Goal: Task Accomplishment & Management: Manage account settings

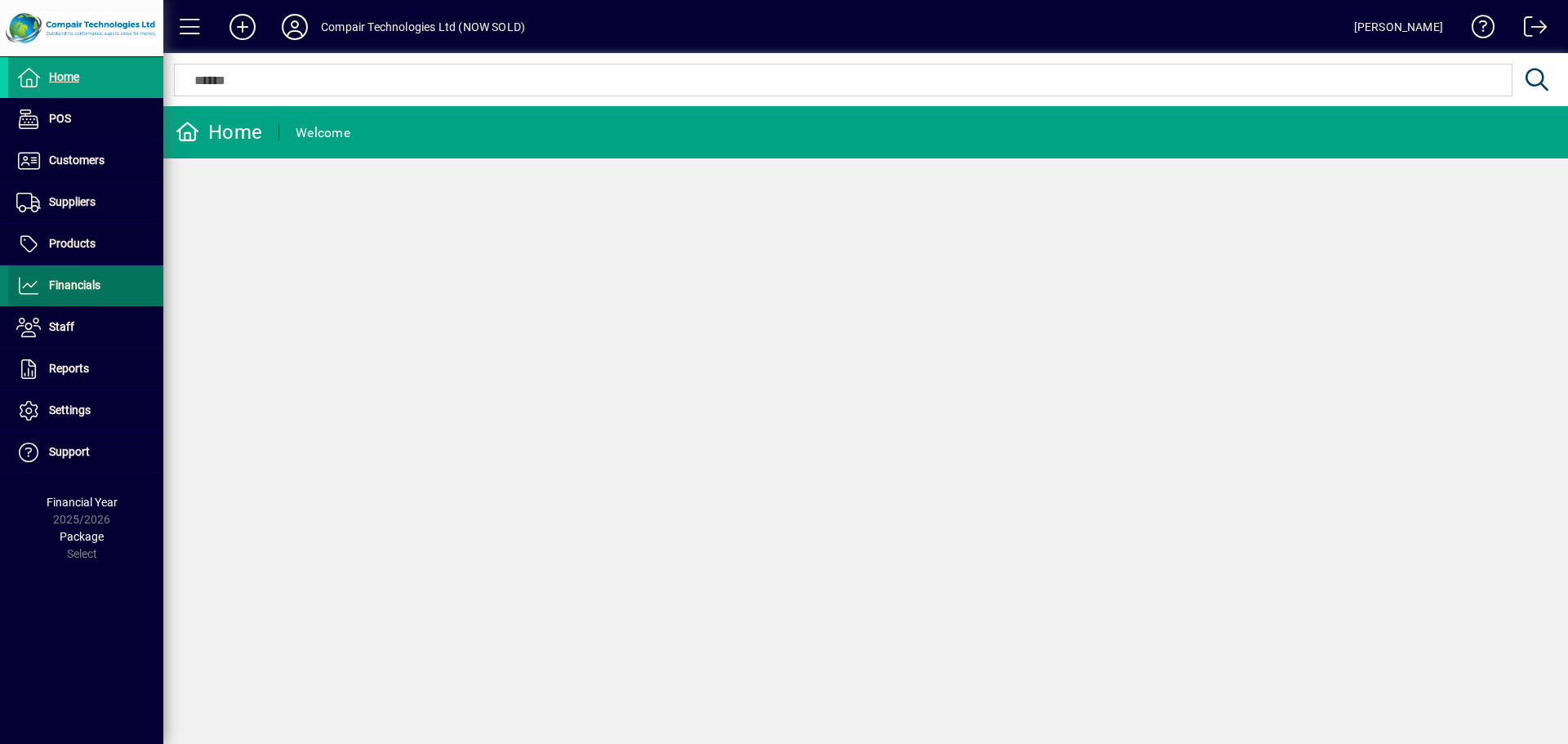
click at [84, 293] on span "Financials" at bounding box center [54, 286] width 92 height 20
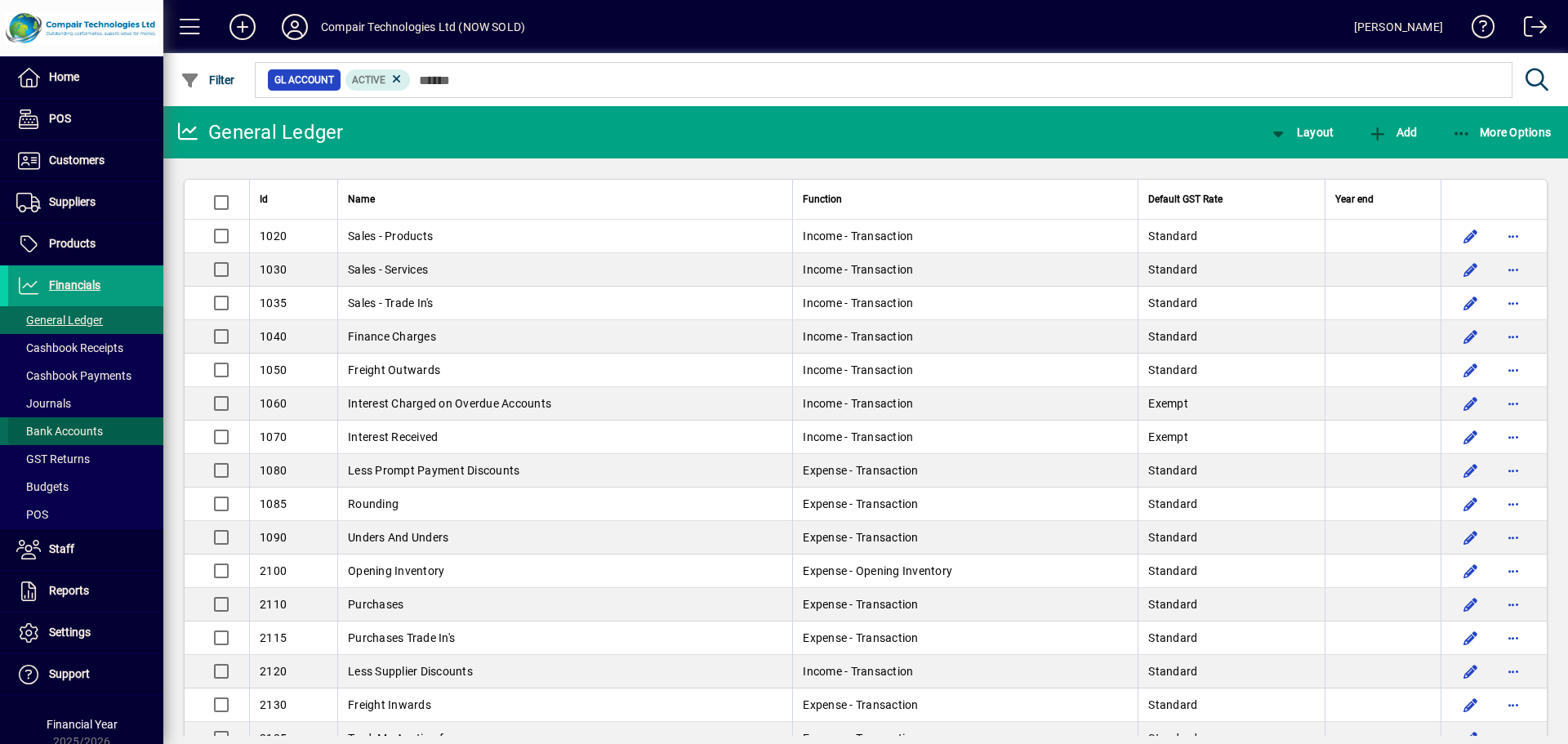
click at [95, 435] on span "Bank Accounts" at bounding box center [60, 430] width 86 height 13
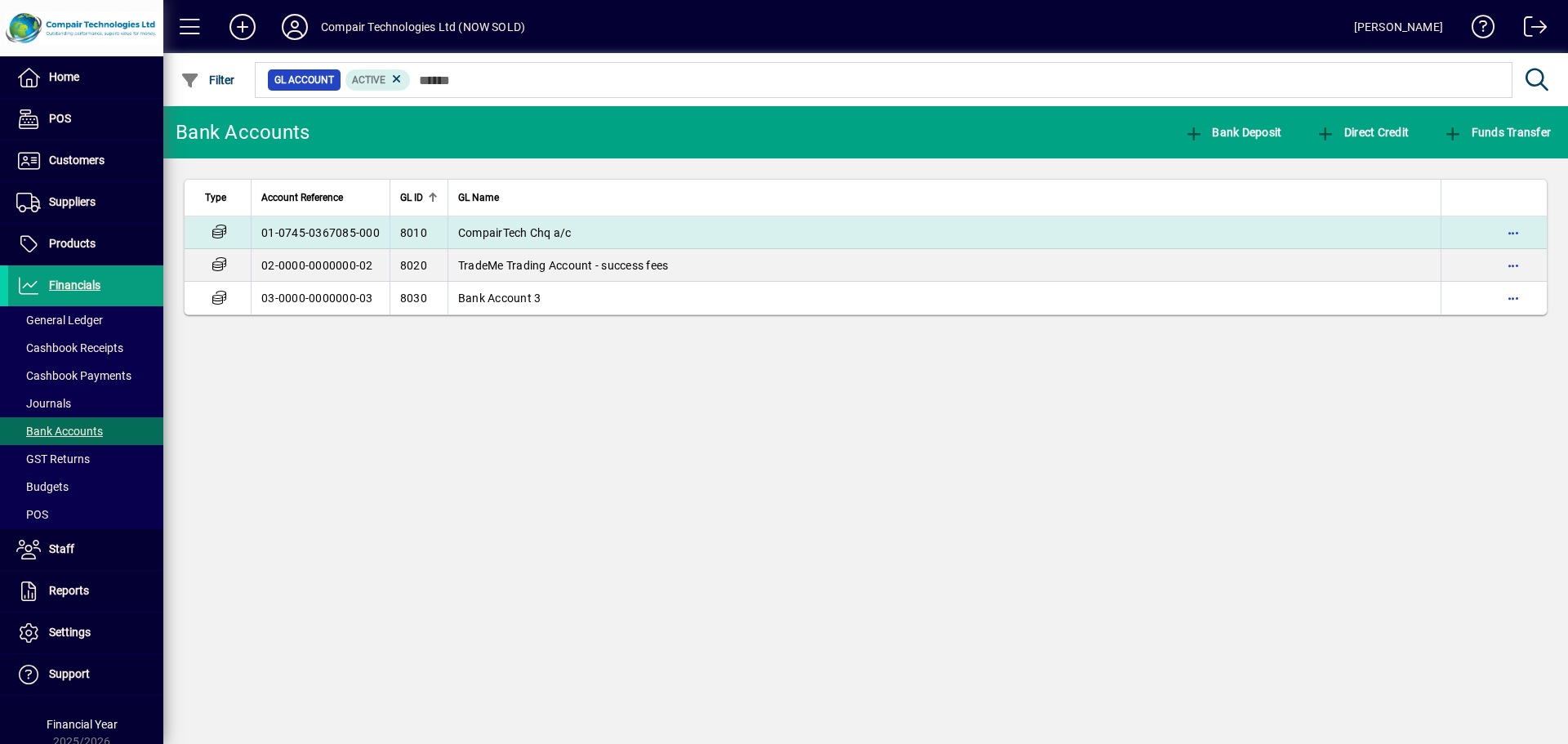
click at [320, 230] on td "01-0745-0367085-000" at bounding box center [319, 232] width 139 height 32
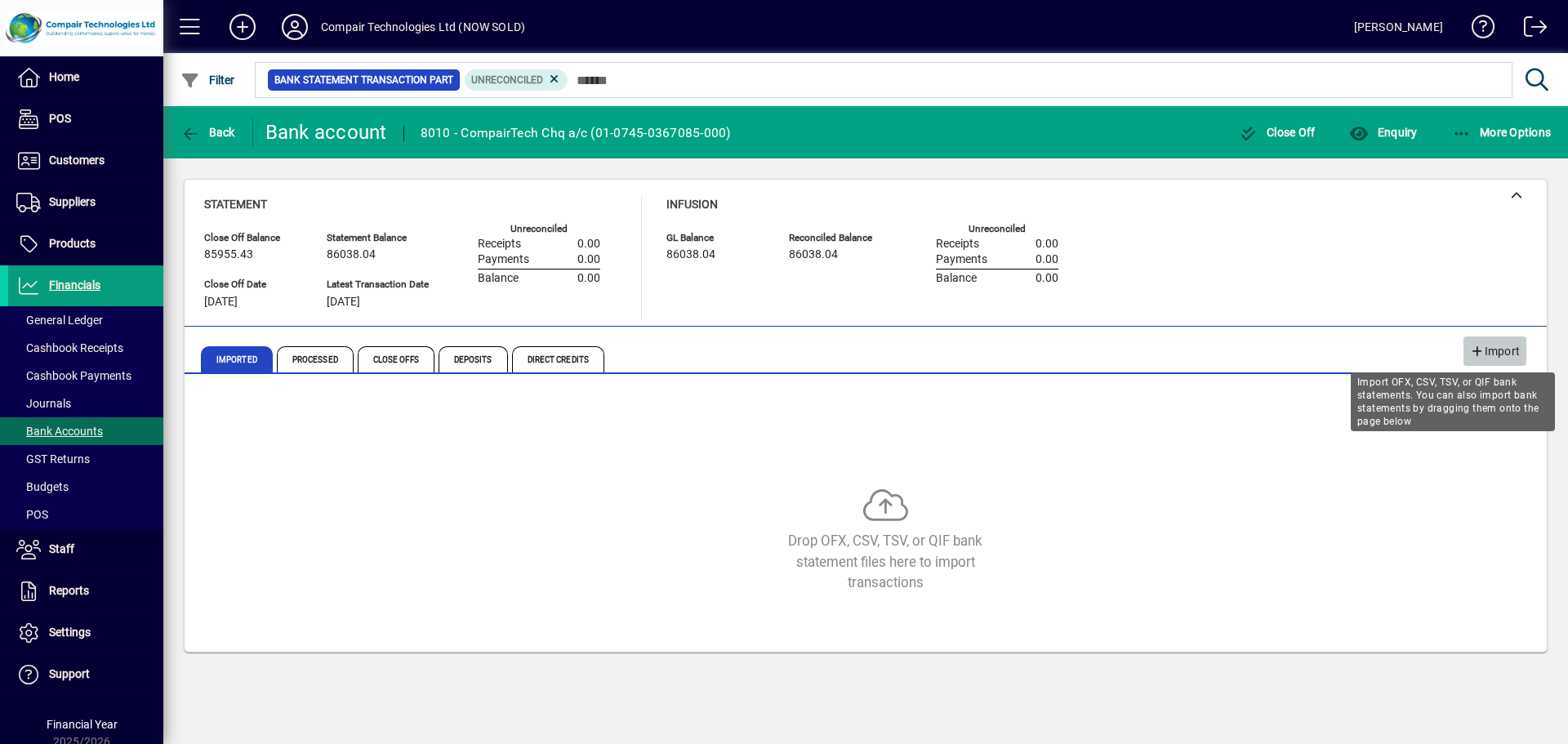
click at [1464, 356] on span "button" at bounding box center [1495, 352] width 63 height 39
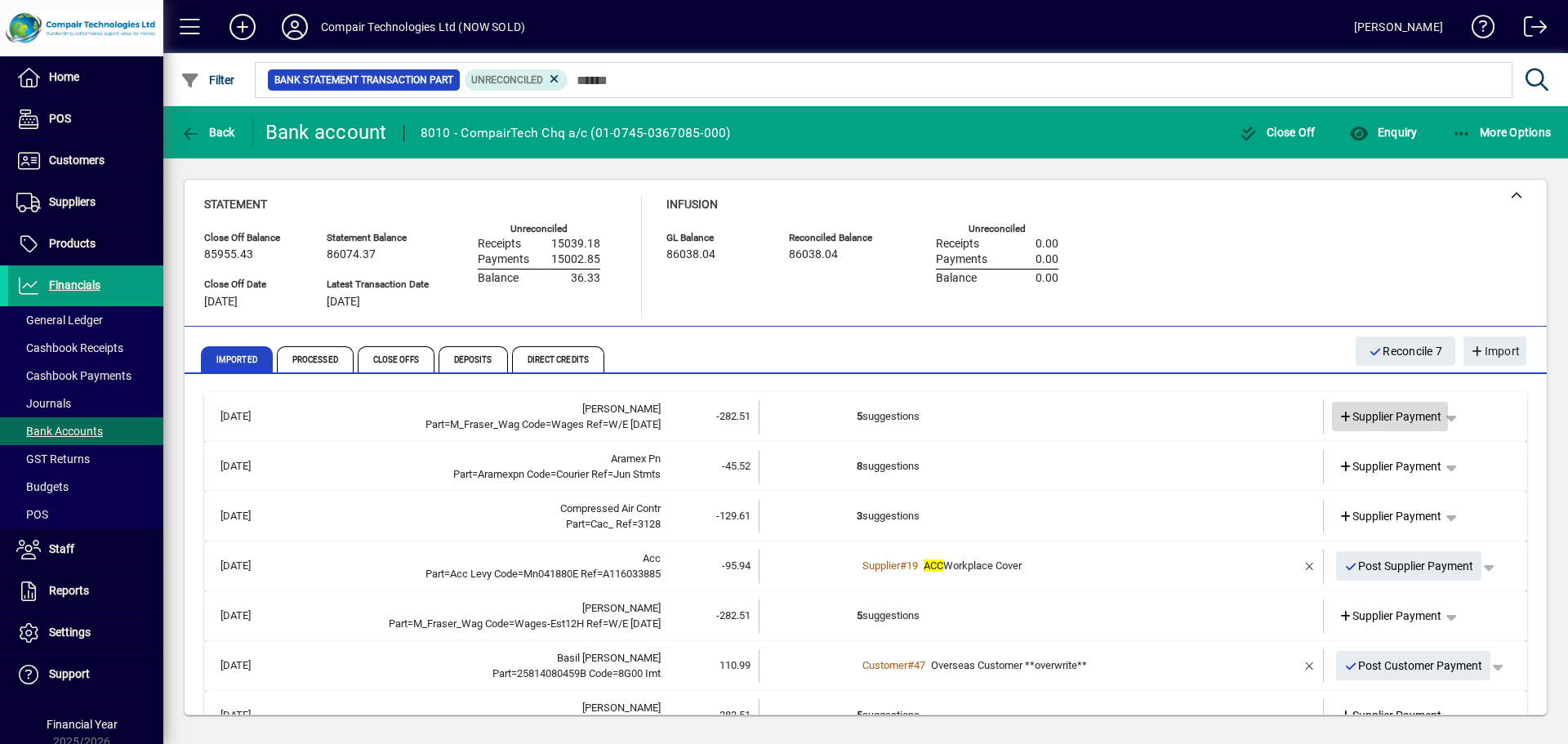
click at [1370, 424] on span "Supplier Payment" at bounding box center [1391, 417] width 104 height 17
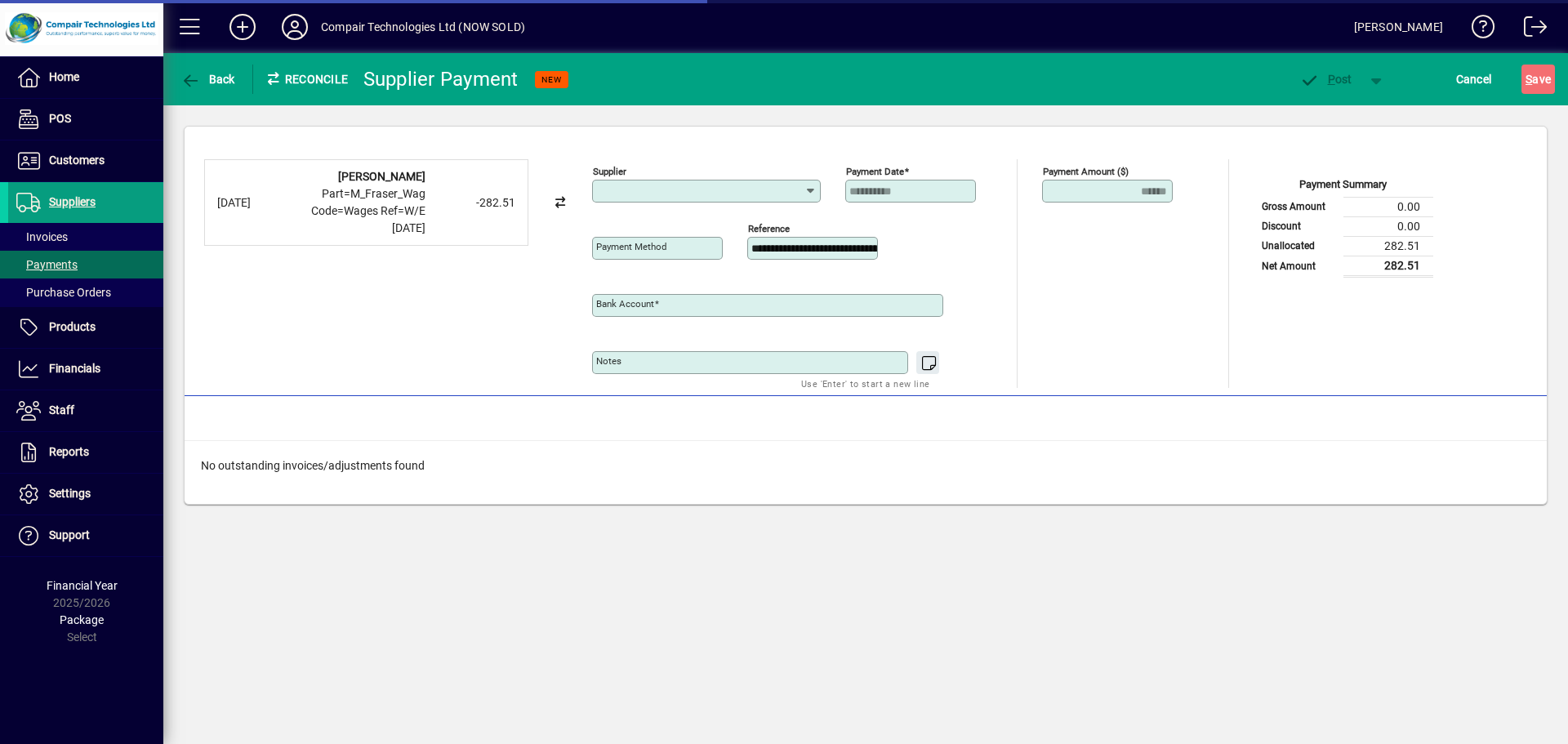
type input "**********"
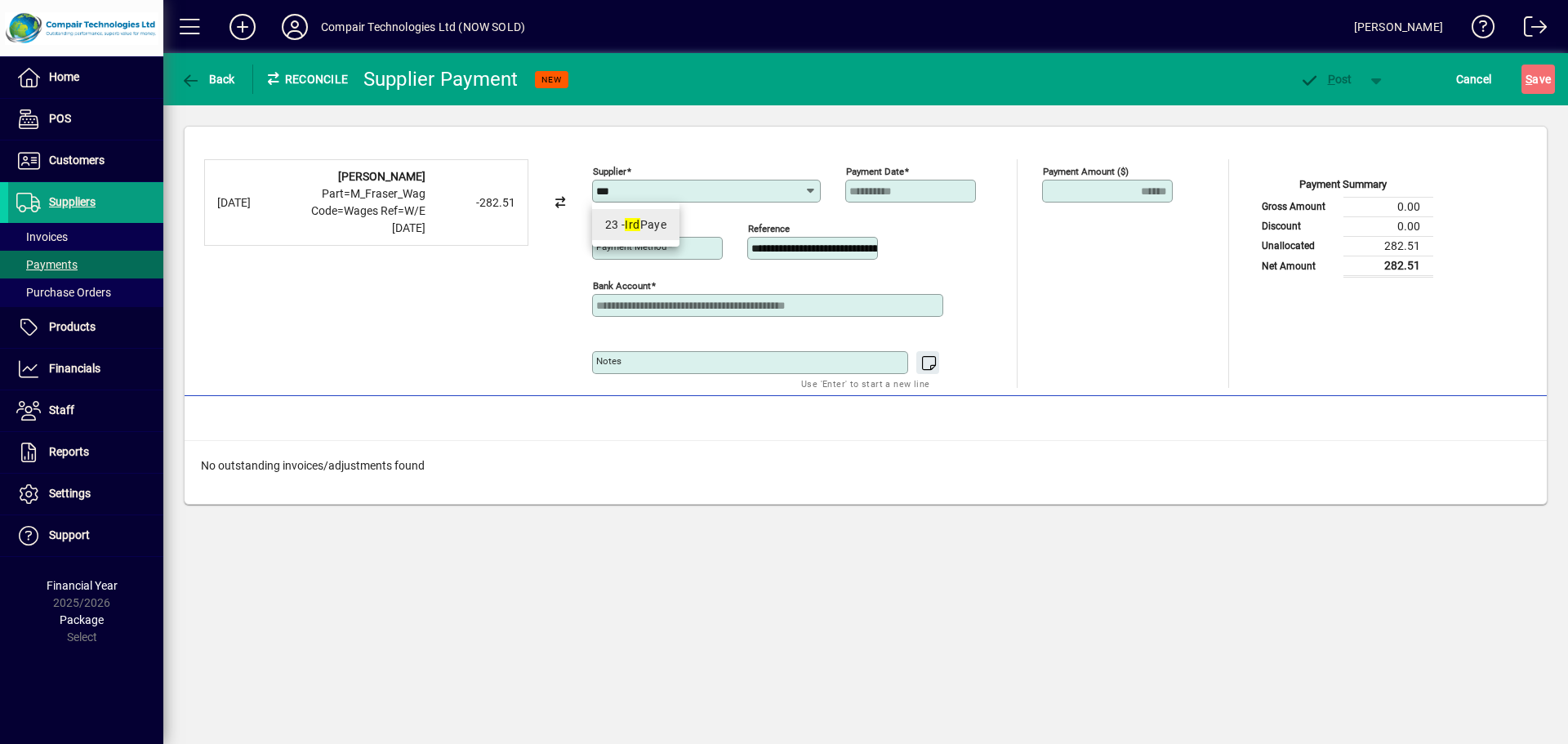
click at [652, 220] on div "23 - Ird Paye" at bounding box center [636, 224] width 62 height 17
type input "**********"
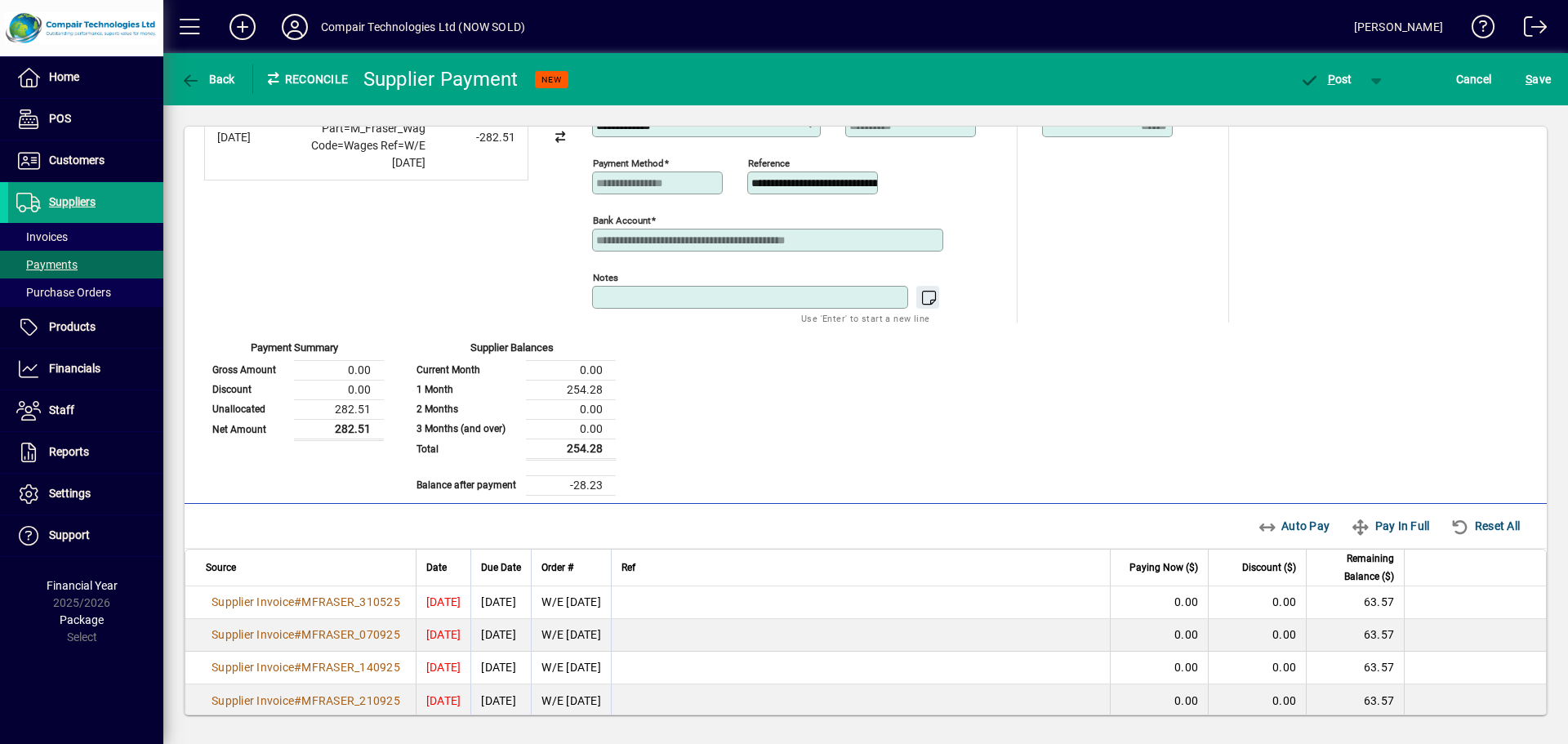
scroll to position [82, 0]
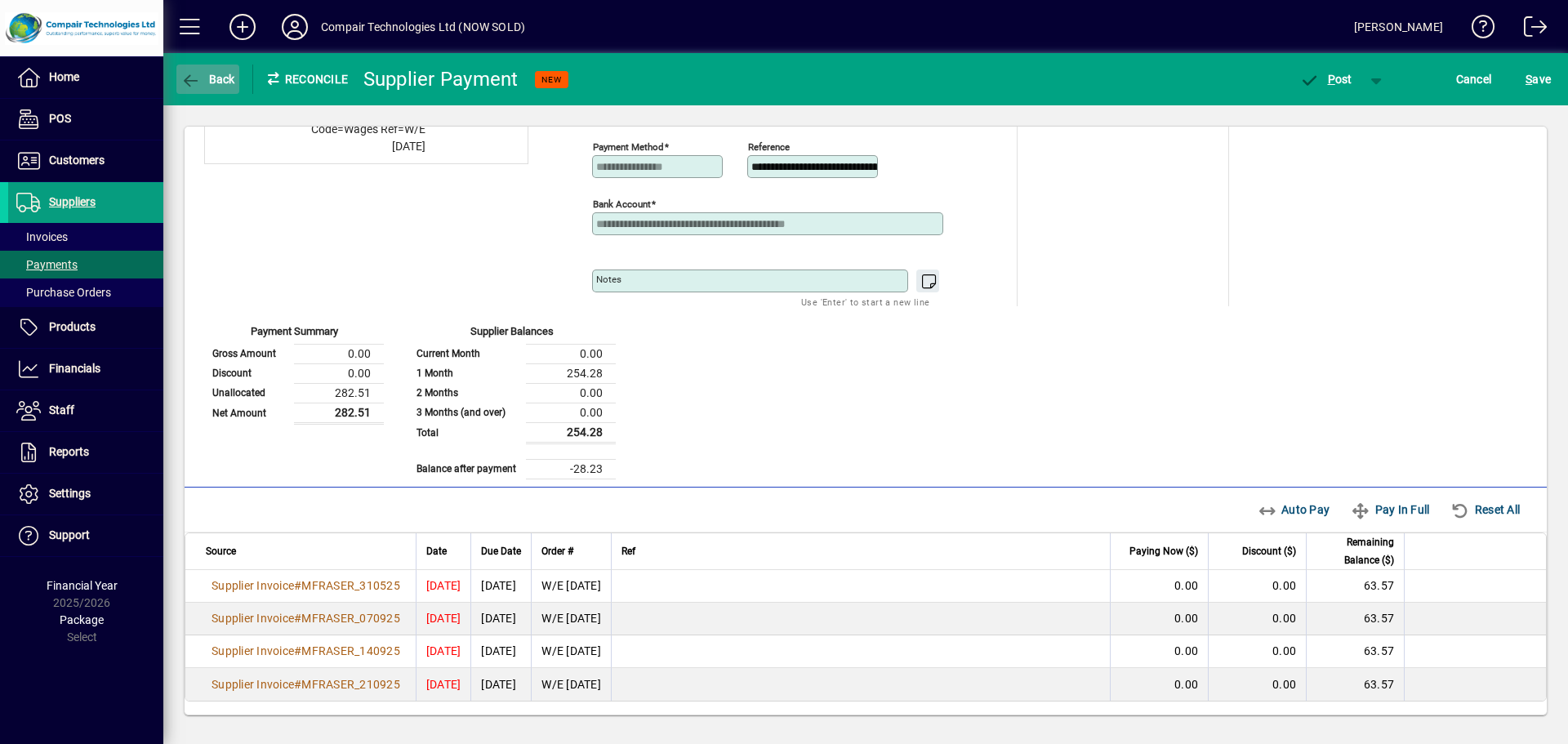
click at [220, 80] on span "Back" at bounding box center [208, 79] width 55 height 13
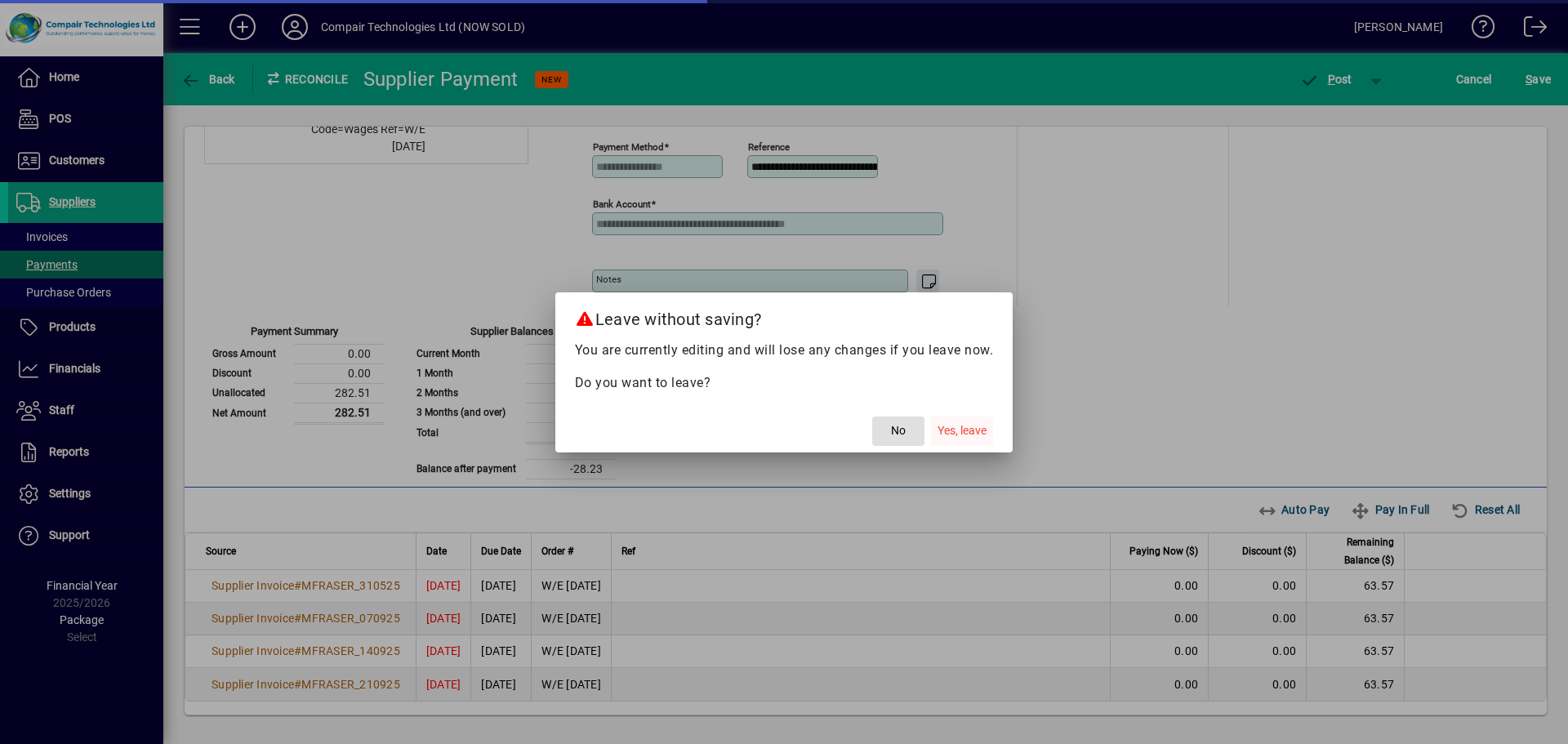
click at [971, 425] on span "Yes, leave" at bounding box center [962, 430] width 49 height 17
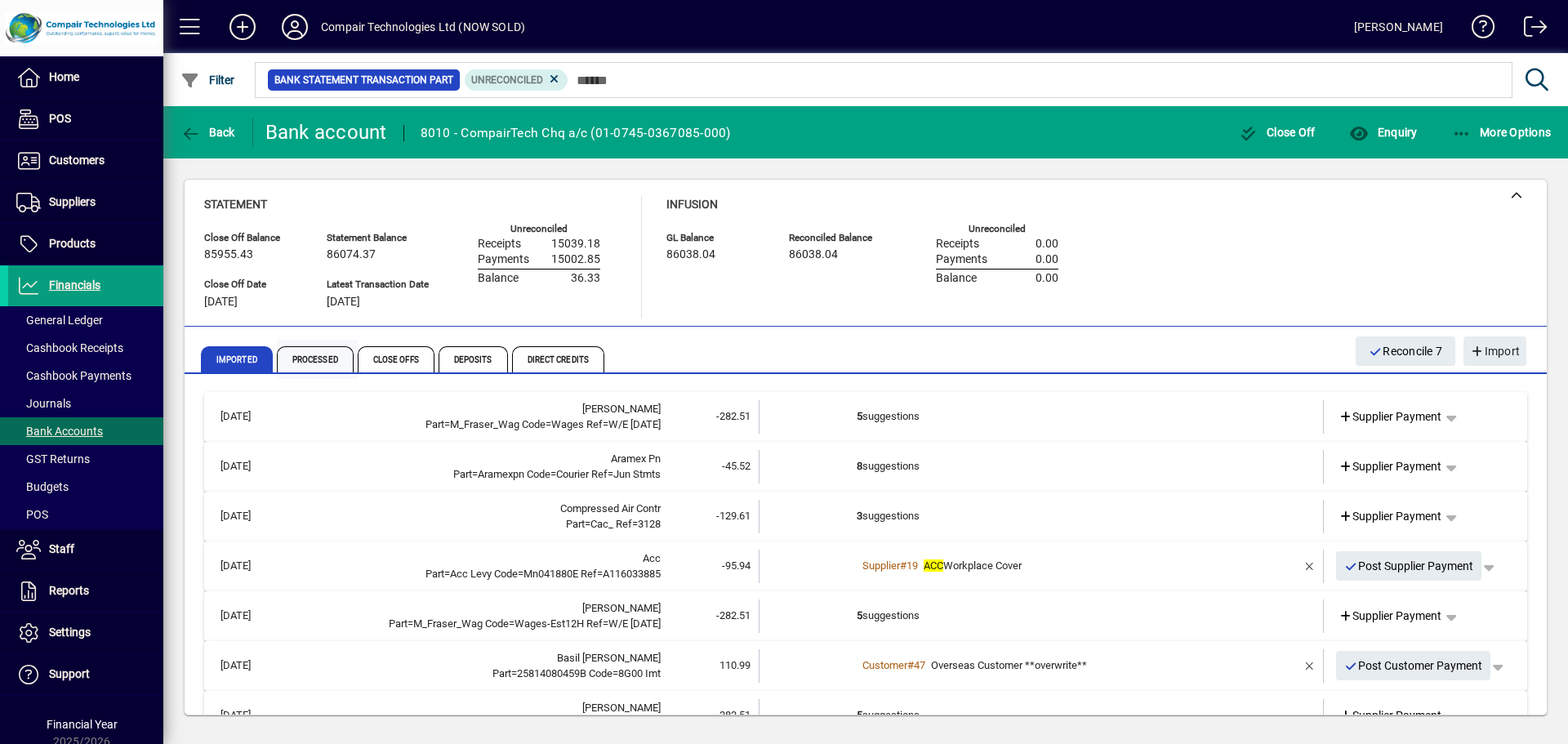
click at [321, 356] on span "Processed" at bounding box center [315, 359] width 77 height 27
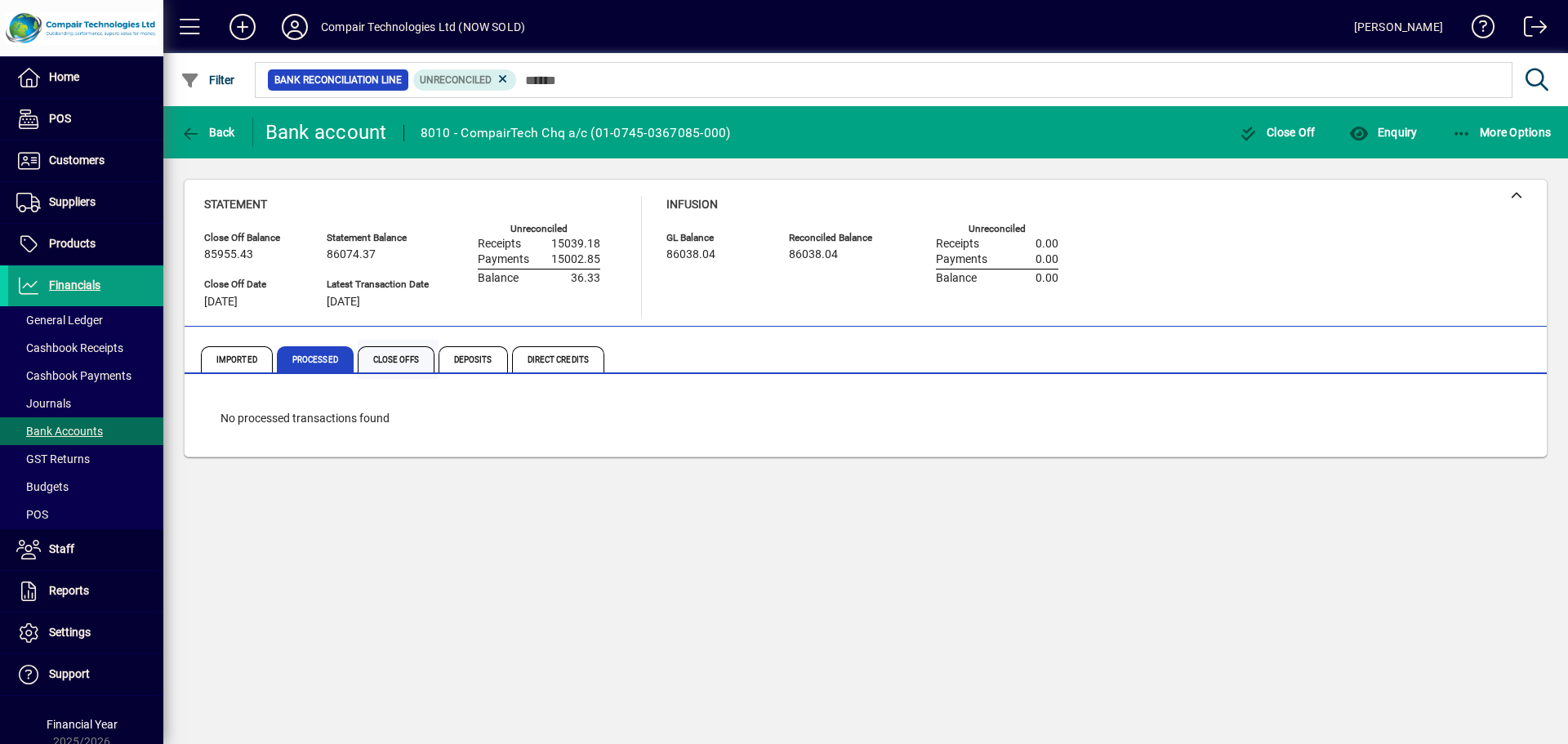
click at [391, 355] on span "Close Offs" at bounding box center [396, 359] width 77 height 27
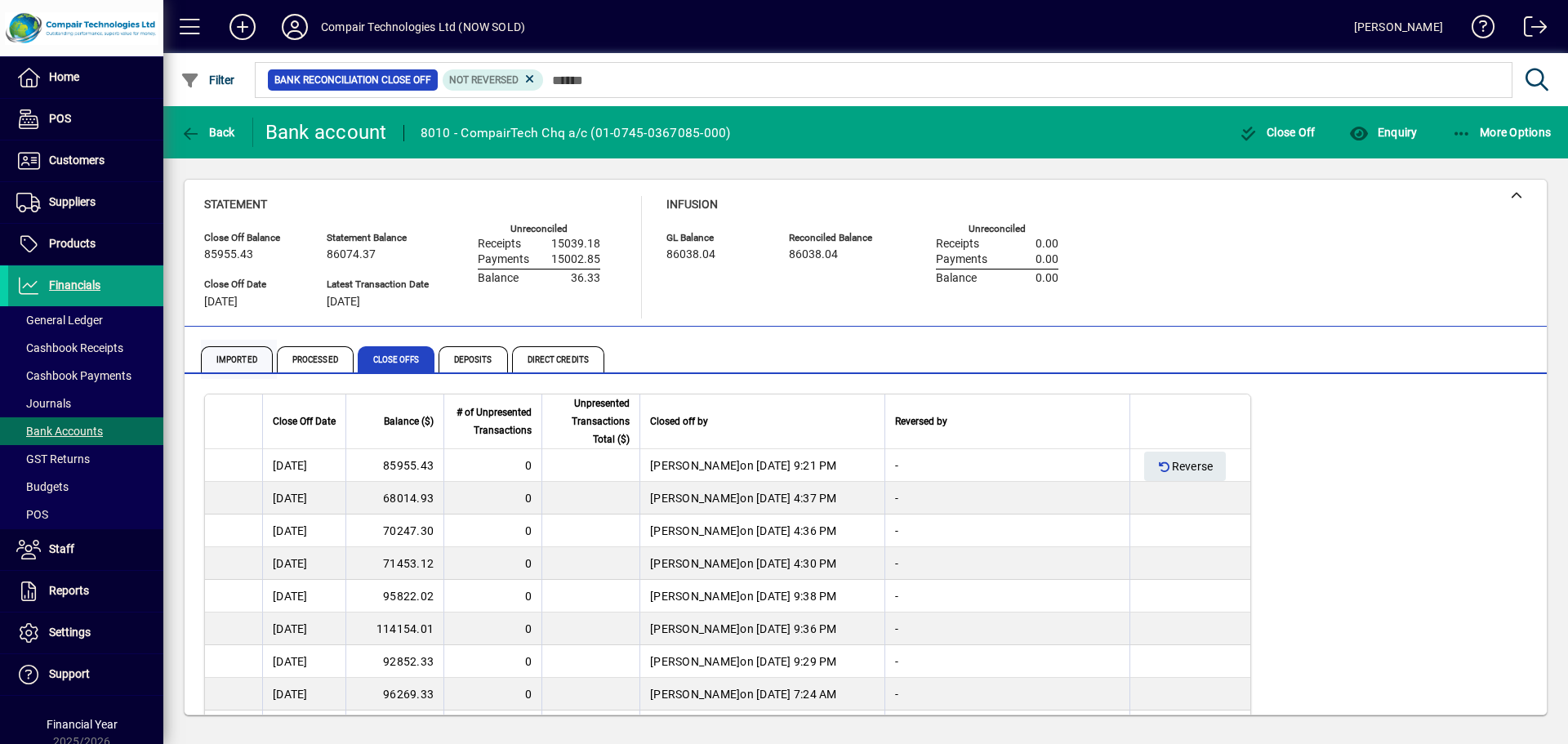
click at [234, 351] on span "Imported" at bounding box center [237, 359] width 72 height 27
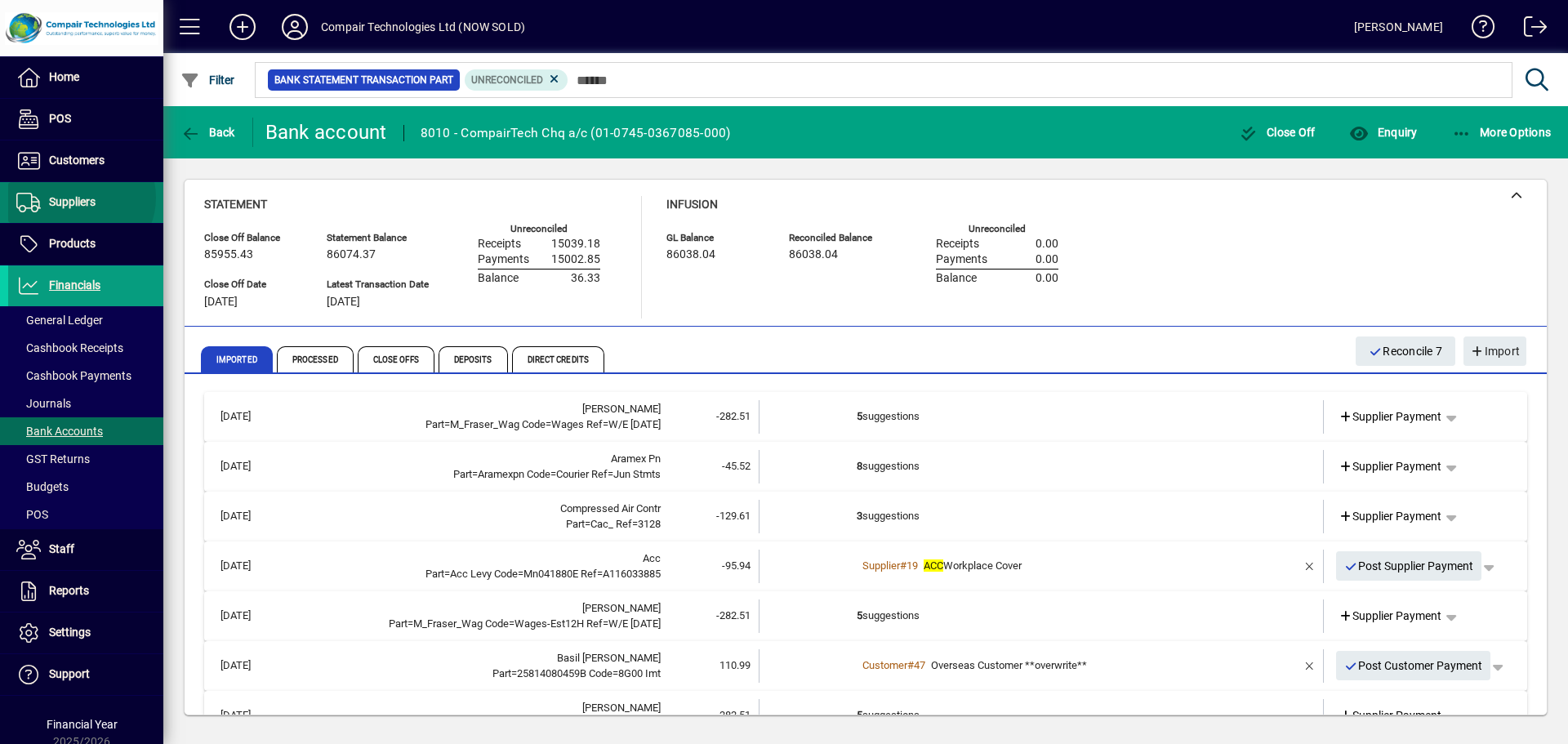
click at [80, 198] on span "Suppliers" at bounding box center [72, 201] width 46 height 13
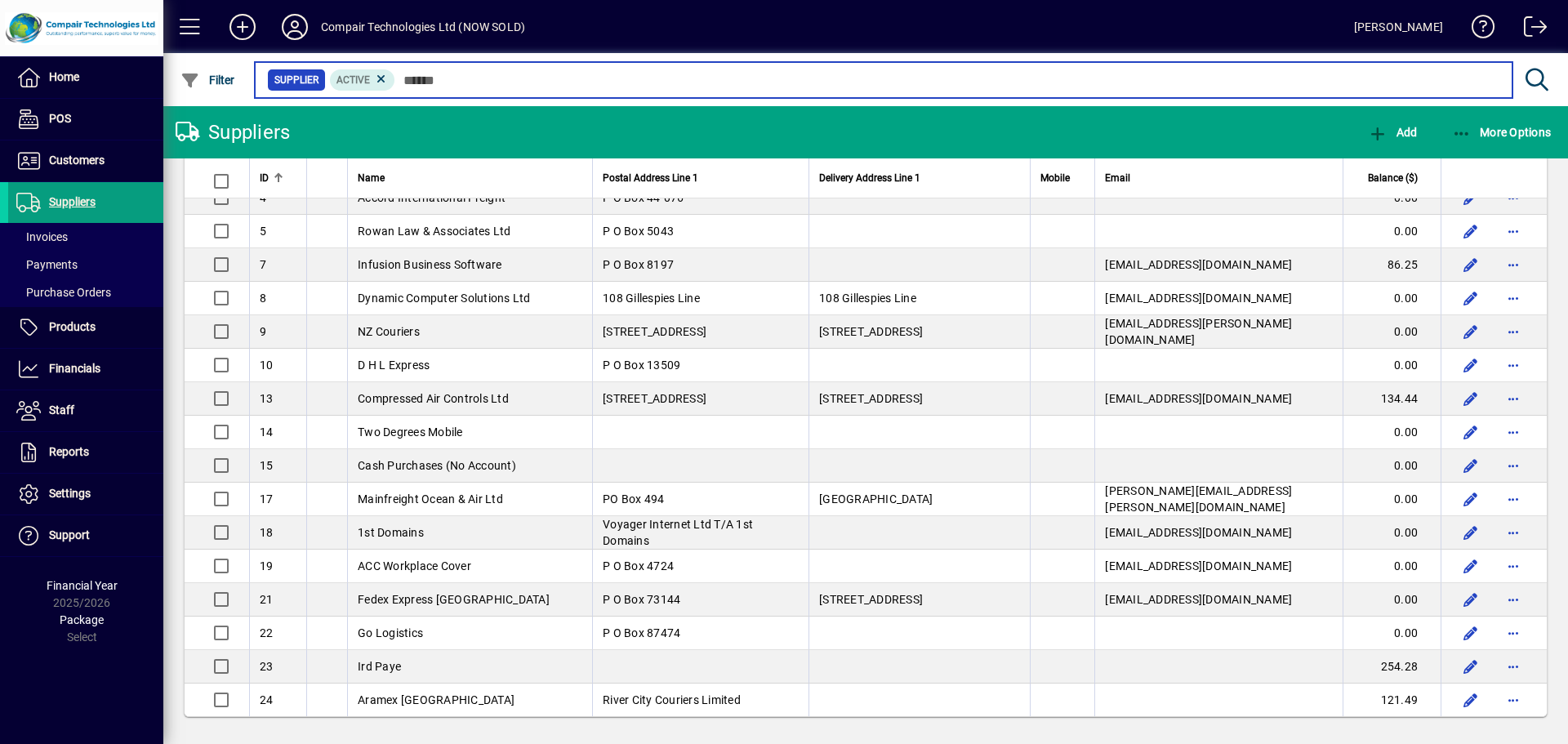
scroll to position [141, 0]
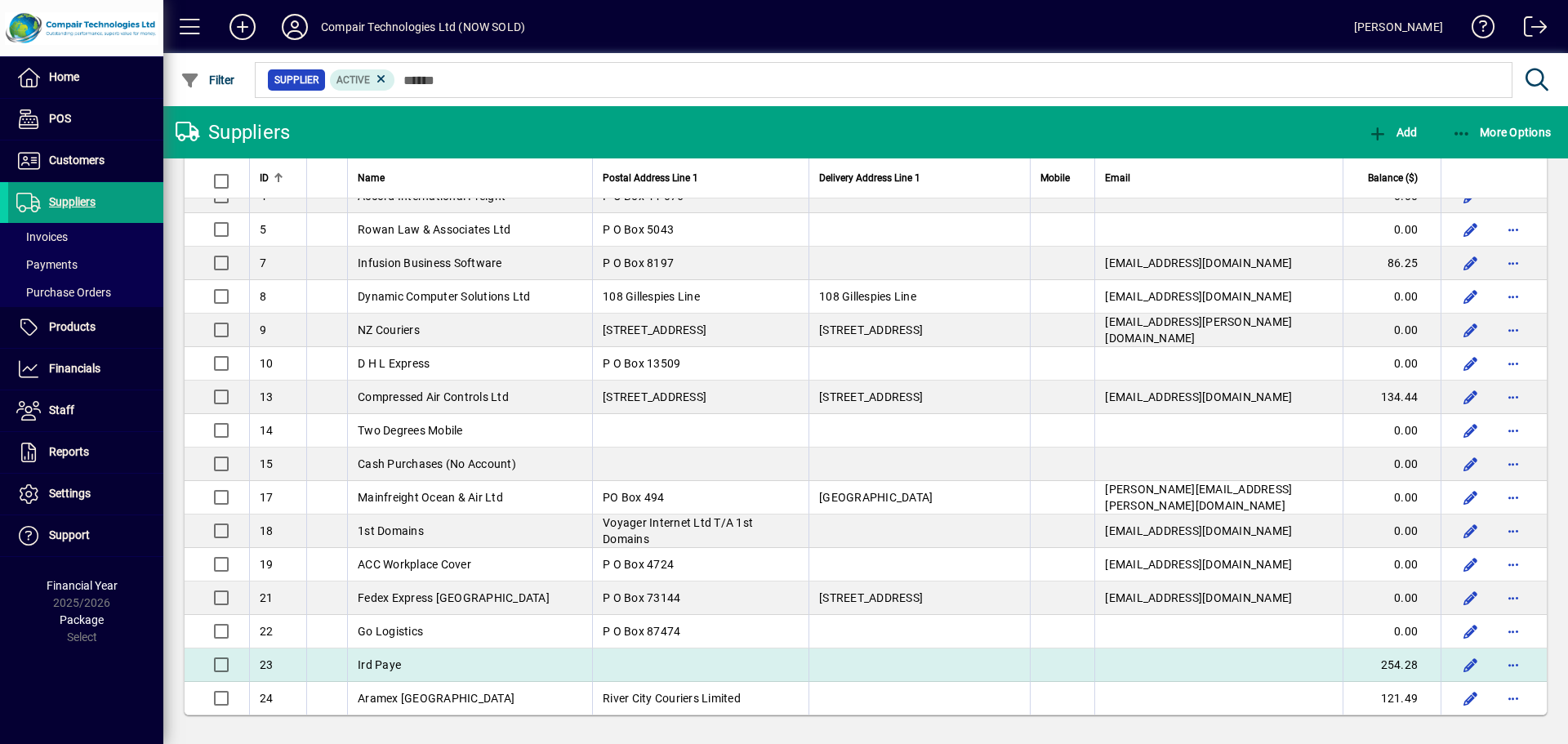
click at [650, 670] on td at bounding box center [700, 665] width 216 height 33
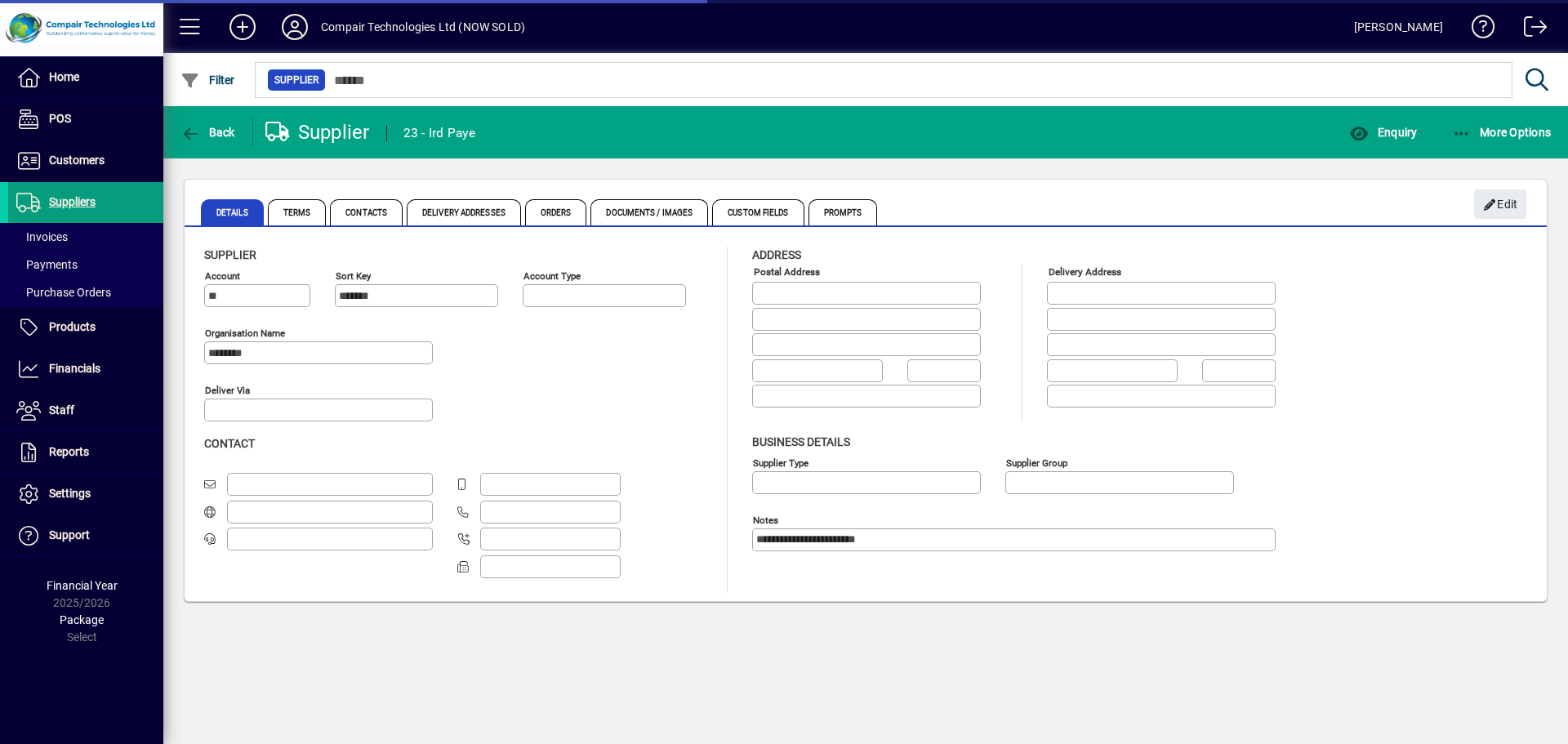
type input "**********"
click at [1383, 123] on span "button" at bounding box center [1382, 133] width 76 height 39
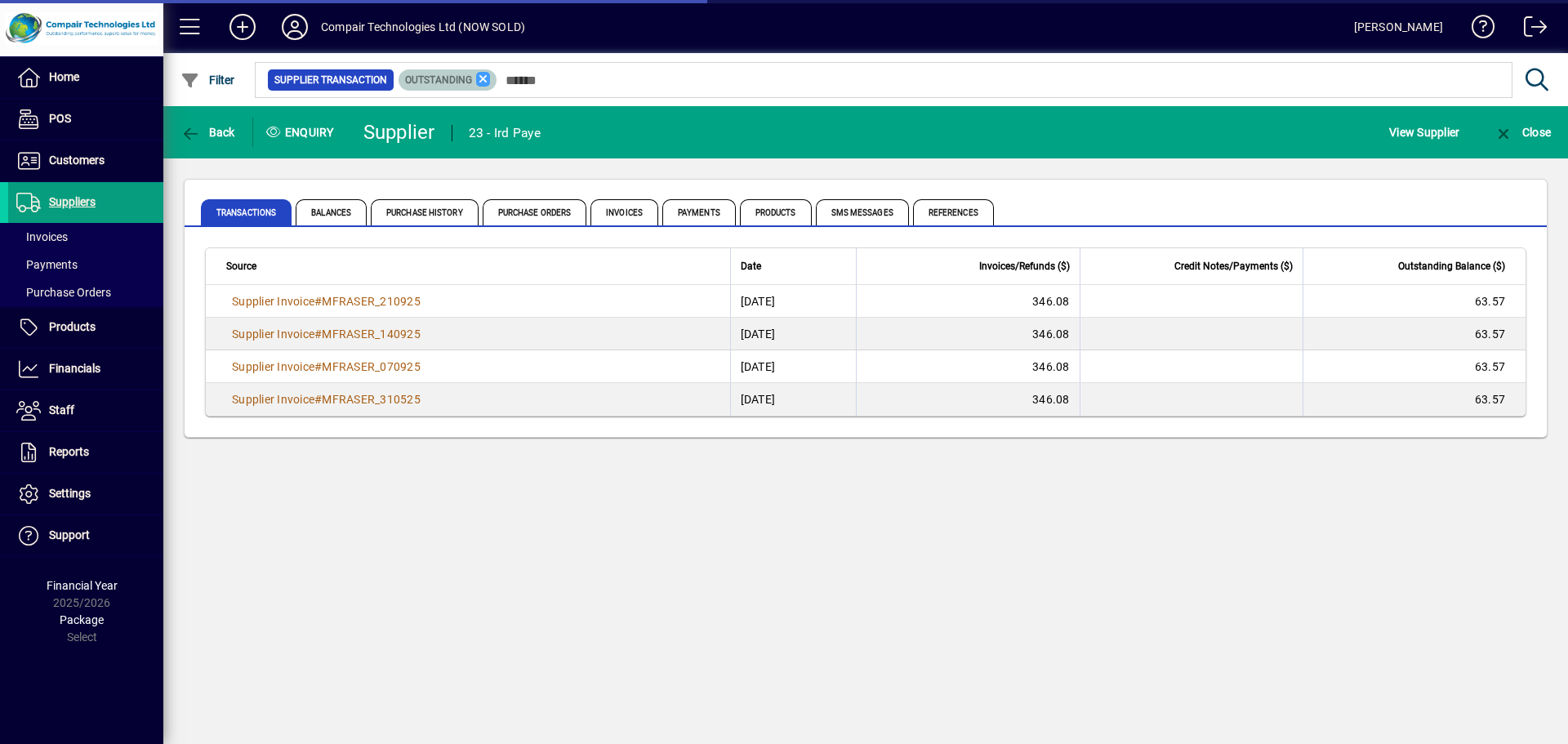
click at [477, 85] on icon at bounding box center [483, 79] width 15 height 15
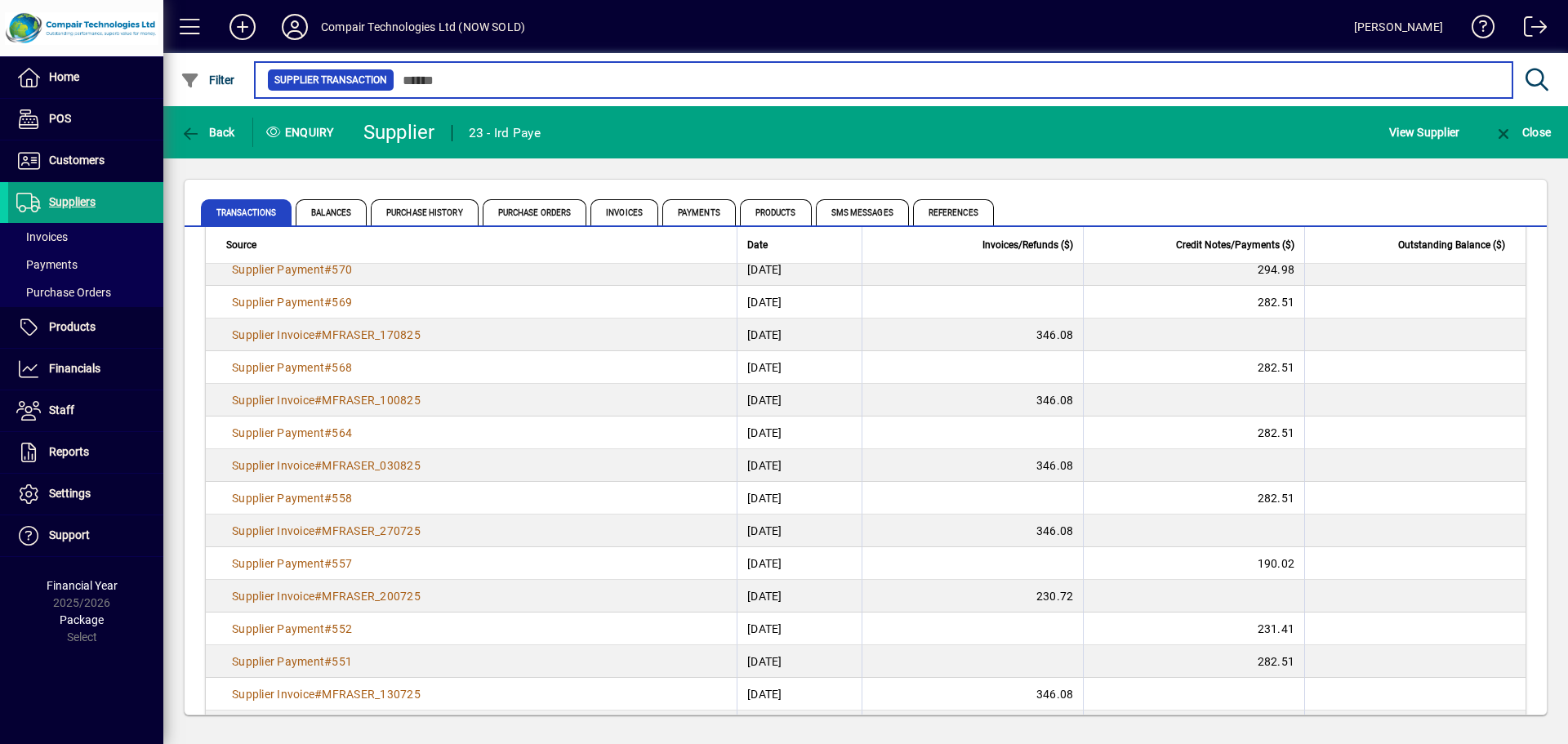
scroll to position [392, 0]
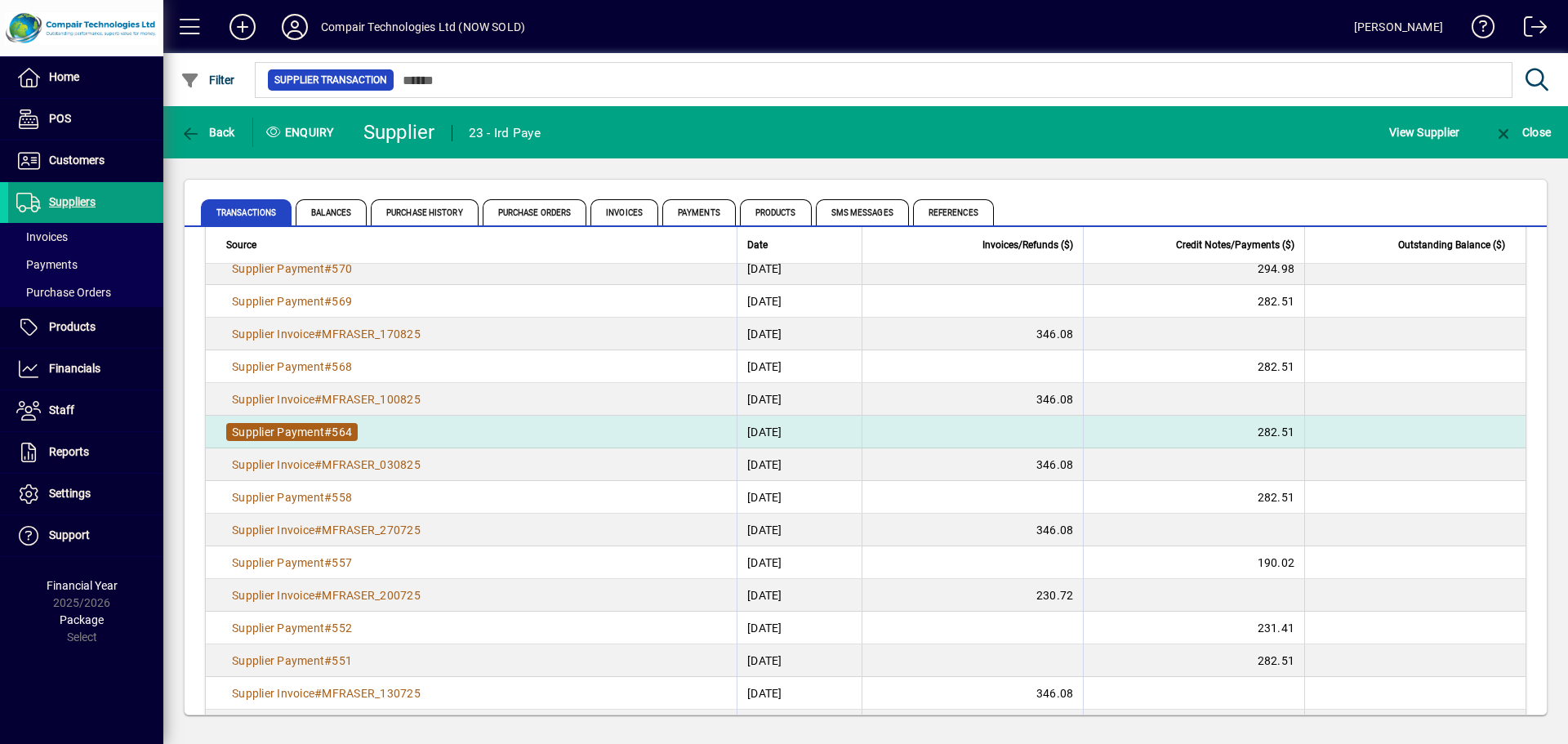
click at [328, 436] on span "#" at bounding box center [327, 431] width 7 height 13
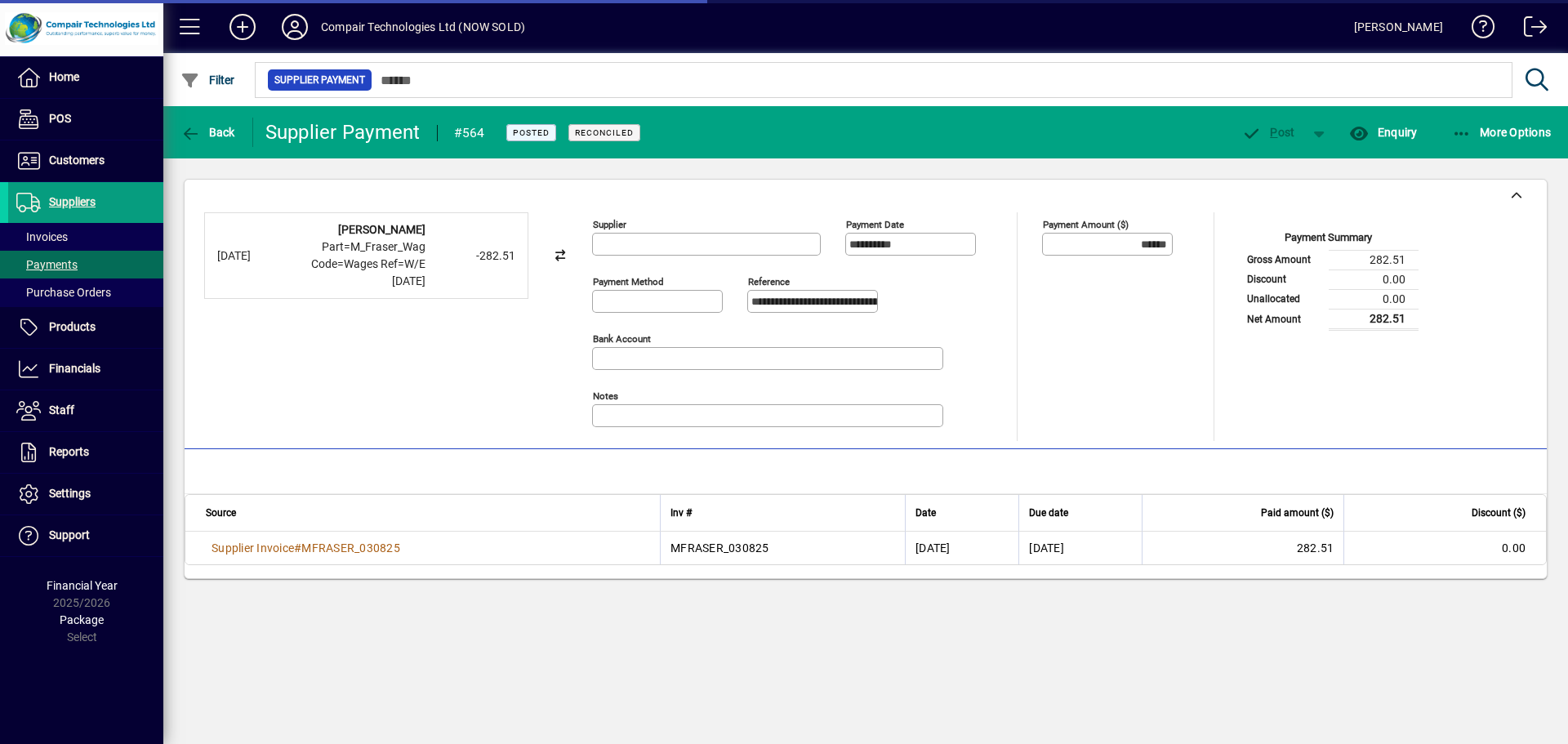
type input "**********"
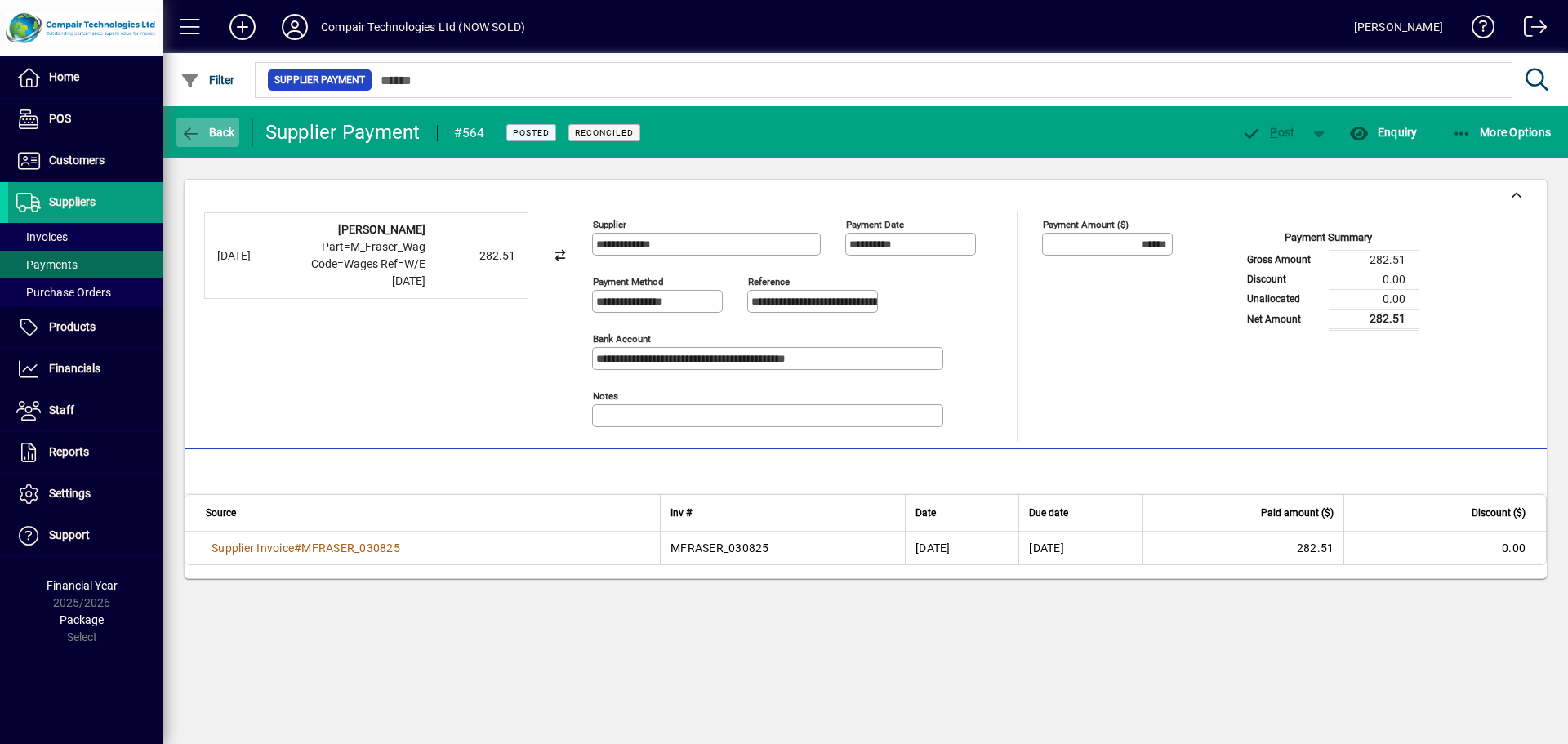
click at [217, 143] on span "button" at bounding box center [208, 133] width 63 height 39
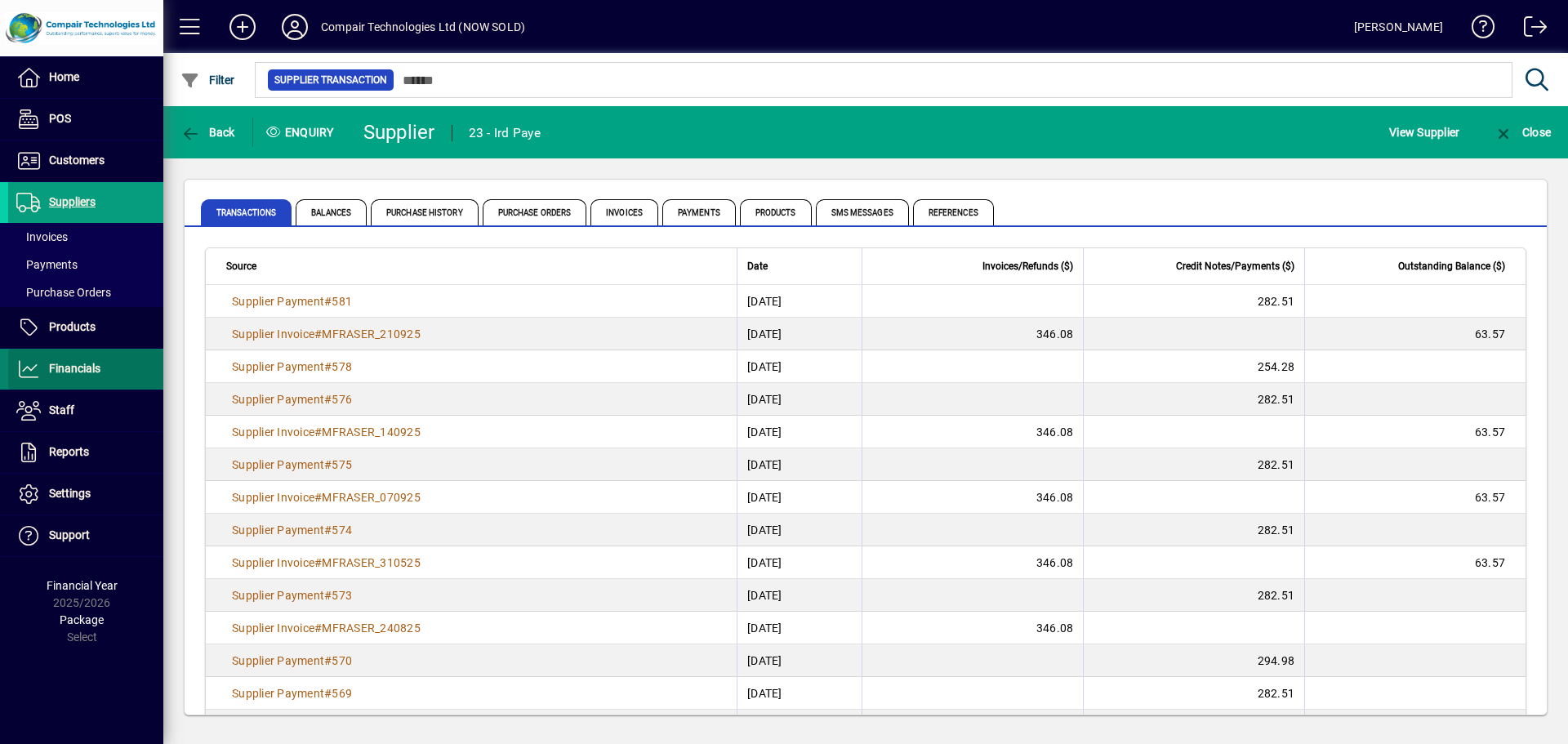
click at [114, 363] on span at bounding box center [85, 370] width 155 height 39
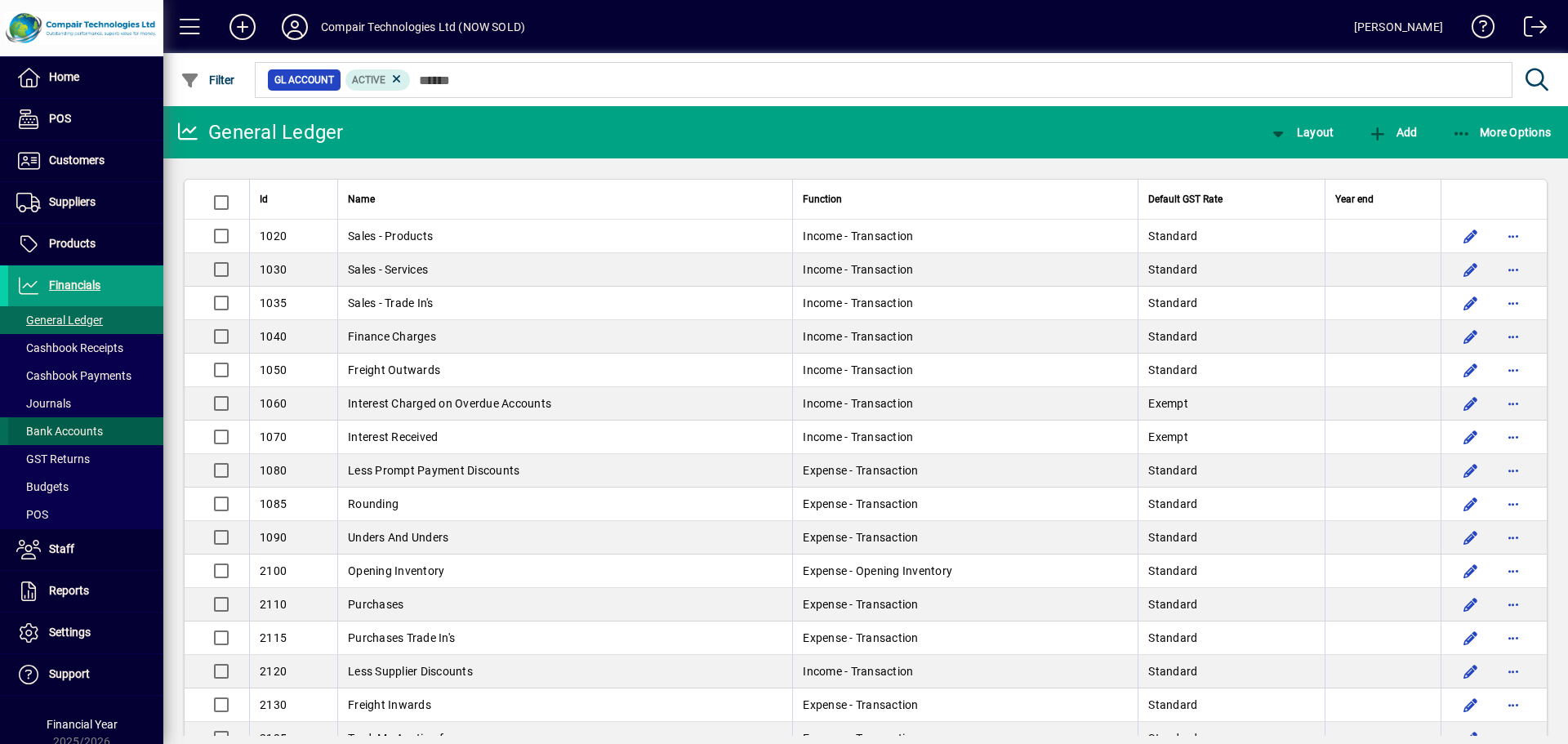
click at [104, 425] on span at bounding box center [85, 431] width 155 height 39
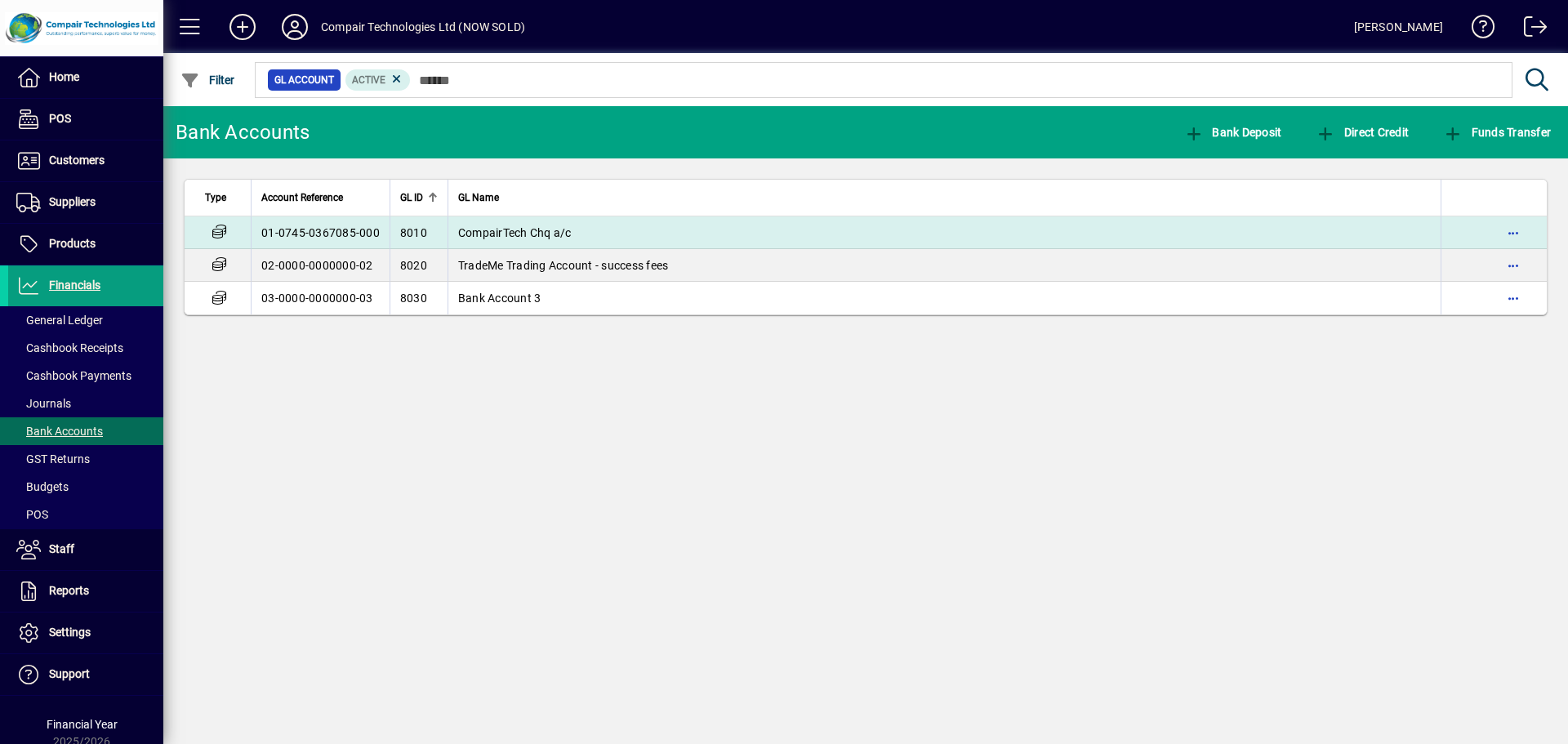
click at [315, 240] on td "01-0745-0367085-000" at bounding box center [319, 232] width 139 height 32
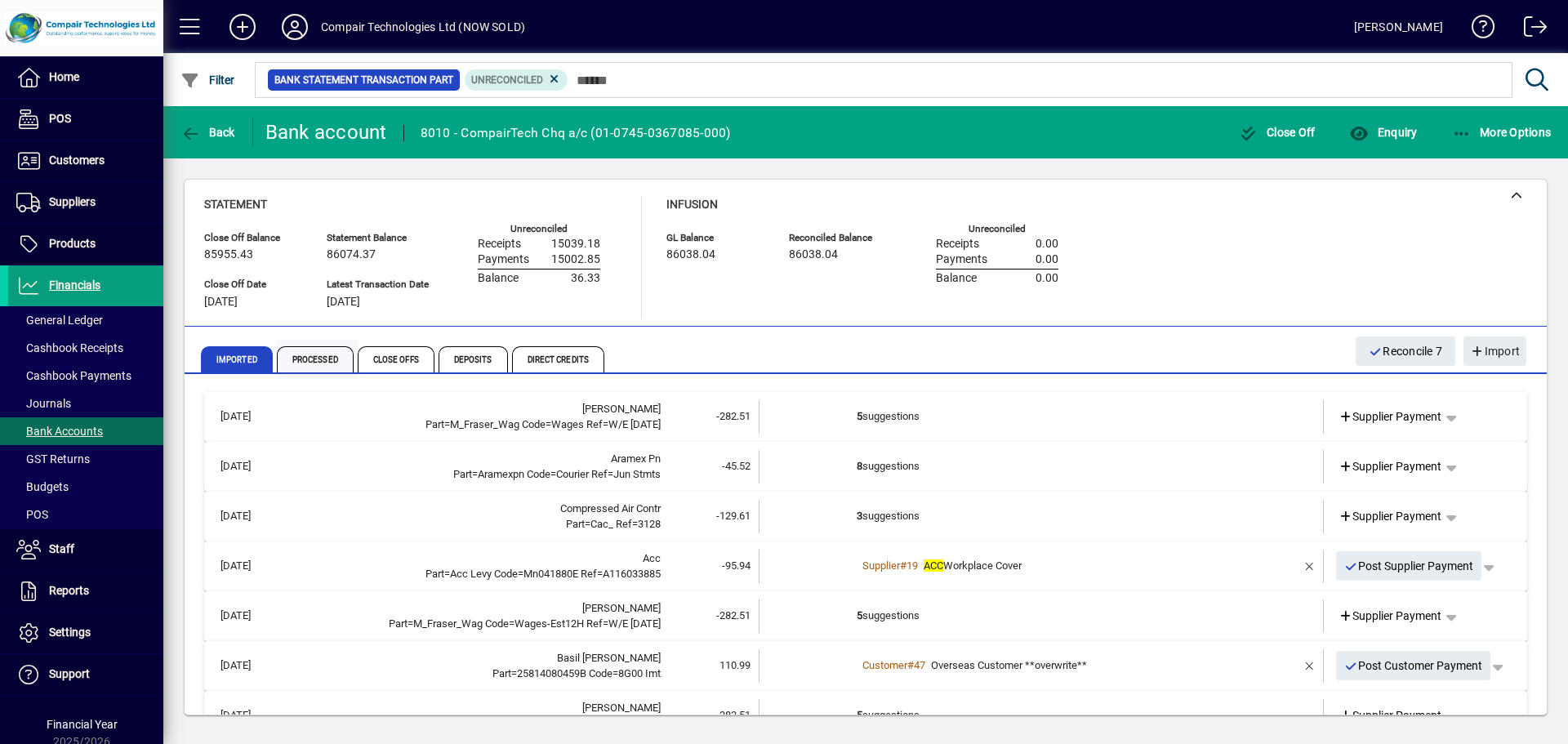
click at [322, 361] on span "Processed" at bounding box center [315, 359] width 77 height 27
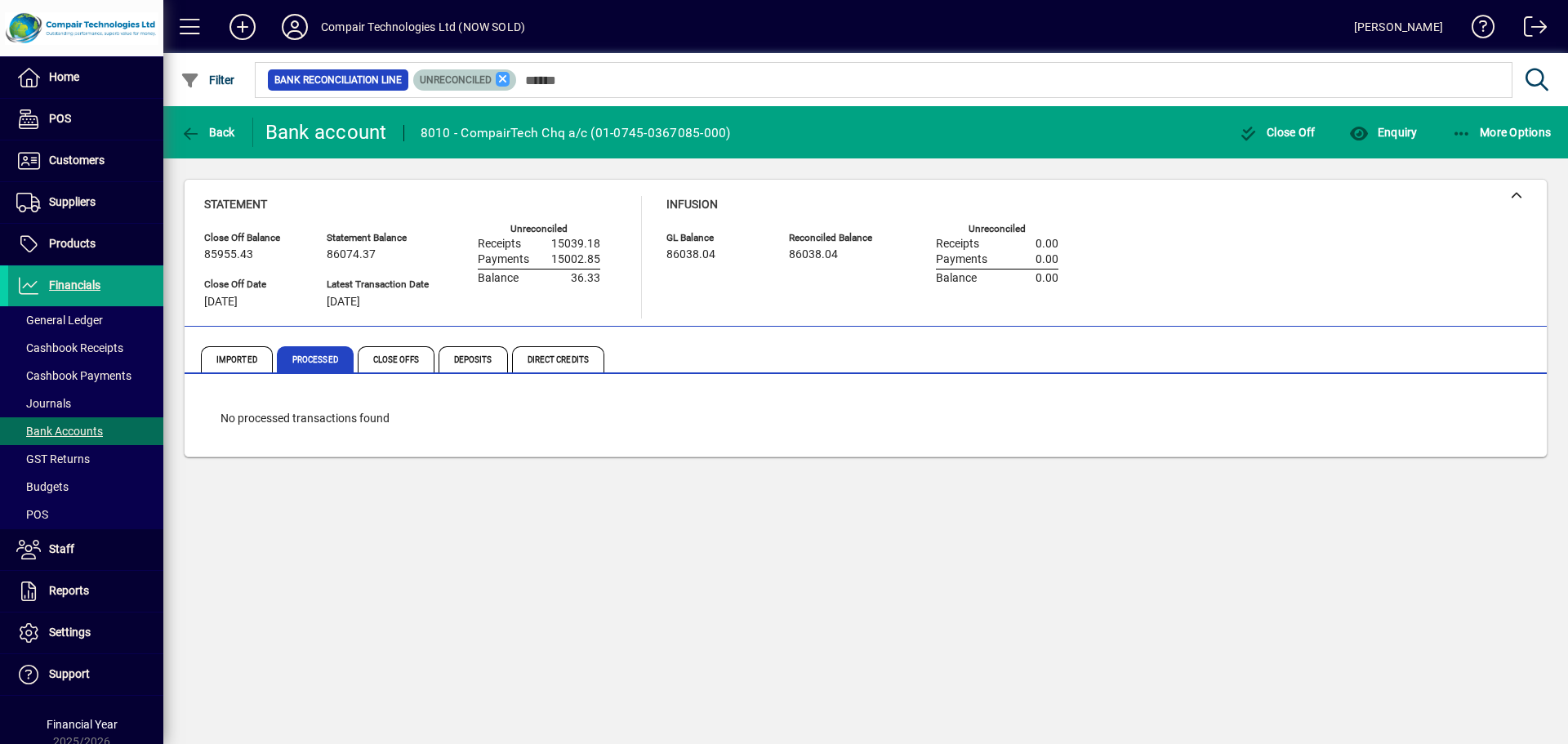
click at [501, 75] on icon at bounding box center [503, 79] width 15 height 15
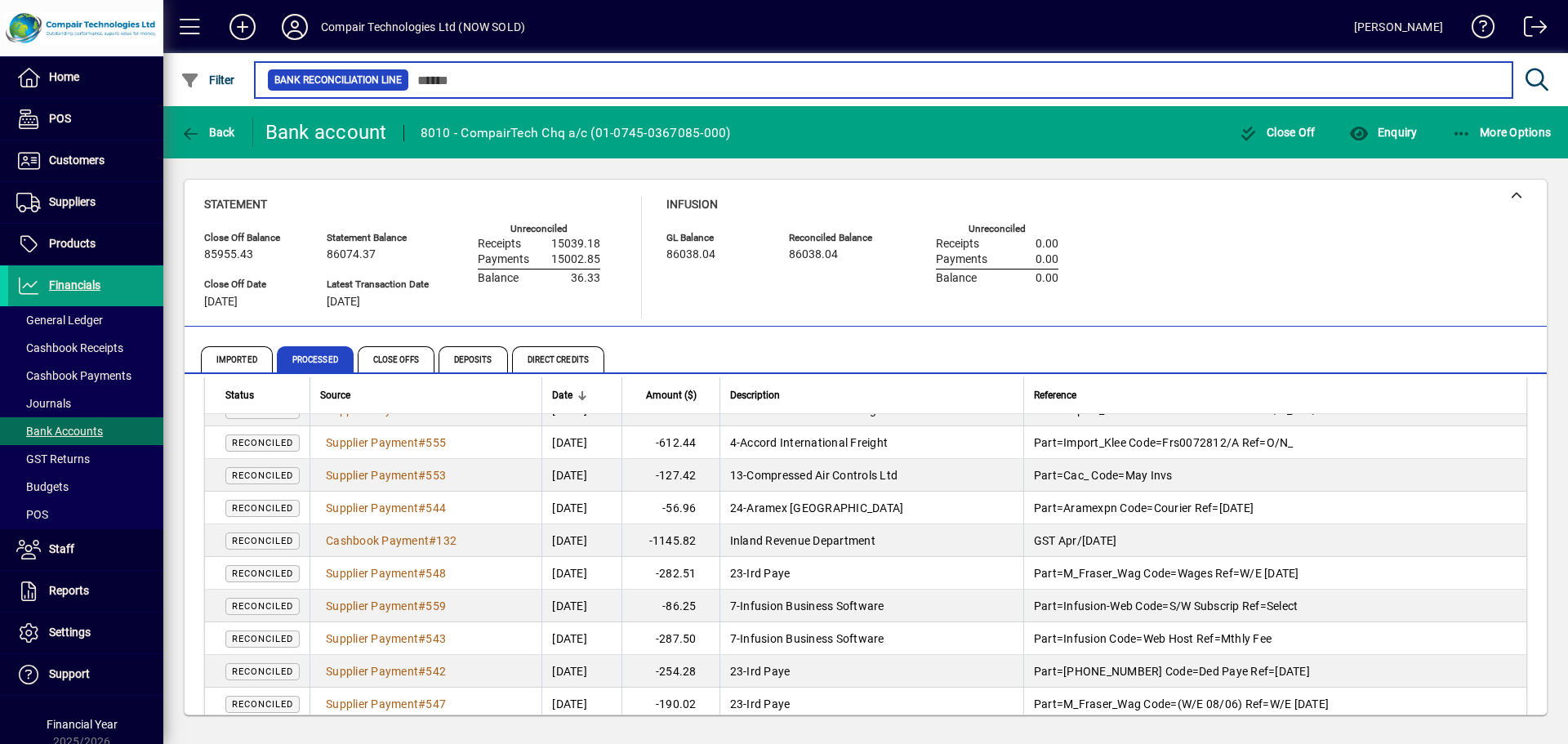
scroll to position [1569, 0]
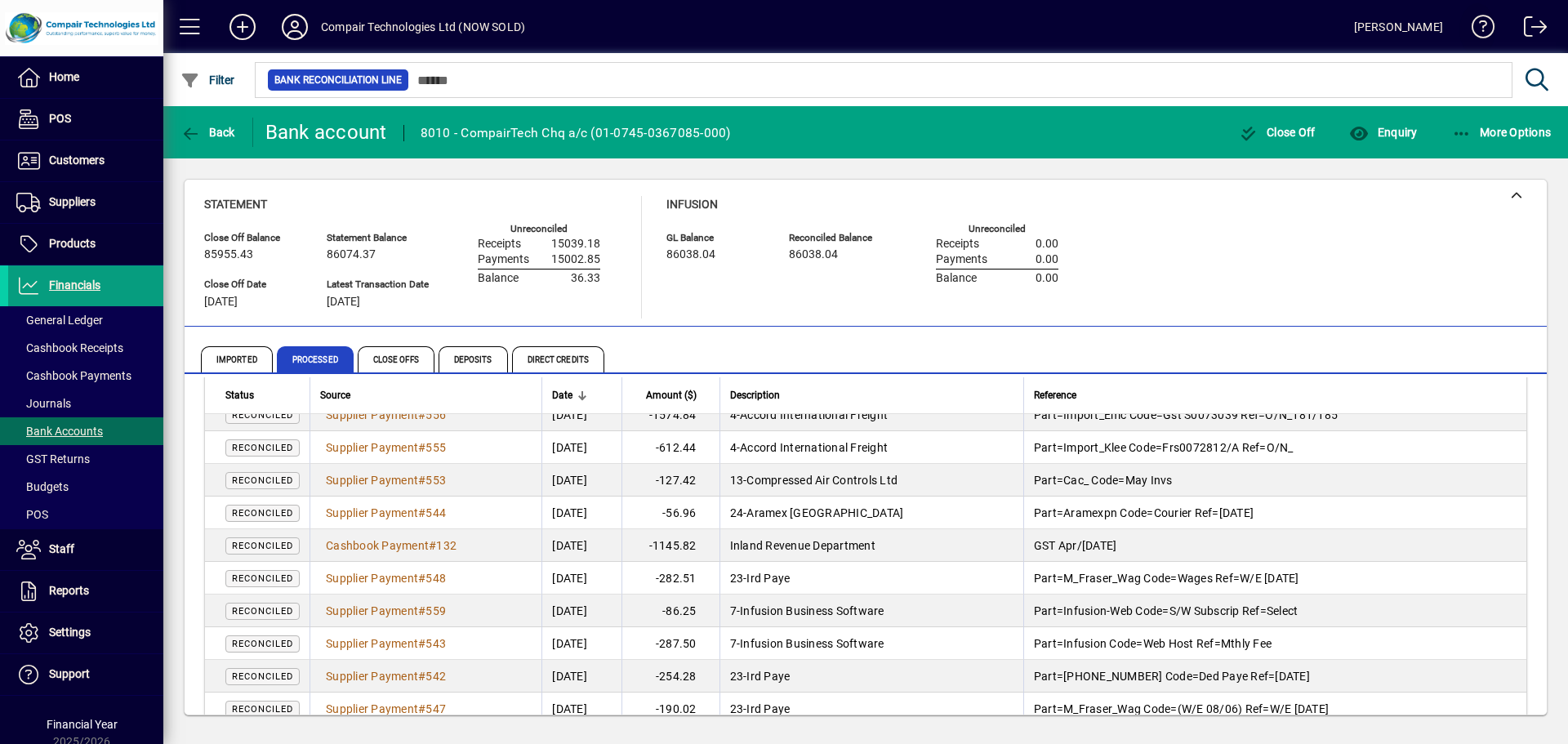
click at [1481, 33] on span at bounding box center [1478, 30] width 39 height 39
click at [1395, 138] on span "Enquiry" at bounding box center [1382, 132] width 68 height 13
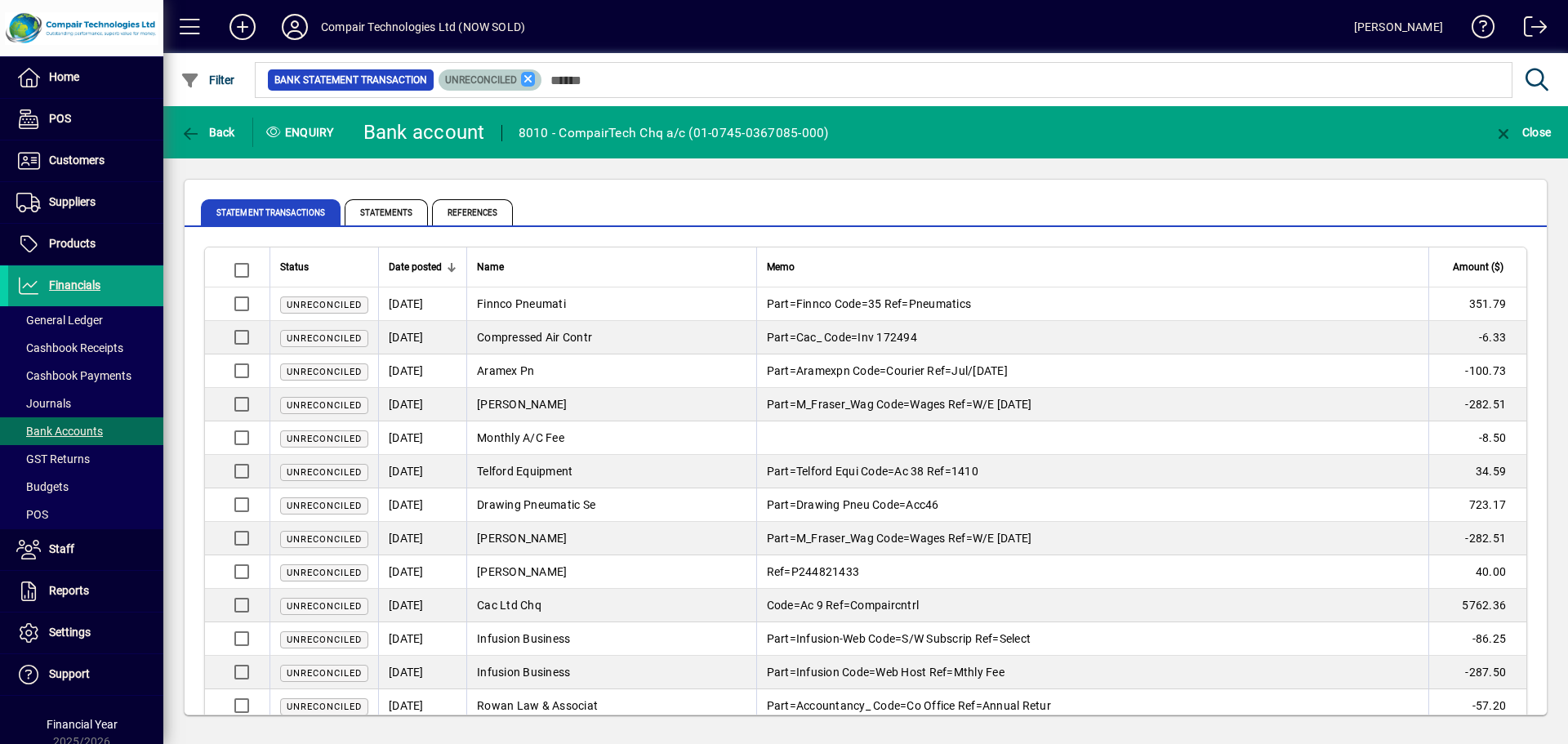
click at [528, 79] on icon at bounding box center [528, 79] width 15 height 15
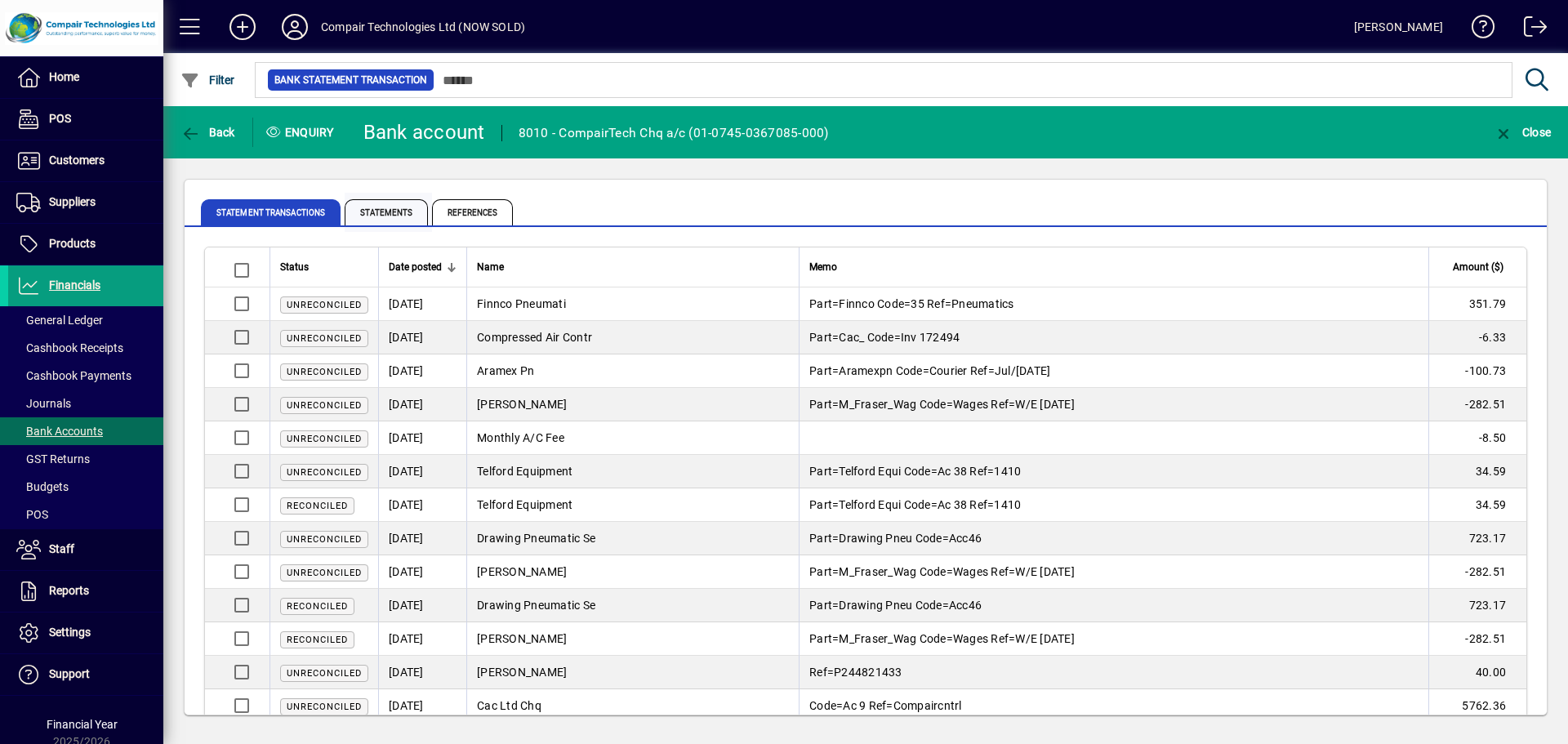
click at [400, 209] on span "Statements" at bounding box center [386, 212] width 84 height 27
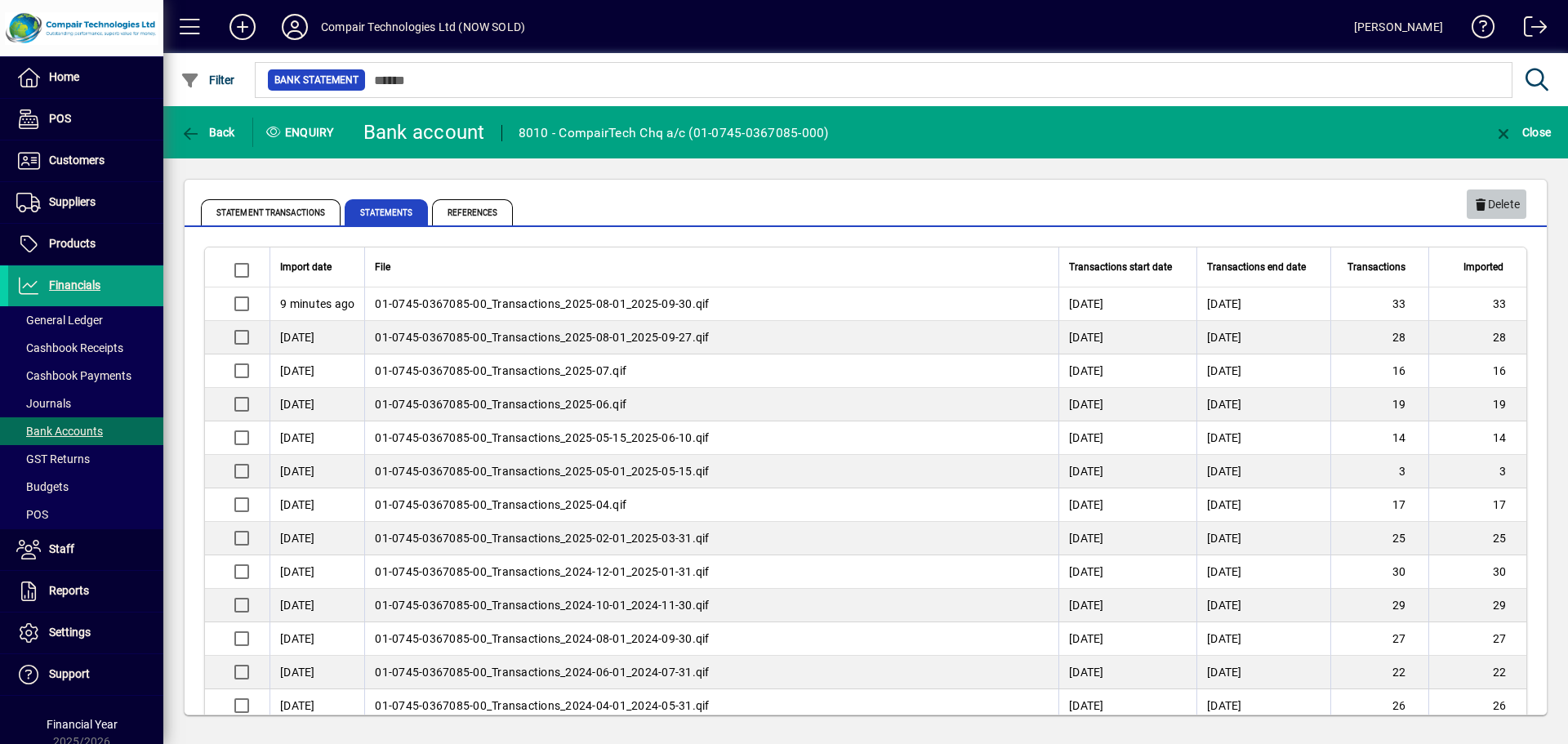
click at [1502, 208] on span "Delete" at bounding box center [1496, 204] width 46 height 27
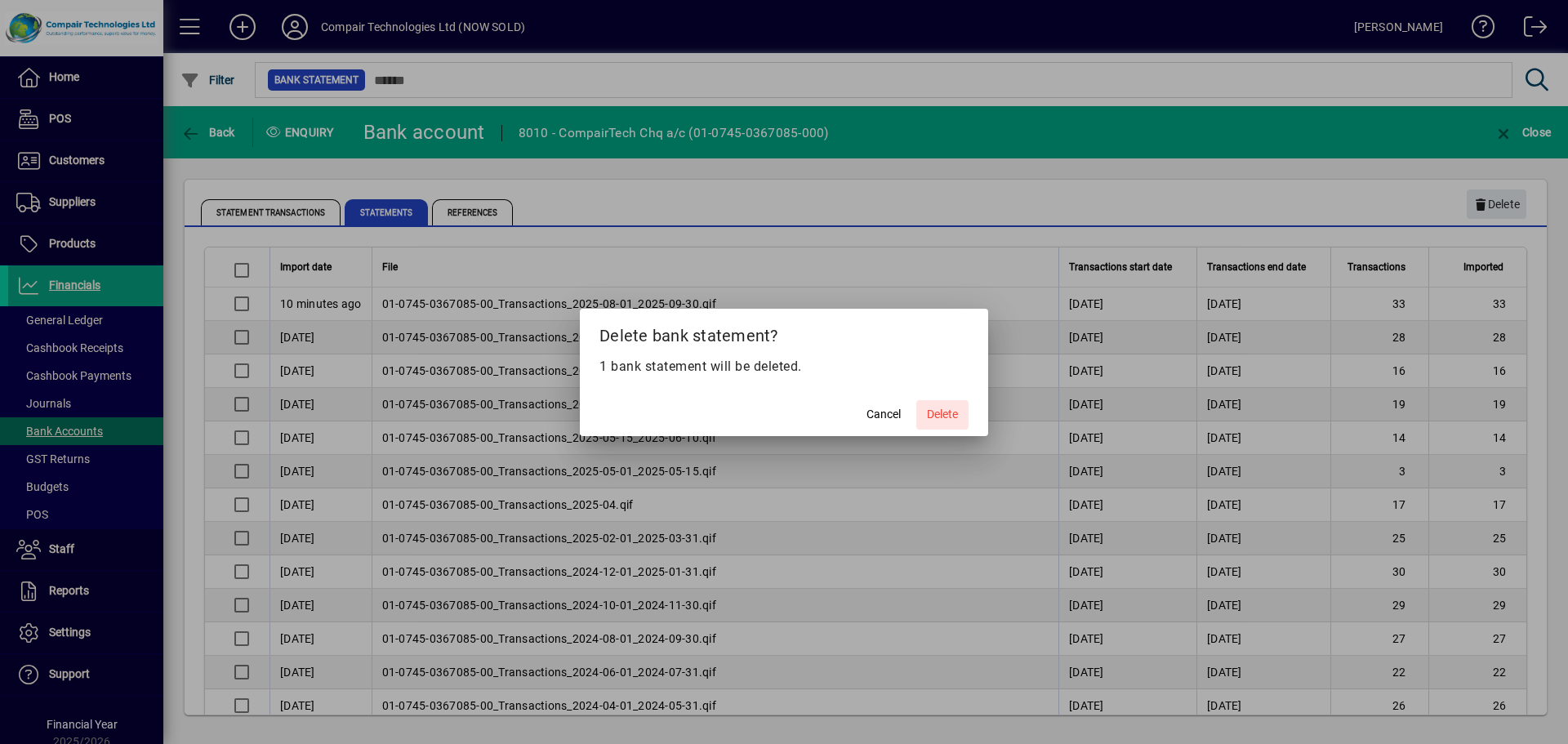
click at [941, 418] on span "Delete" at bounding box center [943, 414] width 31 height 17
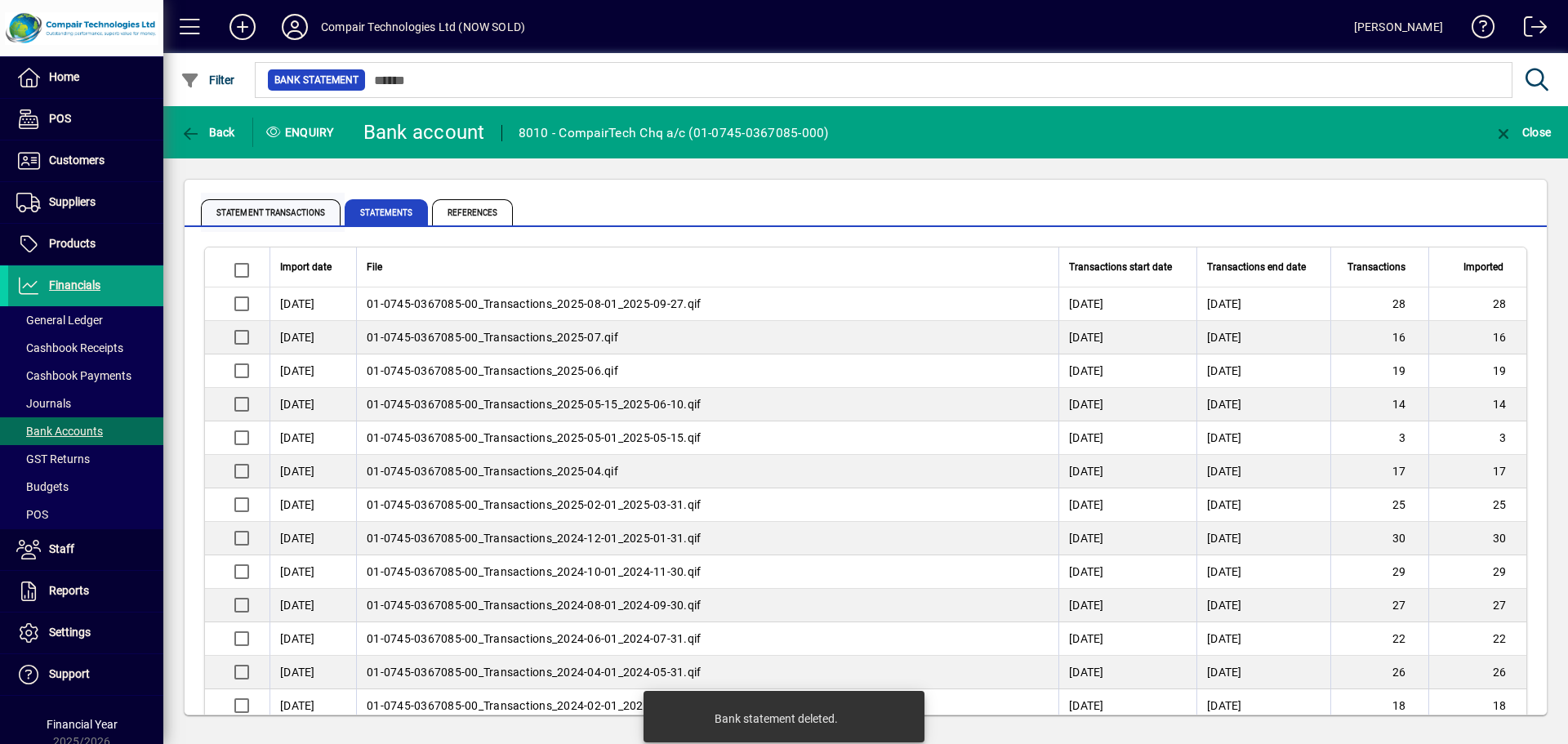
click at [308, 209] on span "Statement Transactions" at bounding box center [271, 212] width 140 height 27
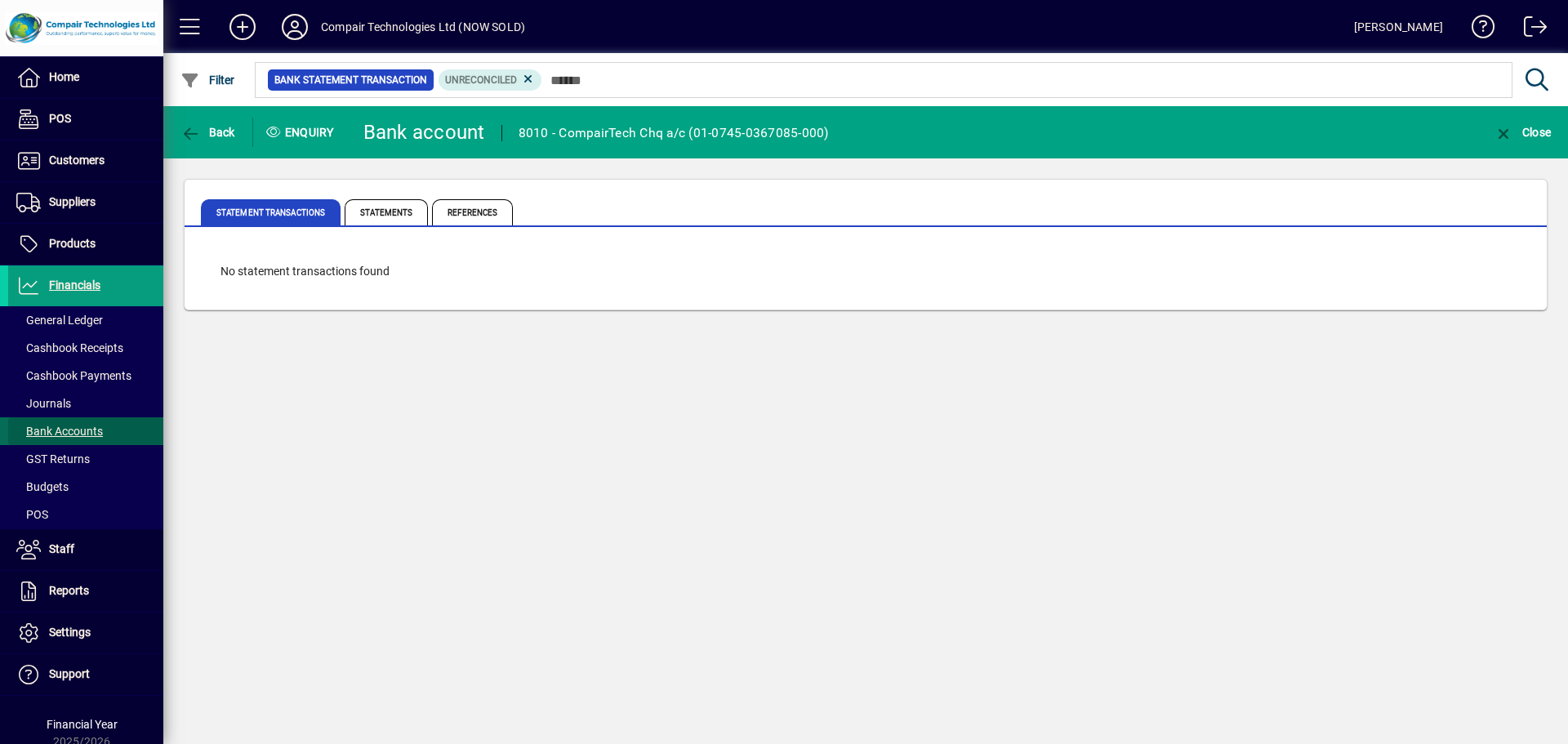
click at [85, 437] on span "Bank Accounts" at bounding box center [60, 430] width 86 height 13
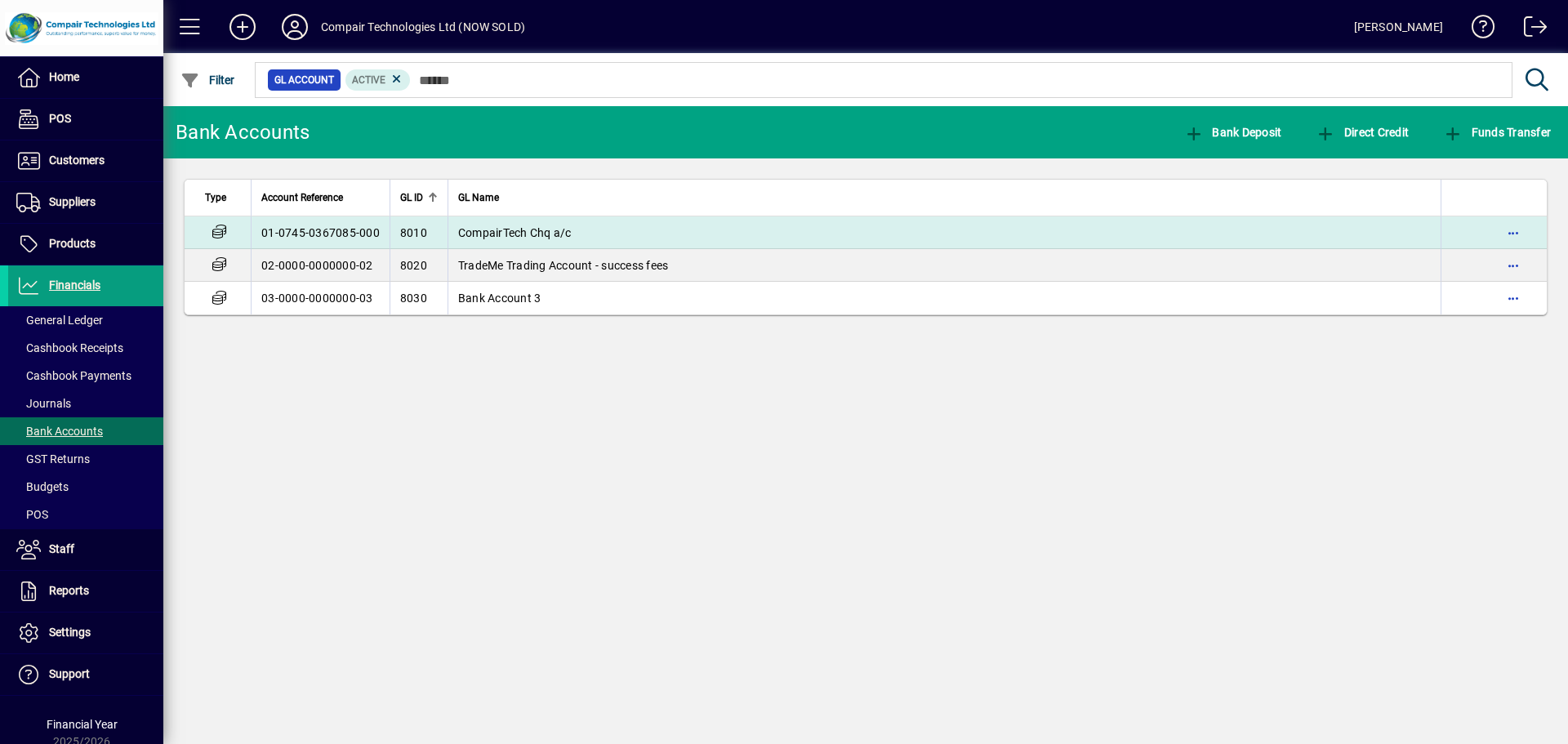
click at [480, 241] on td "CompairTech Chq a/c" at bounding box center [944, 232] width 993 height 32
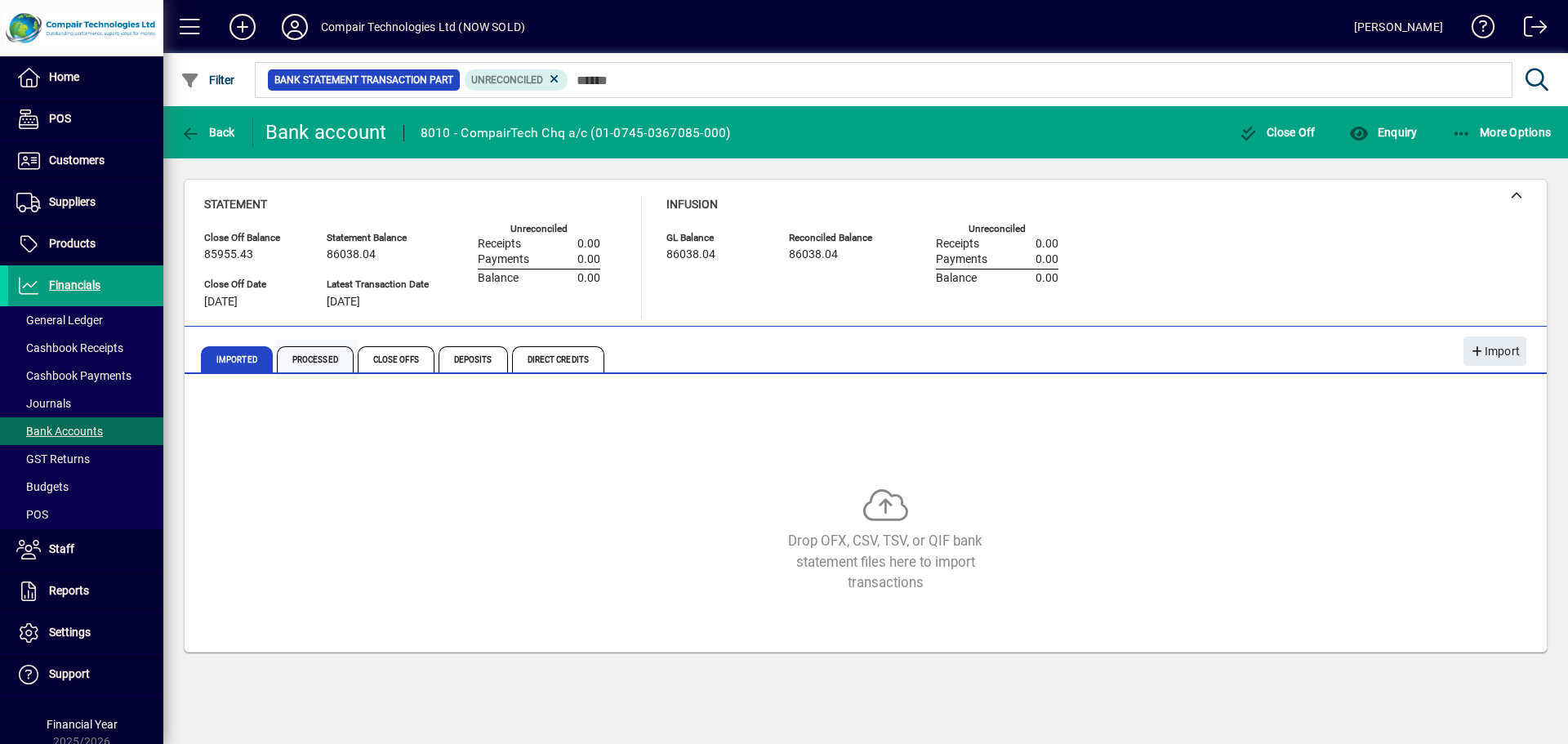
click at [327, 351] on span "Processed" at bounding box center [315, 359] width 77 height 27
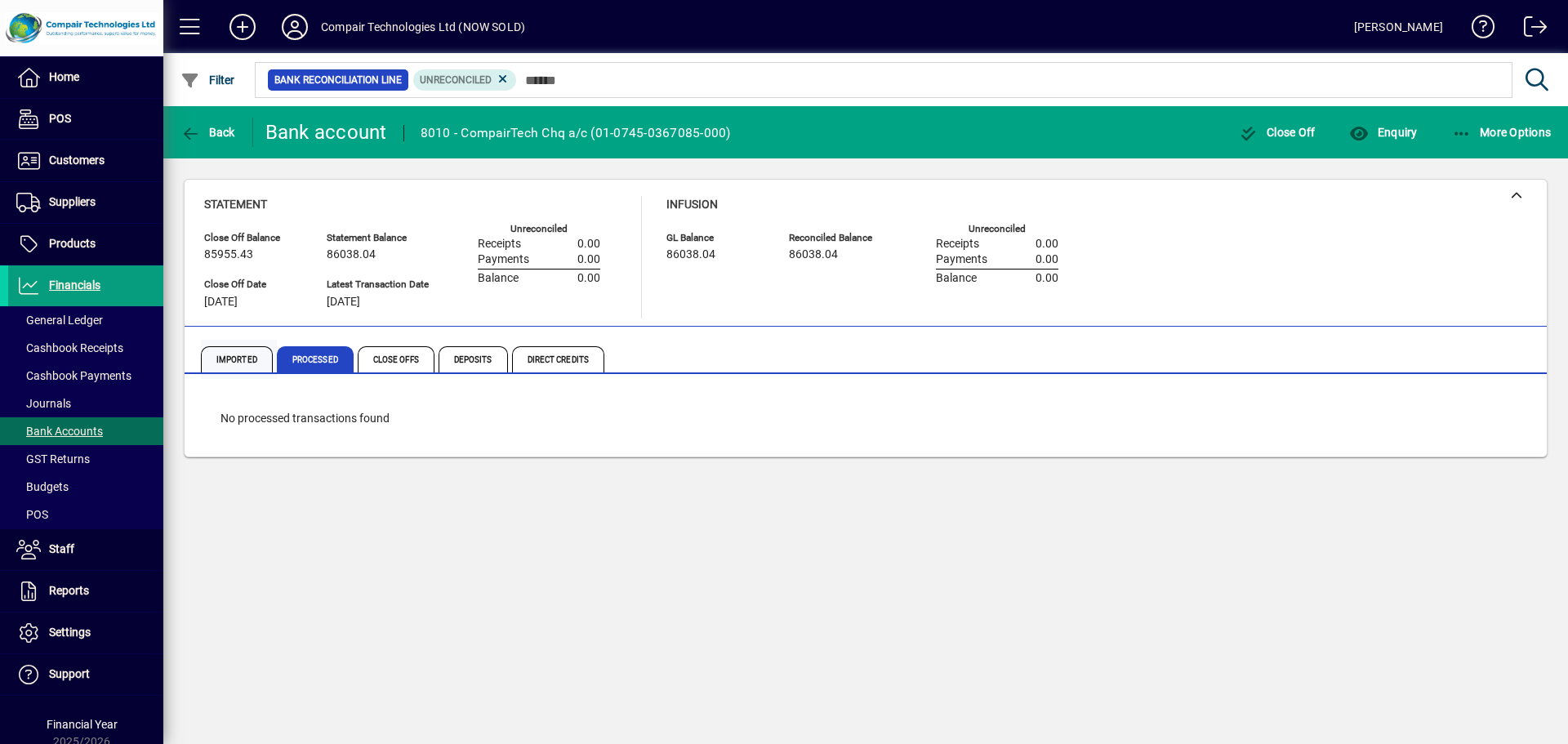
click at [245, 360] on span "Imported" at bounding box center [237, 359] width 72 height 27
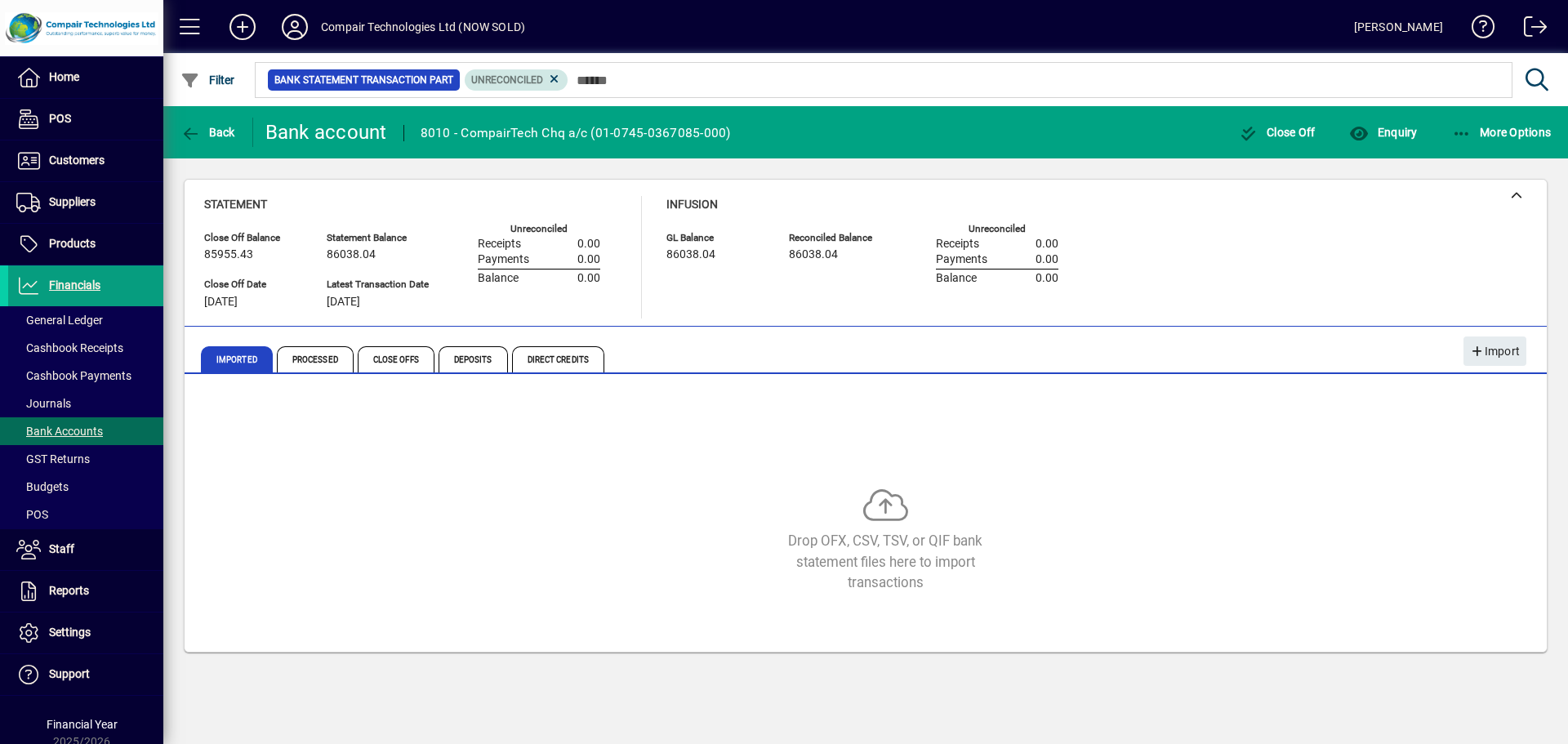
click at [522, 83] on span "Unreconciled" at bounding box center [507, 81] width 72 height 12
click at [547, 81] on icon at bounding box center [554, 79] width 15 height 15
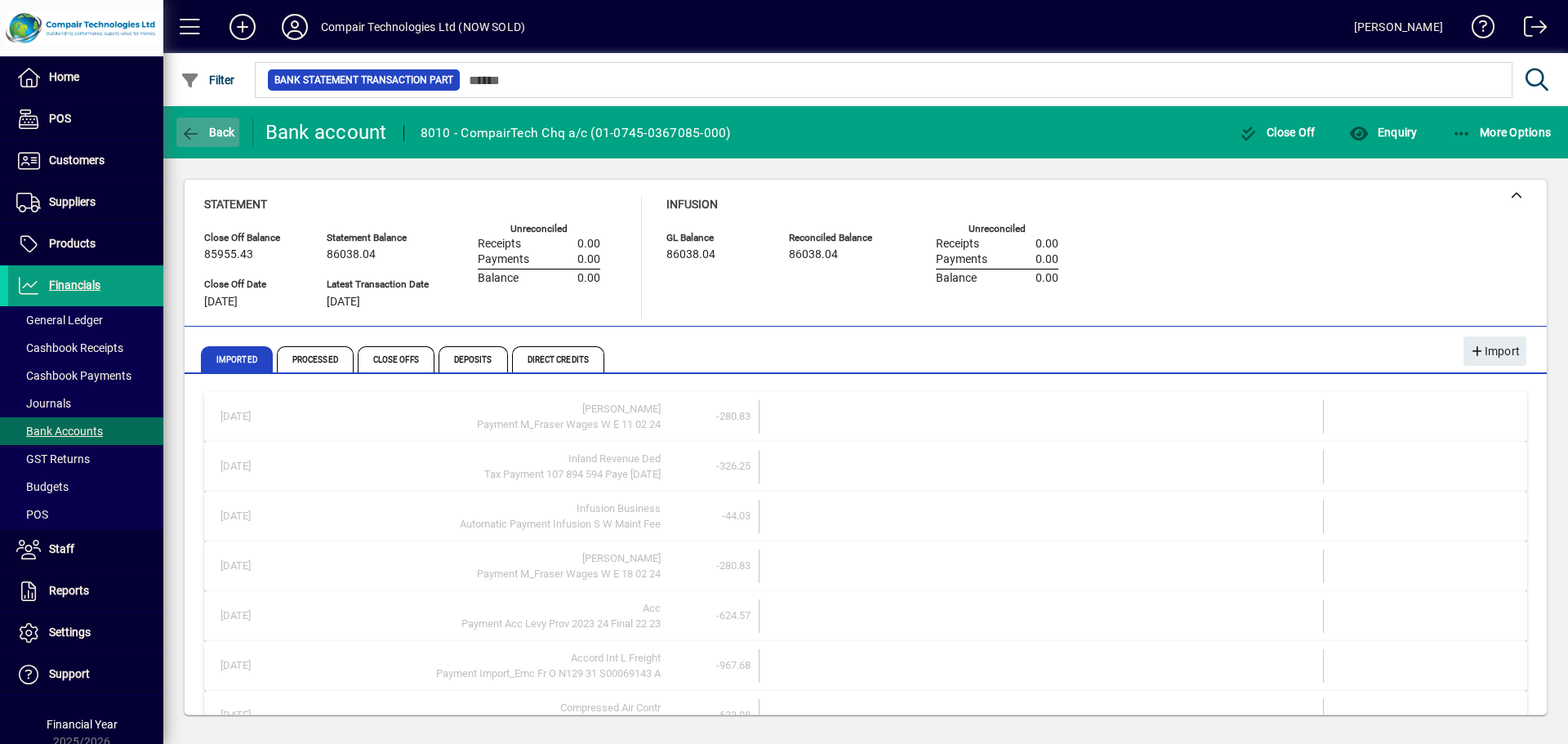
click at [206, 143] on span "button" at bounding box center [208, 133] width 63 height 39
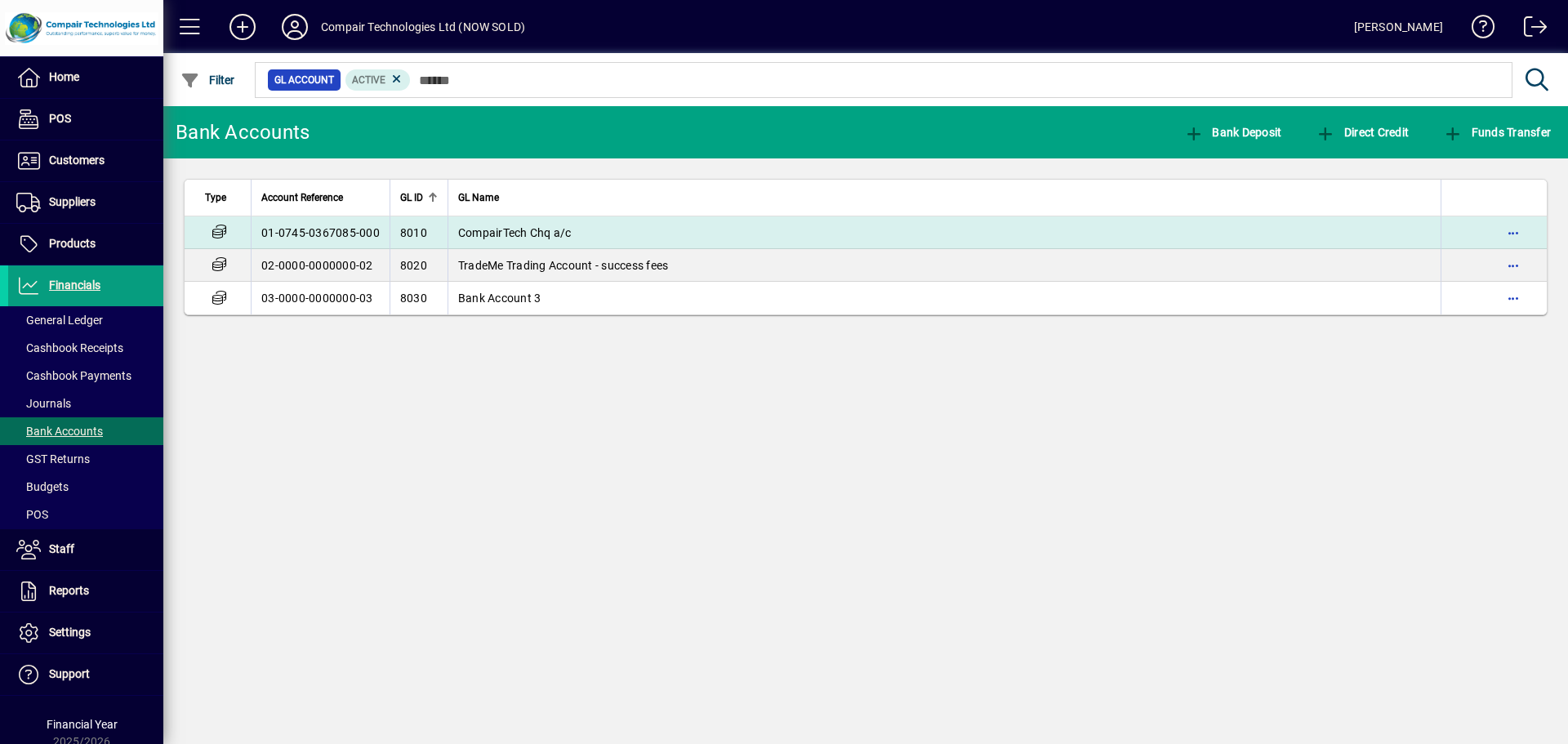
click at [323, 230] on td "01-0745-0367085-000" at bounding box center [319, 232] width 139 height 32
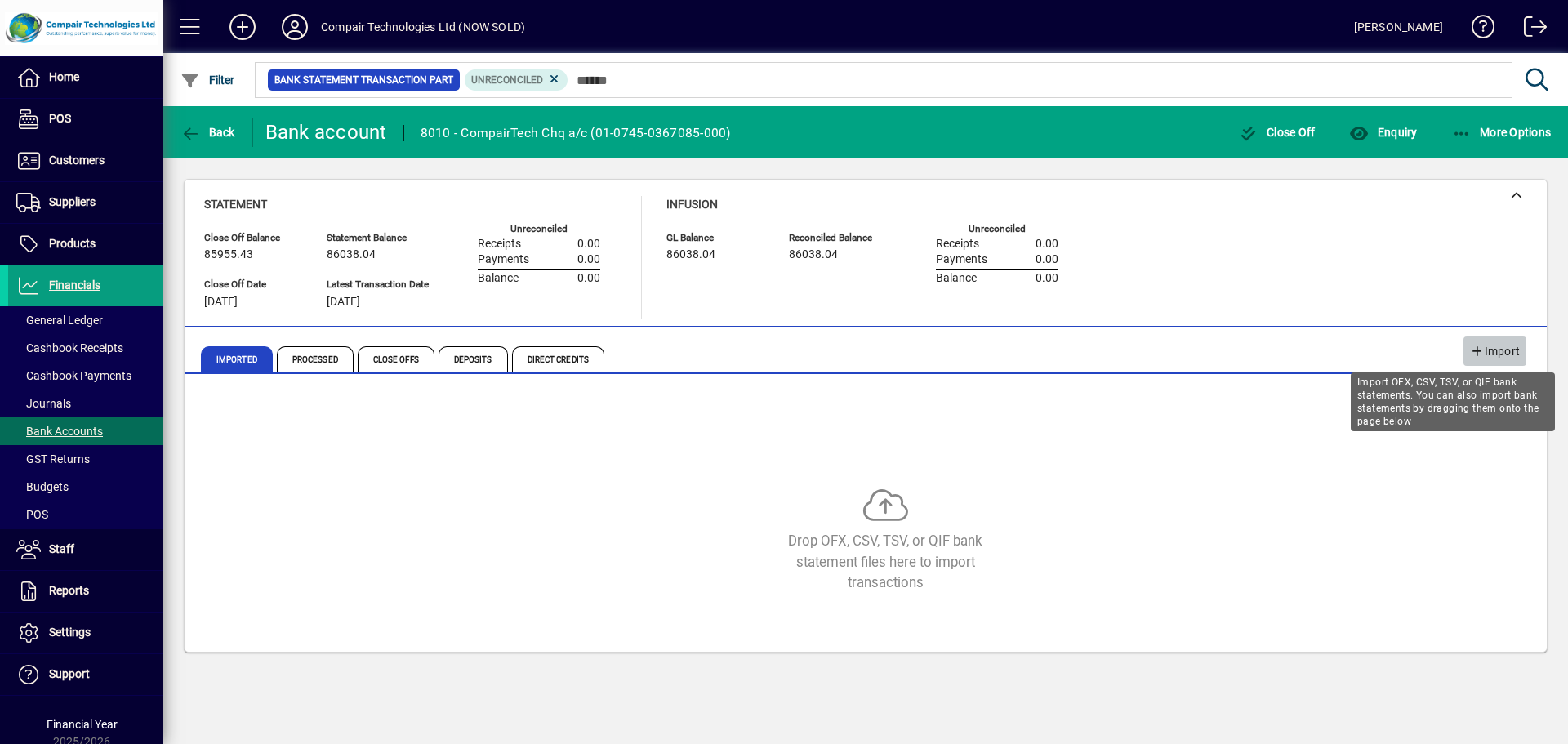
click at [1493, 344] on span "Import" at bounding box center [1494, 351] width 50 height 27
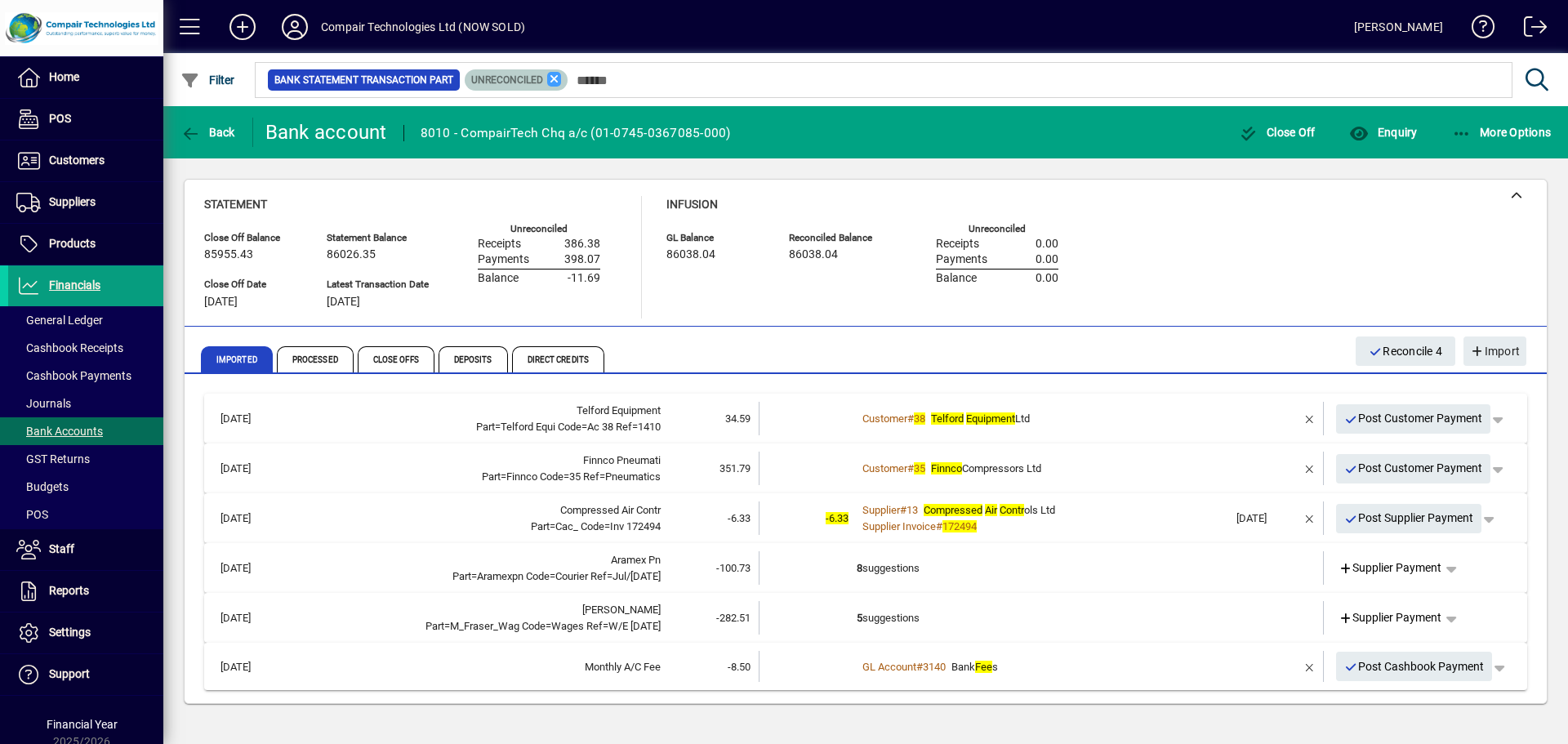
click at [556, 85] on icon at bounding box center [554, 79] width 15 height 15
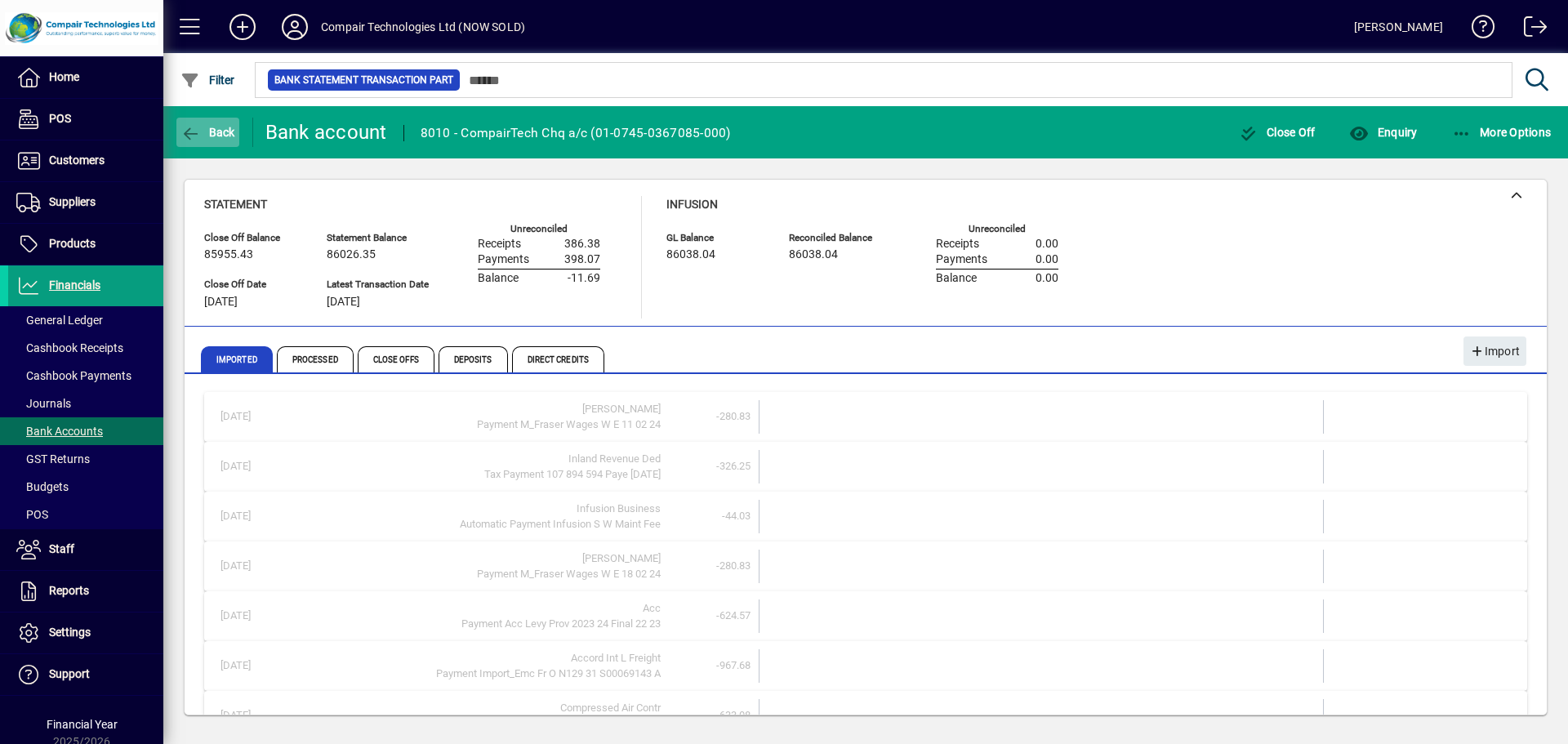
click at [210, 137] on span "Back" at bounding box center [208, 132] width 55 height 13
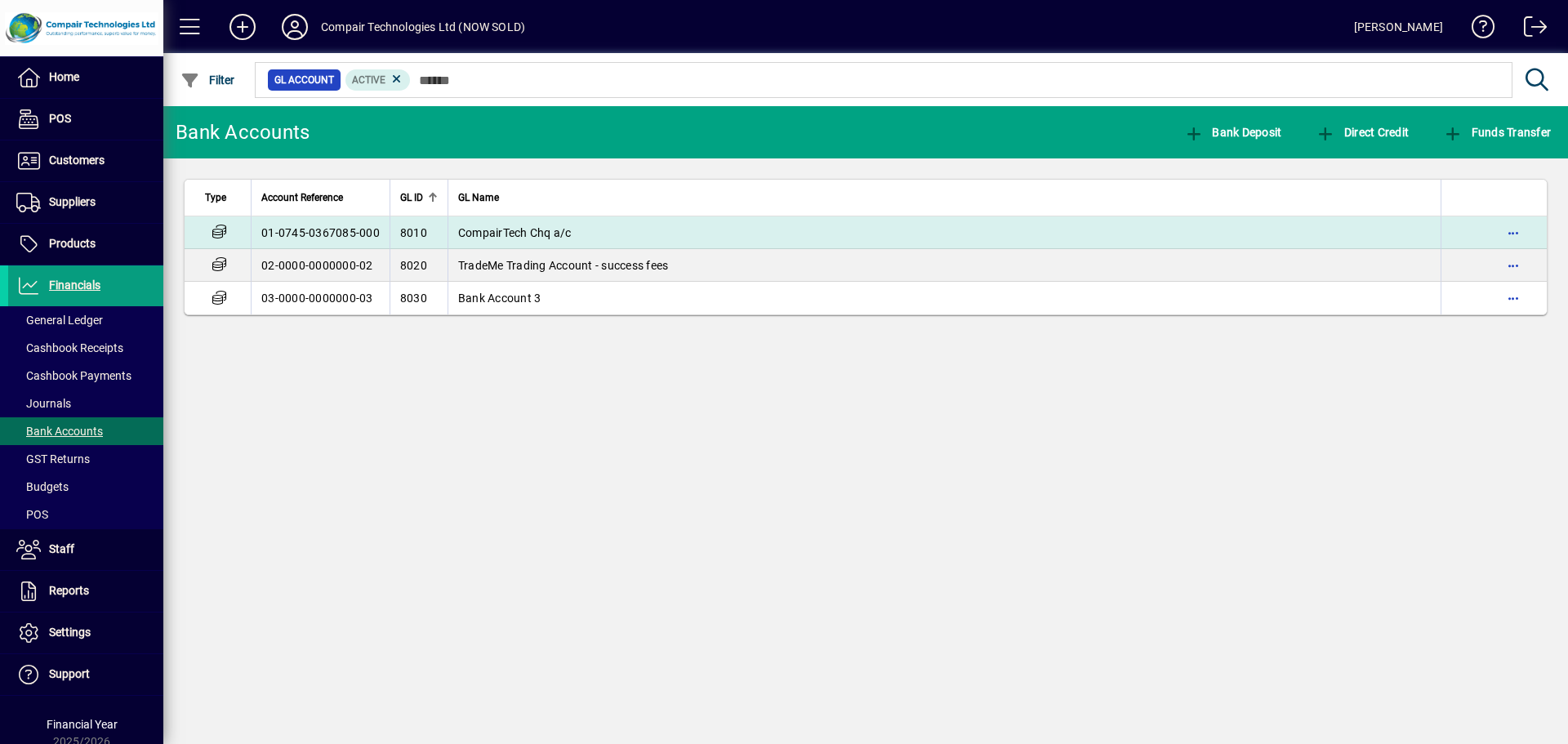
click at [676, 233] on td "CompairTech Chq a/c" at bounding box center [944, 232] width 993 height 32
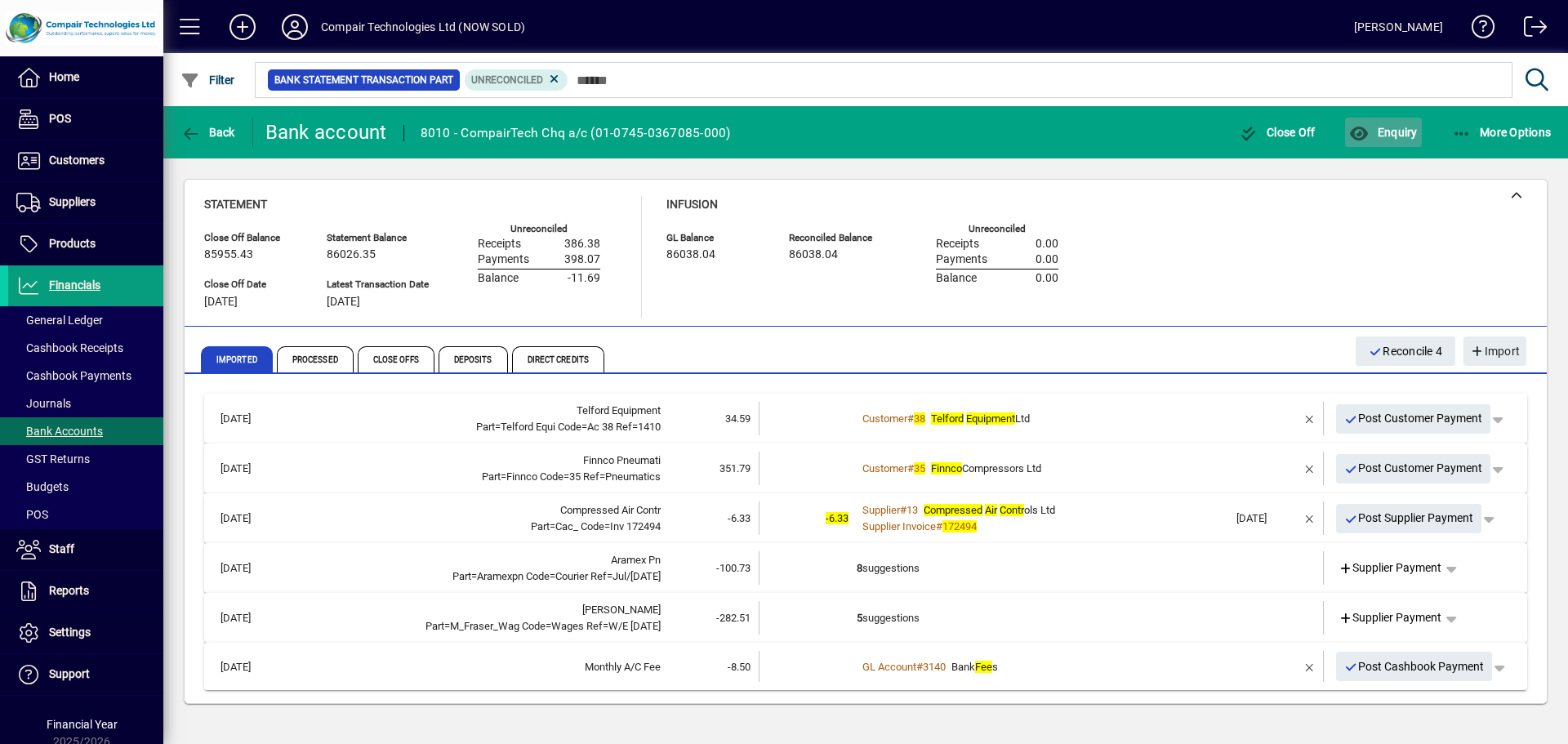
click at [1381, 137] on span "Enquiry" at bounding box center [1382, 132] width 68 height 13
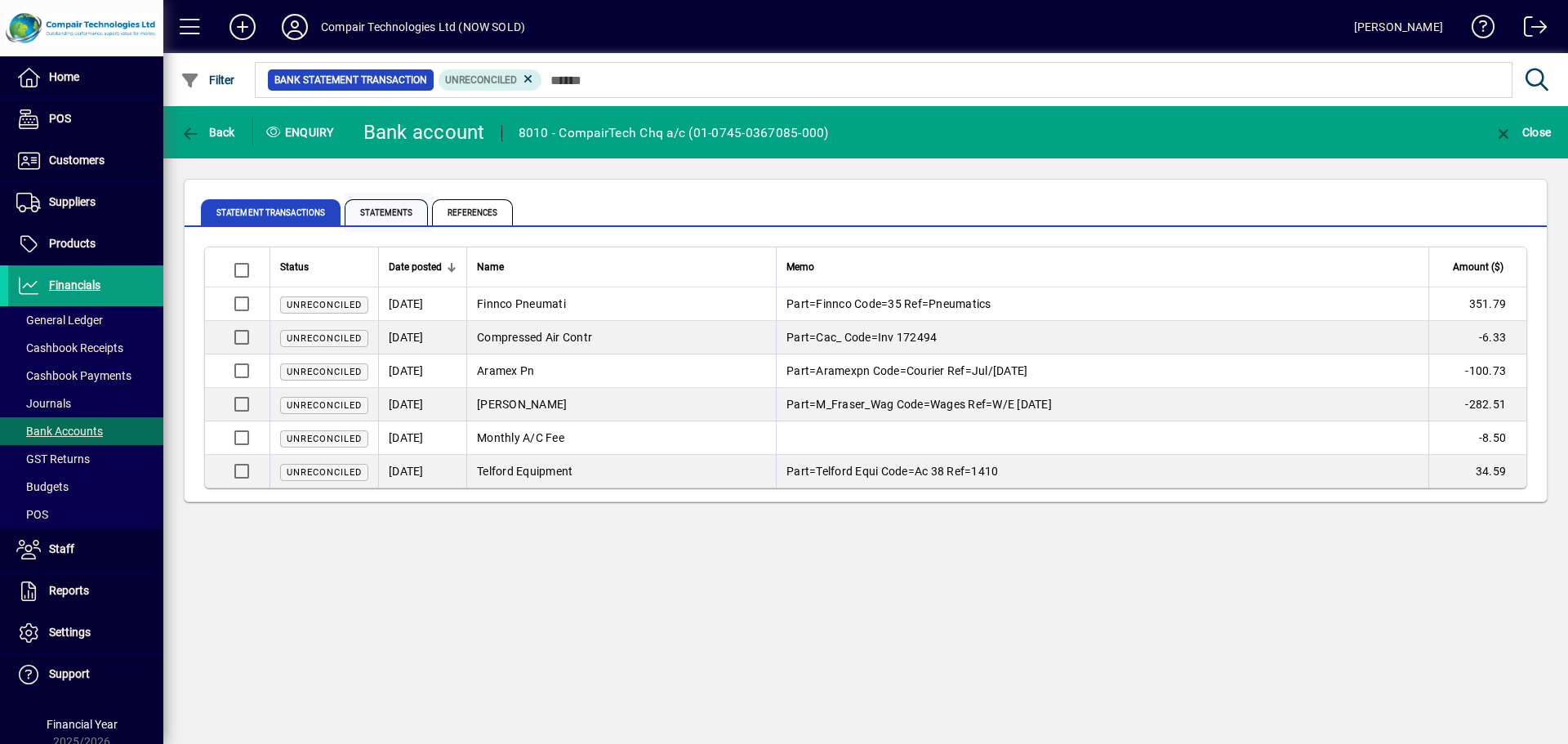
click at [399, 214] on span "Statements" at bounding box center [386, 212] width 84 height 27
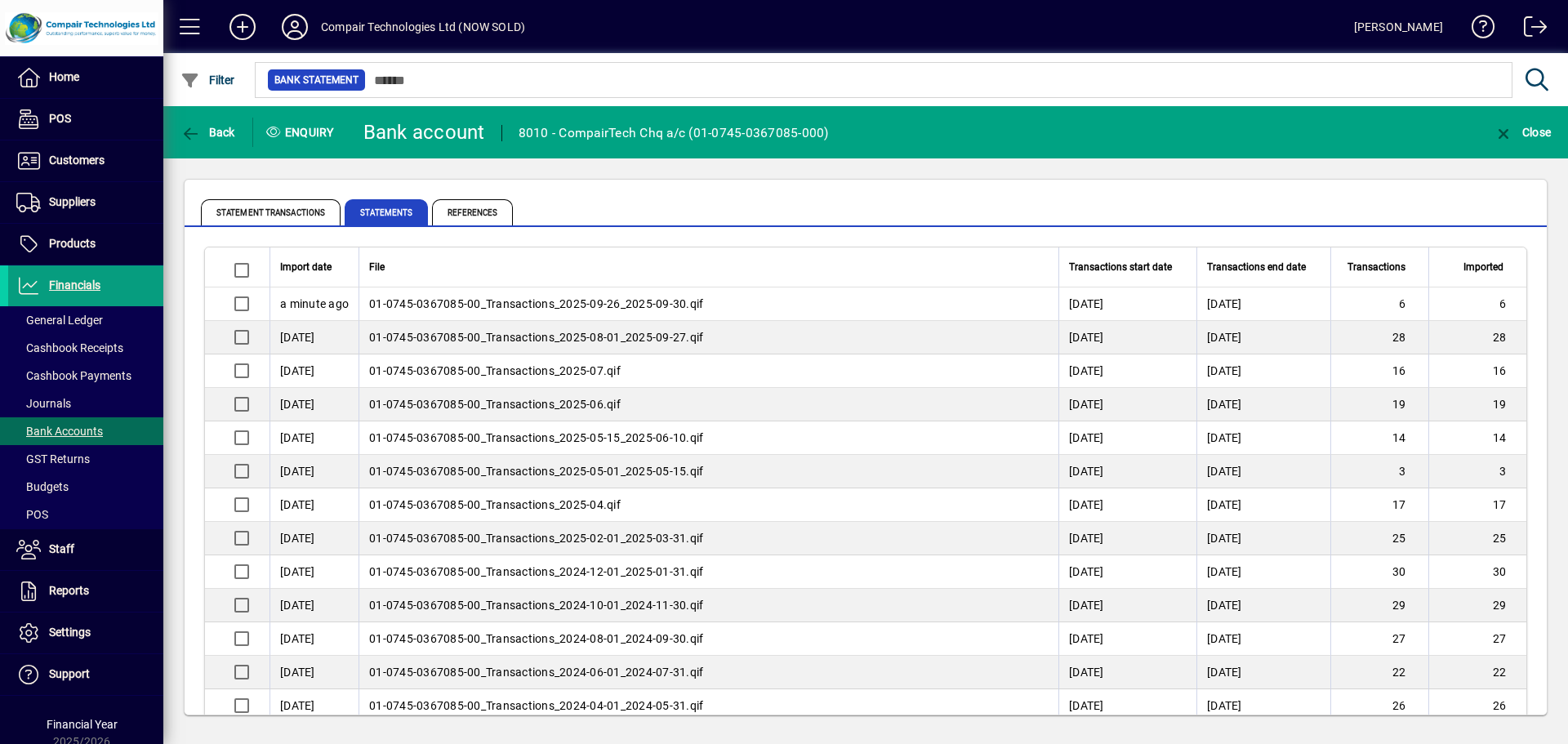
click at [456, 343] on span "01-0745-0367085-00_Transactions_2025-08-01_2025-09-27.qif" at bounding box center [536, 337] width 334 height 13
click at [214, 126] on span "Back" at bounding box center [208, 132] width 55 height 13
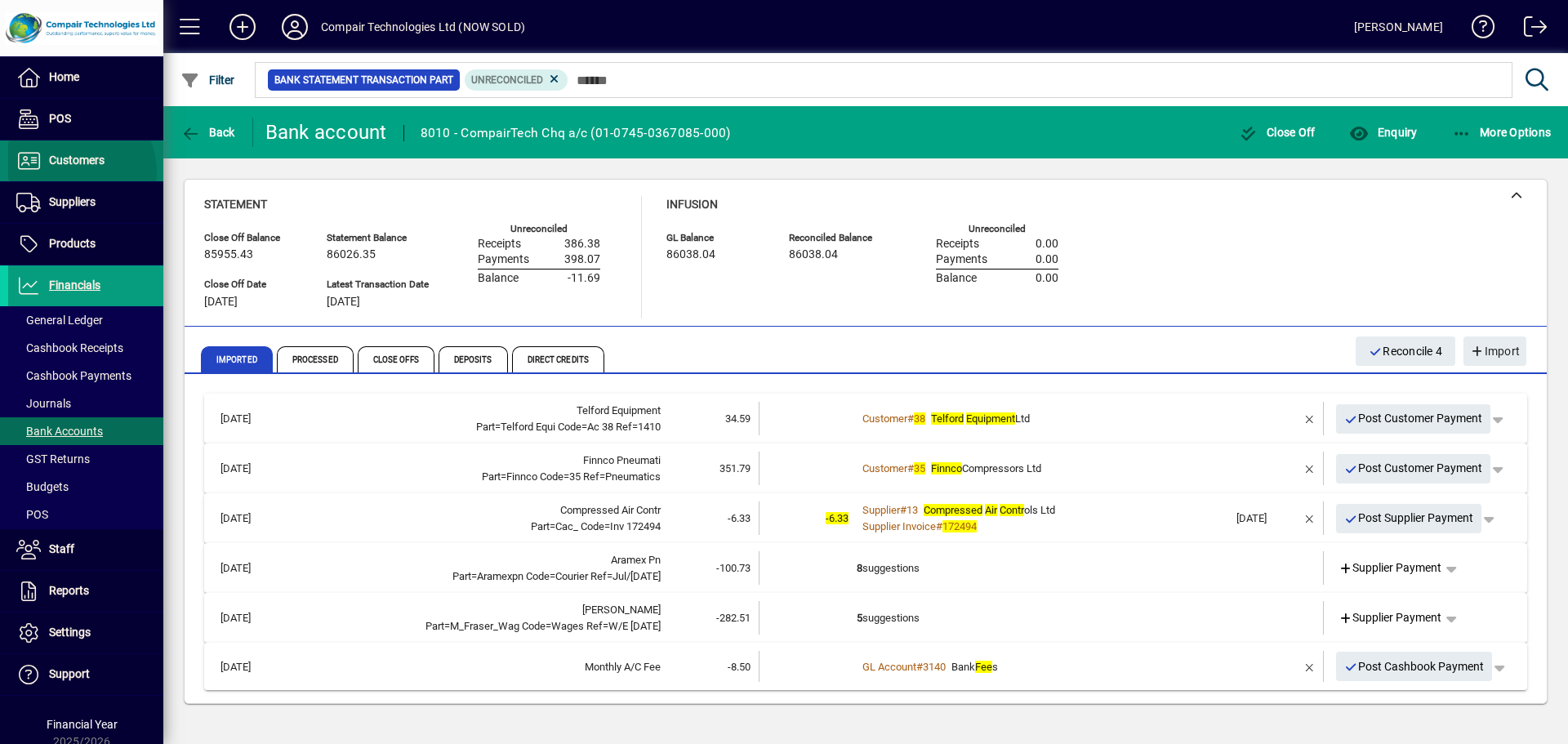
click at [70, 172] on span at bounding box center [85, 161] width 155 height 39
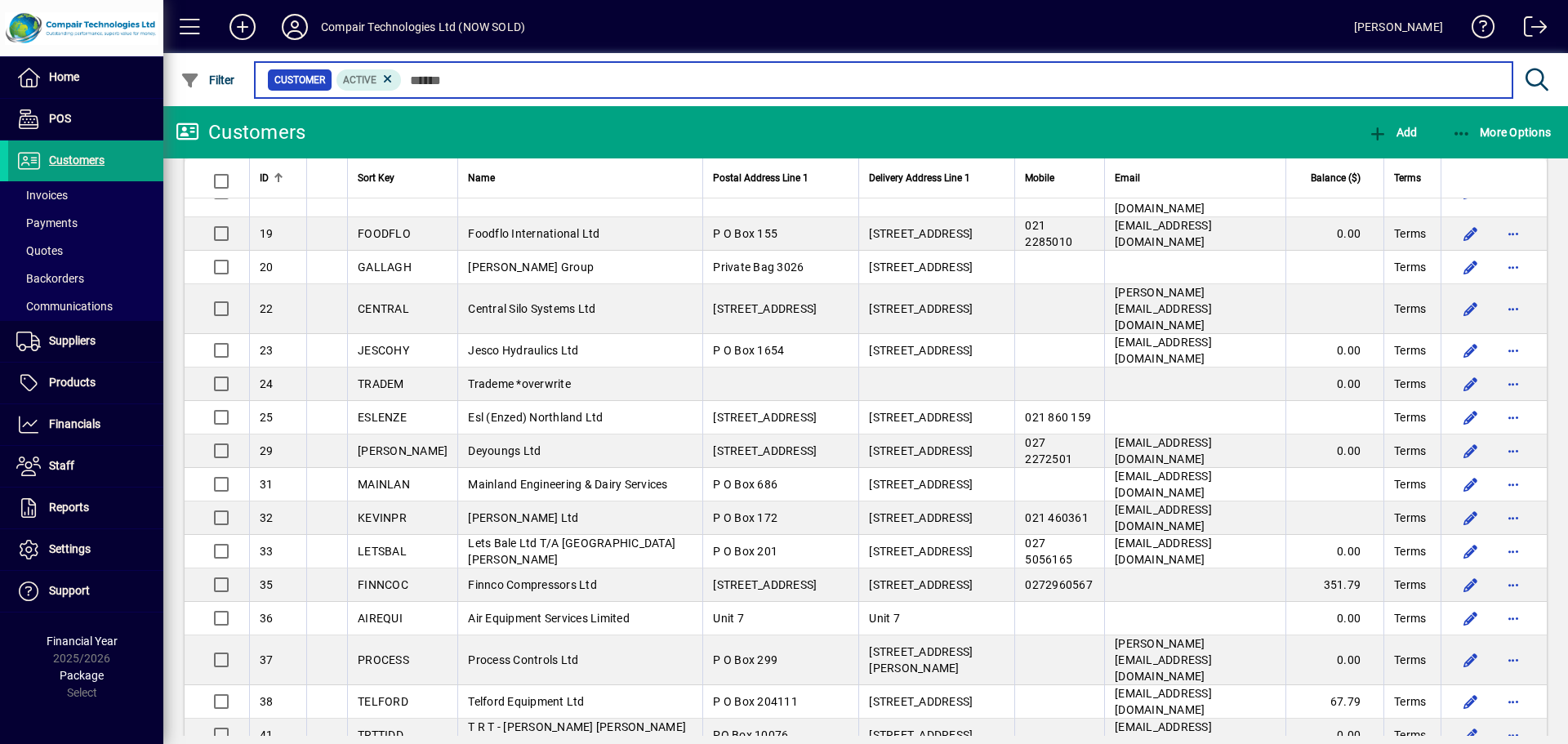
scroll to position [392, 0]
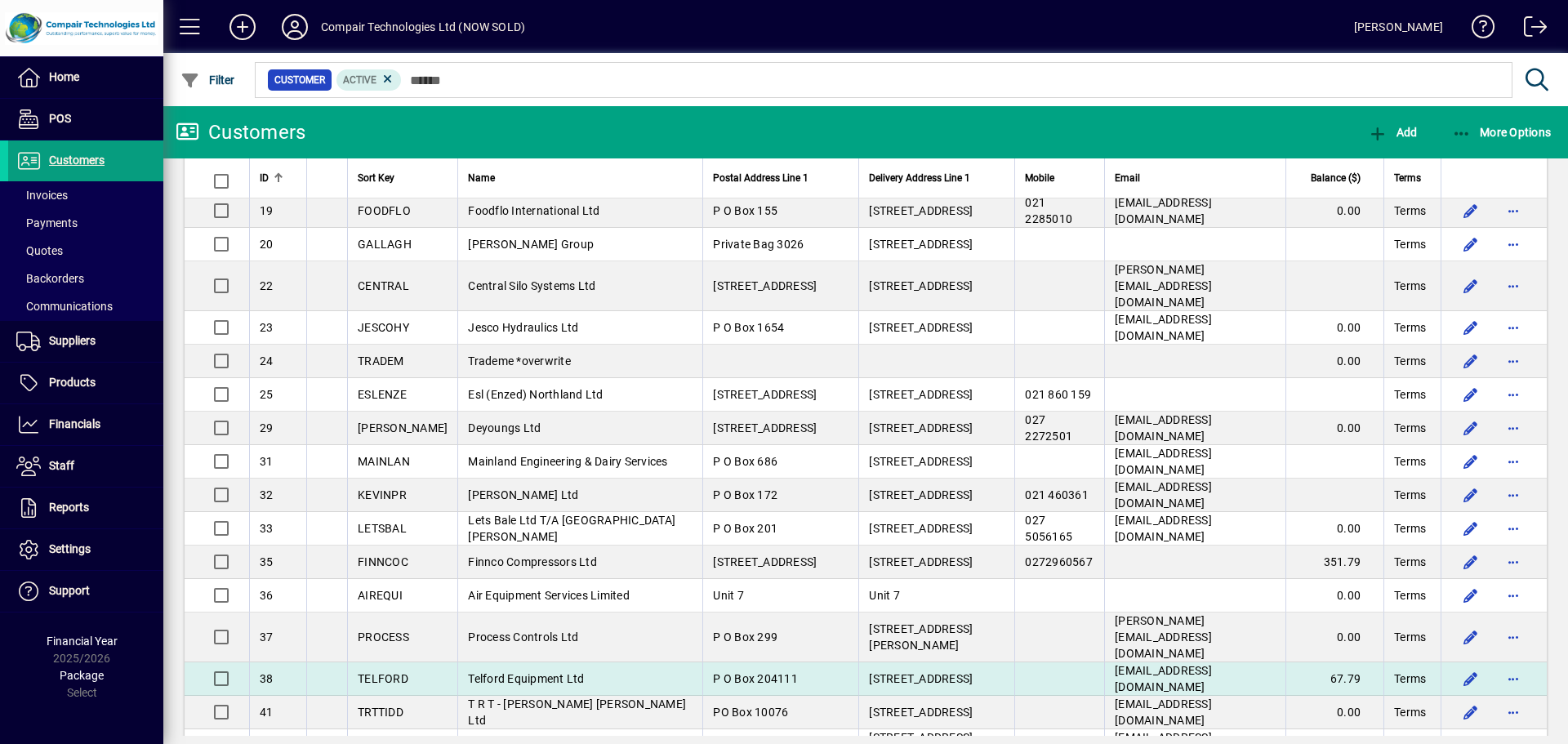
click at [575, 662] on td "Telford Equipment Ltd" at bounding box center [580, 679] width 245 height 33
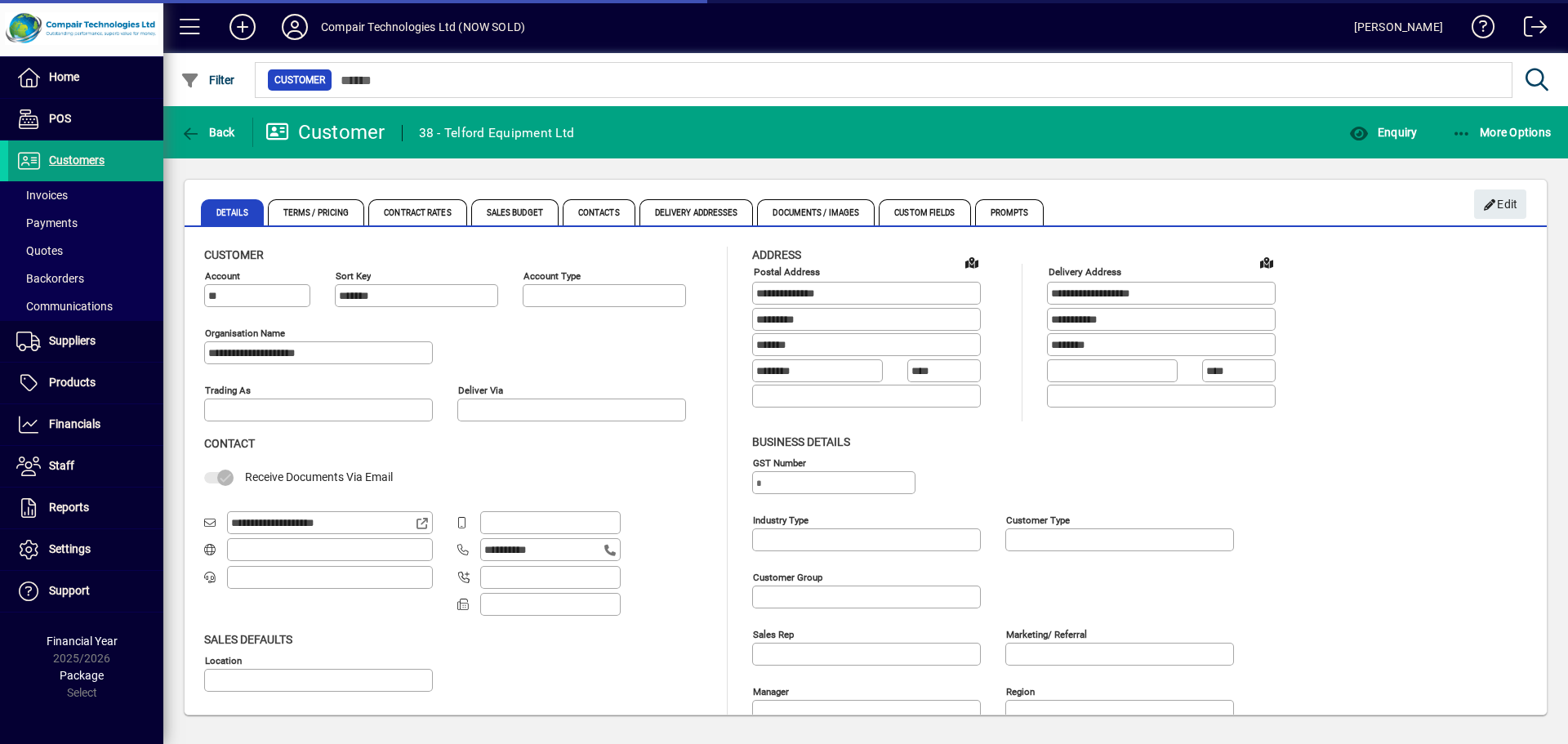
type input "**********"
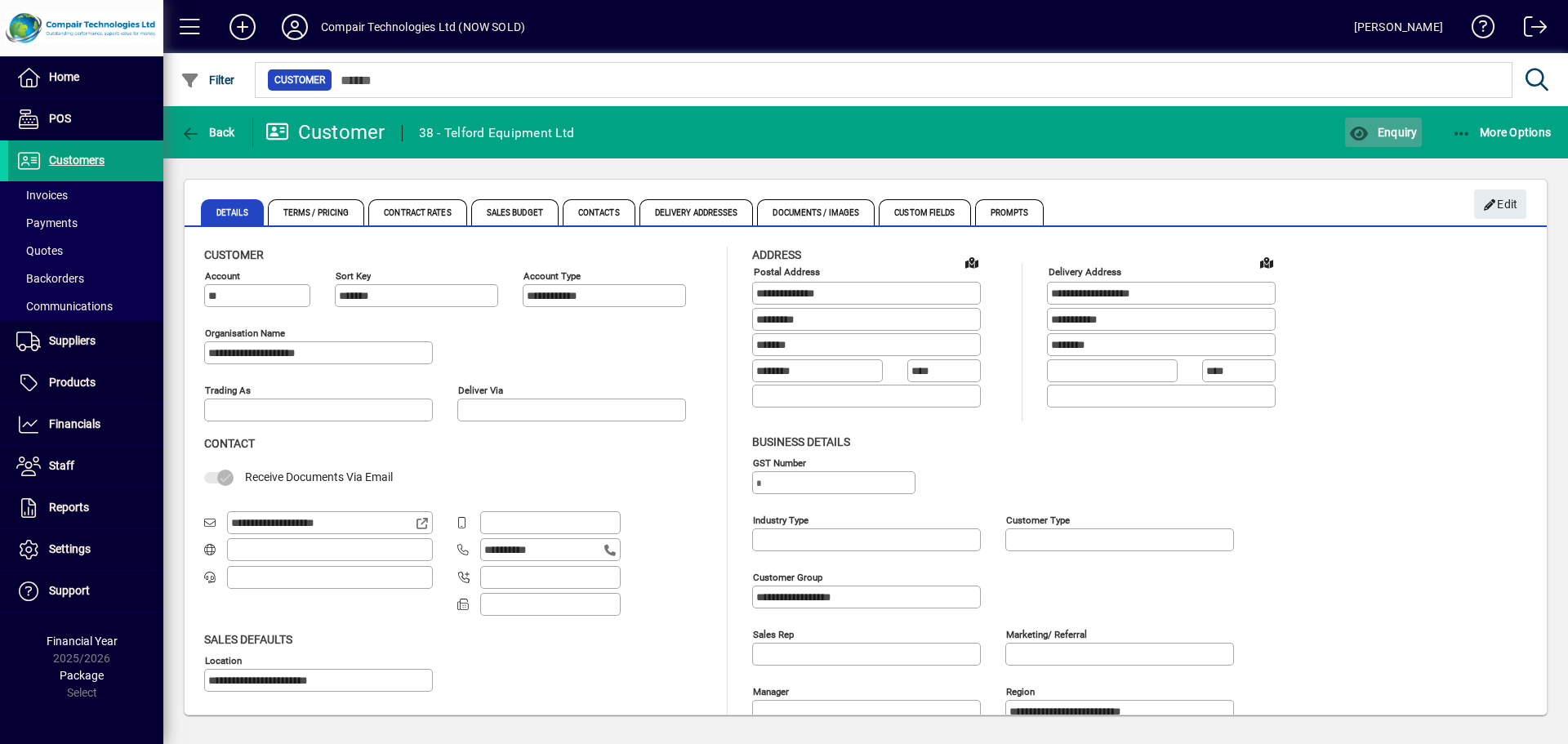
click at [1387, 129] on span "Enquiry" at bounding box center [1382, 132] width 68 height 13
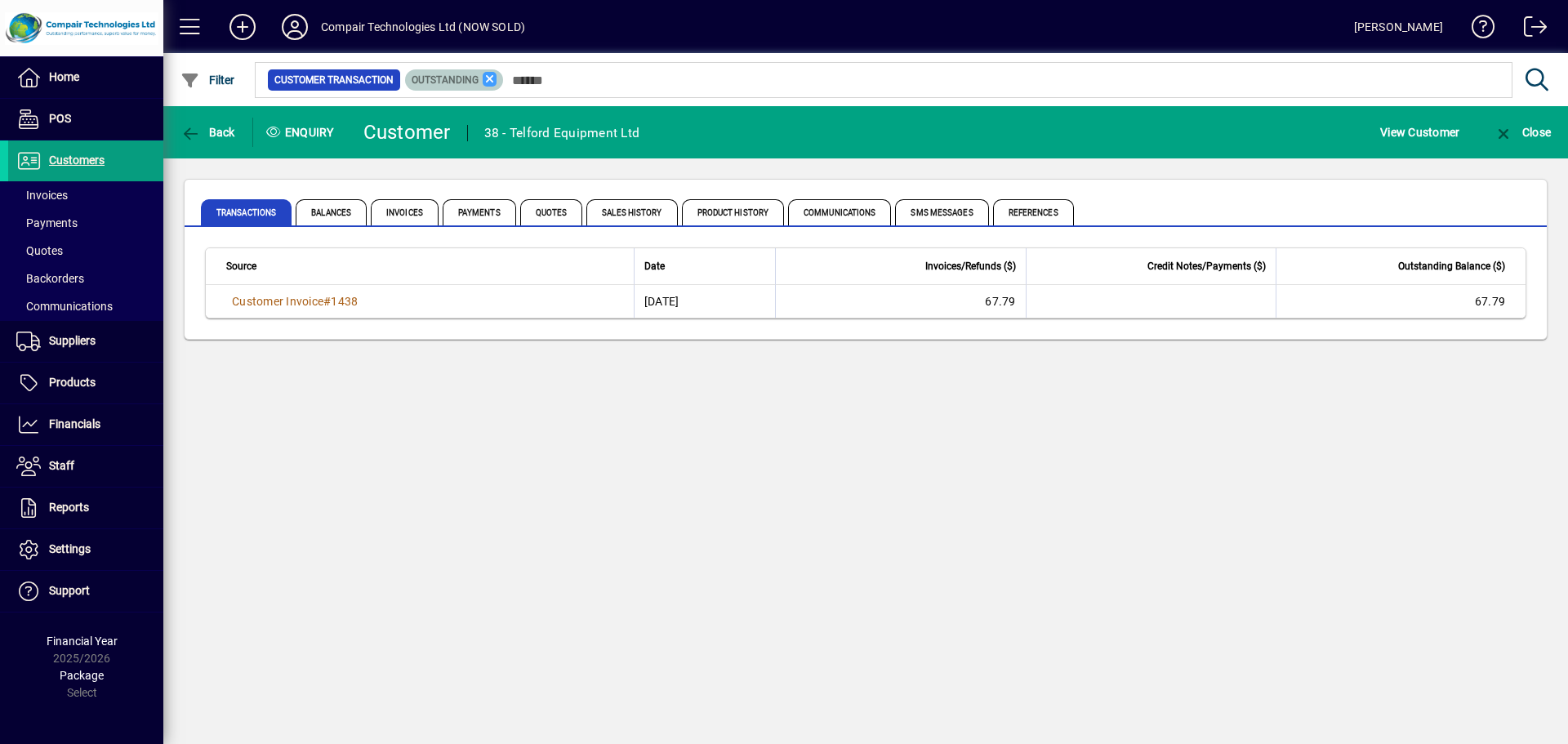
click at [489, 76] on icon at bounding box center [489, 79] width 15 height 15
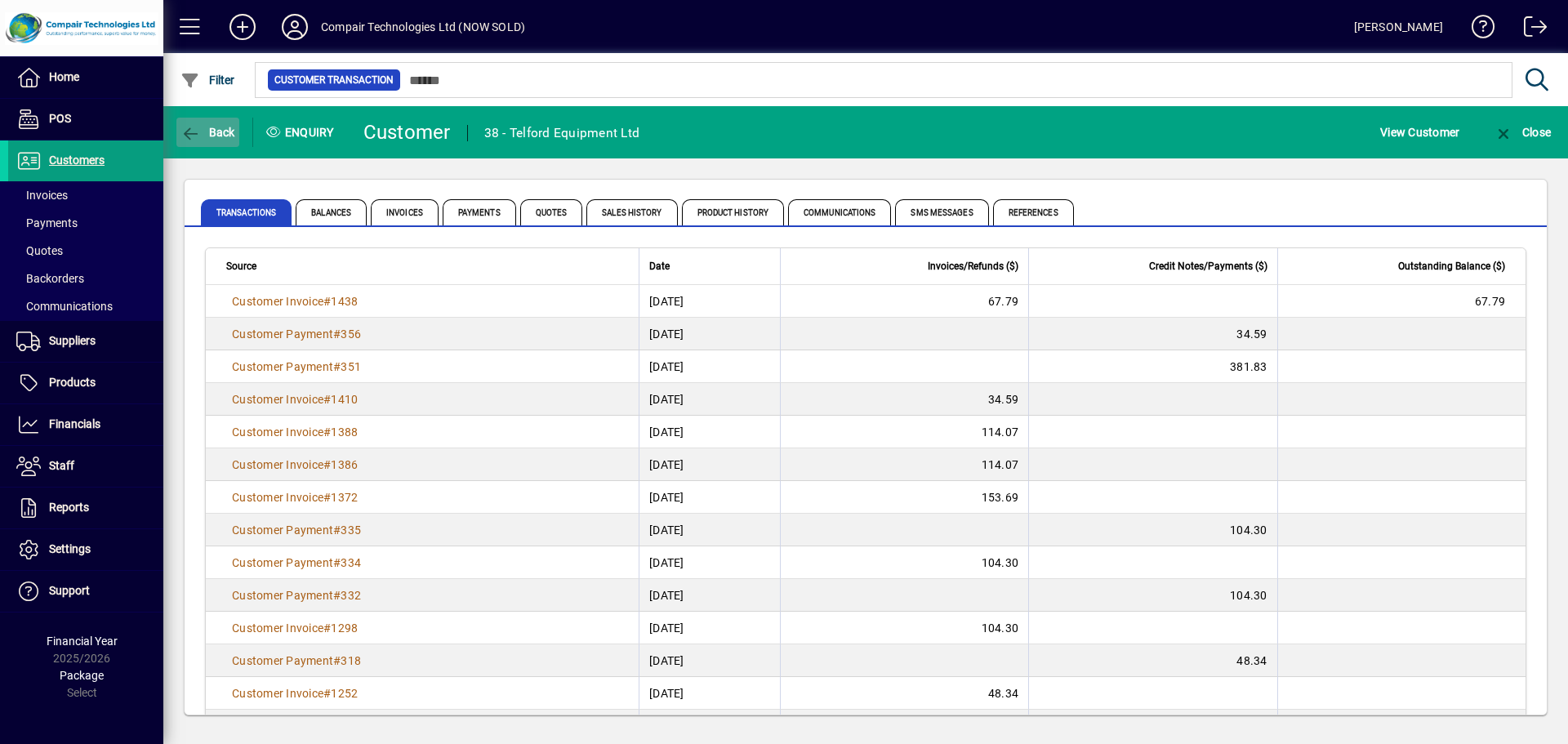
click at [210, 146] on span "button" at bounding box center [208, 133] width 63 height 39
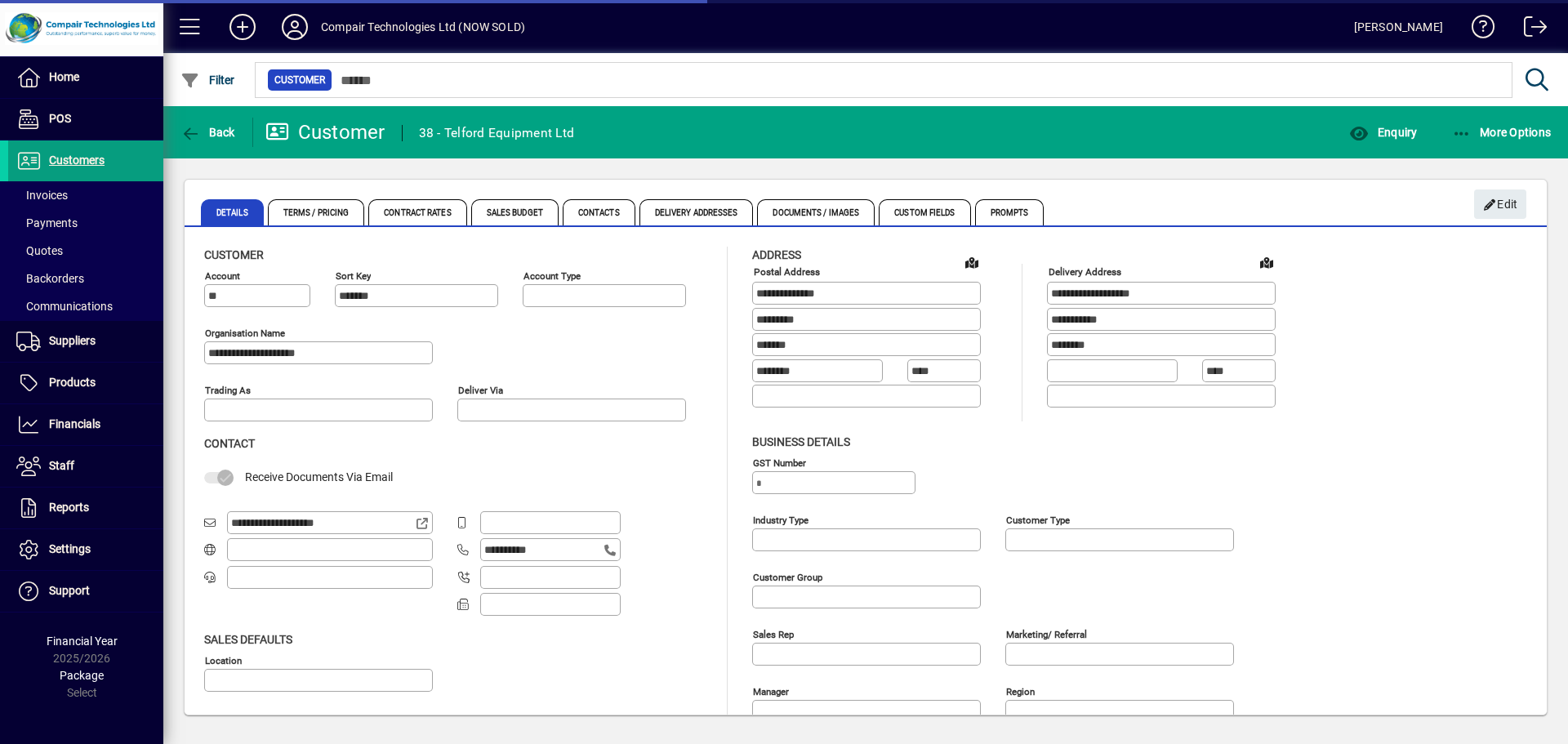
type input "**********"
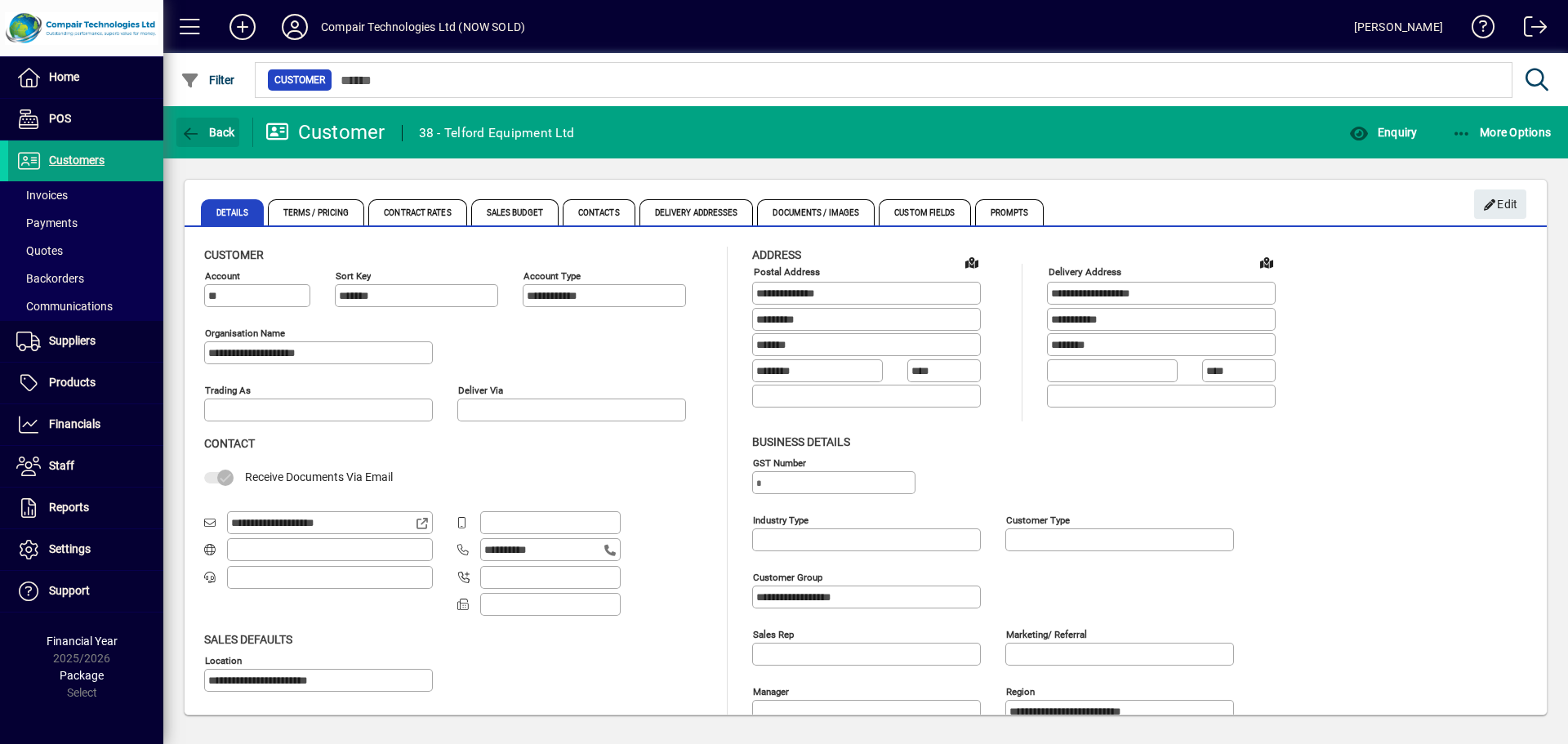
click at [210, 146] on span "button" at bounding box center [208, 133] width 63 height 39
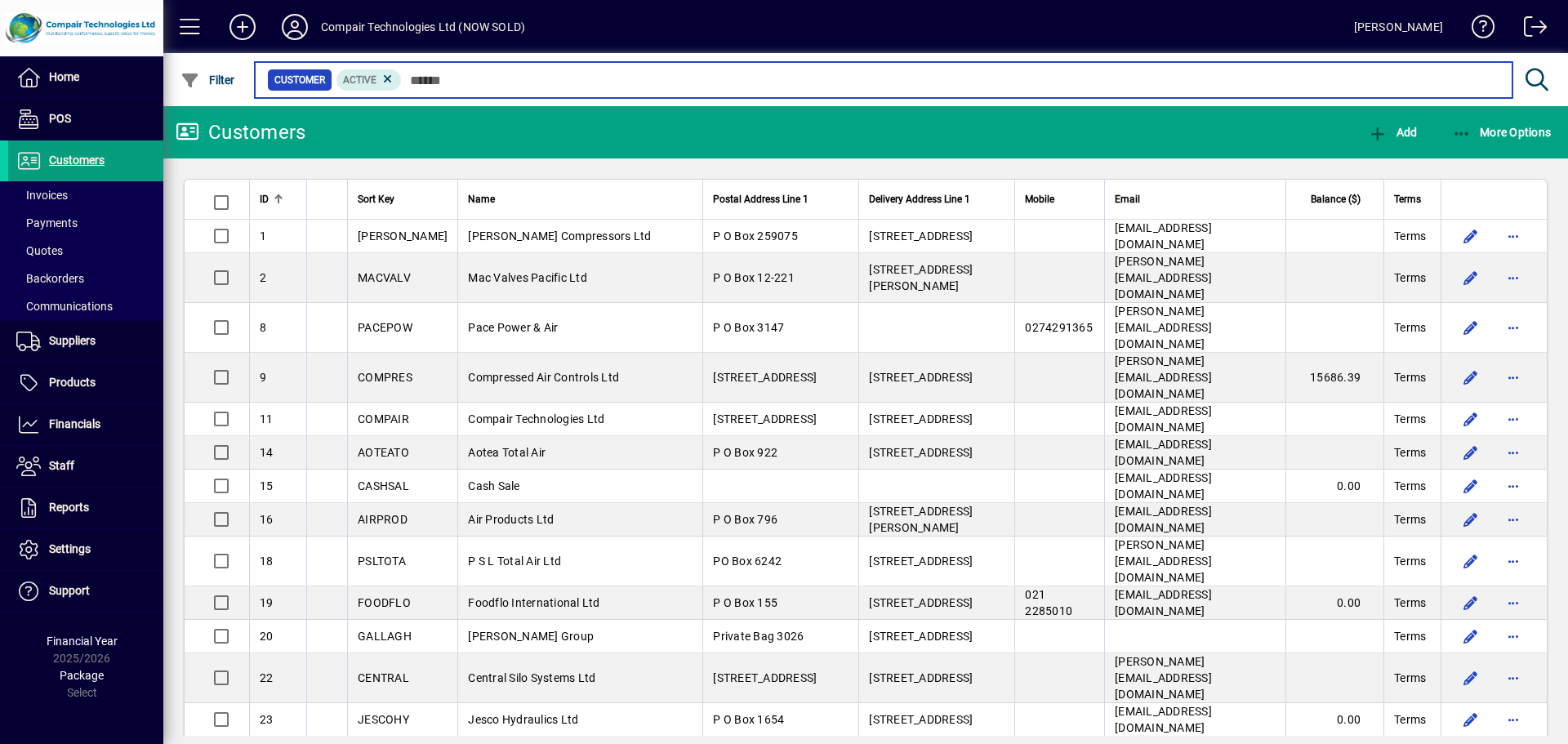
scroll to position [505, 0]
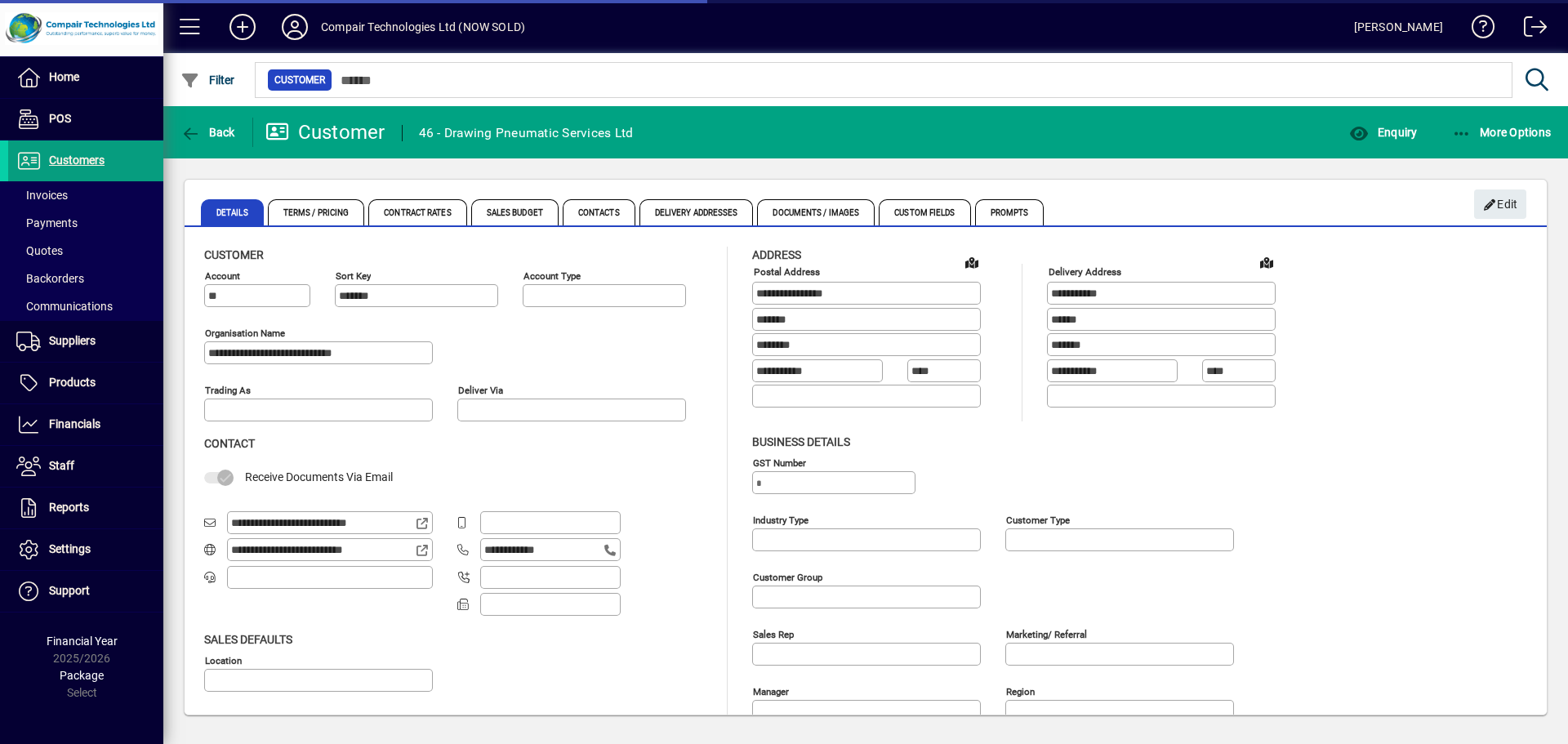
type input "**********"
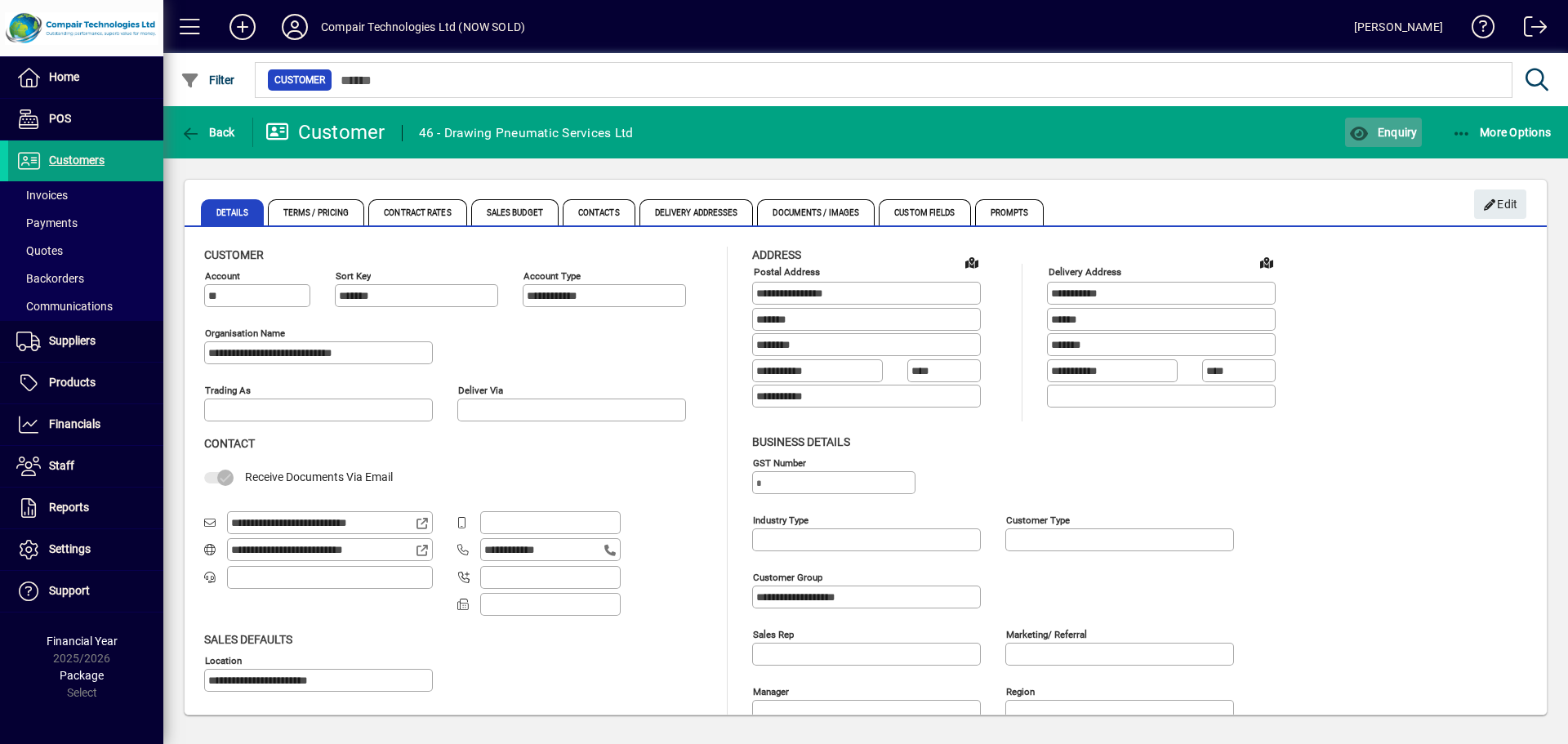
click at [1396, 126] on span "Enquiry" at bounding box center [1382, 132] width 68 height 13
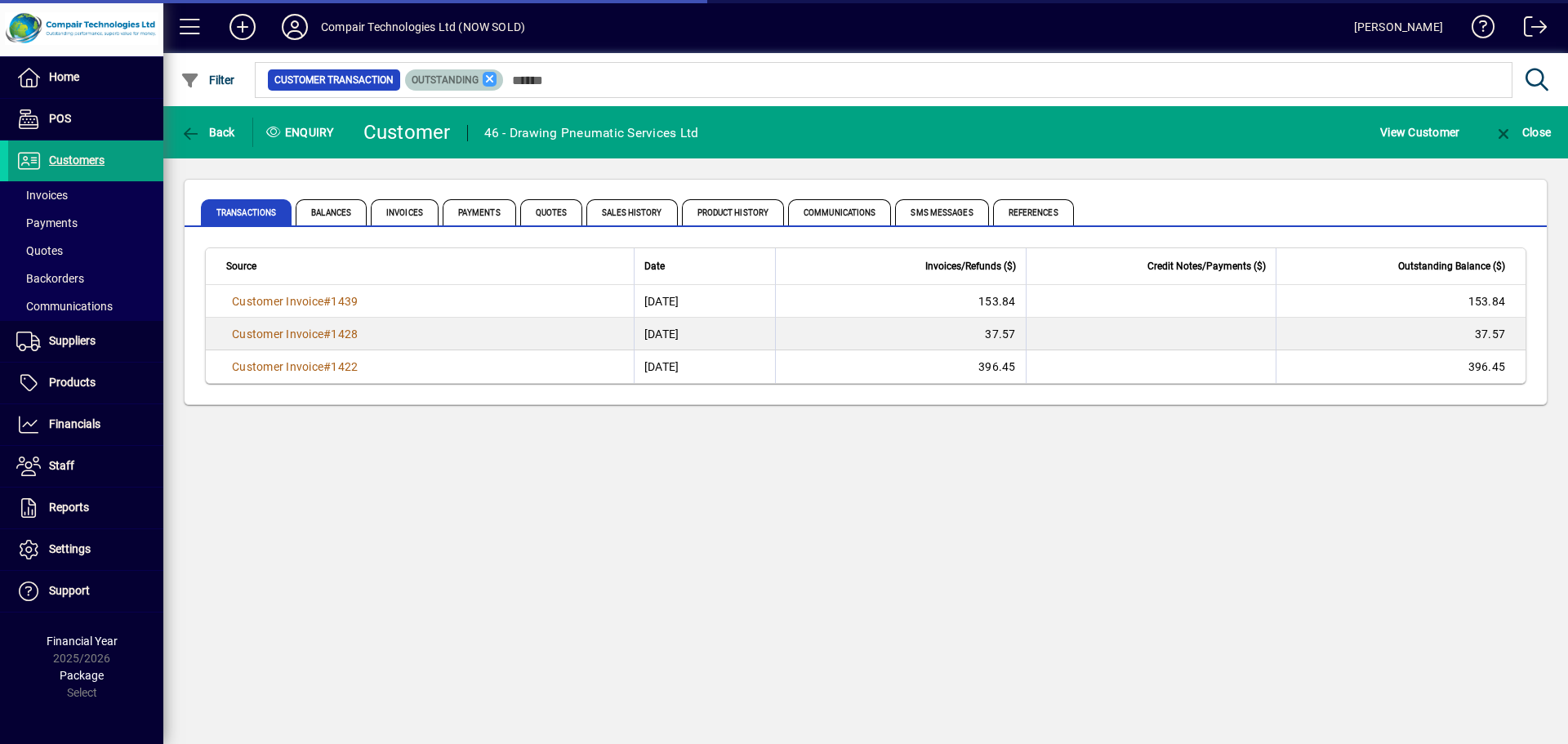
click at [491, 79] on icon at bounding box center [489, 79] width 15 height 15
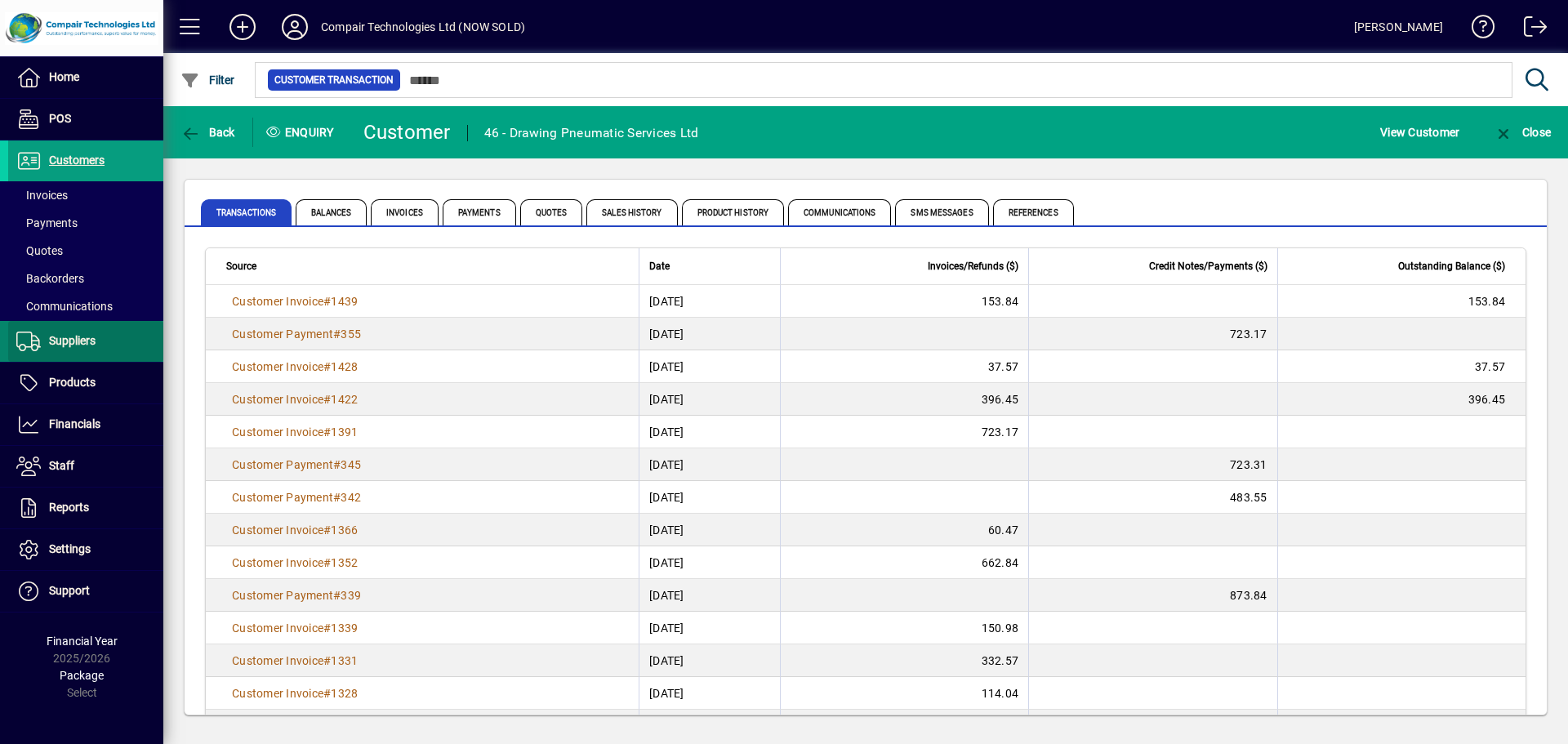
click at [83, 335] on span "Suppliers" at bounding box center [72, 340] width 46 height 13
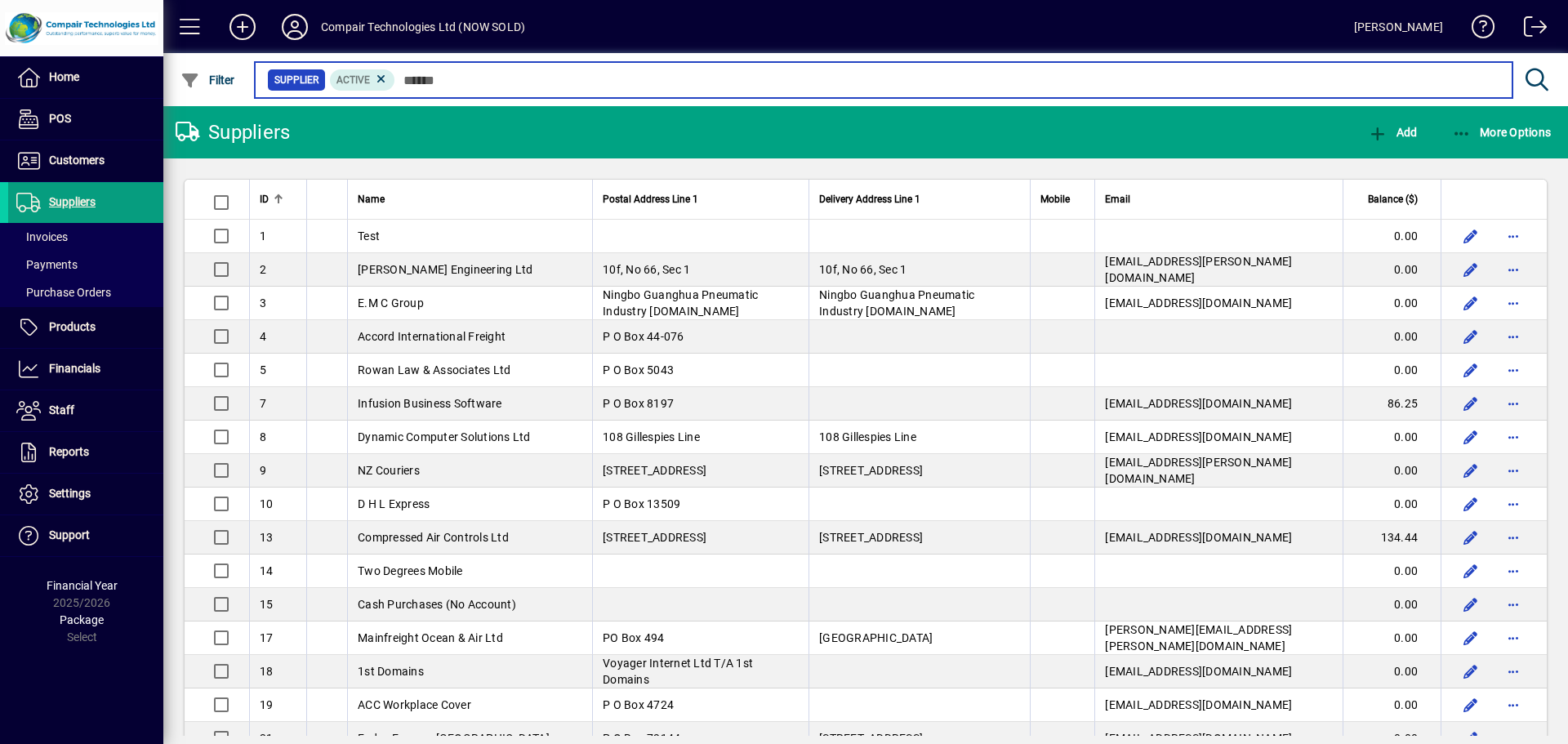
scroll to position [141, 0]
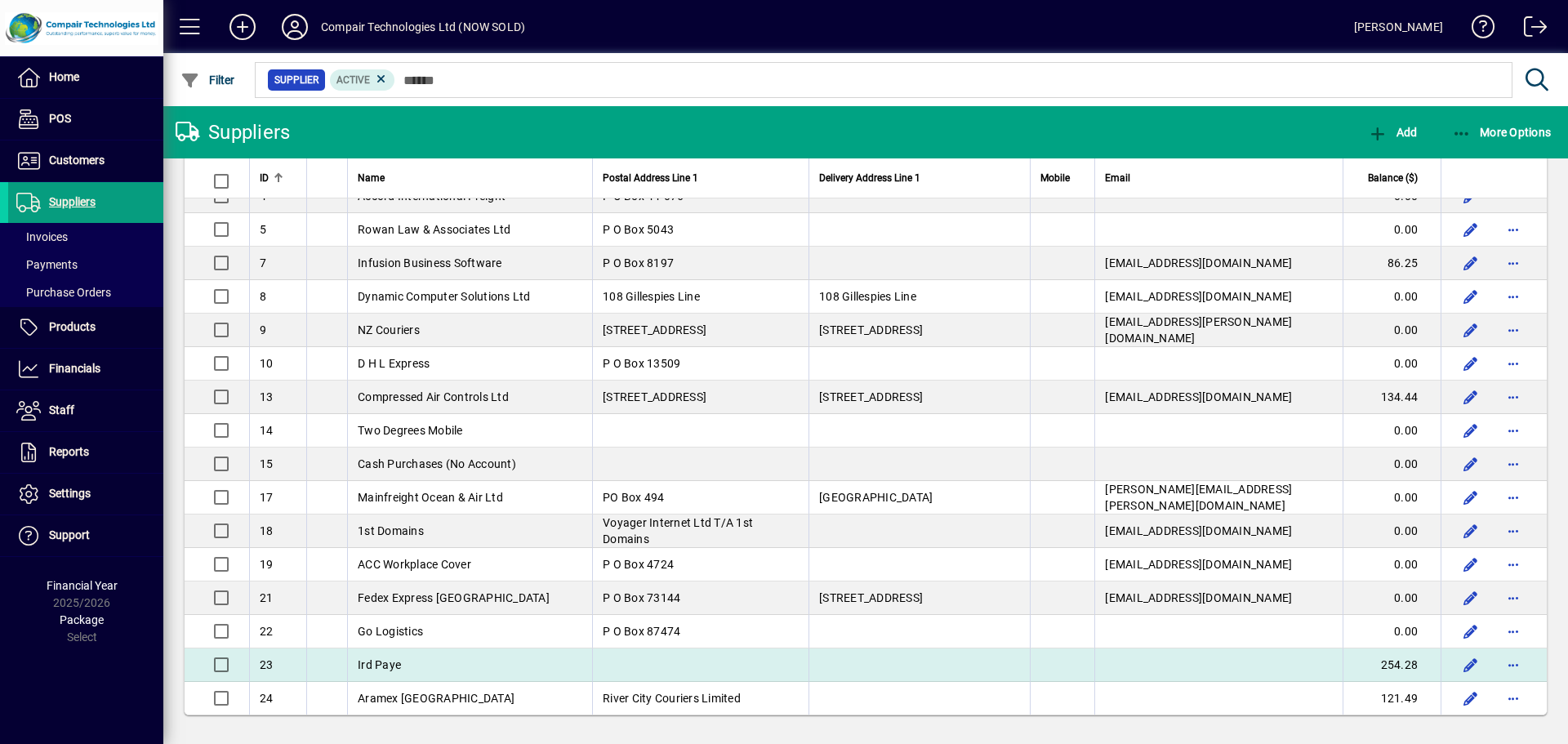
click at [608, 661] on td at bounding box center [700, 665] width 216 height 33
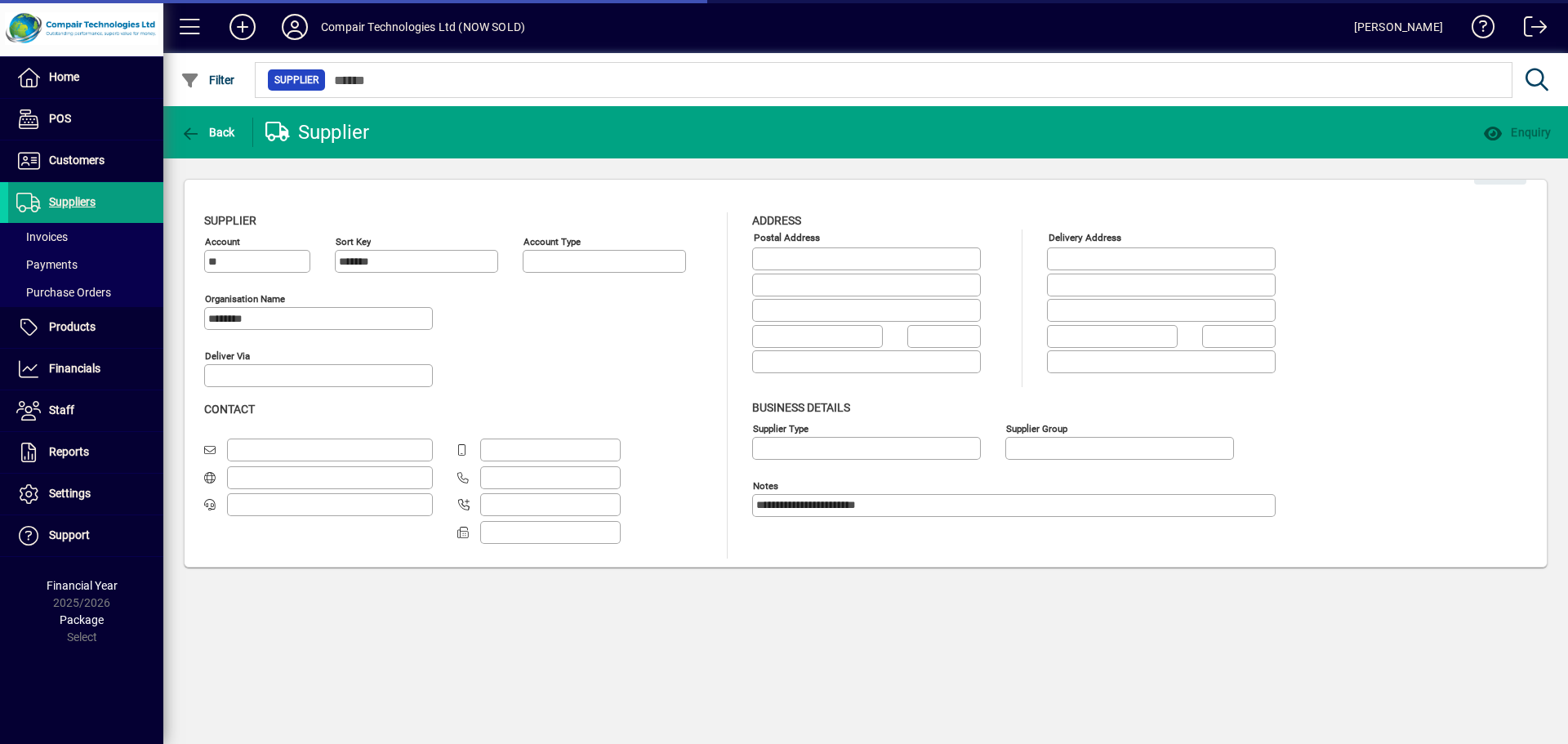
type input "**********"
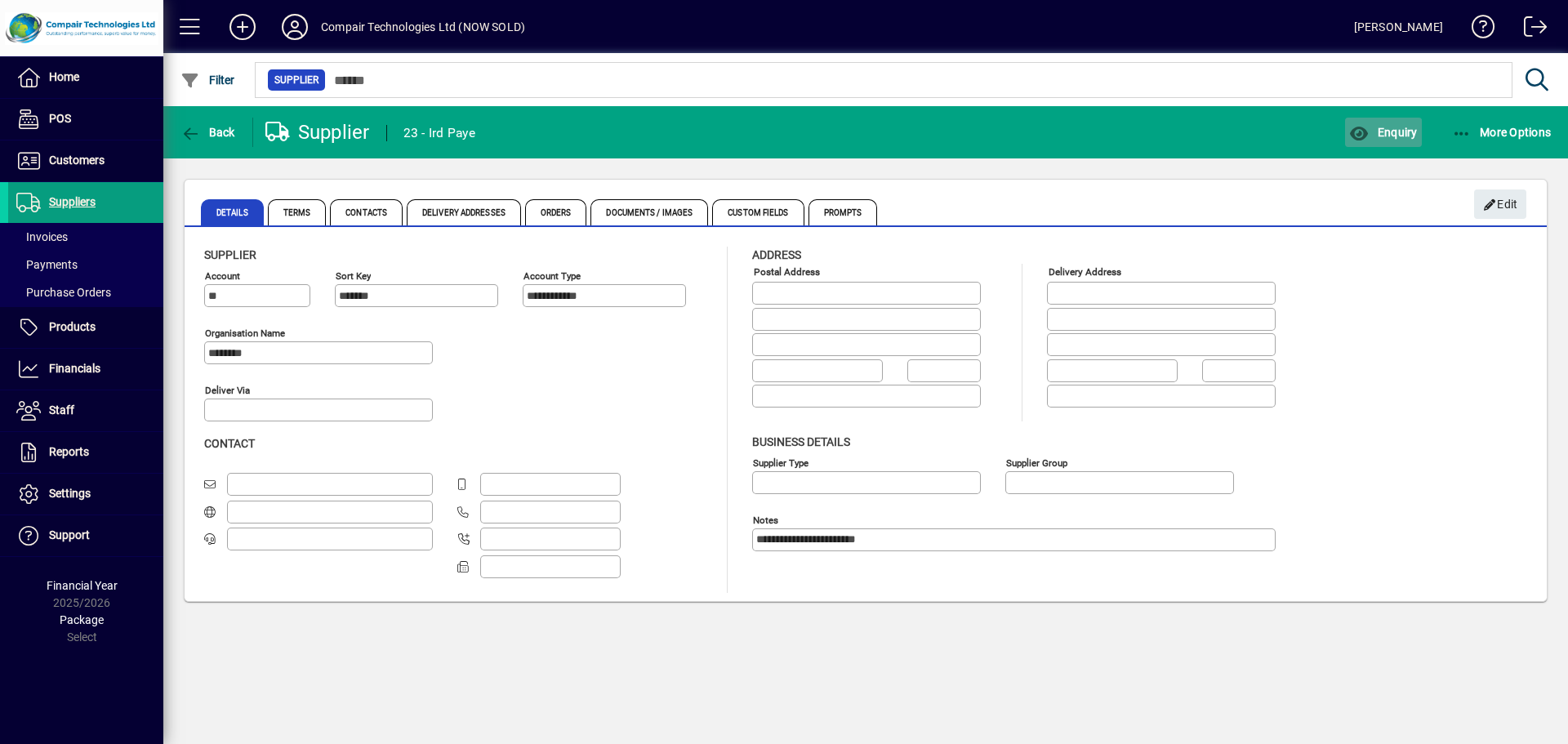
click at [1379, 142] on span "button" at bounding box center [1382, 133] width 76 height 39
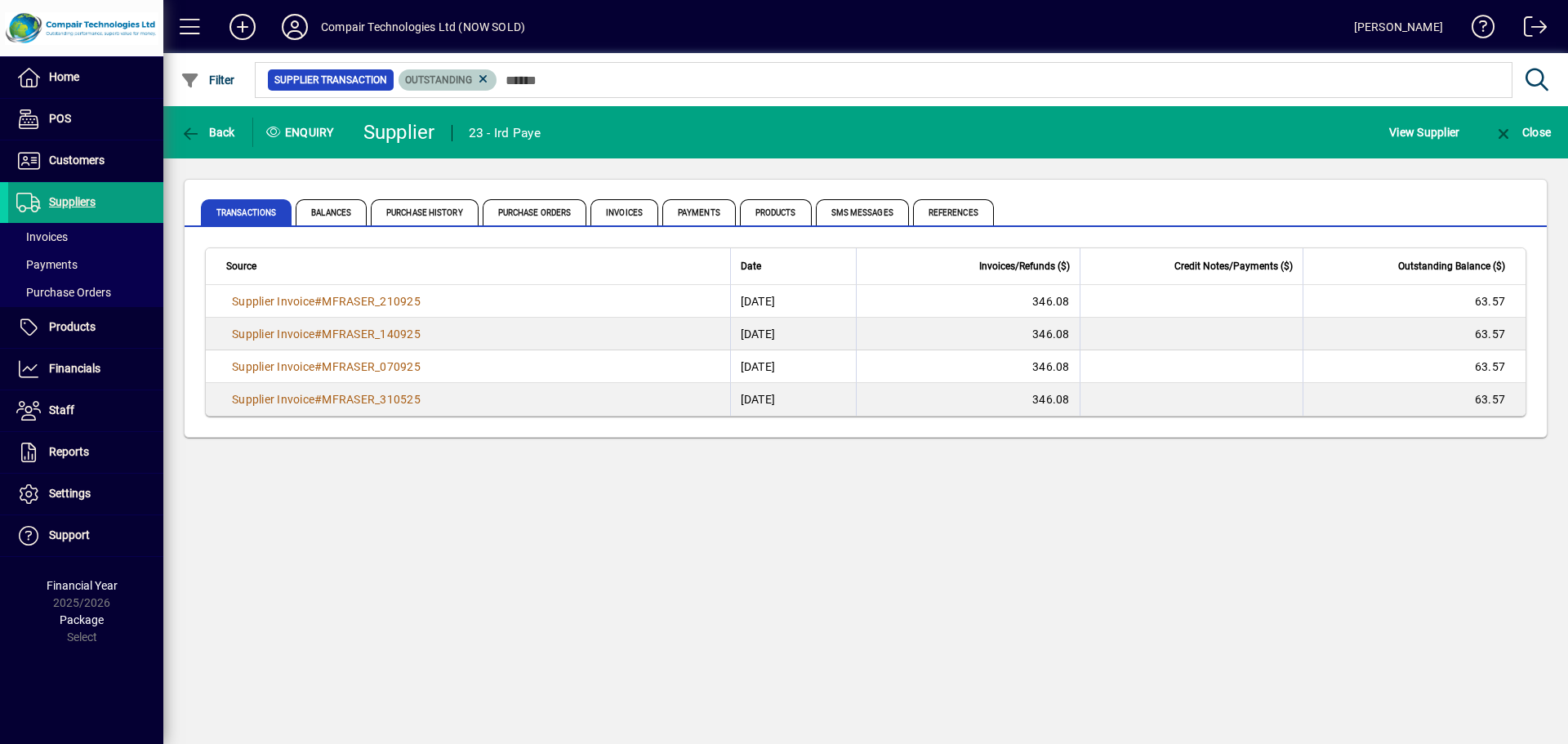
click at [458, 83] on span "Outstanding" at bounding box center [438, 81] width 67 height 12
click at [485, 84] on icon at bounding box center [483, 79] width 15 height 15
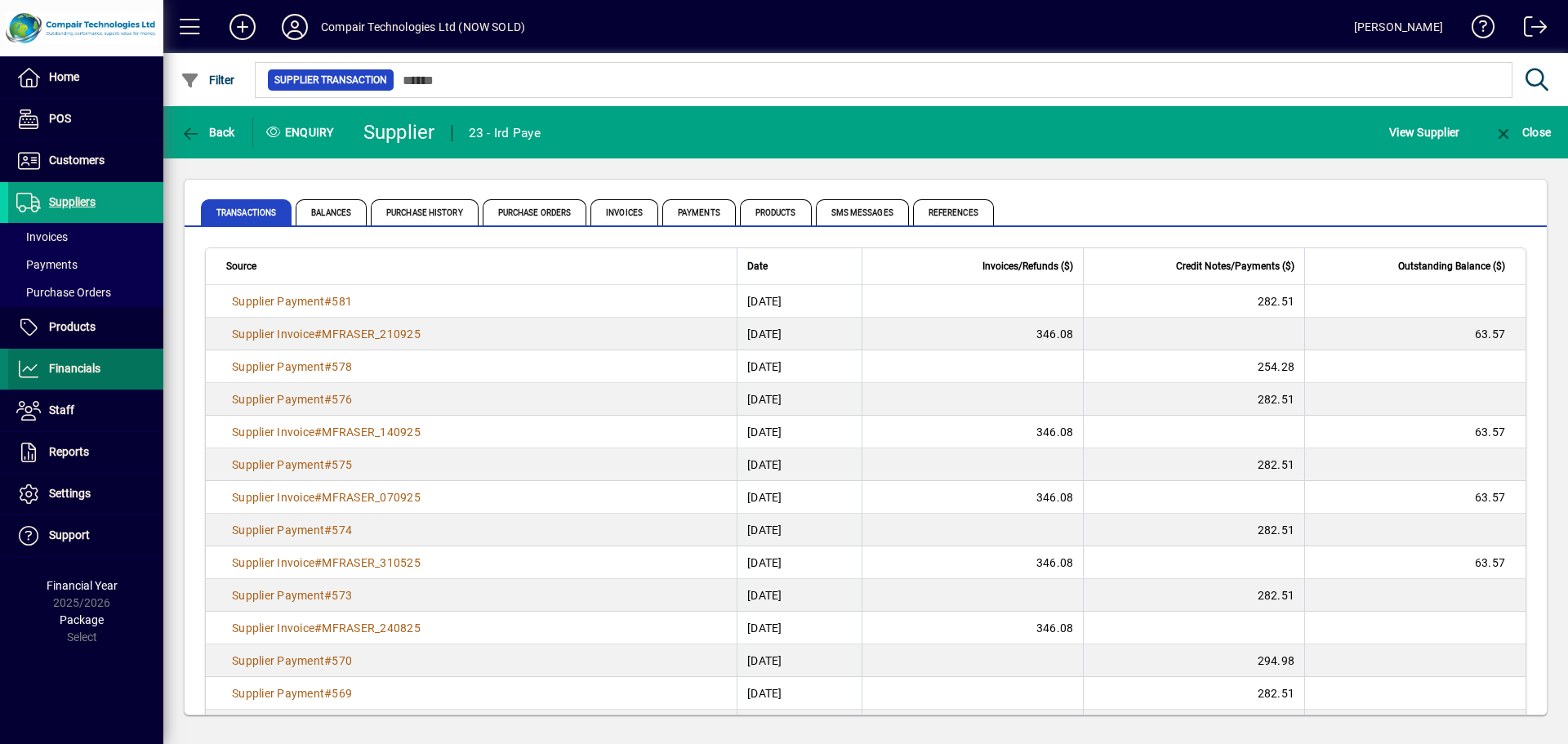
click at [101, 361] on span at bounding box center [85, 370] width 155 height 39
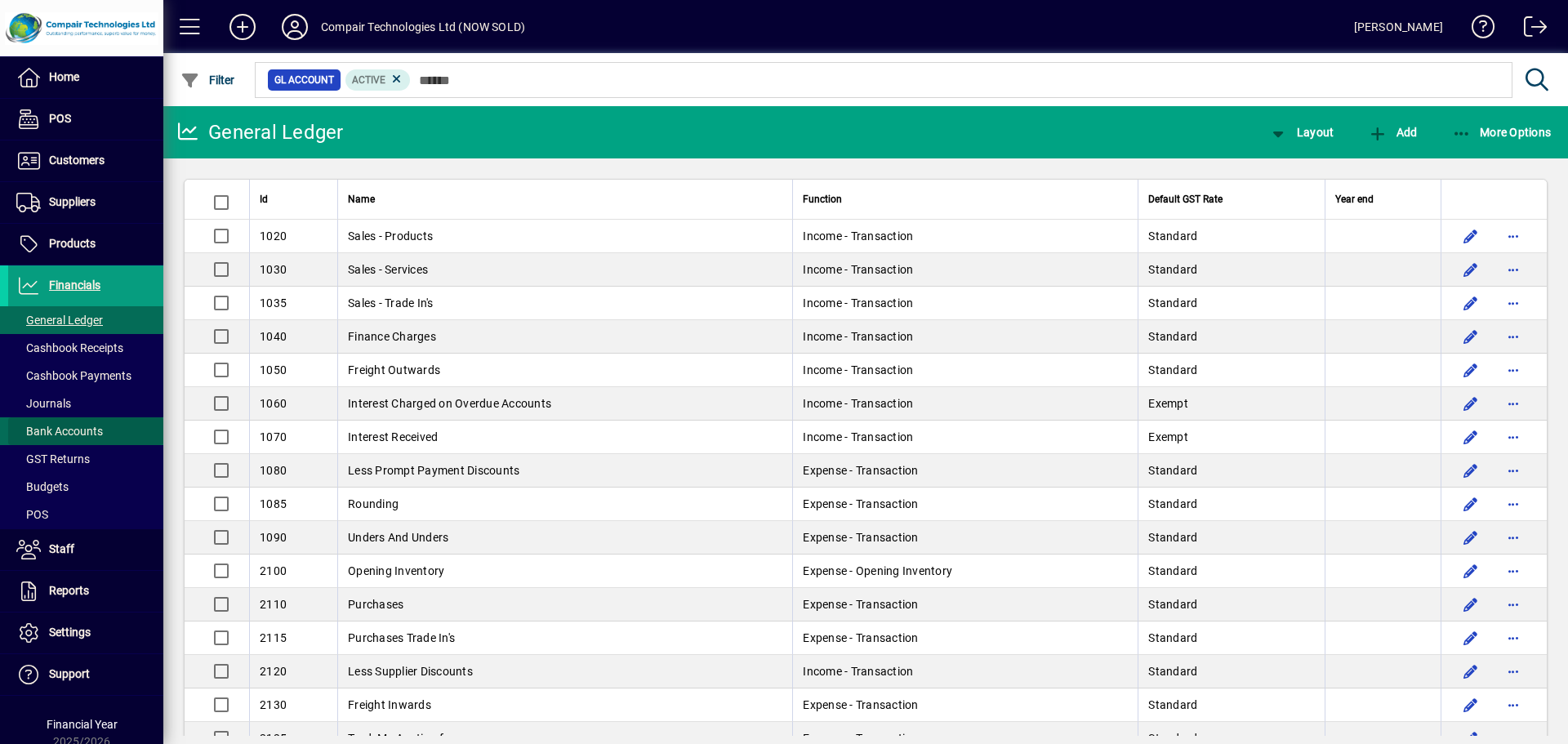
click at [91, 419] on span at bounding box center [85, 431] width 155 height 39
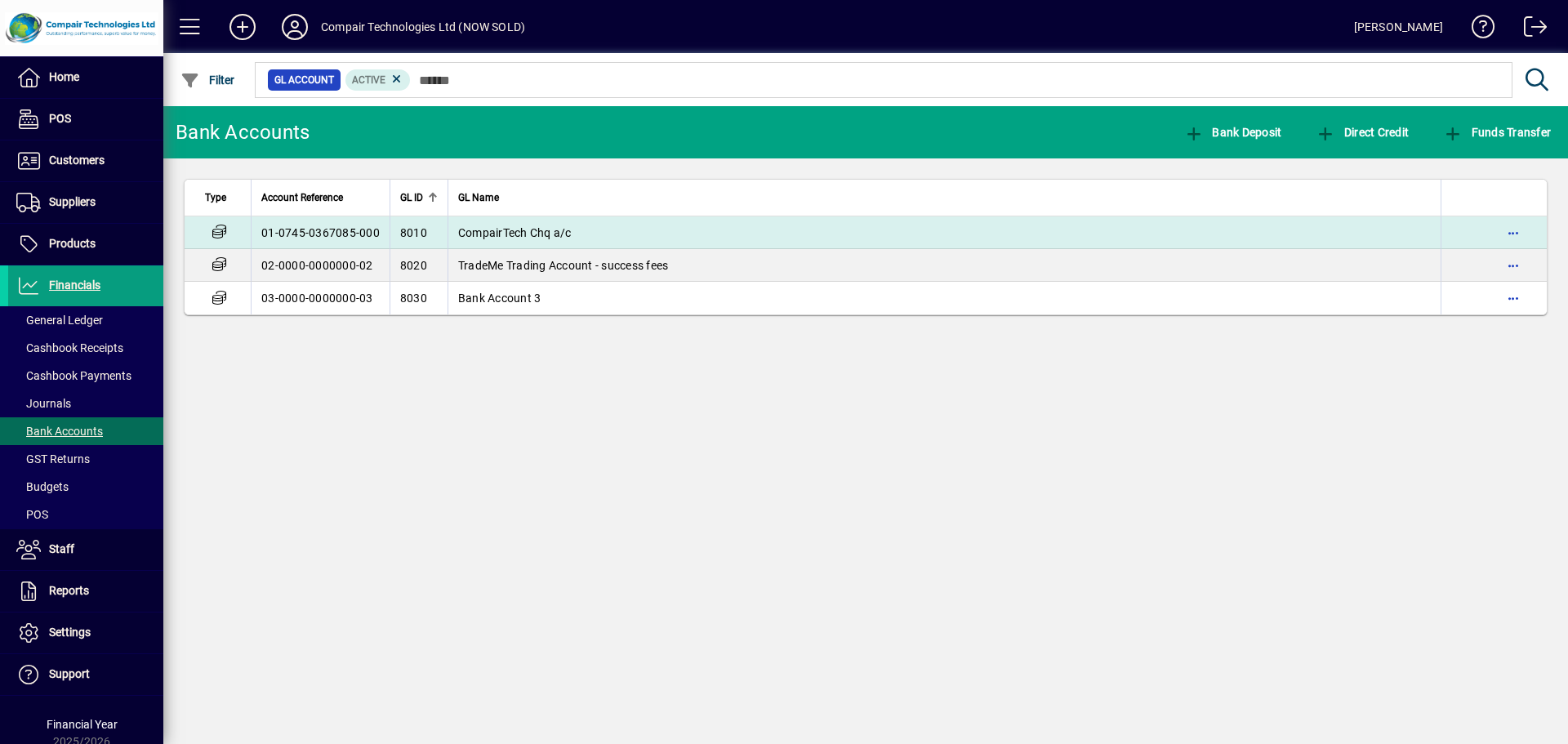
click at [443, 230] on td "8010" at bounding box center [419, 232] width 58 height 32
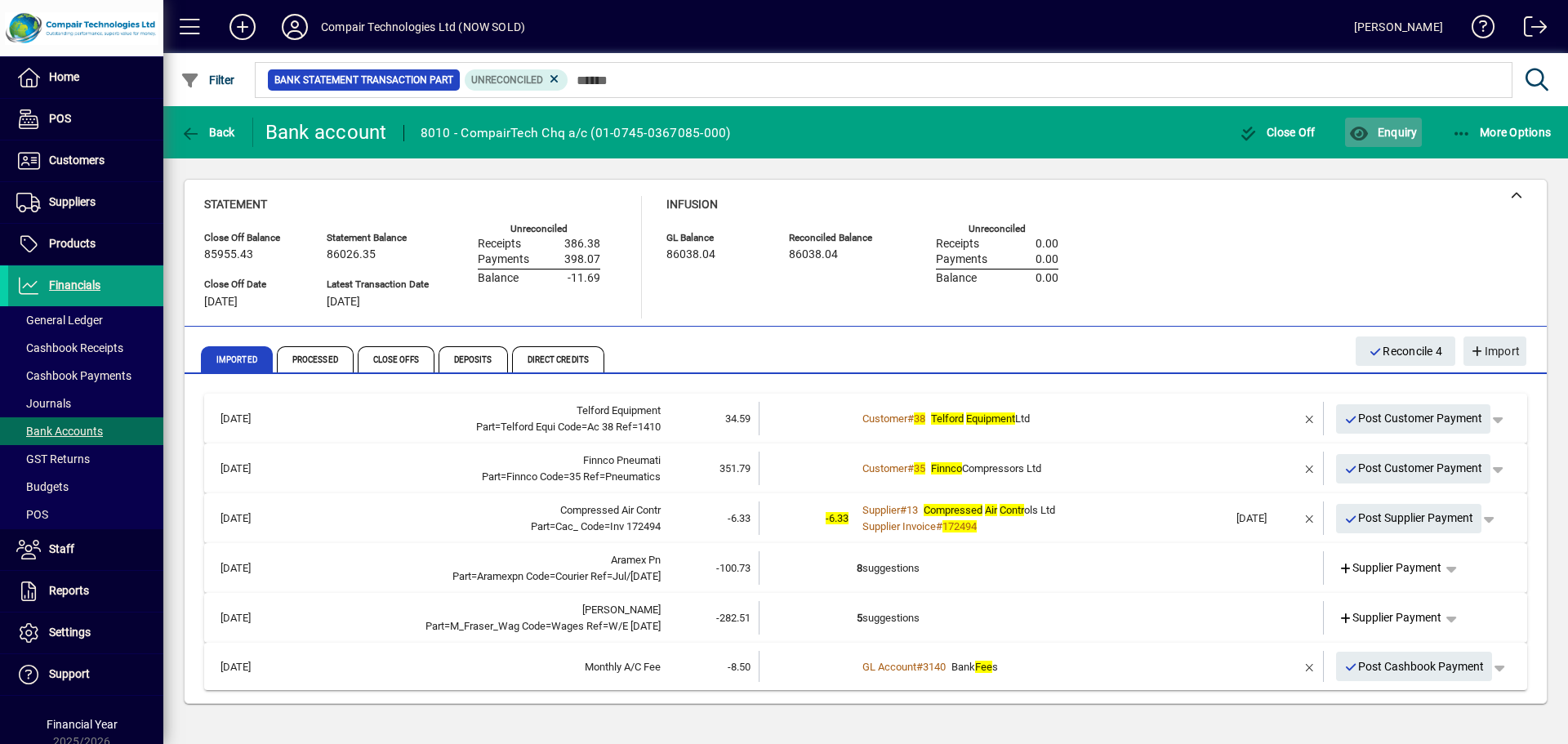
click at [1373, 132] on span "Enquiry" at bounding box center [1382, 132] width 68 height 13
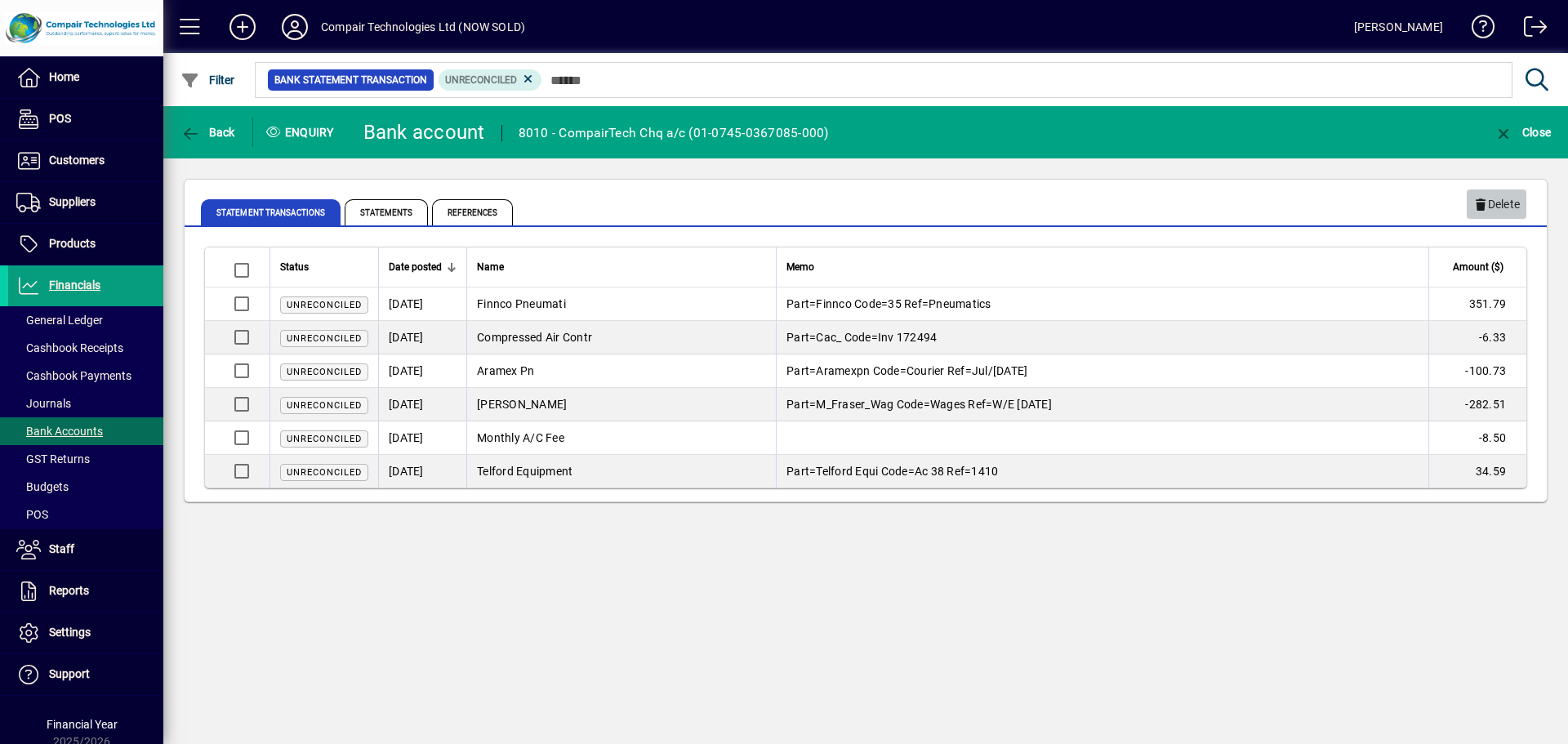
click at [1490, 207] on span "Delete" at bounding box center [1496, 204] width 46 height 27
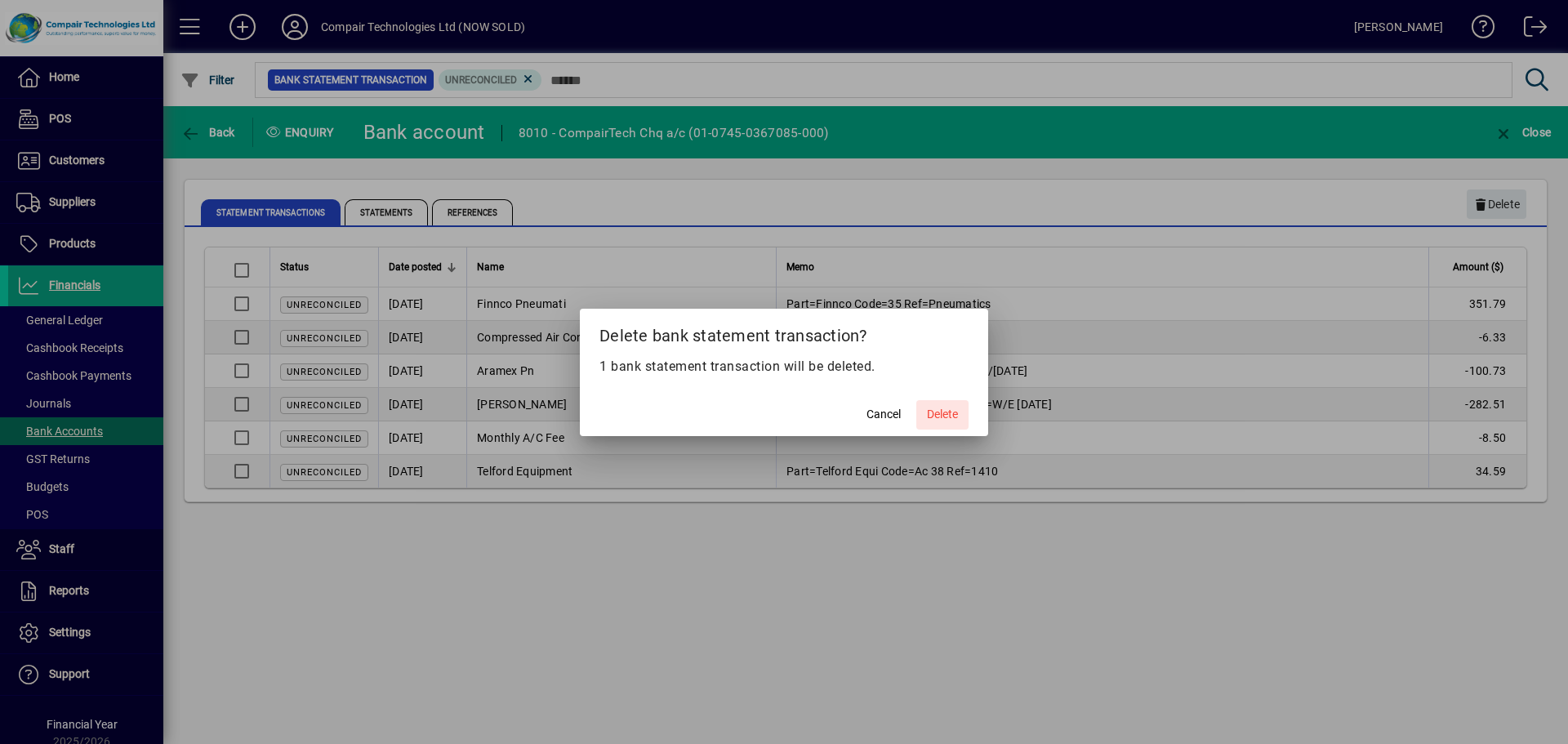
click at [947, 417] on span "Delete" at bounding box center [943, 414] width 31 height 17
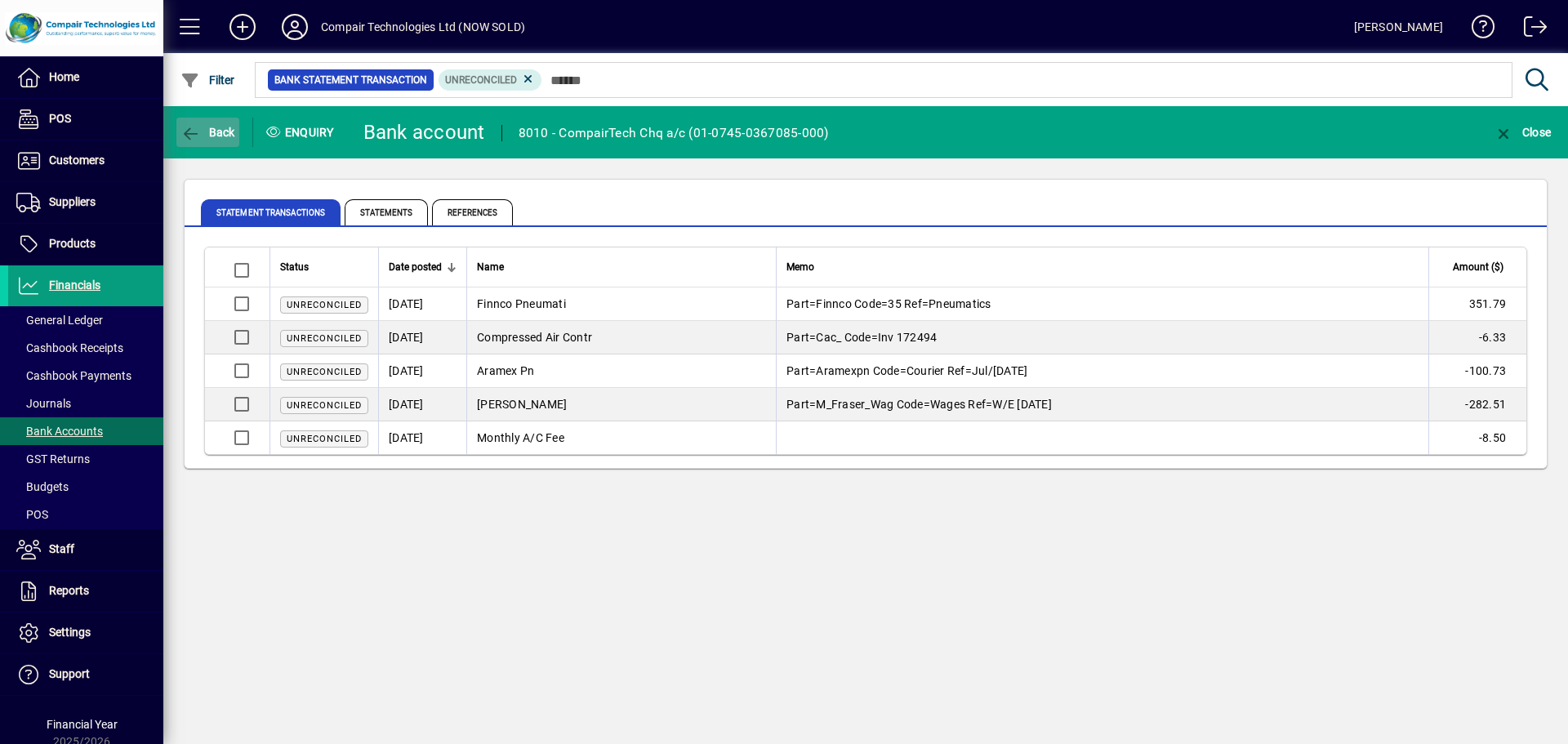
click at [229, 132] on span "Back" at bounding box center [208, 132] width 55 height 13
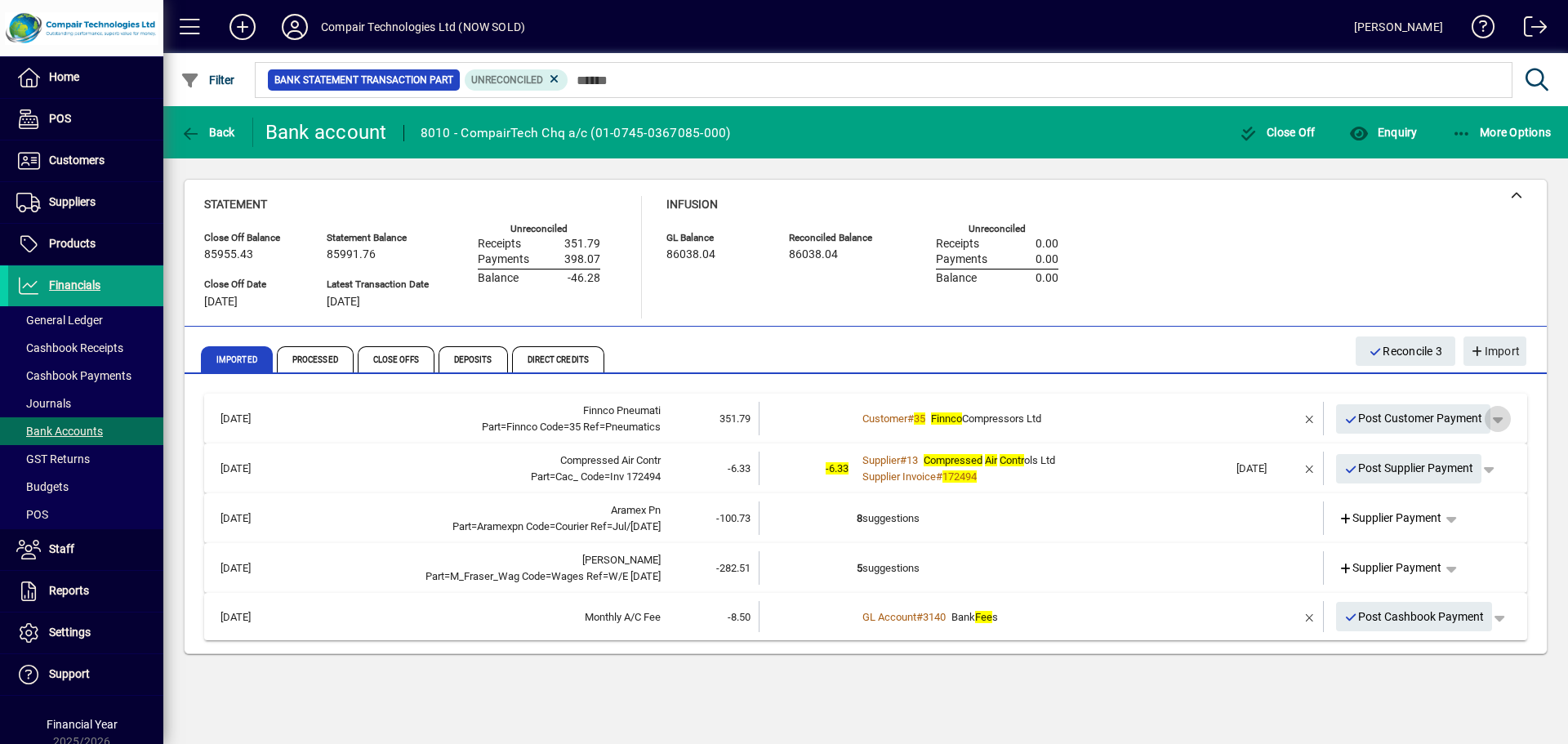
click at [1501, 414] on span "button" at bounding box center [1498, 420] width 39 height 39
click at [1489, 448] on span "Customer Payment" at bounding box center [1446, 453] width 119 height 20
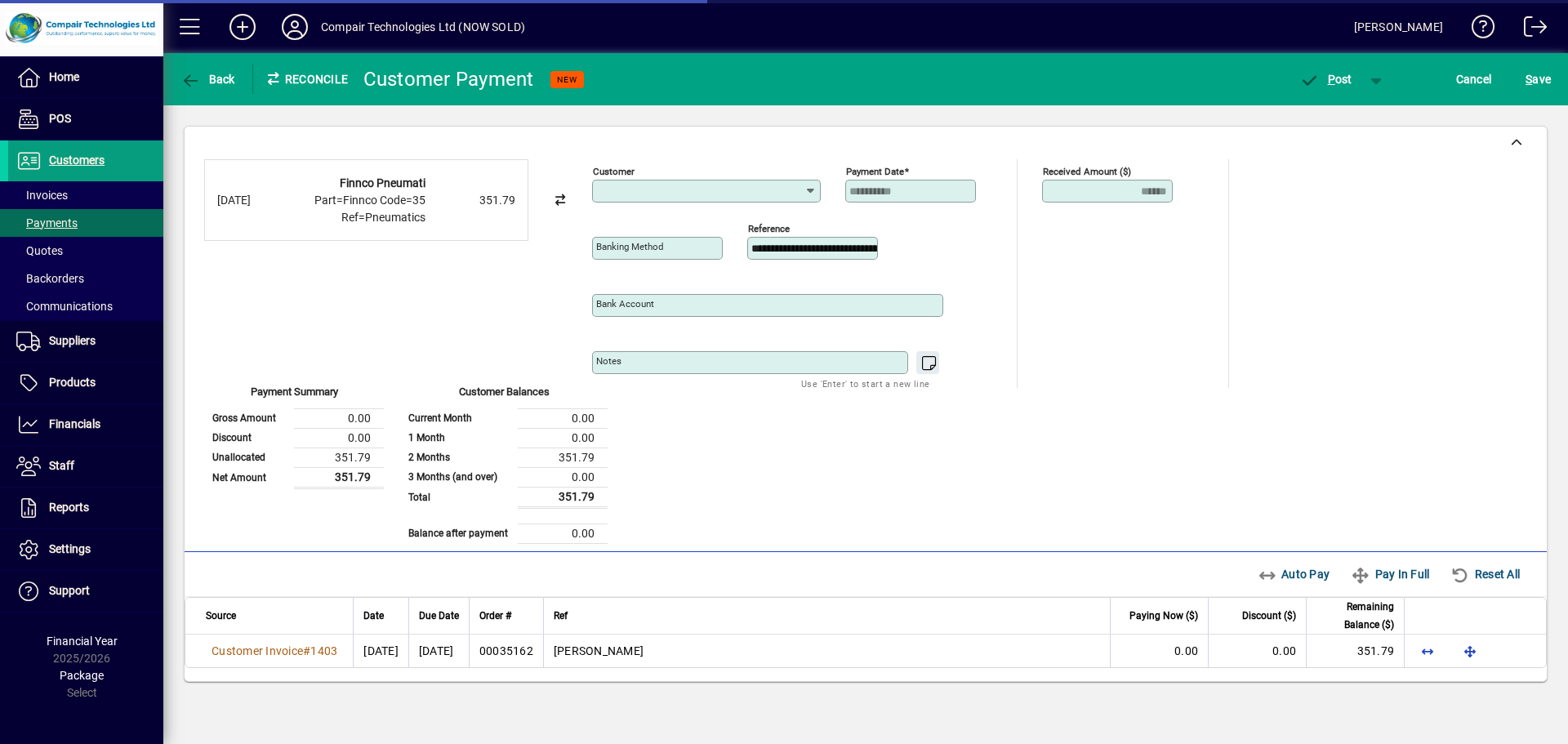
type input "**********"
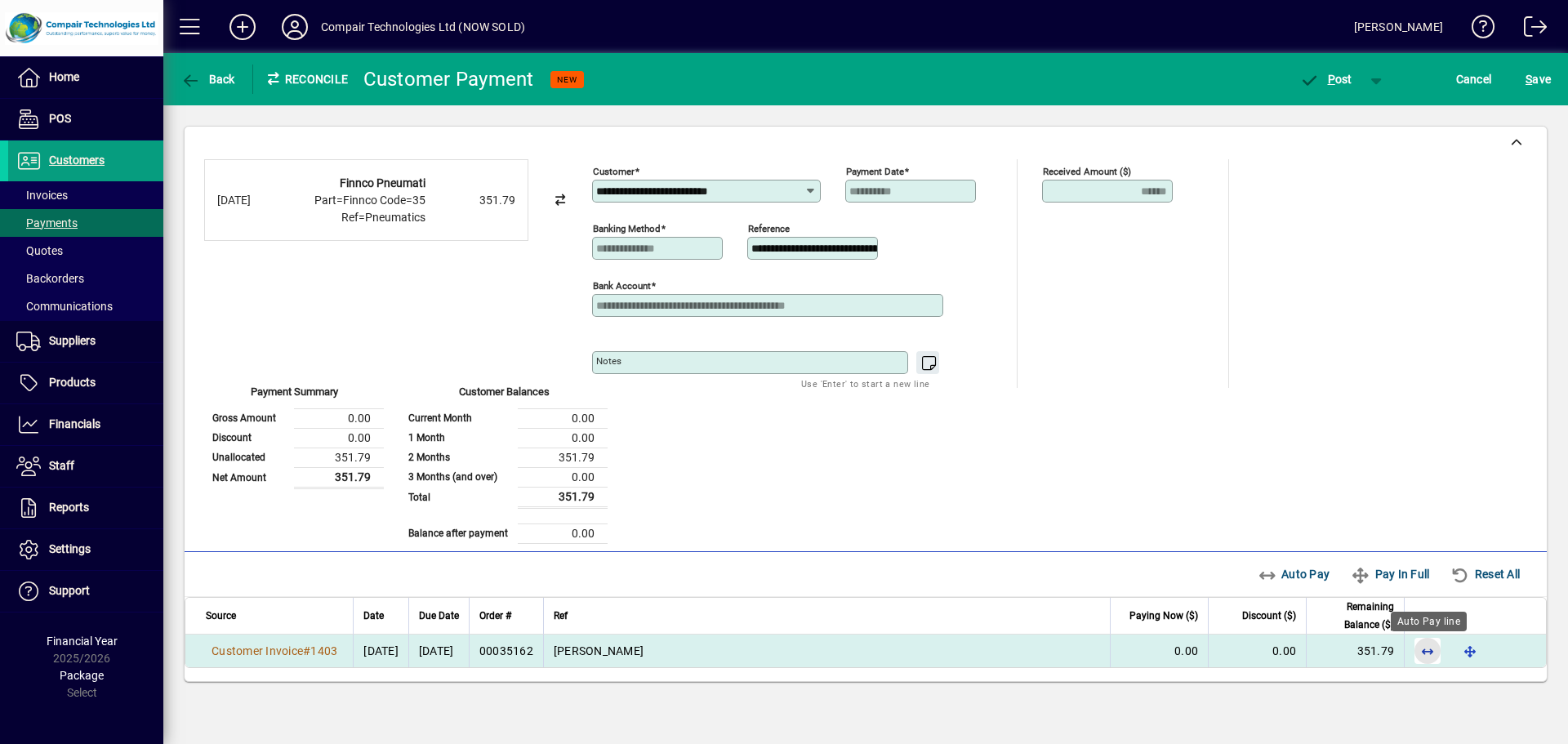
click at [1432, 647] on span "button" at bounding box center [1428, 652] width 39 height 39
click at [1371, 80] on span "button" at bounding box center [1377, 80] width 39 height 39
click at [1338, 80] on div at bounding box center [784, 372] width 1568 height 744
click at [1338, 80] on span "P ost" at bounding box center [1326, 79] width 53 height 13
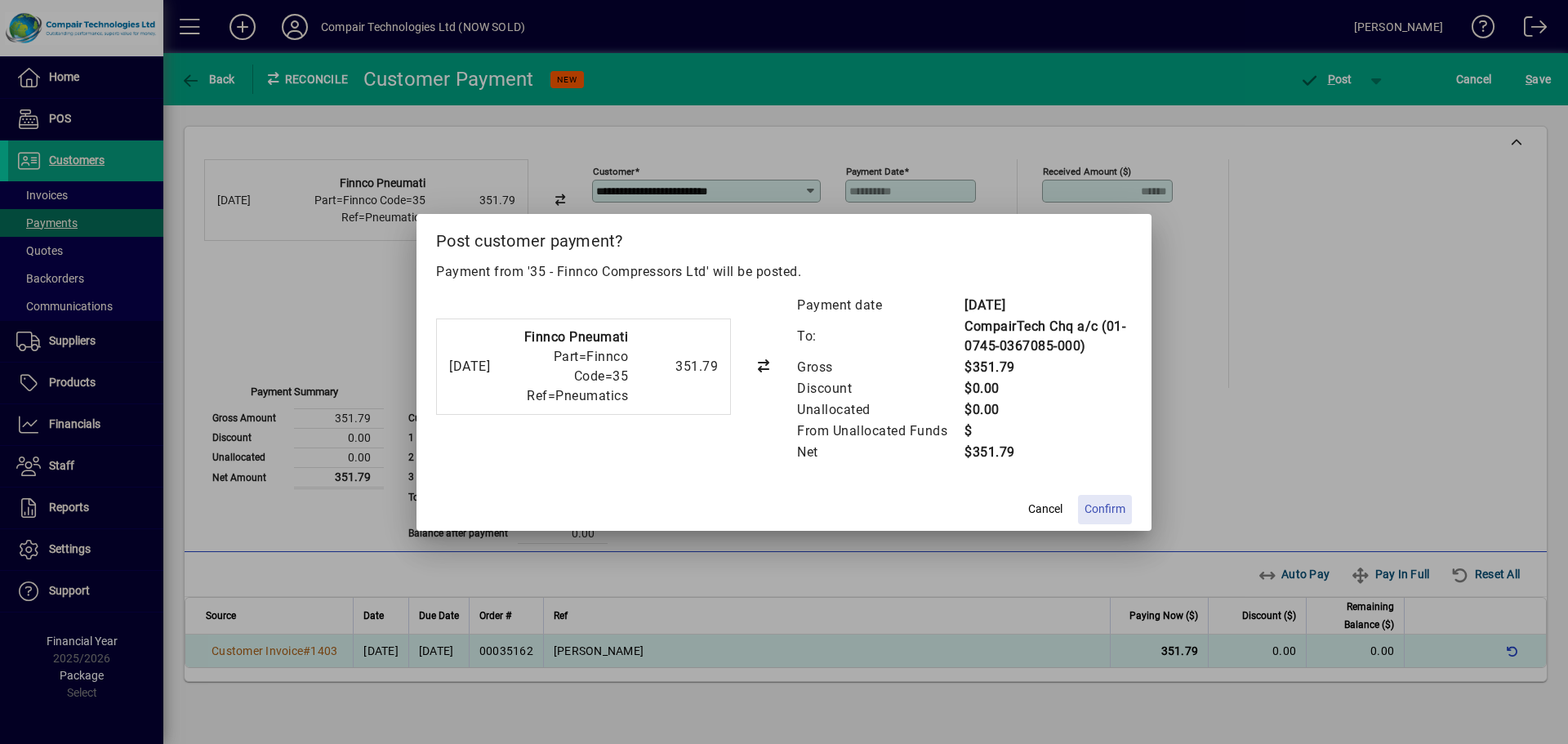
click at [1102, 501] on span "Confirm" at bounding box center [1105, 509] width 41 height 17
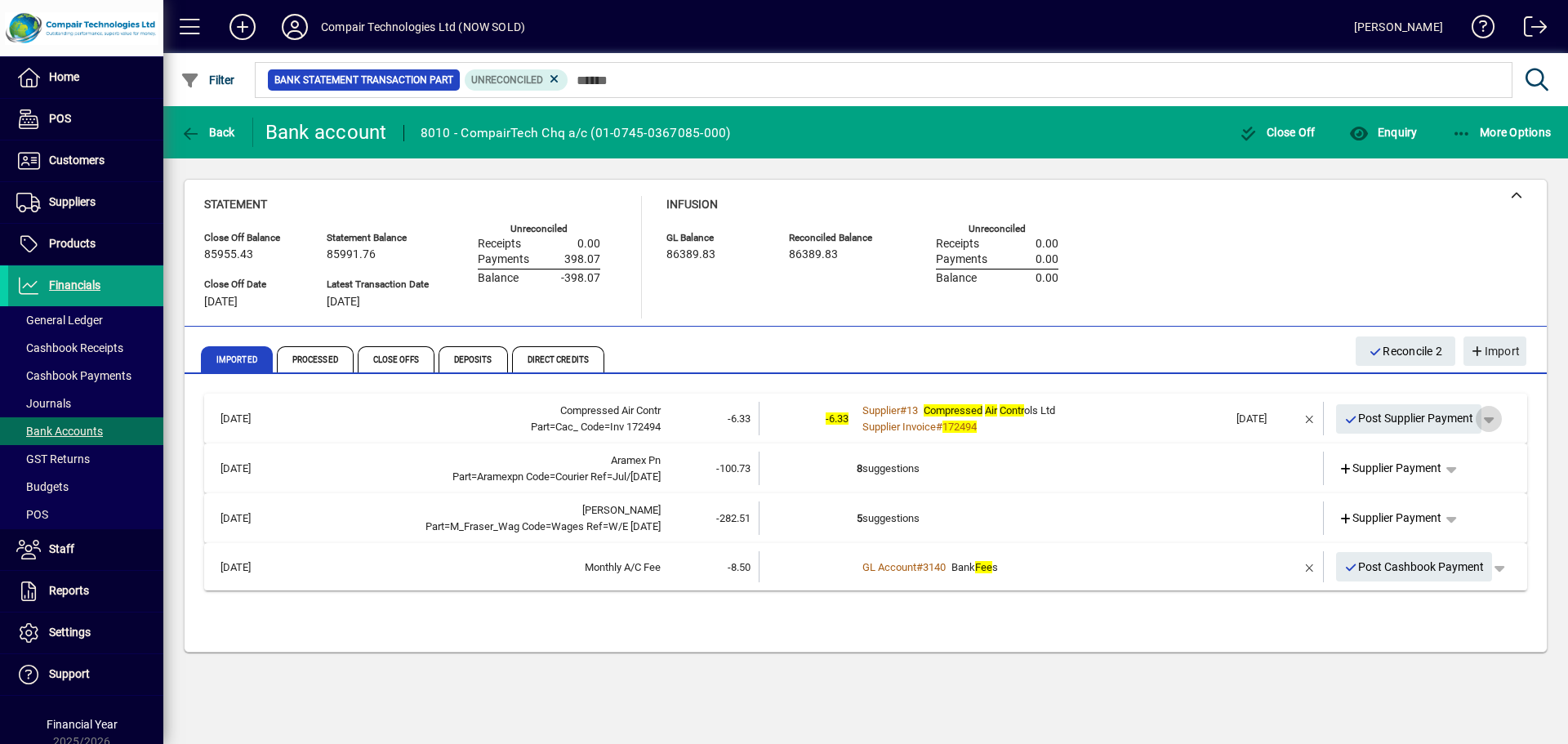
click at [1493, 421] on span "button" at bounding box center [1489, 420] width 39 height 39
click at [1487, 453] on span "Supplier Payment" at bounding box center [1443, 453] width 110 height 20
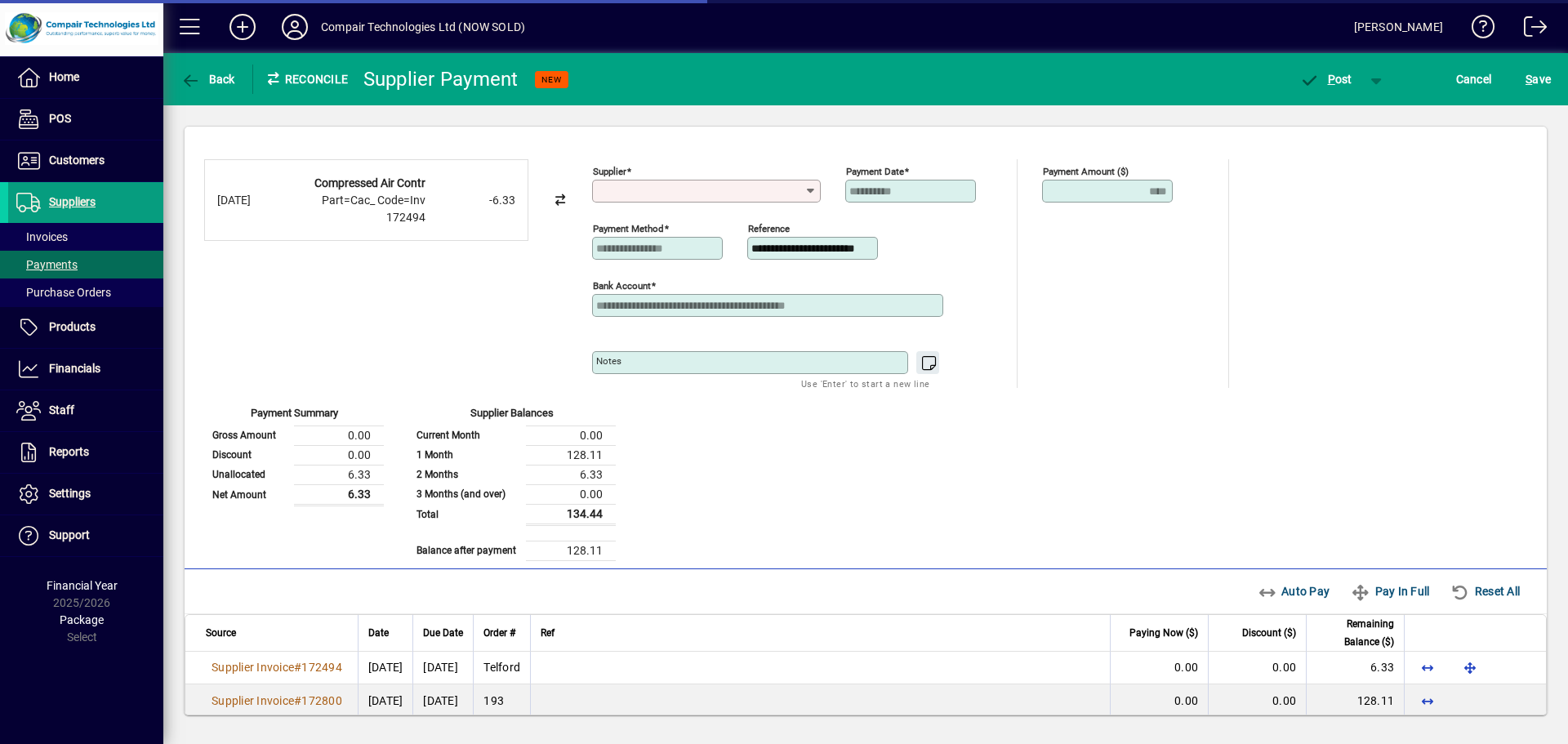
type input "**********"
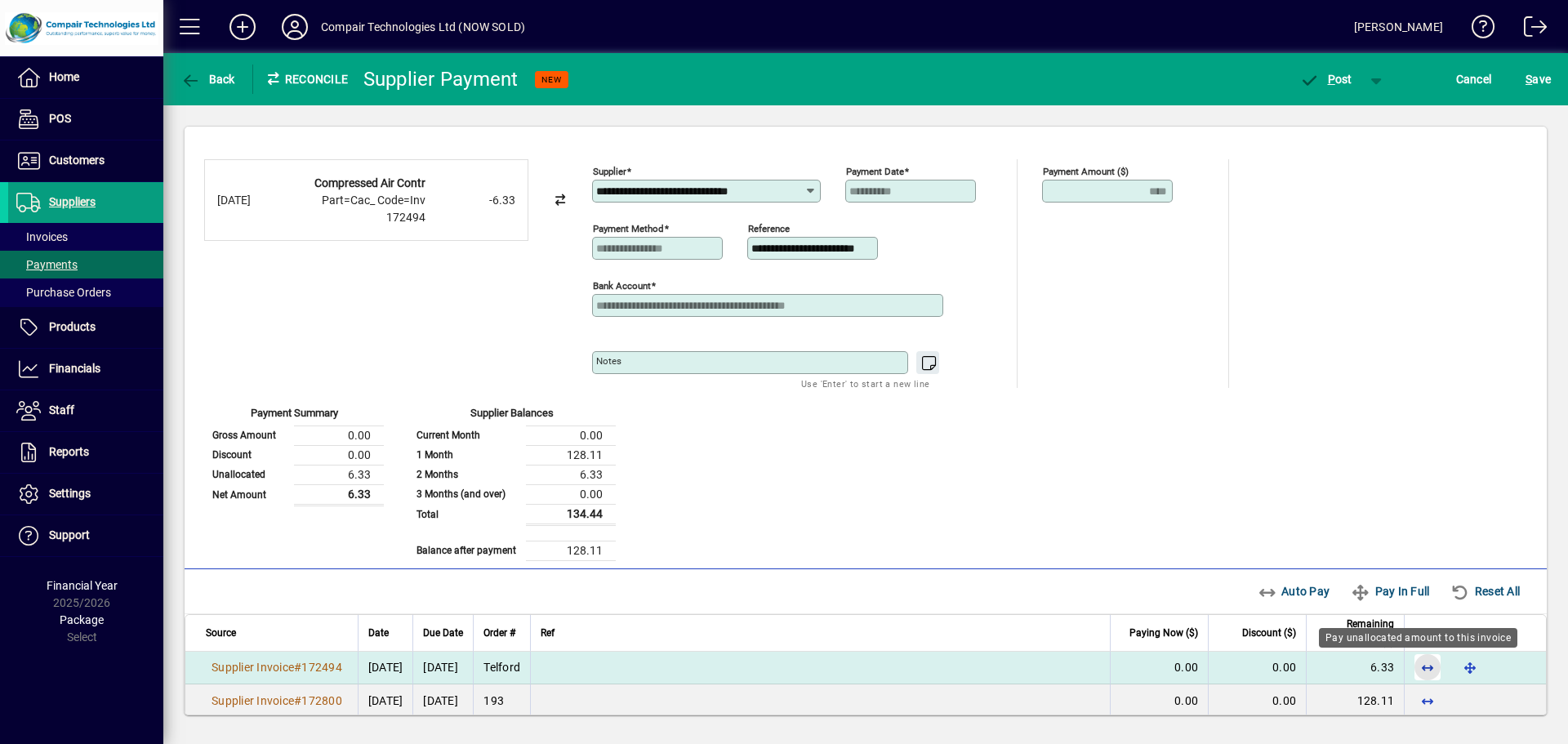
click at [1410, 668] on span "button" at bounding box center [1428, 667] width 39 height 39
click at [1339, 79] on span "P ost" at bounding box center [1326, 79] width 53 height 13
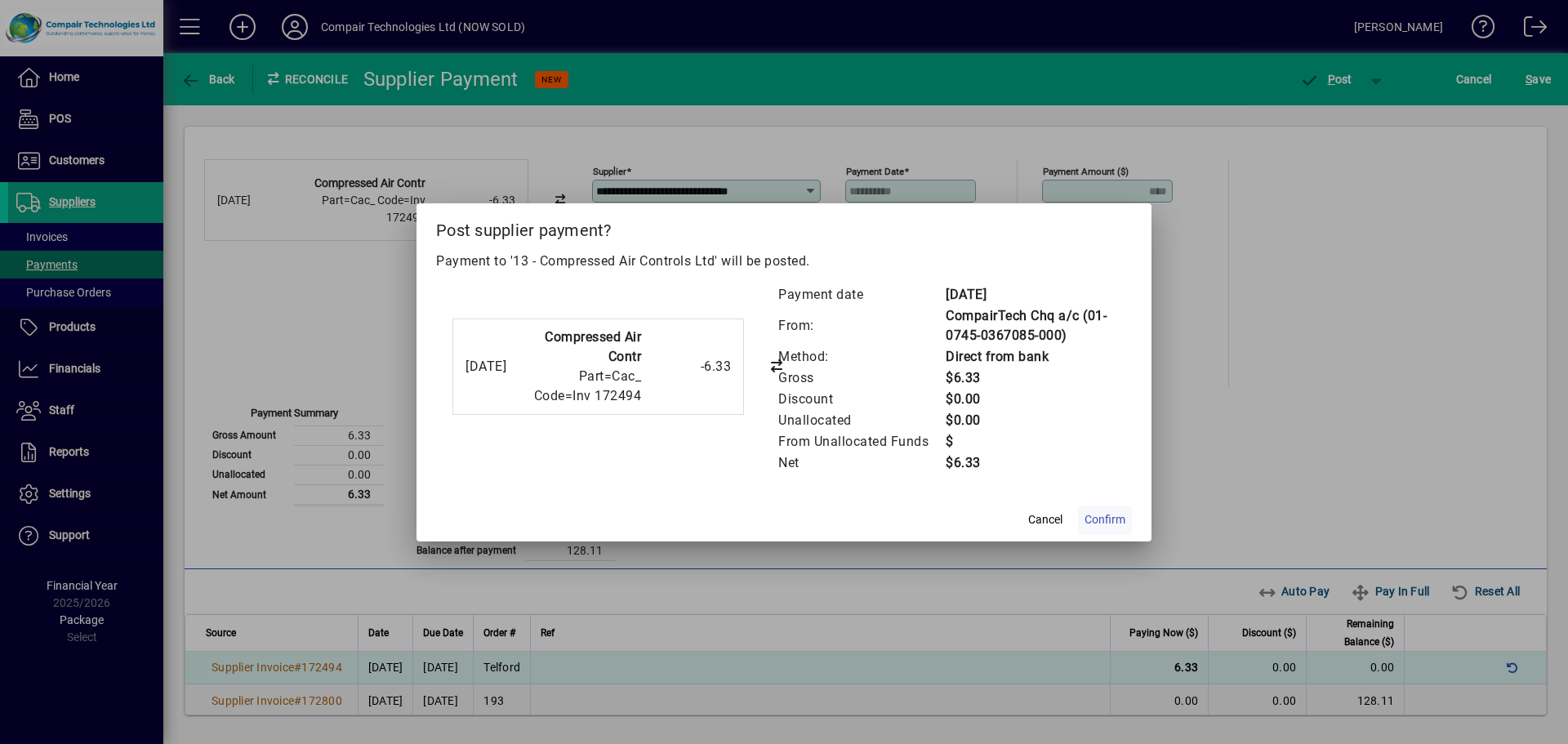
click at [1097, 524] on span "Confirm" at bounding box center [1105, 519] width 41 height 17
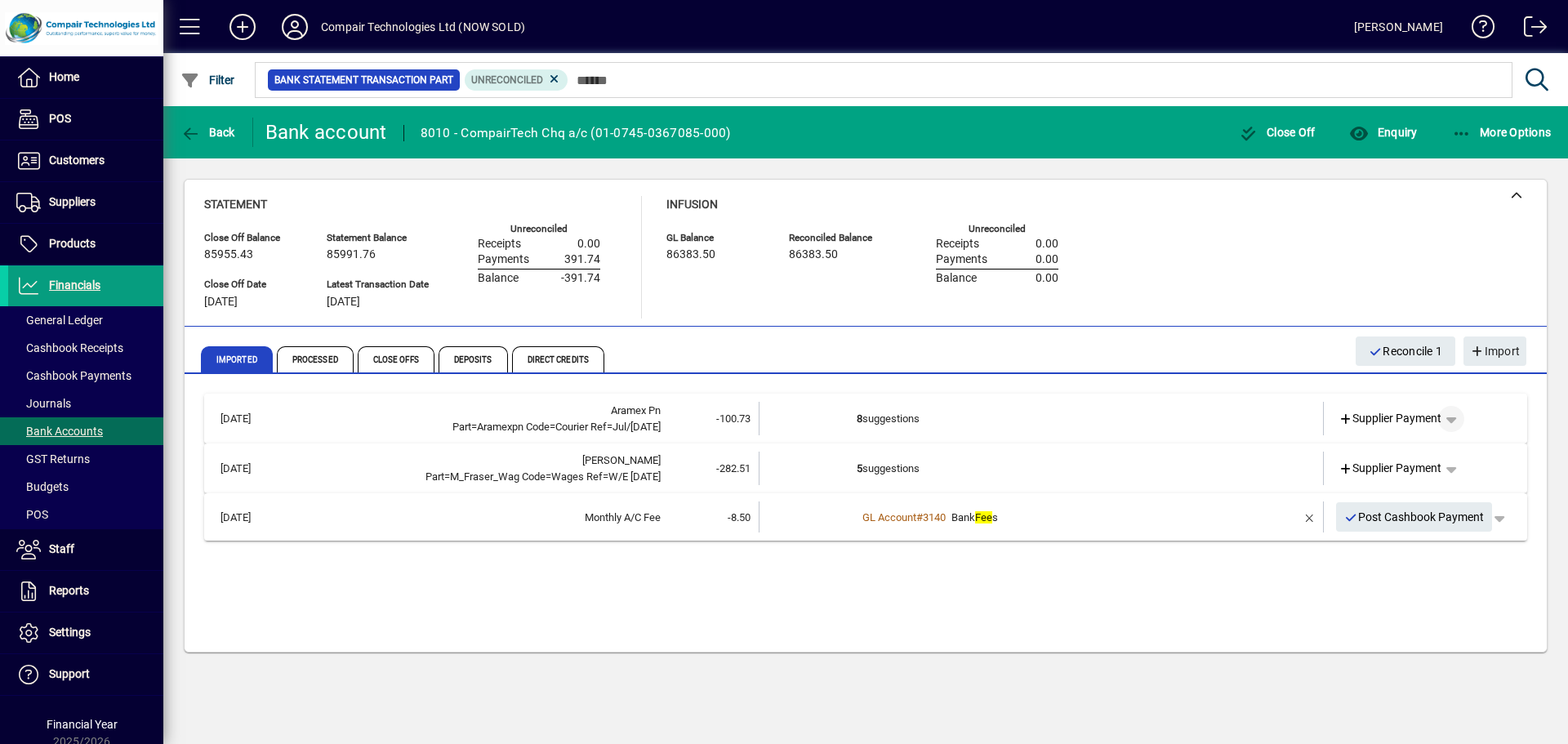
click at [1450, 424] on span "button" at bounding box center [1451, 420] width 39 height 39
click at [1498, 411] on div at bounding box center [784, 372] width 1568 height 744
click at [1398, 418] on span "Supplier Payment" at bounding box center [1391, 418] width 104 height 17
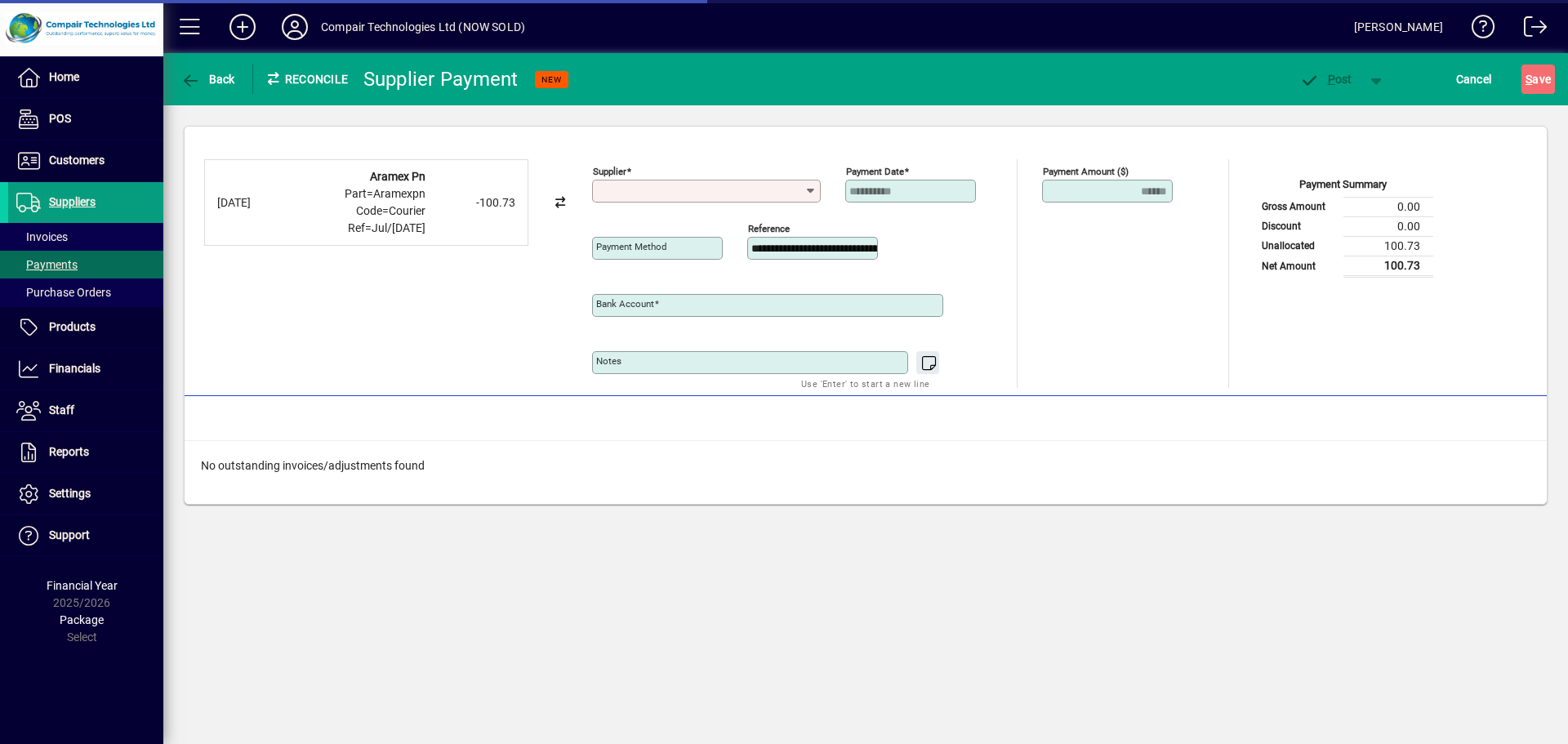
type input "**********"
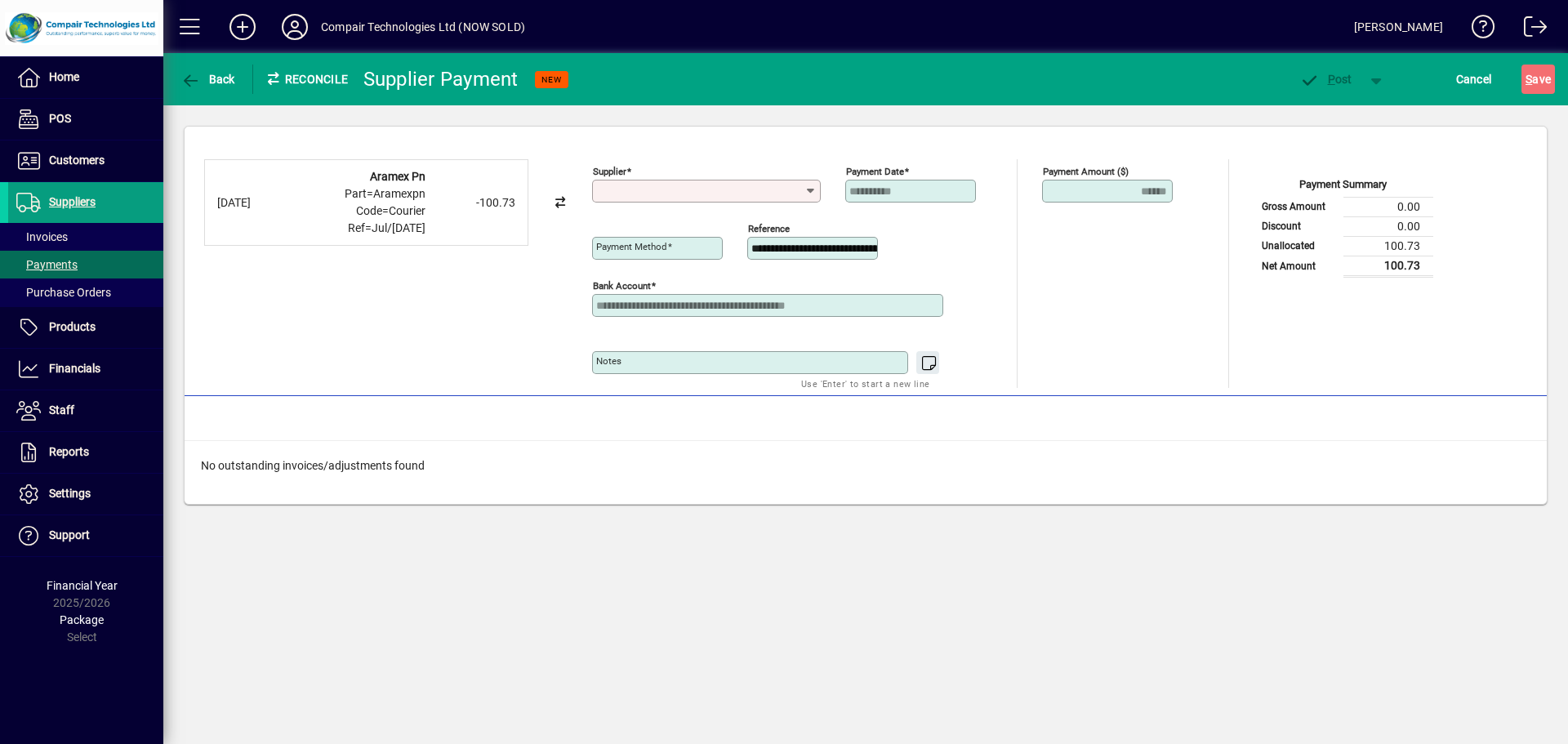
click at [560, 203] on icon at bounding box center [560, 202] width 15 height 12
click at [810, 193] on icon at bounding box center [810, 191] width 13 height 13
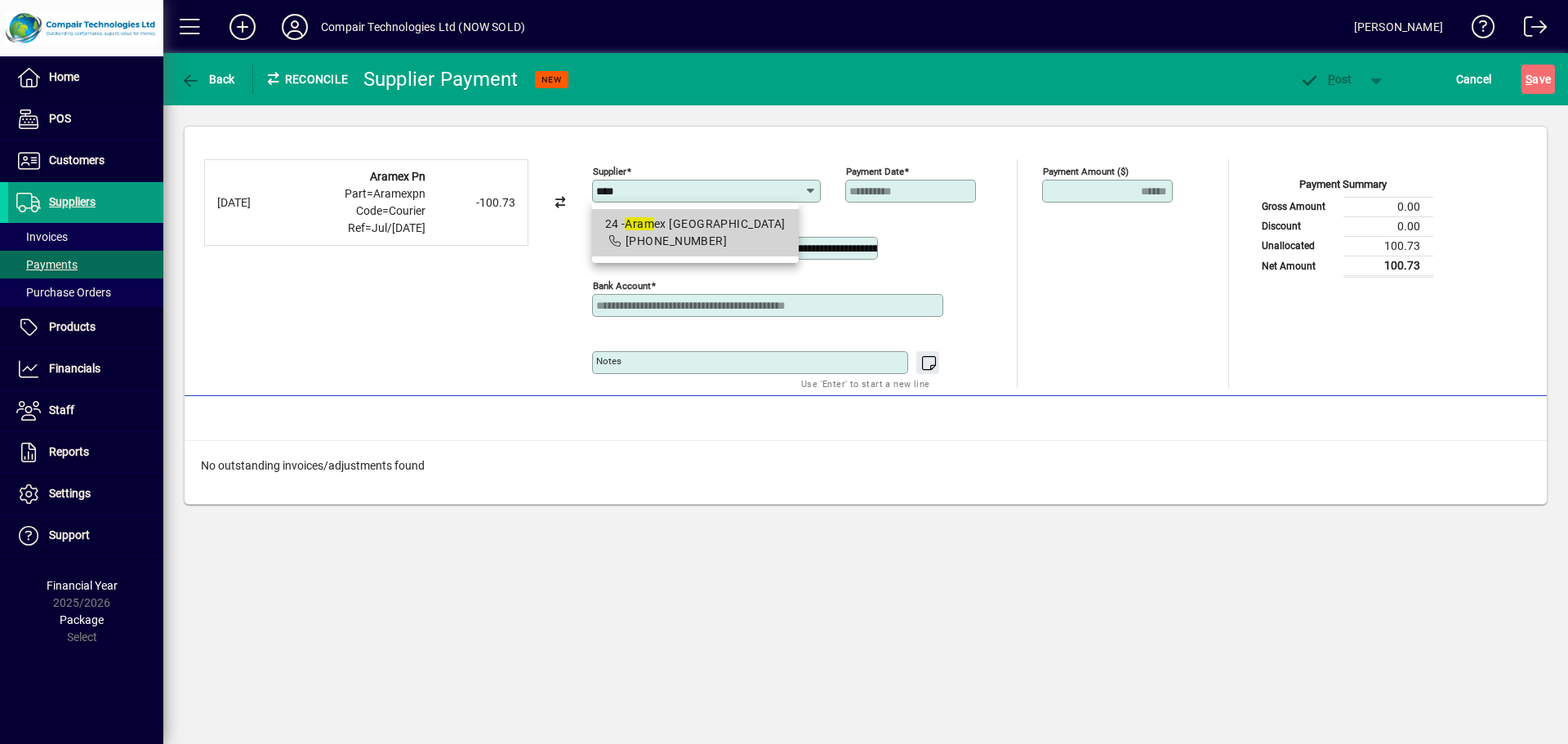
click at [756, 219] on div "24 - Aram ex [GEOGRAPHIC_DATA]" at bounding box center [696, 223] width 181 height 17
type input "**********"
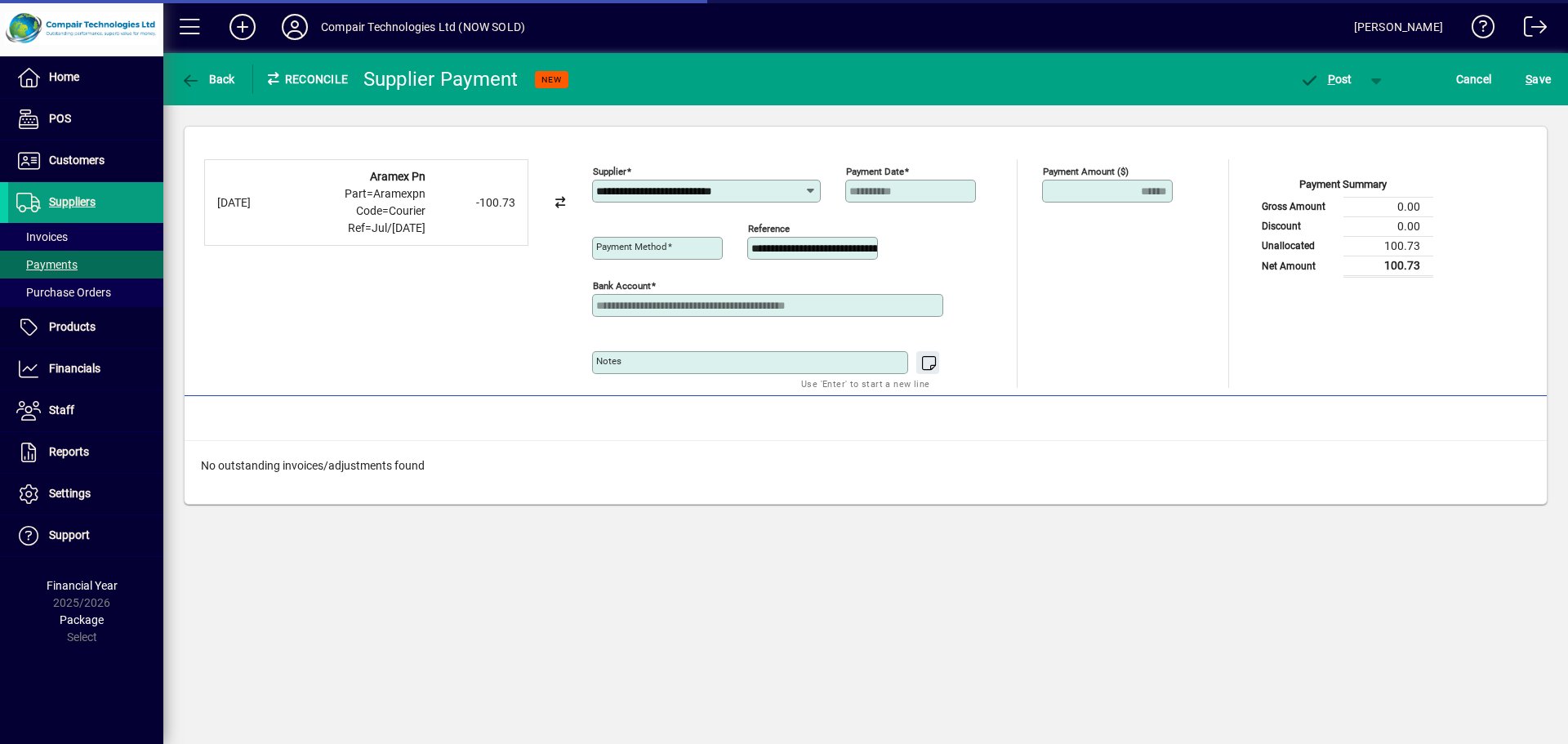
type input "**********"
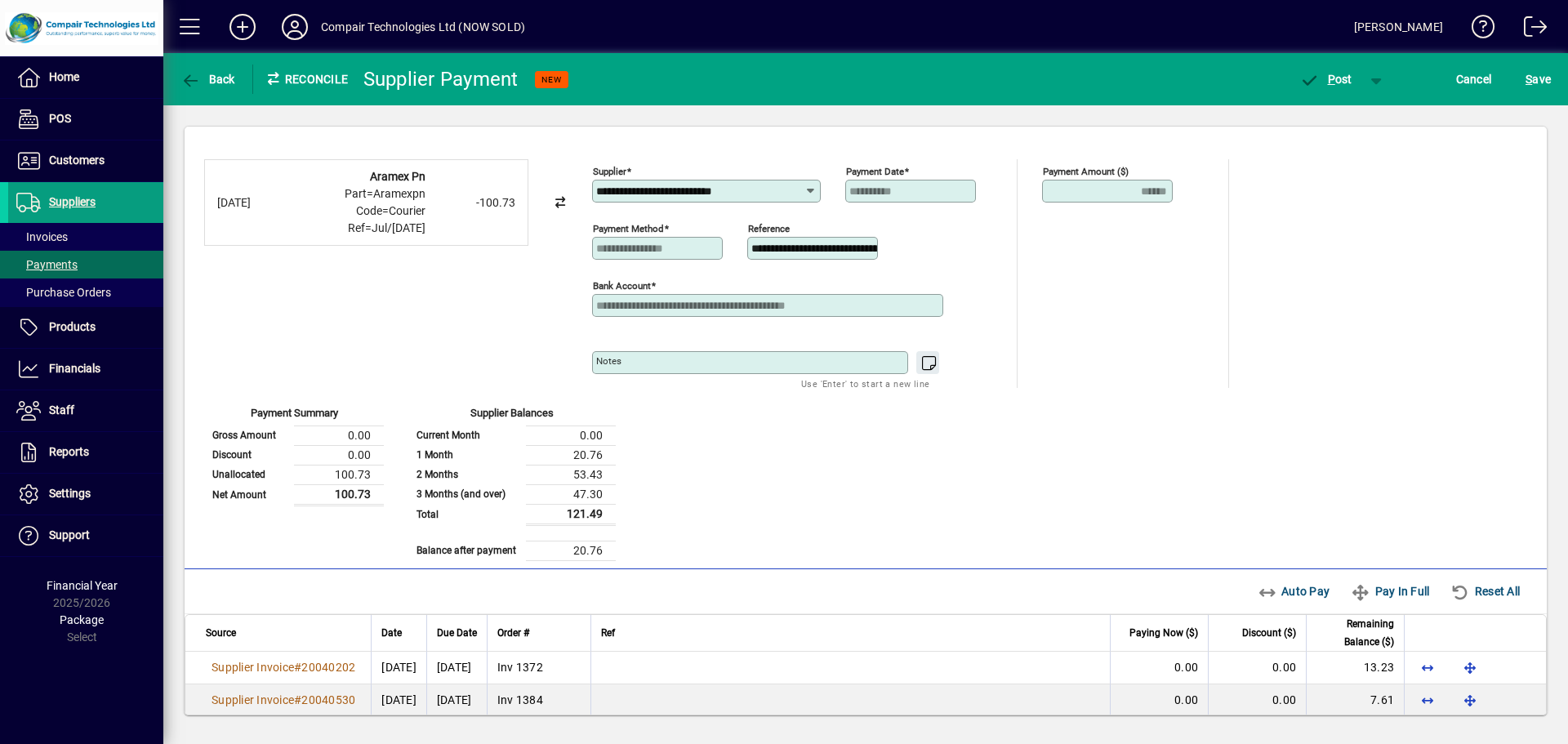
scroll to position [180, 0]
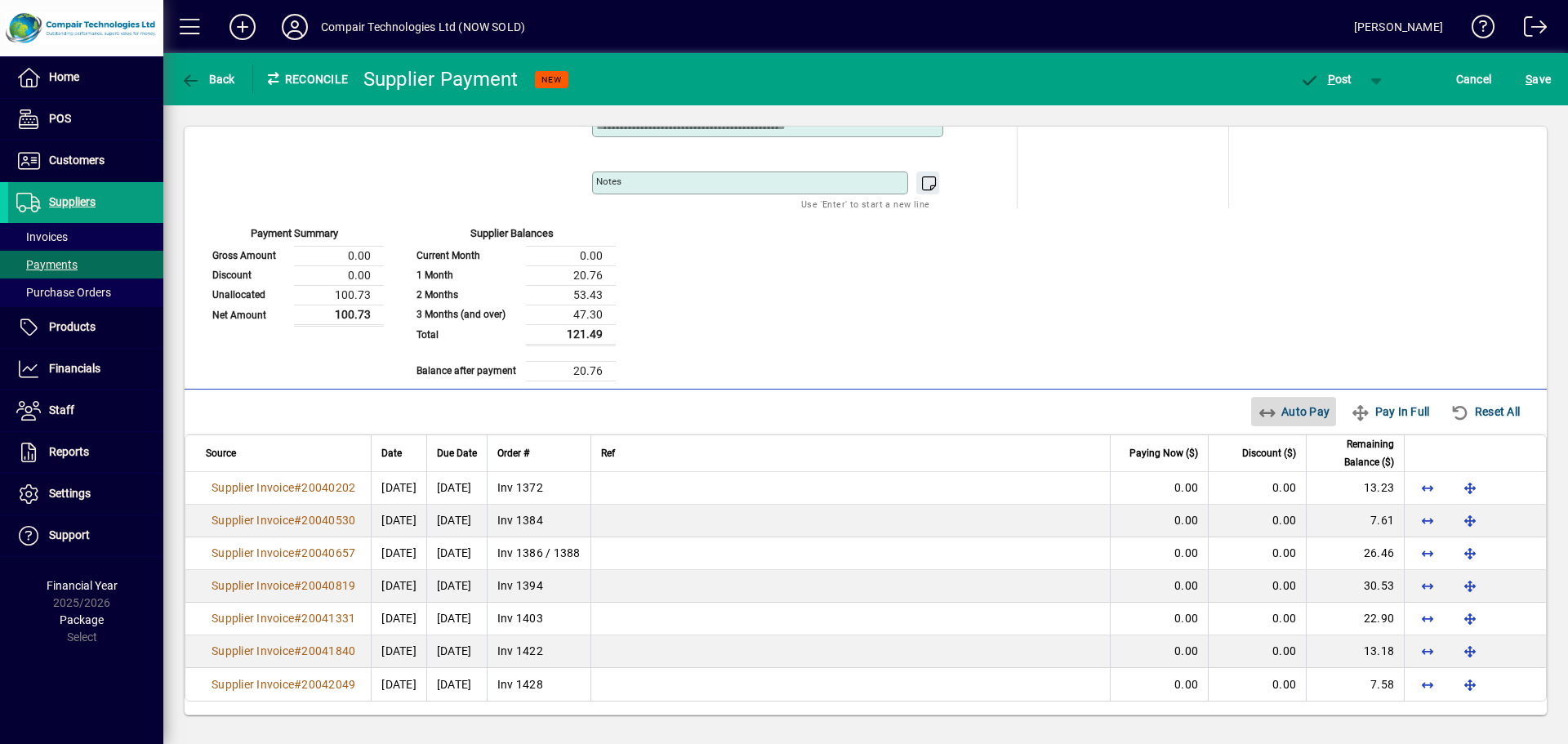
click at [1287, 412] on span "Auto Pay" at bounding box center [1294, 412] width 73 height 27
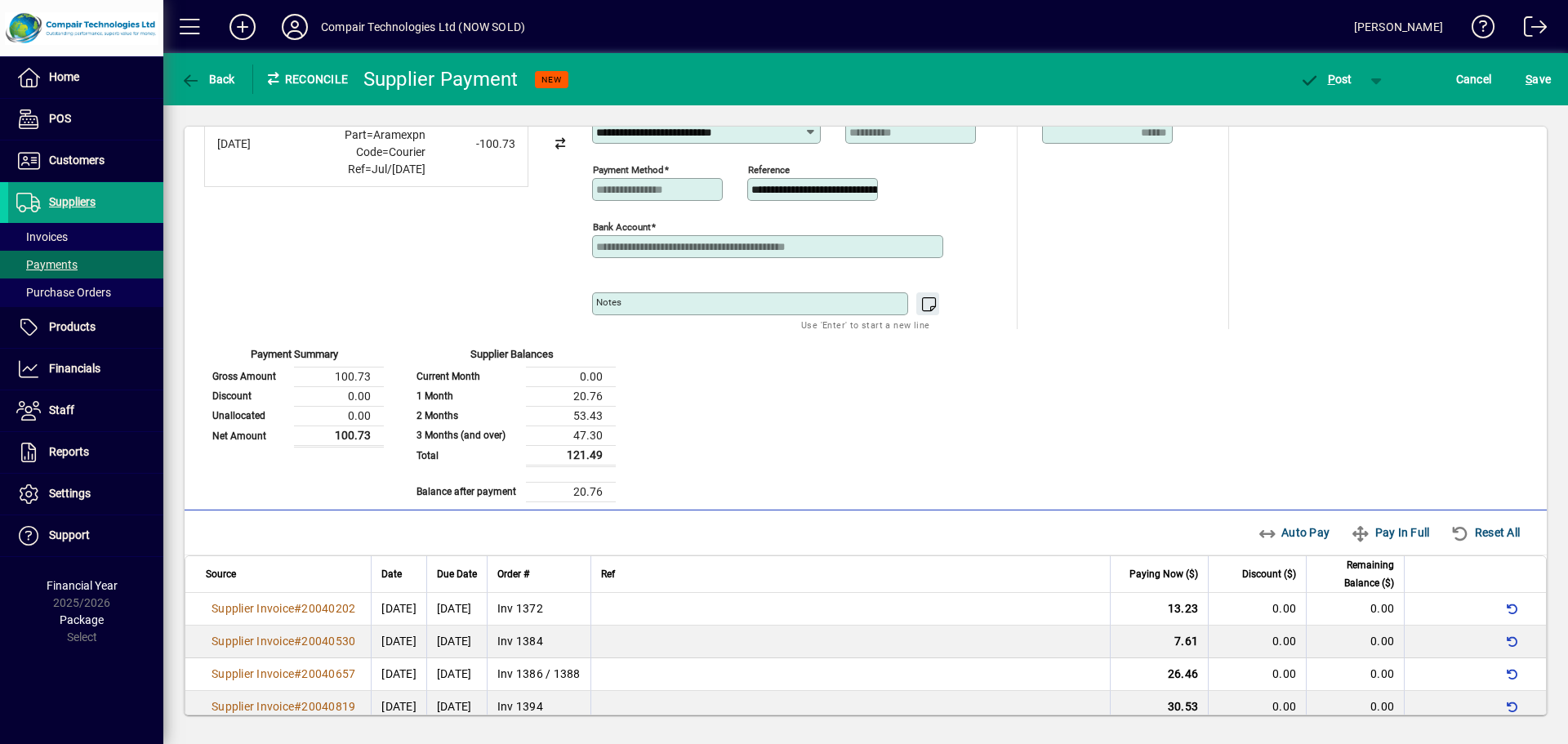
scroll to position [0, 0]
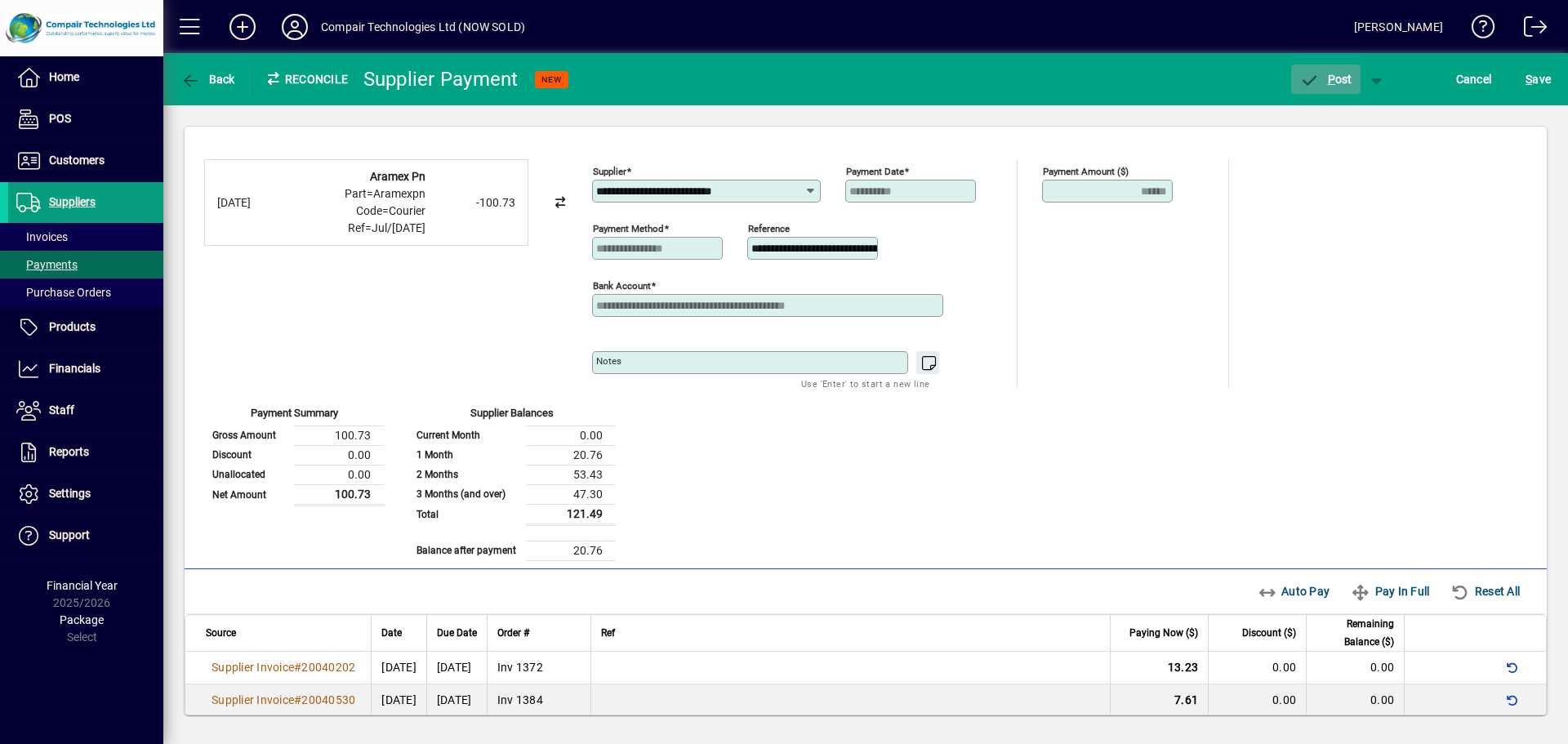
click at [1332, 75] on span "P" at bounding box center [1331, 79] width 7 height 13
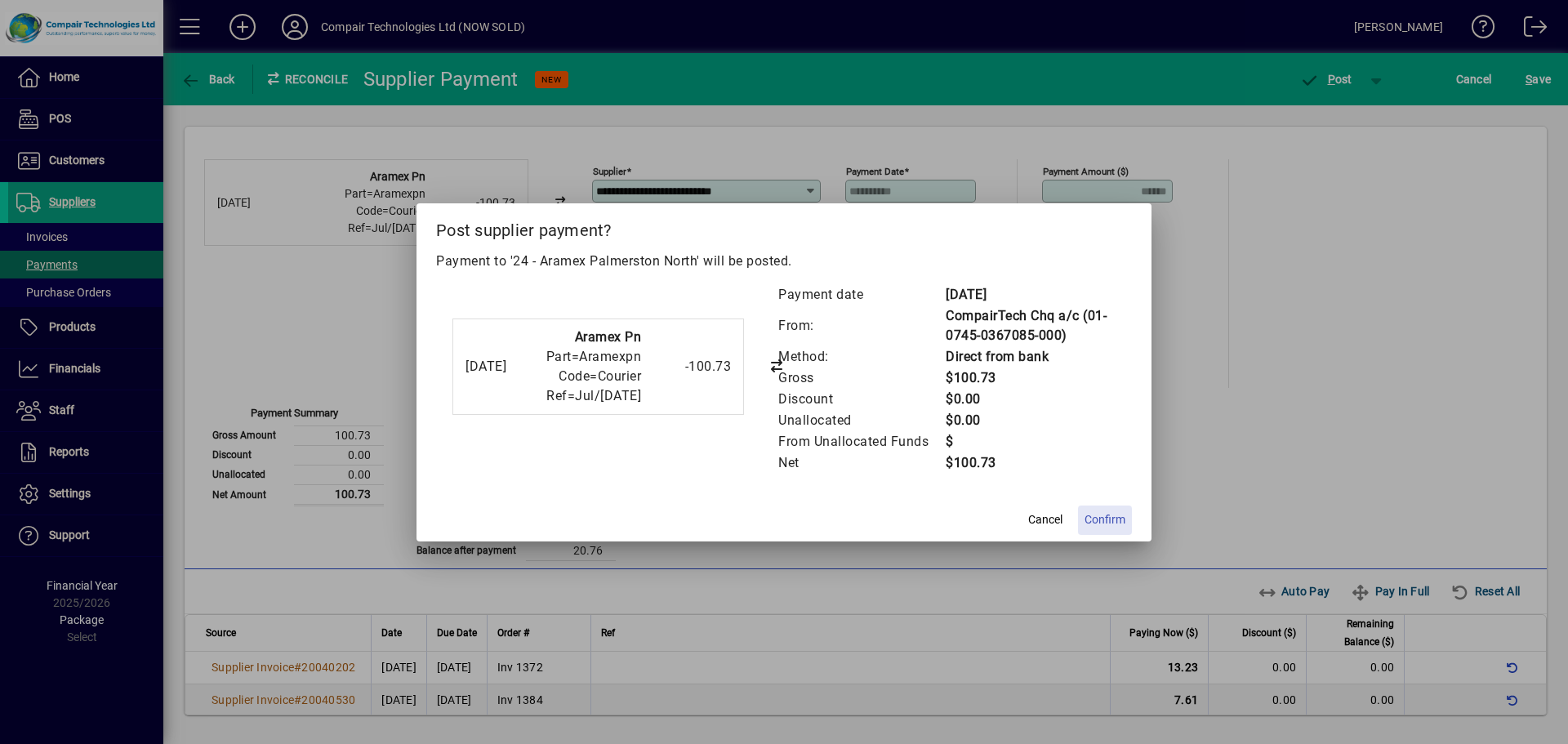
click at [1099, 521] on span "Confirm" at bounding box center [1105, 519] width 41 height 17
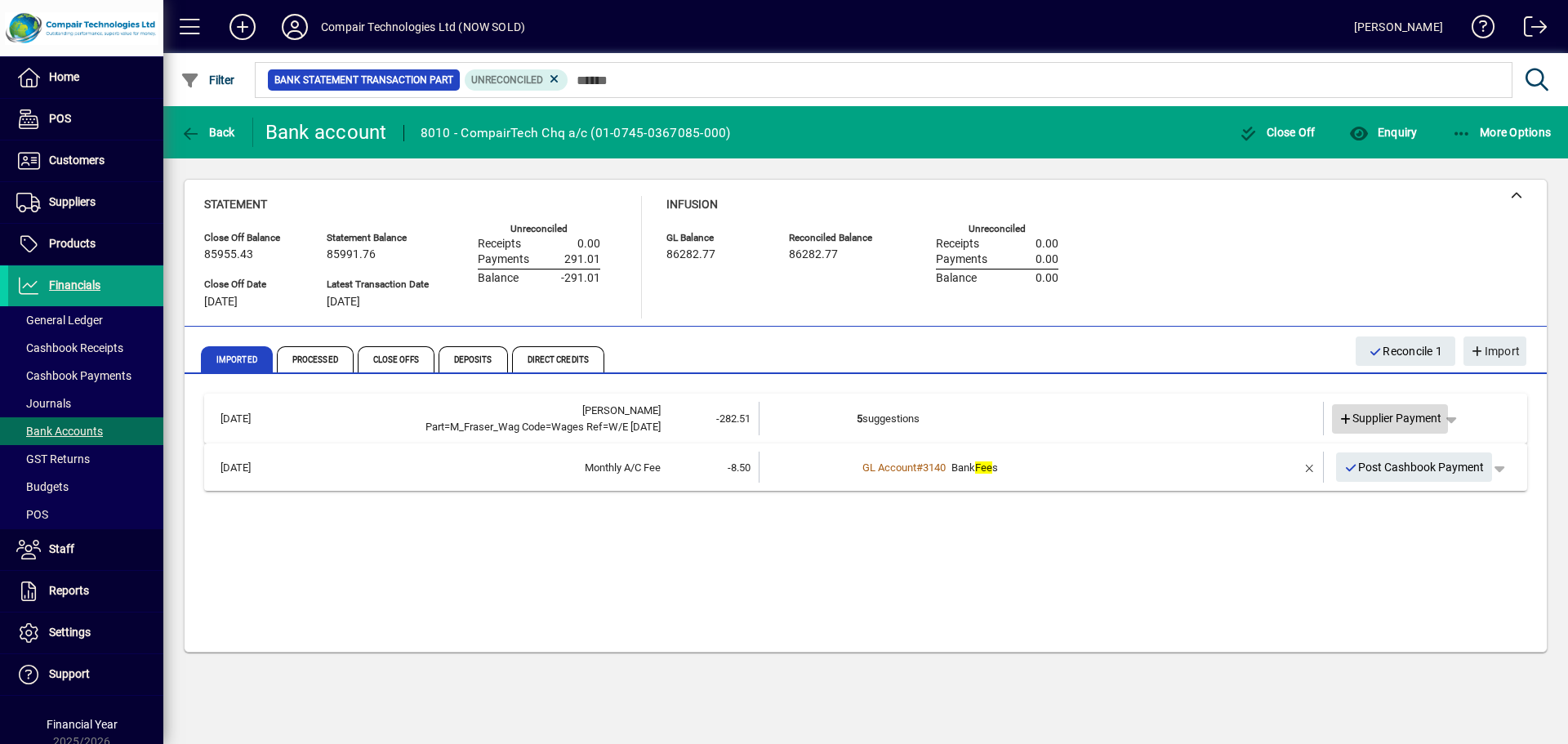
click at [1391, 424] on span "Supplier Payment" at bounding box center [1391, 418] width 104 height 17
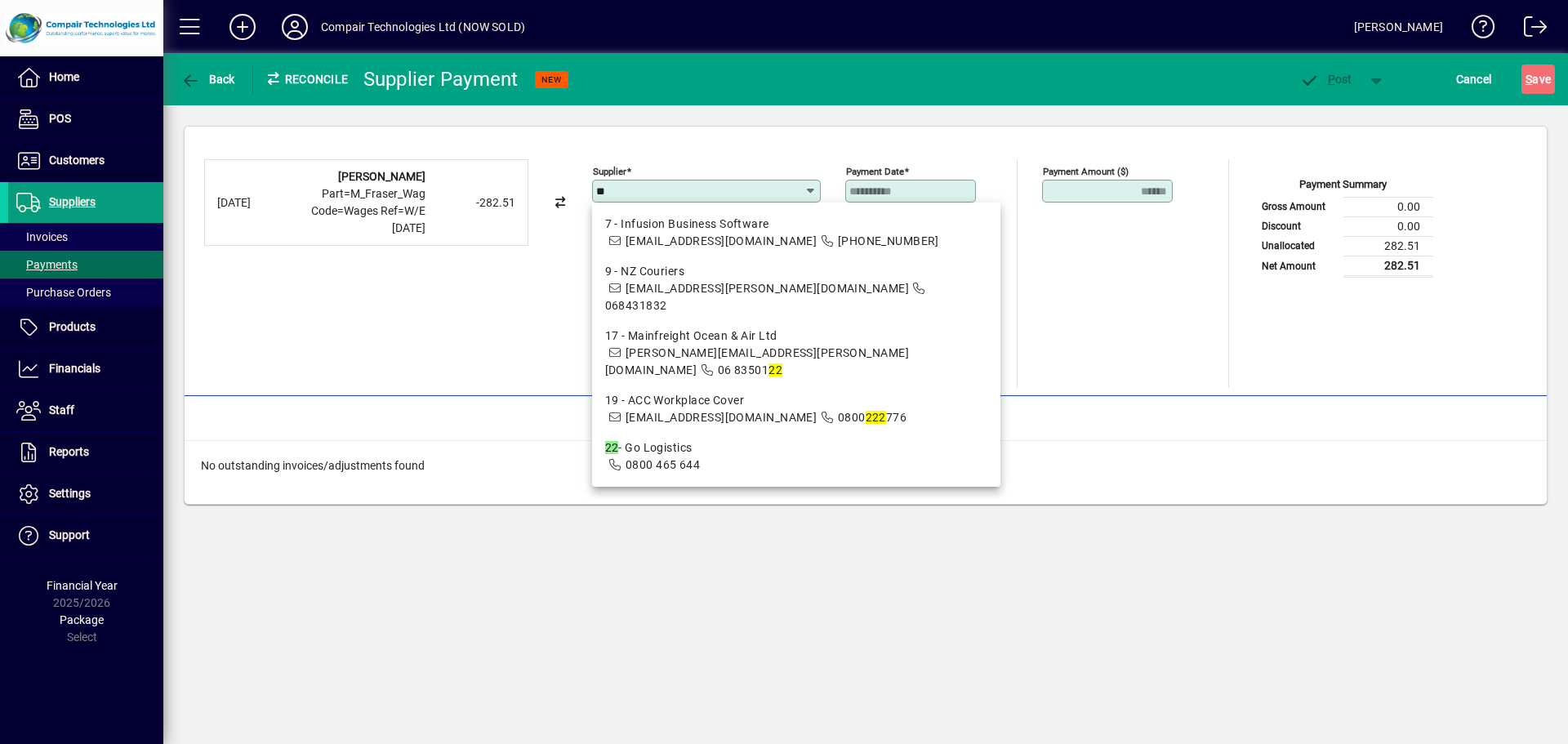
type input "*"
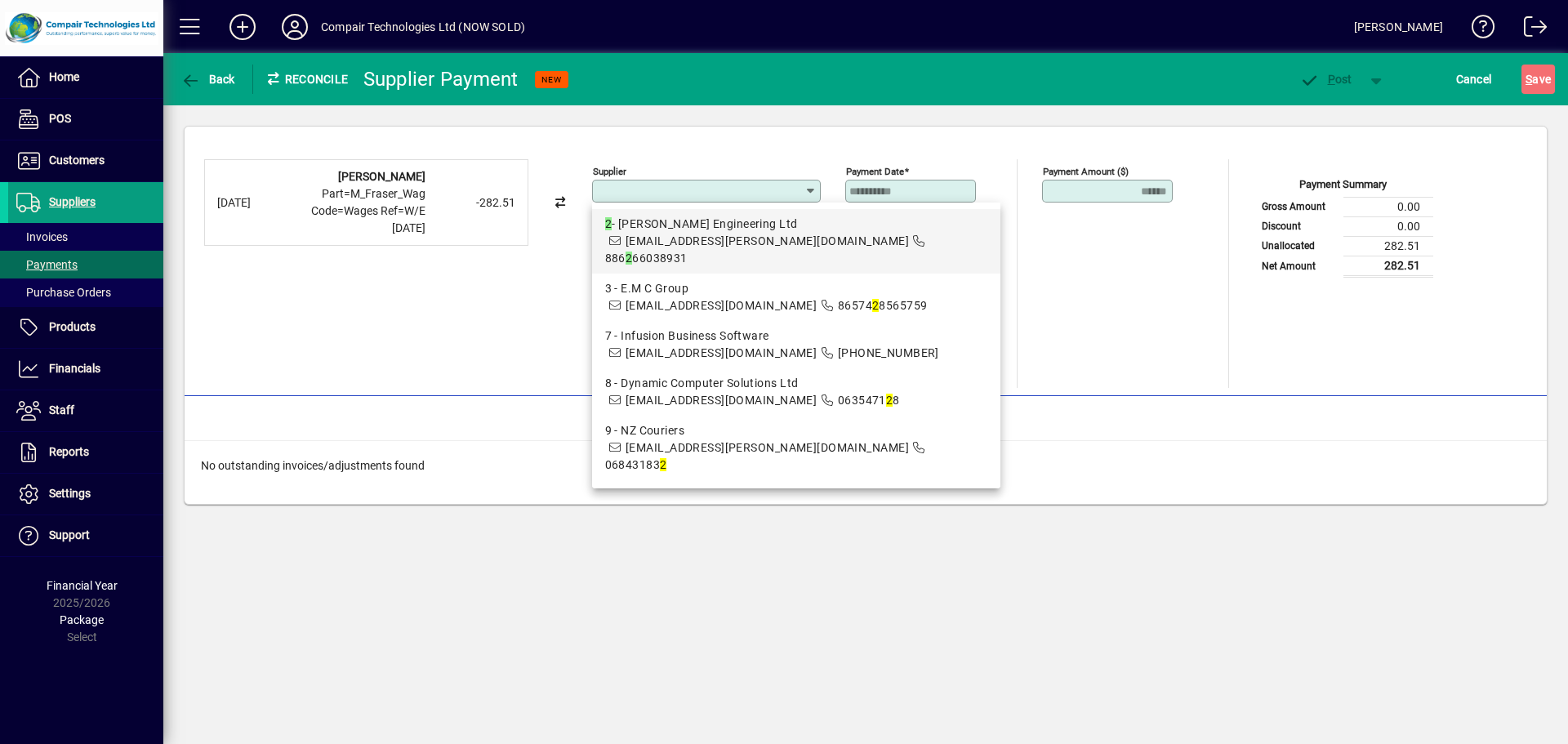
type input "**********"
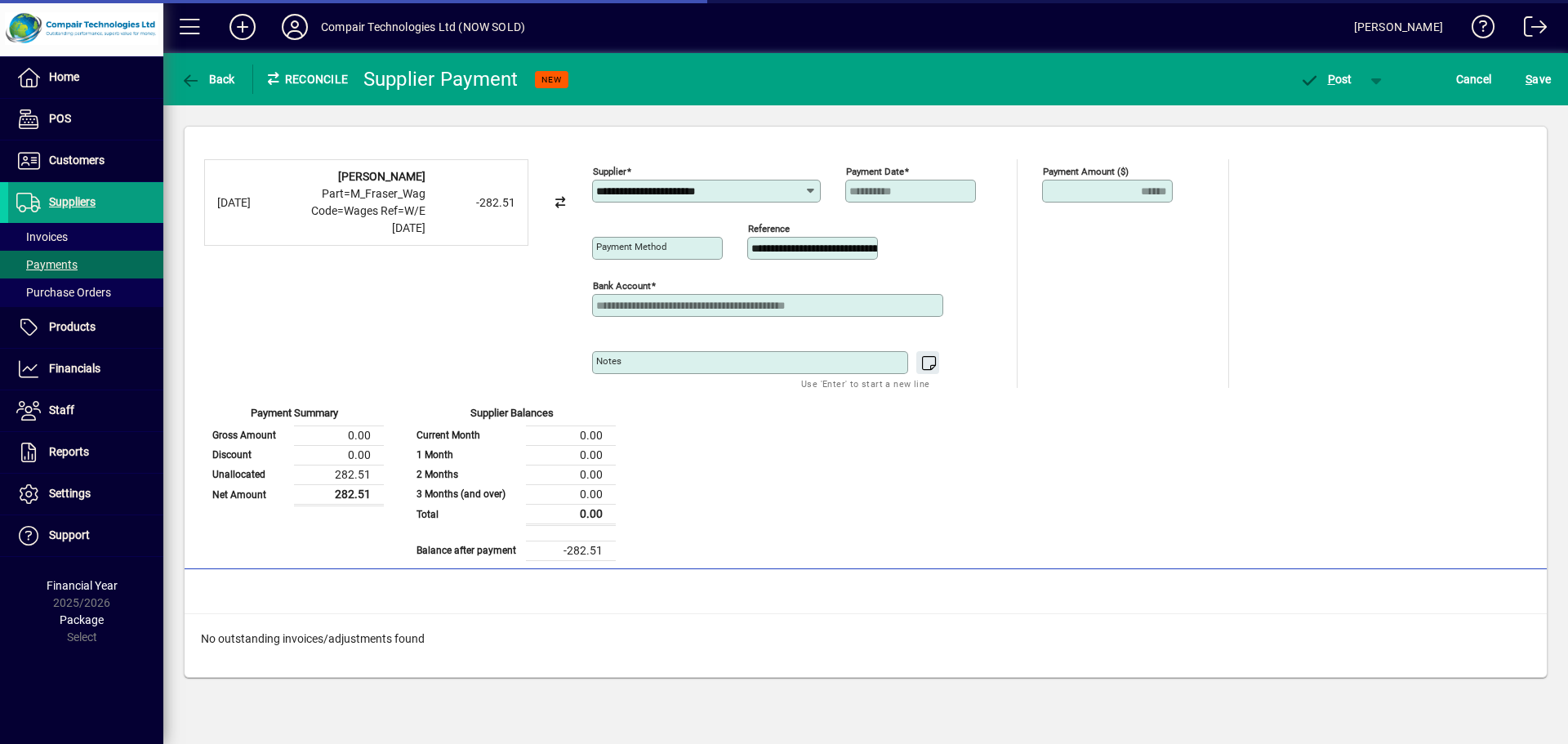
type input "**********"
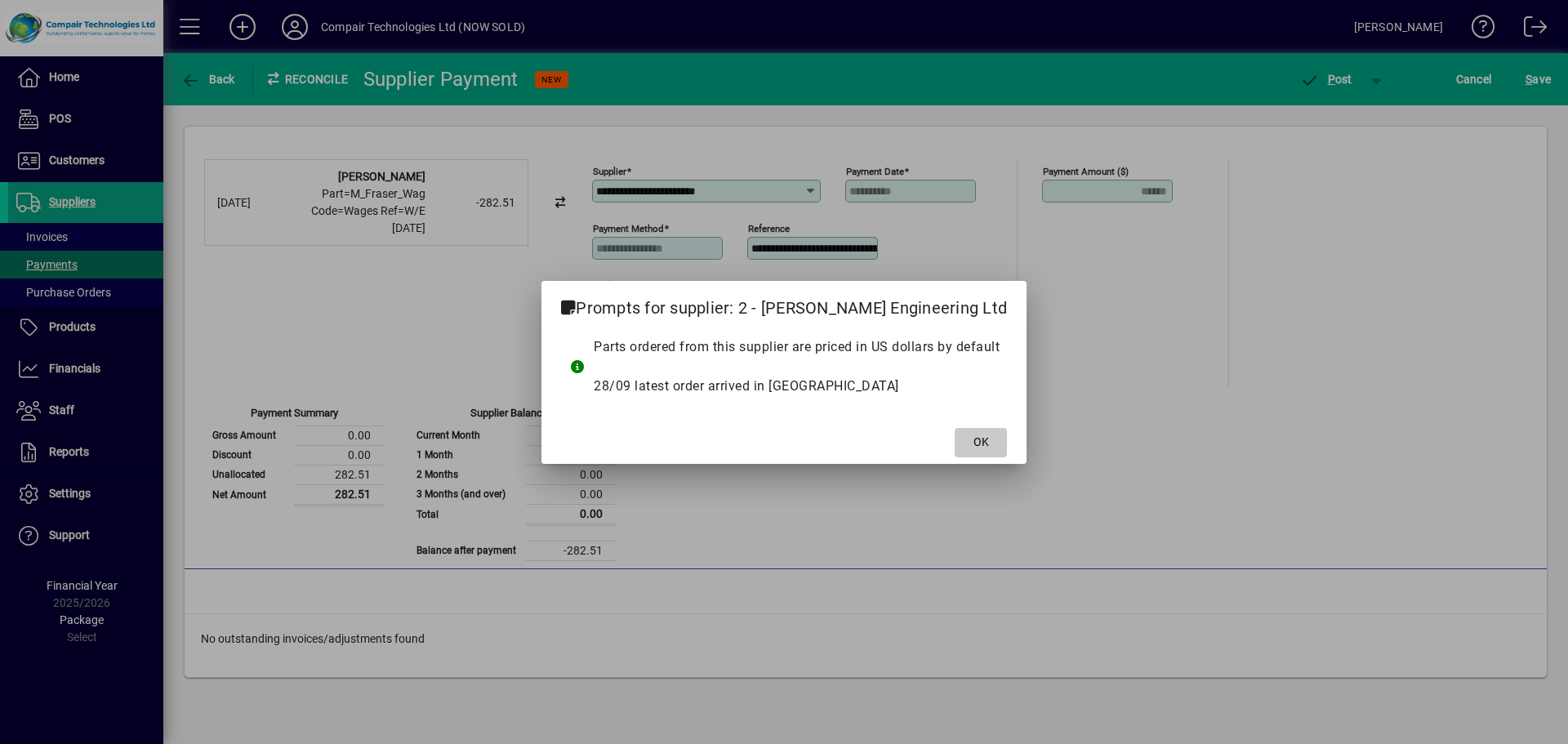
click at [977, 438] on span "OK" at bounding box center [981, 441] width 16 height 17
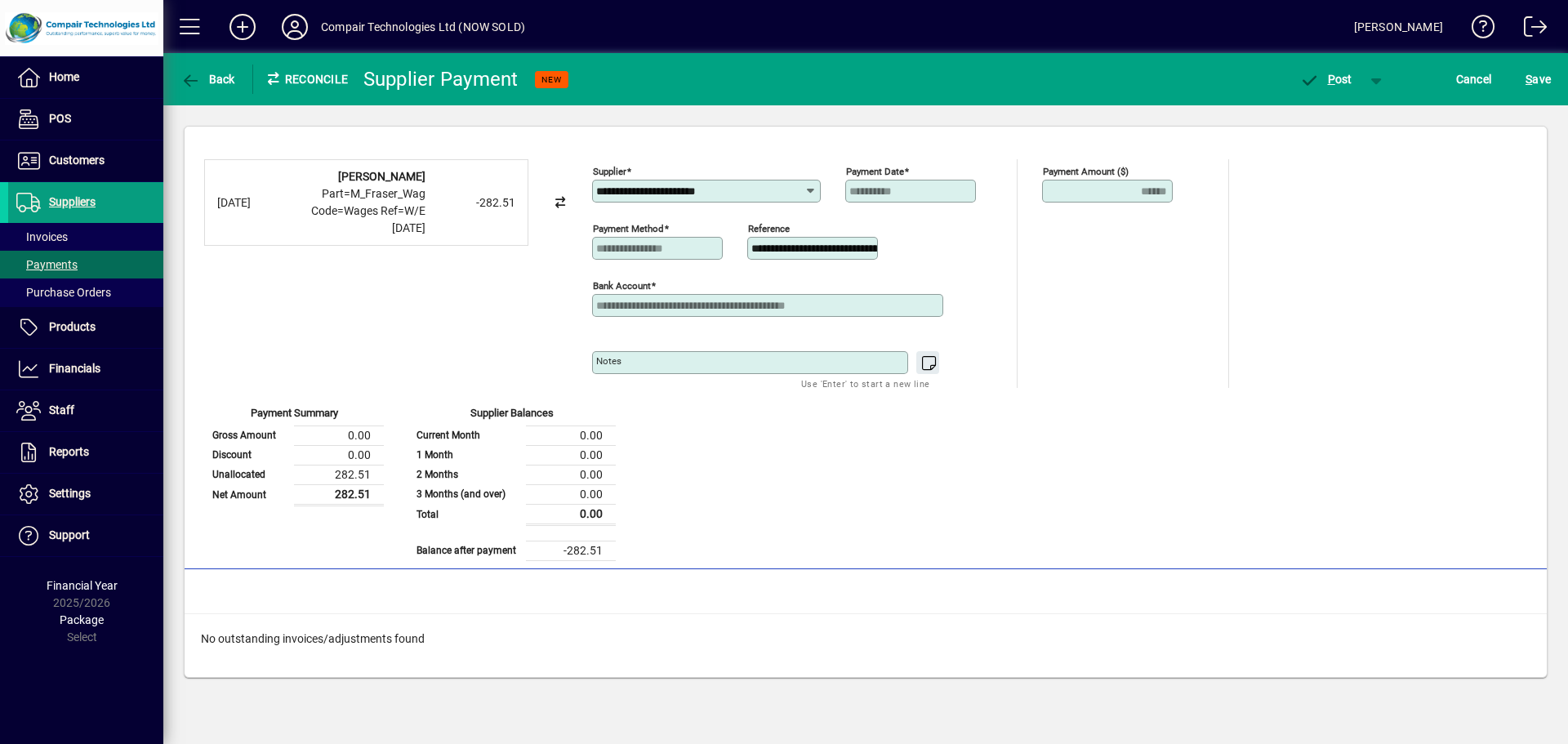
click at [811, 196] on icon at bounding box center [810, 191] width 13 height 13
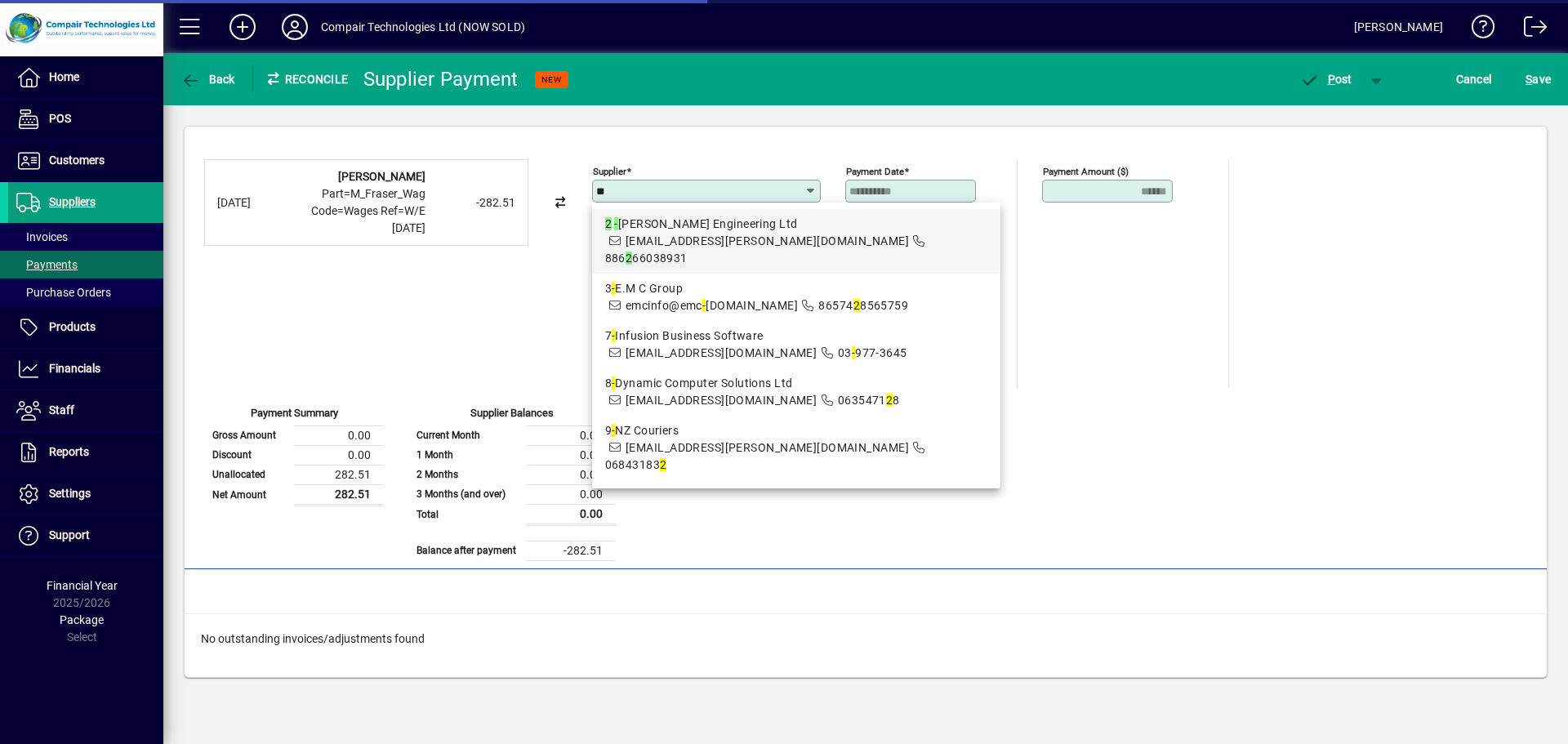
type input "*"
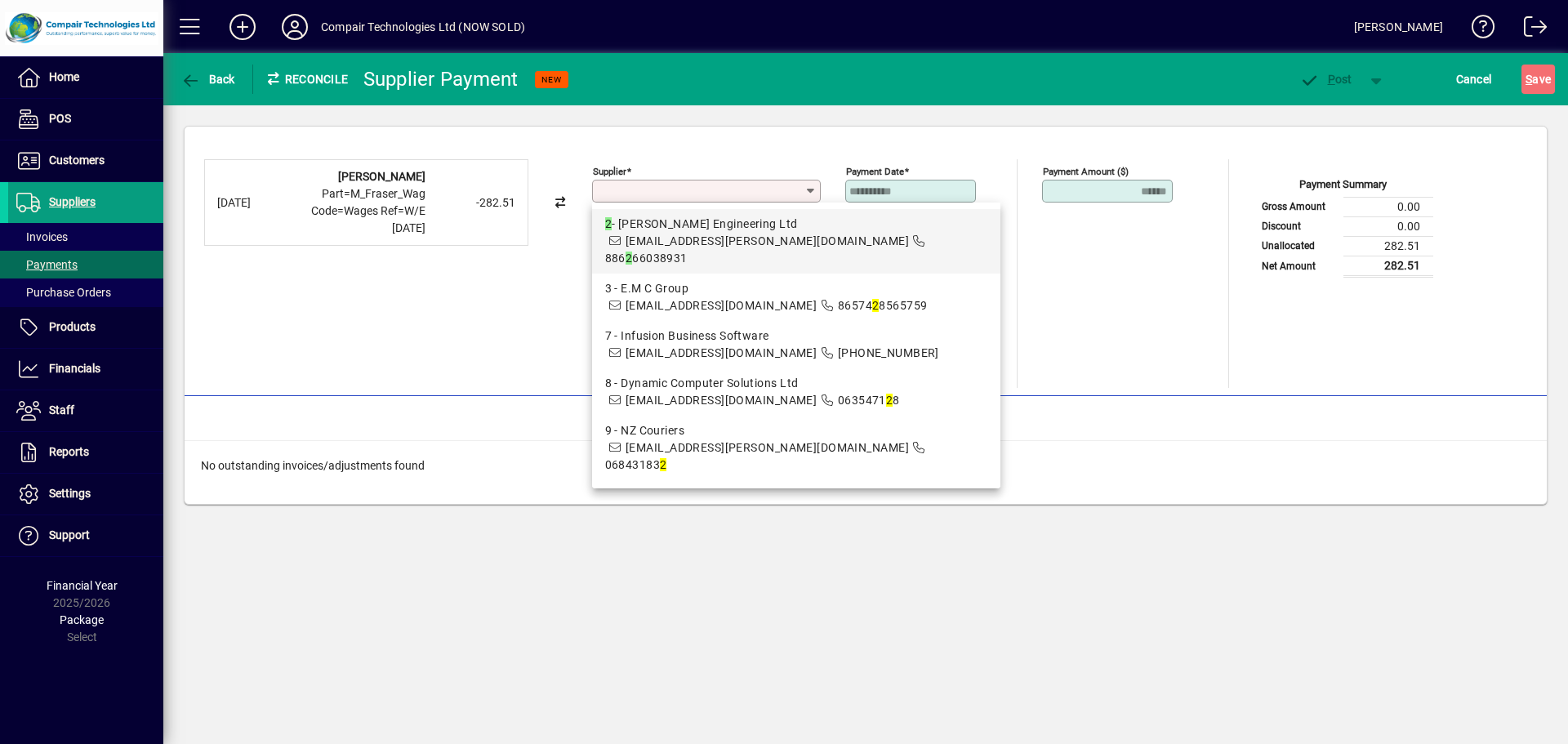
type input "**********"
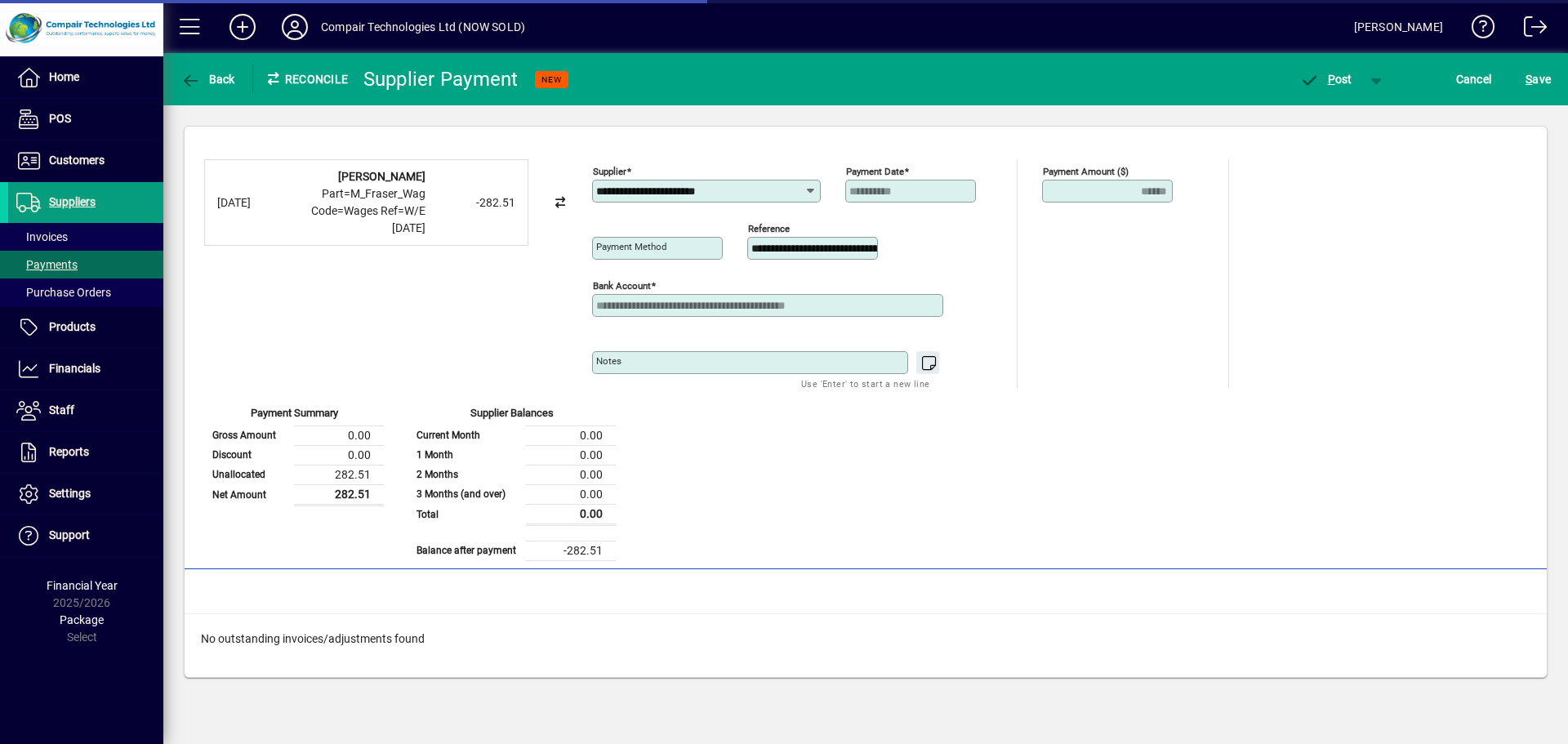
type input "**********"
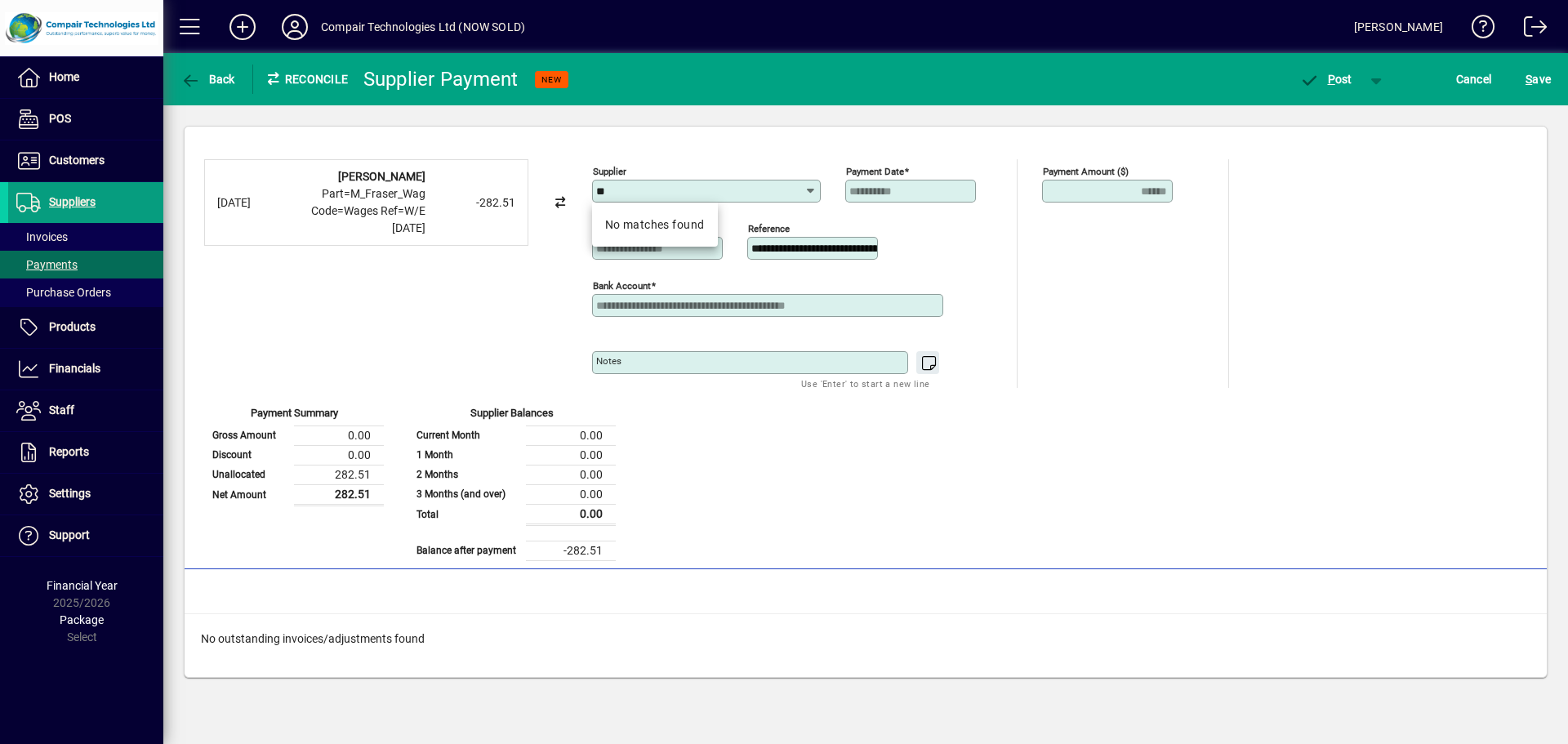
type input "*"
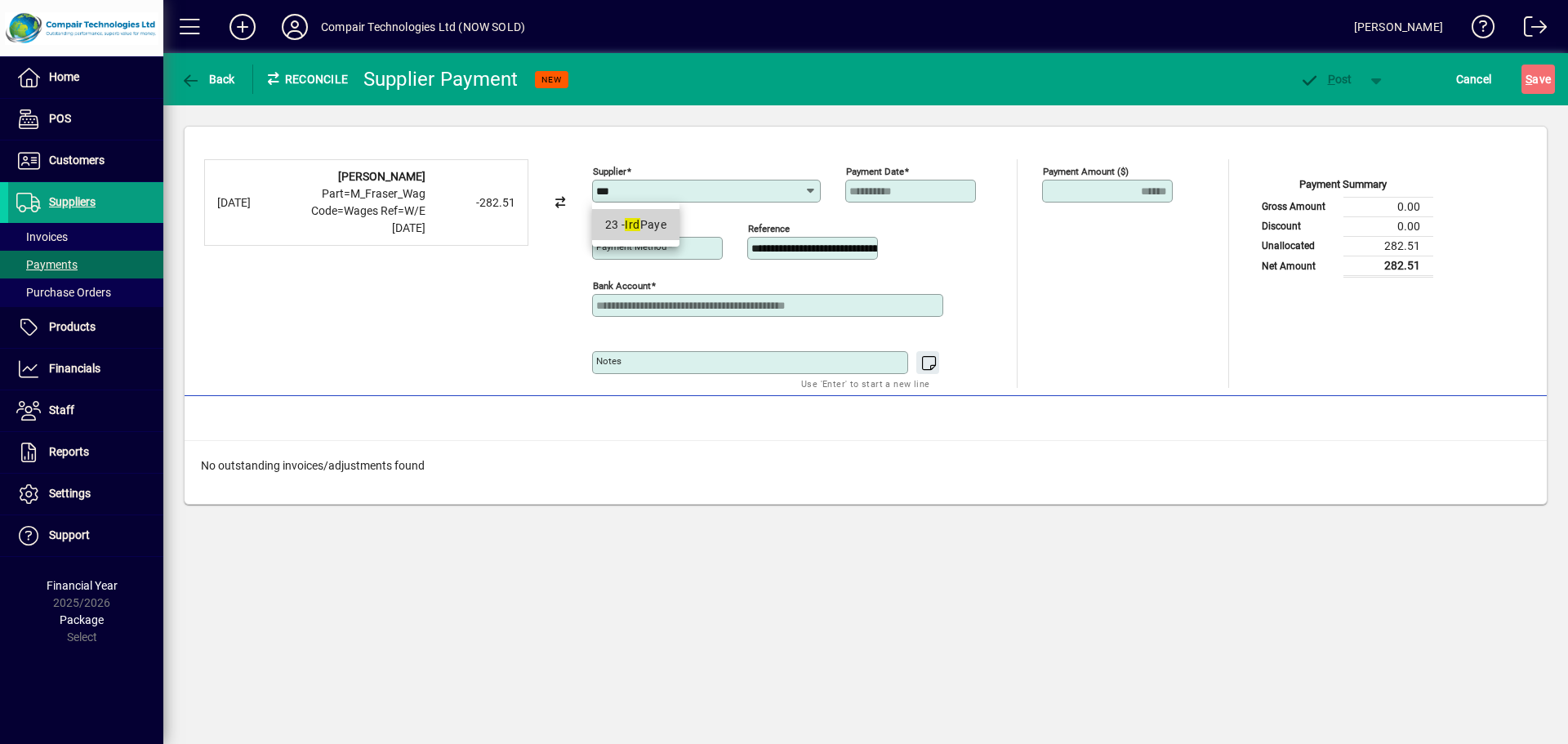
click at [657, 230] on div "23 - Ird Paye" at bounding box center [636, 224] width 62 height 17
type input "**********"
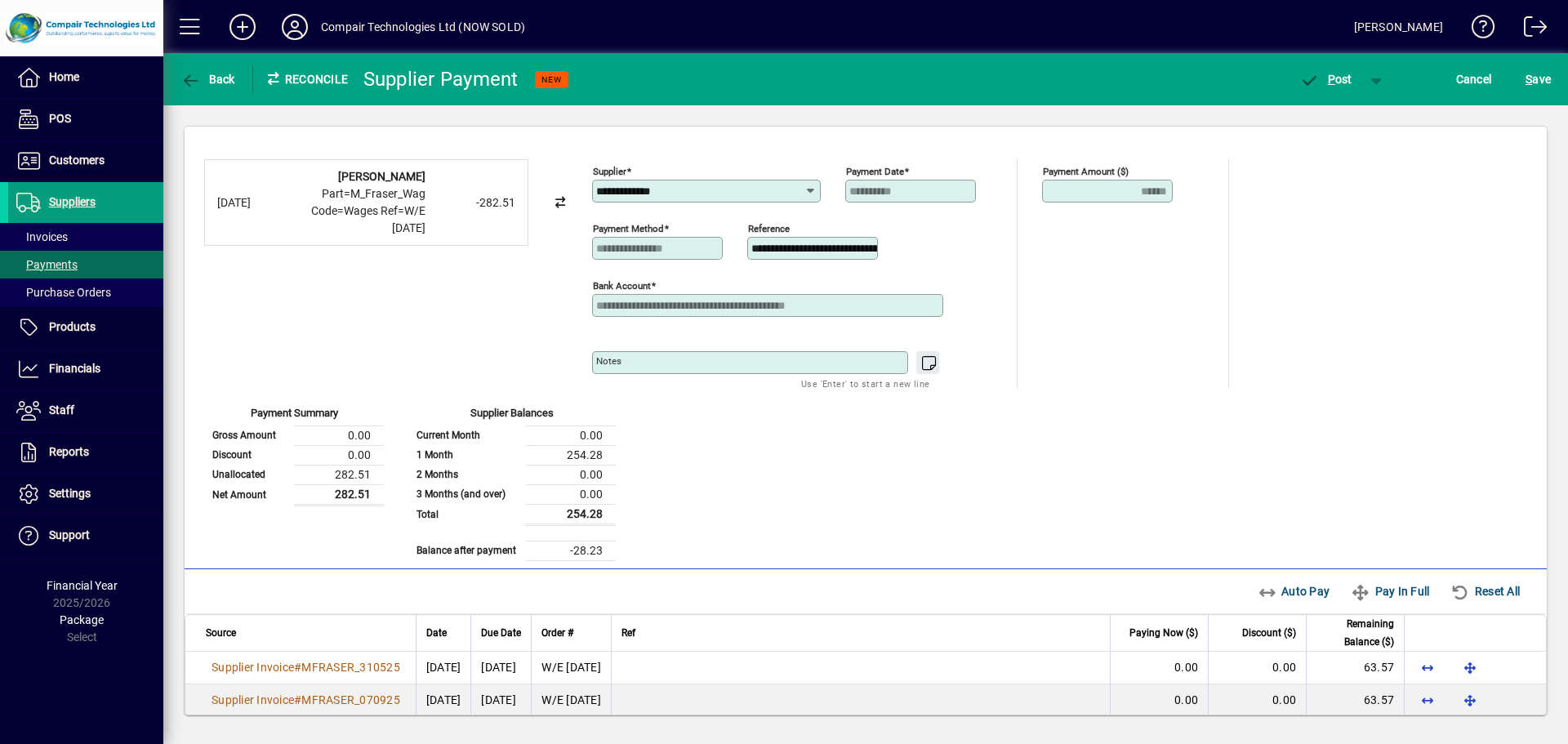
scroll to position [82, 0]
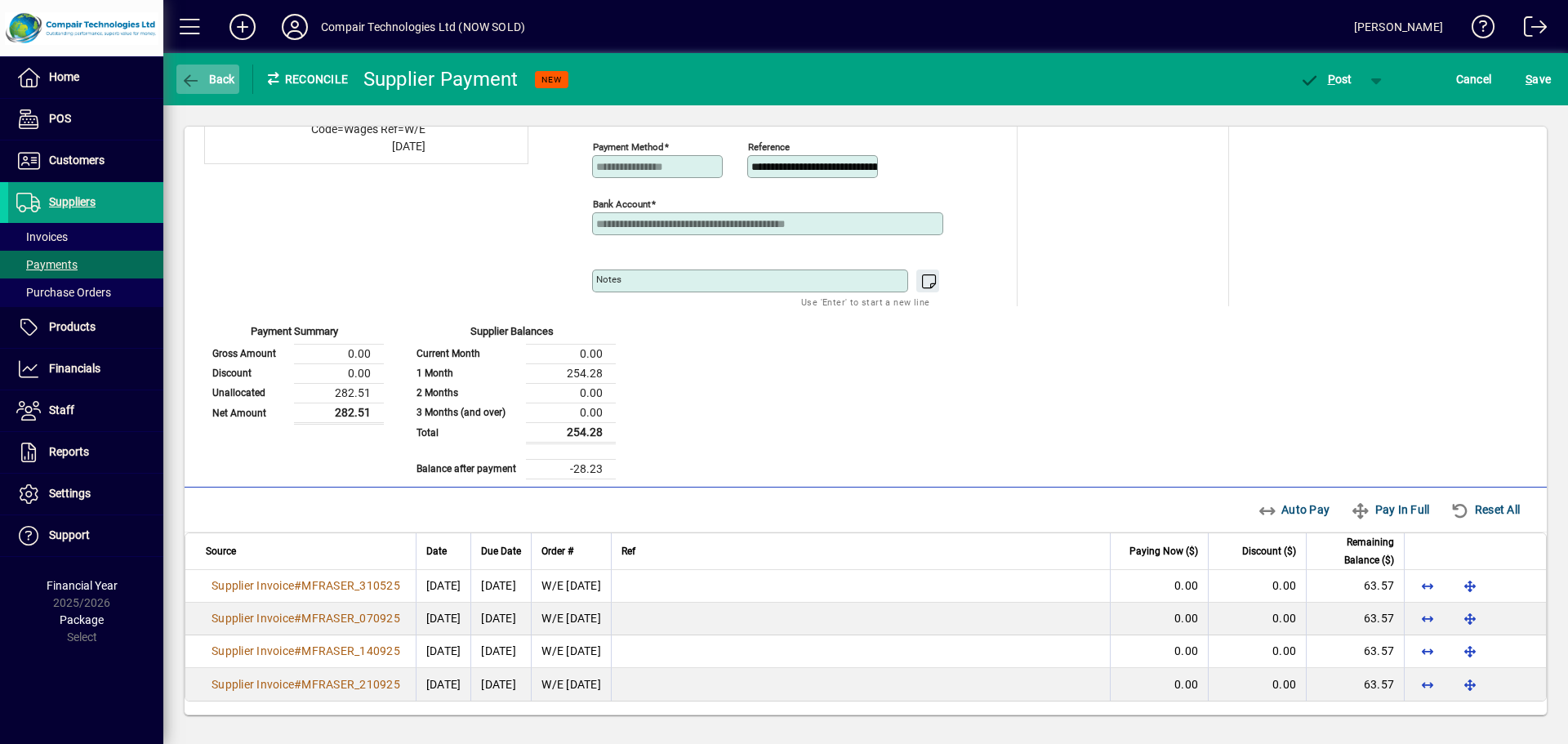
click at [201, 78] on span "Back" at bounding box center [208, 79] width 55 height 13
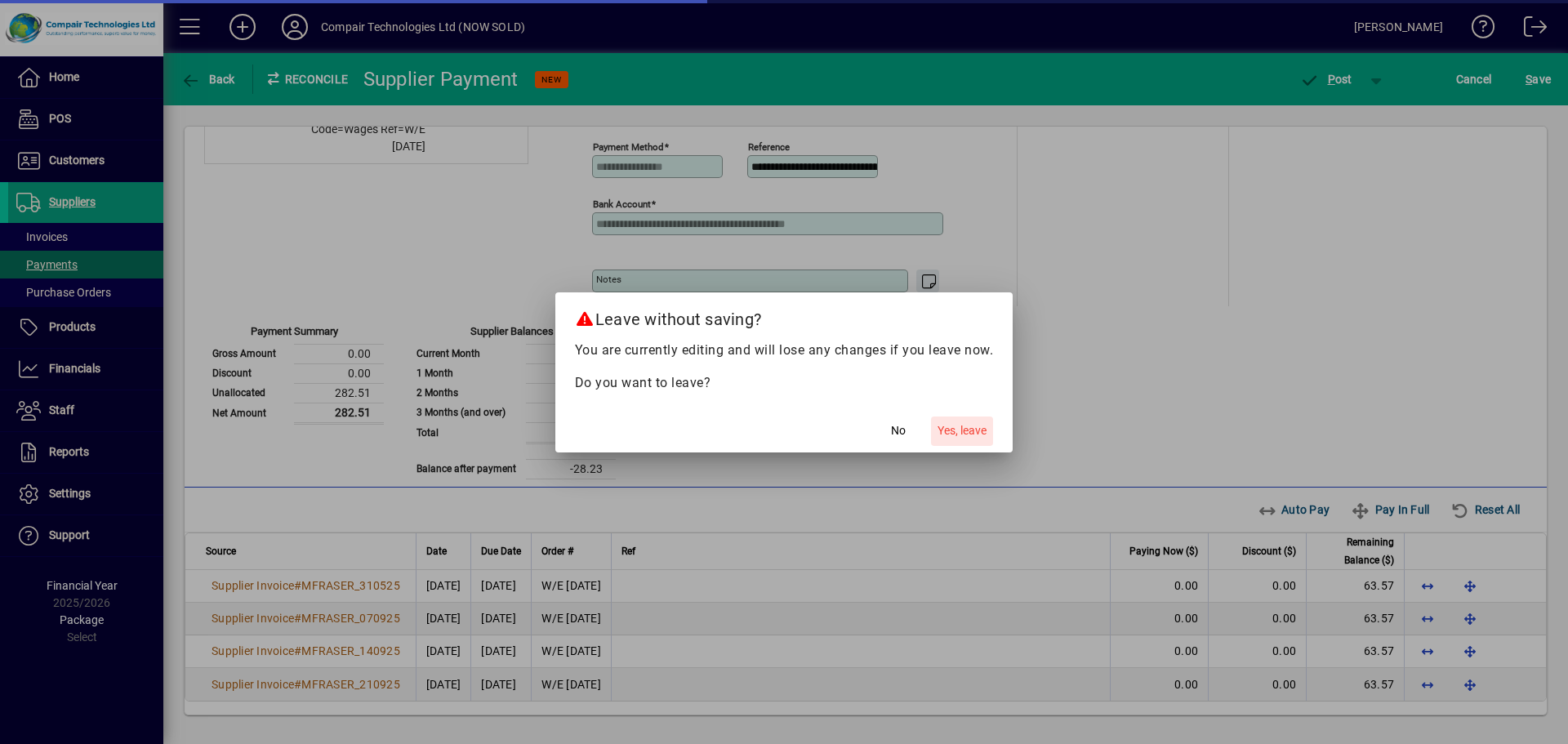
click at [961, 438] on span "Yes, leave" at bounding box center [962, 430] width 49 height 17
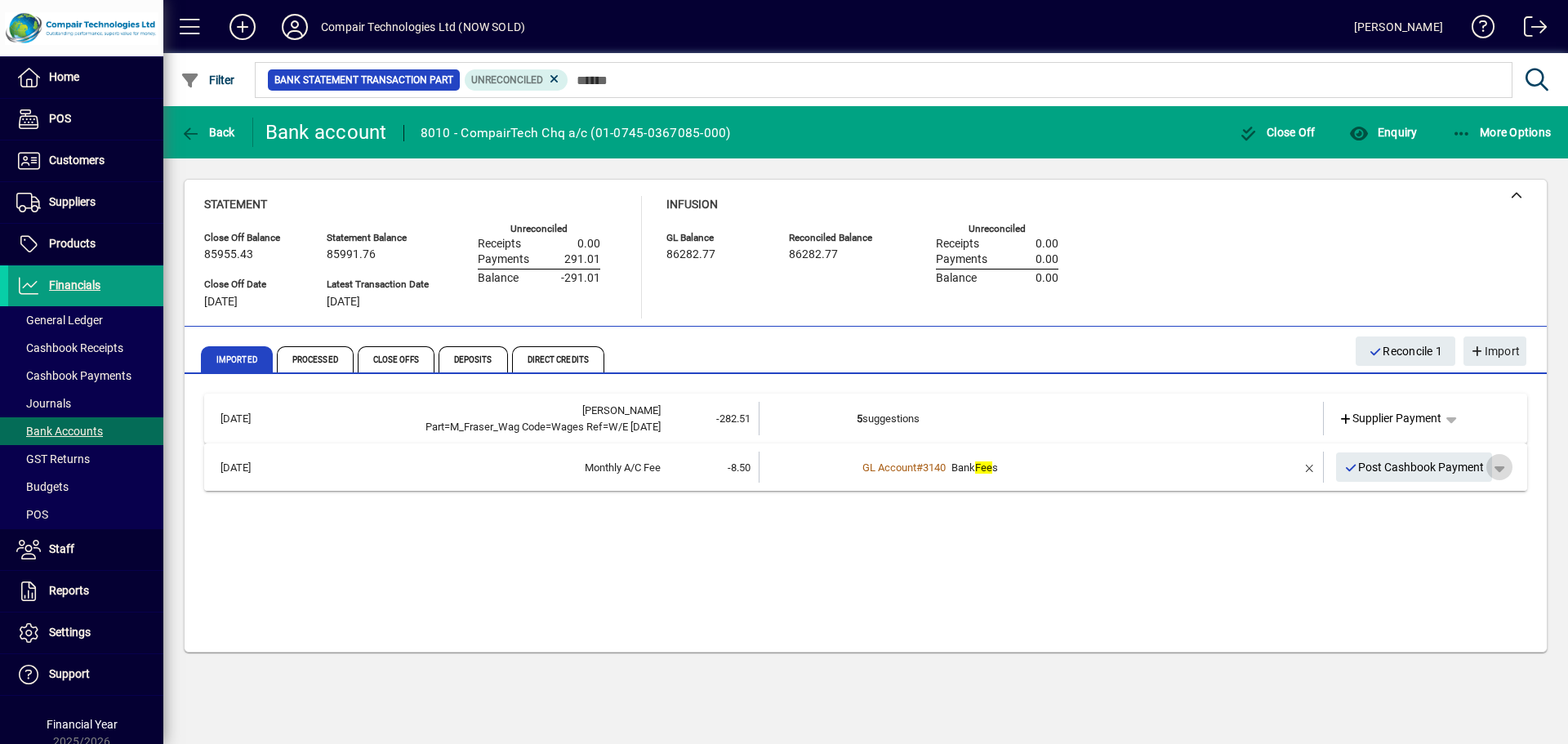
click at [1496, 468] on span "button" at bounding box center [1499, 468] width 39 height 39
click at [1484, 495] on span "Cashbook Payment" at bounding box center [1447, 501] width 121 height 20
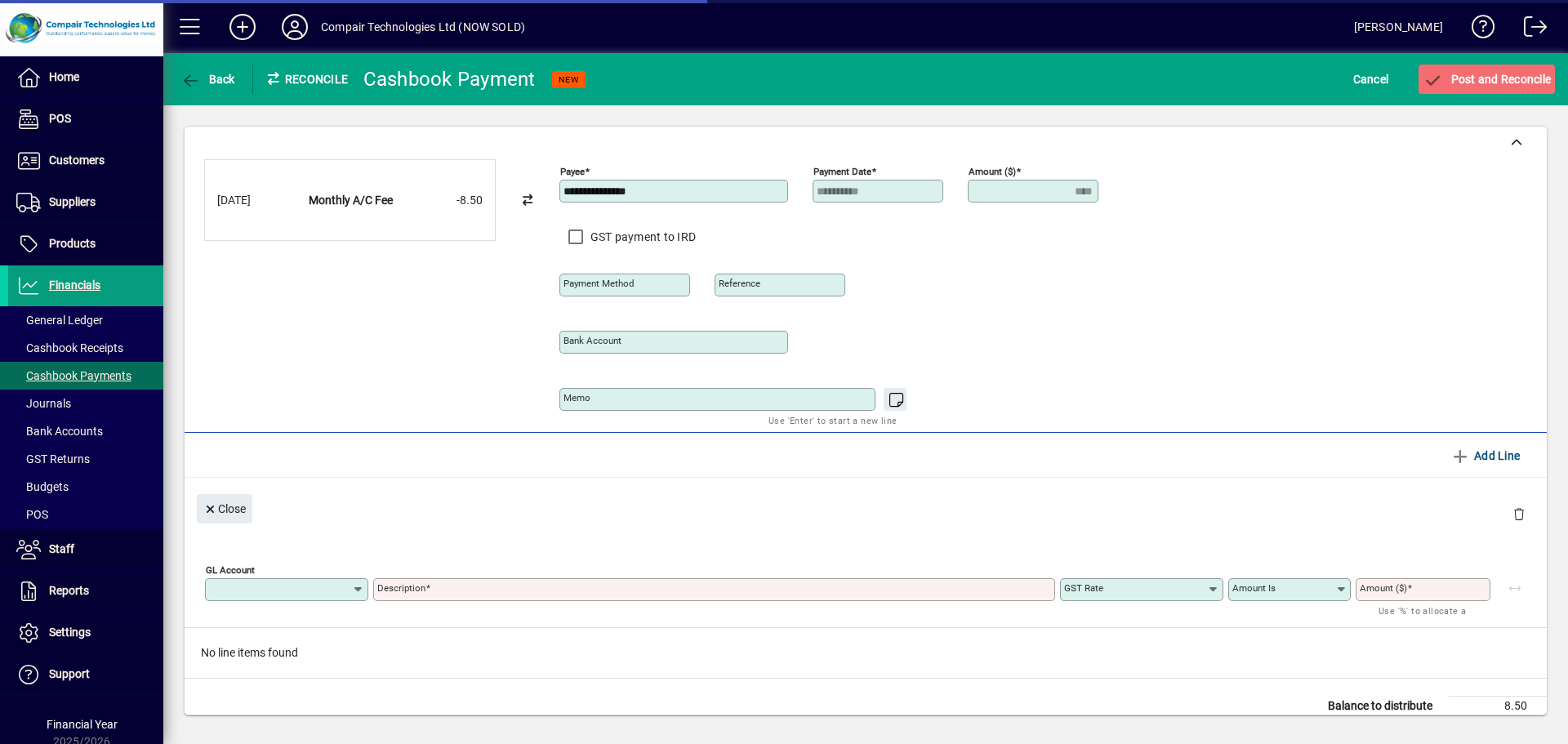
type input "**********"
type input "****"
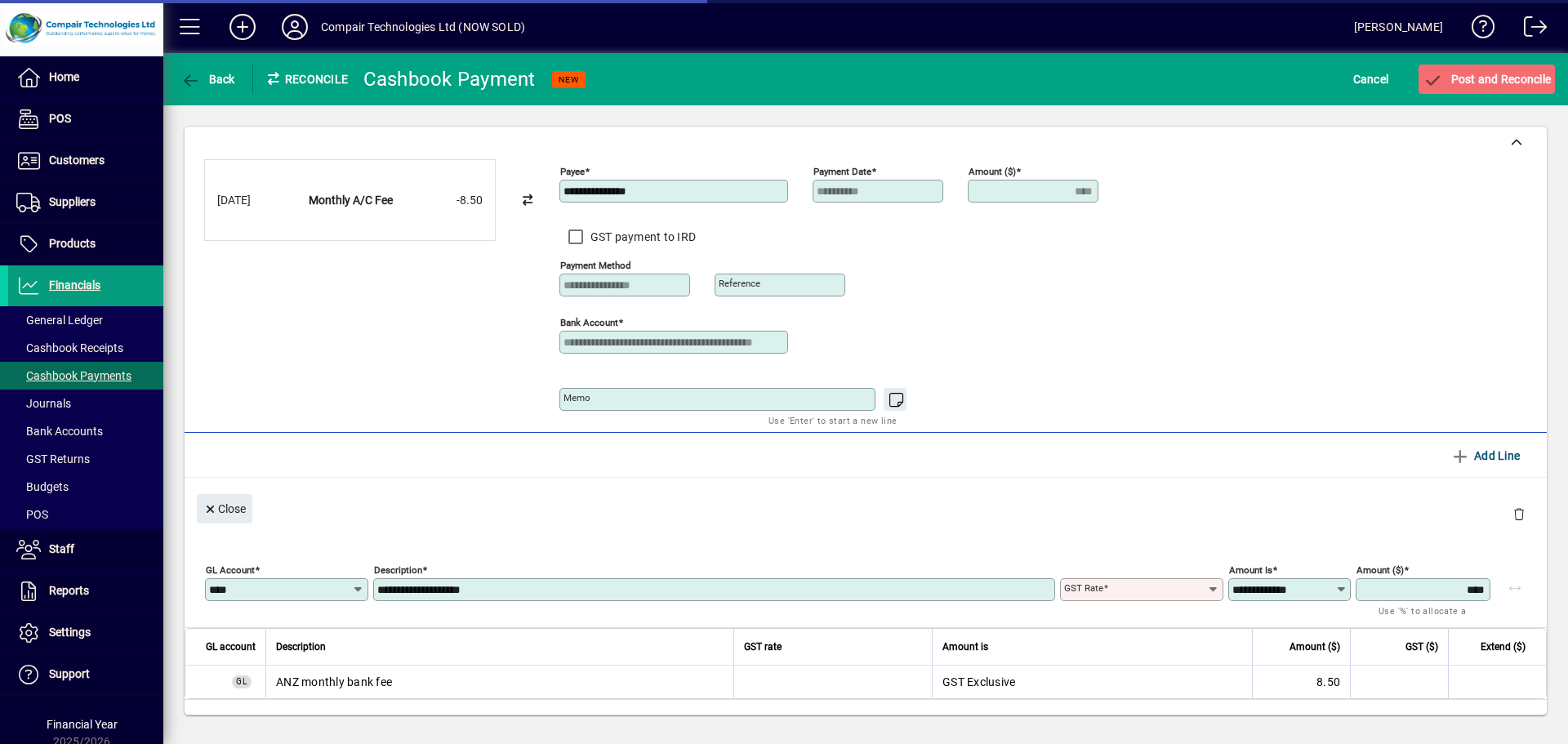
type input "**********"
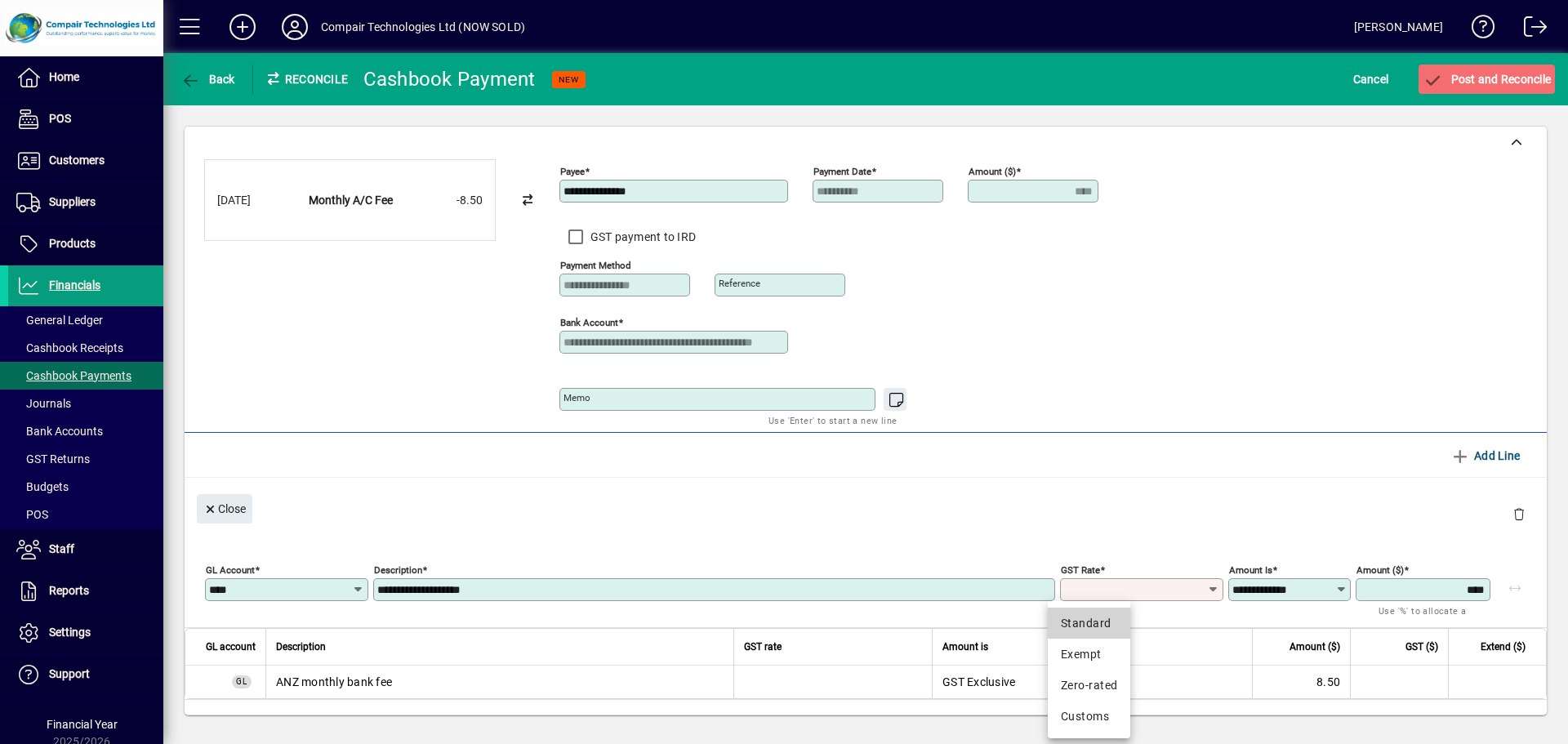
click at [1109, 617] on div "Standard" at bounding box center [1089, 623] width 56 height 17
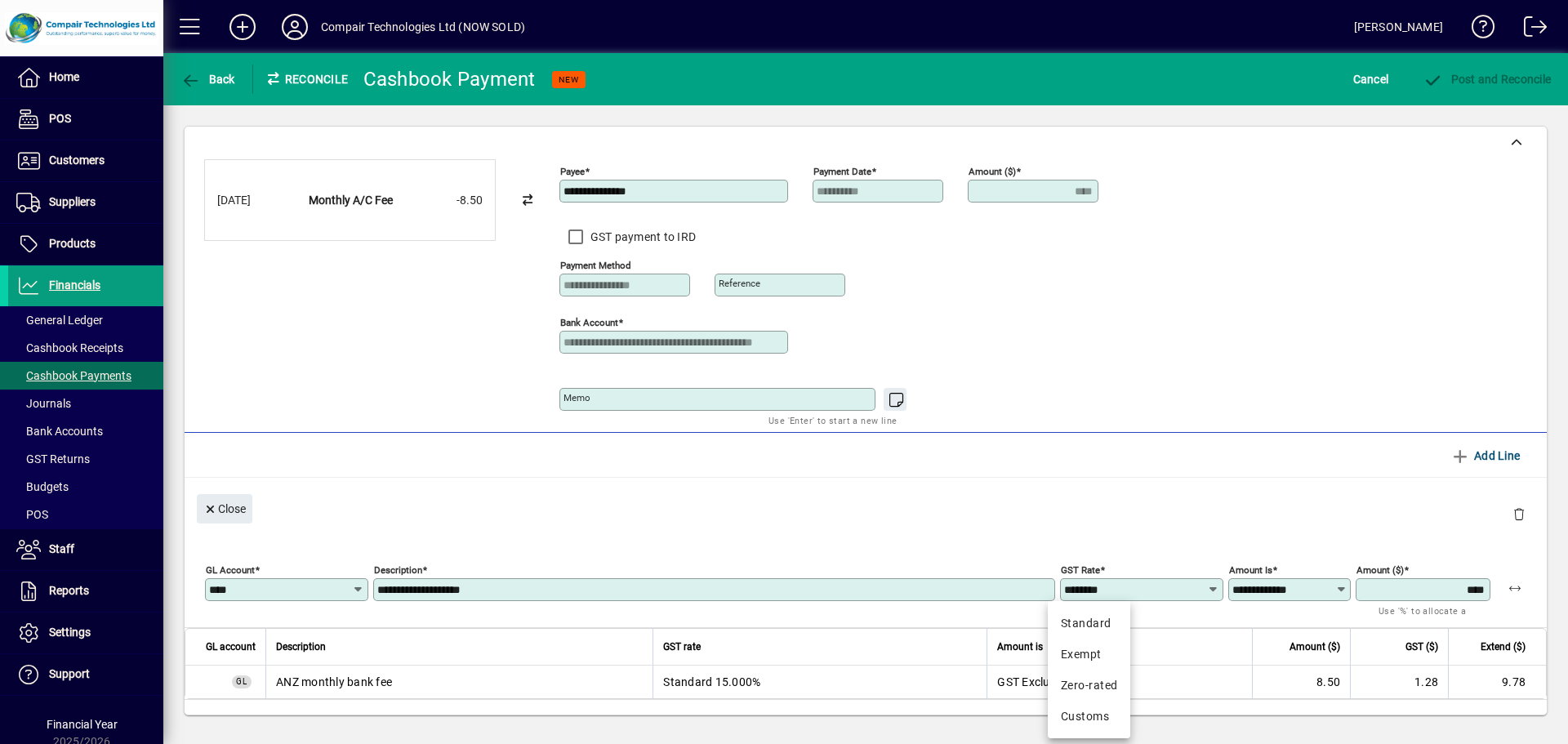
click at [1111, 594] on input "********" at bounding box center [1135, 590] width 142 height 13
click at [1103, 657] on div "Exempt" at bounding box center [1089, 655] width 56 height 17
type input "******"
click at [354, 594] on icon at bounding box center [358, 590] width 13 height 13
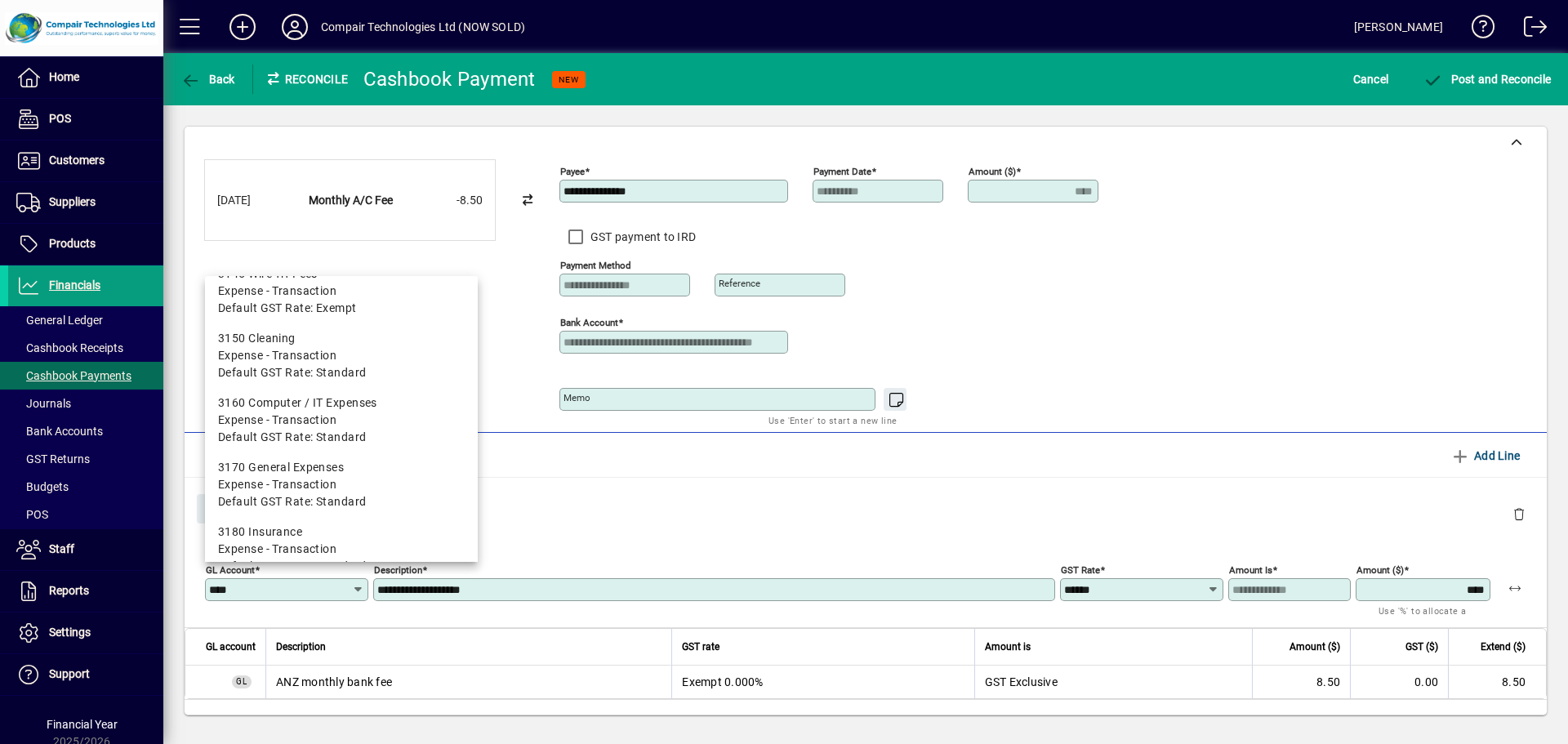
scroll to position [1001, 0]
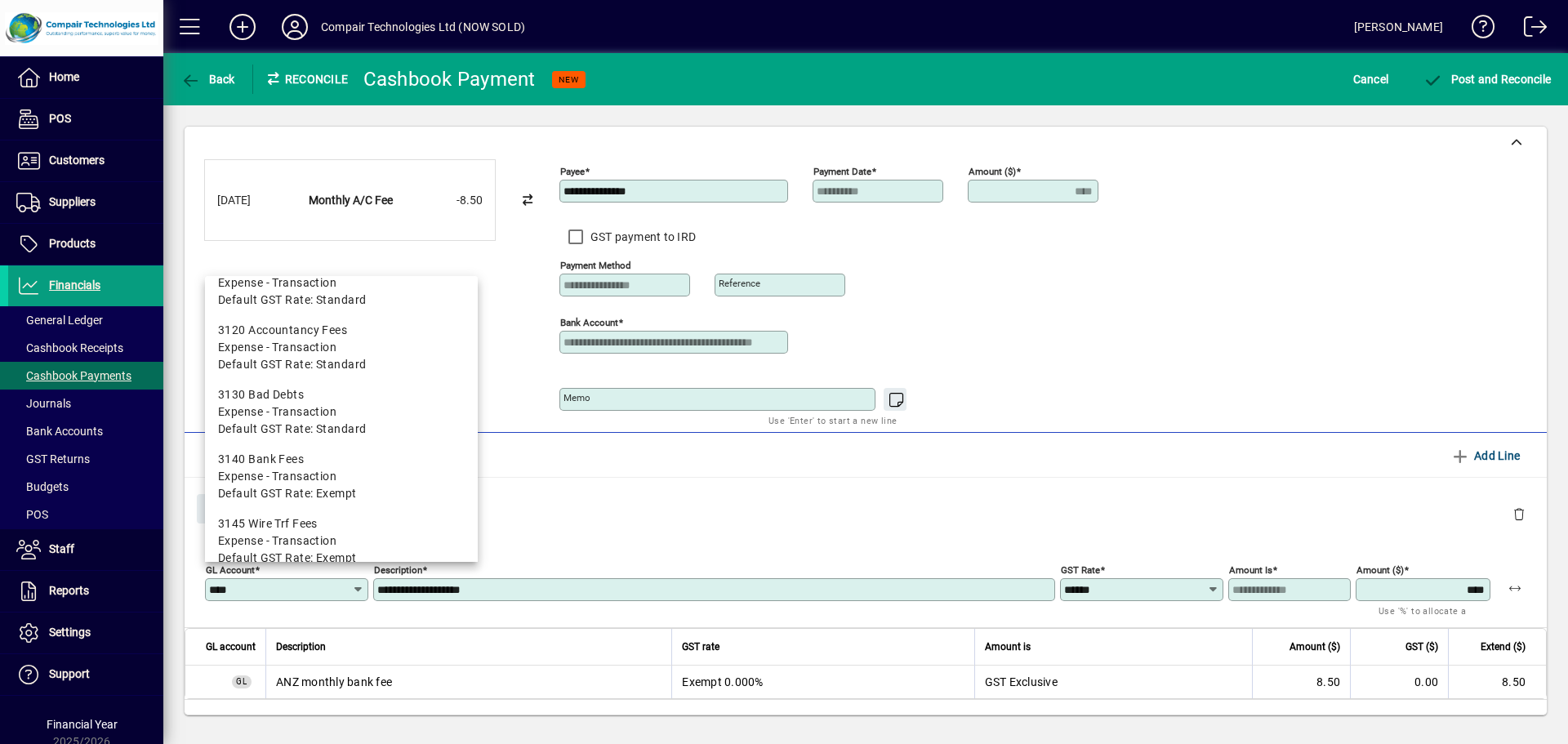
click at [611, 509] on div "Close" at bounding box center [866, 507] width 1363 height 60
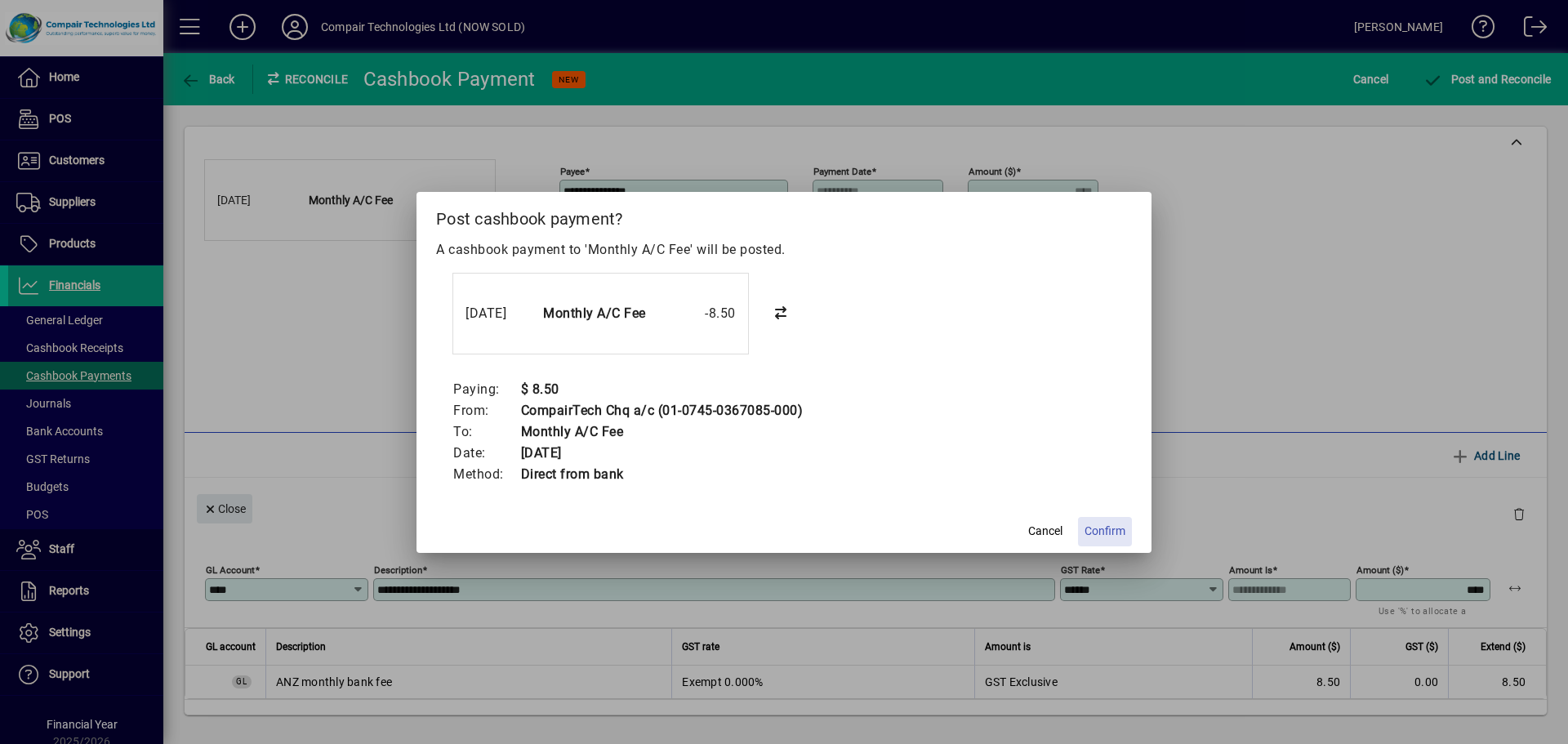
click at [1108, 525] on span "Confirm" at bounding box center [1105, 531] width 41 height 17
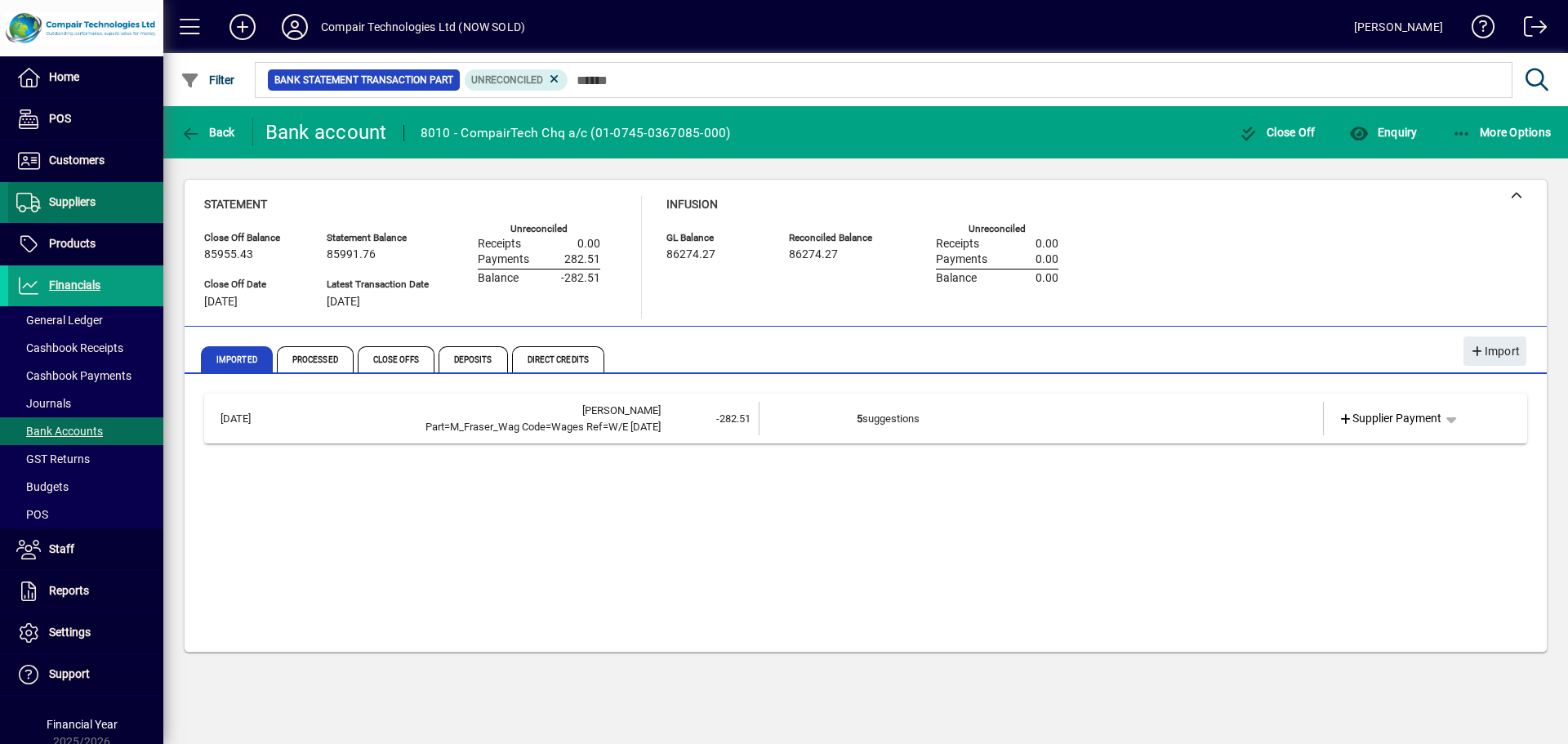
click at [95, 199] on span "Suppliers" at bounding box center [72, 201] width 46 height 13
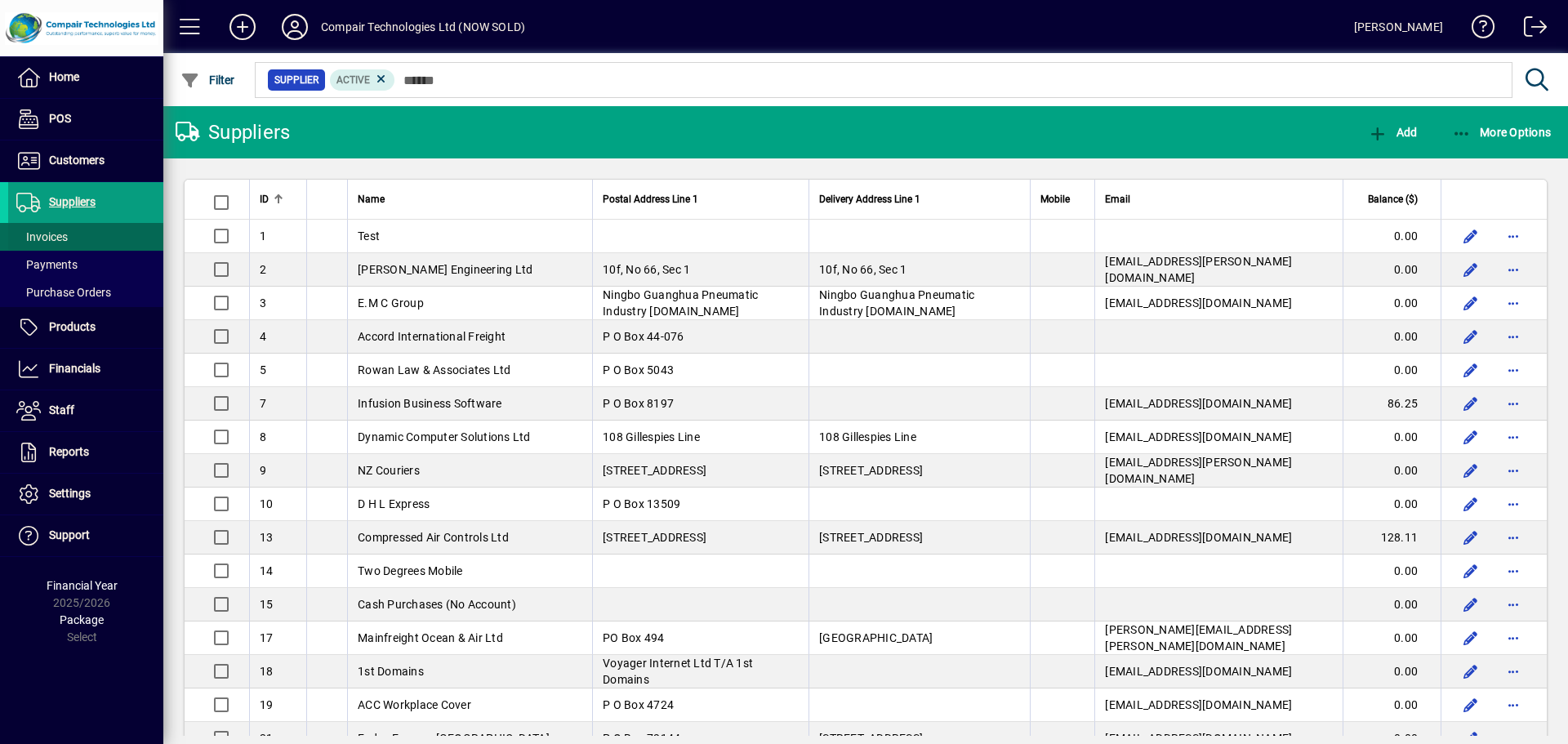
click at [86, 230] on span at bounding box center [85, 237] width 155 height 39
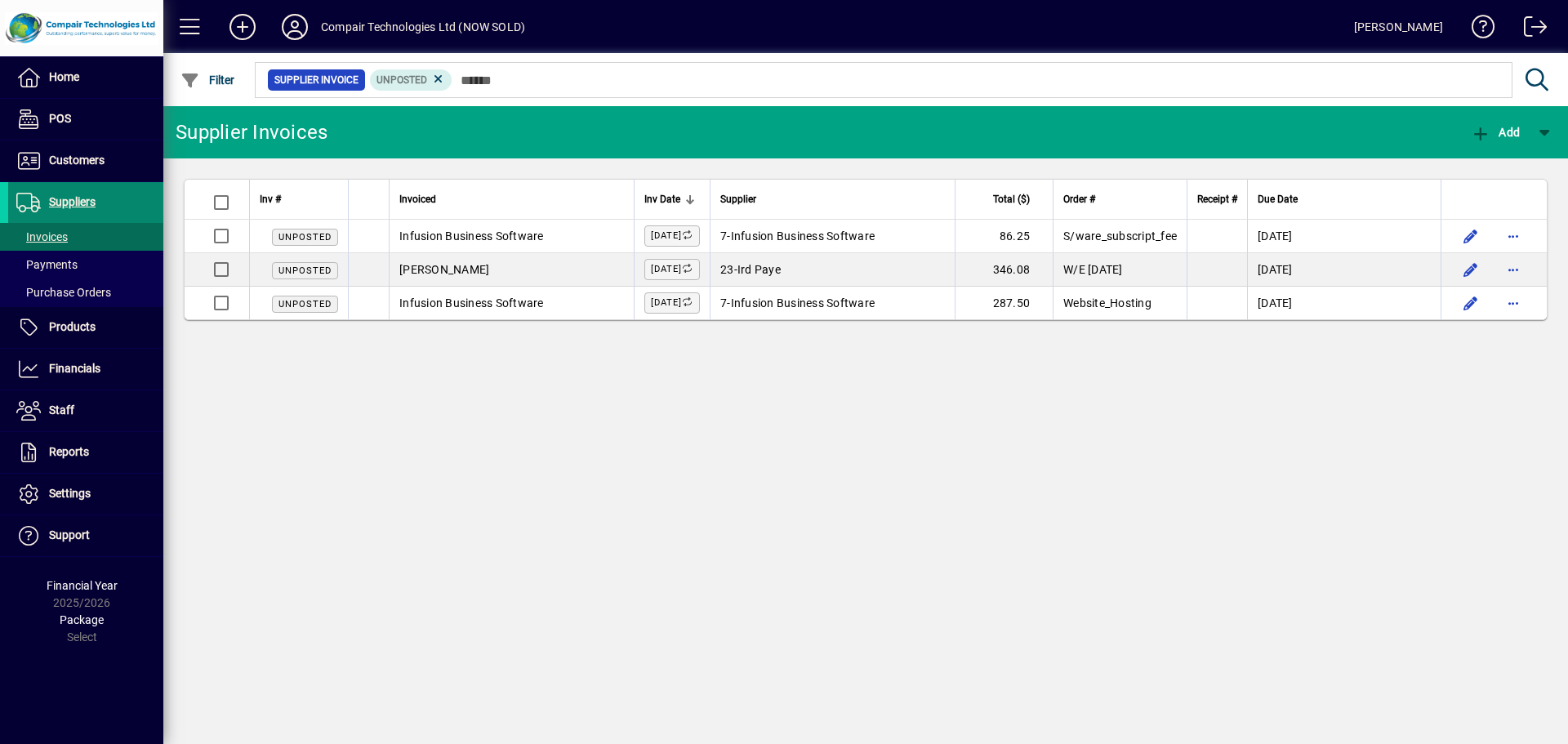
click at [89, 209] on span "Suppliers" at bounding box center [51, 202] width 87 height 20
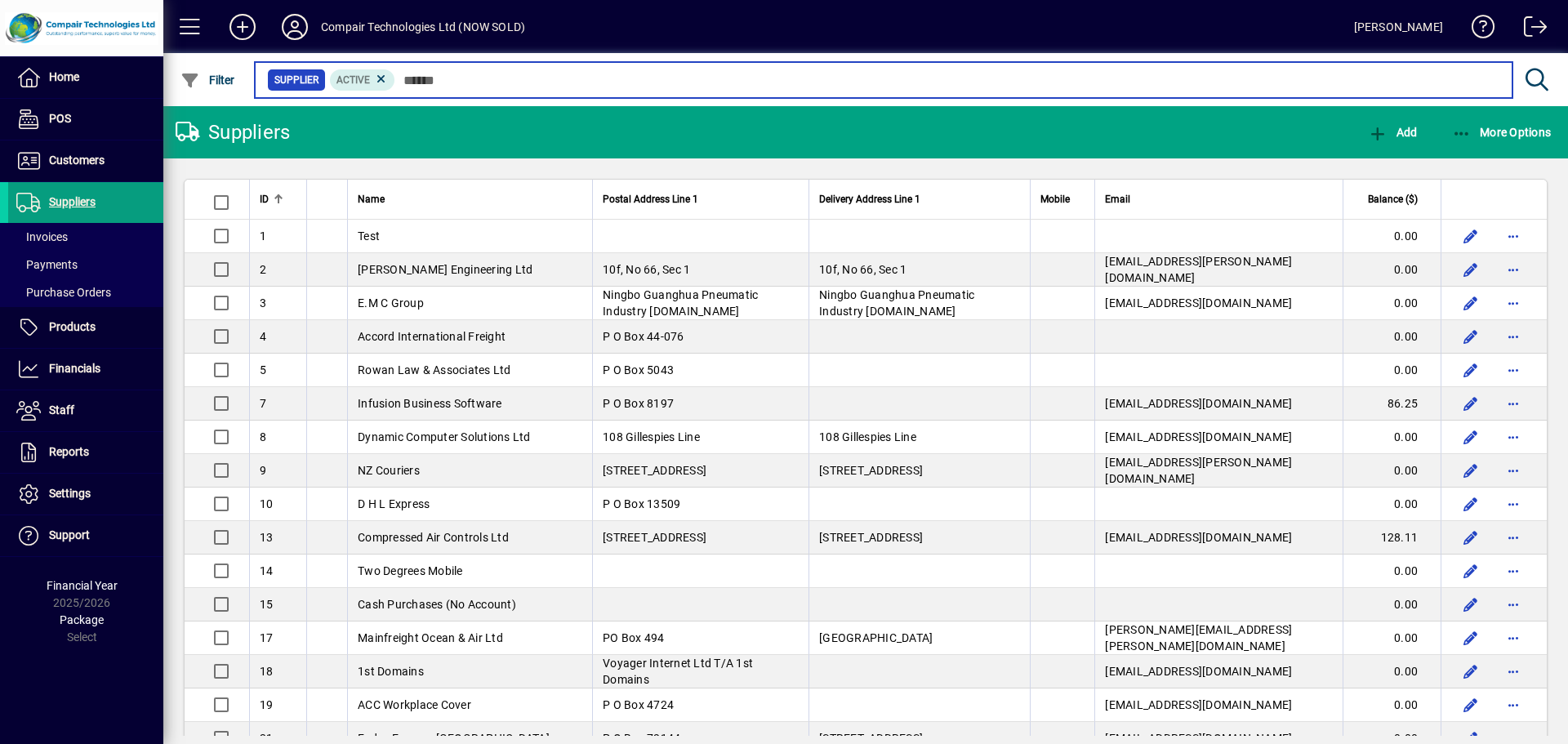
scroll to position [141, 0]
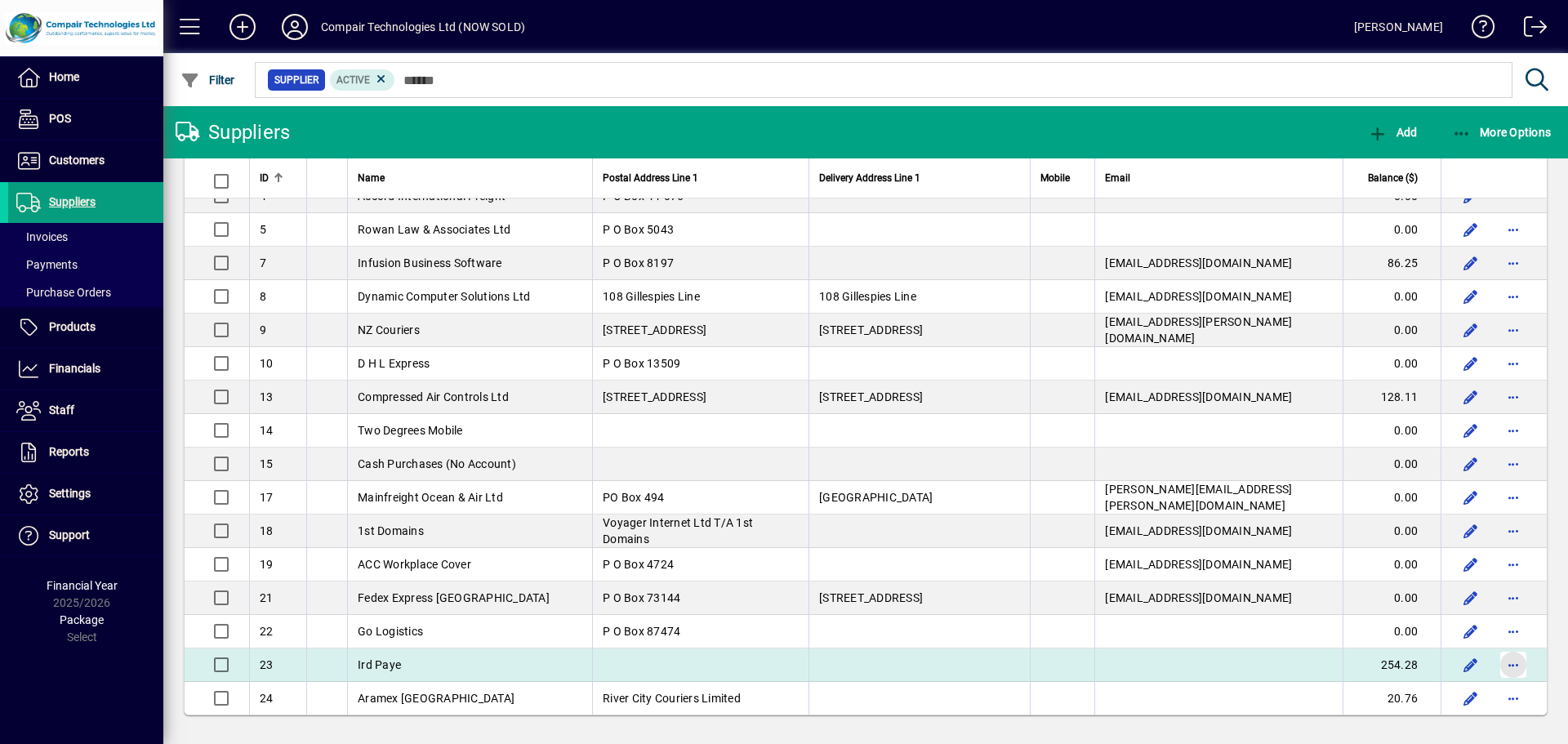
click at [1499, 668] on span "button" at bounding box center [1514, 665] width 39 height 39
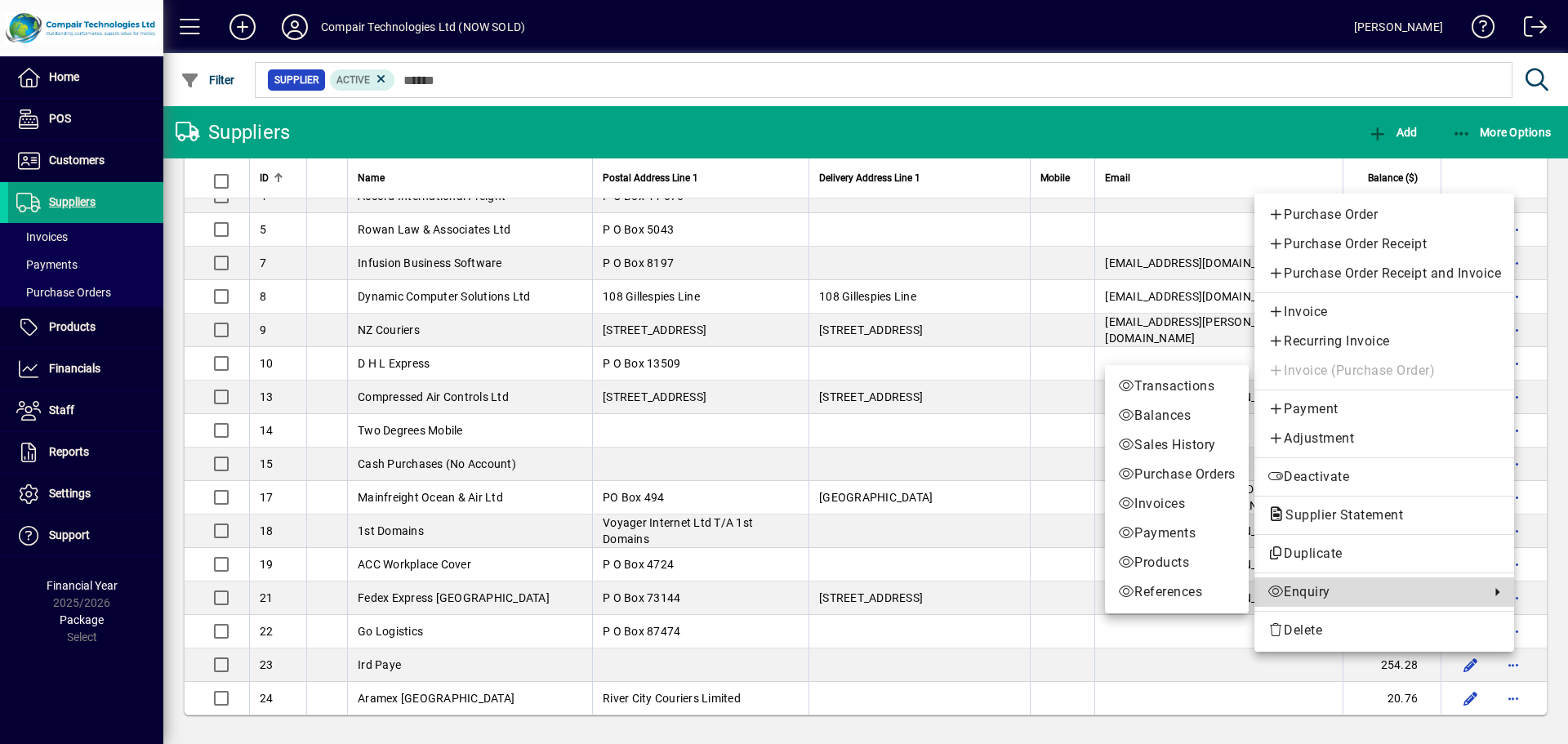
click at [1315, 599] on span "Enquiry" at bounding box center [1374, 593] width 214 height 20
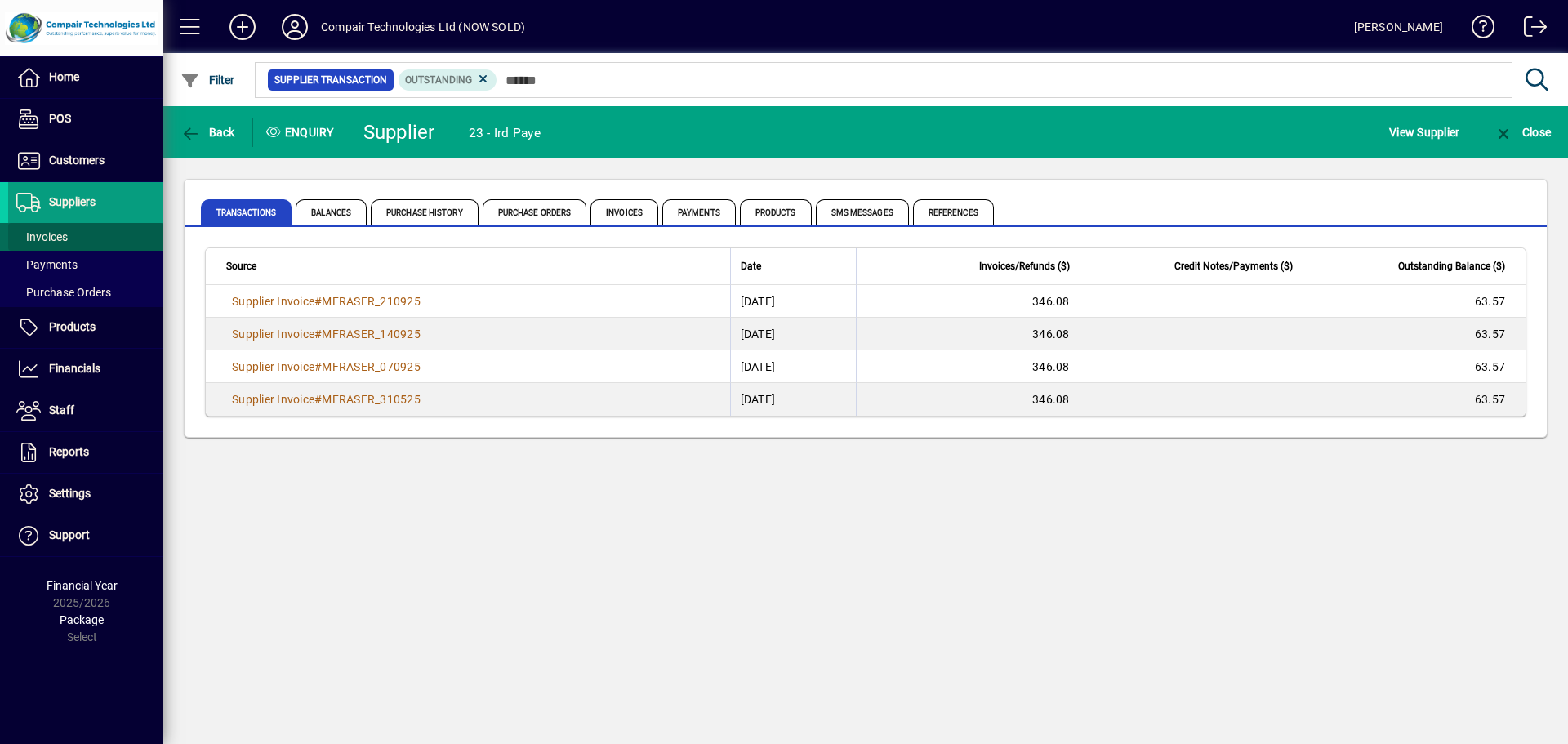
click at [67, 229] on span "Invoices" at bounding box center [37, 237] width 60 height 17
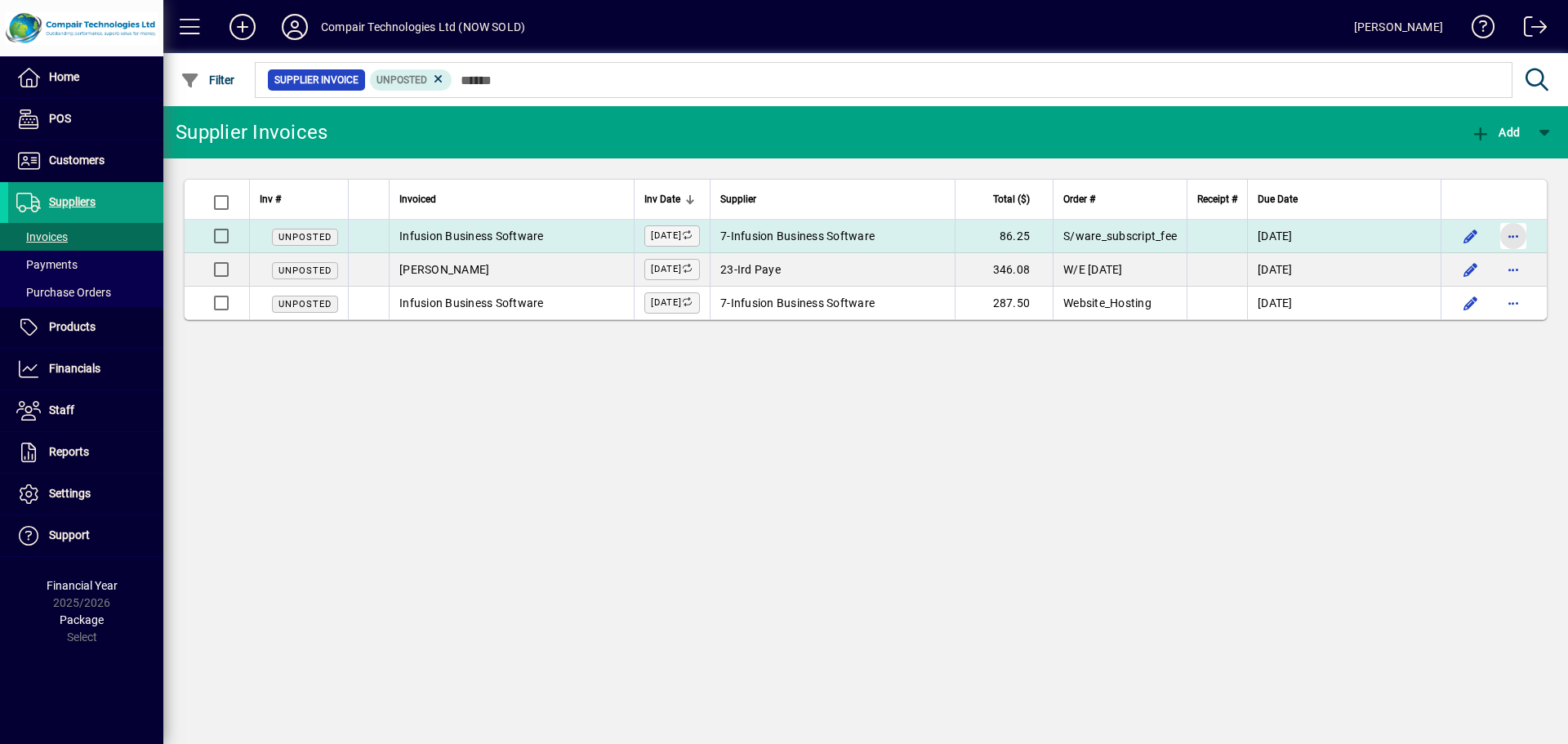
click at [1509, 240] on span "button" at bounding box center [1514, 236] width 39 height 39
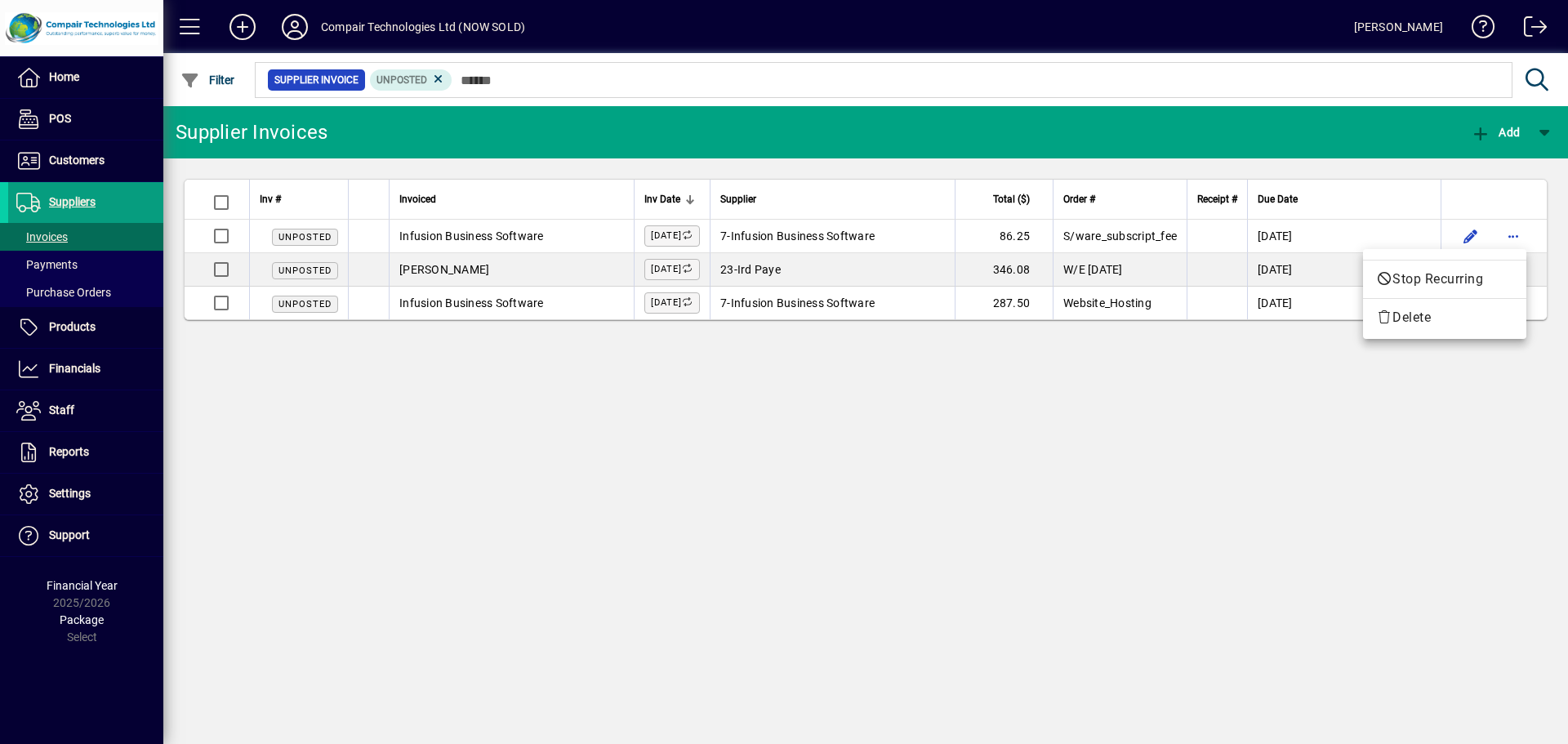
click at [1514, 233] on div at bounding box center [784, 372] width 1568 height 744
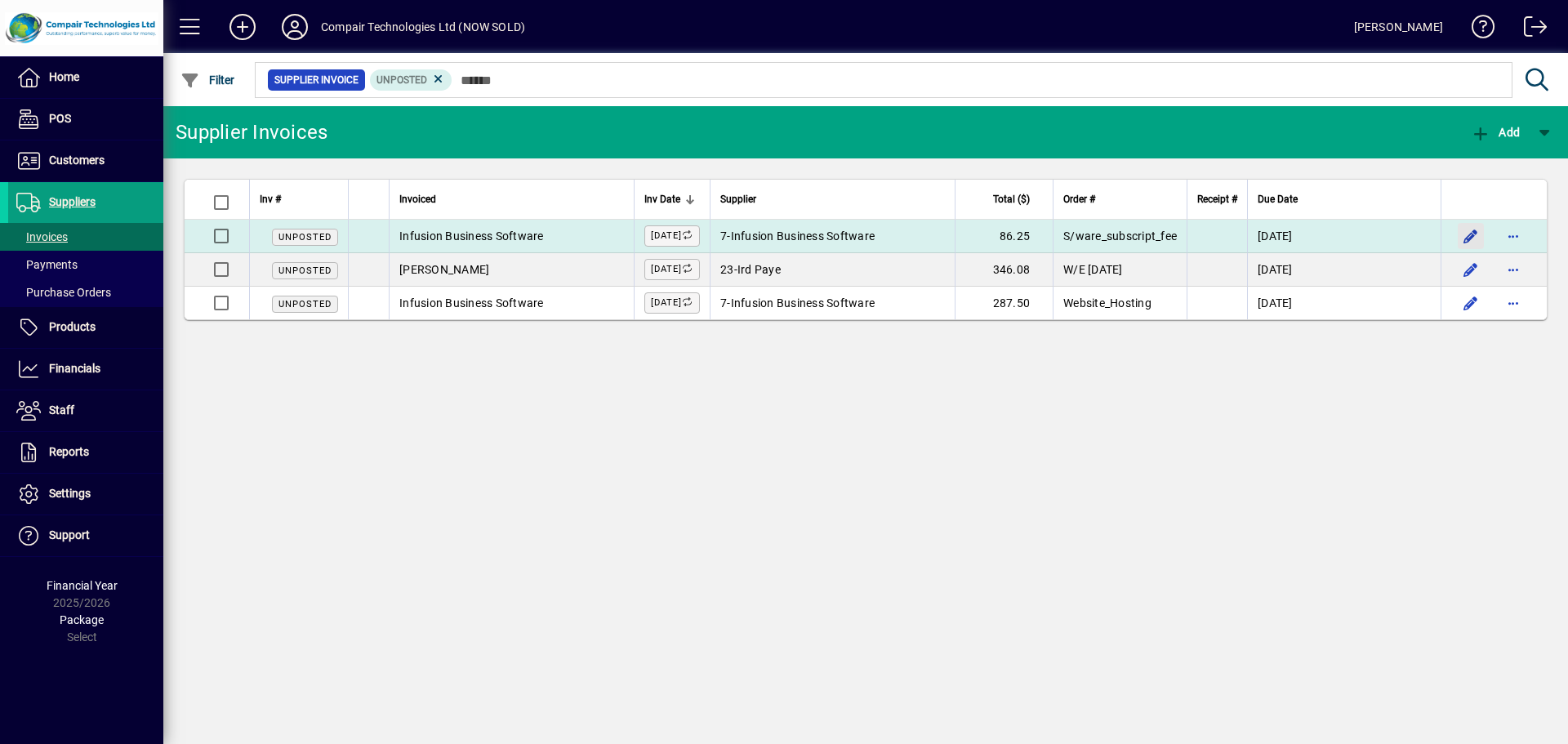
click at [1473, 235] on span "button" at bounding box center [1471, 236] width 39 height 39
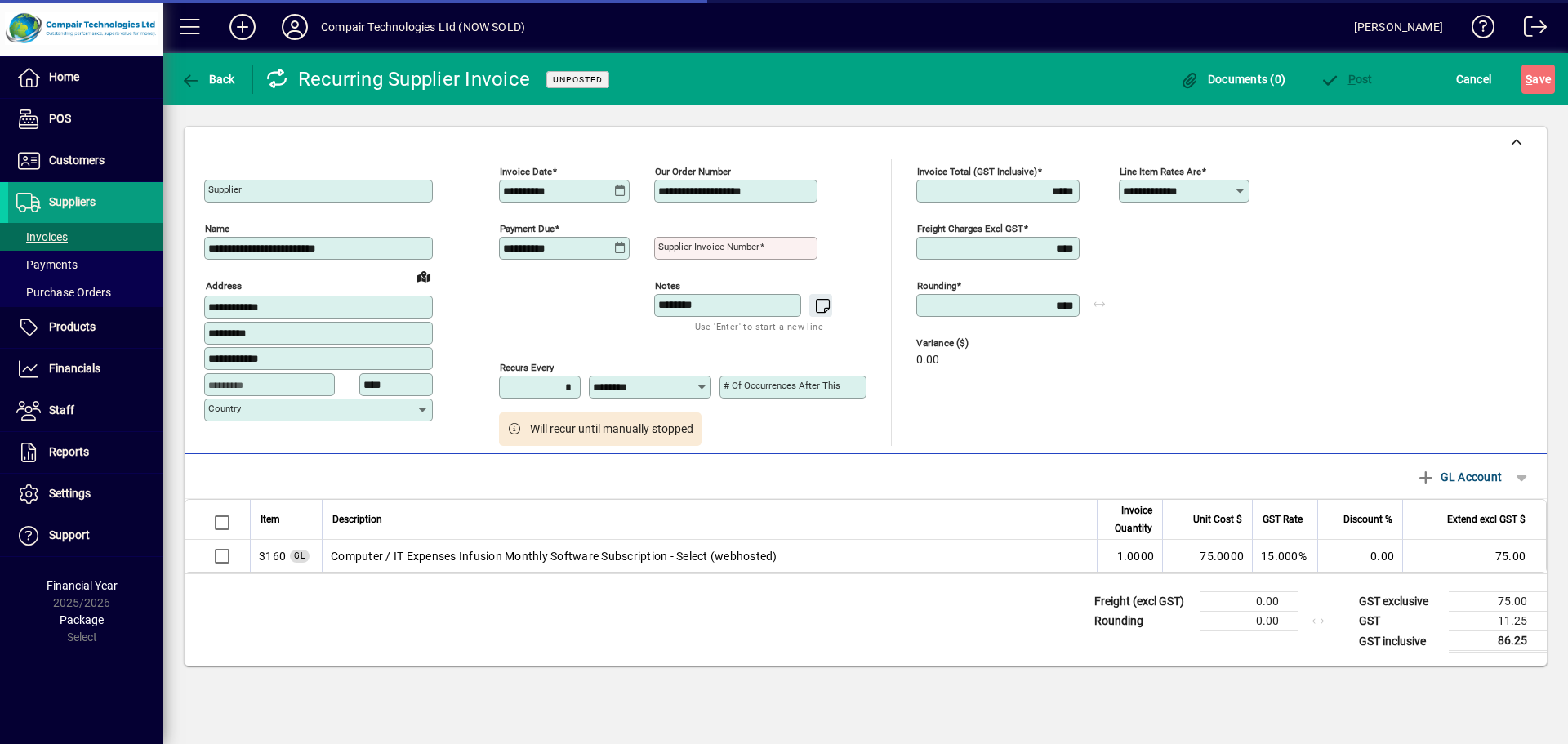
type input "**********"
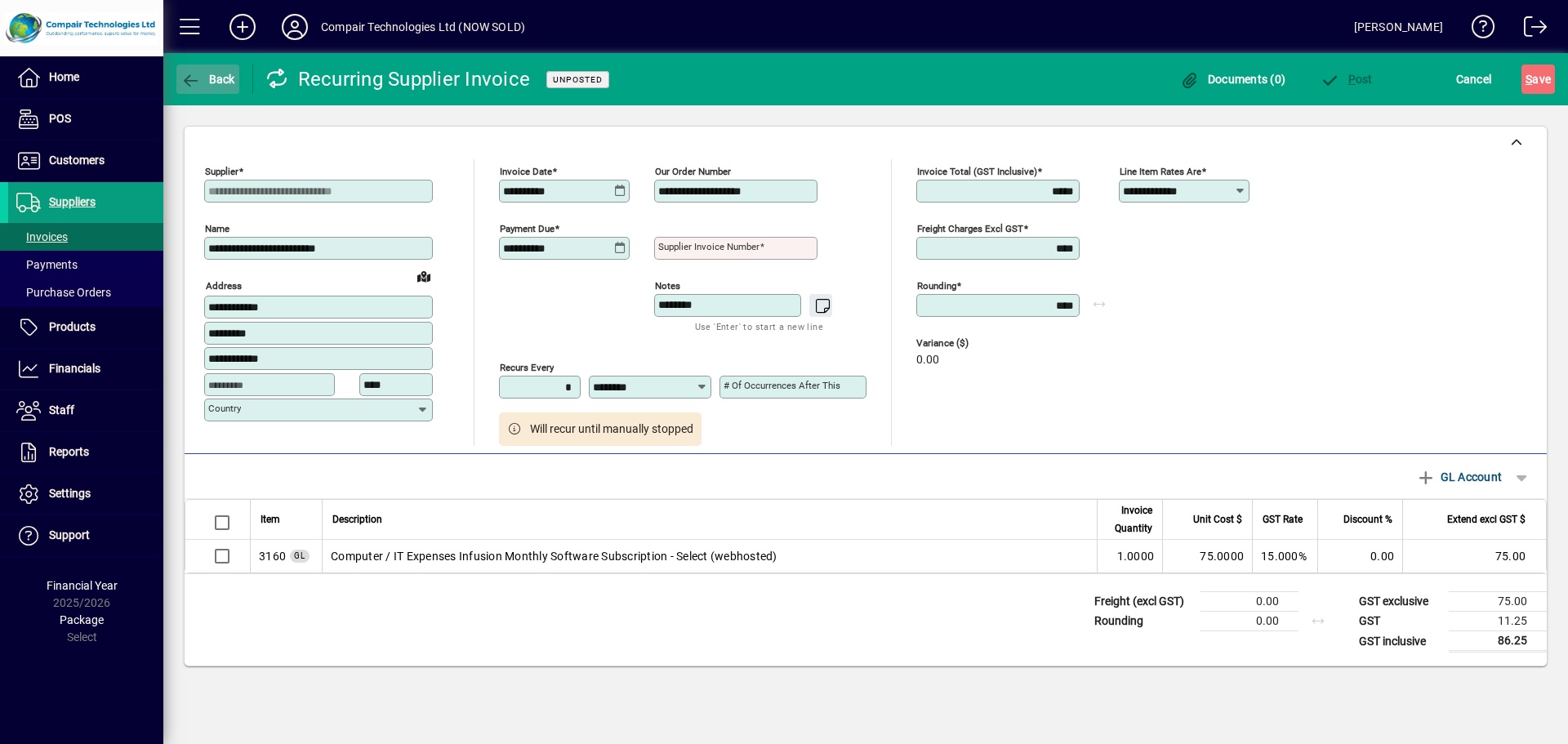
click at [214, 80] on span "Back" at bounding box center [208, 79] width 55 height 13
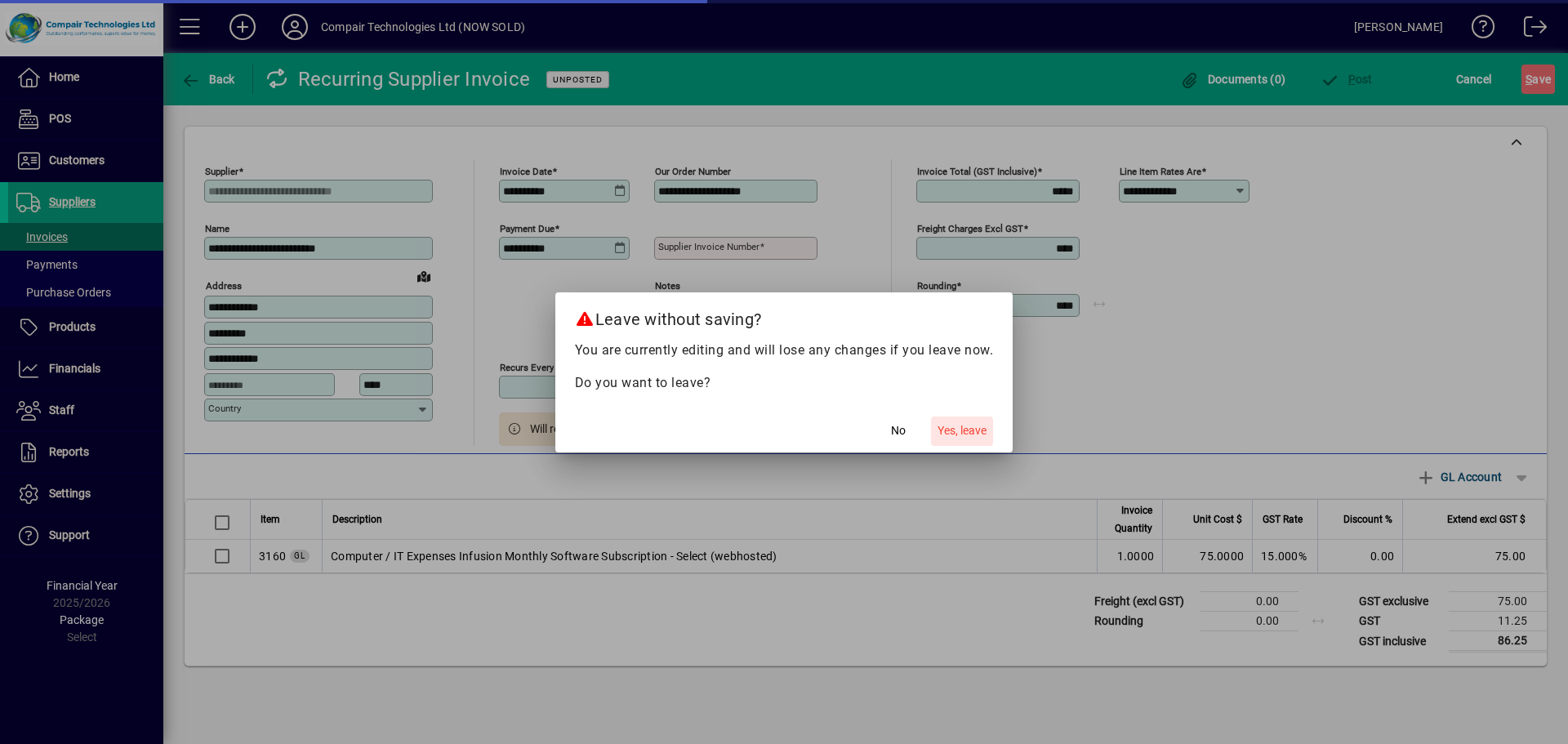
click at [952, 431] on span "Yes, leave" at bounding box center [962, 430] width 49 height 17
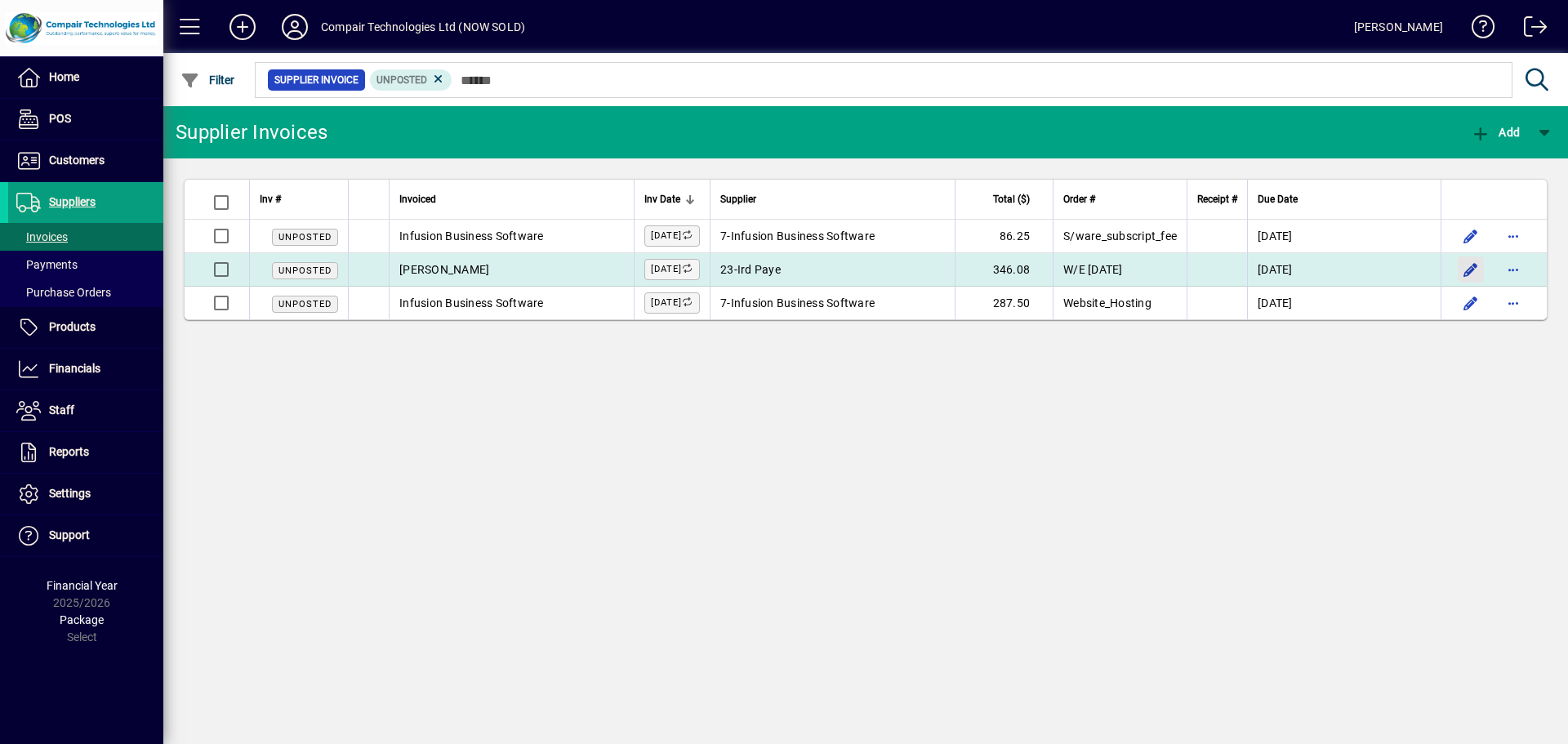
click at [1477, 271] on span "button" at bounding box center [1471, 269] width 39 height 39
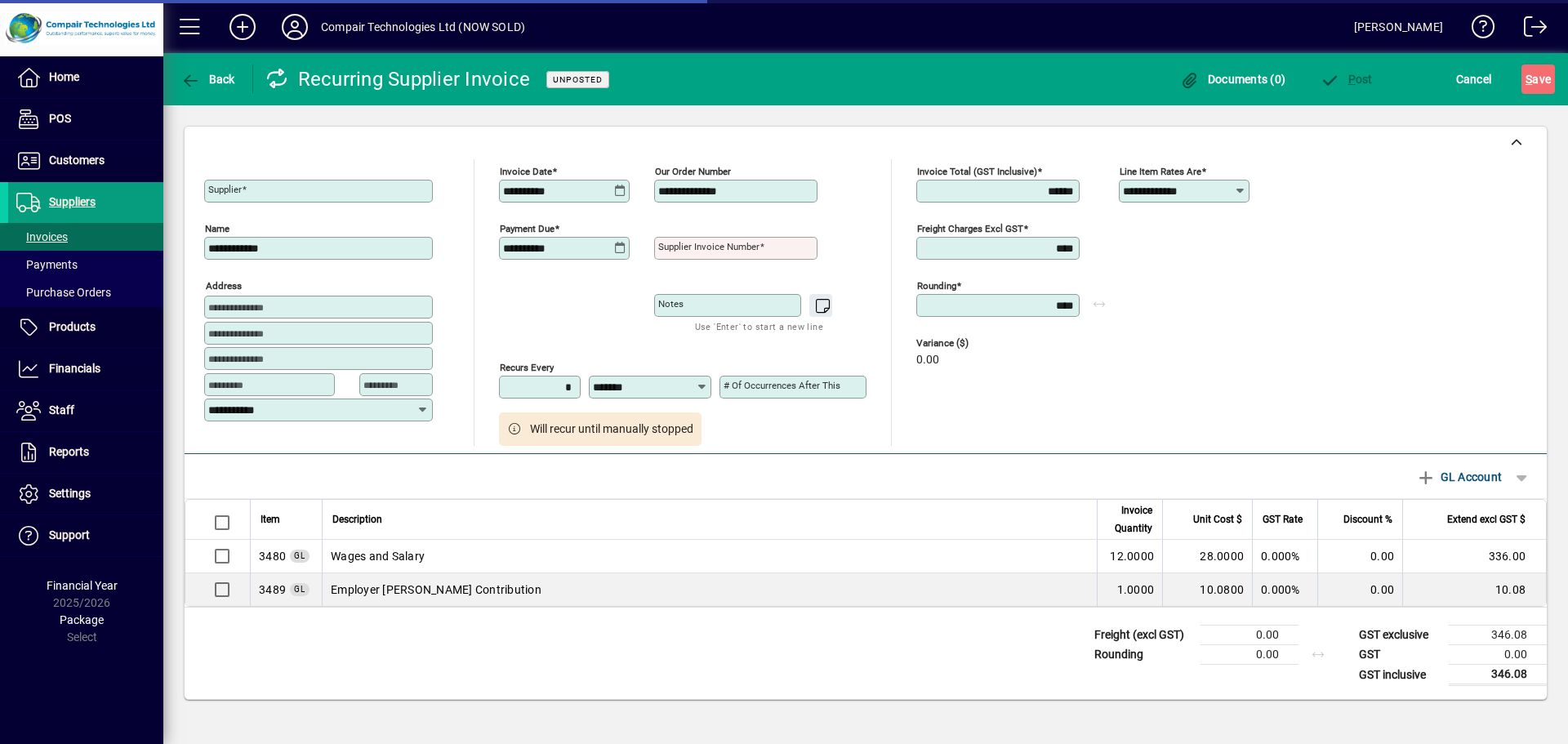
type input "**********"
click at [618, 190] on icon at bounding box center [620, 191] width 12 height 13
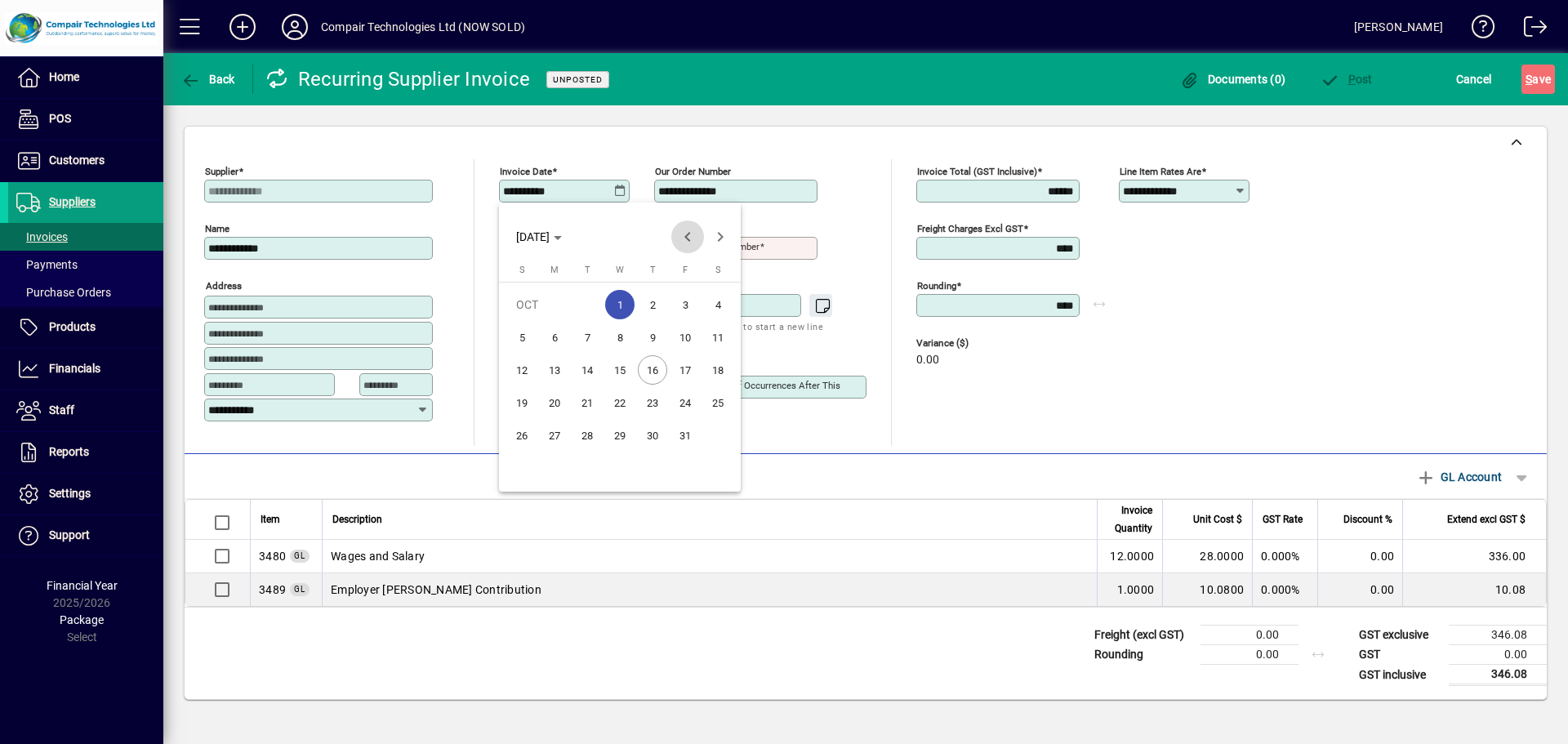
click at [690, 241] on span "Previous month" at bounding box center [687, 236] width 32 height 32
click at [589, 469] on span "30" at bounding box center [588, 468] width 29 height 29
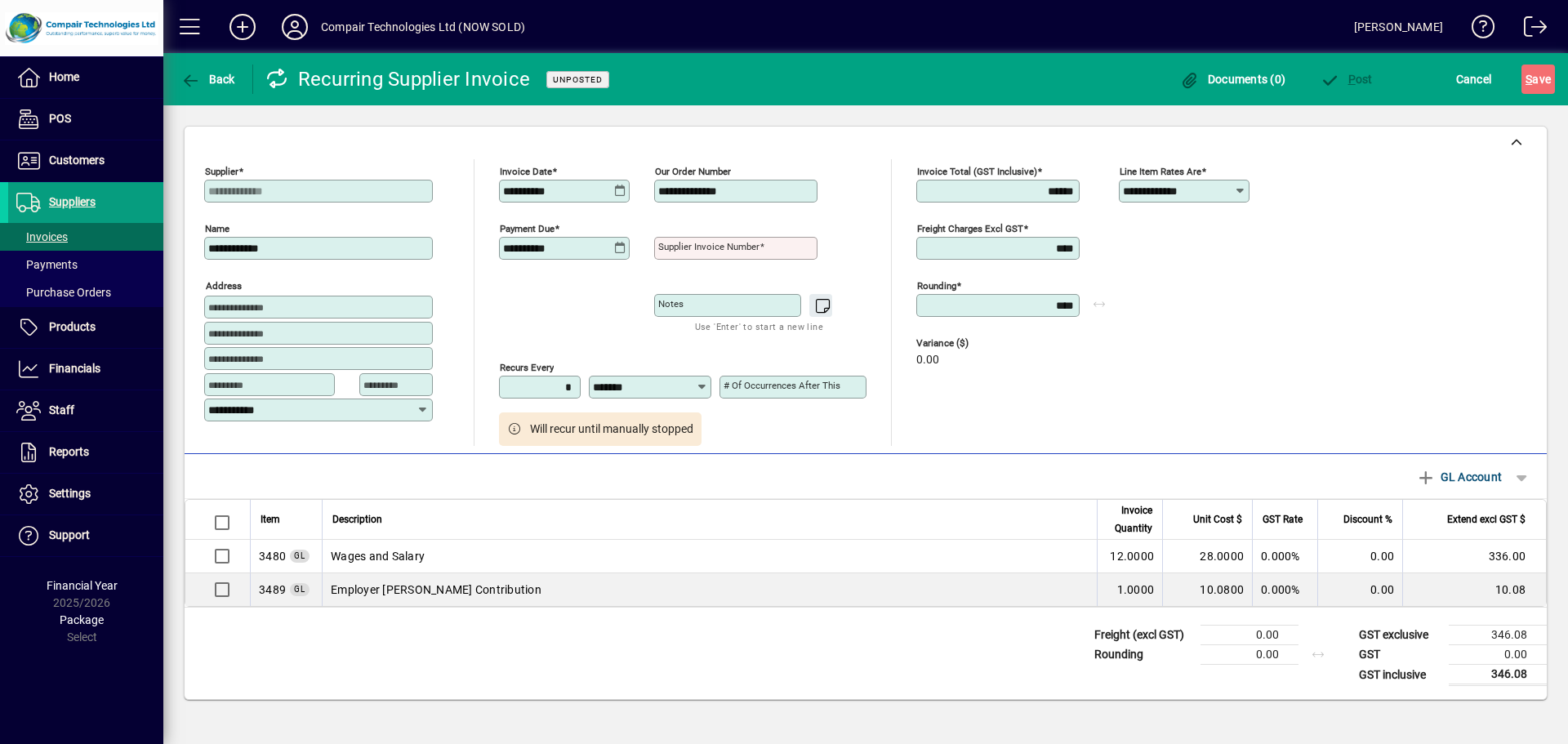
type input "**********"
click at [693, 189] on input "**********" at bounding box center [737, 191] width 158 height 13
type input "**********"
click at [700, 245] on mat-label "Supplier invoice number" at bounding box center [708, 247] width 101 height 12
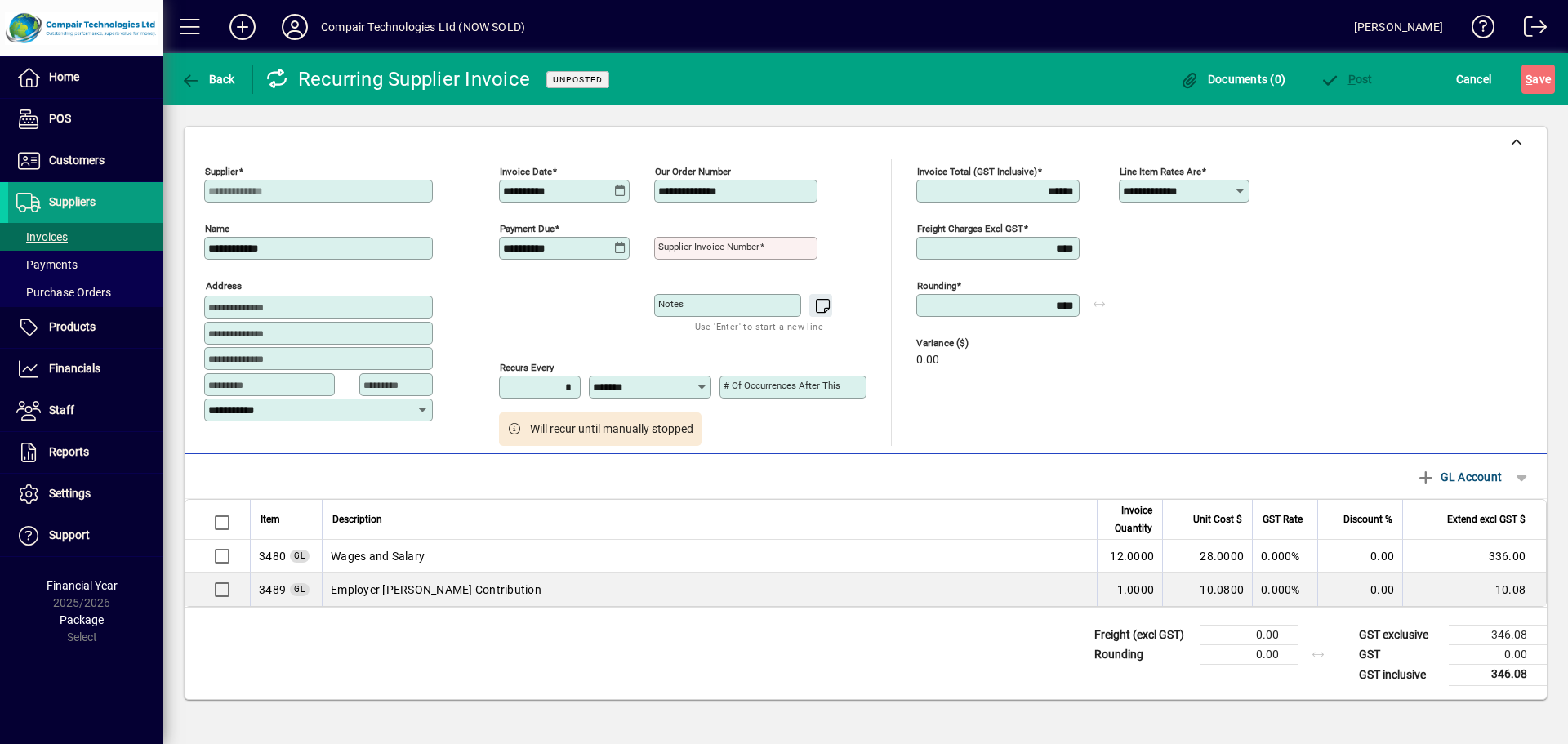
click at [700, 245] on input "Supplier invoice number" at bounding box center [737, 248] width 158 height 13
click at [745, 245] on input "**********" at bounding box center [737, 248] width 158 height 13
type input "**********"
click at [1357, 87] on span "button" at bounding box center [1346, 80] width 61 height 39
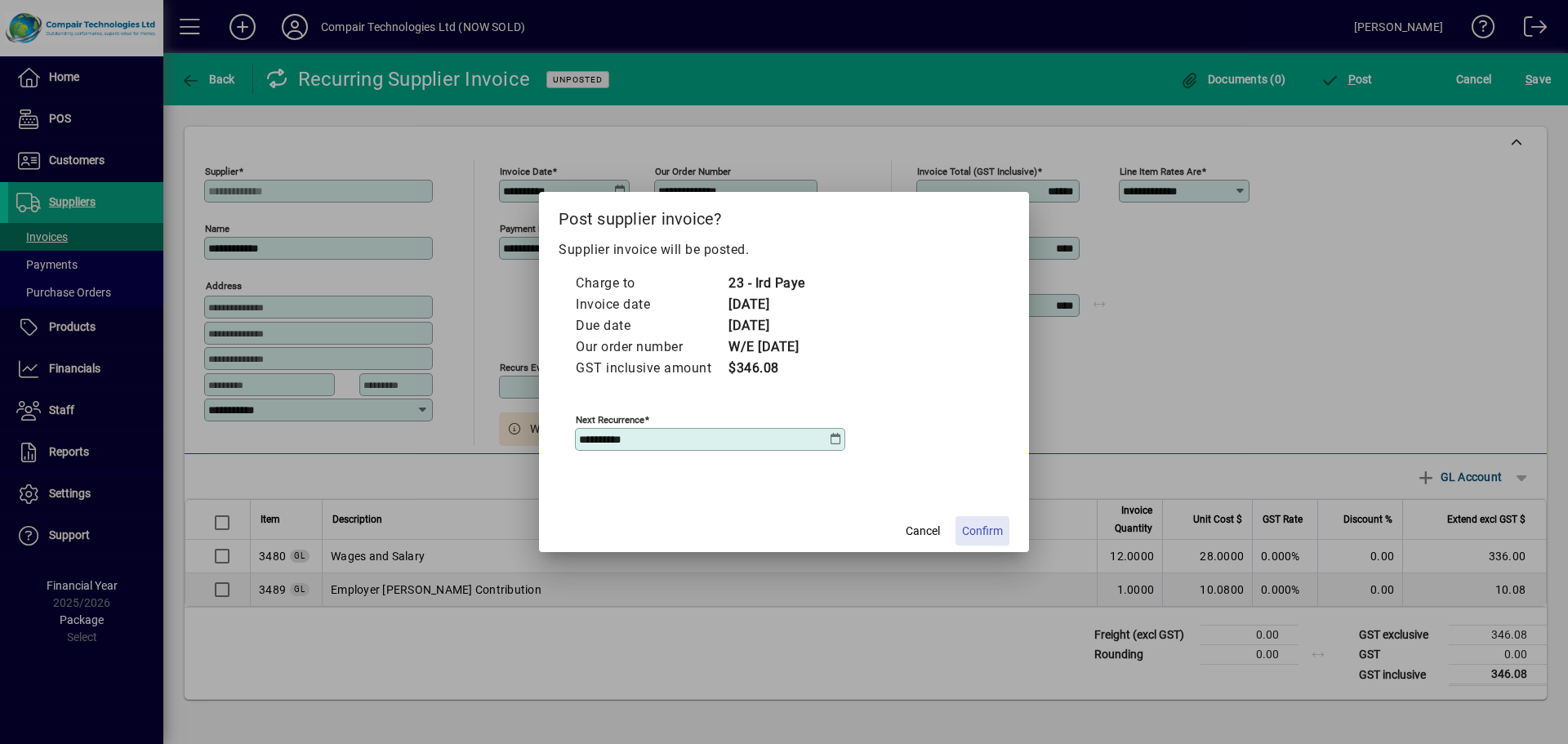
click at [986, 527] on span "Confirm" at bounding box center [982, 531] width 41 height 17
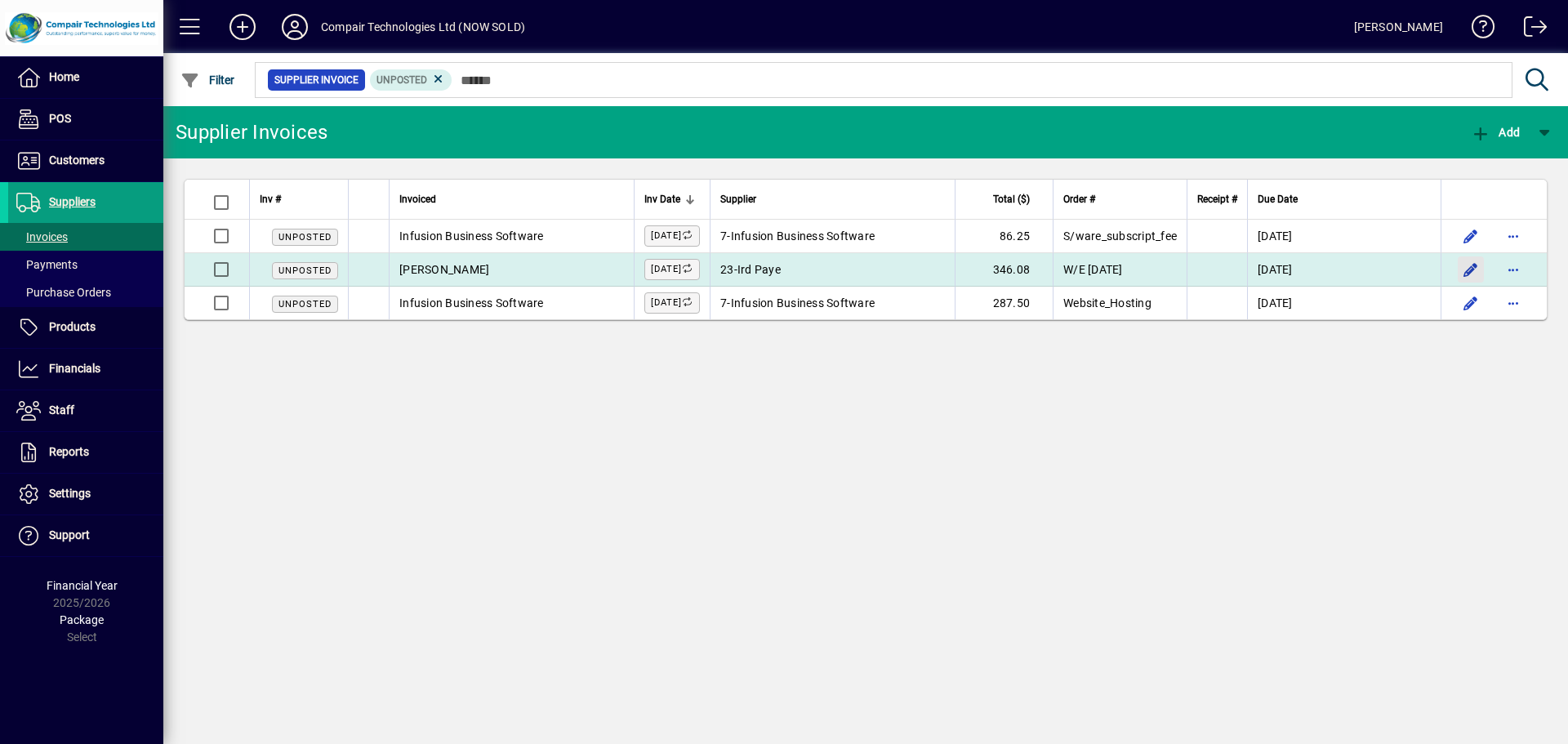
click at [1465, 273] on span "button" at bounding box center [1471, 269] width 39 height 39
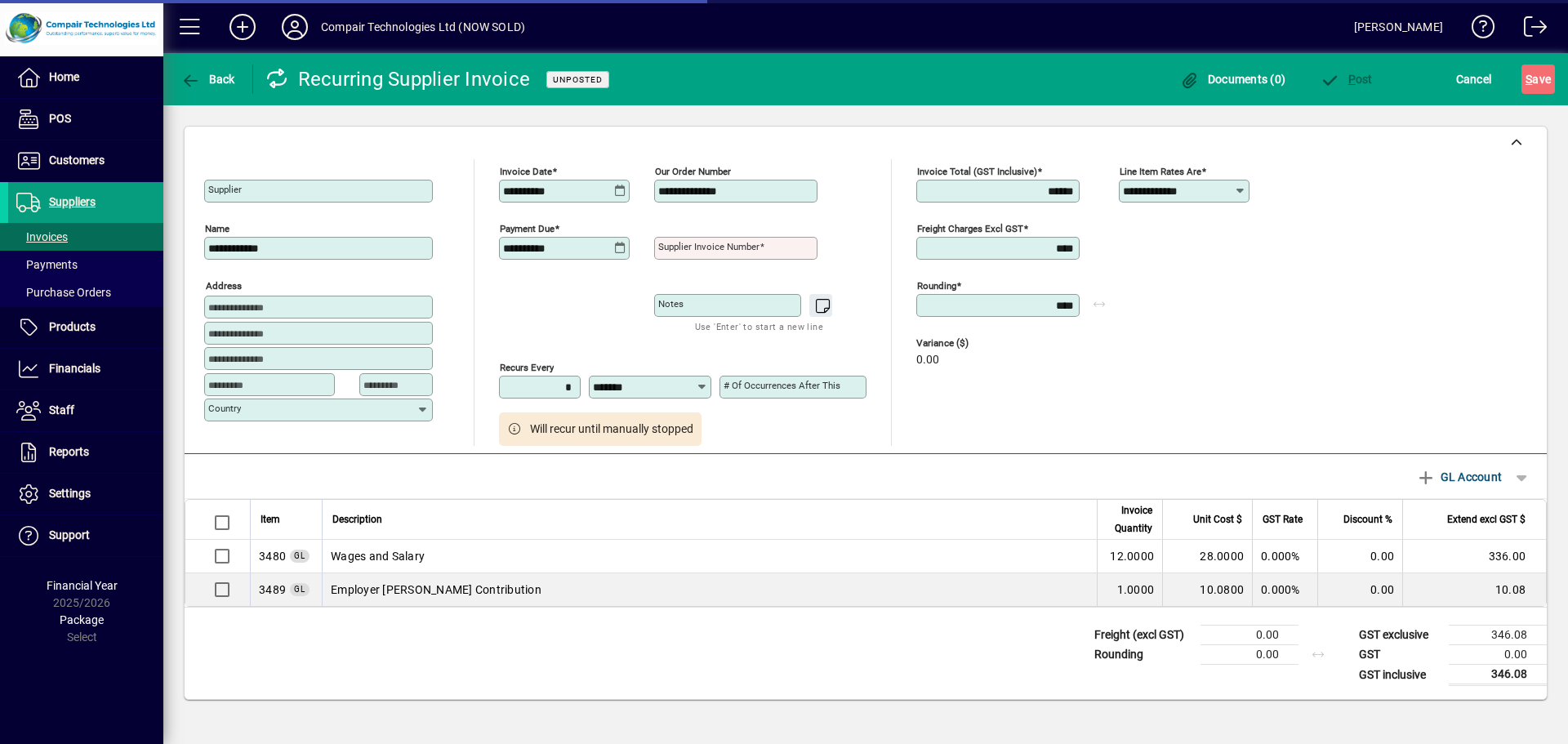
type input "**********"
click at [622, 198] on div "**********" at bounding box center [564, 191] width 131 height 23
click at [619, 195] on icon at bounding box center [620, 191] width 12 height 13
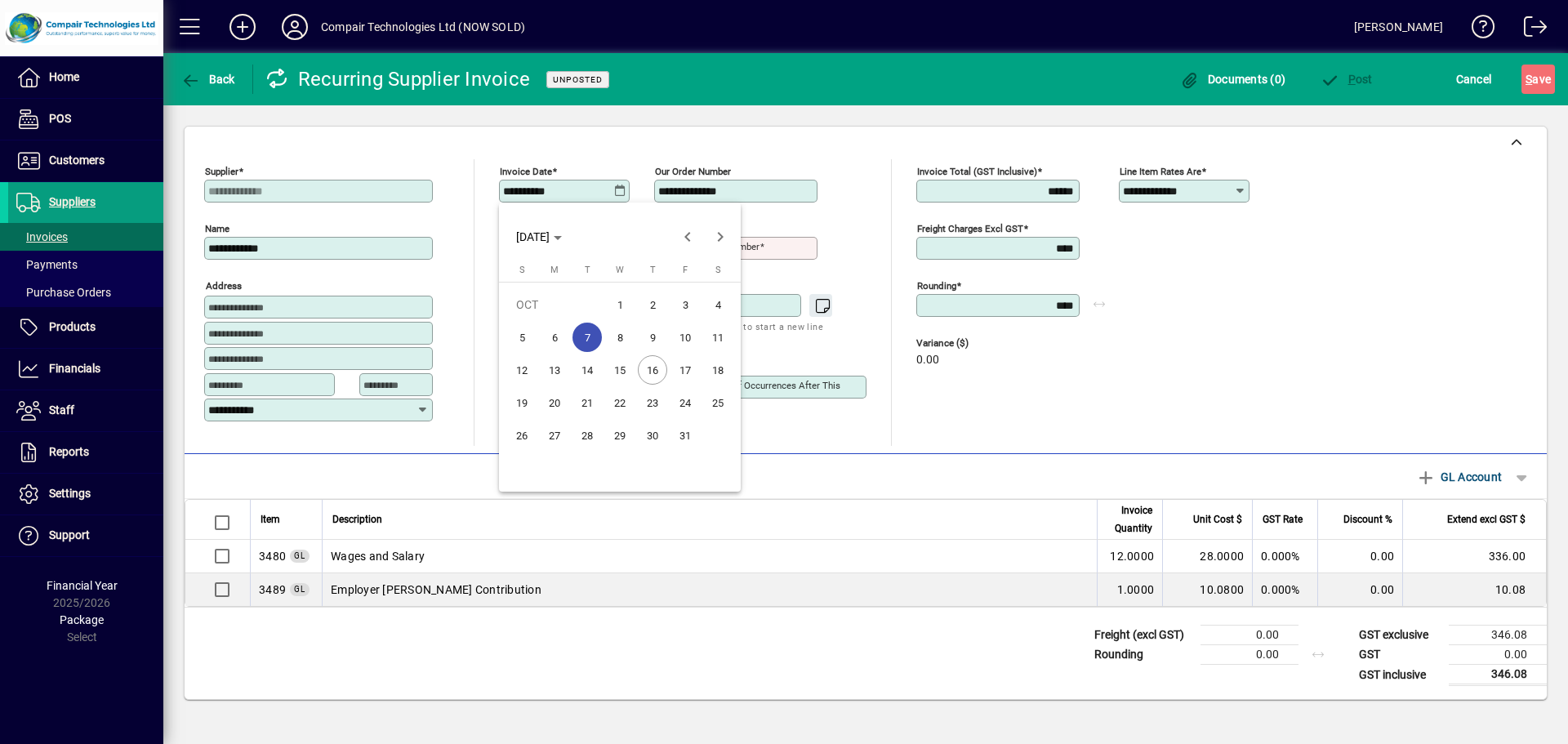
click at [627, 339] on span "8" at bounding box center [620, 337] width 29 height 29
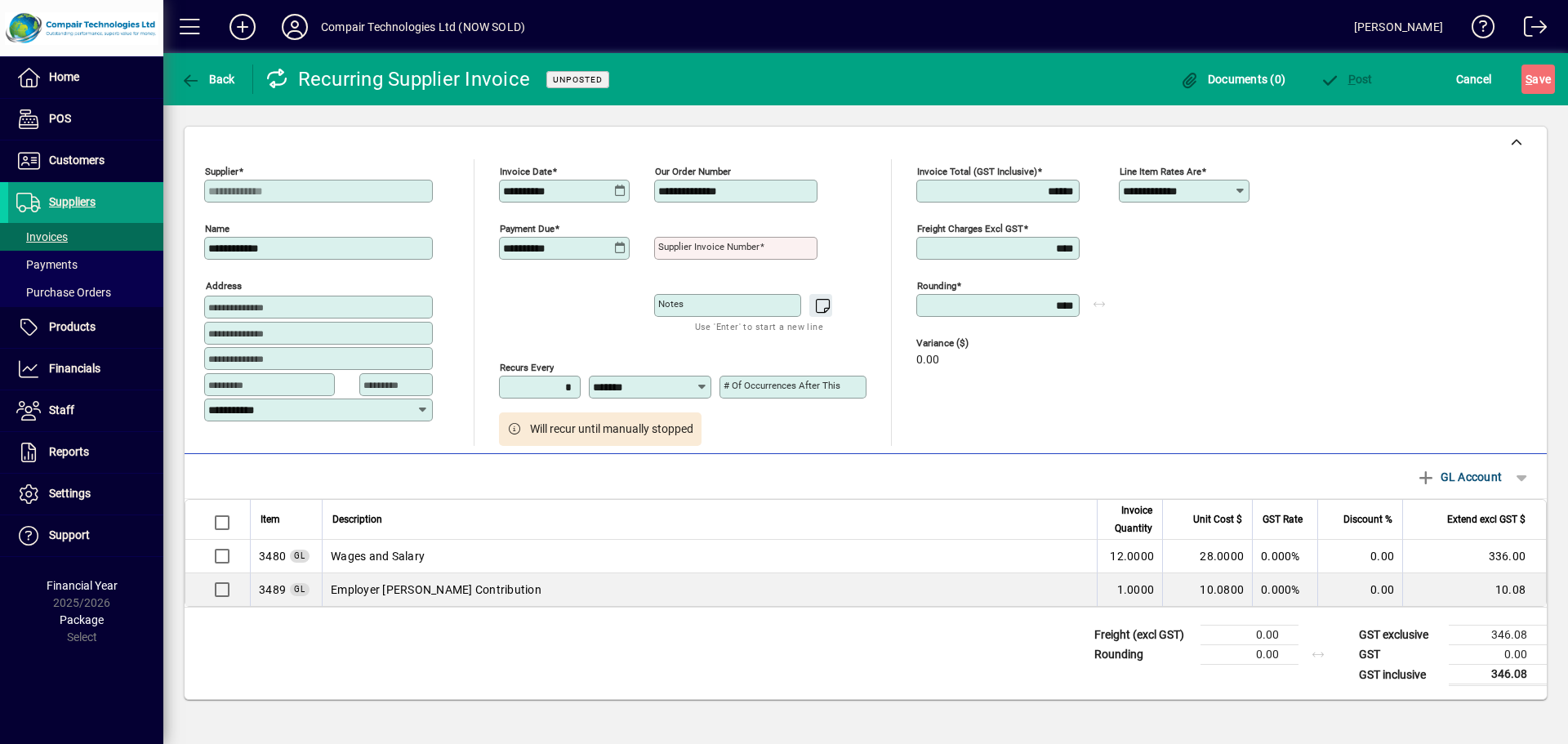
type input "**********"
click at [714, 190] on input "**********" at bounding box center [737, 191] width 158 height 13
type input "**********"
click at [710, 245] on mat-label "Supplier invoice number" at bounding box center [708, 247] width 101 height 12
click at [710, 245] on input "Supplier invoice number" at bounding box center [737, 248] width 158 height 13
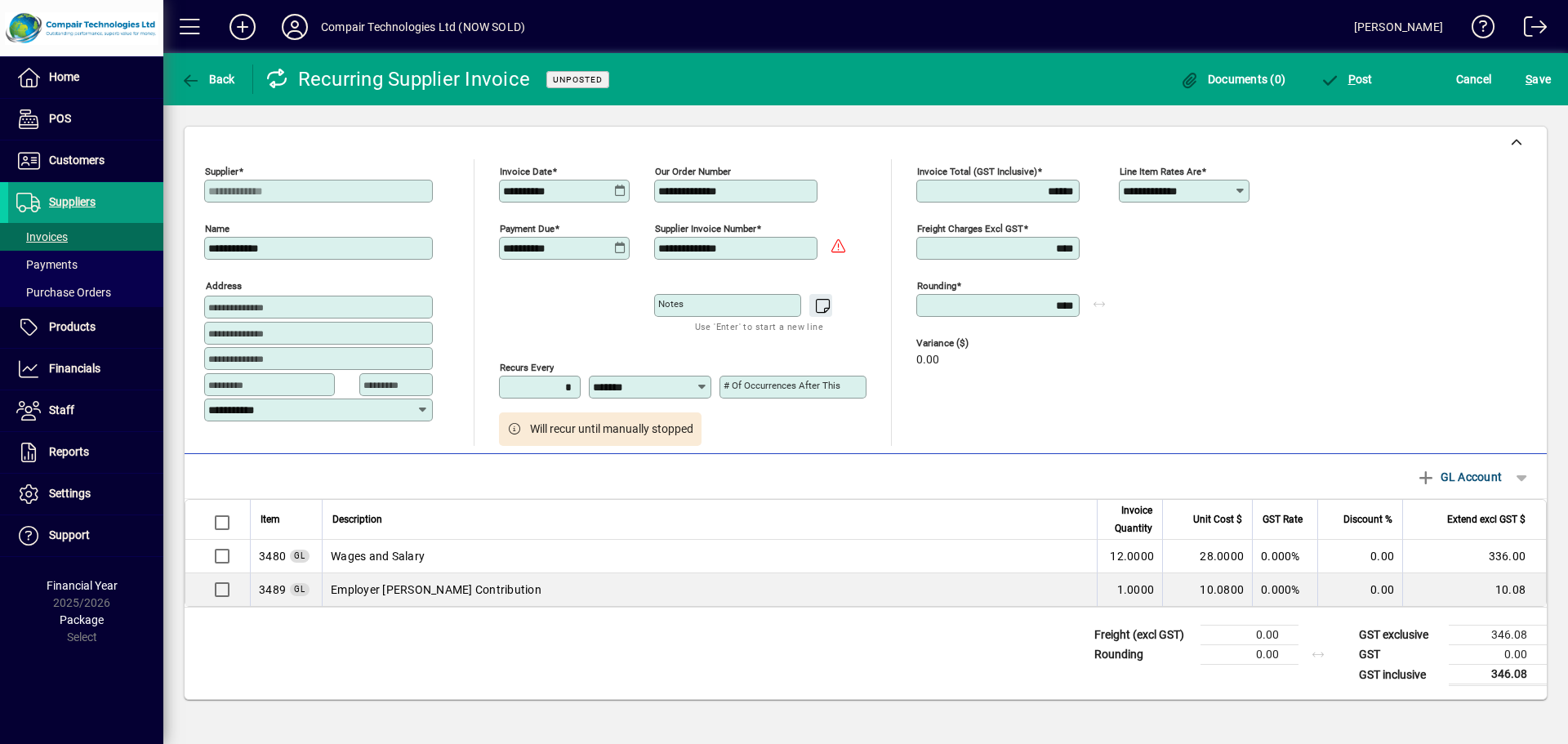
click at [744, 247] on input "**********" at bounding box center [737, 248] width 158 height 13
type input "**********"
click at [740, 295] on div "Notes" at bounding box center [728, 305] width 147 height 23
click at [1363, 86] on span "button" at bounding box center [1346, 80] width 61 height 39
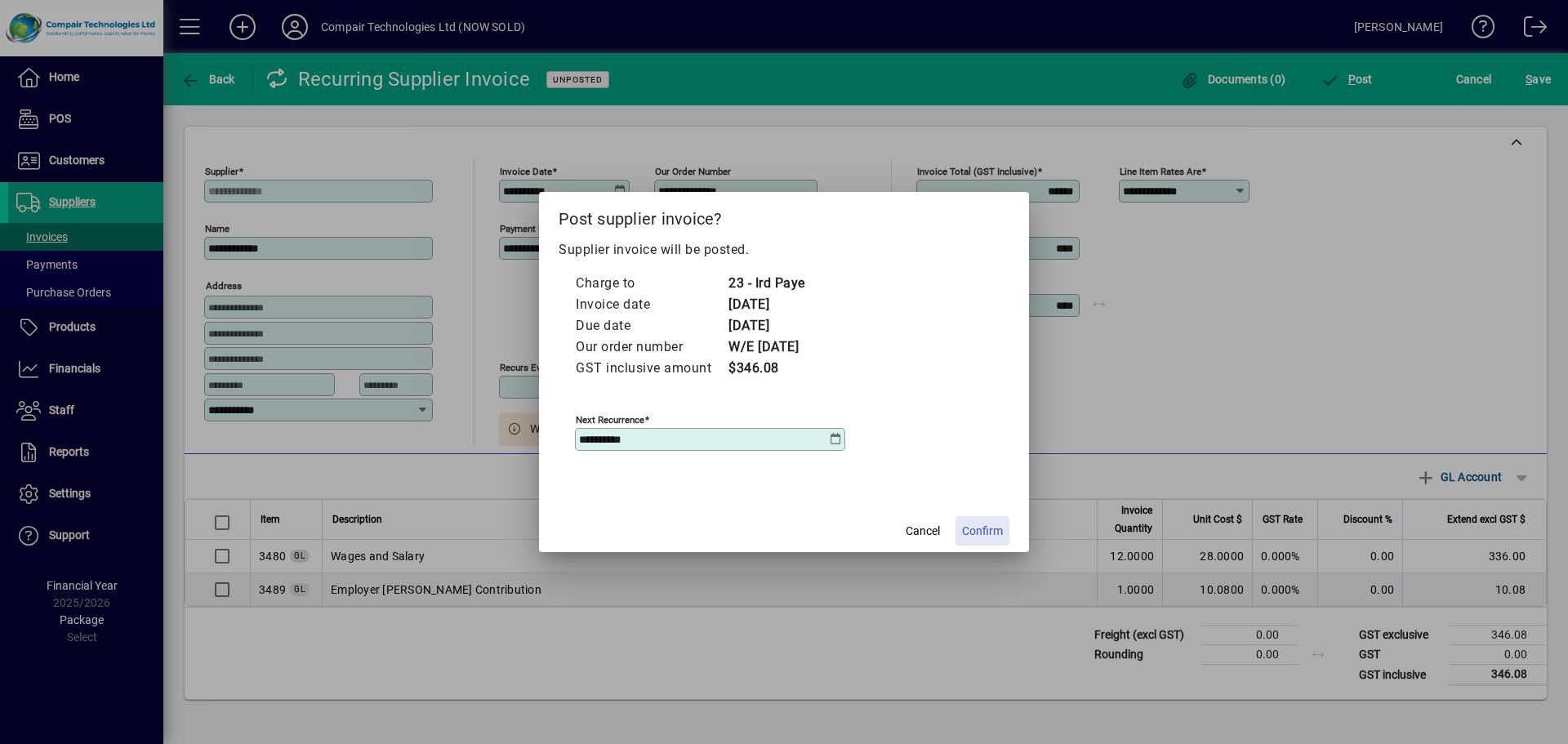
click at [996, 525] on span "Confirm" at bounding box center [982, 531] width 41 height 17
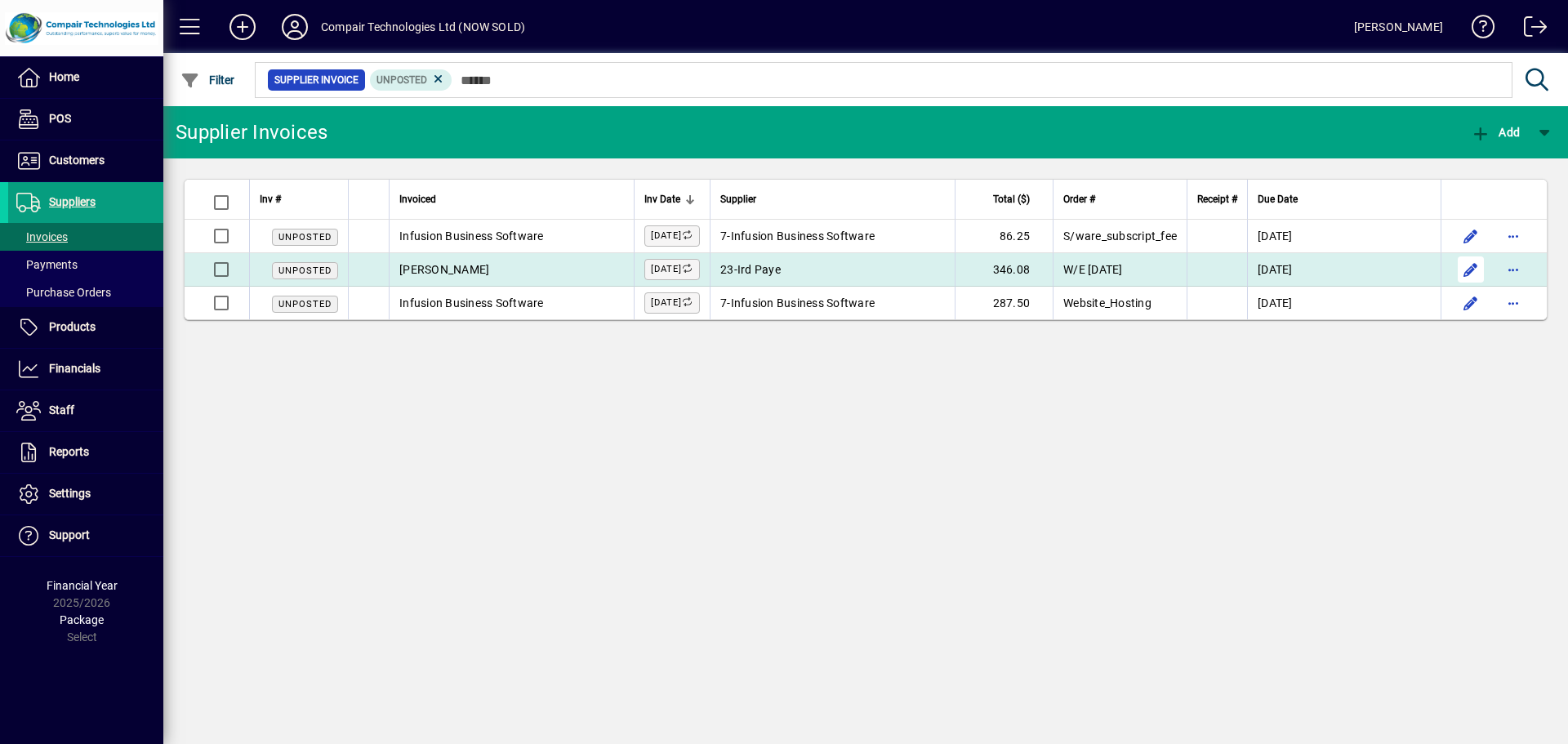
click at [1480, 267] on span "button" at bounding box center [1471, 269] width 39 height 39
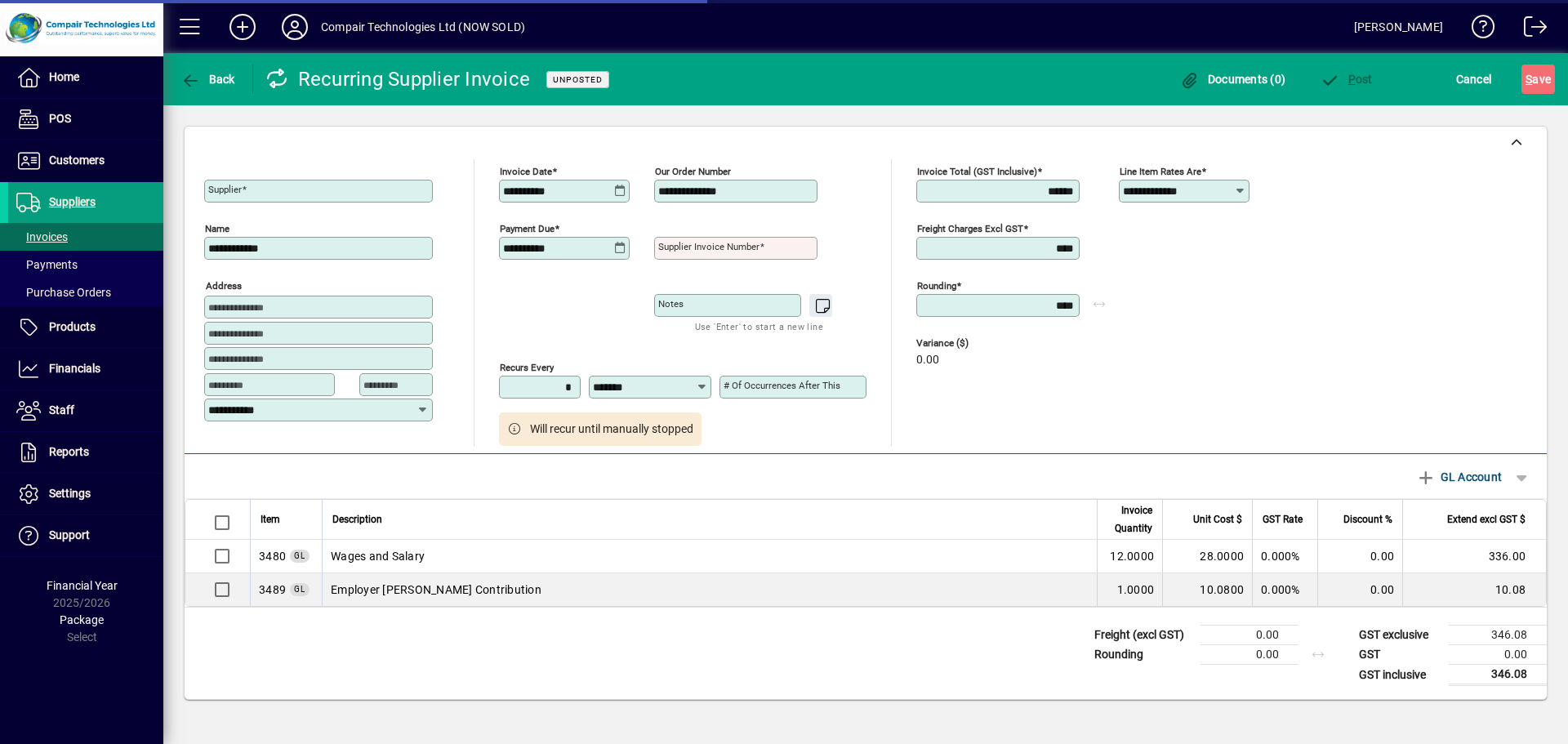
type input "**********"
click at [697, 189] on input "**********" at bounding box center [737, 191] width 158 height 13
type input "**********"
click at [690, 242] on mat-label "Supplier invoice number" at bounding box center [708, 247] width 101 height 12
click at [690, 242] on input "Supplier invoice number" at bounding box center [737, 248] width 158 height 13
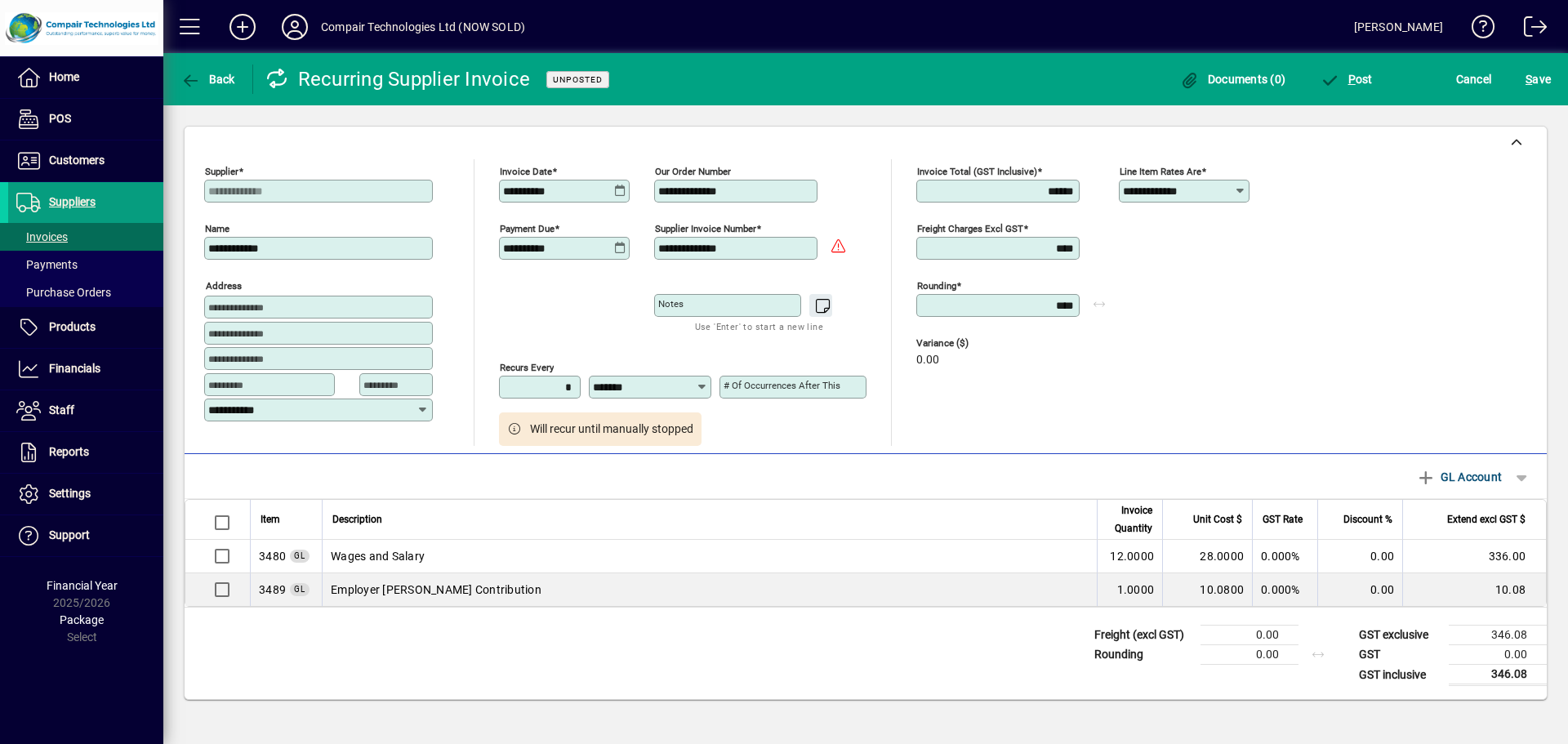
click at [743, 250] on input "**********" at bounding box center [737, 248] width 158 height 13
type input "**********"
click at [752, 305] on textarea "Notes" at bounding box center [729, 305] width 142 height 13
click at [746, 390] on mat-label "# of occurrences after this" at bounding box center [782, 386] width 117 height 12
click at [746, 390] on input "# of occurrences after this" at bounding box center [795, 386] width 142 height 13
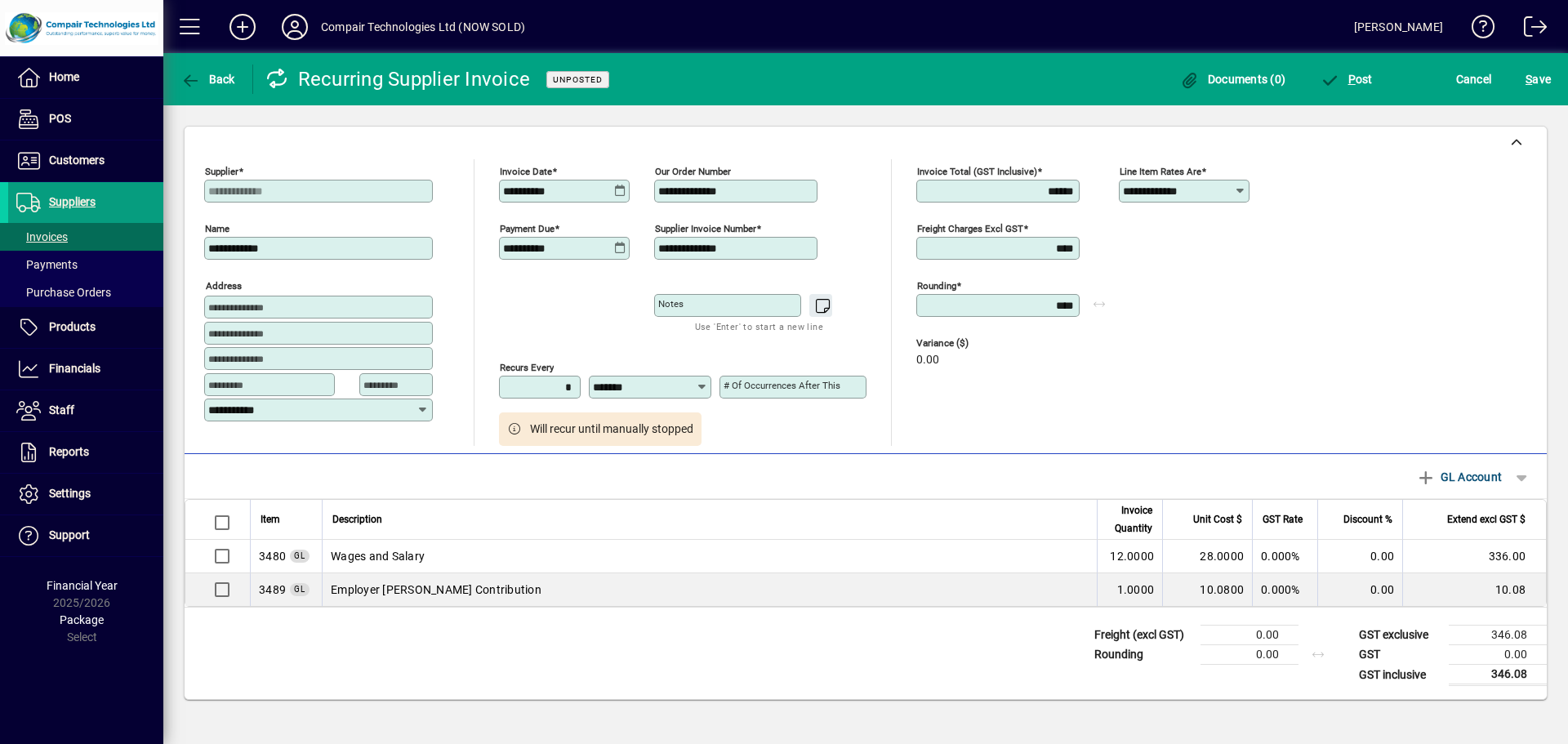
click at [546, 382] on input "*" at bounding box center [541, 386] width 77 height 13
type input "*"
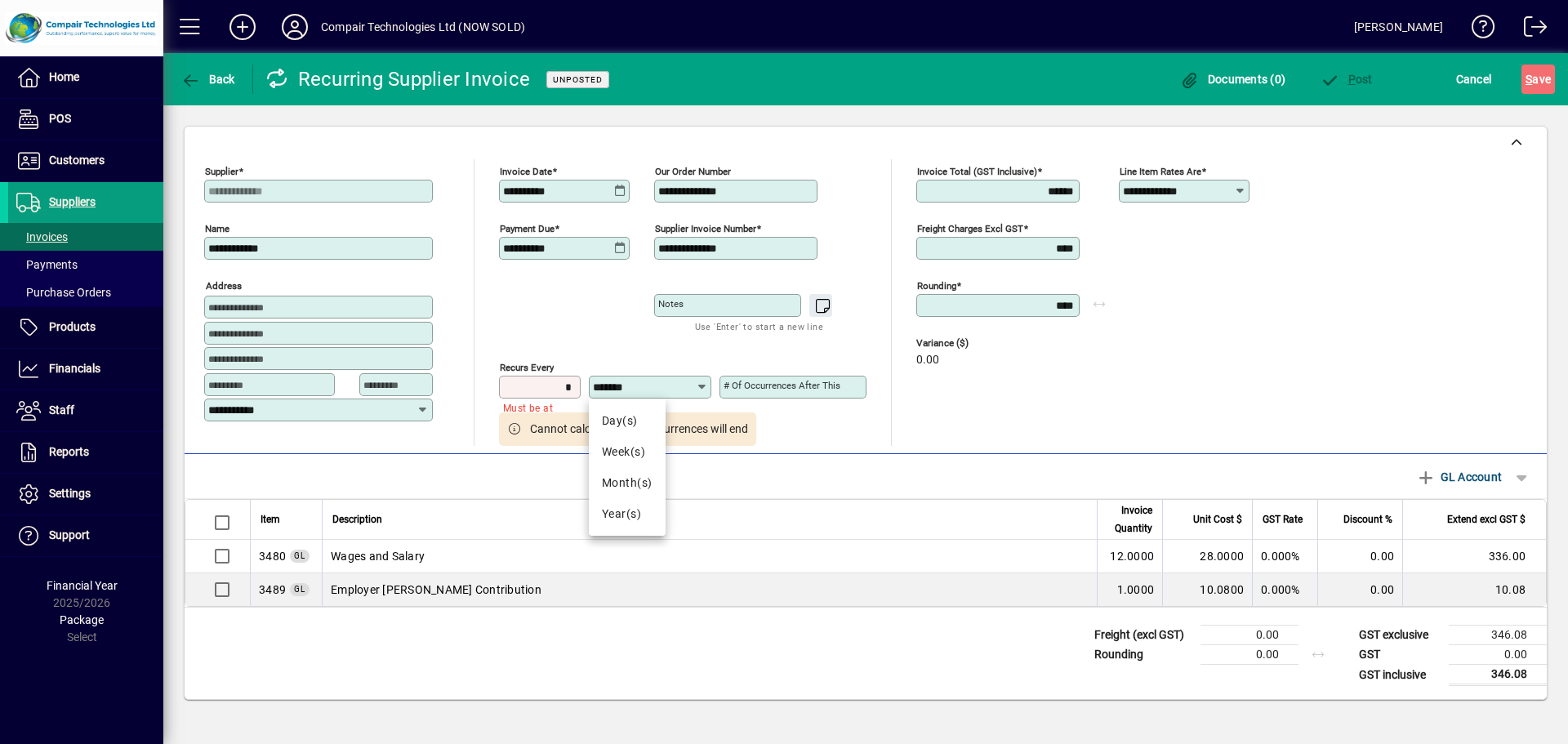
click at [656, 383] on input "*******" at bounding box center [644, 386] width 103 height 13
click at [684, 353] on div "Recurs every * Must be at least 1 ******* # of occurrences after this Cannot ca…" at bounding box center [687, 388] width 375 height 115
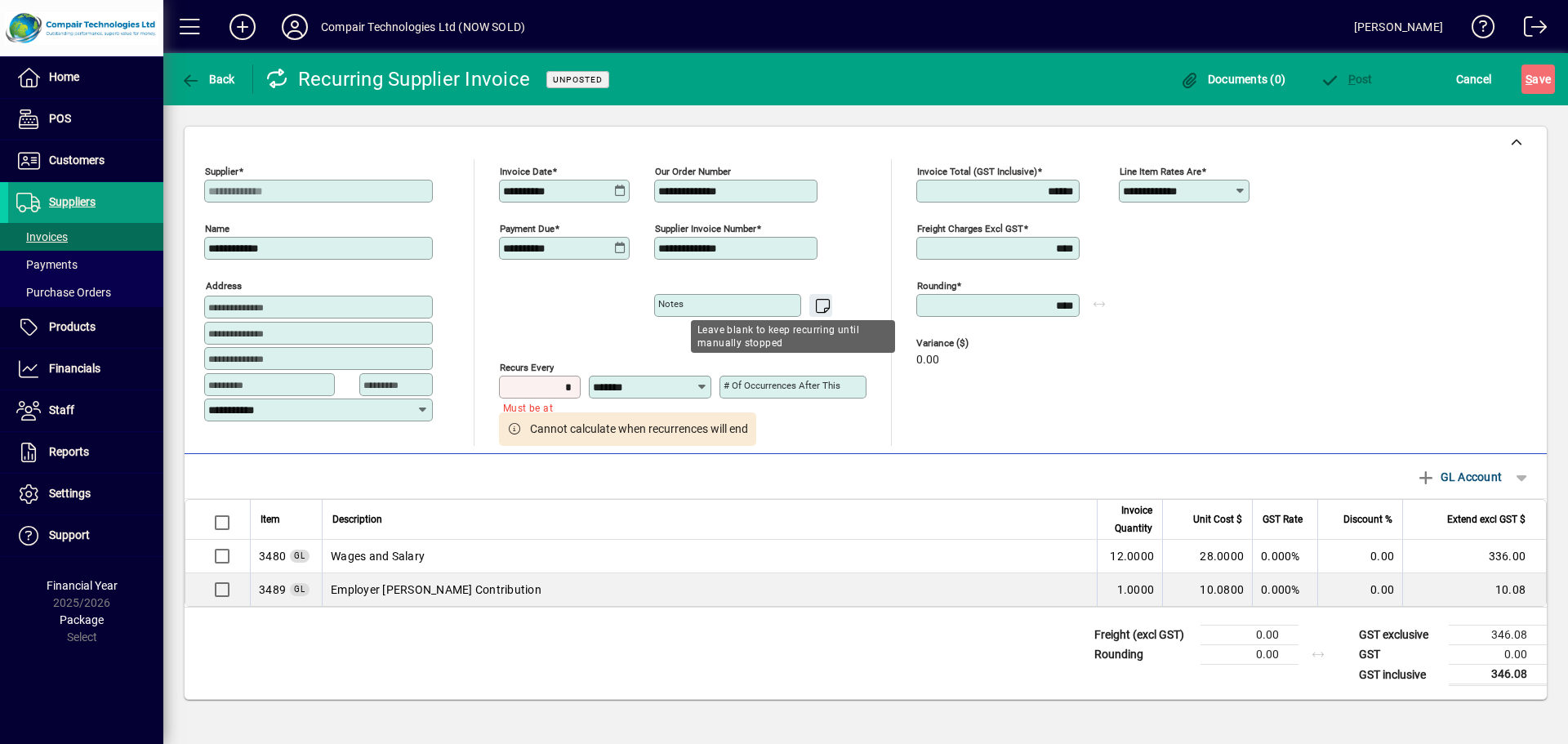
click at [741, 383] on mat-label "# of occurrences after this" at bounding box center [782, 386] width 117 height 12
click at [741, 383] on input "# of occurrences after this" at bounding box center [795, 386] width 142 height 13
type input "*"
click at [546, 385] on input "*" at bounding box center [541, 386] width 77 height 13
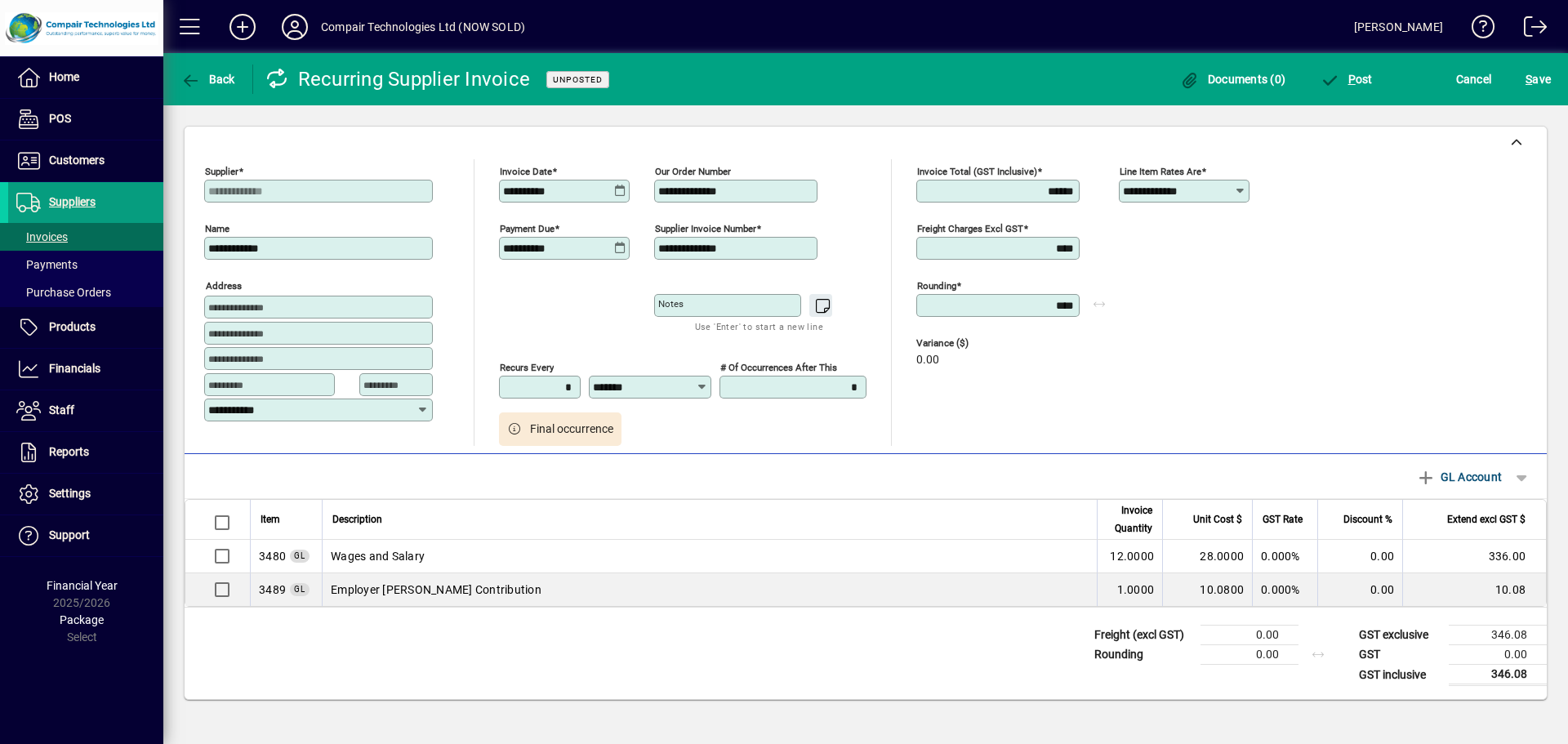
type input "*"
click at [1345, 87] on span "button" at bounding box center [1346, 80] width 61 height 39
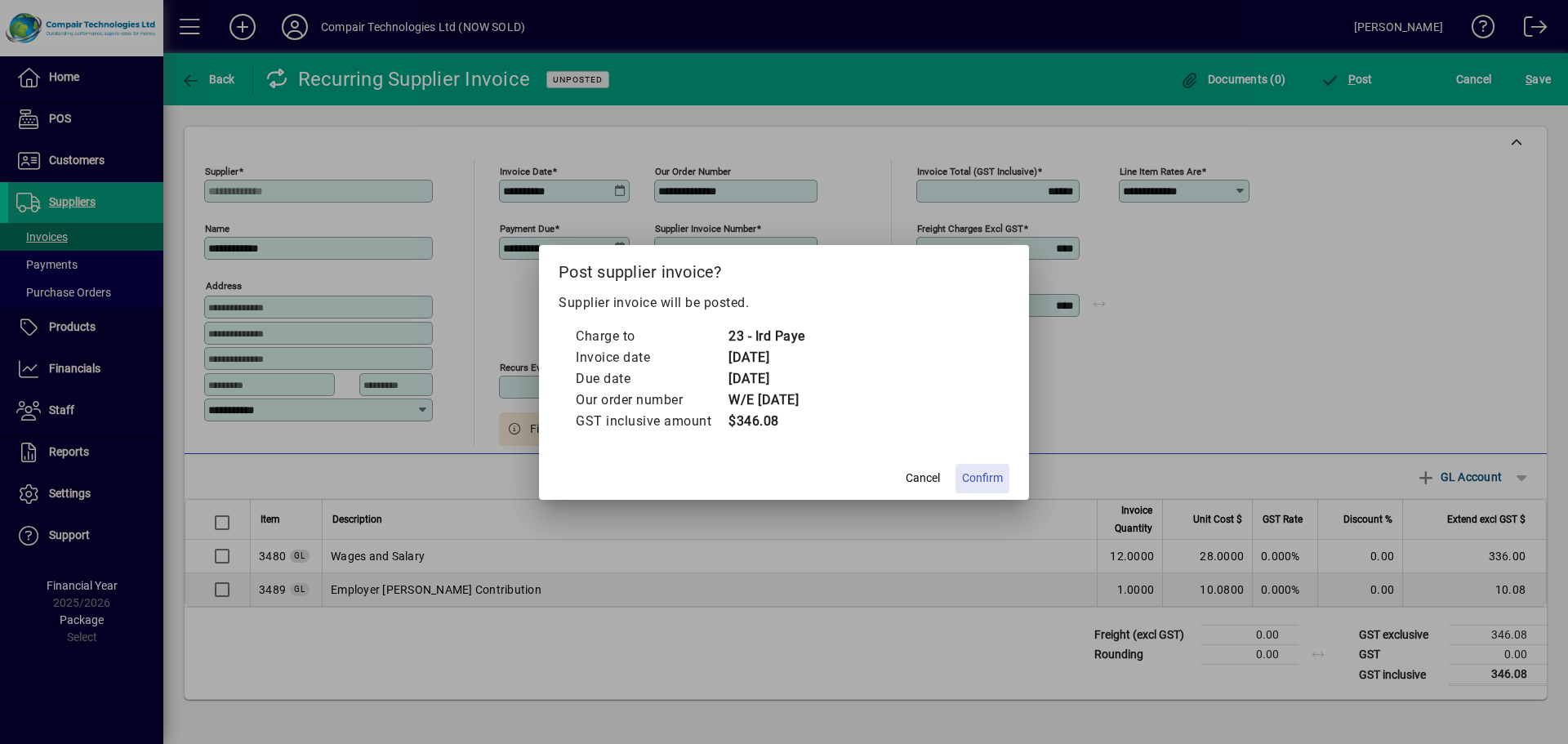
click at [976, 479] on span "Confirm" at bounding box center [982, 478] width 41 height 17
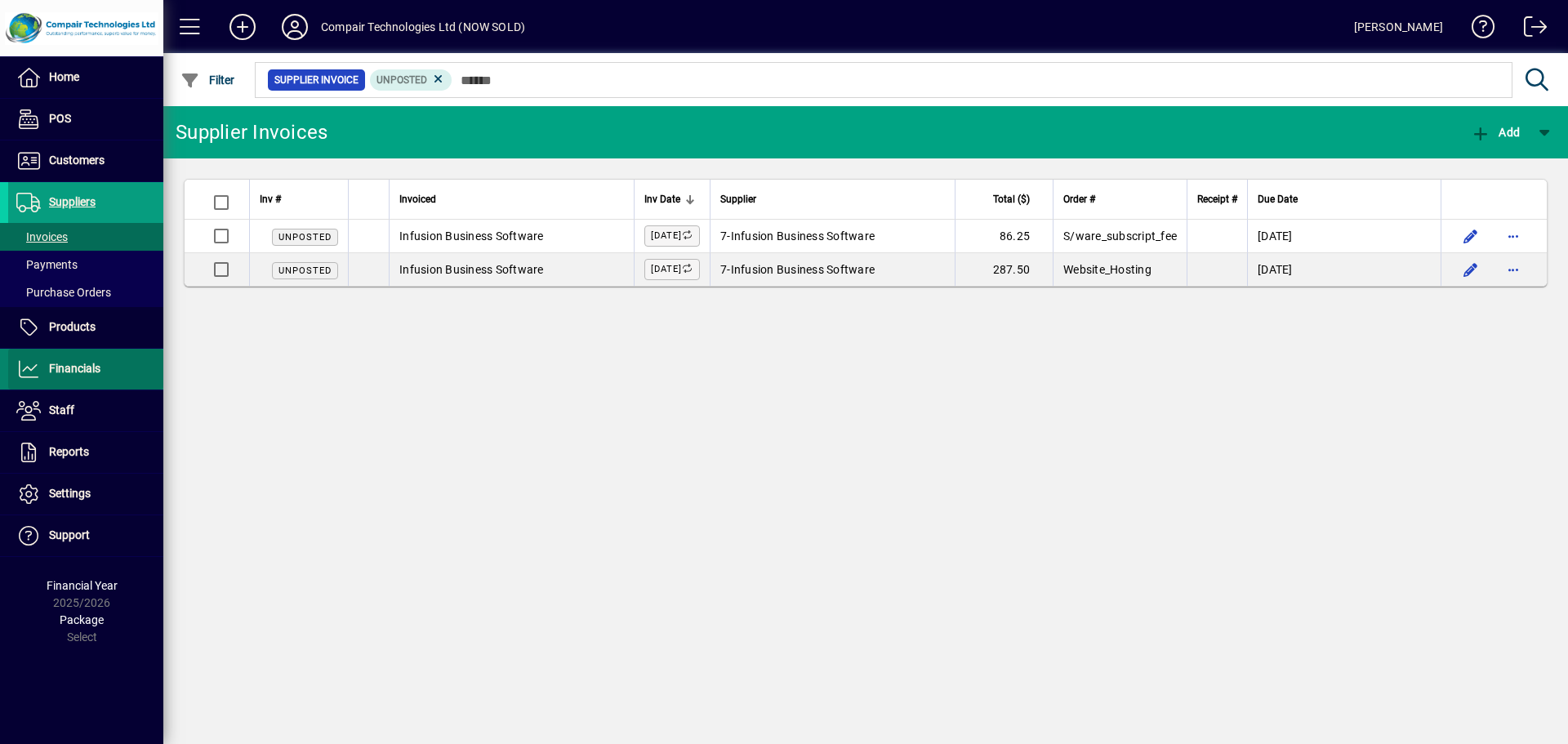
click at [82, 375] on span "Financials" at bounding box center [75, 368] width 51 height 13
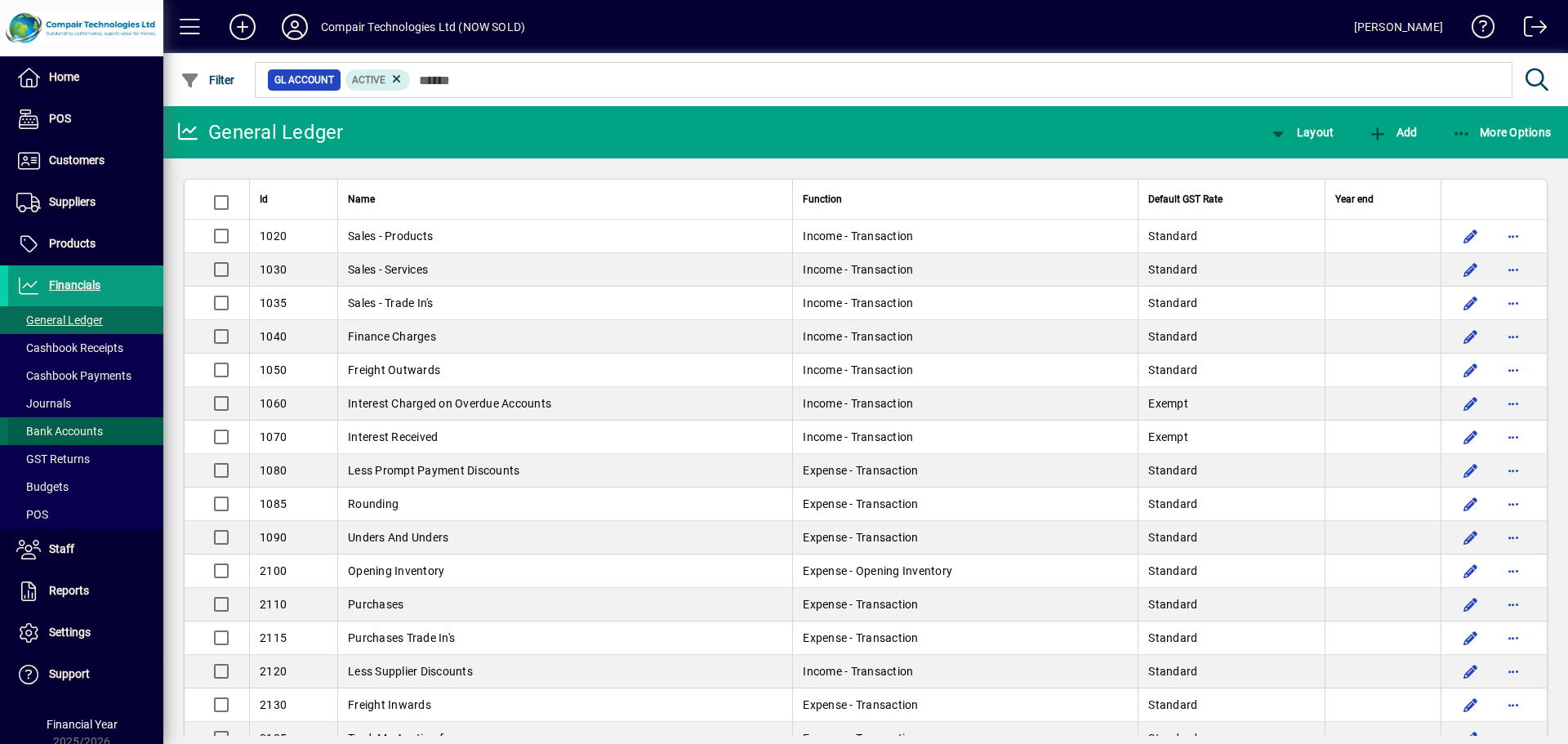
click at [89, 439] on span "Bank Accounts" at bounding box center [55, 431] width 94 height 17
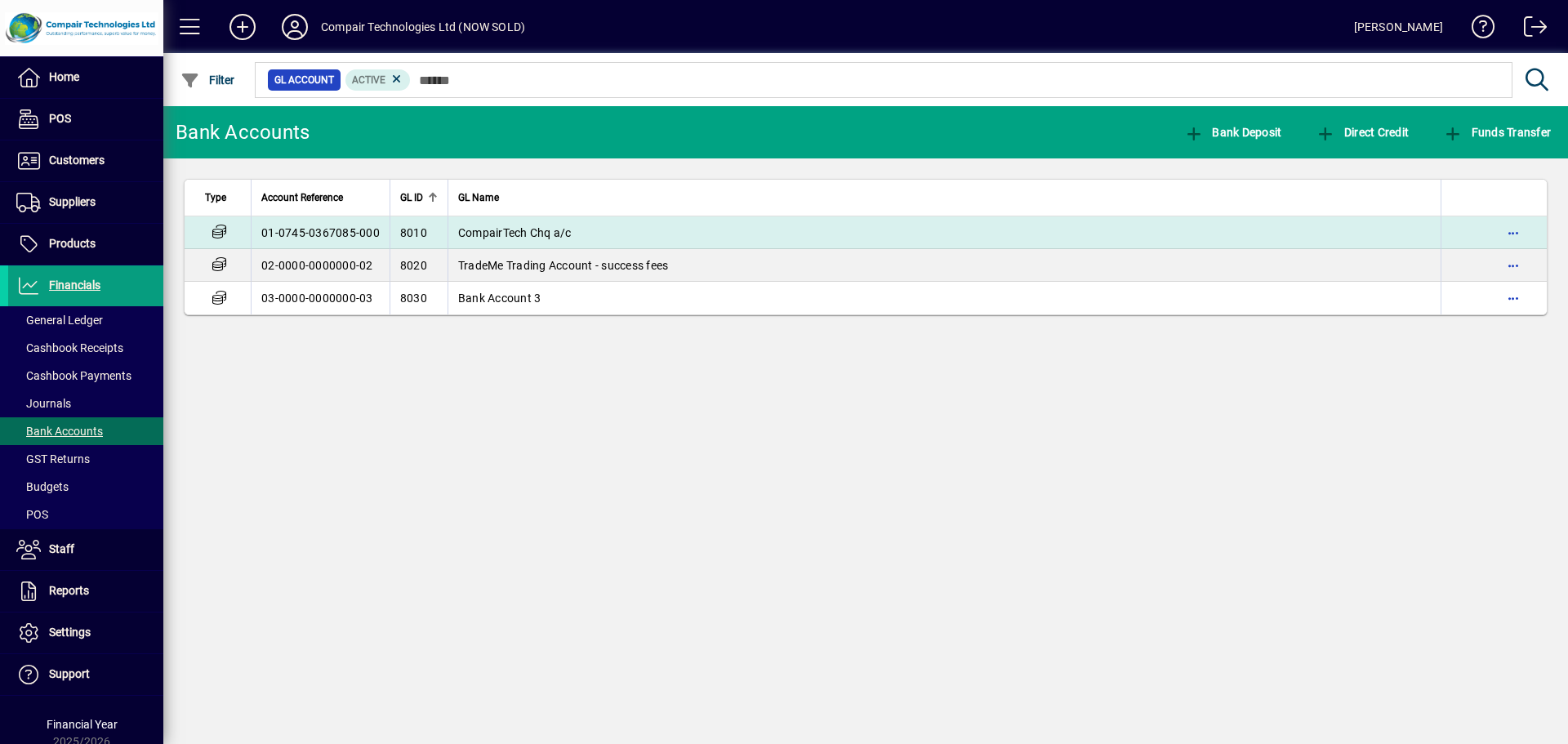
click at [497, 226] on span "CompairTech Chq a/c" at bounding box center [515, 232] width 114 height 13
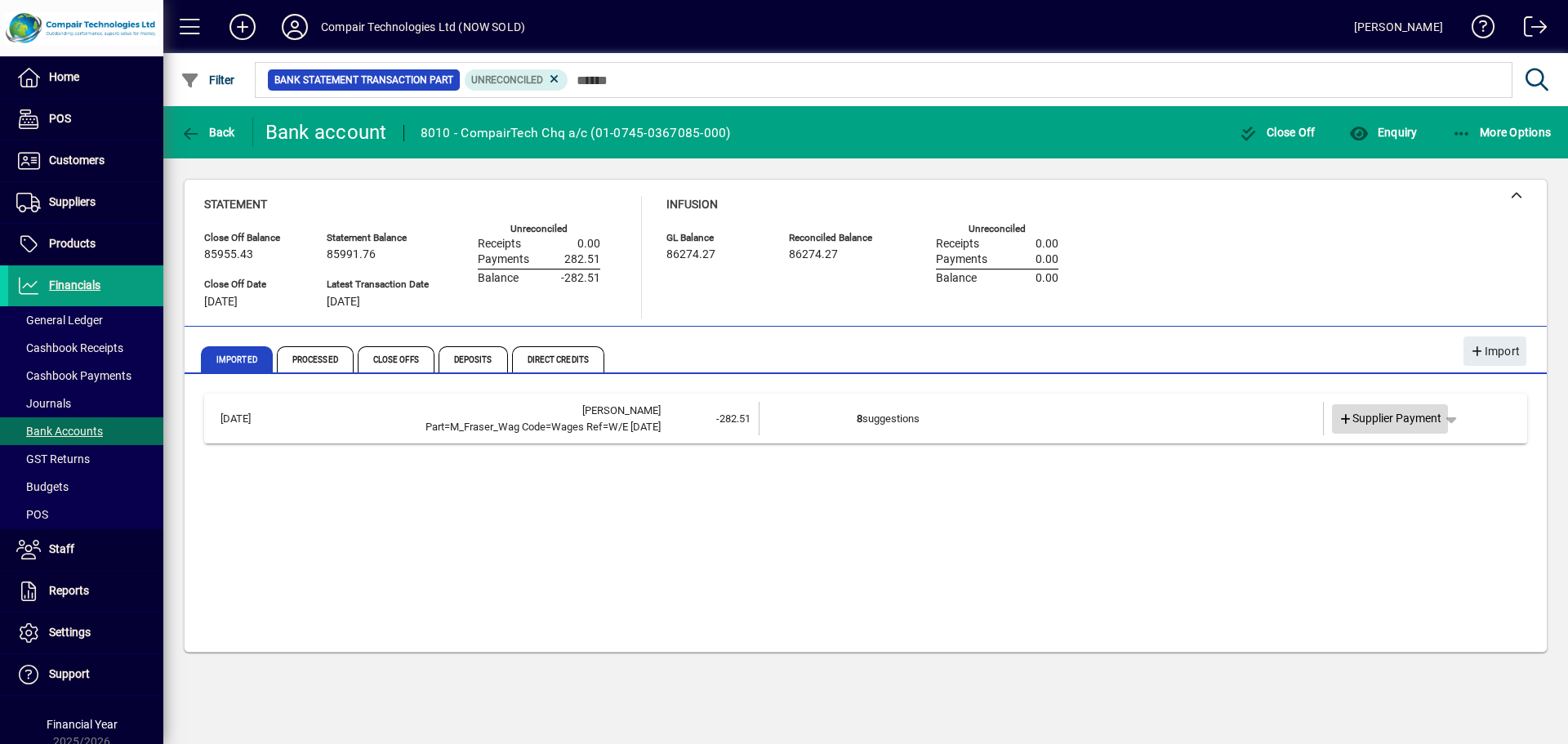
click at [1415, 418] on span "Supplier Payment" at bounding box center [1391, 418] width 104 height 17
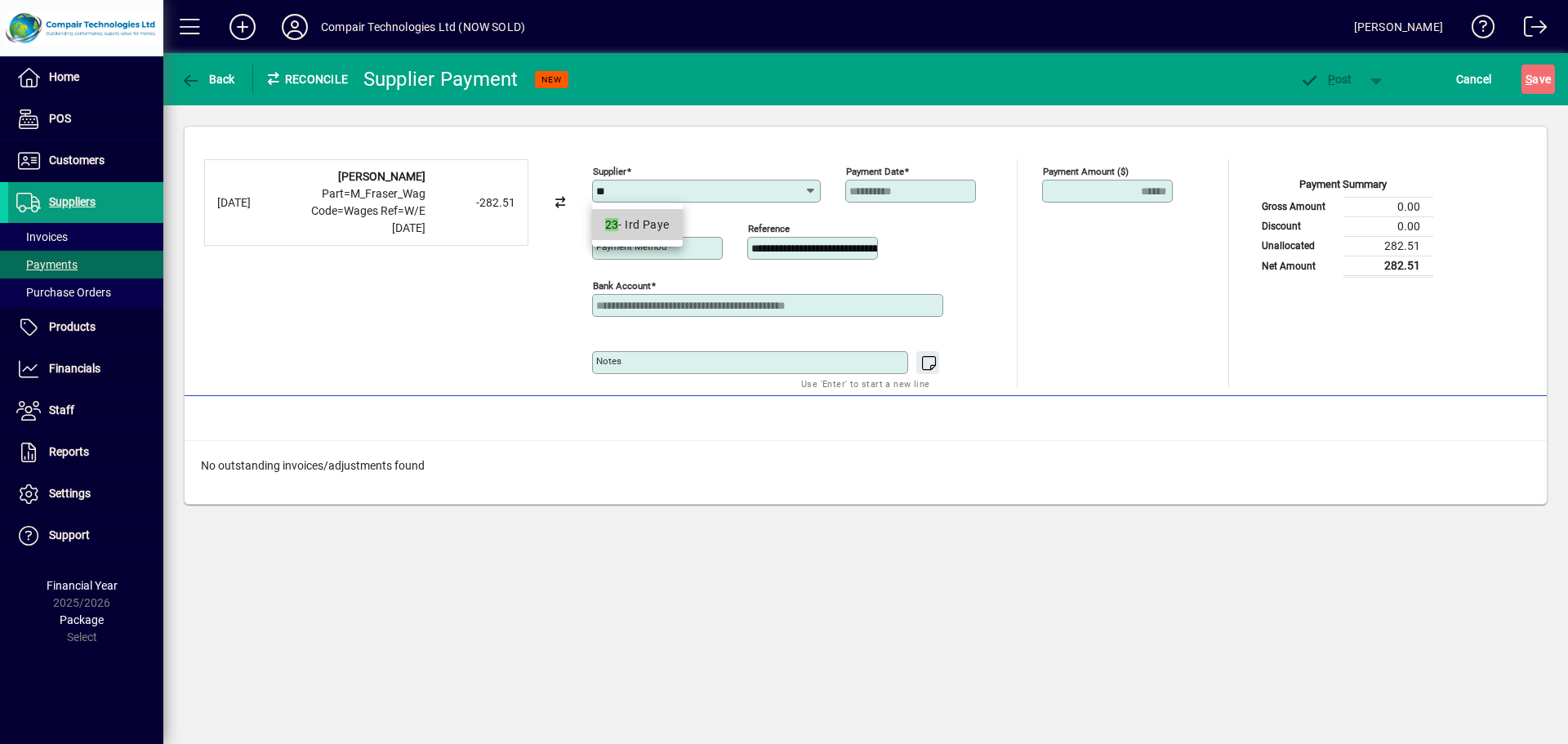
click at [651, 236] on mat-option "23 - Ird Paye" at bounding box center [638, 225] width 90 height 31
type input "**********"
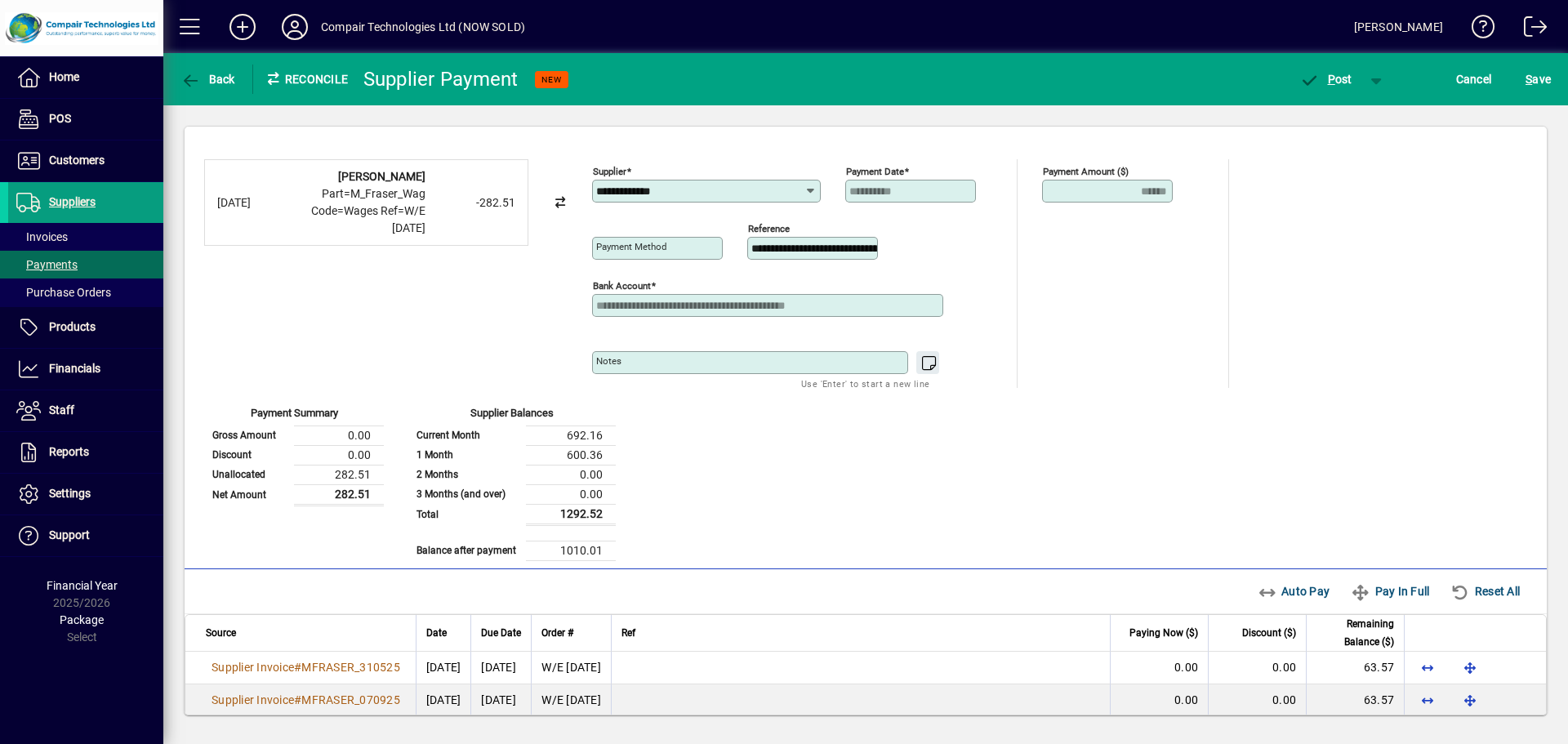
type input "**********"
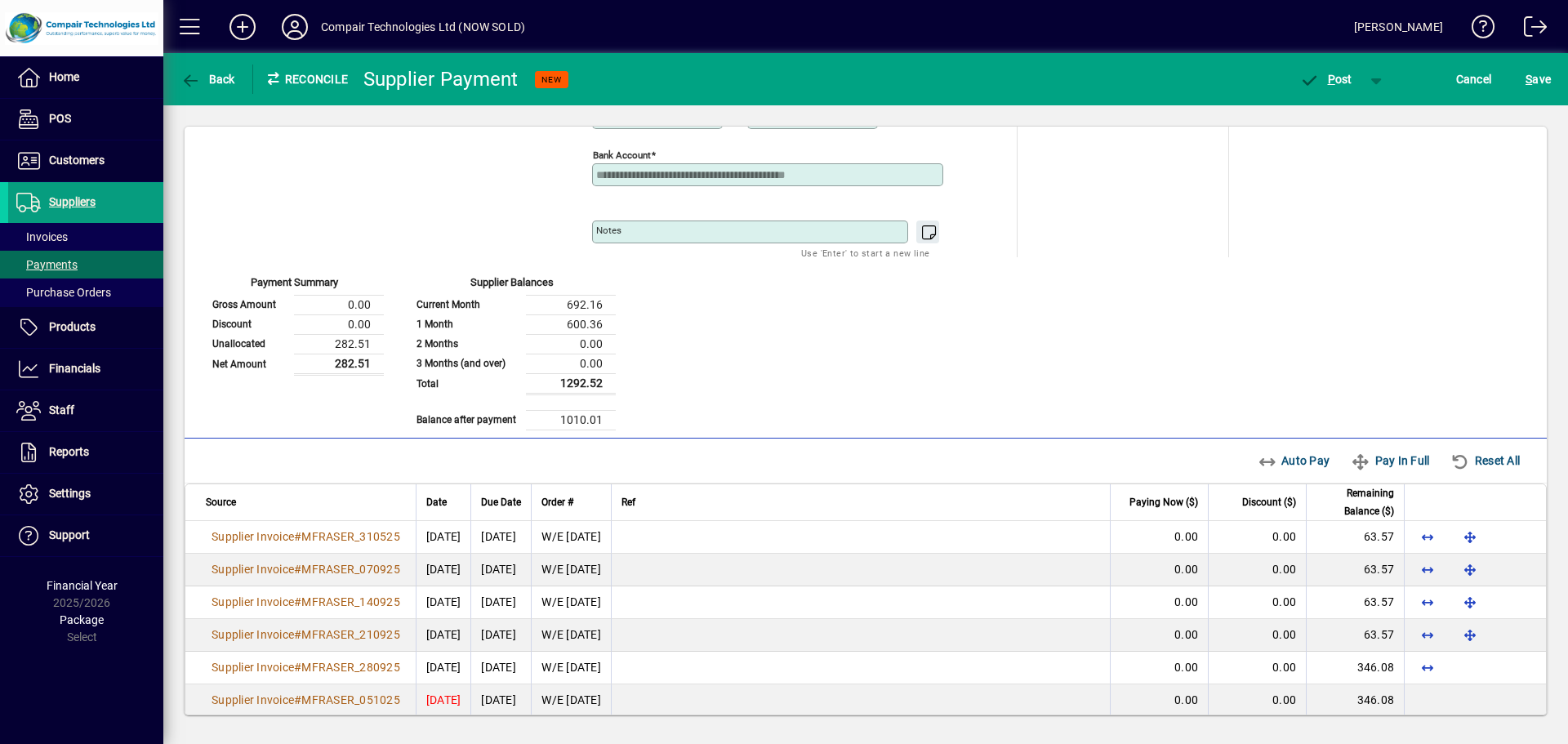
scroll to position [180, 0]
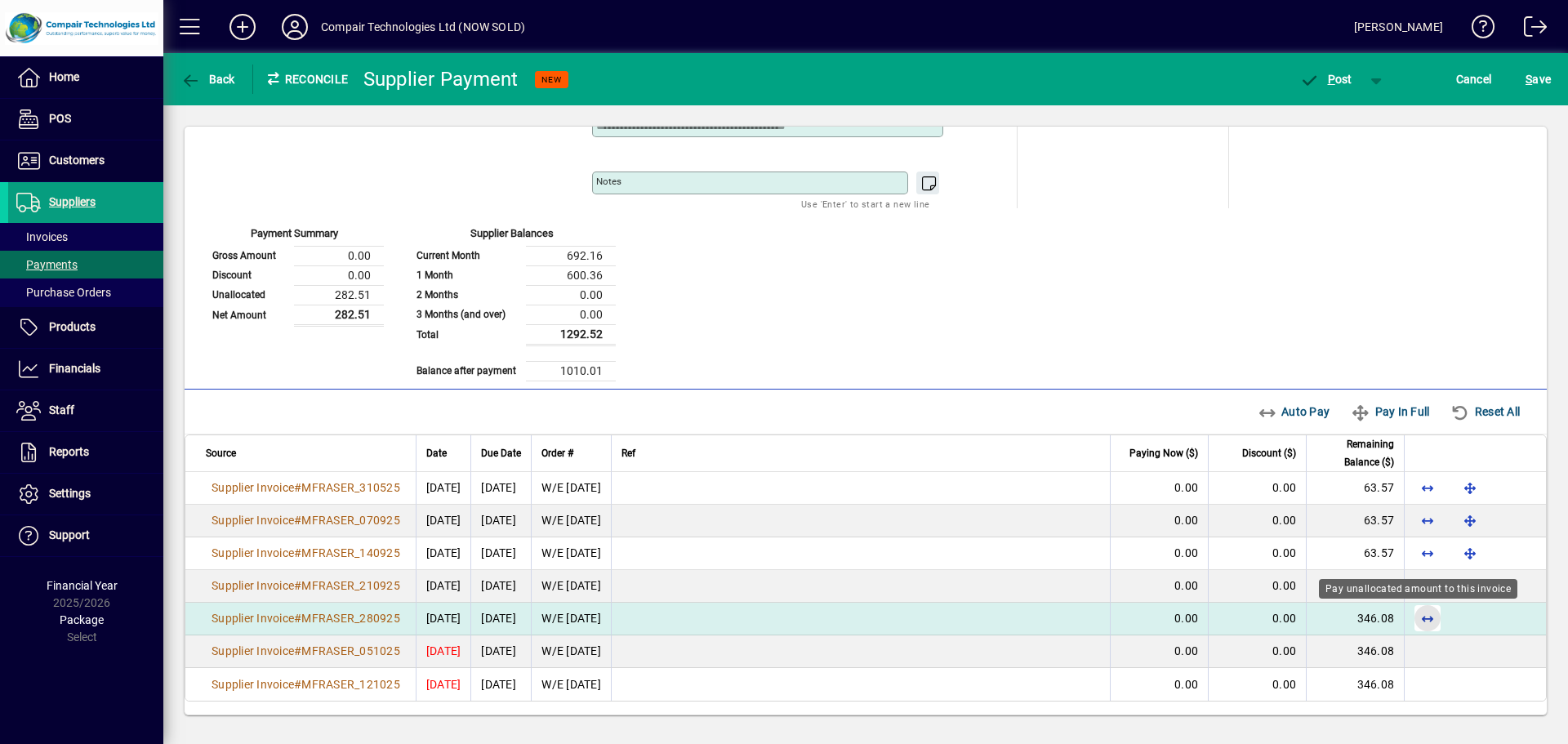
click at [1424, 621] on span "button" at bounding box center [1428, 618] width 39 height 39
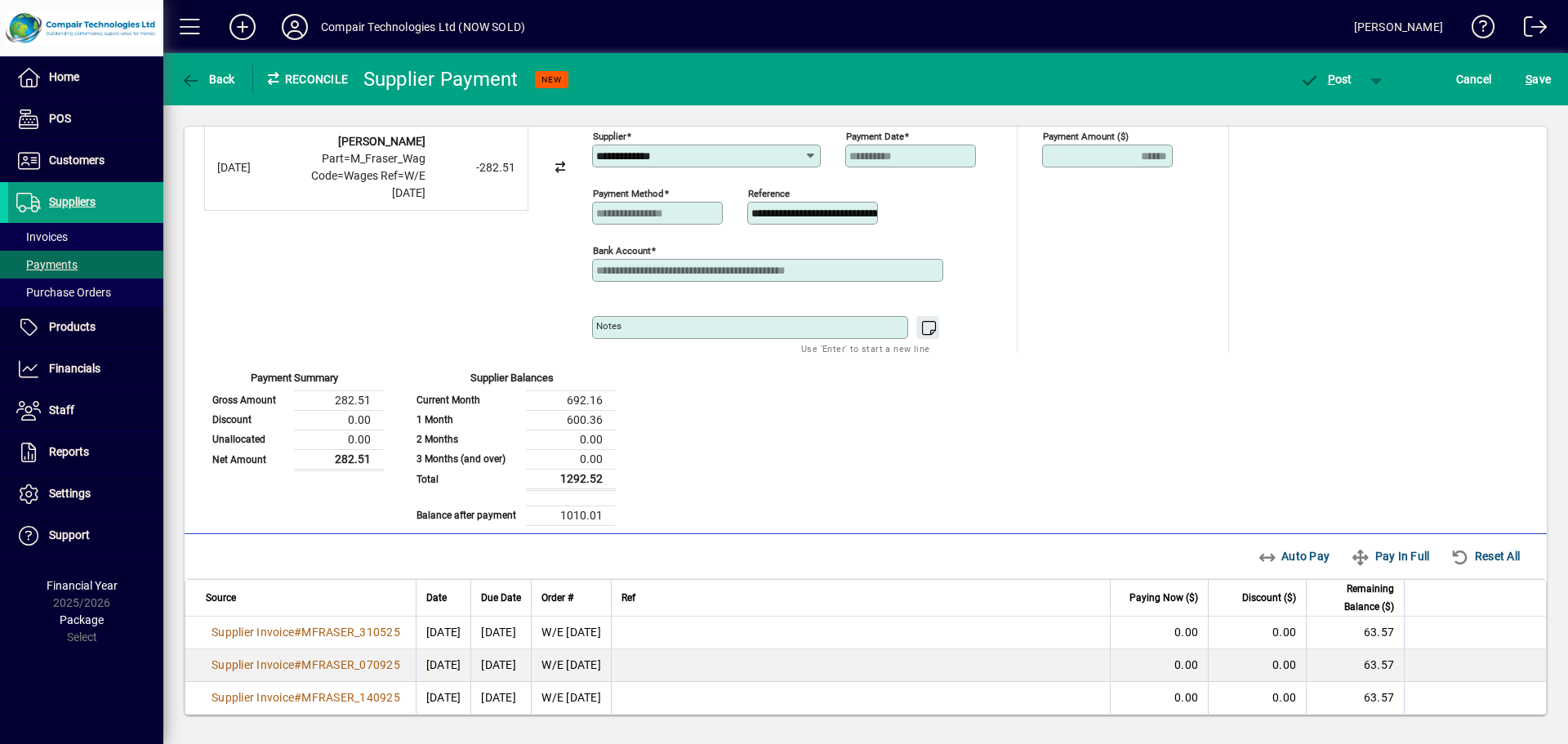
scroll to position [0, 0]
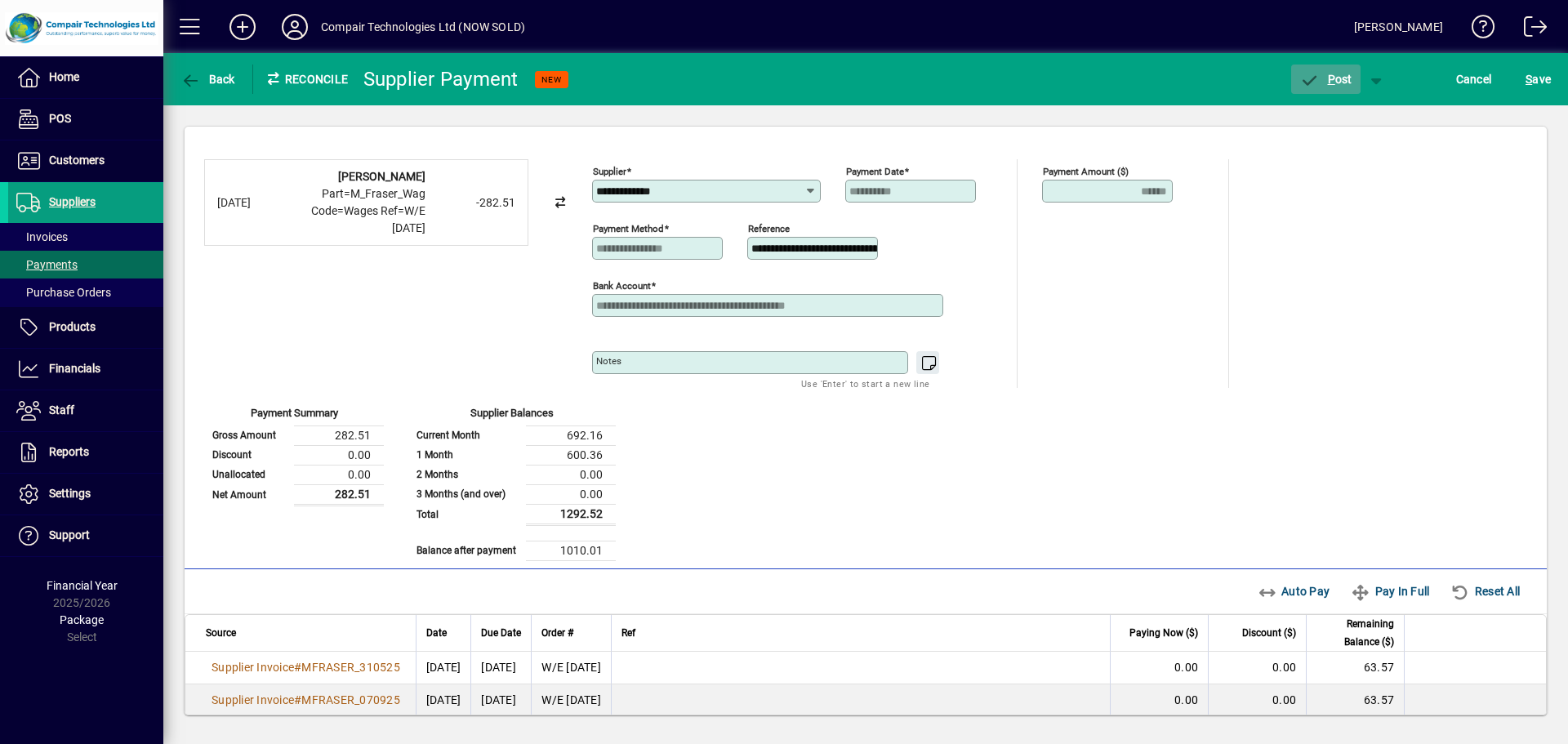
click at [1323, 78] on span "P ost" at bounding box center [1326, 79] width 53 height 13
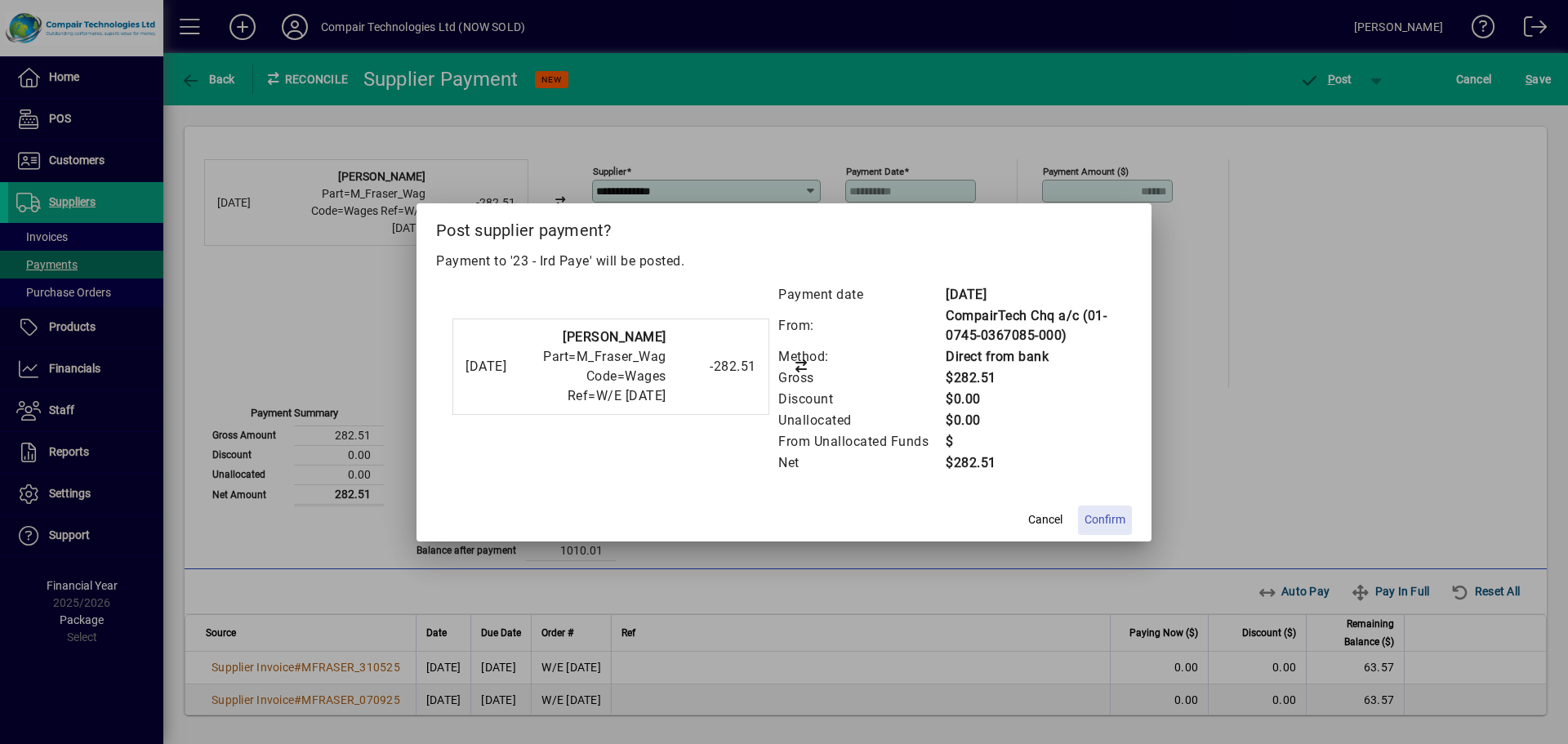
click at [1097, 526] on span "Confirm" at bounding box center [1105, 519] width 41 height 17
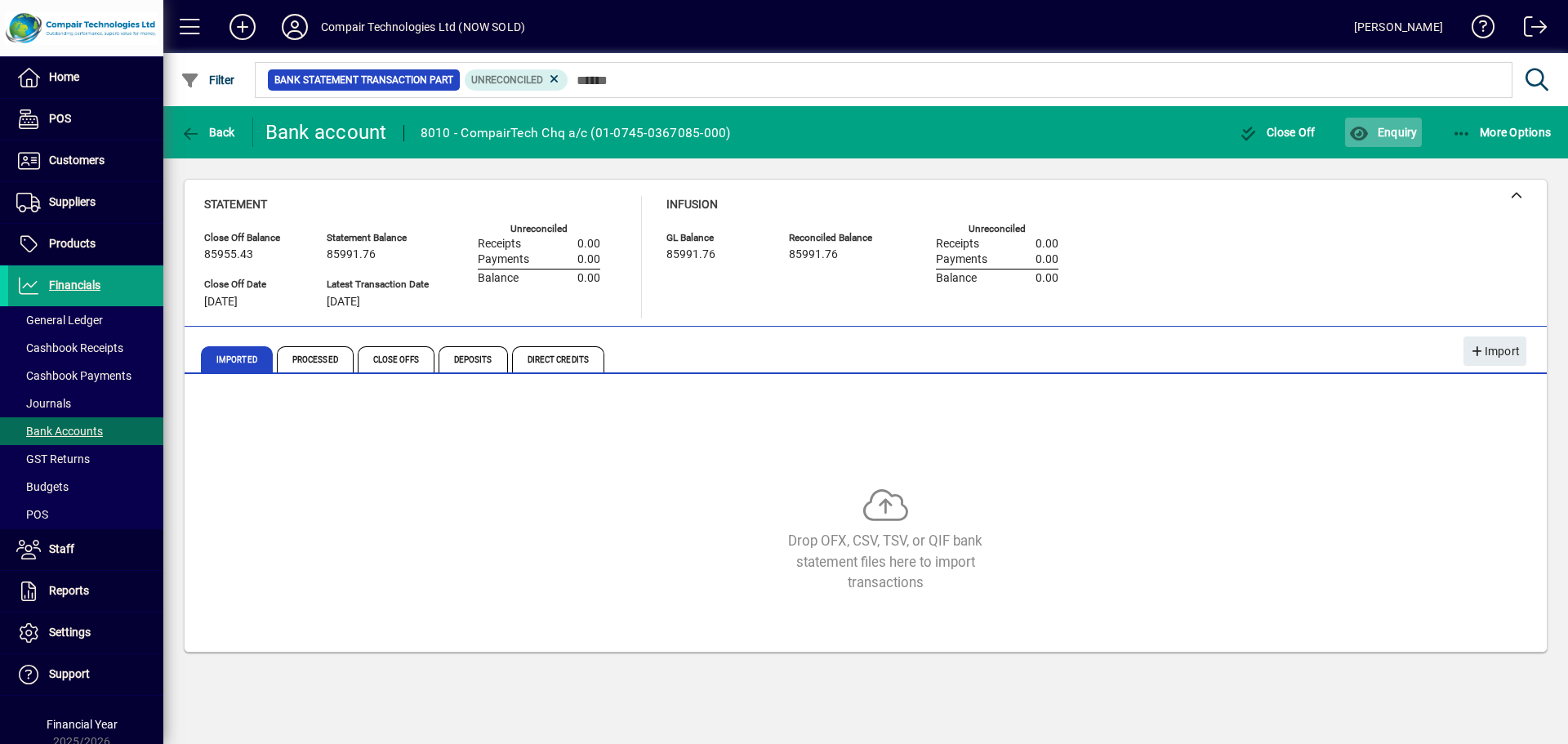
click at [1370, 141] on icon "button" at bounding box center [1359, 134] width 21 height 17
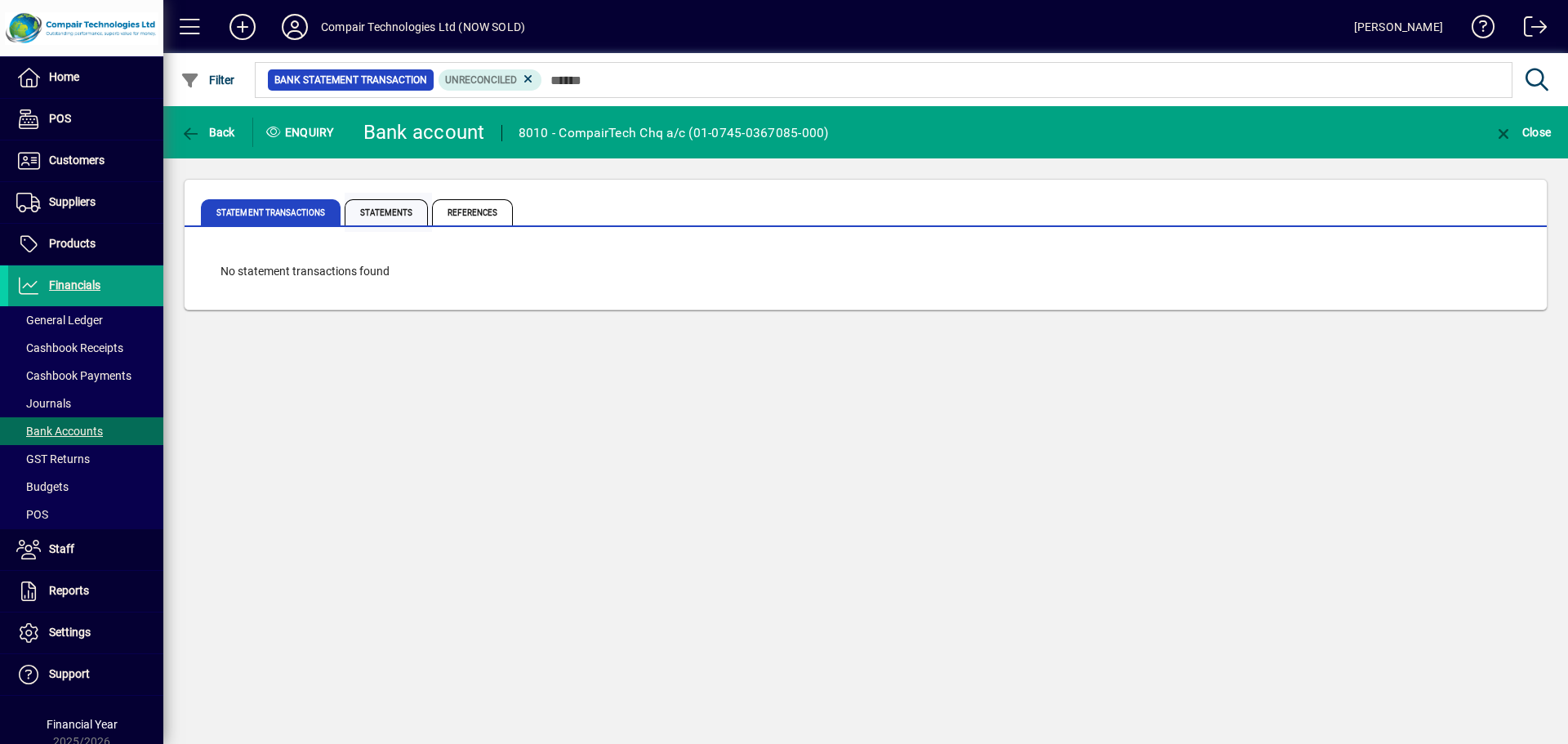
click at [392, 212] on span "Statements" at bounding box center [386, 212] width 84 height 27
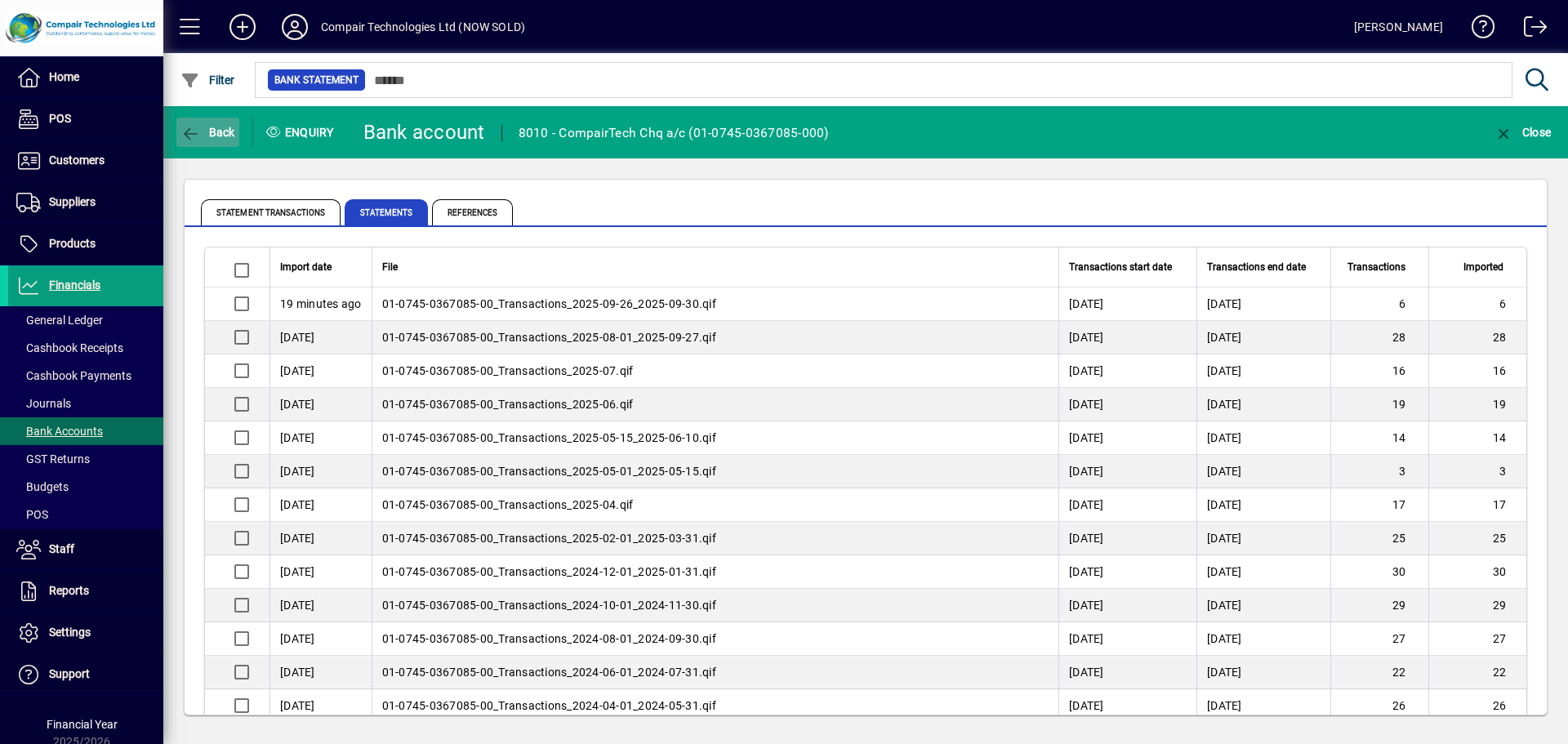
click at [205, 138] on span "Back" at bounding box center [208, 132] width 55 height 13
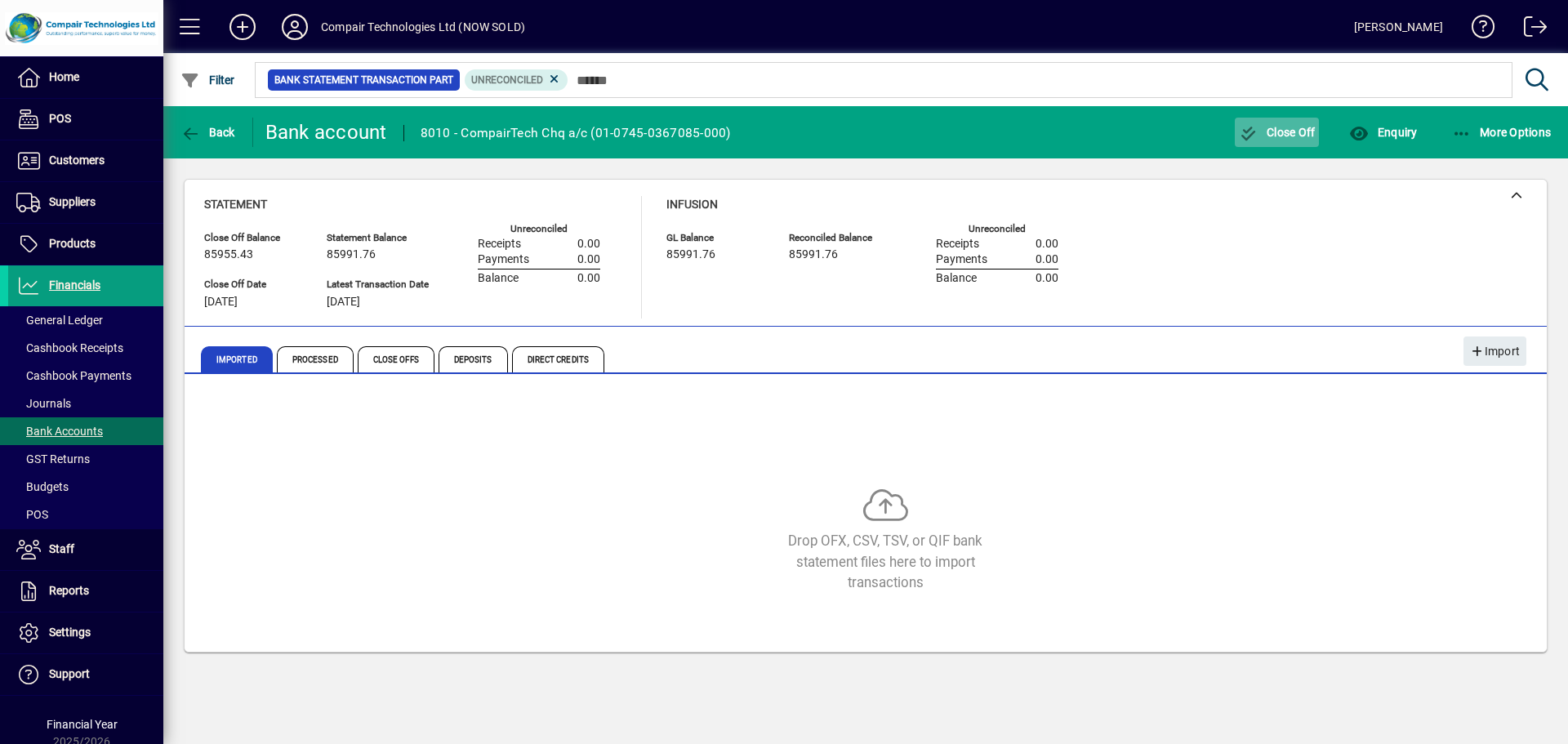
click at [1281, 139] on span "button" at bounding box center [1277, 133] width 84 height 39
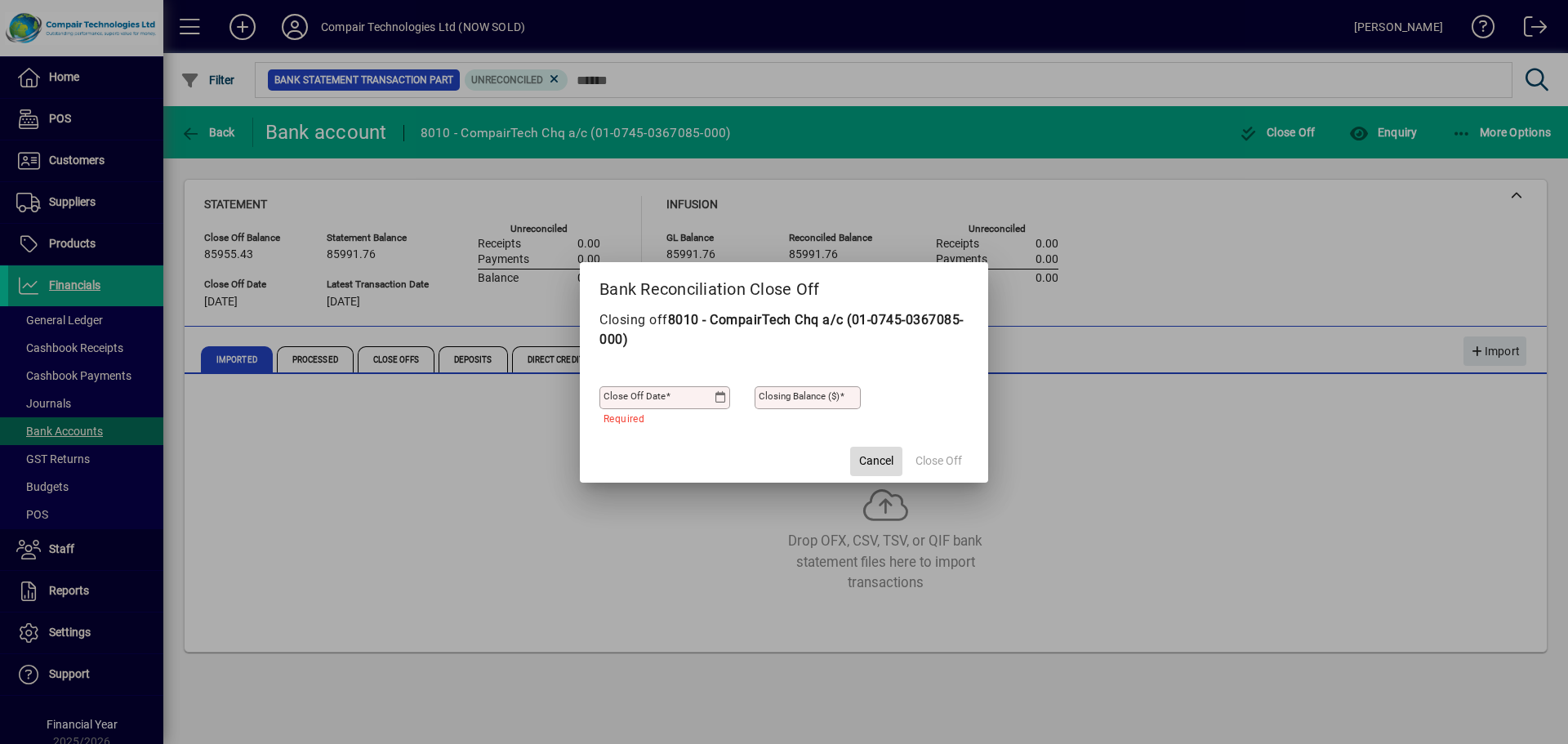
click at [884, 459] on span "Cancel" at bounding box center [876, 461] width 34 height 17
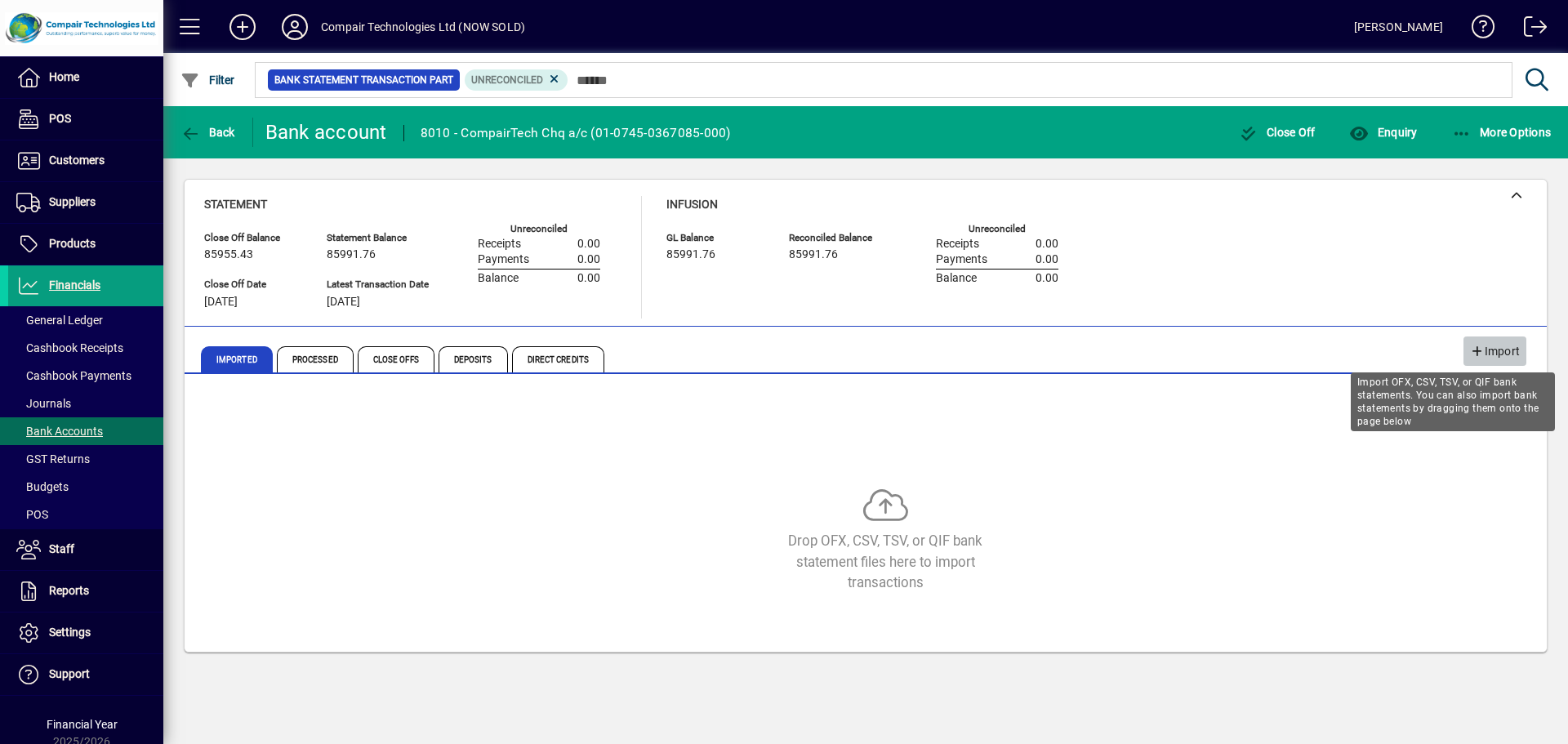
click at [1505, 361] on span "Import" at bounding box center [1494, 351] width 50 height 27
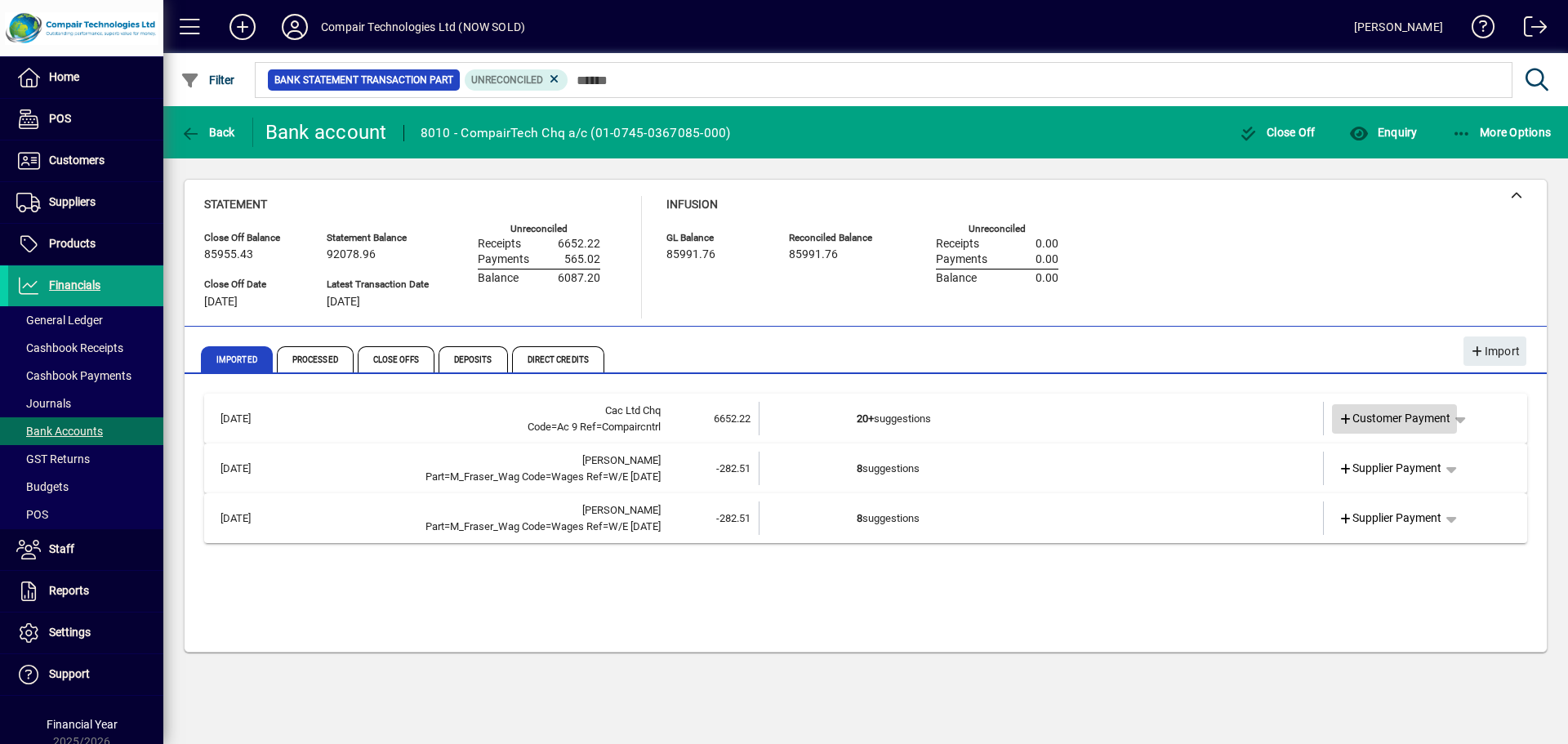
click at [1379, 424] on span "Customer Payment" at bounding box center [1395, 418] width 113 height 17
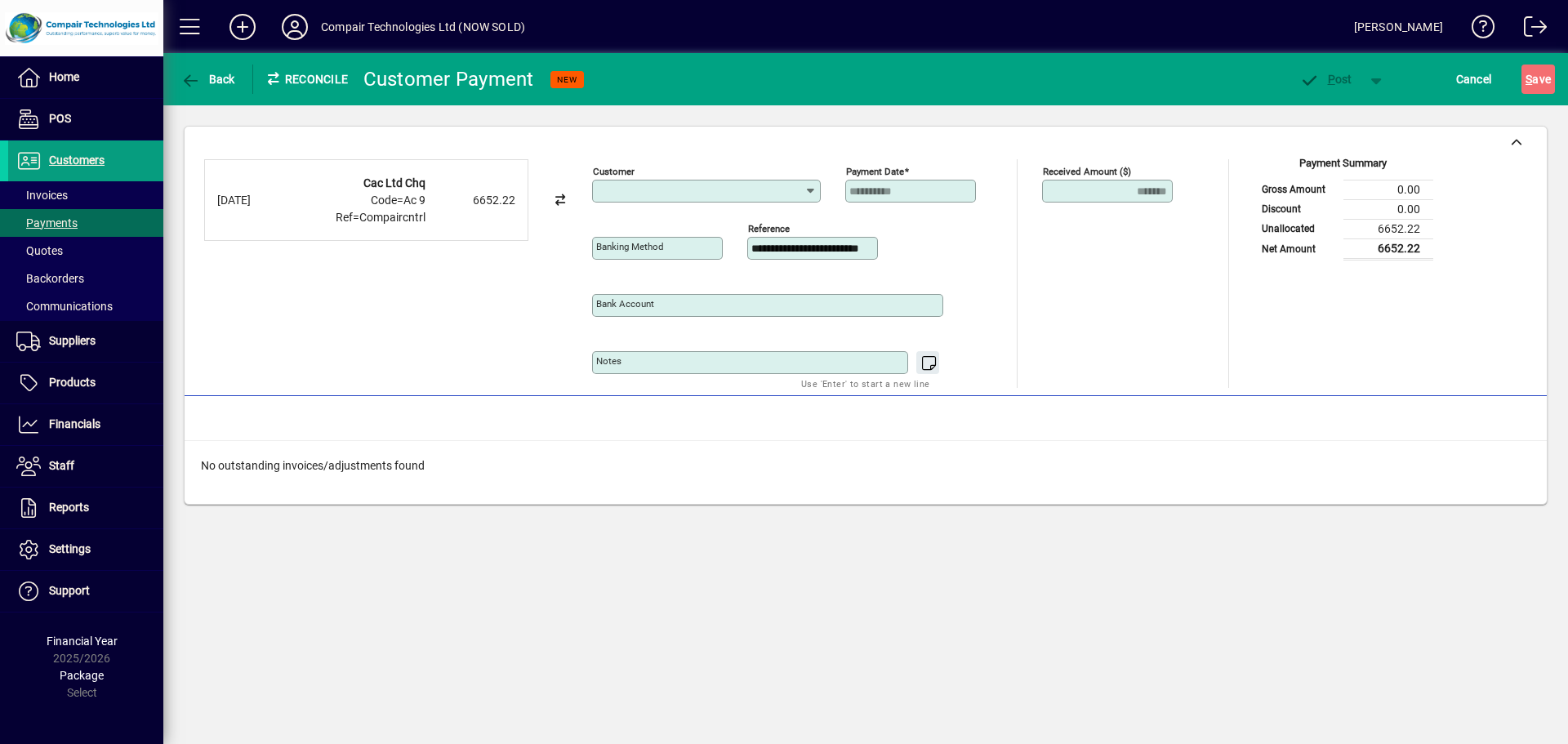
type input "**********"
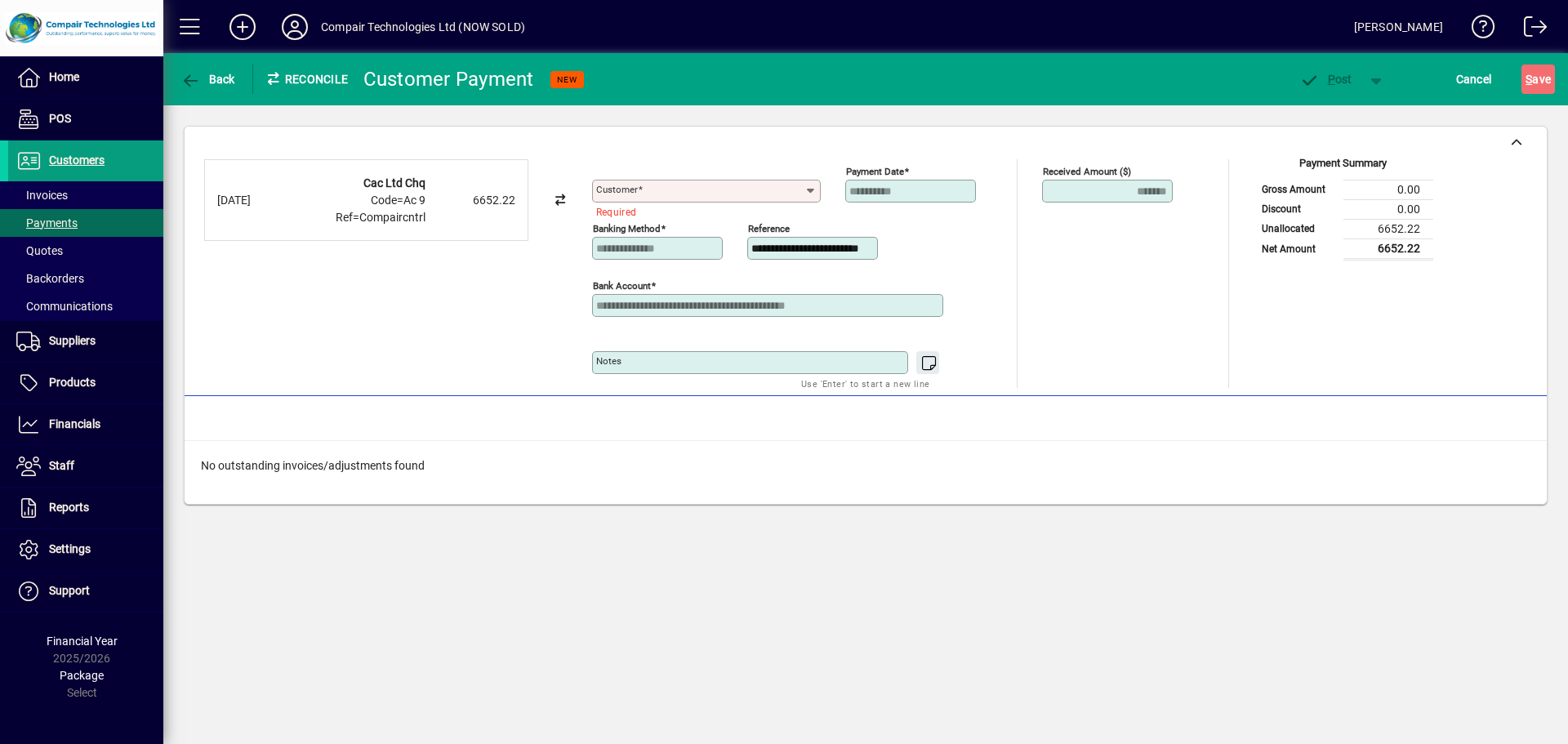
click at [659, 200] on div "Customer" at bounding box center [706, 191] width 229 height 23
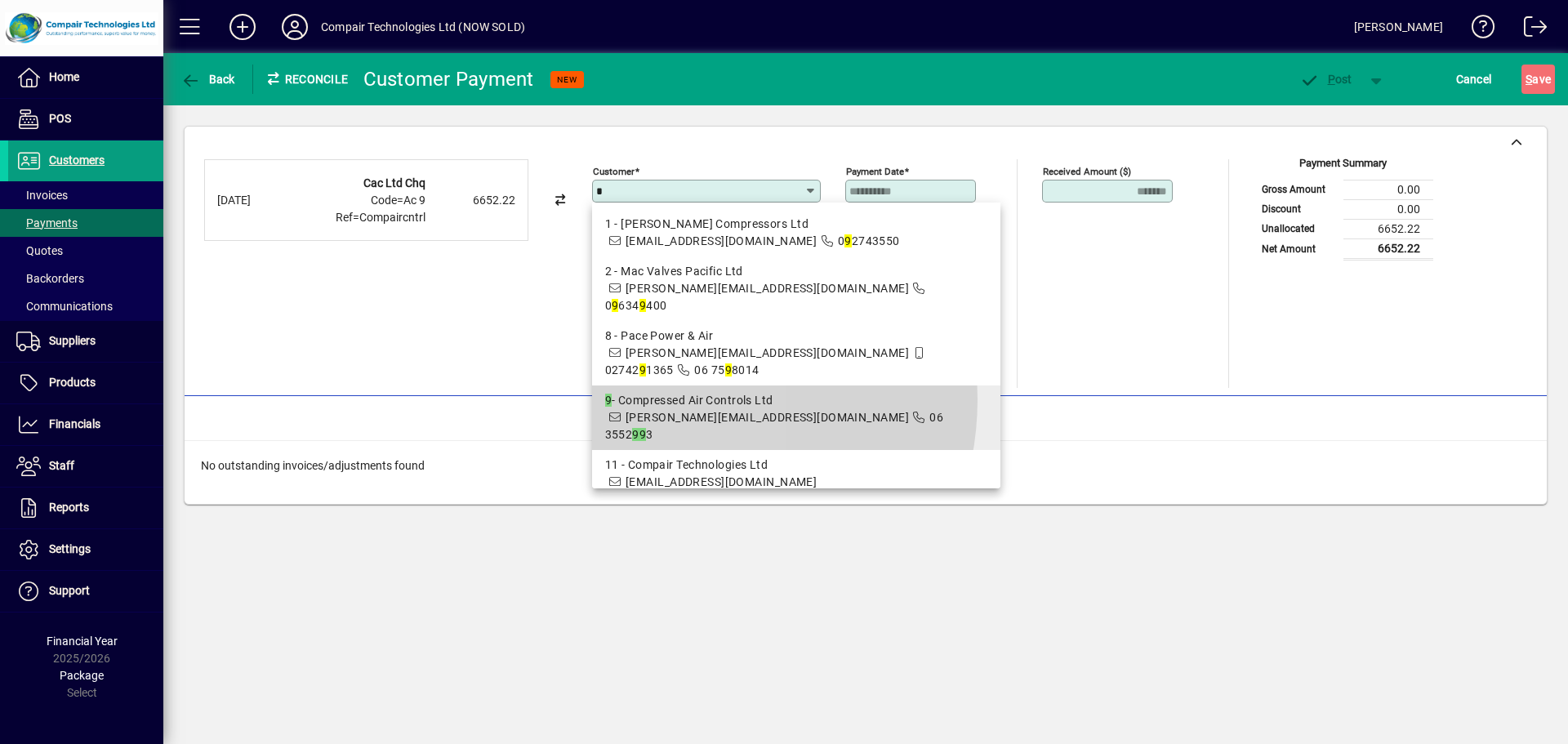
click at [674, 392] on div "9 - Compressed Air Controls Ltd" at bounding box center [796, 400] width 382 height 17
type input "**********"
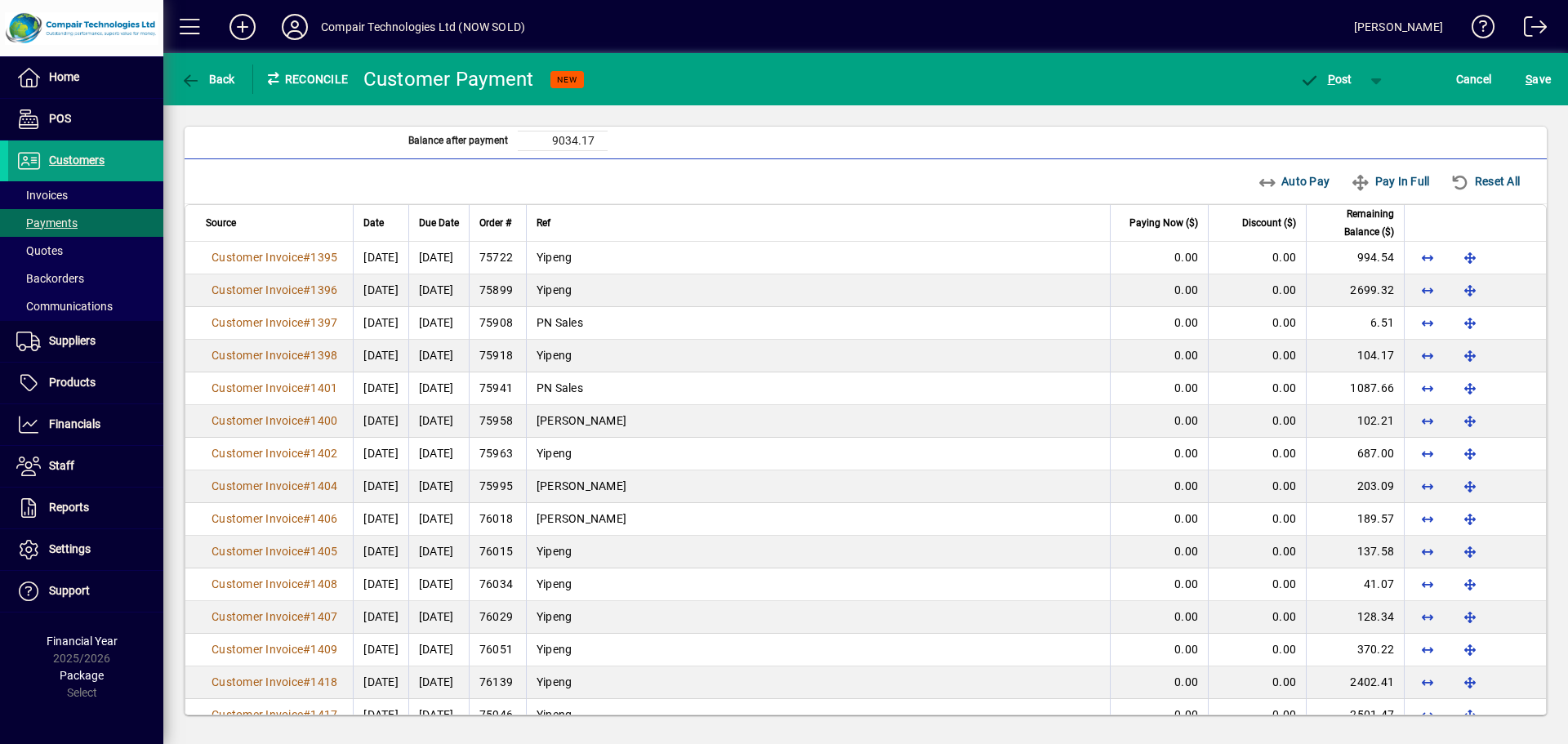
scroll to position [425, 0]
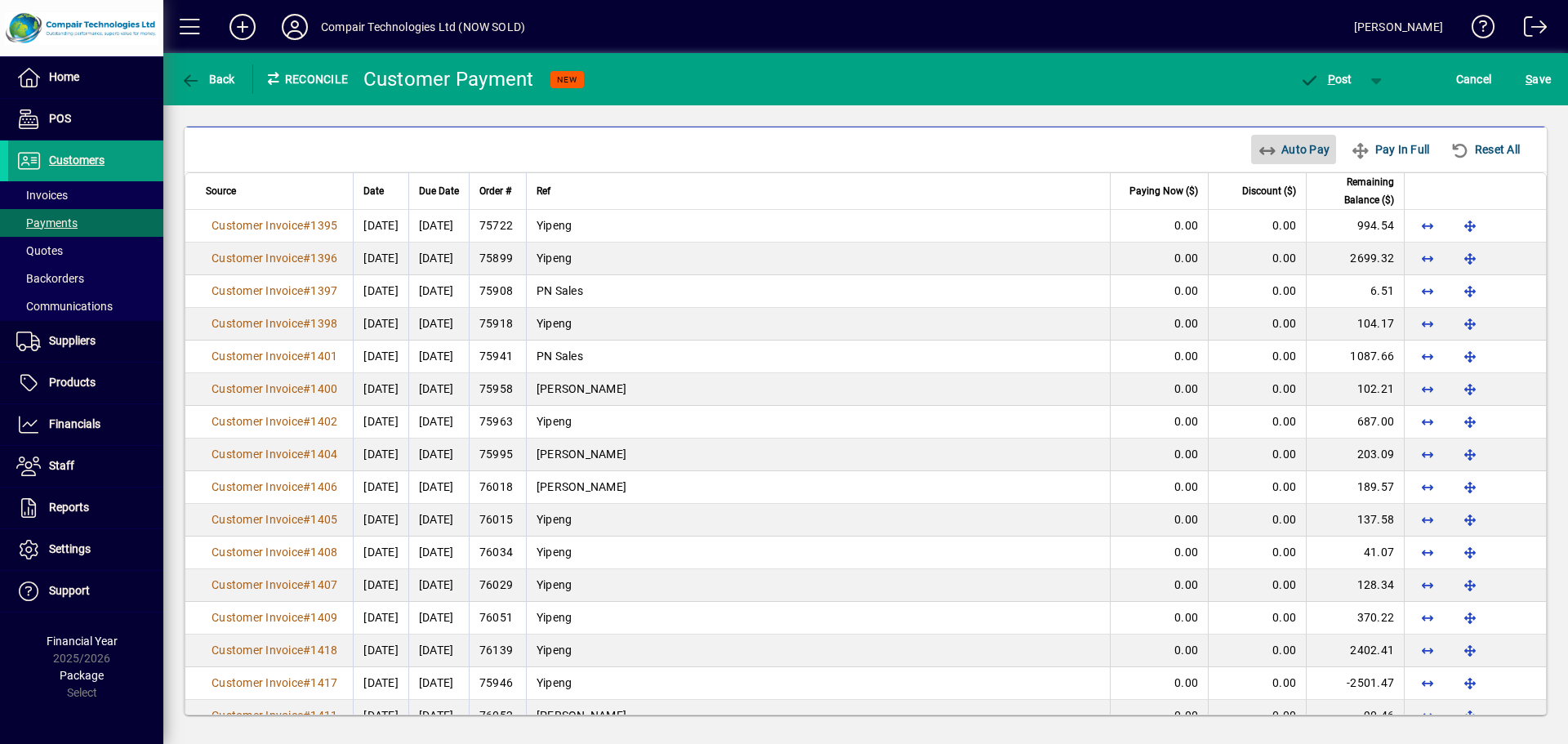
click at [1281, 151] on span "Auto Pay" at bounding box center [1294, 149] width 73 height 27
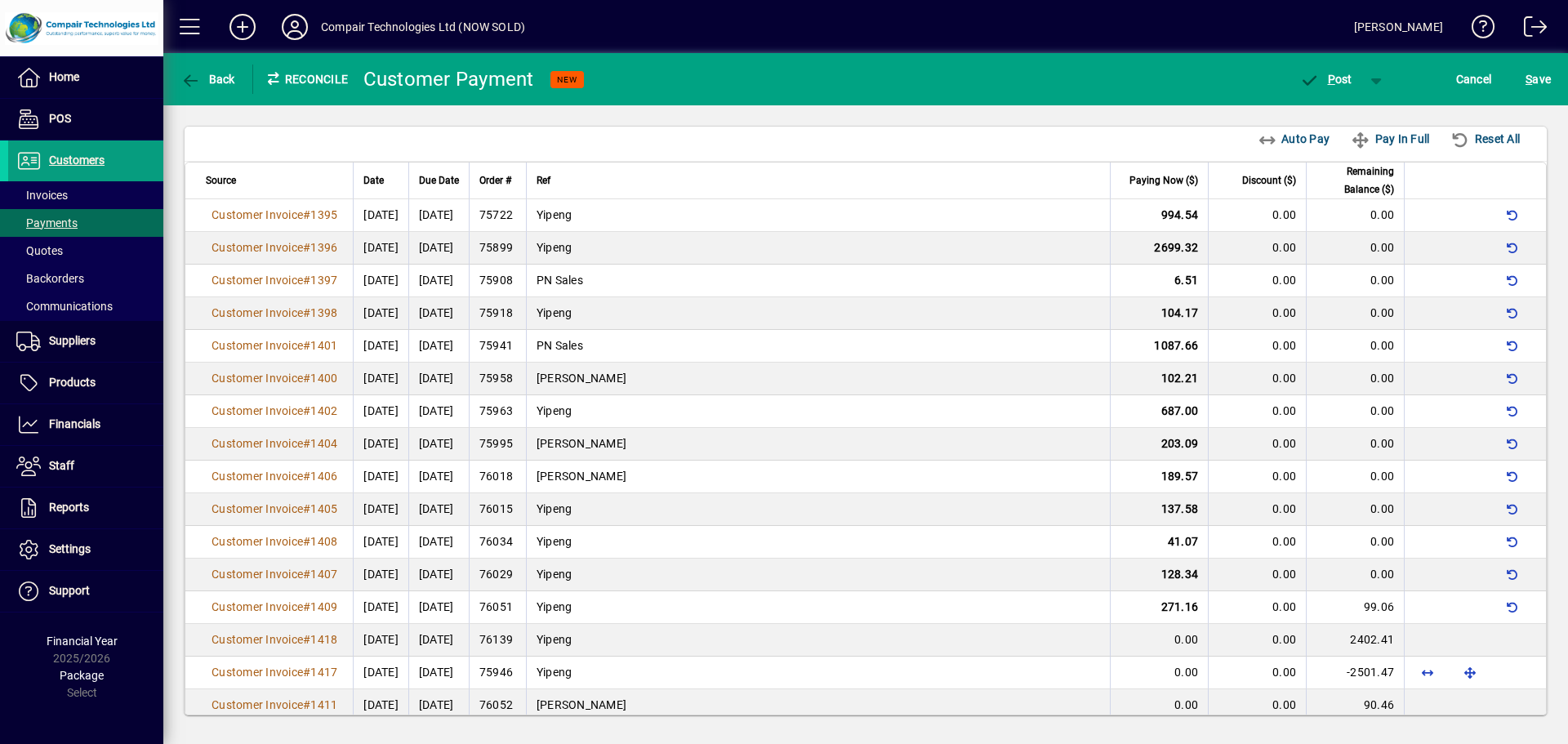
scroll to position [460, 0]
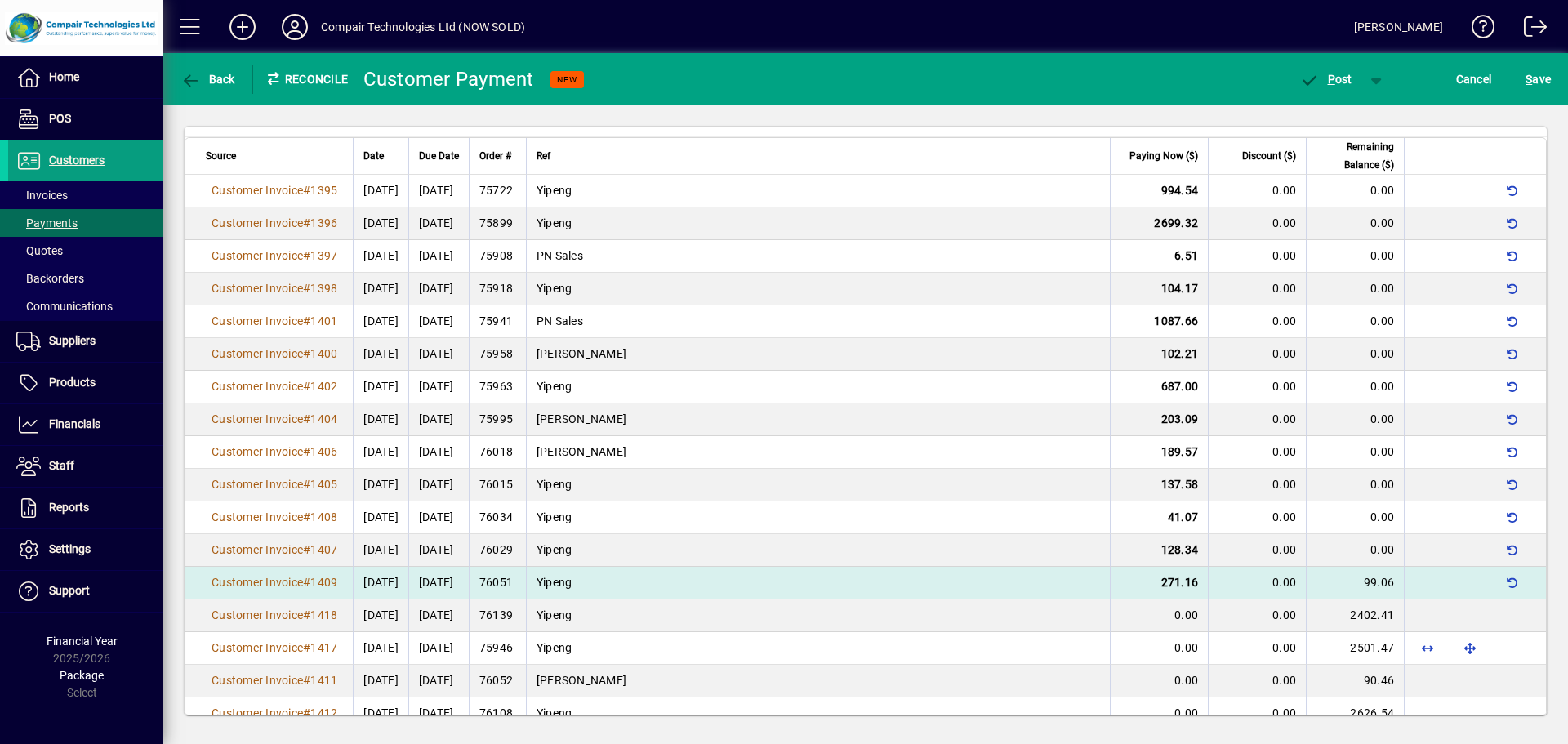
click at [1148, 584] on td "271.16" at bounding box center [1159, 583] width 98 height 32
click at [1148, 469] on td "189.57" at bounding box center [1159, 452] width 98 height 32
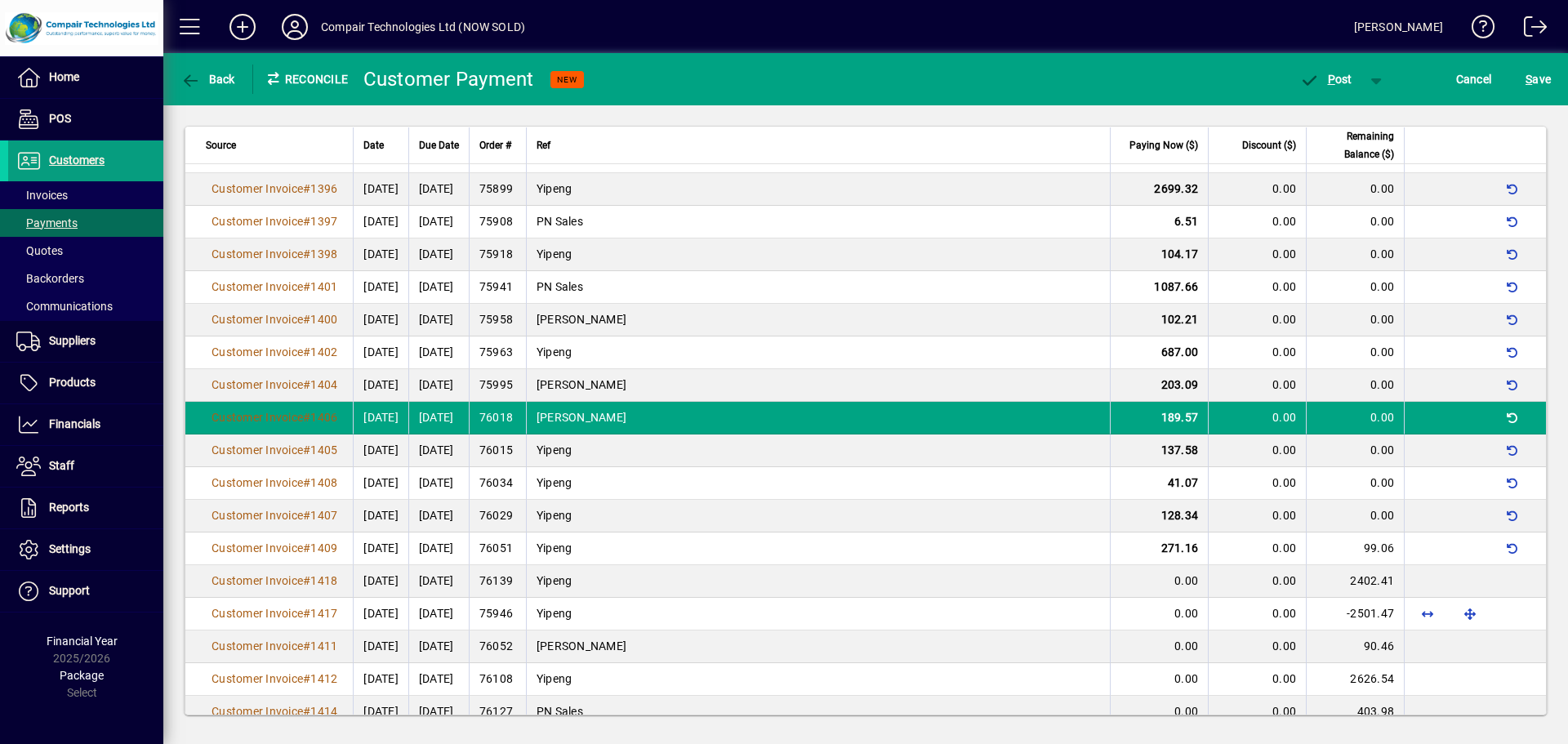
scroll to position [712, 0]
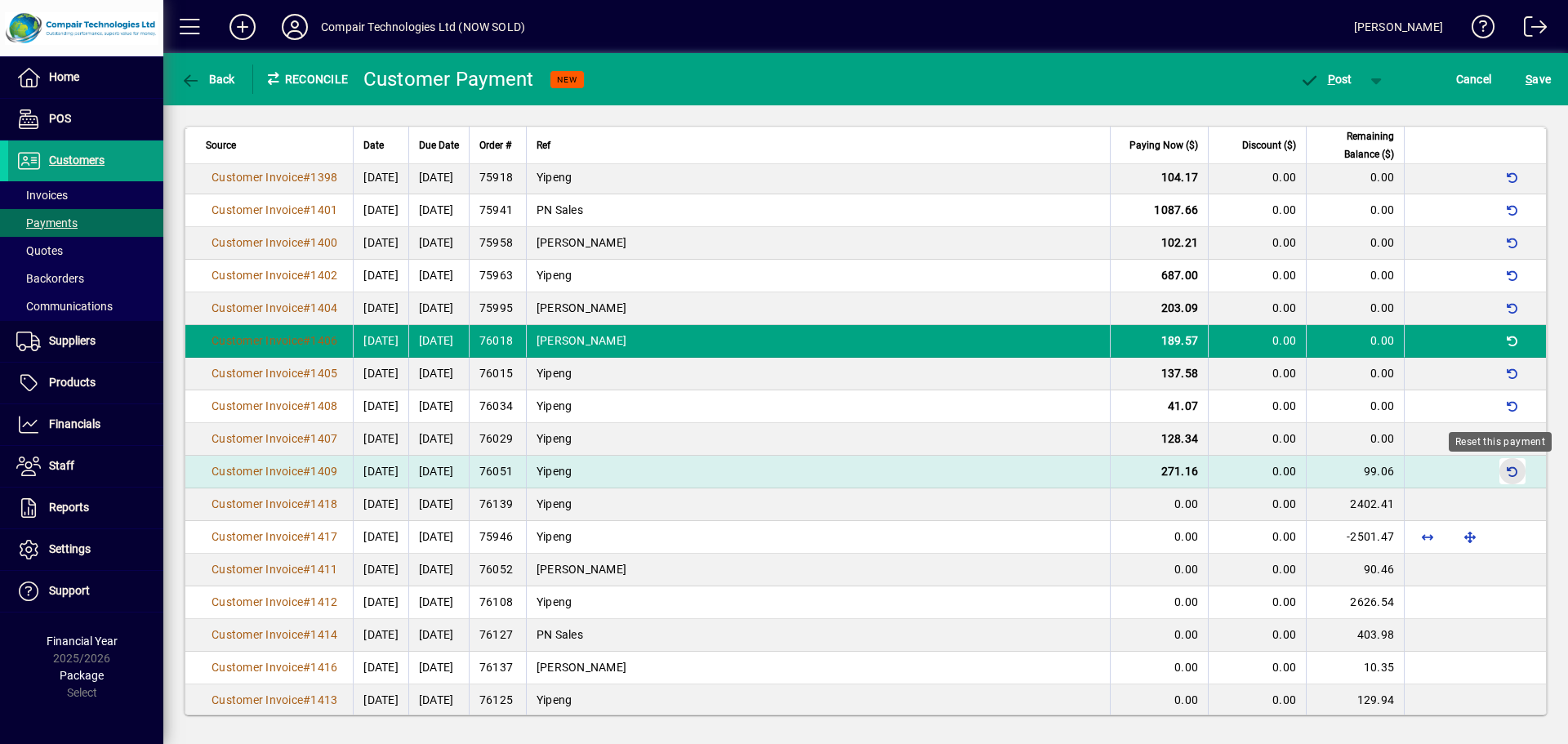
click at [1493, 473] on span "button" at bounding box center [1513, 472] width 39 height 39
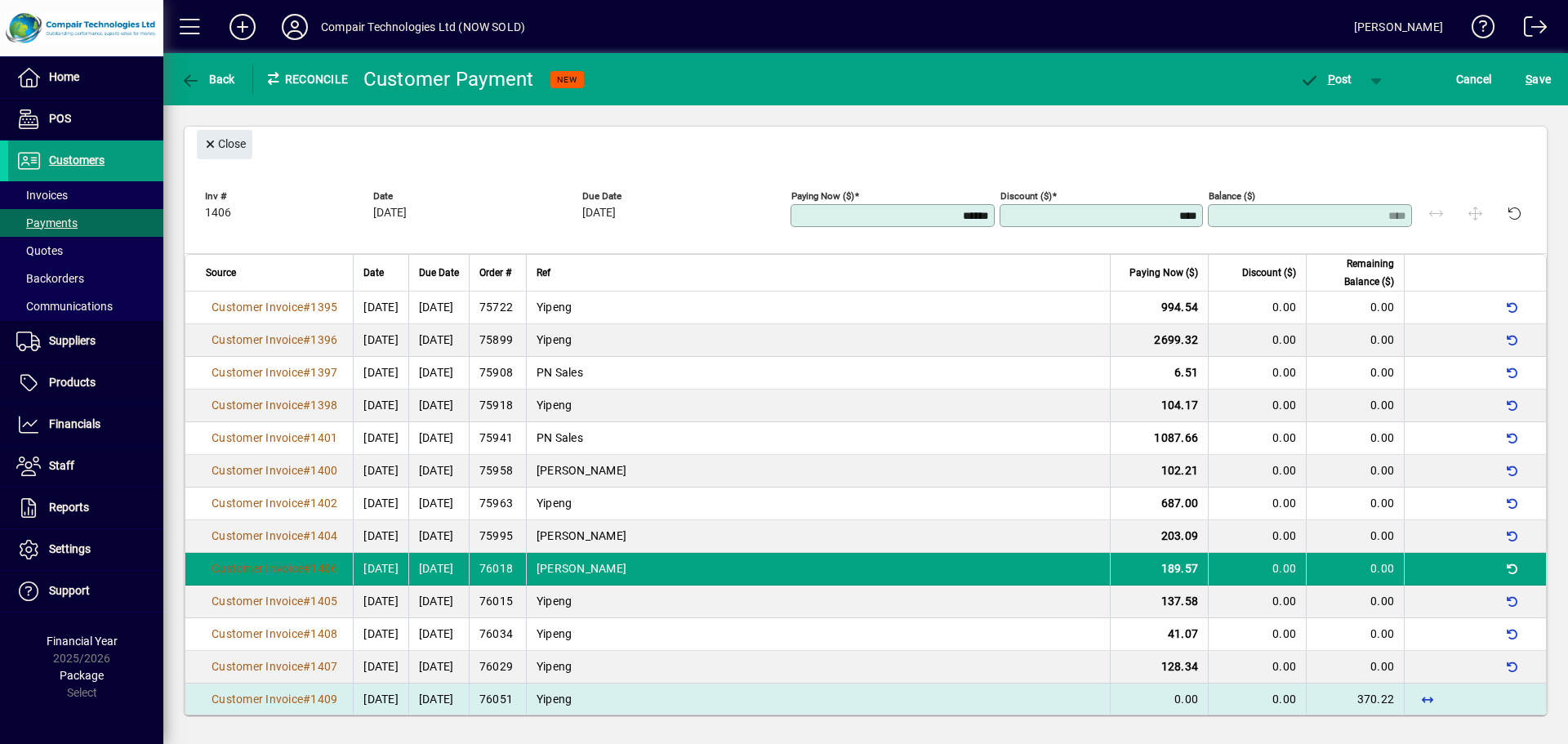
scroll to position [483, 0]
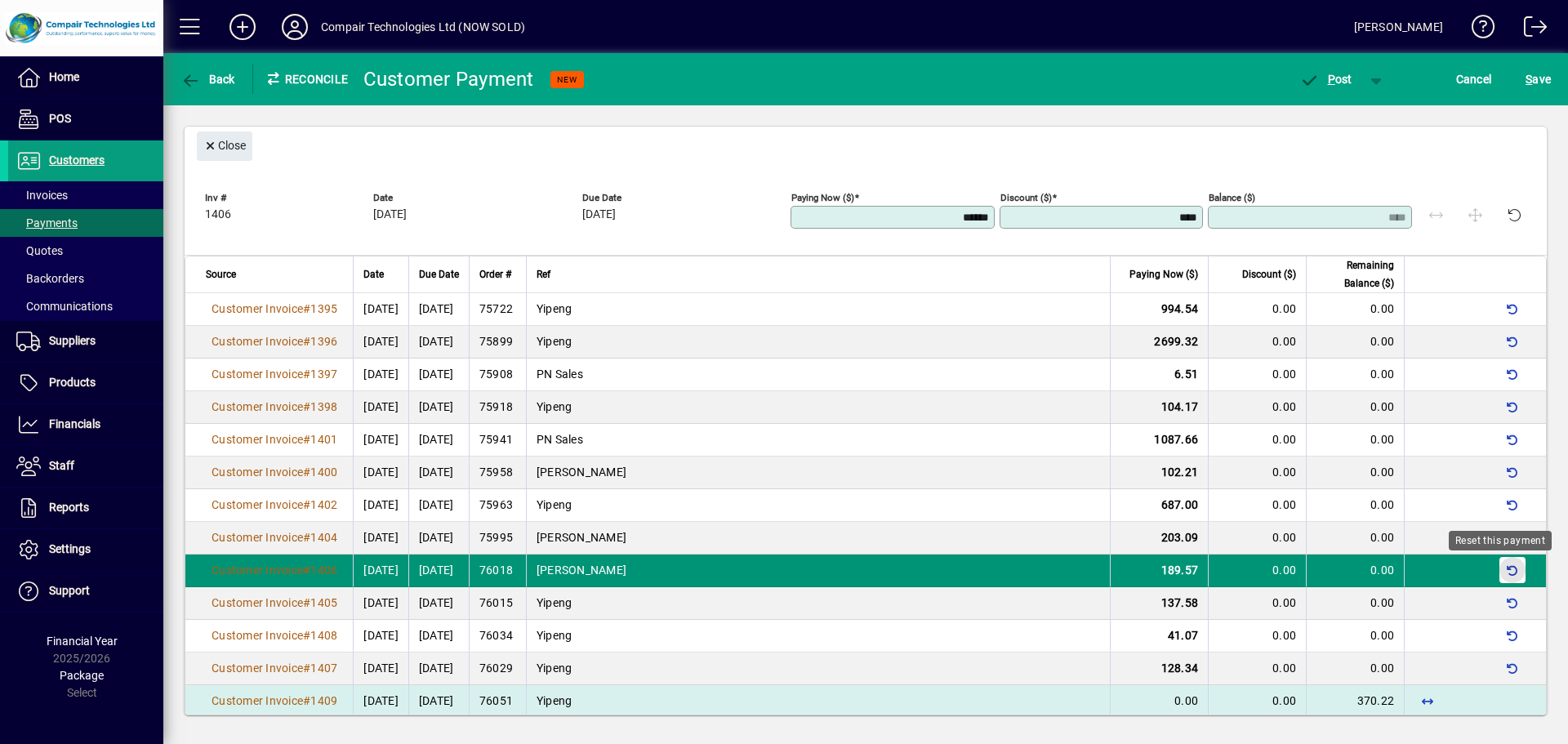
click at [1505, 567] on span "button" at bounding box center [1513, 570] width 39 height 39
type input "****"
type input "******"
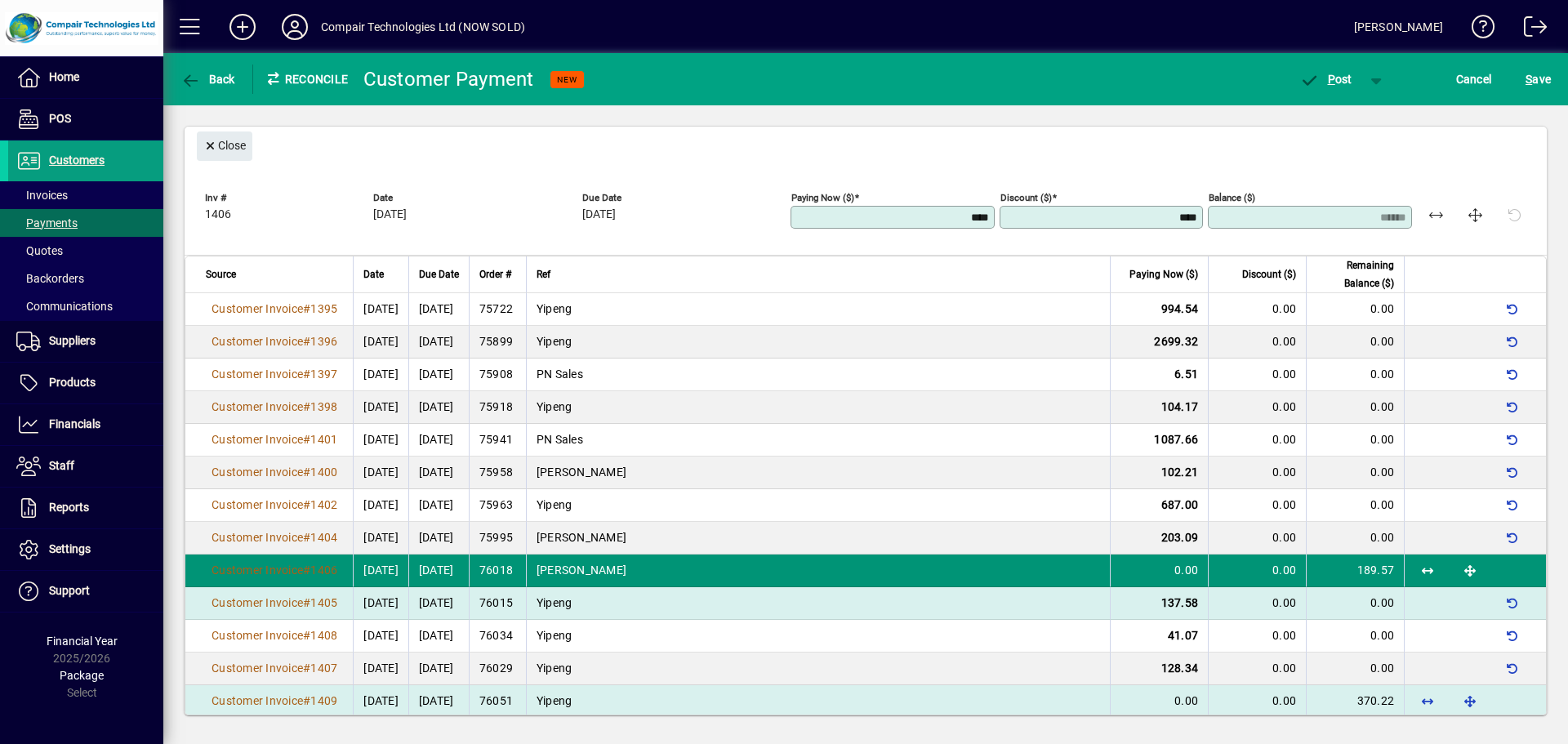
click at [1178, 607] on span "137.58" at bounding box center [1180, 602] width 37 height 13
type input "******"
type input "****"
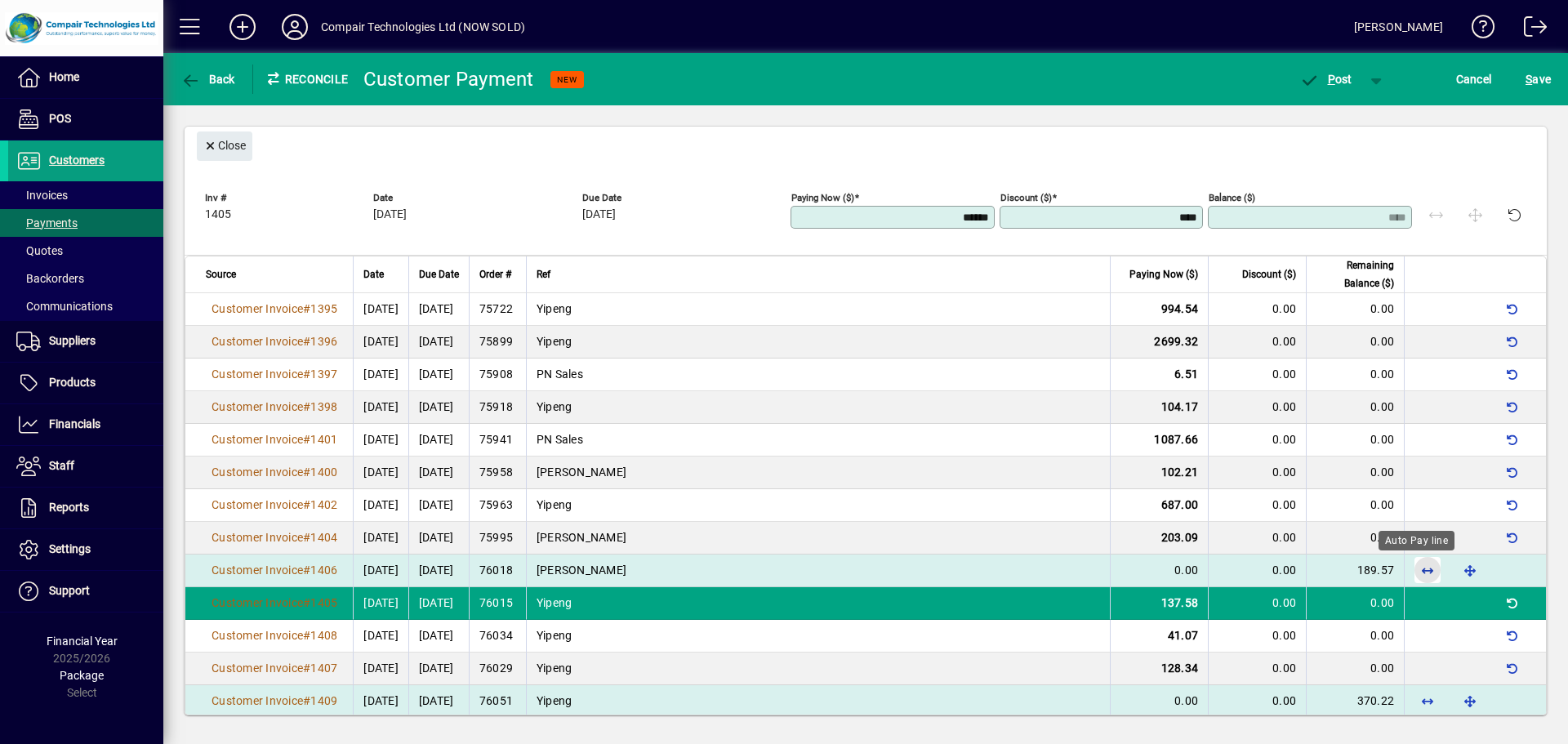
click at [1414, 568] on span "button" at bounding box center [1428, 570] width 39 height 39
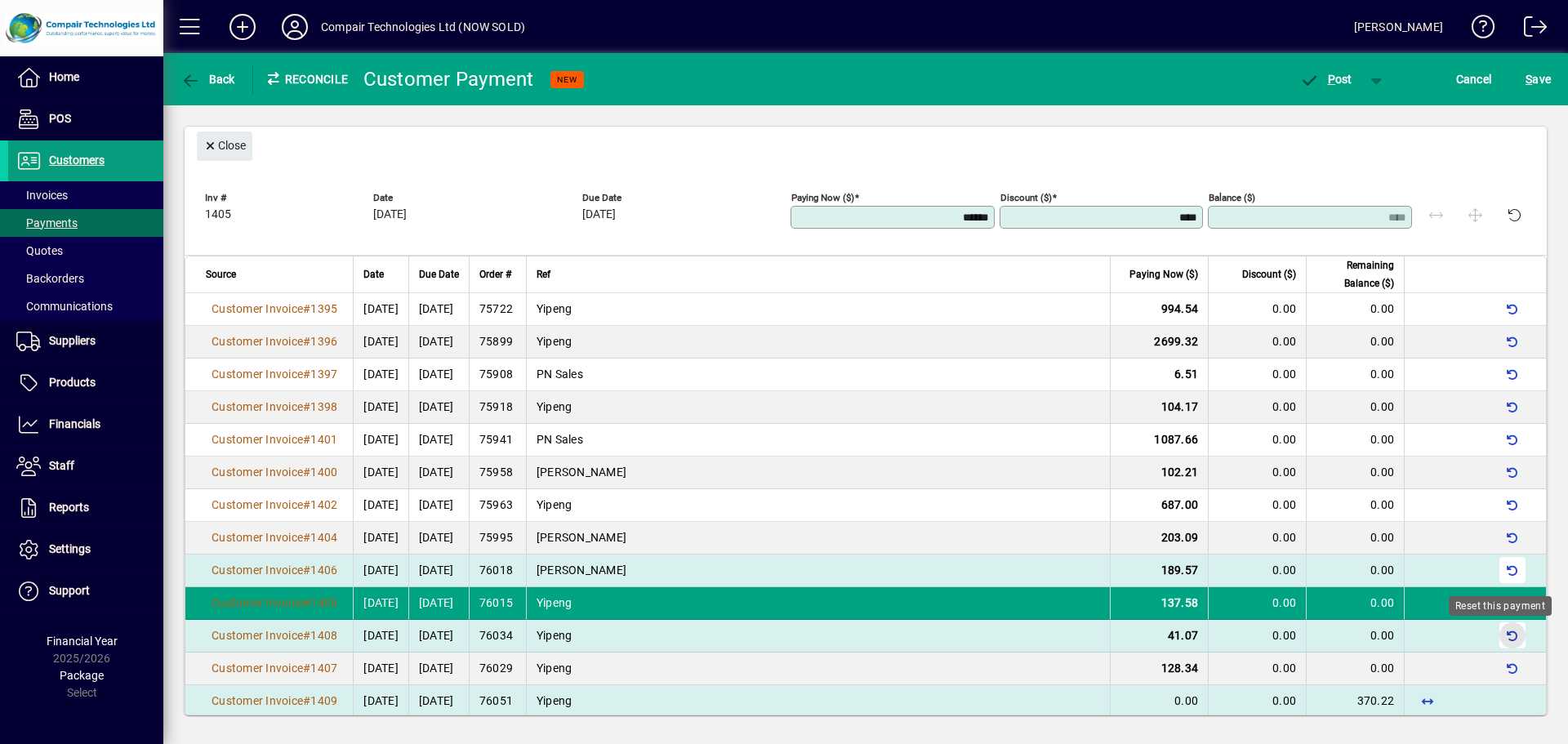
click at [1502, 632] on span "button" at bounding box center [1513, 636] width 39 height 39
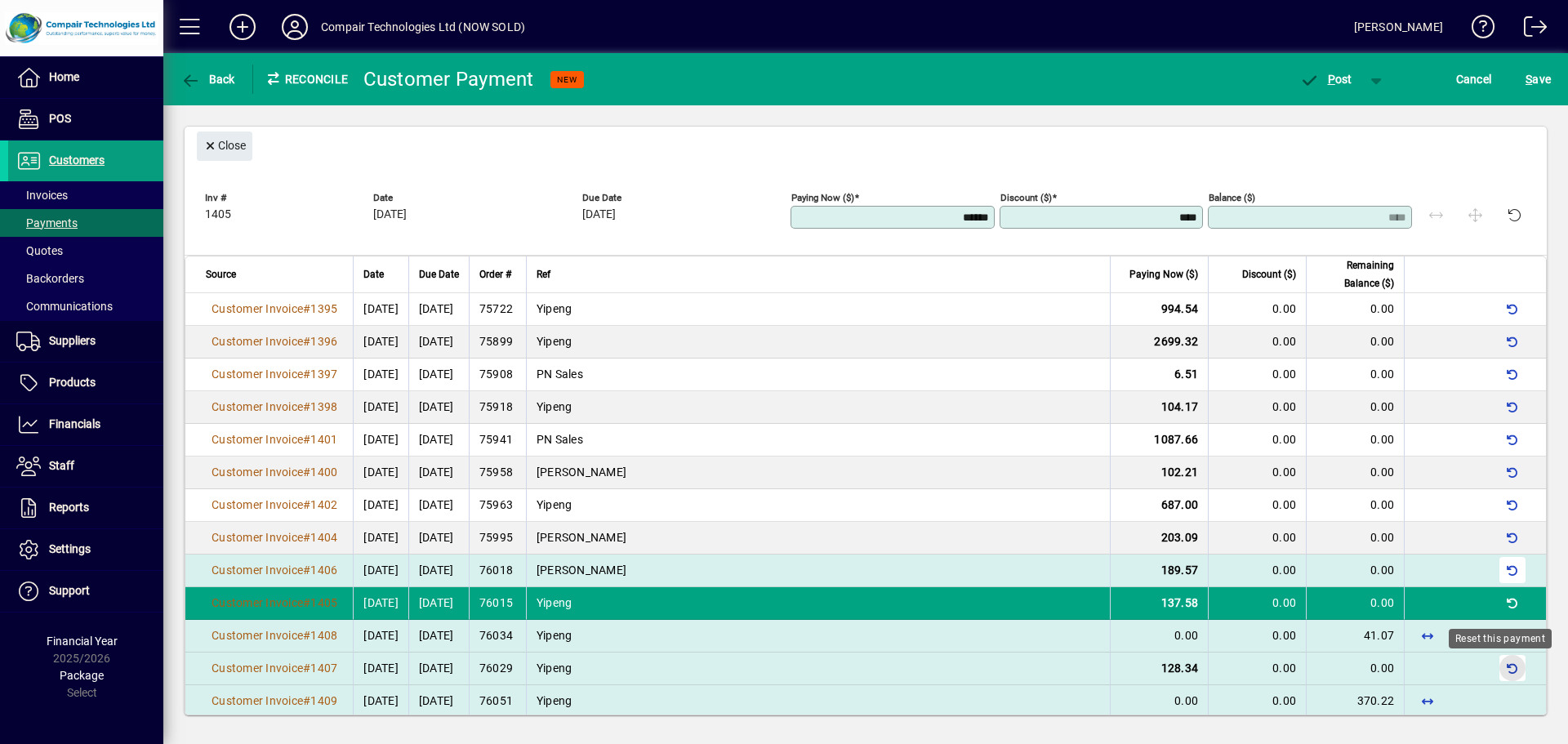
click at [1503, 667] on span "button" at bounding box center [1513, 668] width 39 height 39
click at [1416, 703] on span "button" at bounding box center [1428, 701] width 39 height 39
click at [1415, 671] on span "button" at bounding box center [1428, 668] width 39 height 39
click at [1410, 637] on td at bounding box center [1475, 636] width 142 height 32
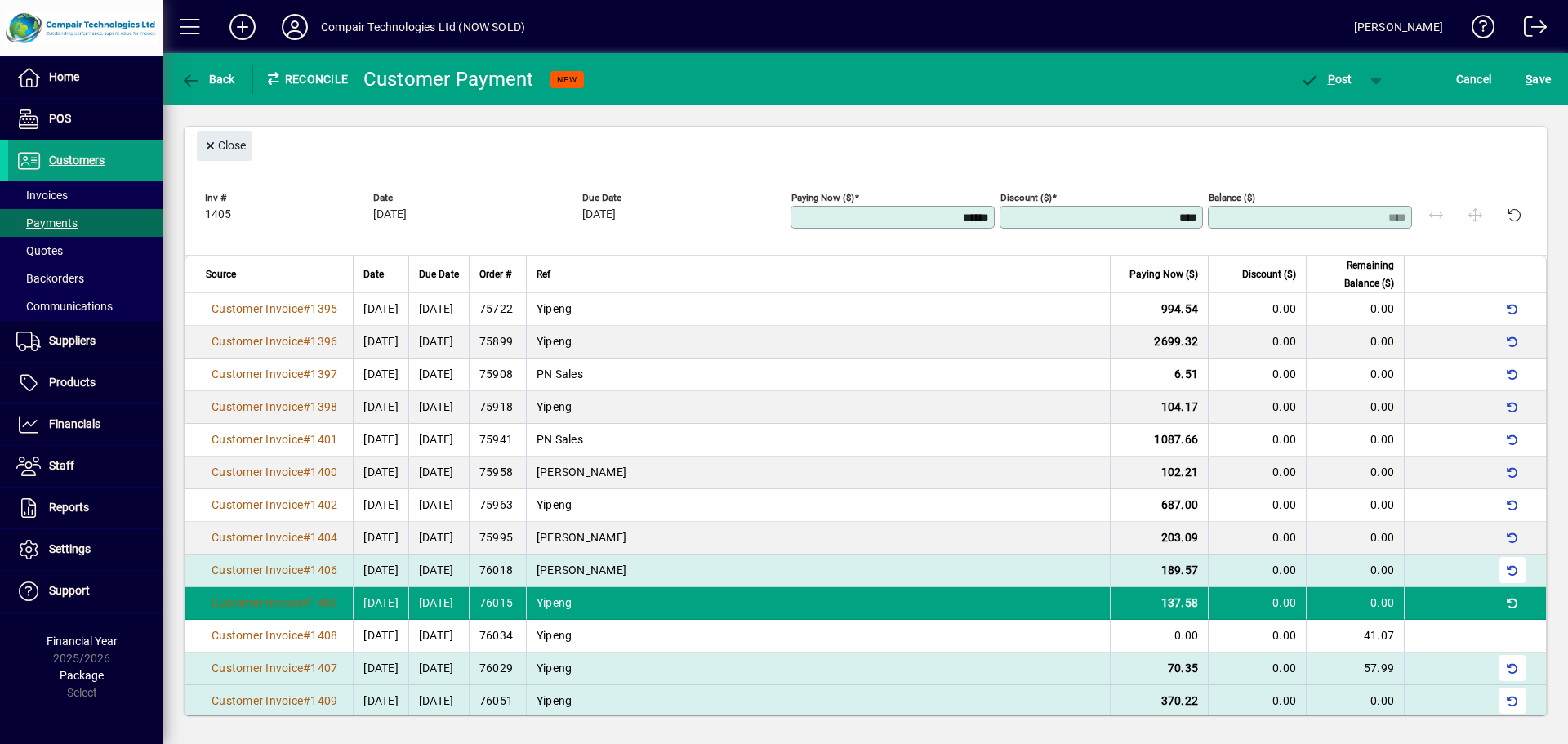
click at [1423, 700] on td at bounding box center [1475, 702] width 142 height 32
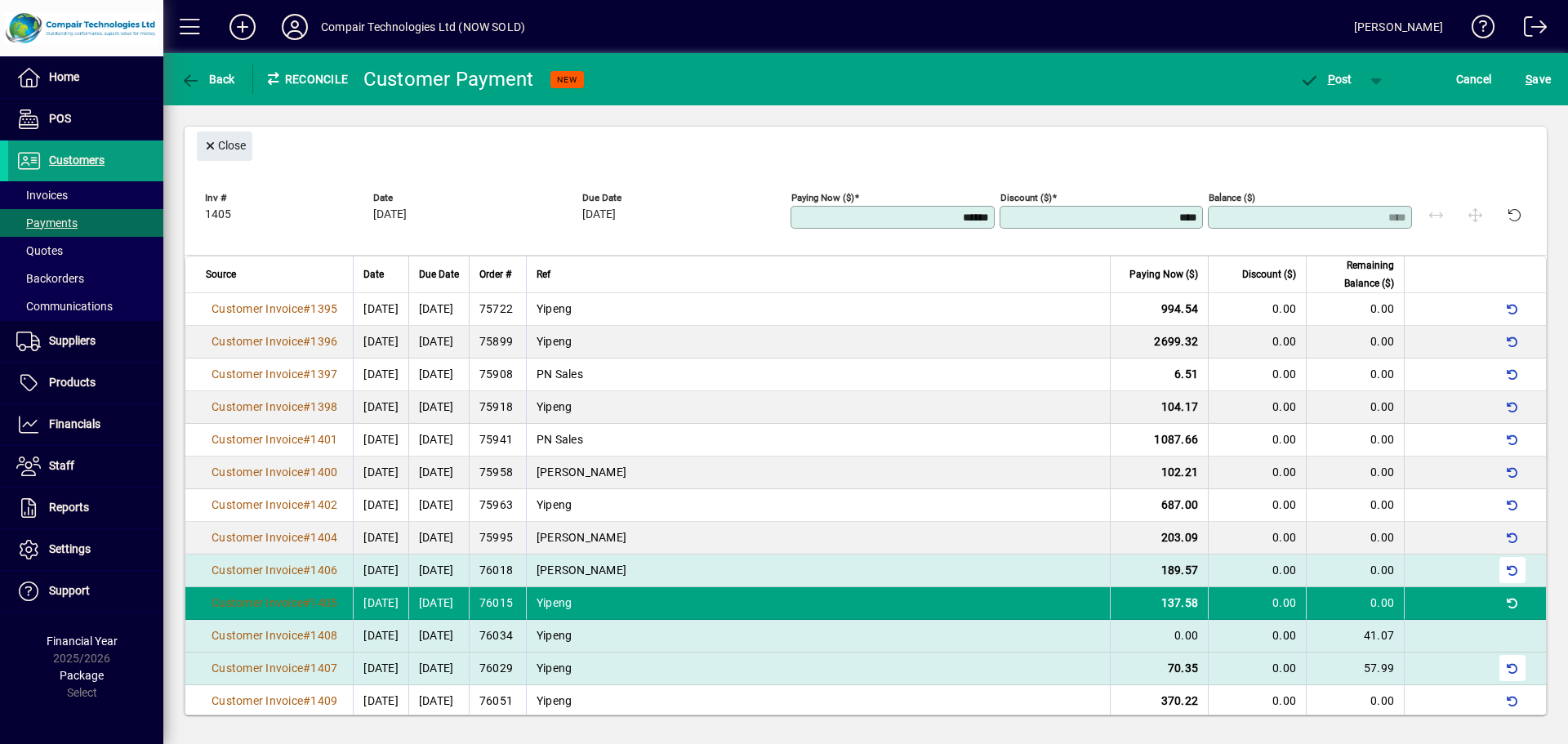
click at [1137, 632] on td "0.00" at bounding box center [1159, 636] width 98 height 32
type input "****"
type input "*****"
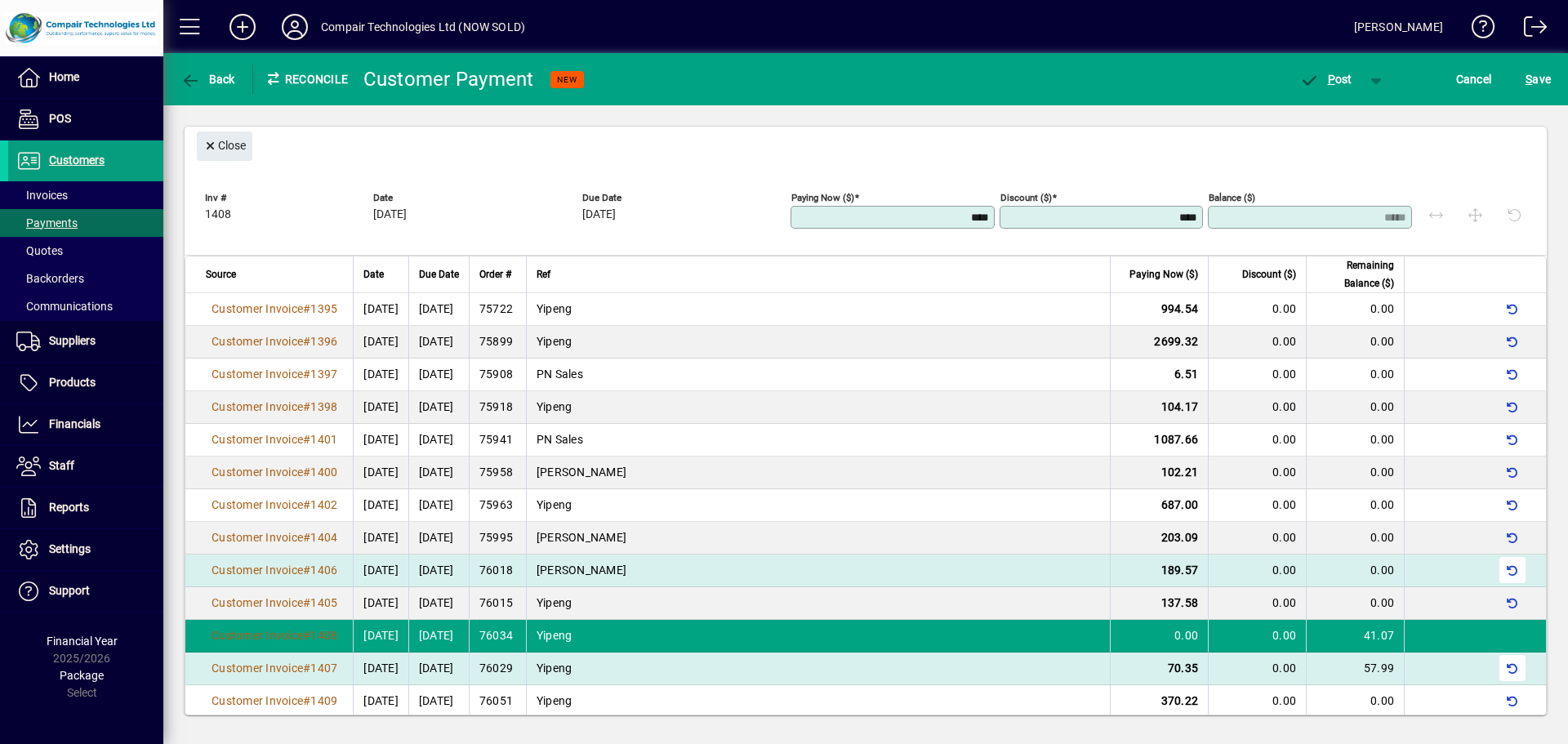
scroll to position [0, 0]
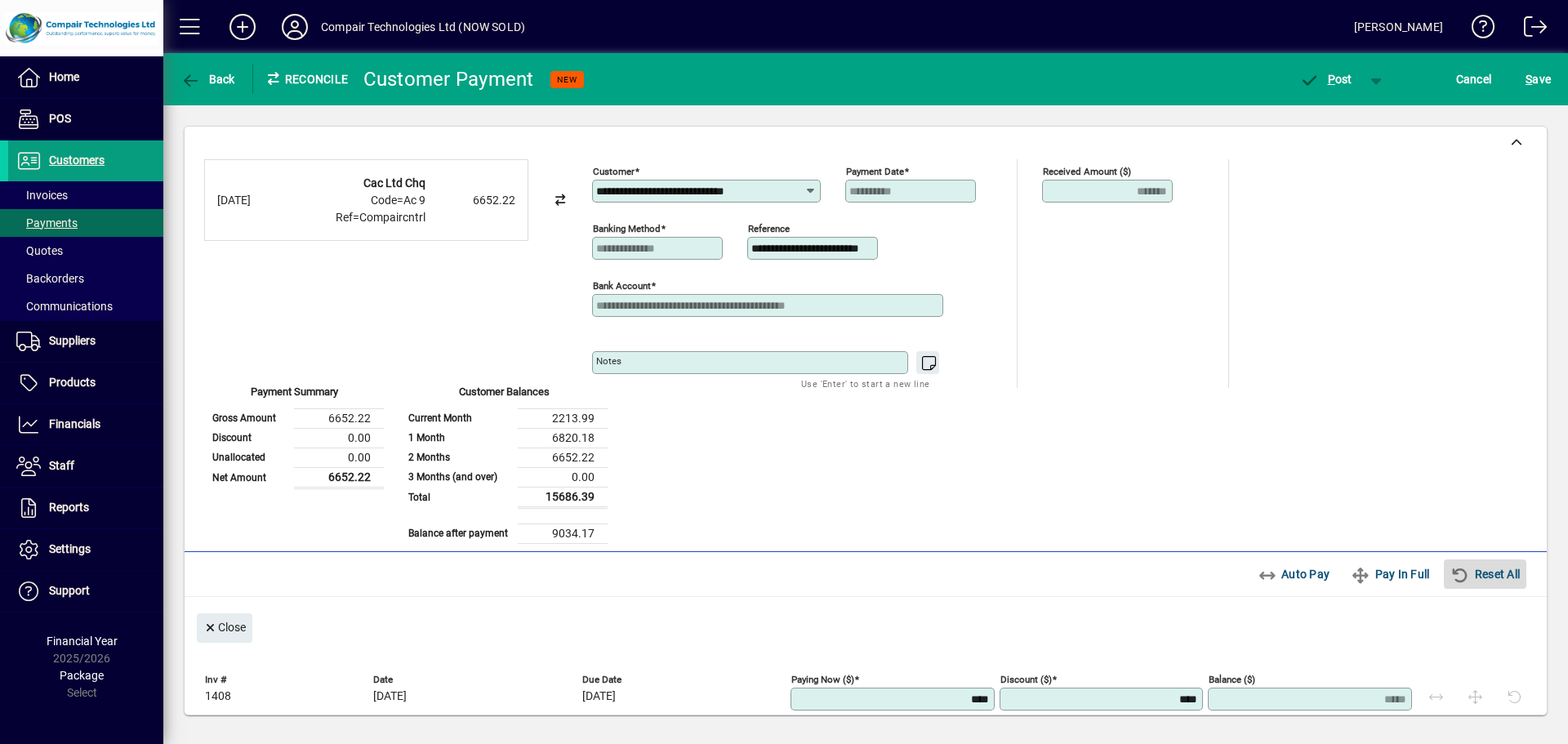
click at [1484, 577] on span "Reset All" at bounding box center [1485, 574] width 70 height 27
type input "****"
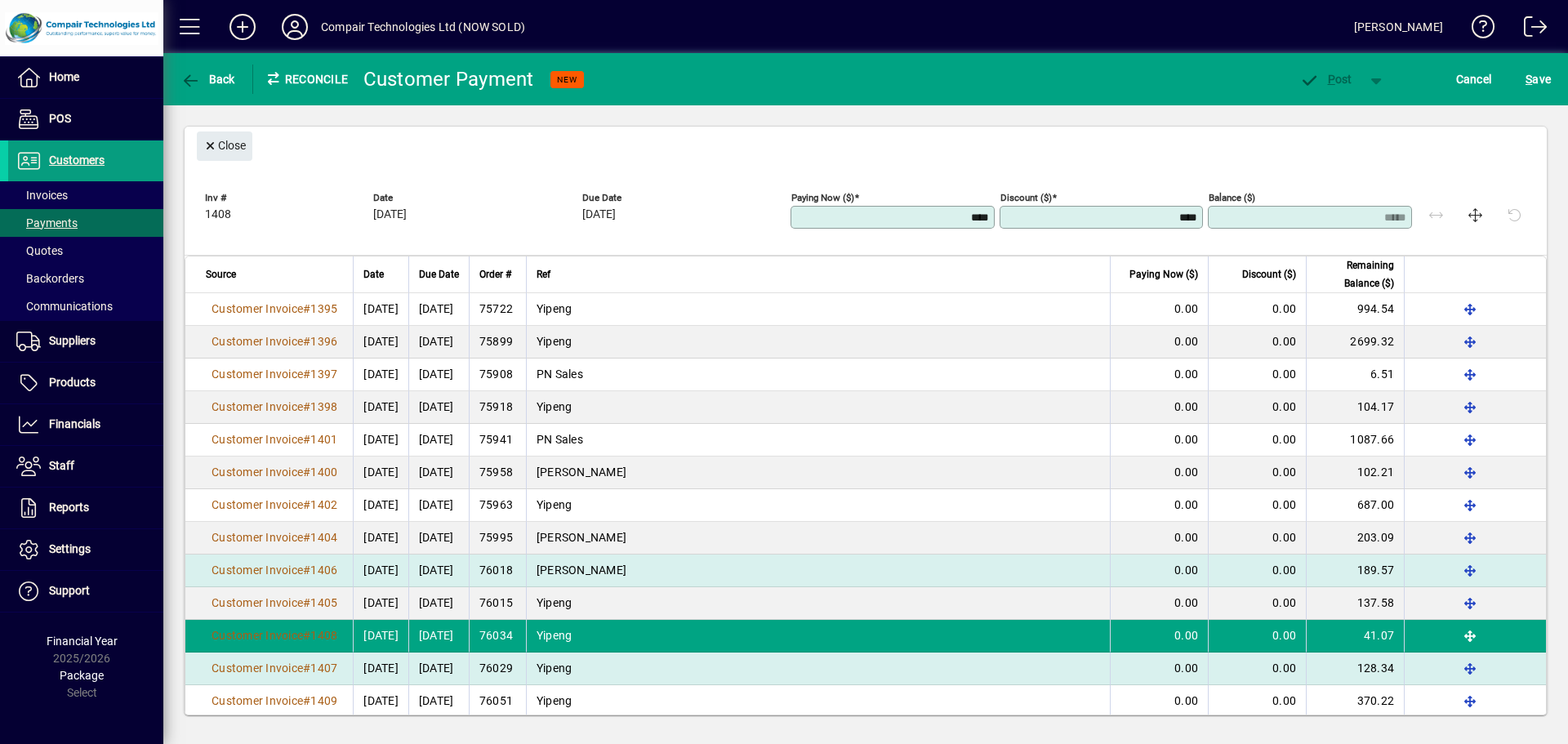
scroll to position [490, 0]
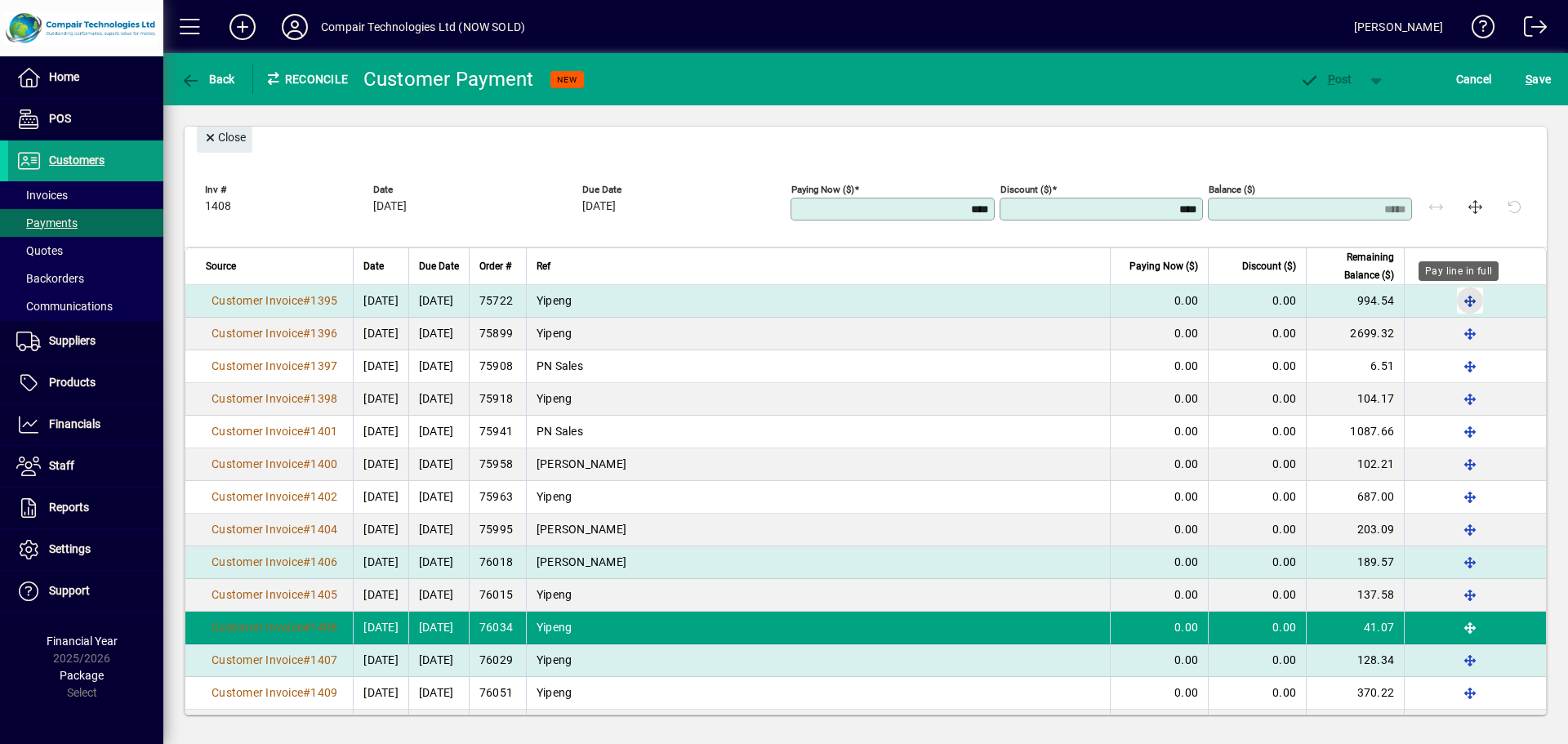
click at [1451, 301] on span "button" at bounding box center [1471, 301] width 39 height 39
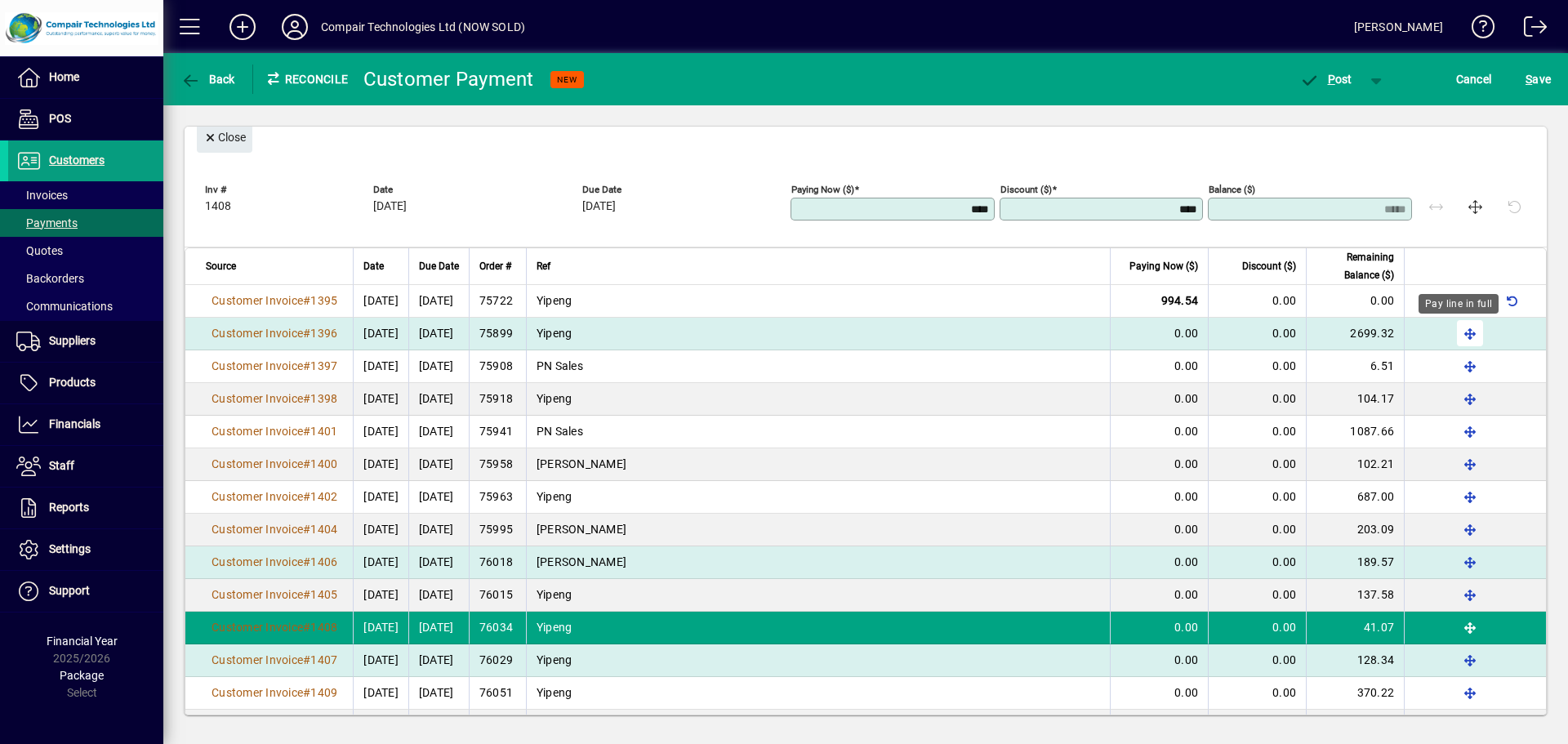
click at [1451, 334] on span "button" at bounding box center [1471, 333] width 39 height 39
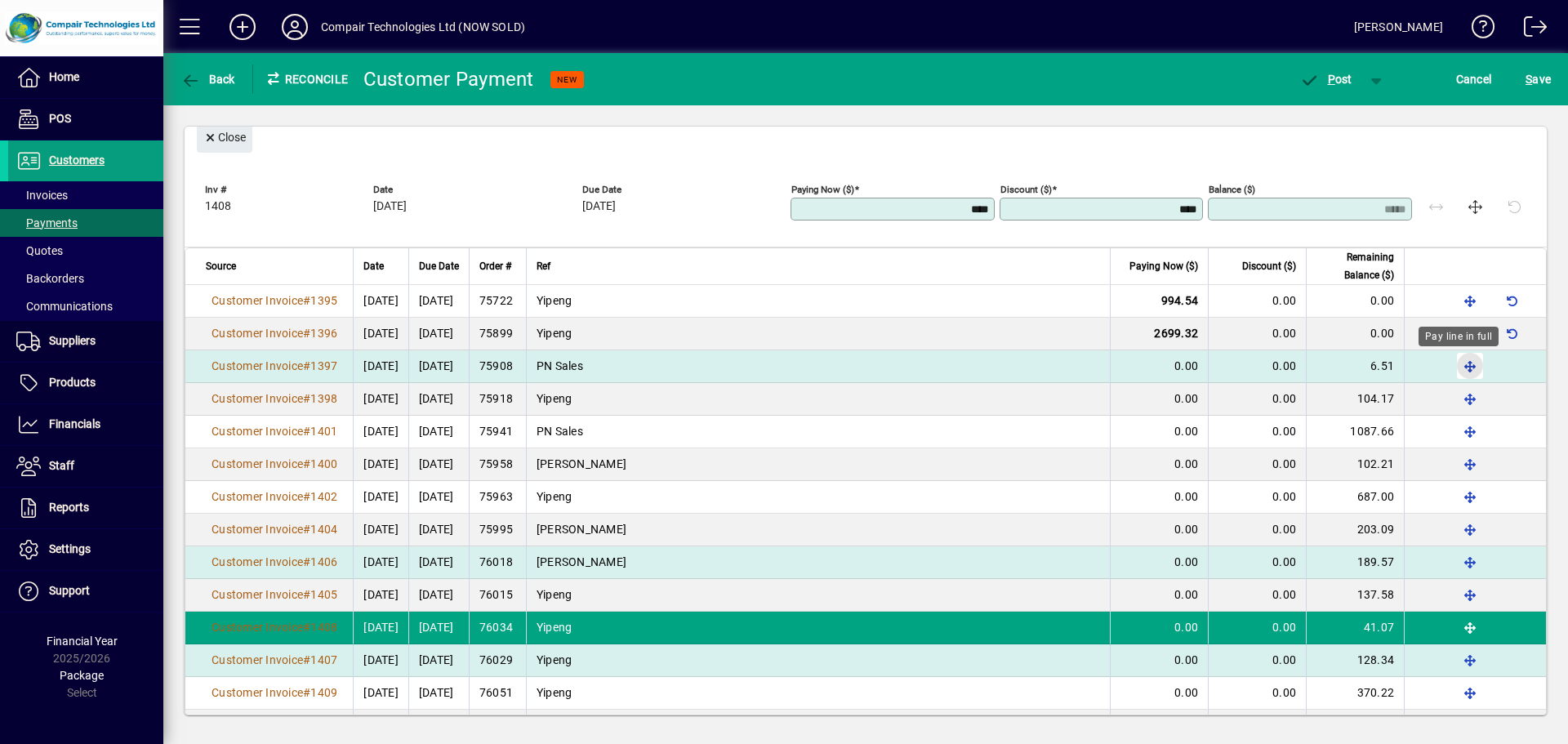
click at [1452, 368] on span "button" at bounding box center [1471, 366] width 39 height 39
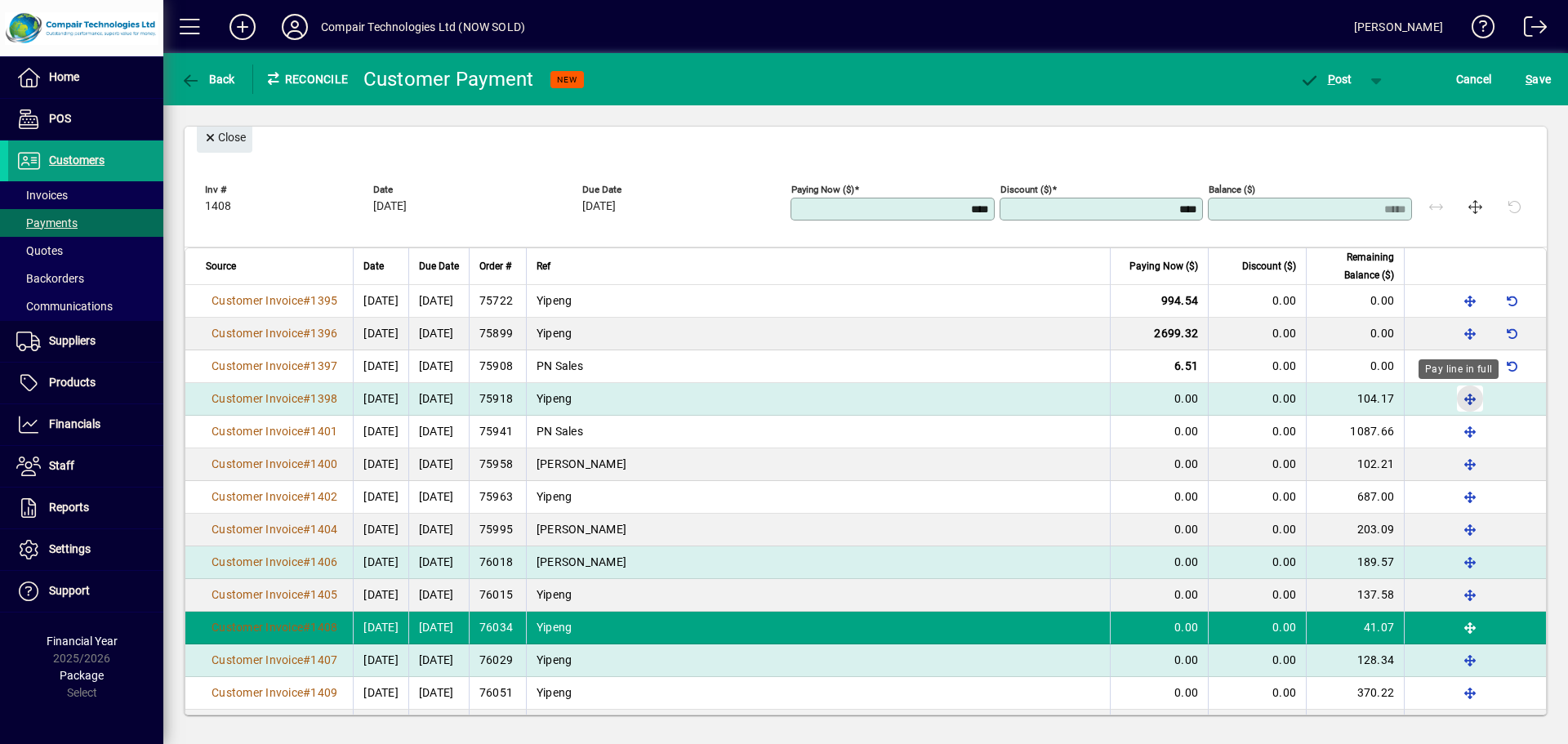
click at [1456, 402] on span "button" at bounding box center [1471, 399] width 39 height 39
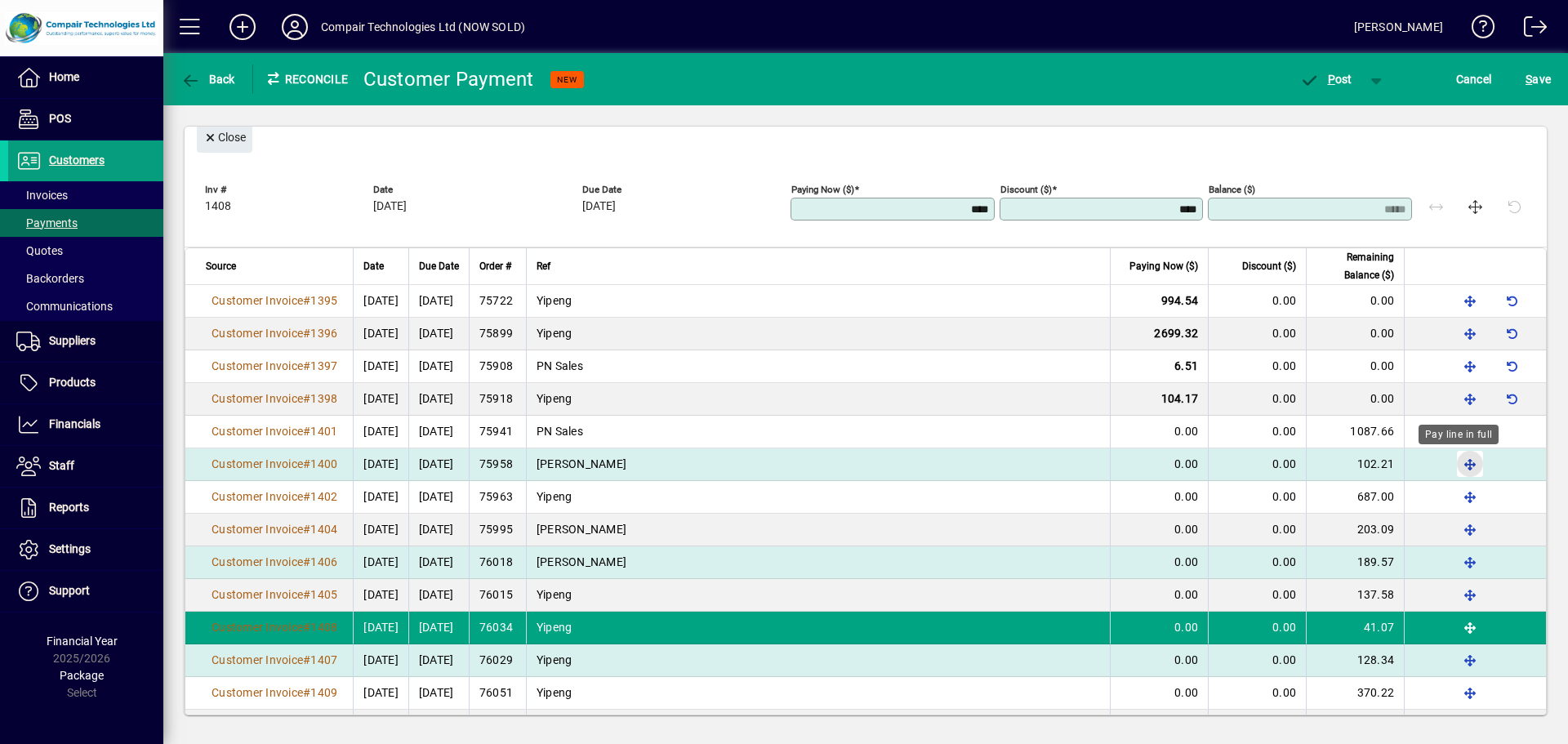
click at [1451, 469] on span "button" at bounding box center [1471, 464] width 39 height 39
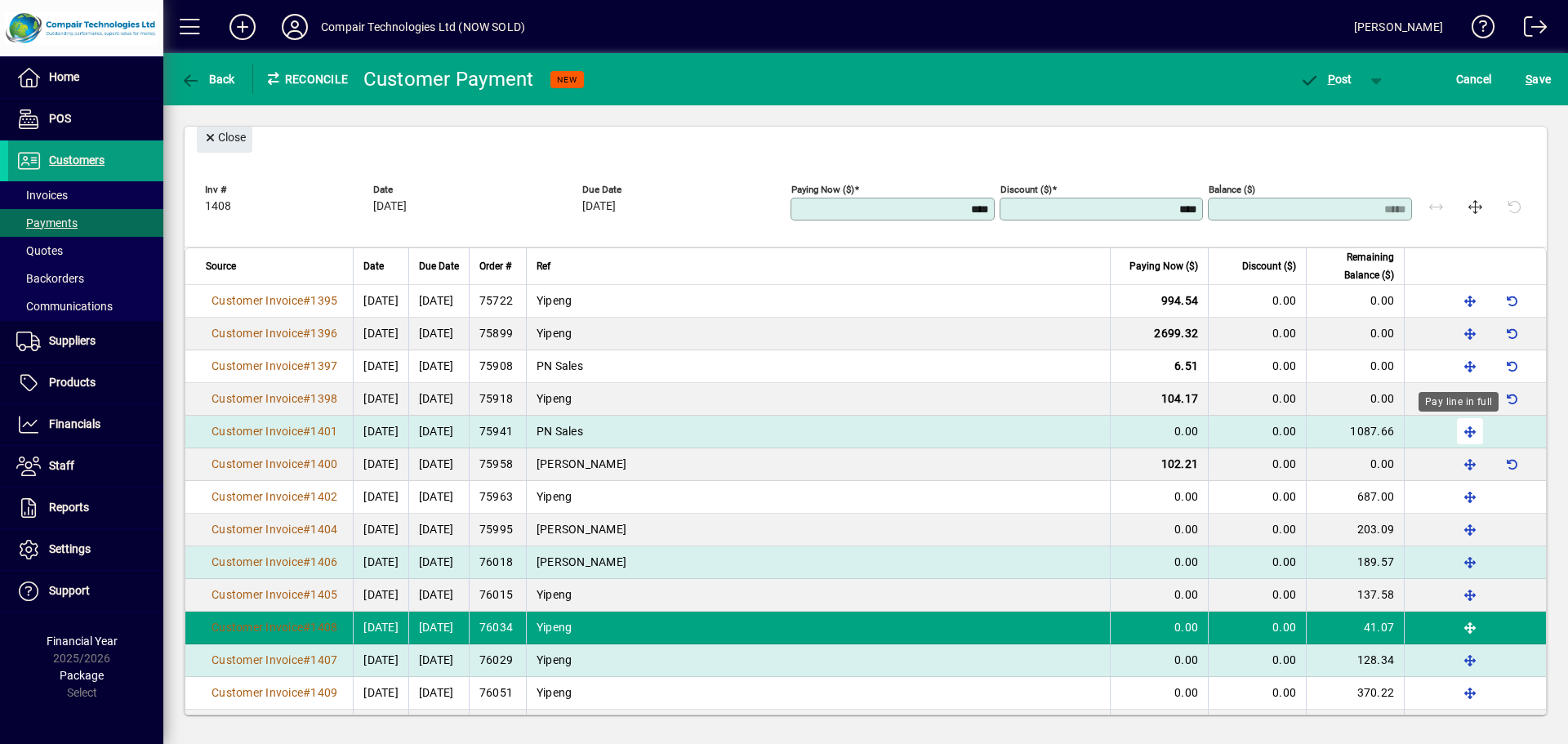
click at [1453, 440] on span "button" at bounding box center [1471, 431] width 39 height 39
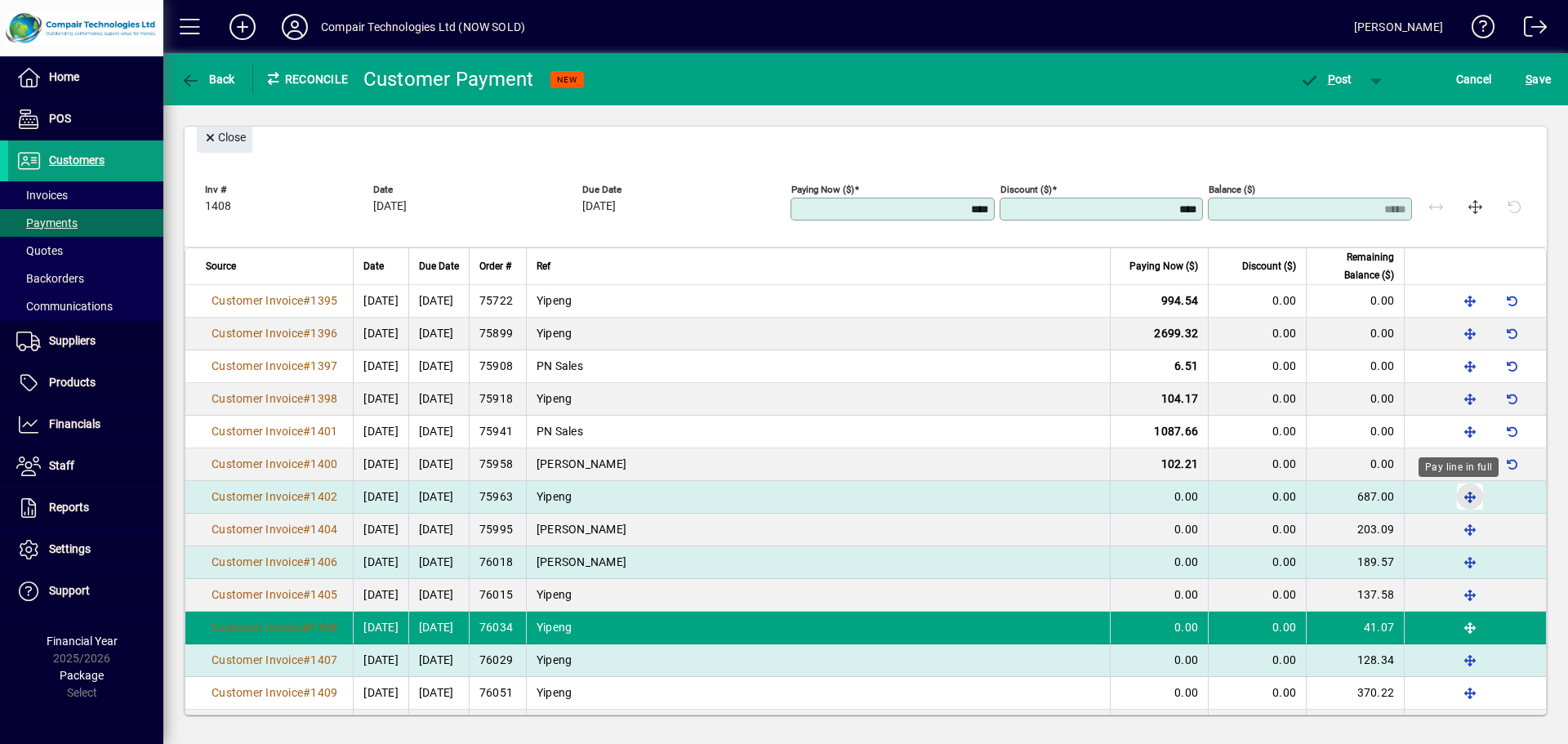
click at [1451, 498] on span "button" at bounding box center [1471, 497] width 39 height 39
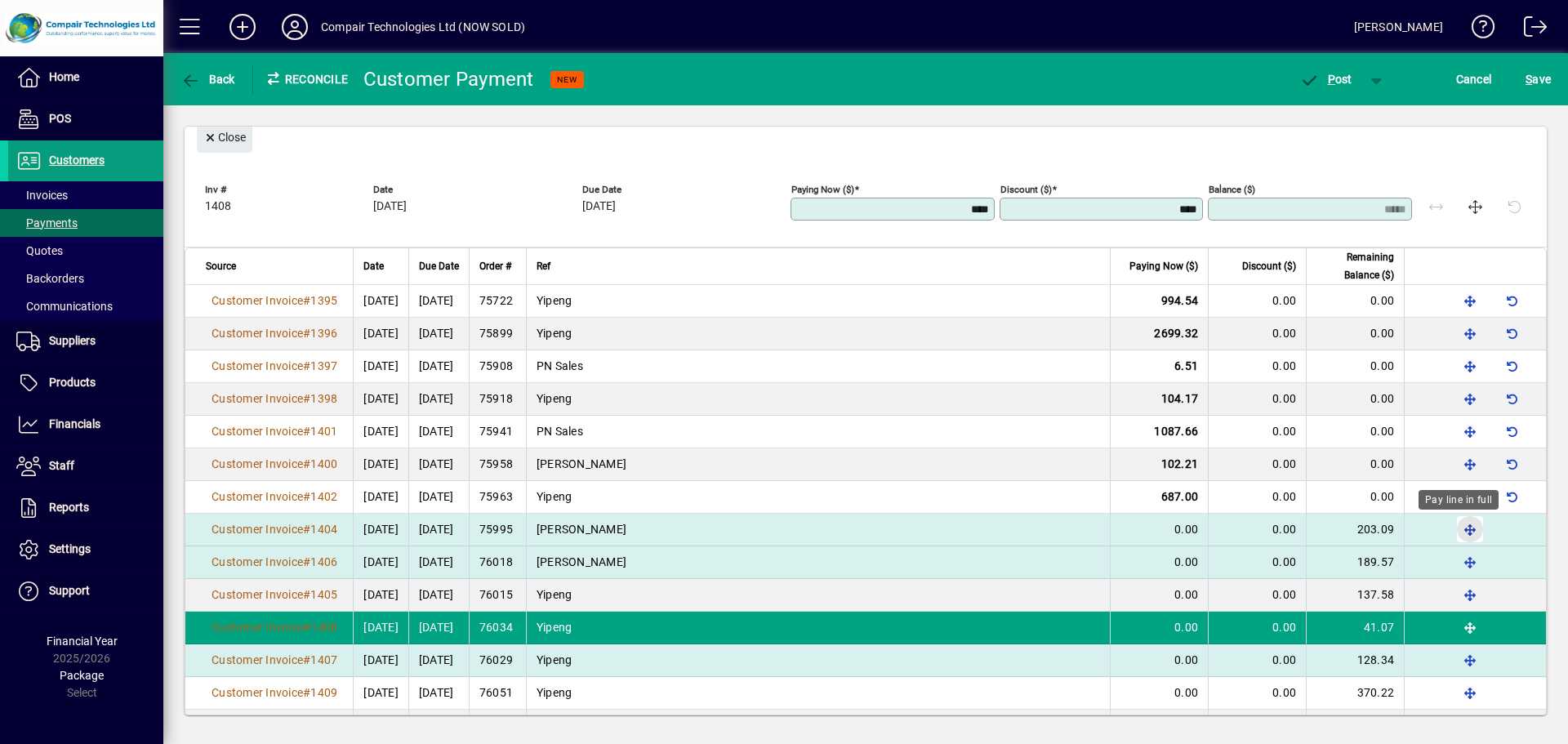
click at [1451, 537] on span "button" at bounding box center [1471, 530] width 39 height 39
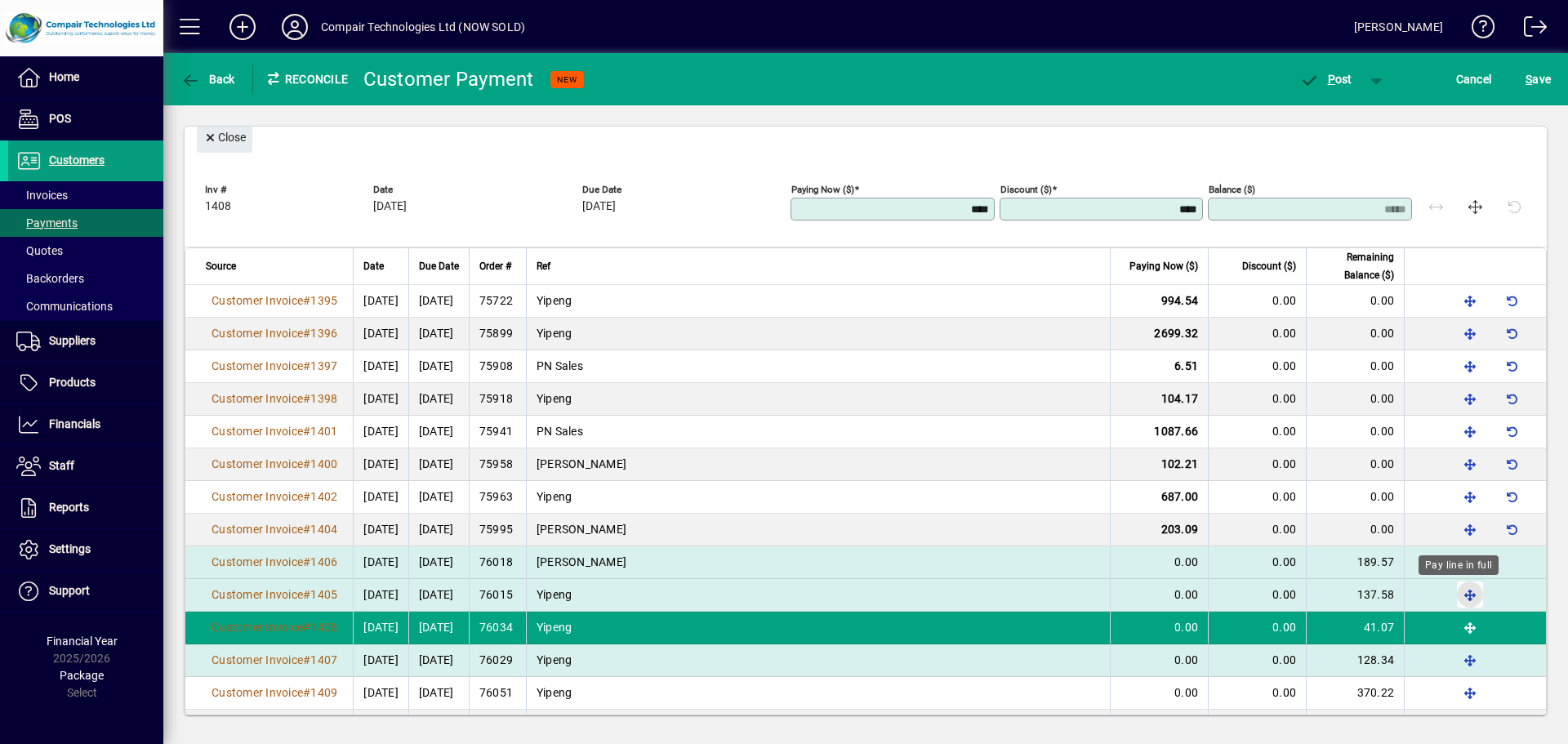
click at [1451, 599] on span "button" at bounding box center [1471, 595] width 39 height 39
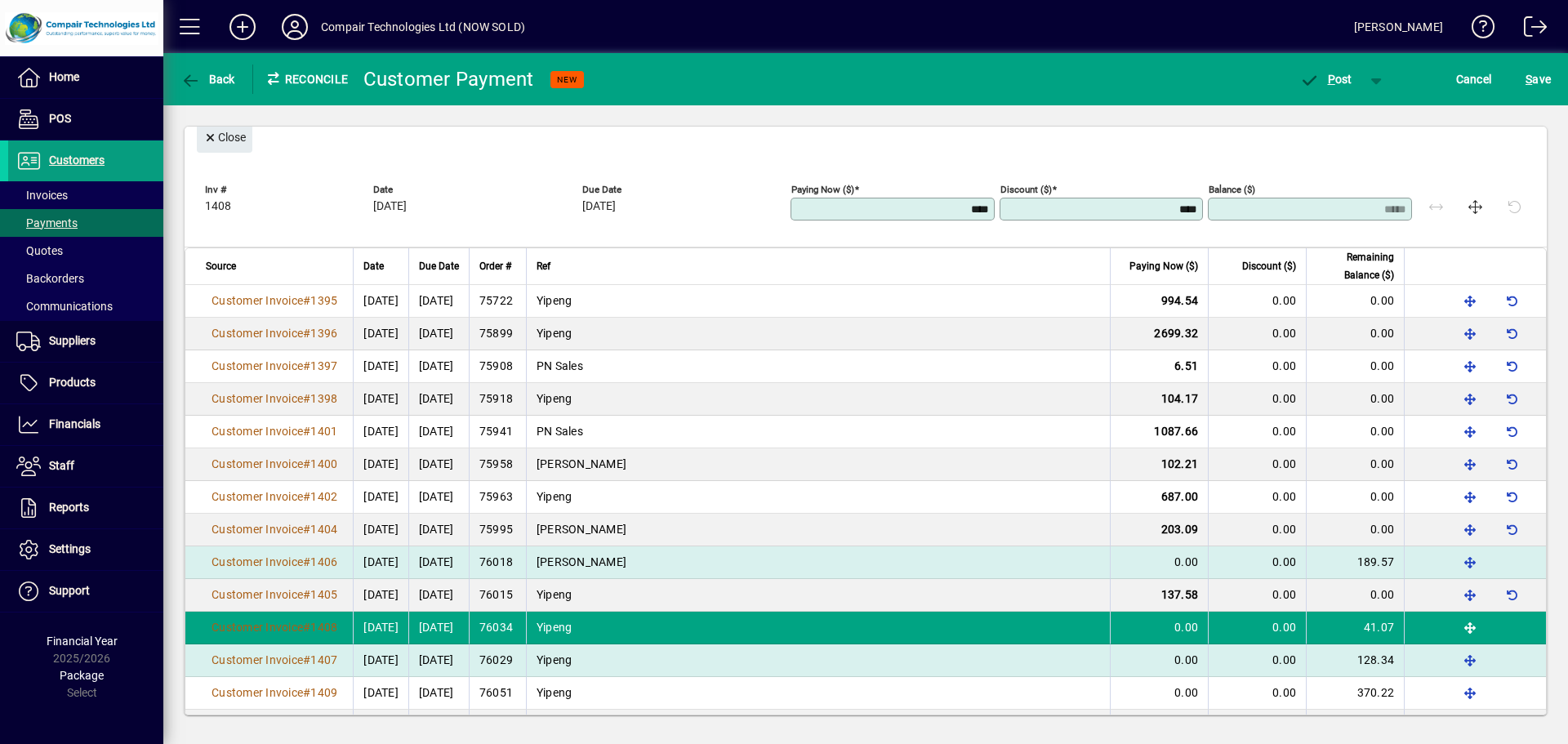
click at [1437, 561] on td at bounding box center [1475, 562] width 142 height 32
click at [1461, 561] on span "button" at bounding box center [1471, 562] width 39 height 39
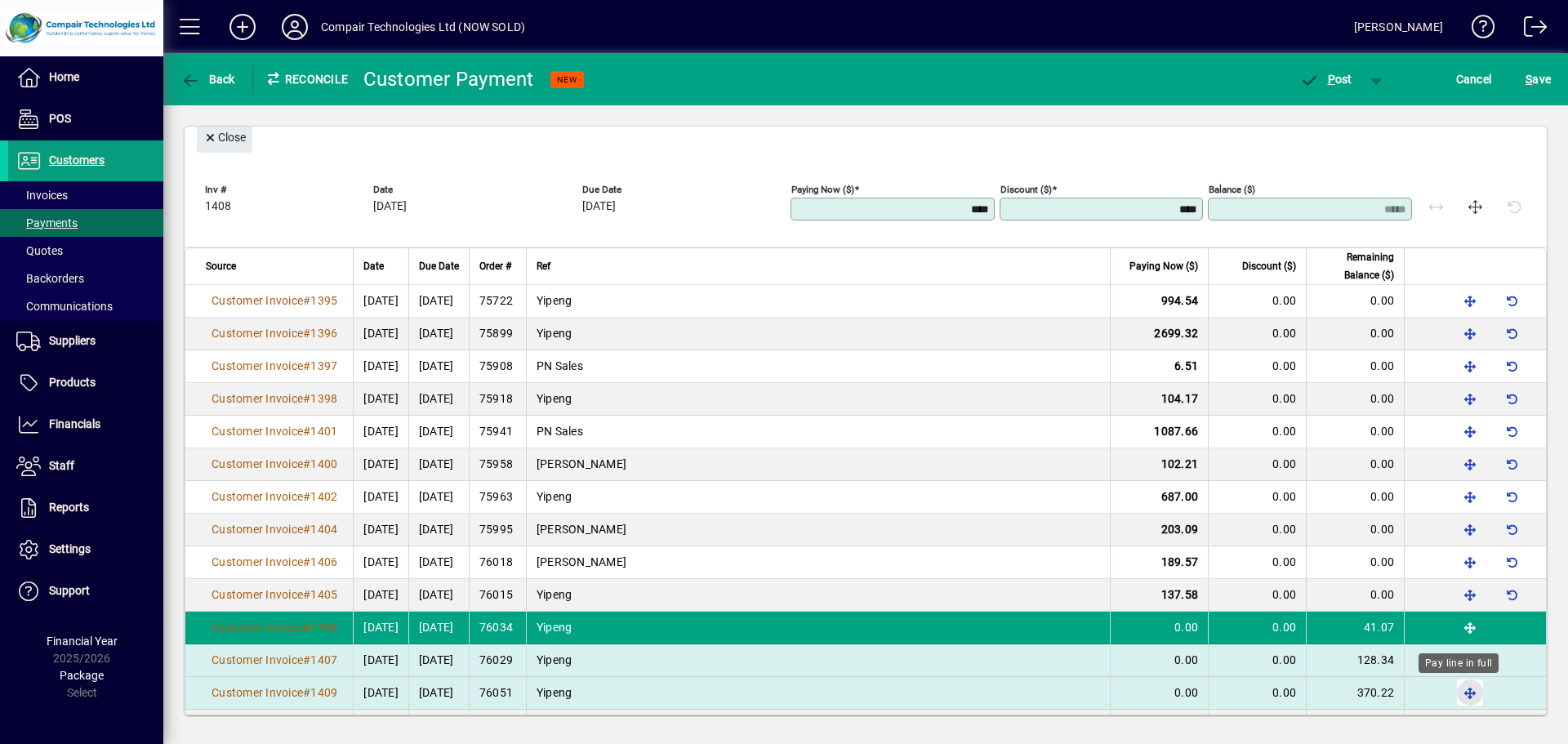
click at [1451, 693] on span "button" at bounding box center [1471, 693] width 39 height 39
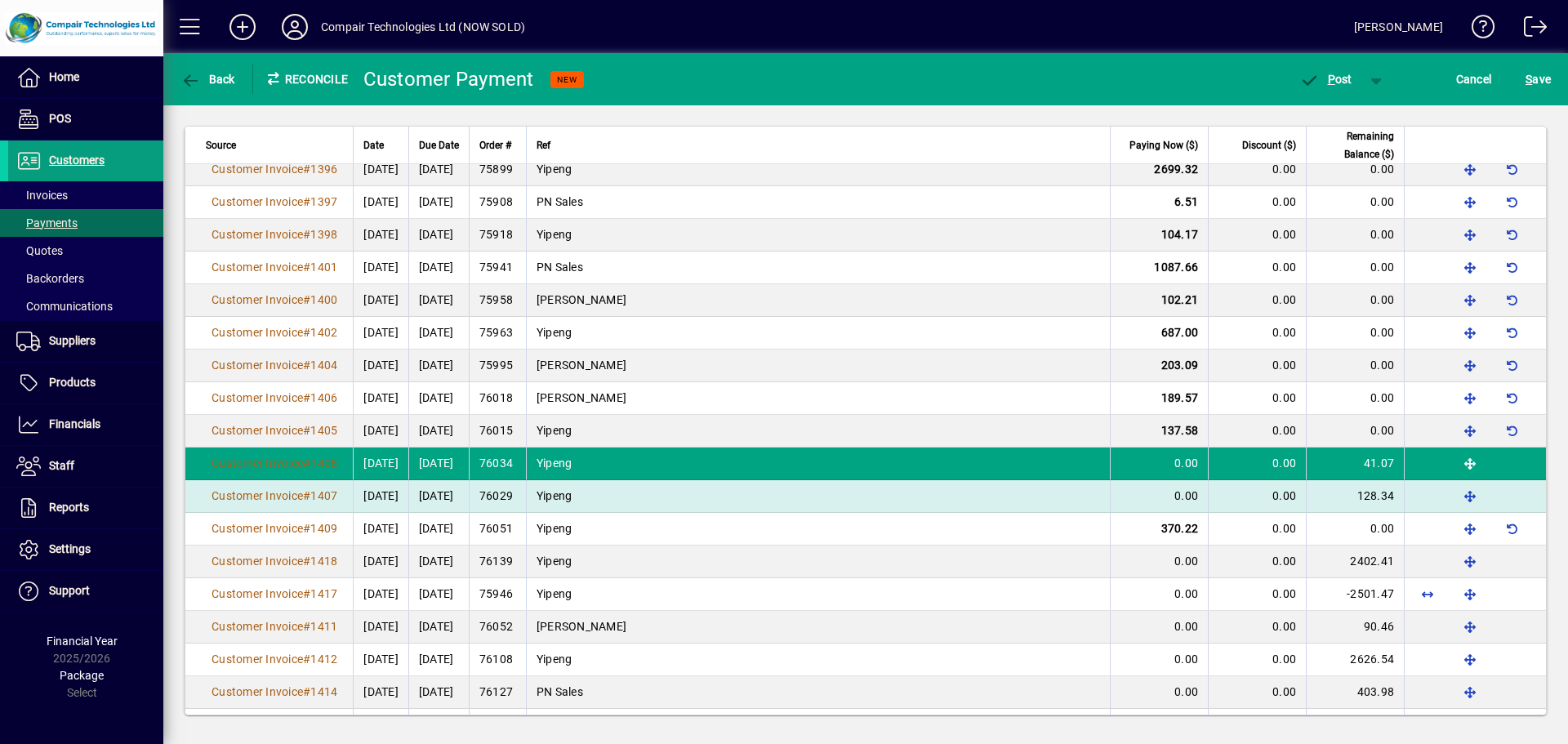
scroll to position [686, 0]
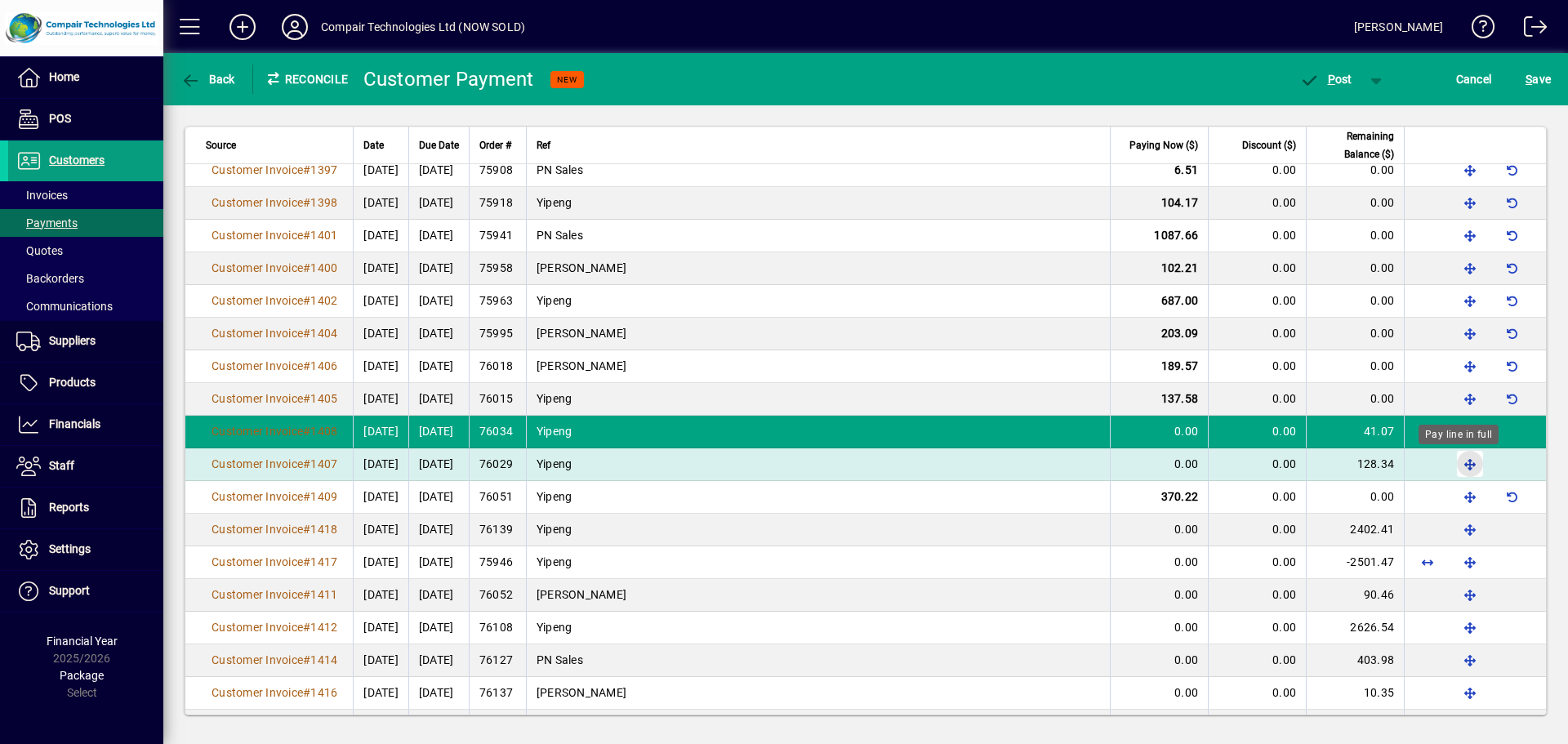
click at [1457, 461] on span "button" at bounding box center [1471, 464] width 39 height 39
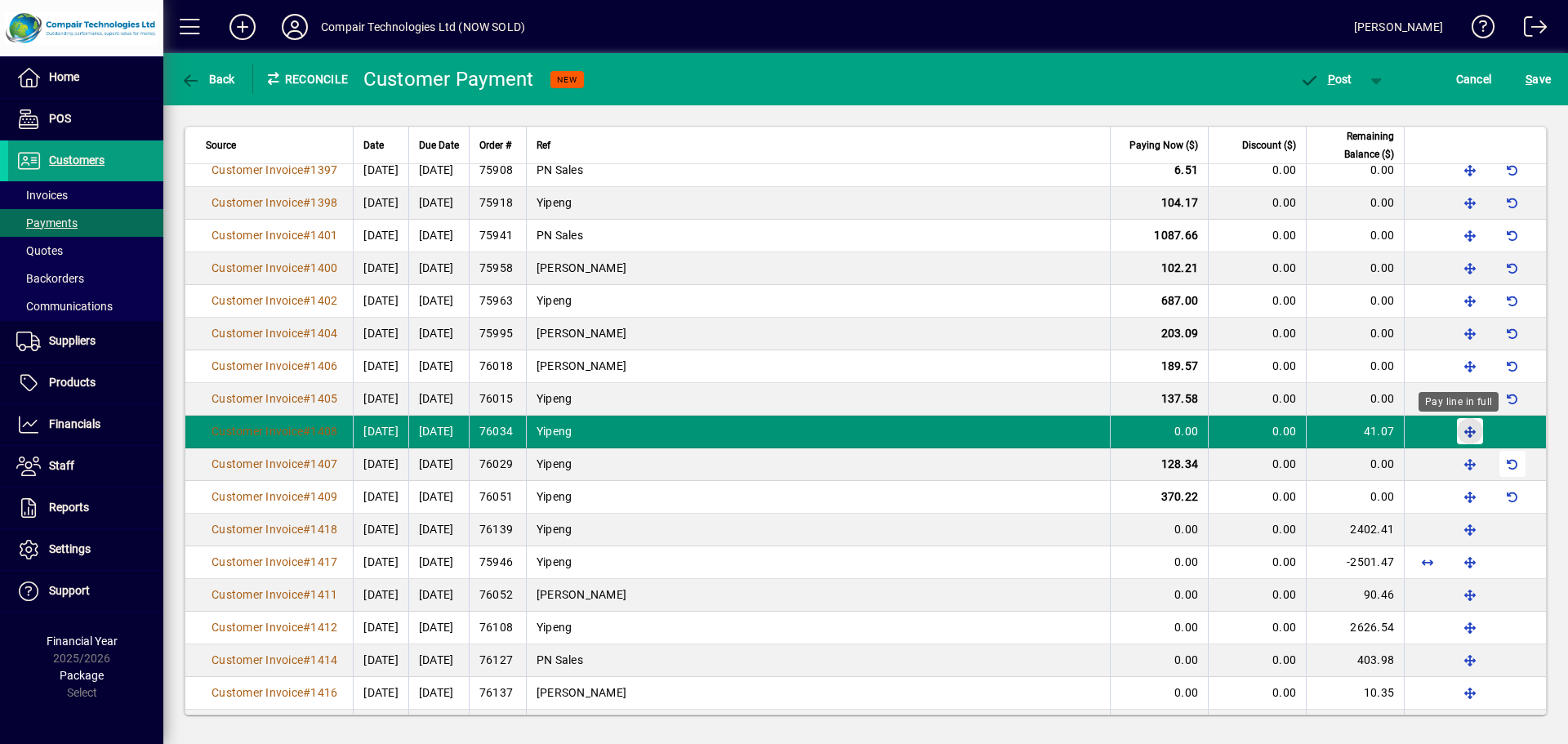
click at [1458, 435] on span "button" at bounding box center [1471, 431] width 39 height 39
type input "*****"
type input "****"
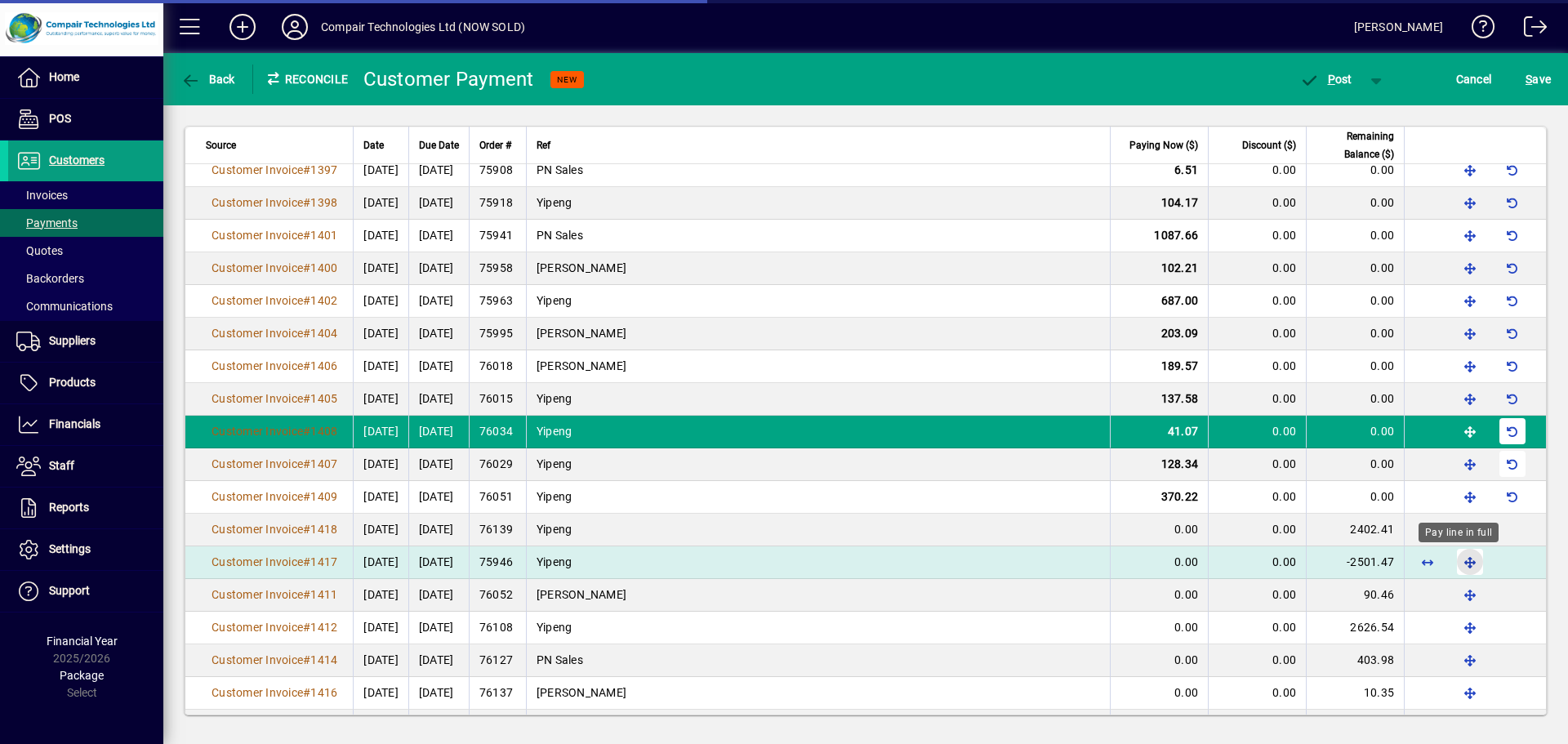
click at [1456, 562] on span "button" at bounding box center [1471, 562] width 39 height 39
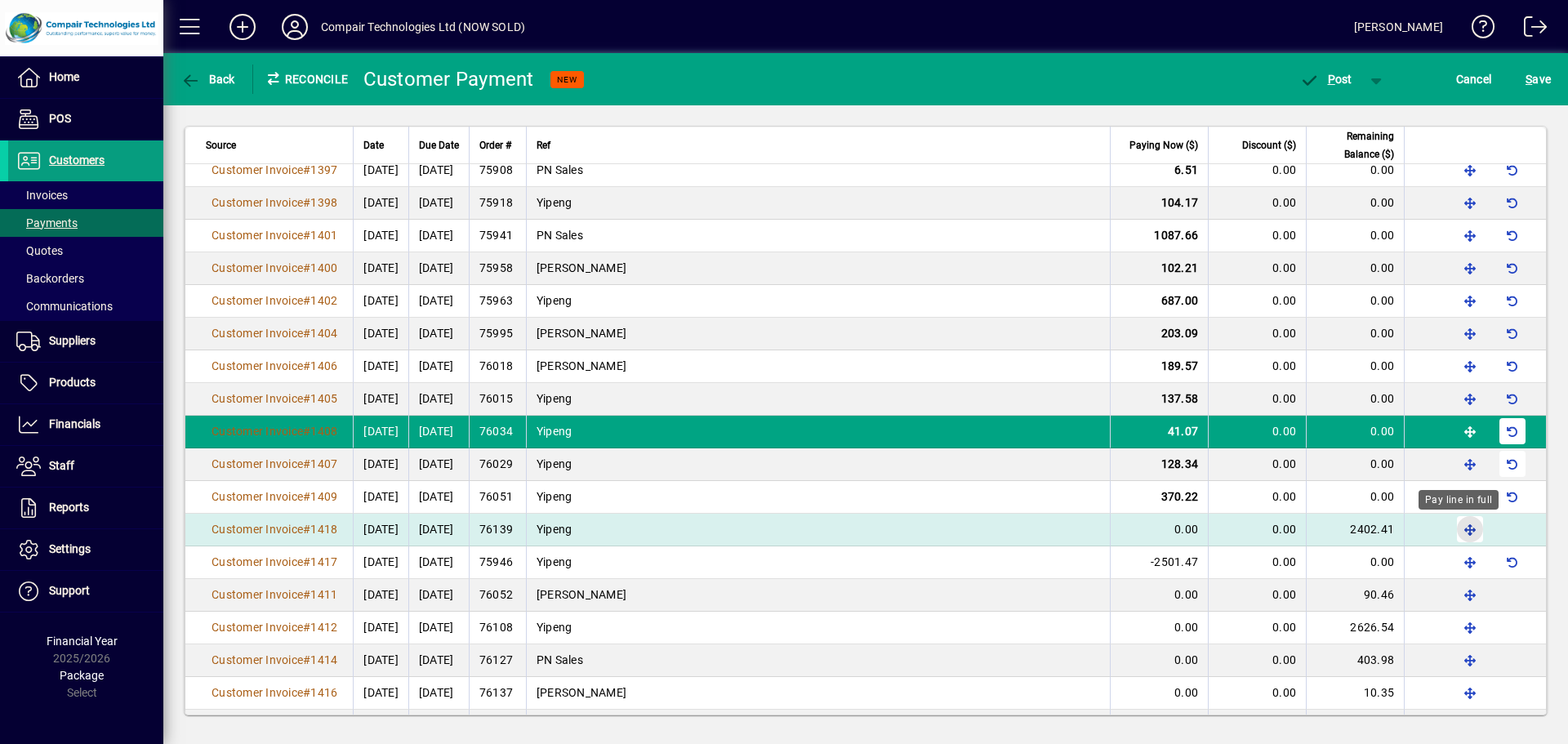
click at [1460, 527] on span "button" at bounding box center [1471, 530] width 39 height 39
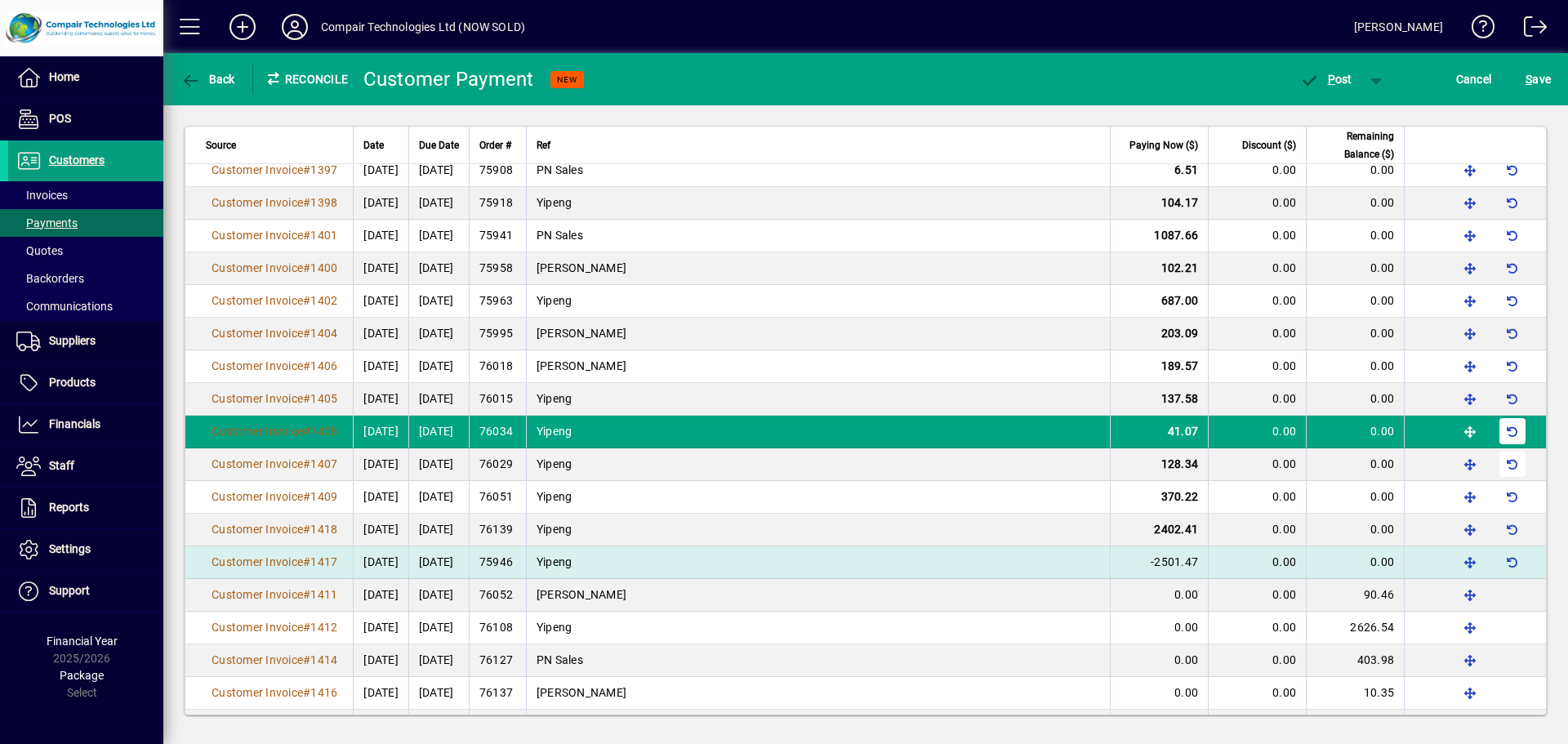
click at [1183, 563] on span "-2501.47" at bounding box center [1174, 561] width 47 height 13
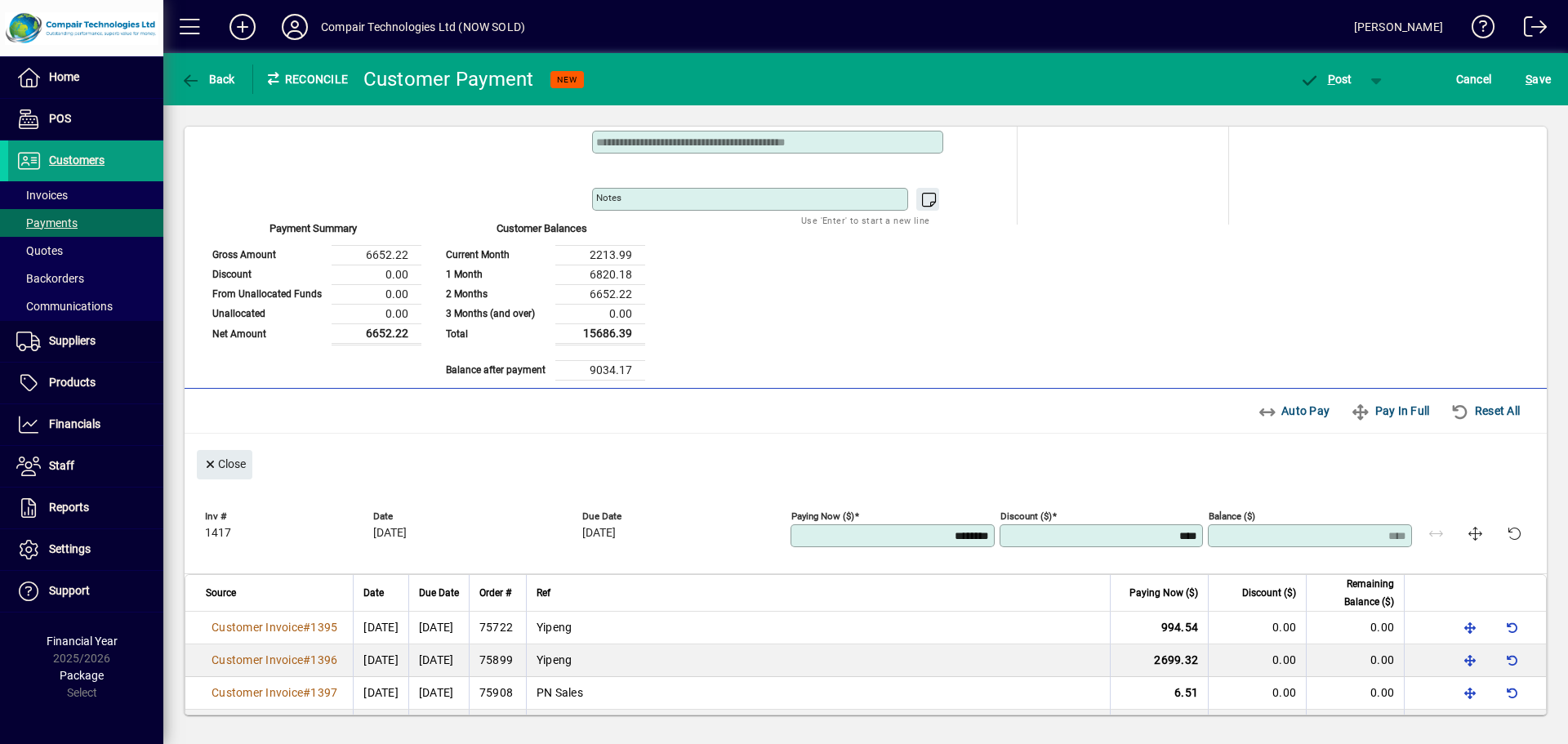
scroll to position [131, 0]
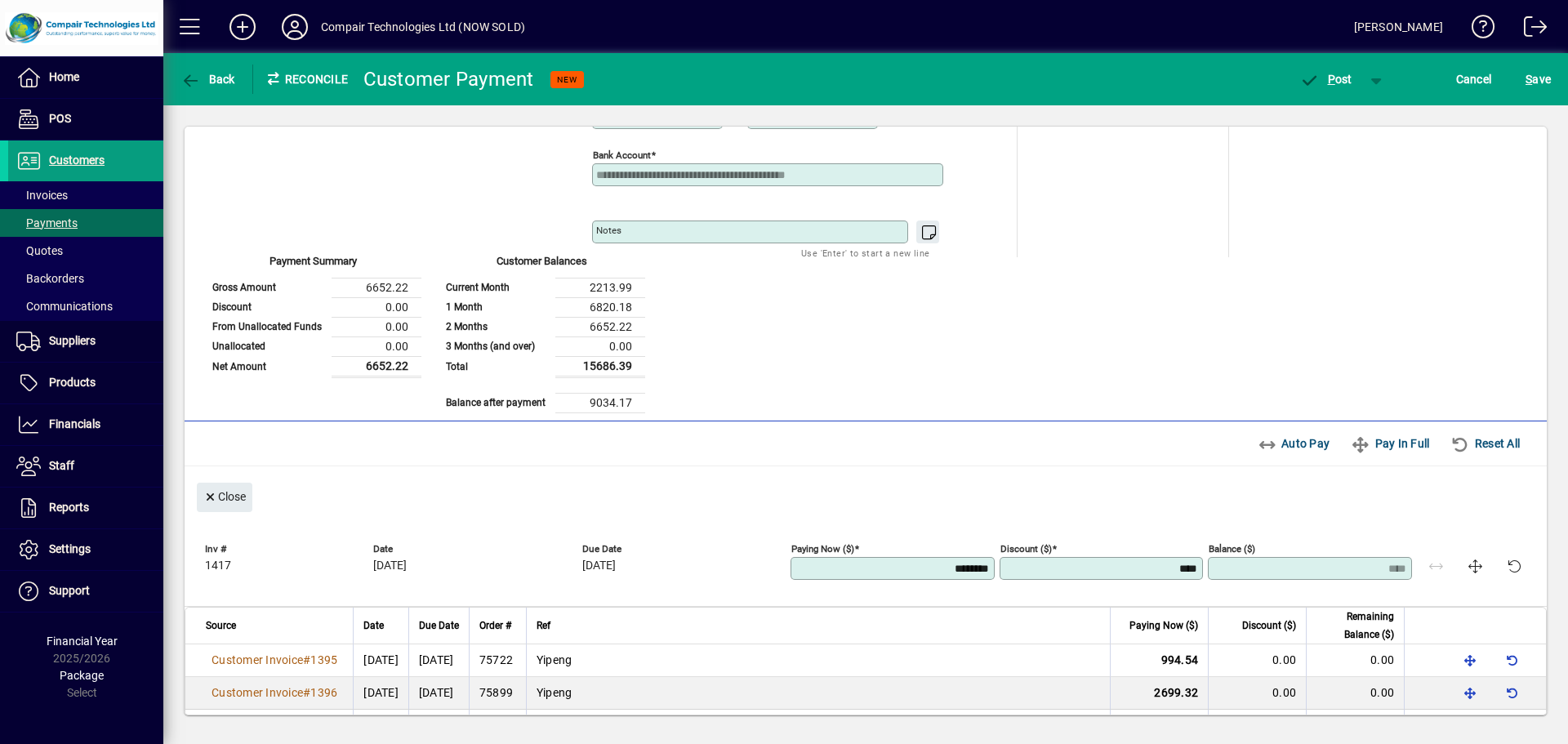
click at [1534, 451] on mat-toolbar-row "Outstanding Invoices Auto Pay Pay In Full Reset All" at bounding box center [866, 444] width 1363 height 45
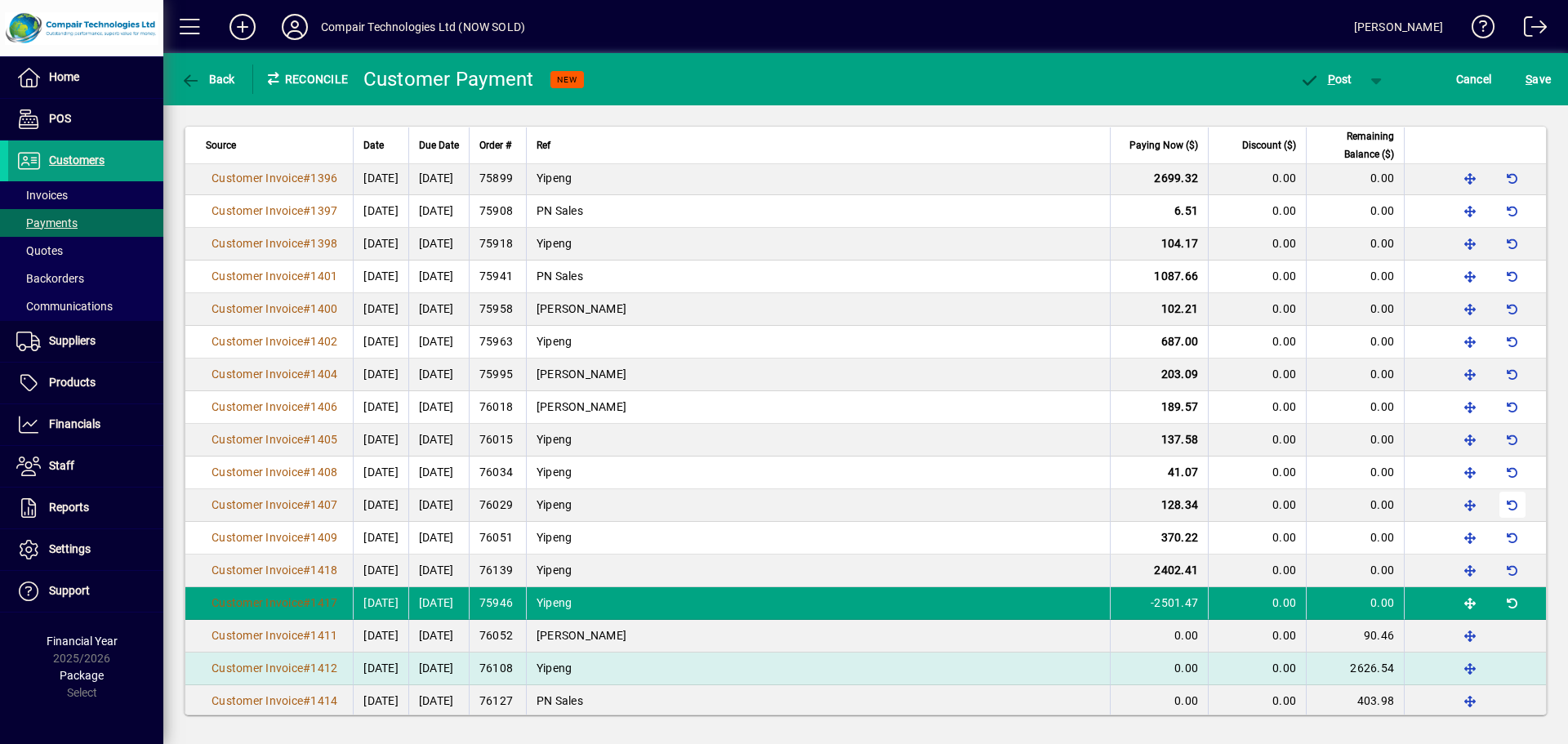
click at [1082, 658] on td "Yipeng" at bounding box center [817, 668] width 584 height 32
type input "****"
type input "*******"
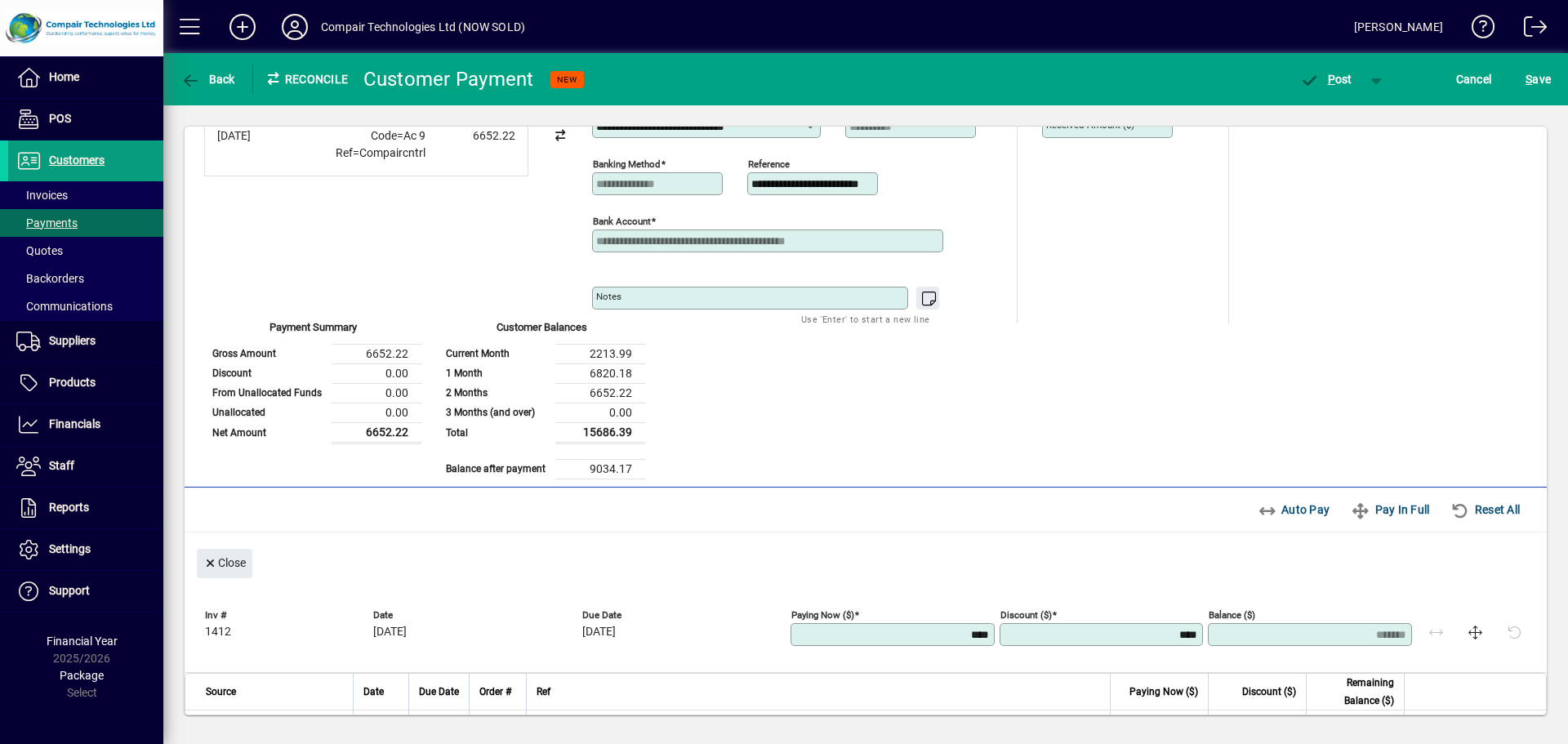
scroll to position [0, 0]
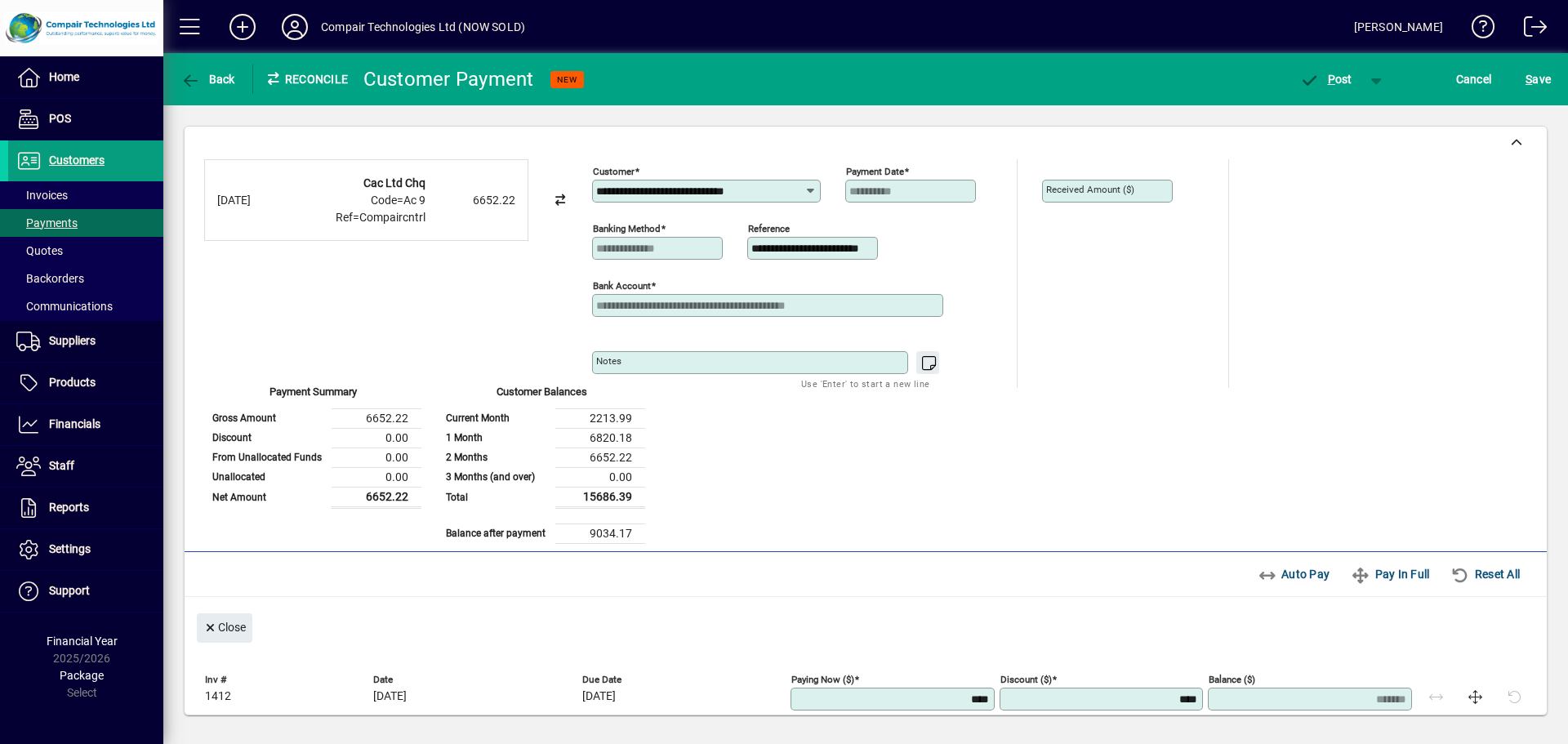
click at [1080, 188] on mat-label "Received Amount ($)" at bounding box center [1091, 190] width 88 height 12
click at [1337, 82] on span "P ost" at bounding box center [1326, 79] width 53 height 13
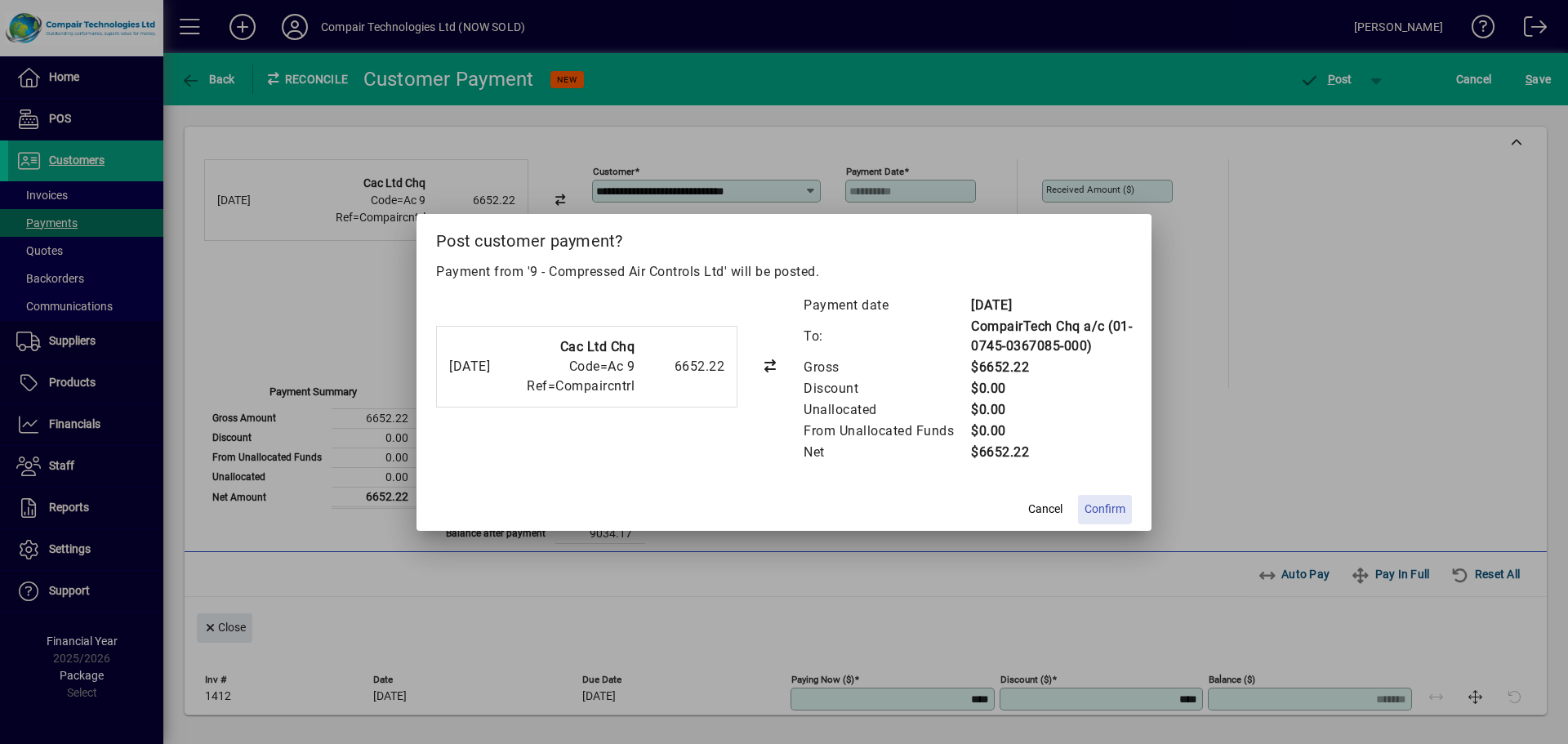
click at [1093, 513] on span "Confirm" at bounding box center [1105, 509] width 41 height 17
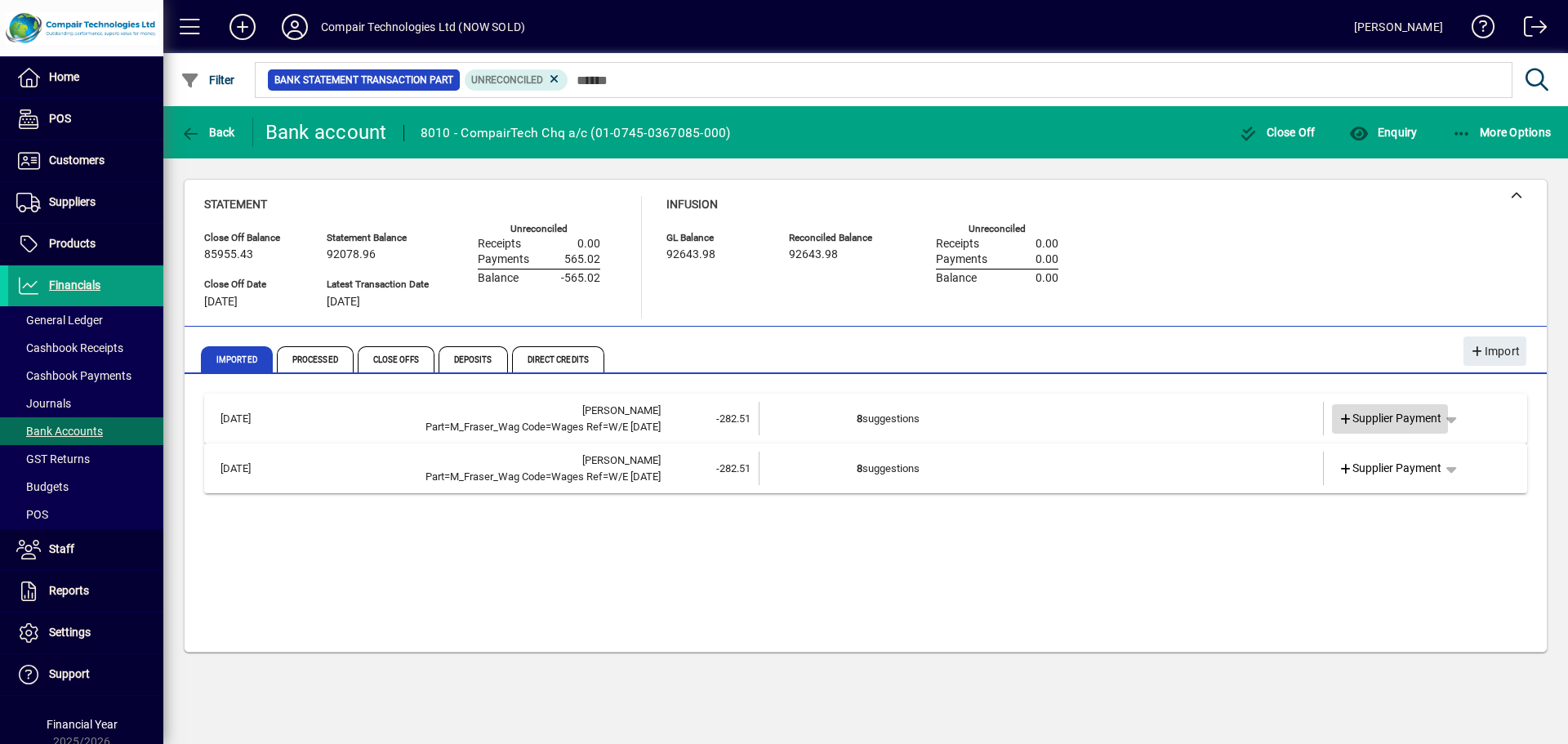
click at [1418, 432] on span at bounding box center [1390, 420] width 117 height 39
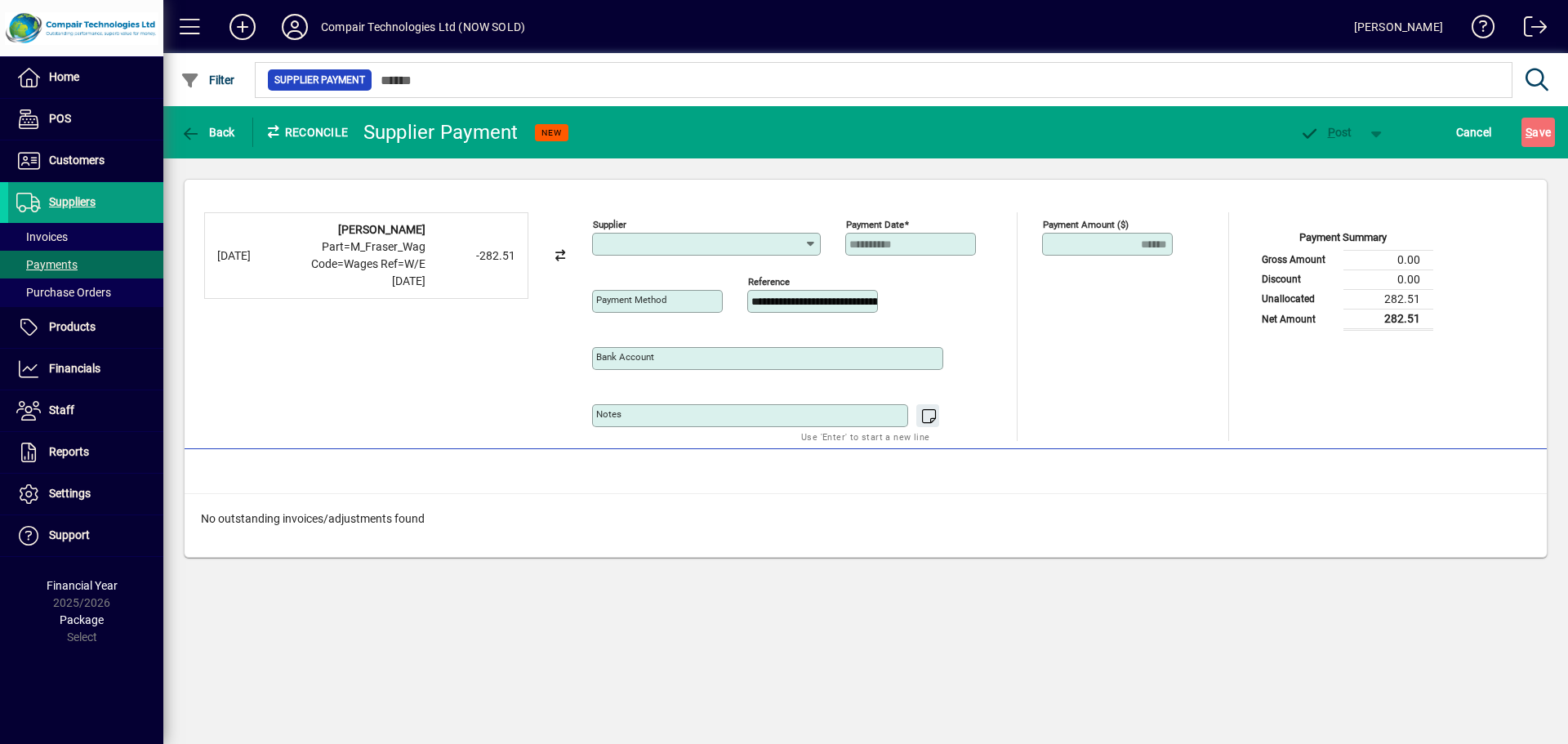
type input "**********"
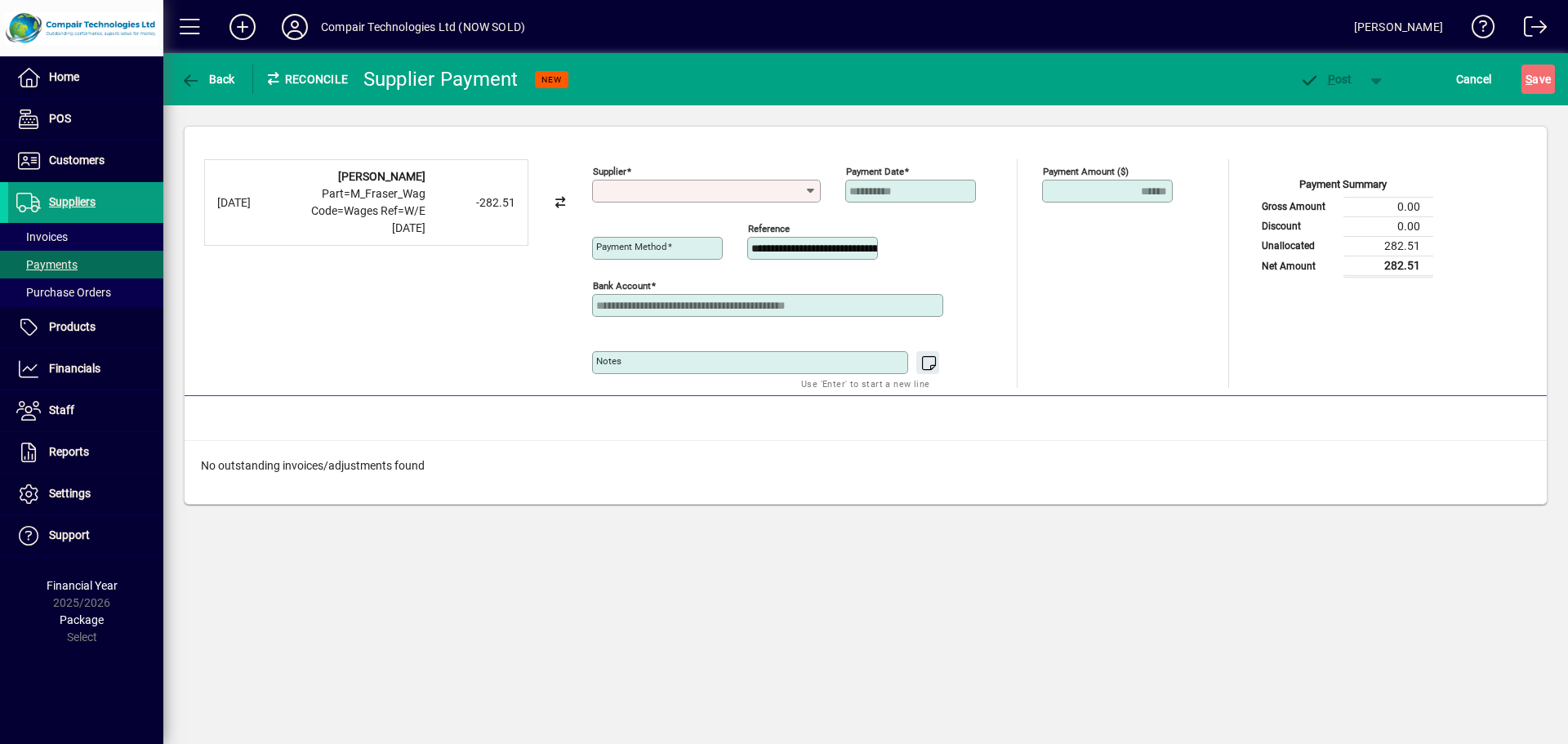
click at [728, 196] on input "Supplier" at bounding box center [700, 191] width 208 height 13
click at [666, 222] on div "23 - Ird Paye" at bounding box center [638, 224] width 65 height 17
type input "**********"
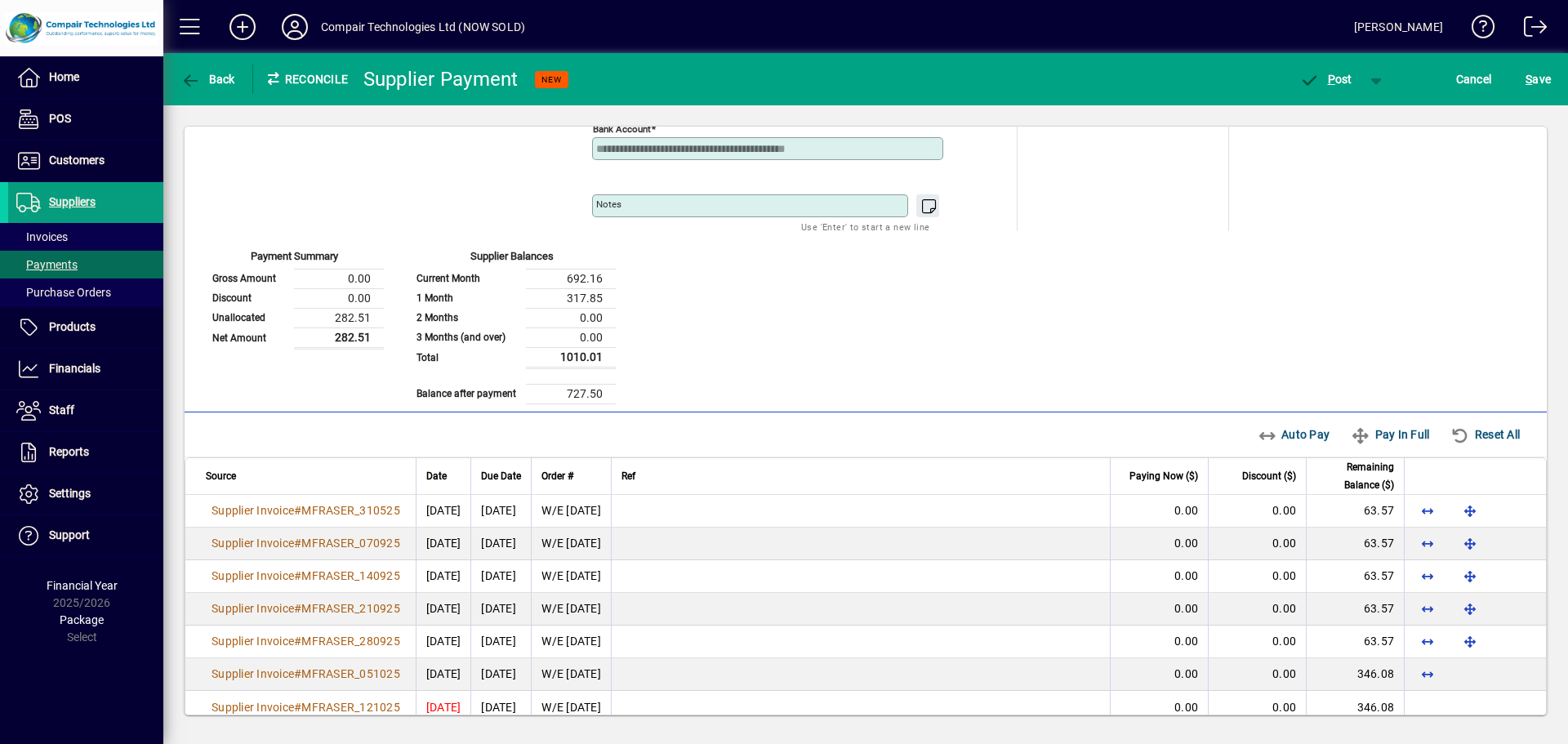
scroll to position [180, 0]
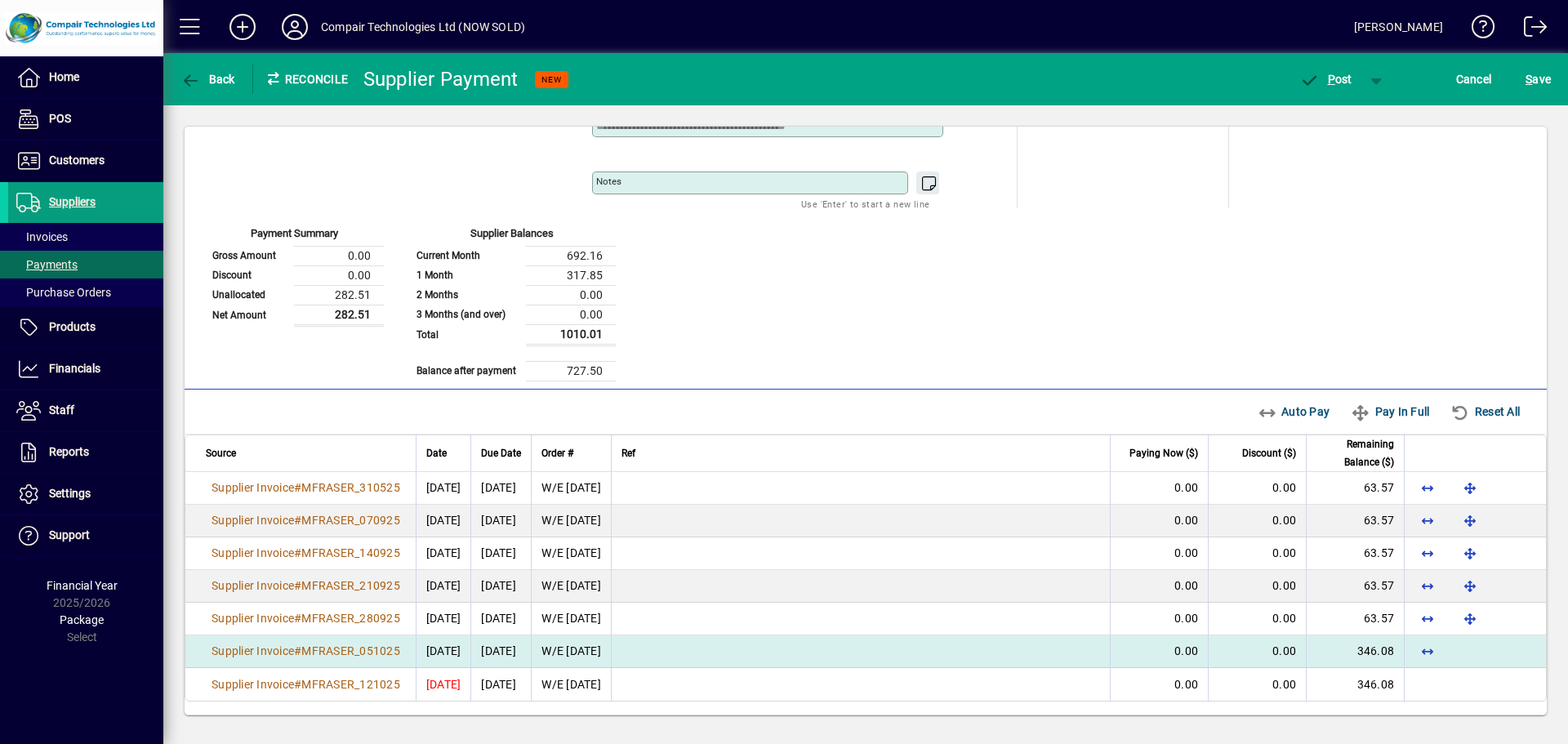
click at [1142, 652] on td "0.00" at bounding box center [1159, 652] width 98 height 32
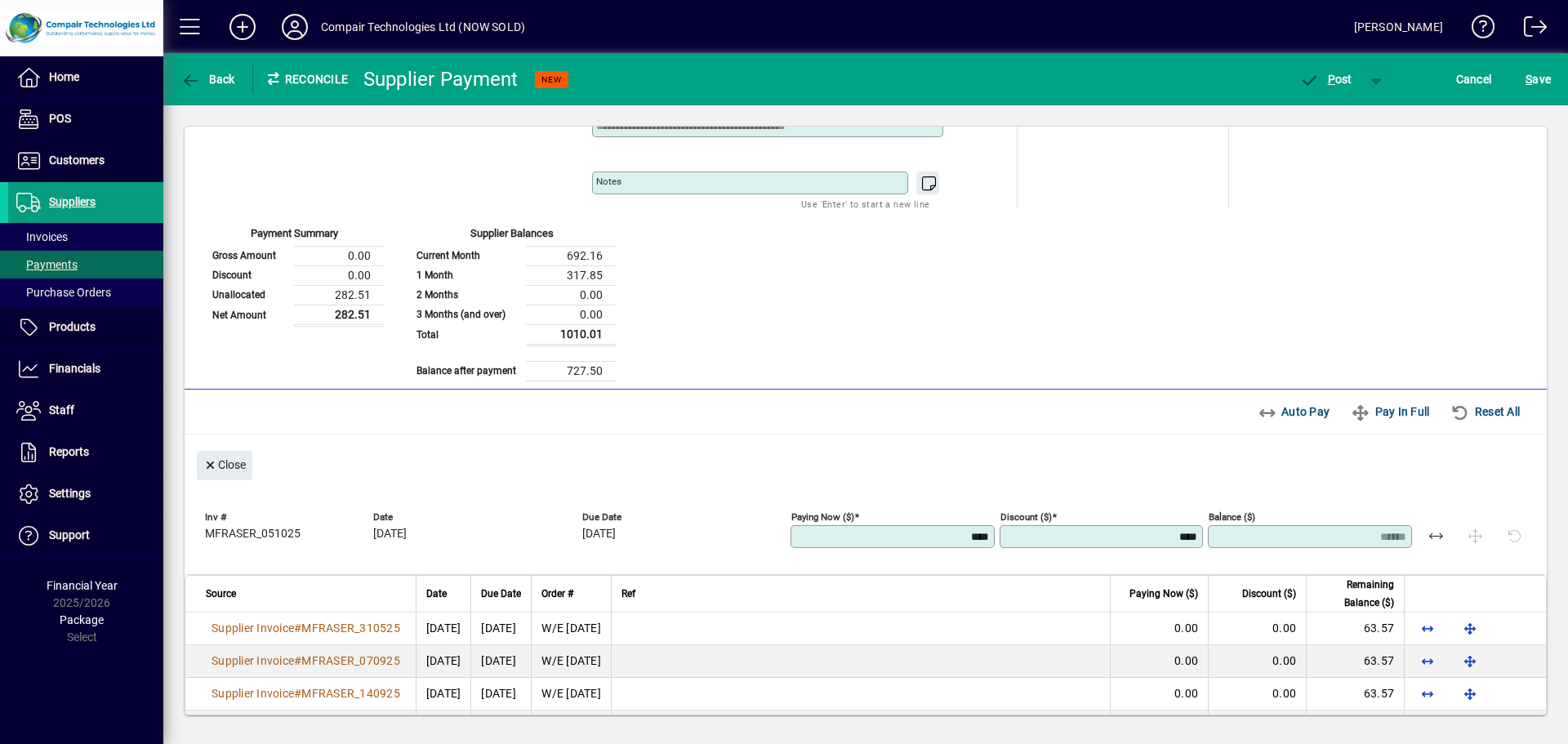
scroll to position [320, 0]
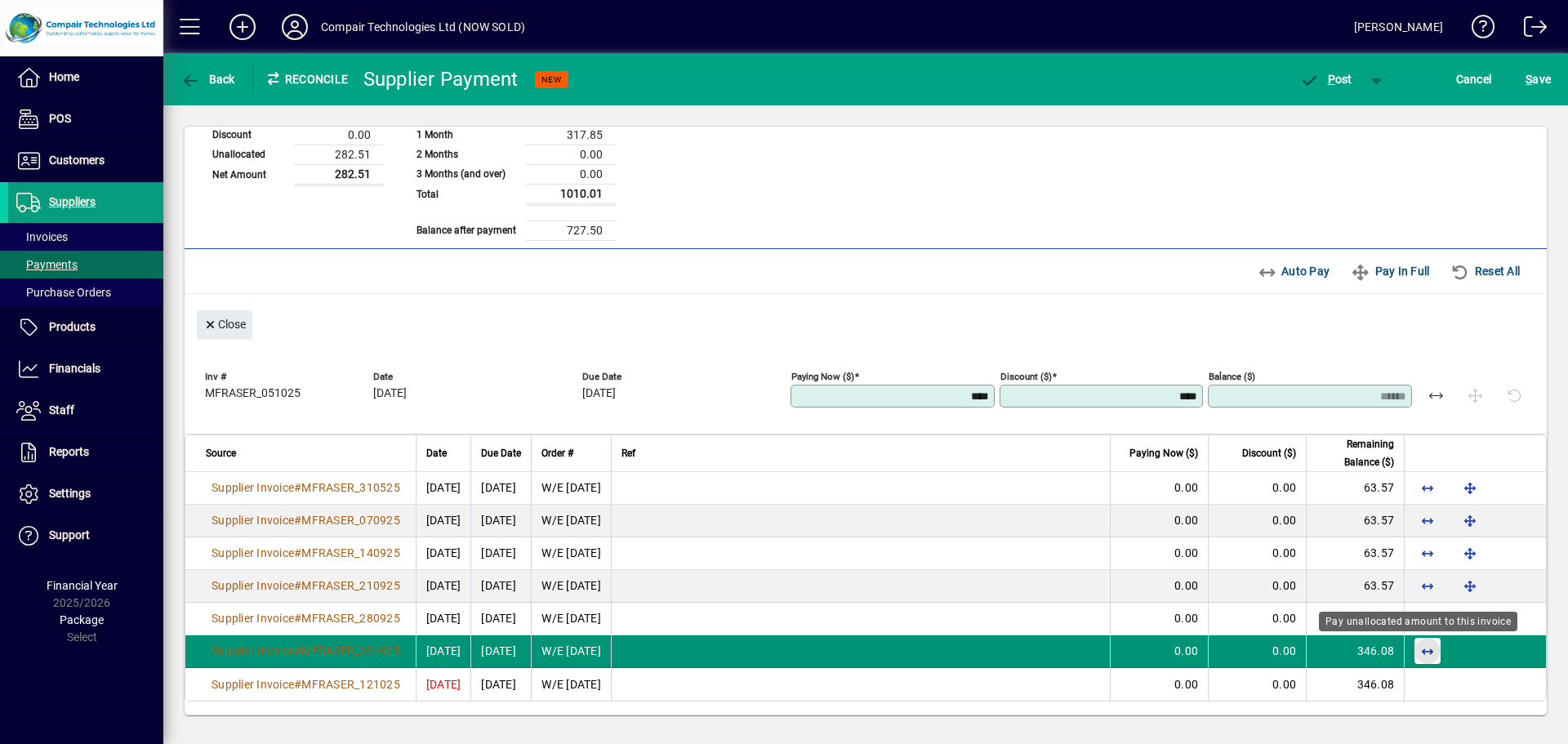
click at [1420, 647] on span "button" at bounding box center [1428, 652] width 39 height 39
type input "******"
type input "*****"
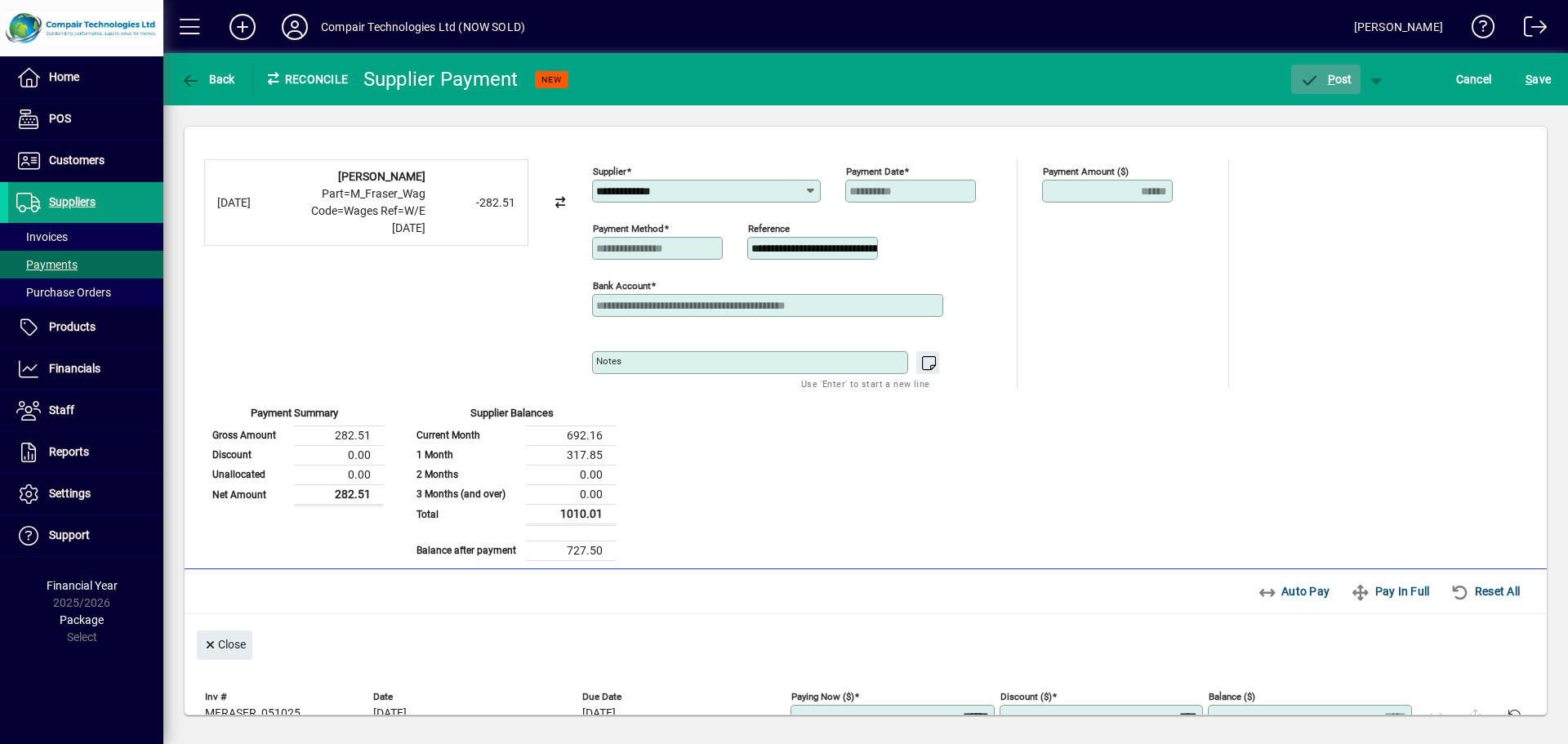
click at [1340, 83] on span "P ost" at bounding box center [1326, 79] width 53 height 13
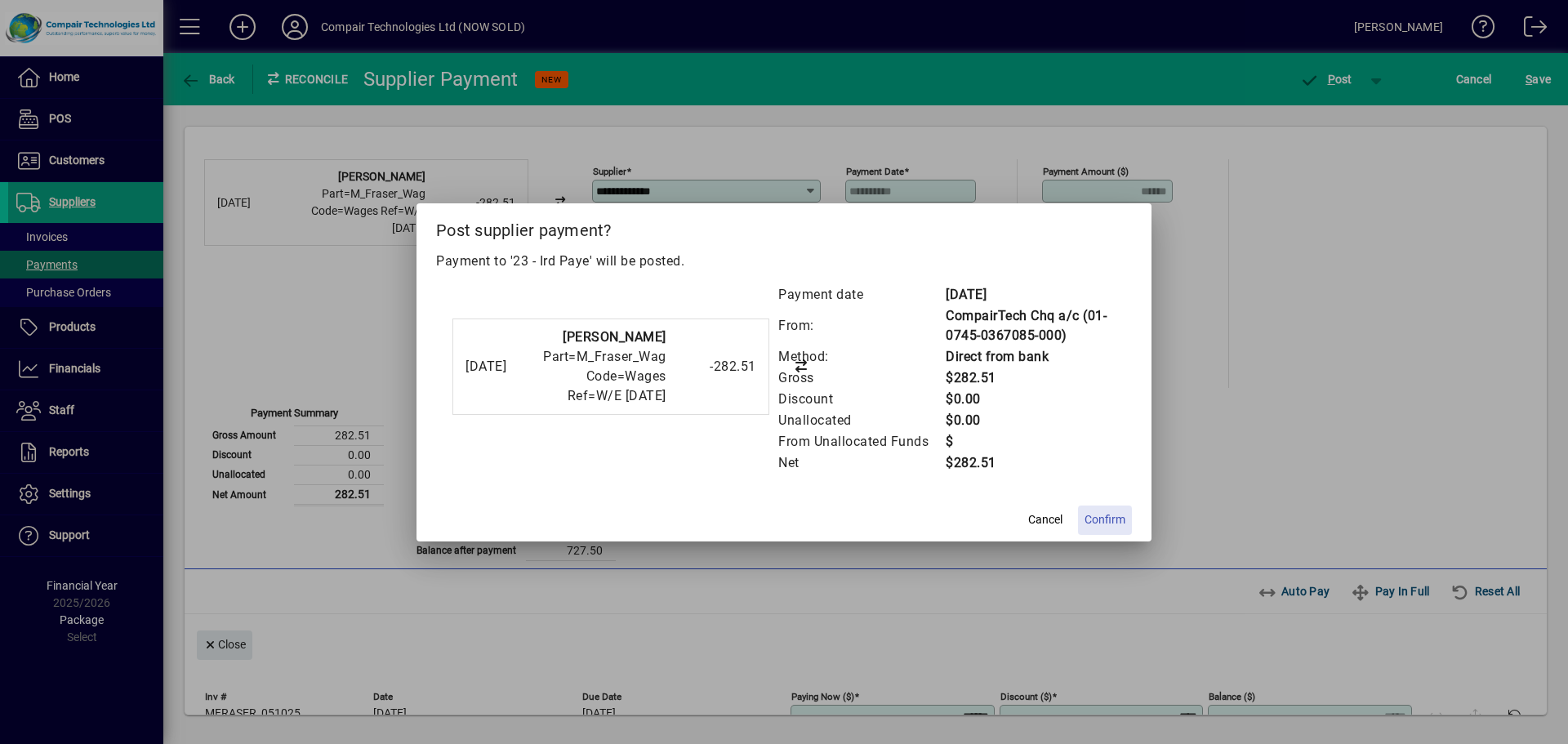
click at [1099, 523] on span "Confirm" at bounding box center [1105, 519] width 41 height 17
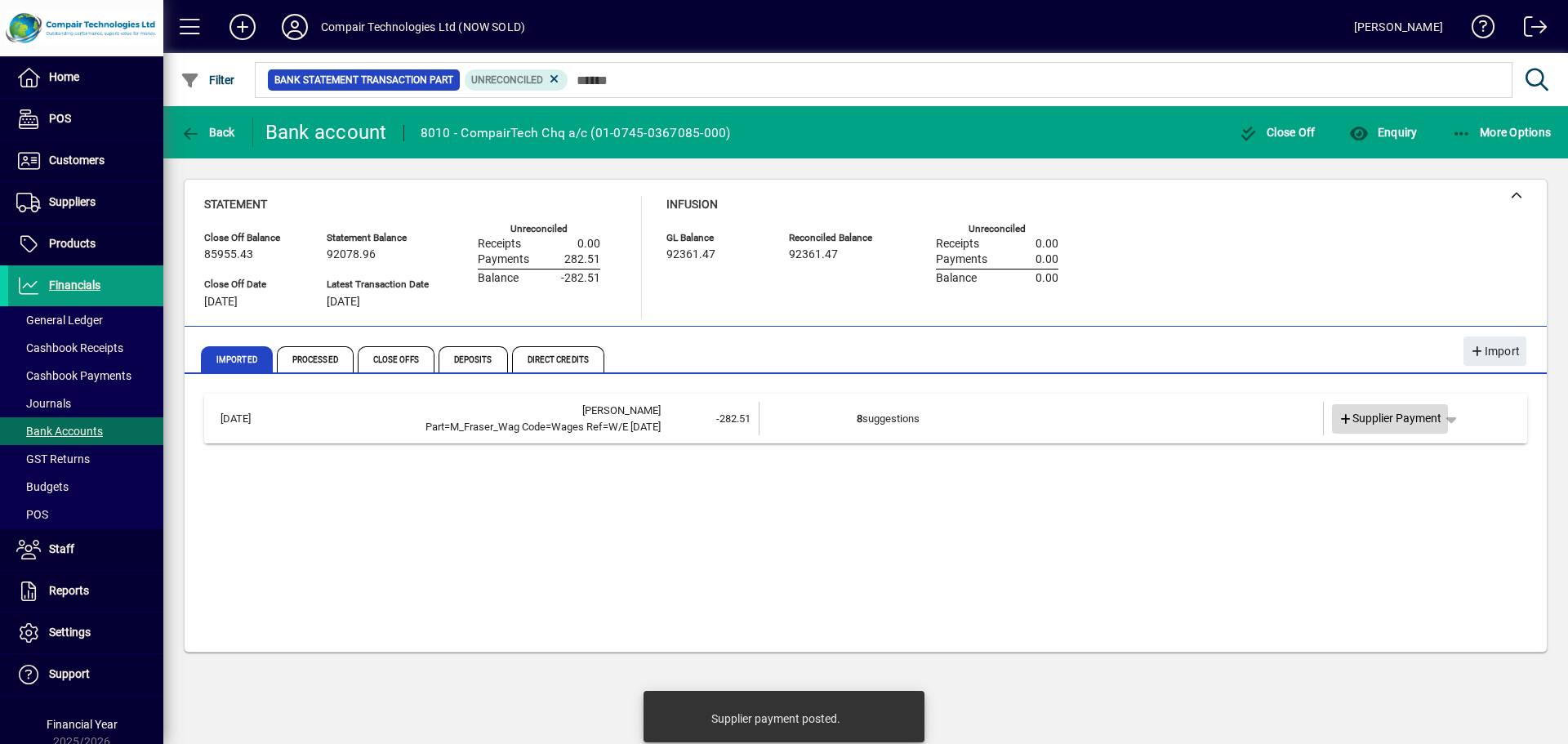
click at [1412, 418] on span "Supplier Payment" at bounding box center [1391, 418] width 104 height 17
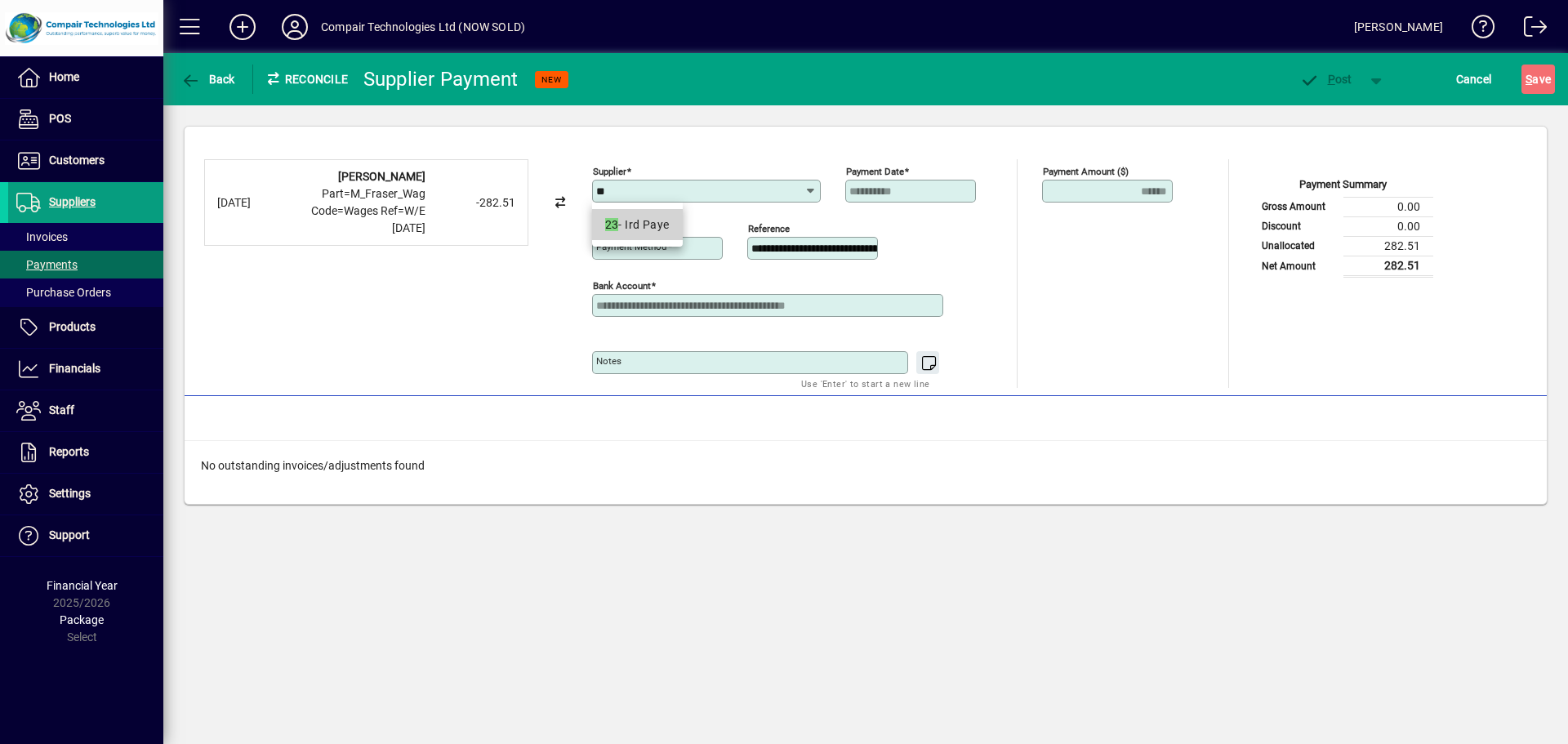
click at [642, 226] on div "23 - Ird Paye" at bounding box center [638, 224] width 65 height 17
type input "**********"
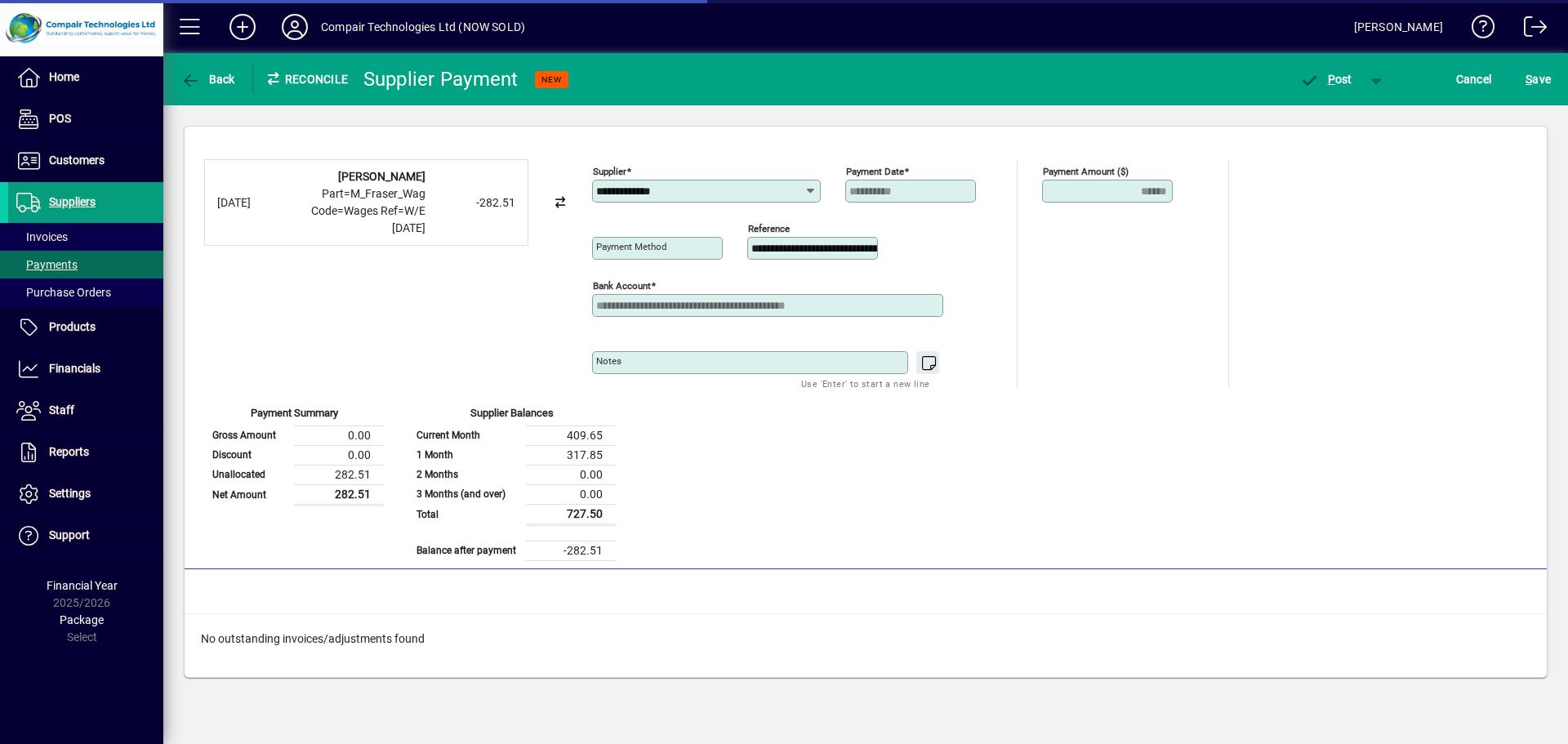
type input "**********"
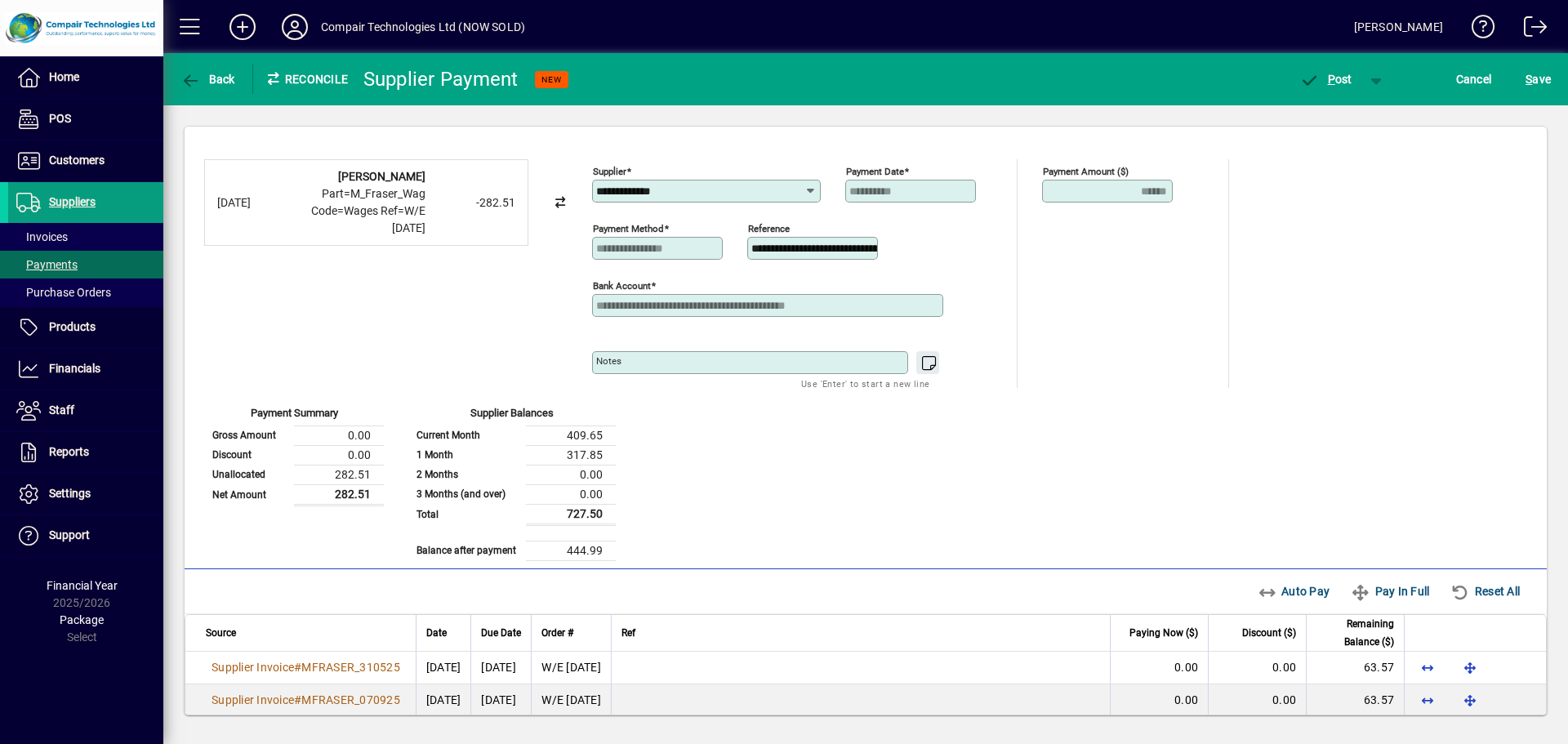
click at [1547, 648] on div "**********" at bounding box center [866, 421] width 1405 height 631
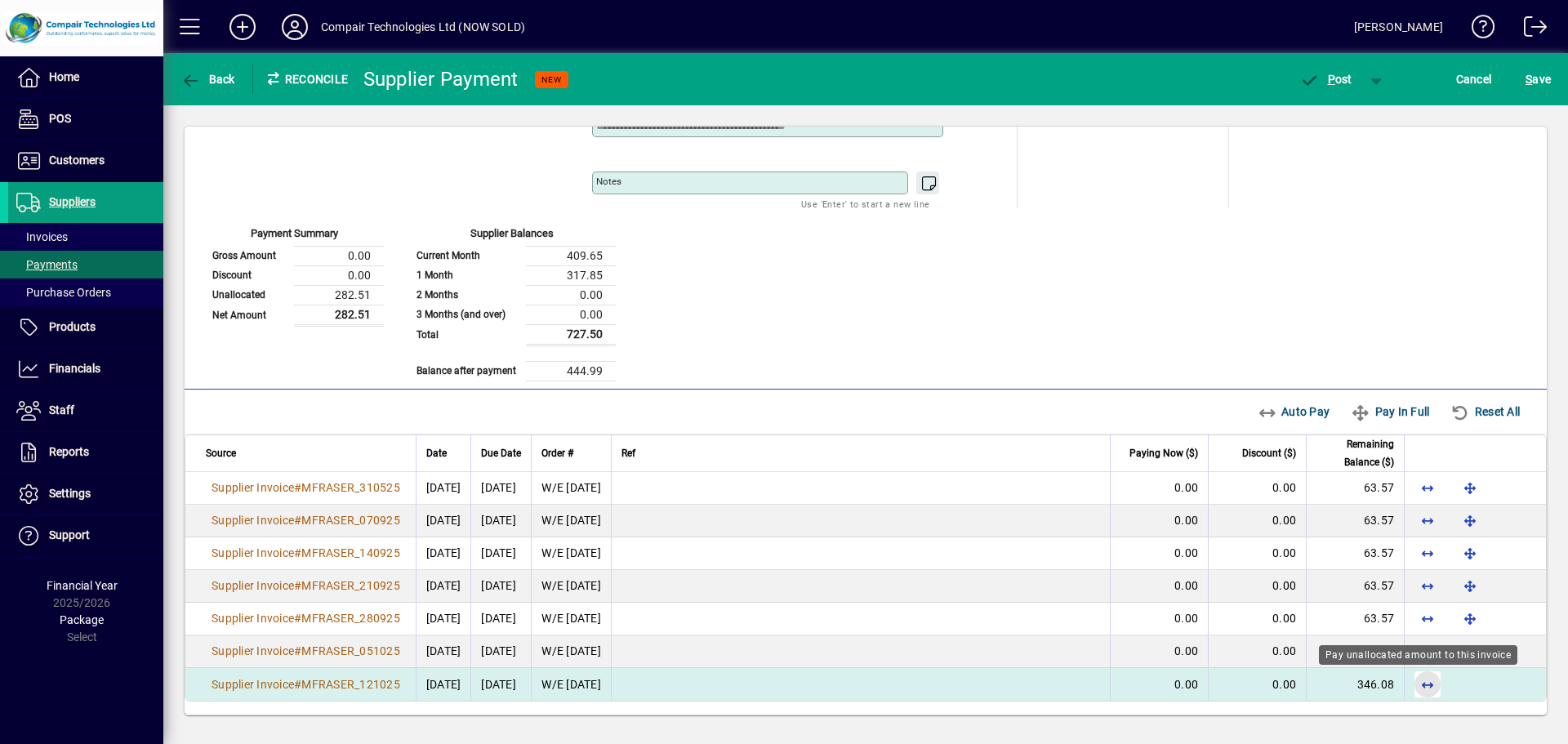
click at [1413, 684] on span "button" at bounding box center [1428, 685] width 39 height 39
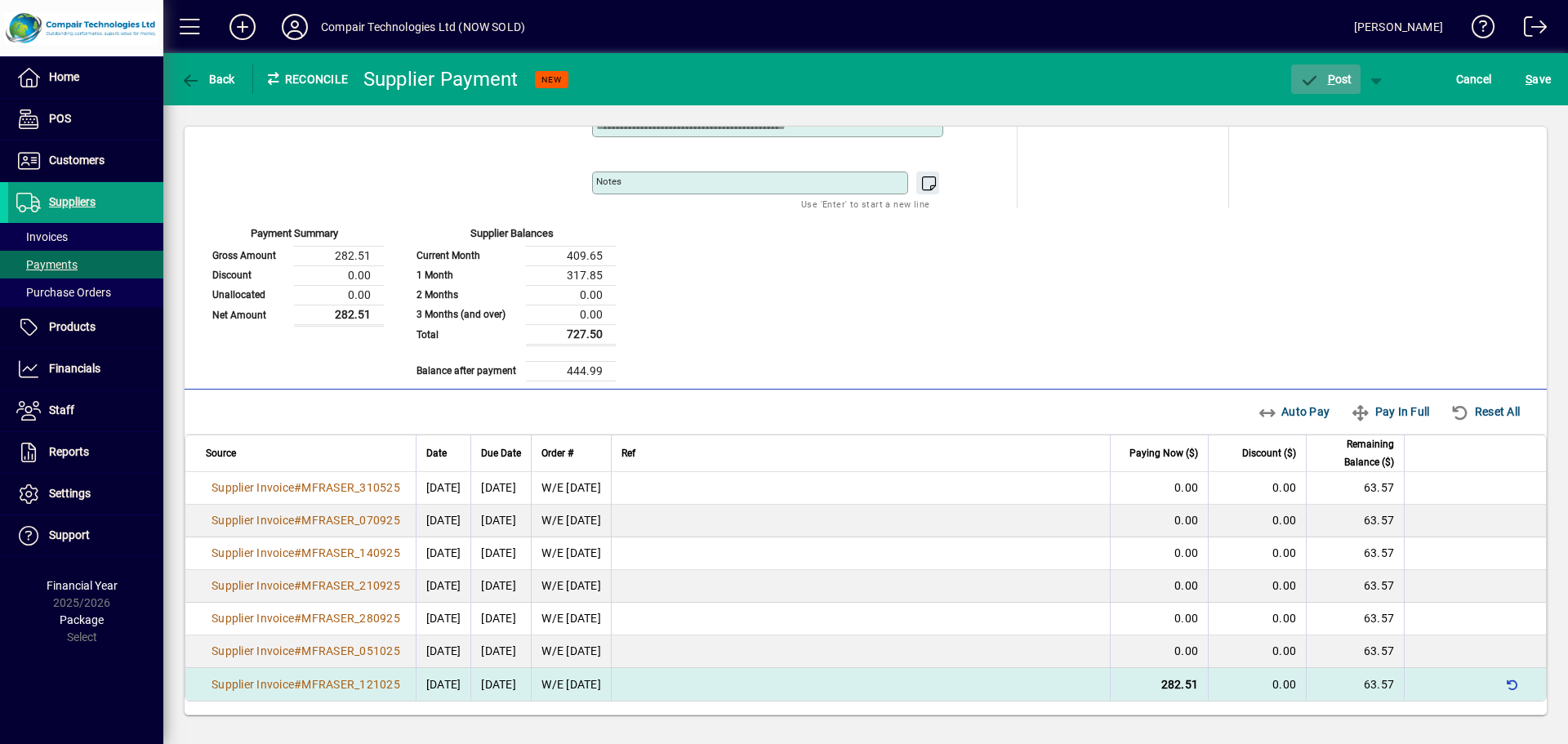
click at [1339, 76] on span "P ost" at bounding box center [1326, 79] width 53 height 13
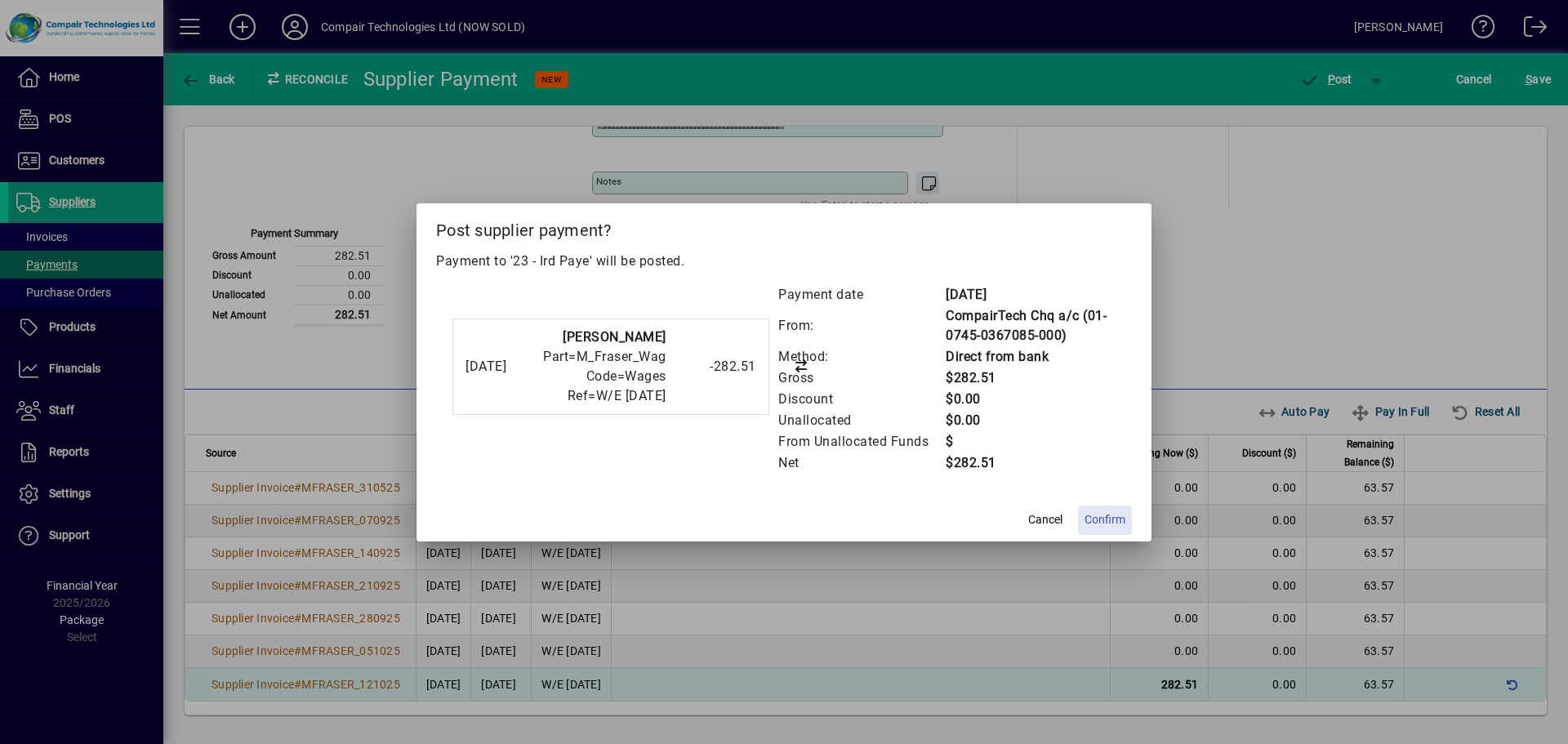
click at [1111, 519] on span "Confirm" at bounding box center [1105, 519] width 41 height 17
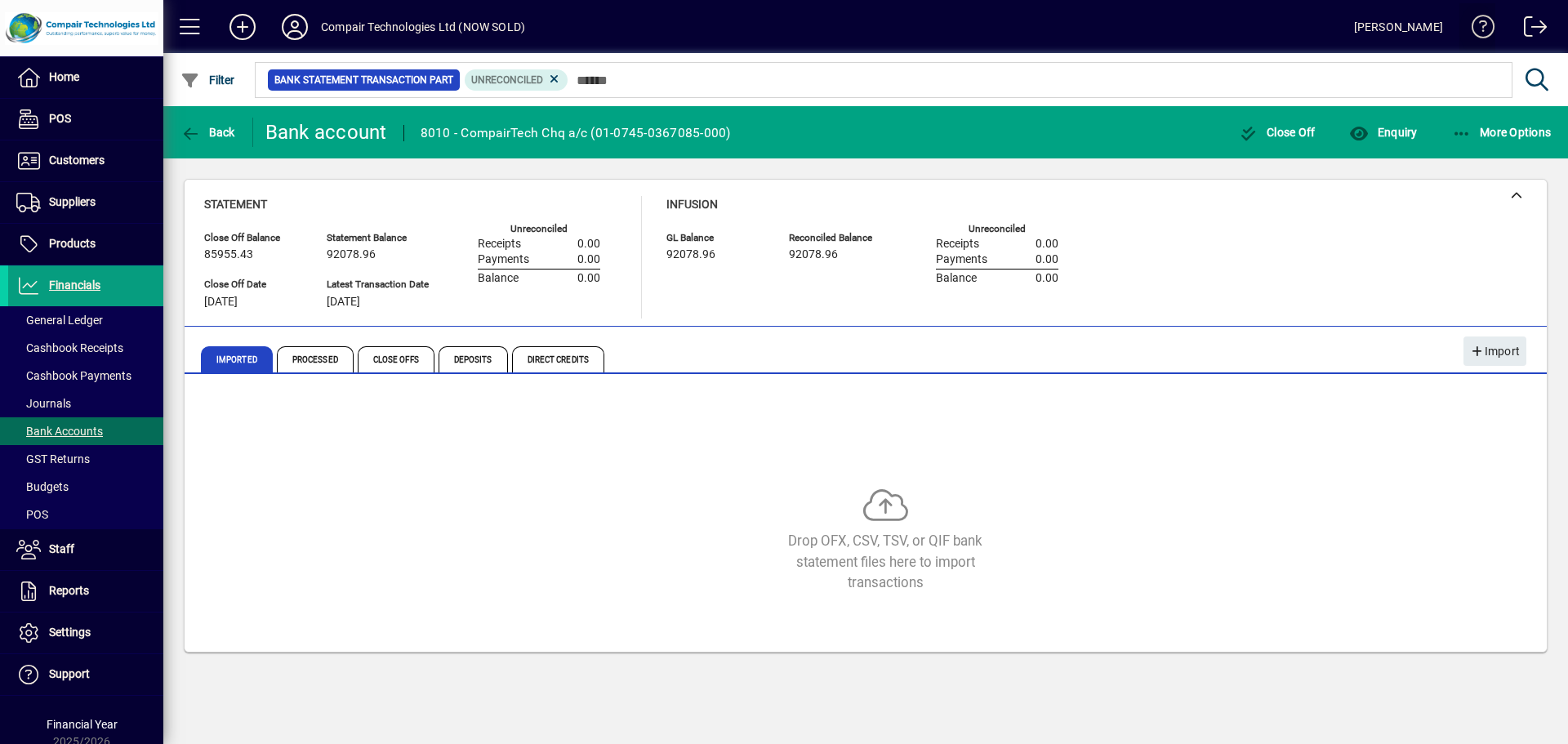
click at [1486, 26] on span at bounding box center [1478, 30] width 39 height 39
click at [85, 462] on span "GST Returns" at bounding box center [53, 459] width 74 height 13
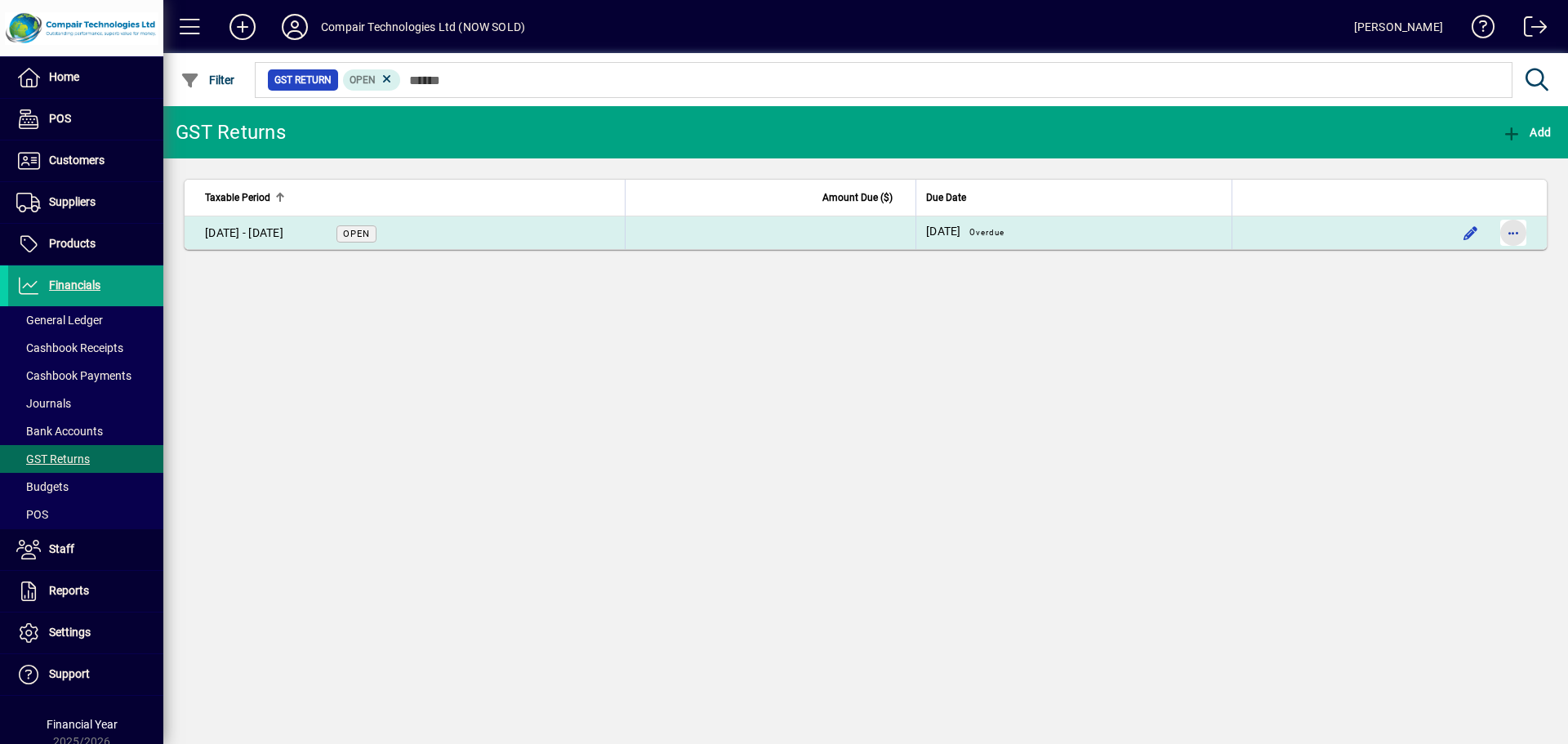
click at [1523, 234] on span "button" at bounding box center [1514, 233] width 39 height 39
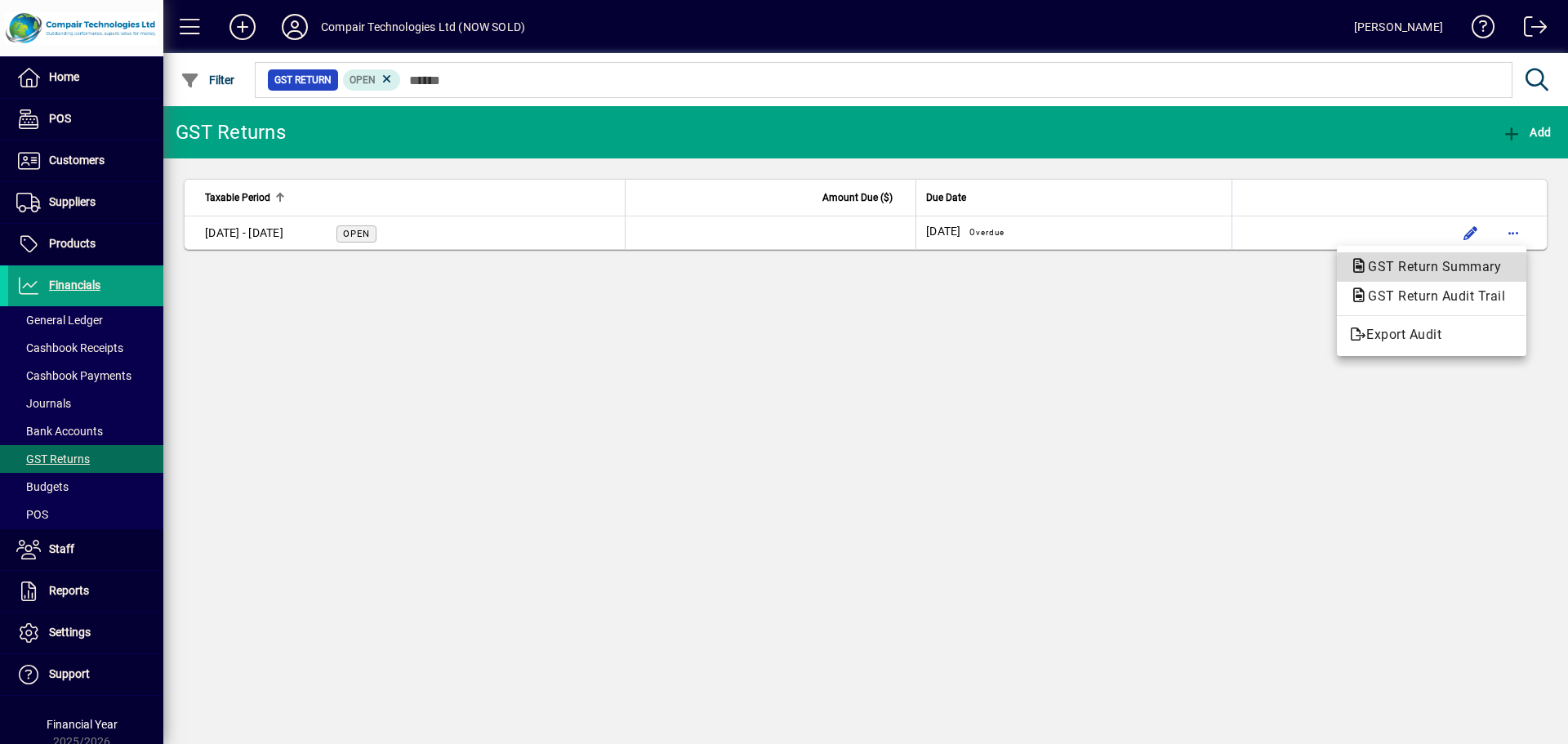
click at [1489, 263] on span "GST Return Summary" at bounding box center [1429, 267] width 159 height 16
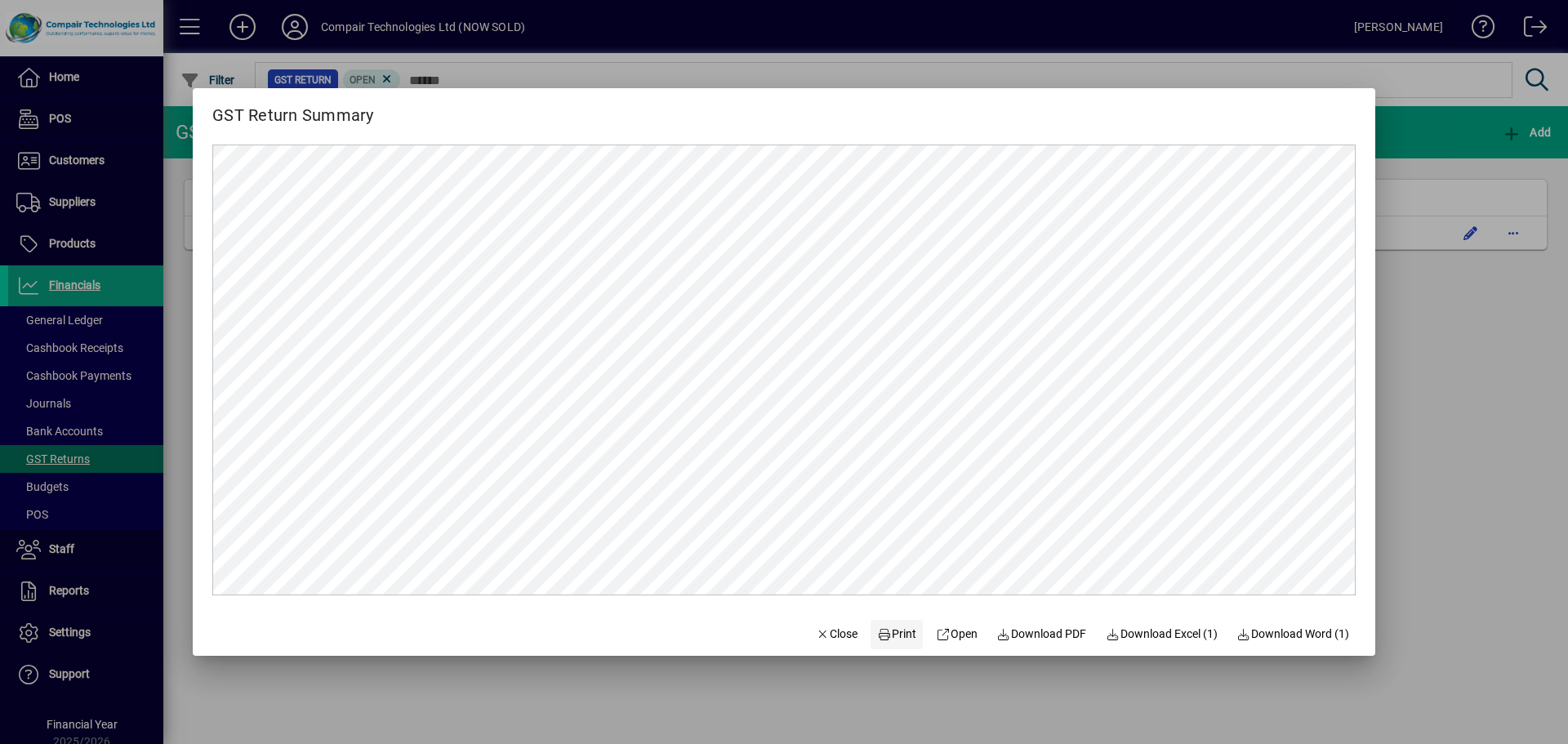
click at [894, 632] on span "Print" at bounding box center [897, 634] width 39 height 17
click at [833, 634] on span "Close" at bounding box center [837, 634] width 42 height 17
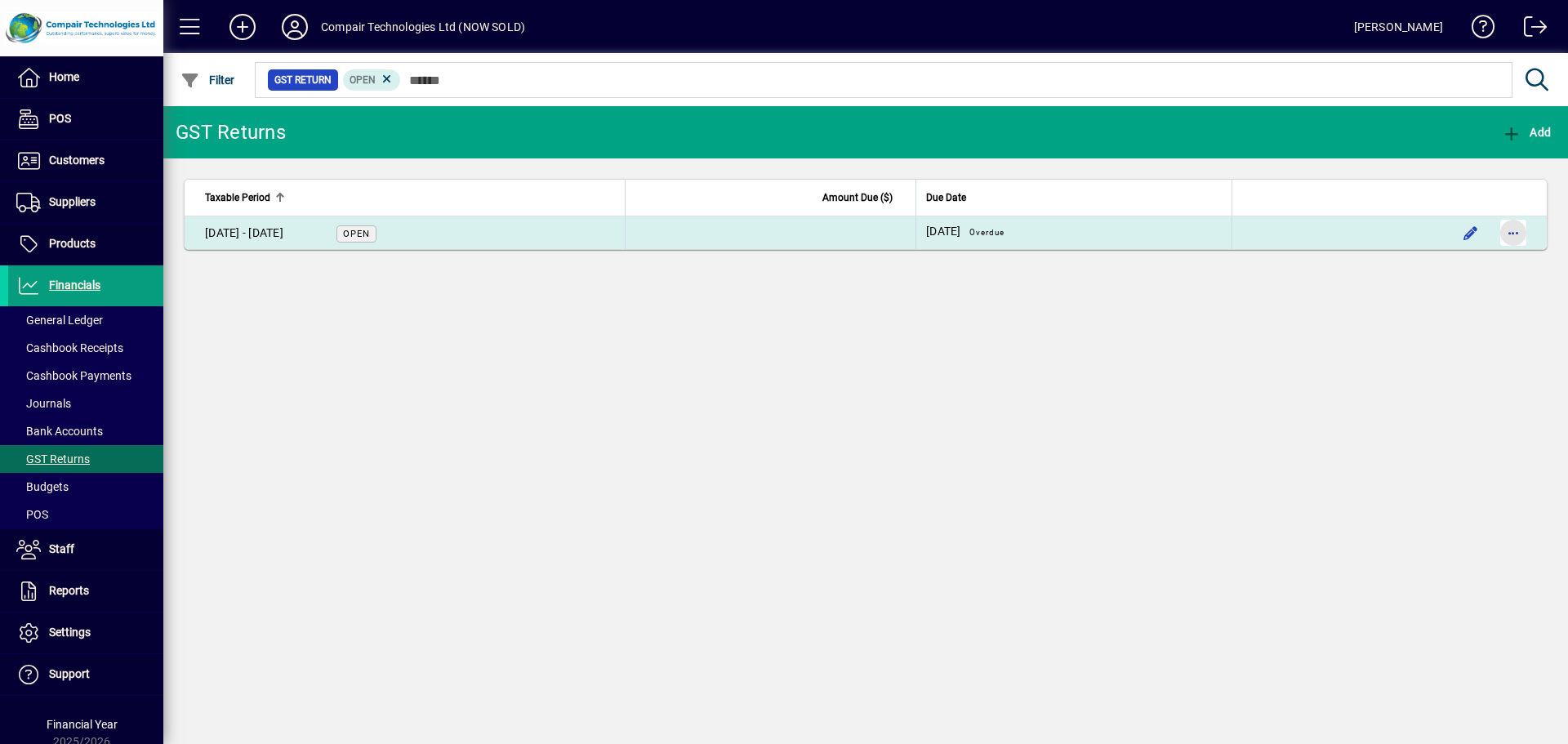
click at [1507, 240] on span "button" at bounding box center [1514, 233] width 39 height 39
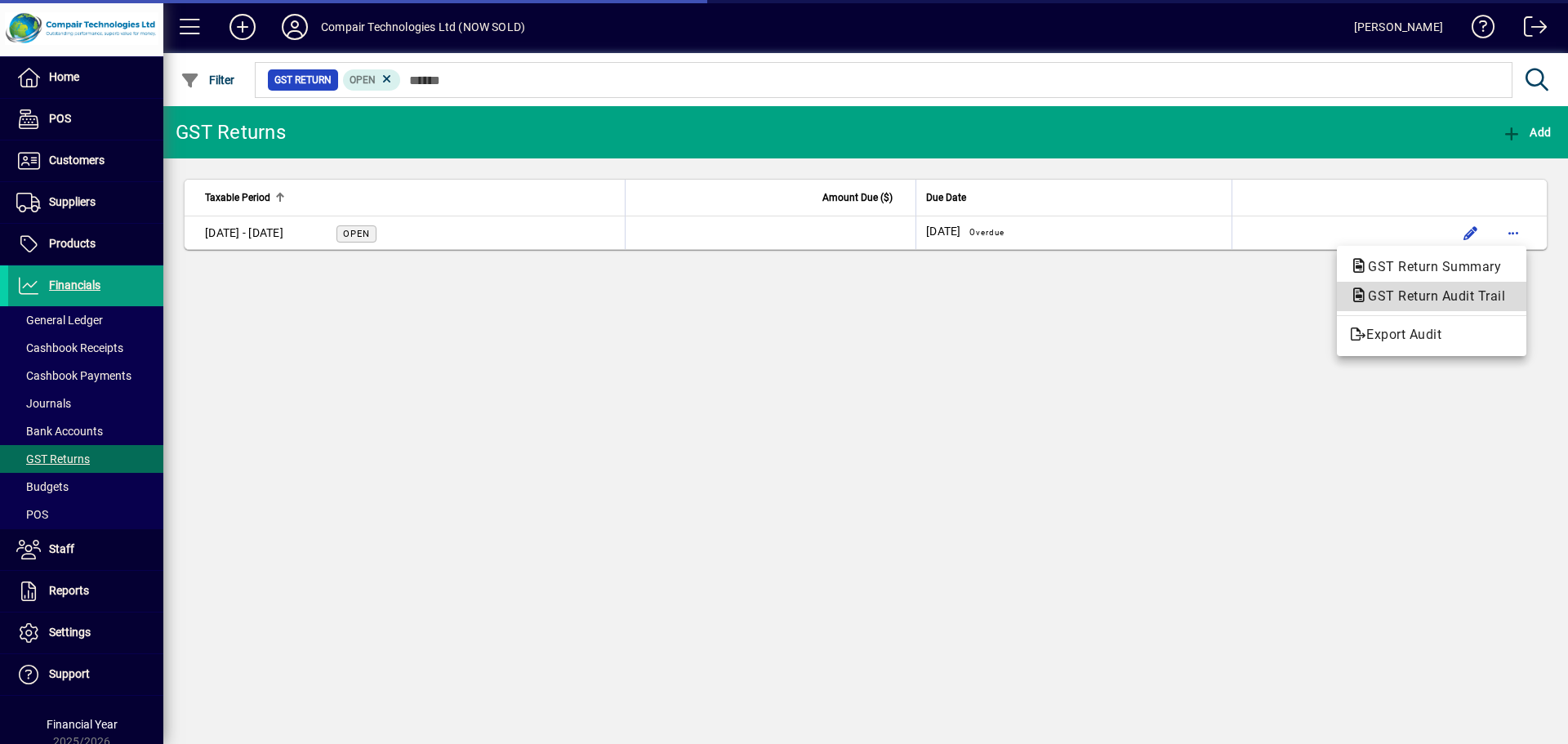
click at [1494, 299] on span "GST Return Audit Trail" at bounding box center [1431, 296] width 163 height 16
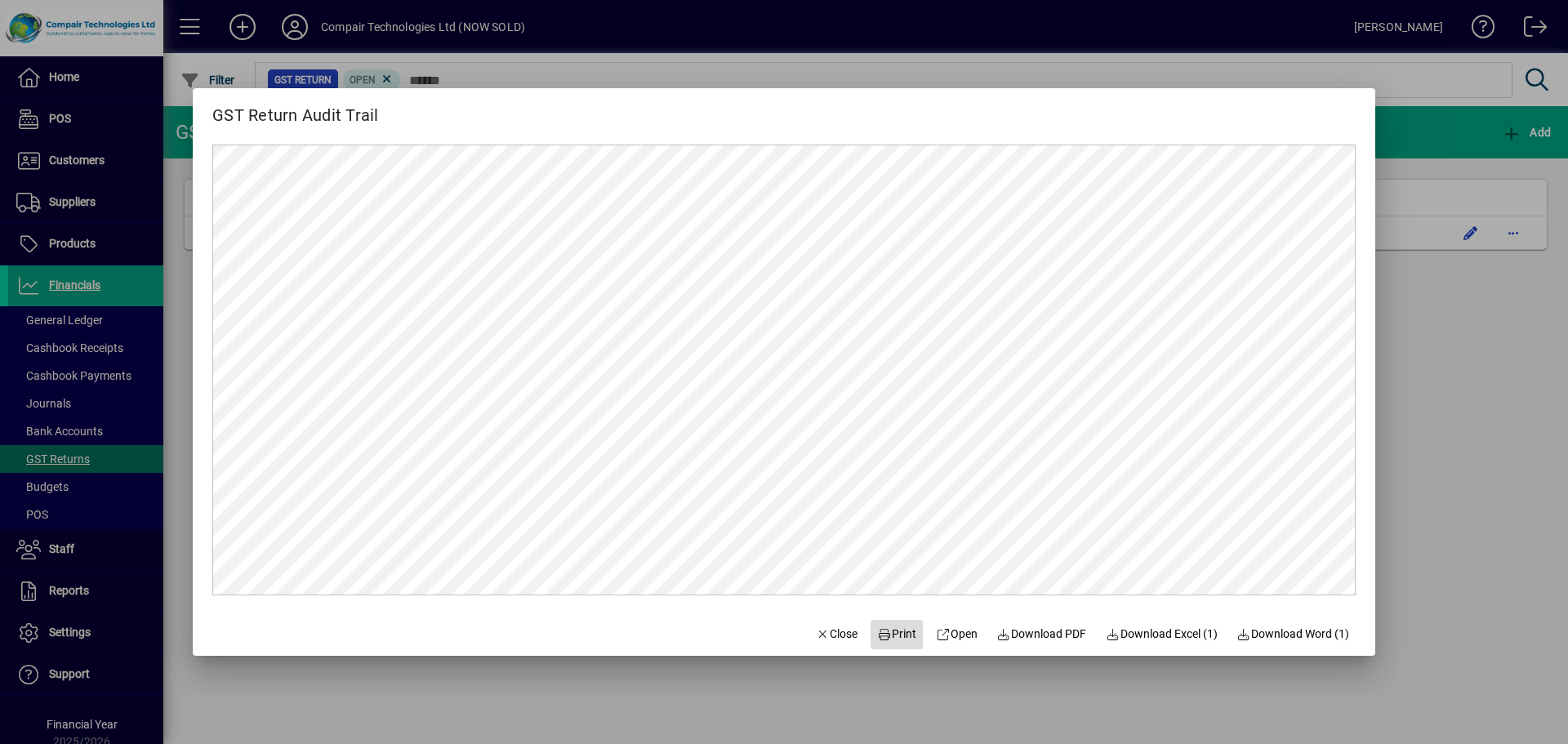
click at [898, 631] on span "Print" at bounding box center [897, 634] width 39 height 17
click at [831, 635] on span "Close" at bounding box center [837, 634] width 42 height 17
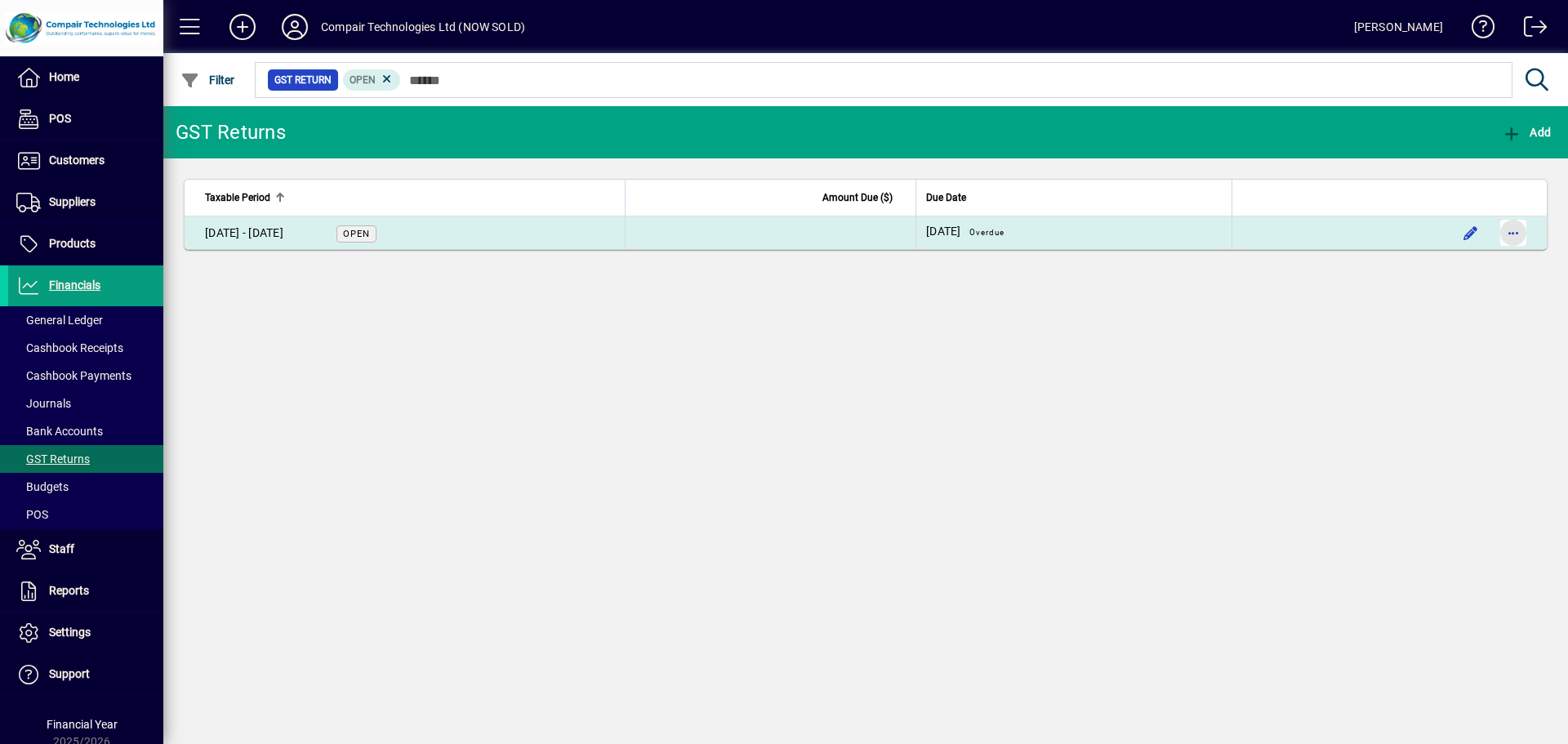
click at [1517, 234] on span "button" at bounding box center [1514, 233] width 39 height 39
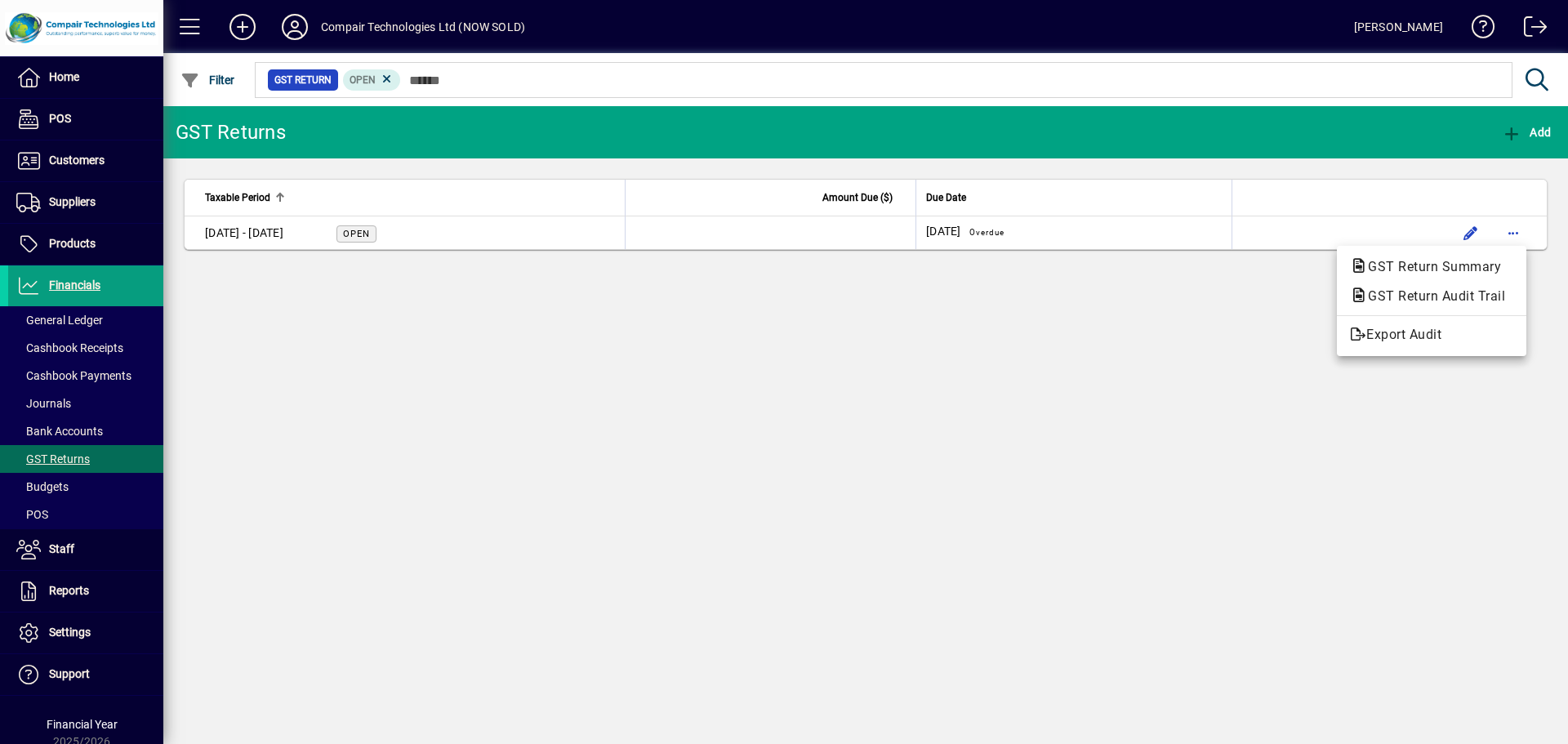
click at [1163, 389] on div at bounding box center [784, 372] width 1568 height 744
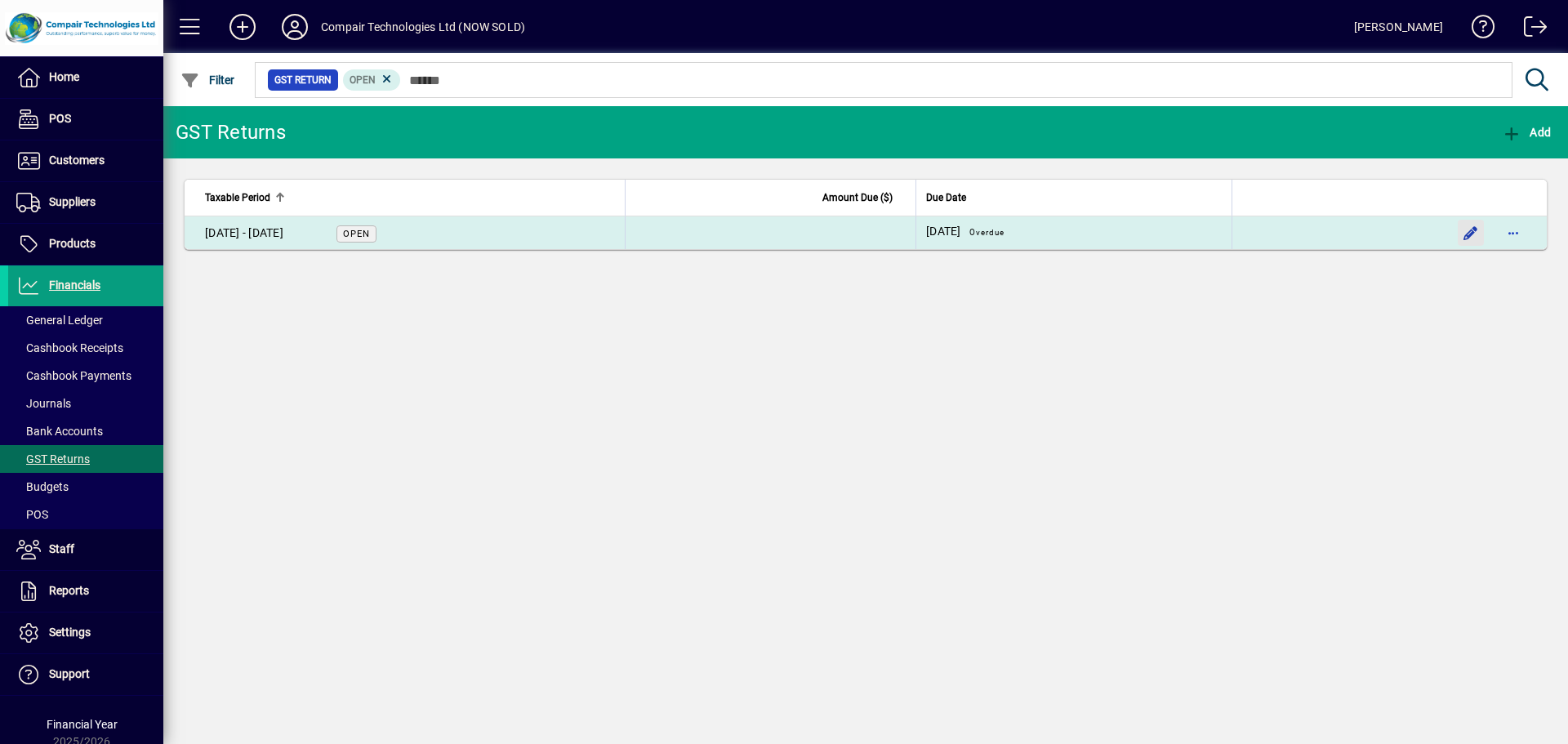
click at [1472, 229] on span "button" at bounding box center [1471, 233] width 39 height 39
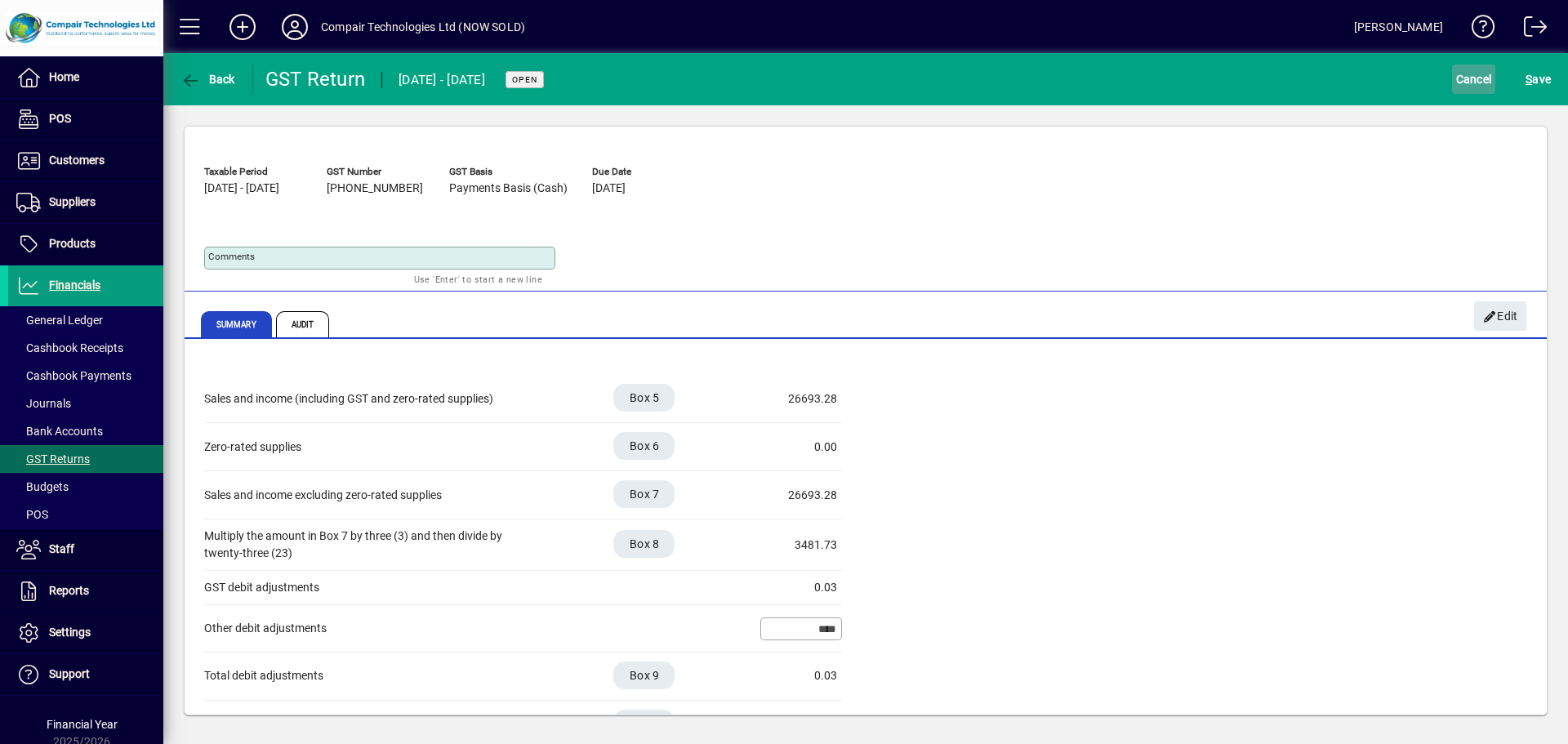
click at [1483, 88] on span "Cancel" at bounding box center [1474, 79] width 36 height 27
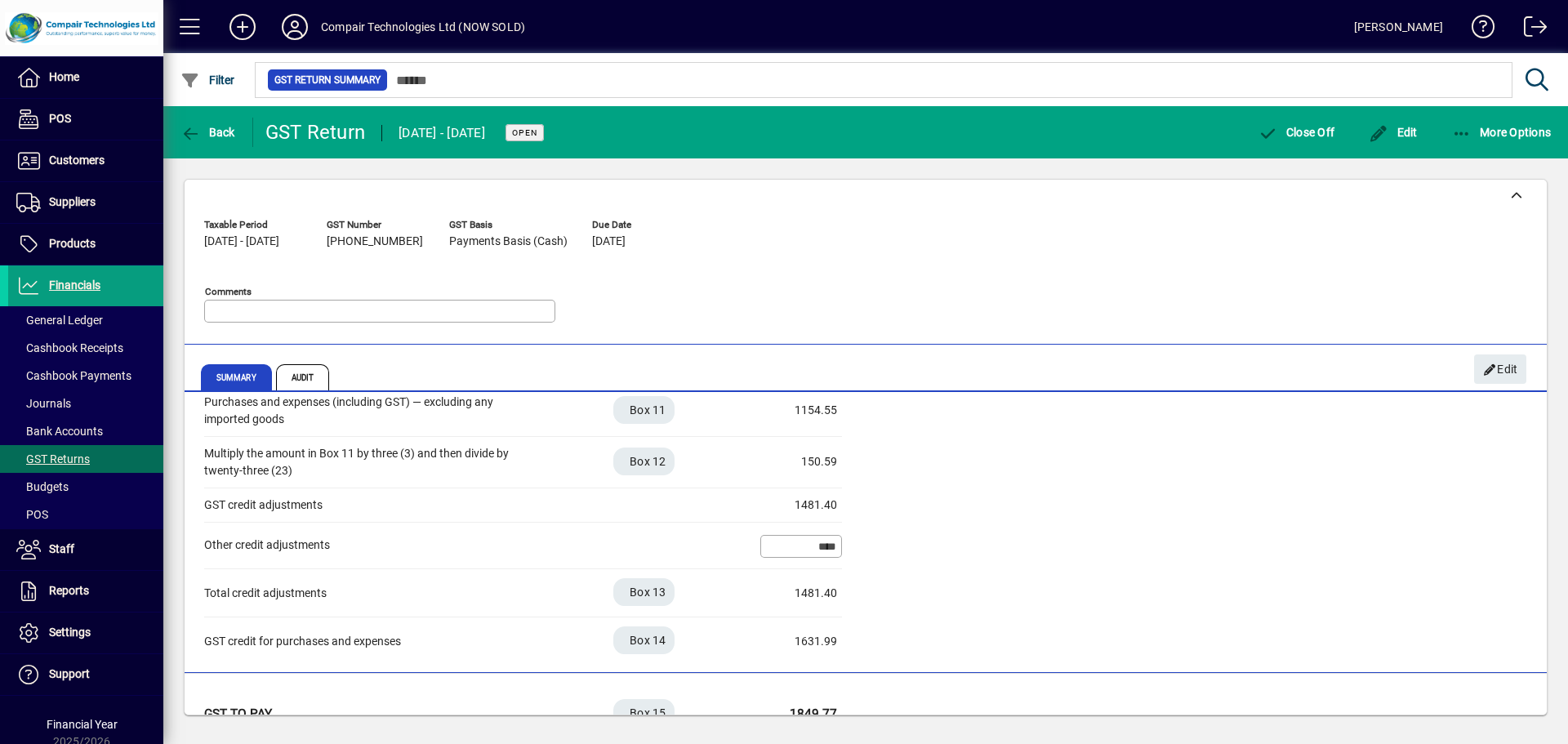
scroll to position [488, 0]
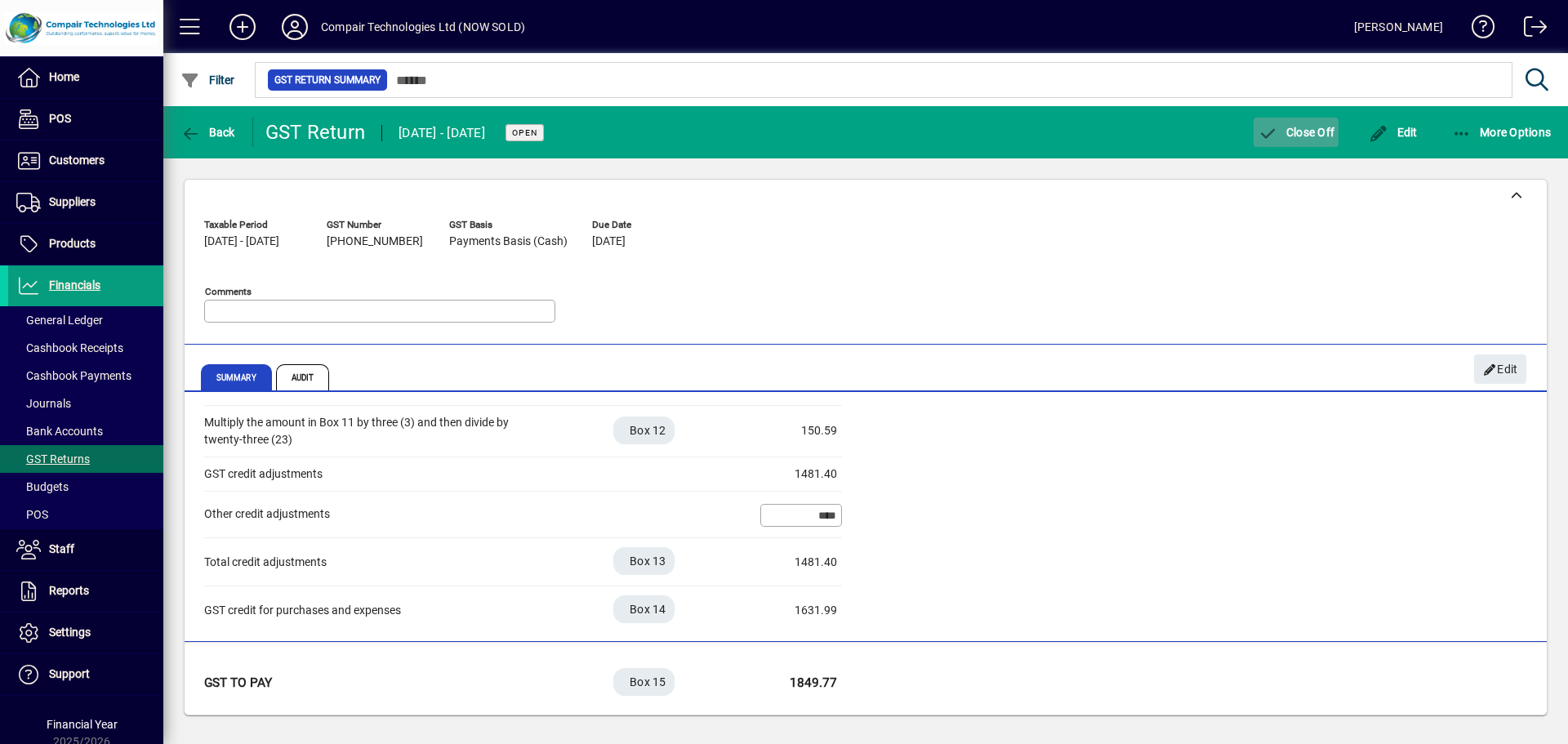
click at [1288, 126] on span "Close Off" at bounding box center [1296, 132] width 77 height 13
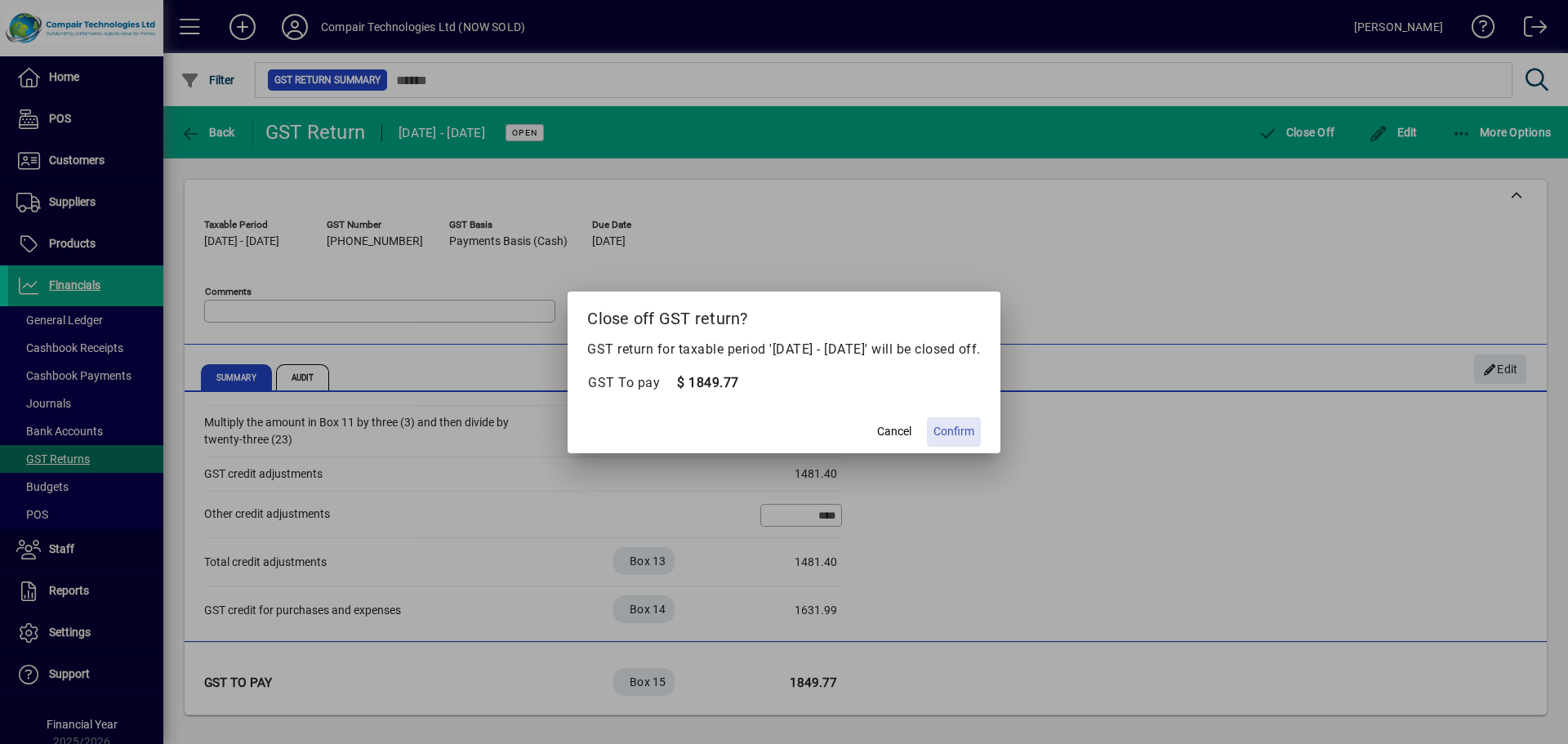
click at [964, 430] on span "Confirm" at bounding box center [954, 431] width 41 height 17
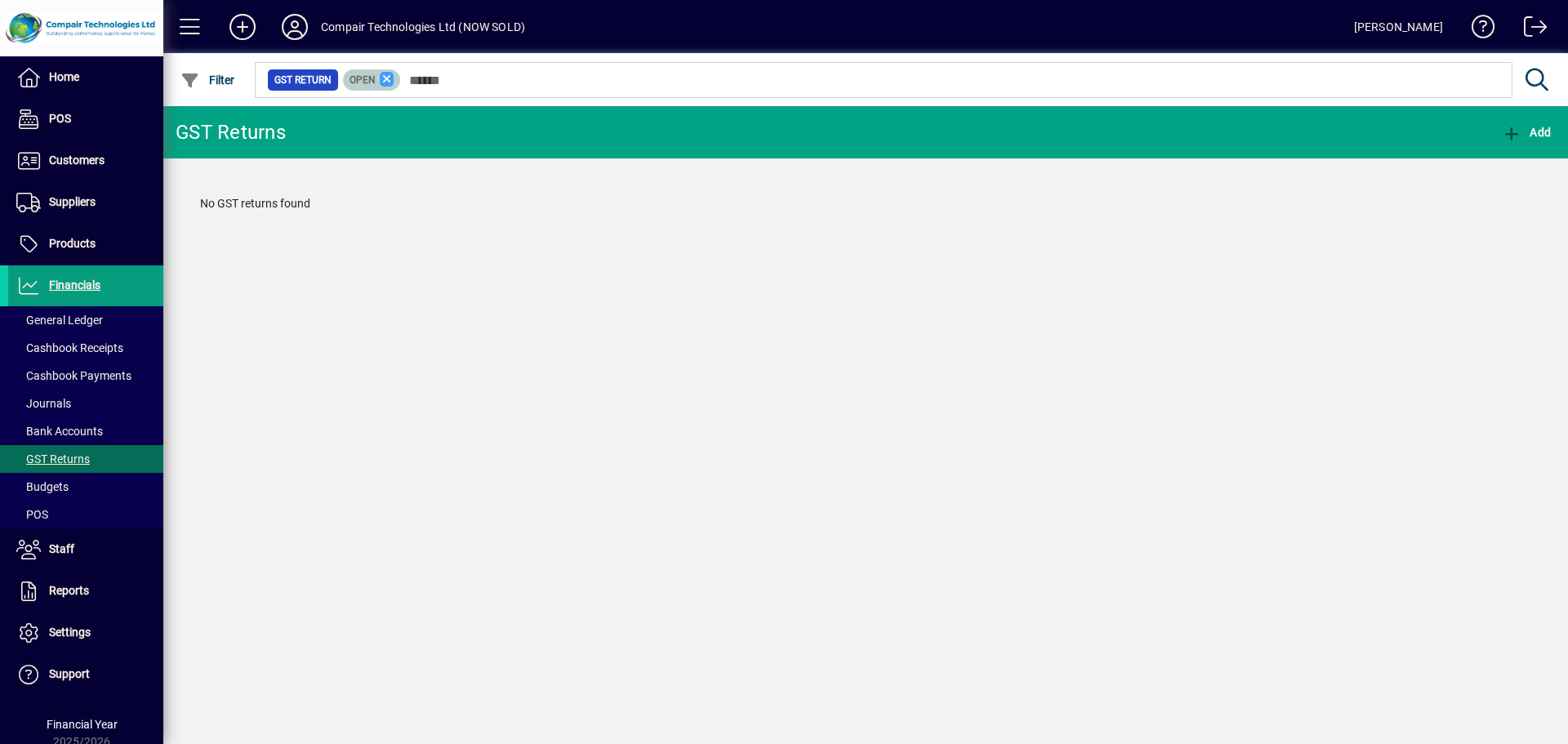
click at [390, 79] on icon at bounding box center [387, 79] width 15 height 15
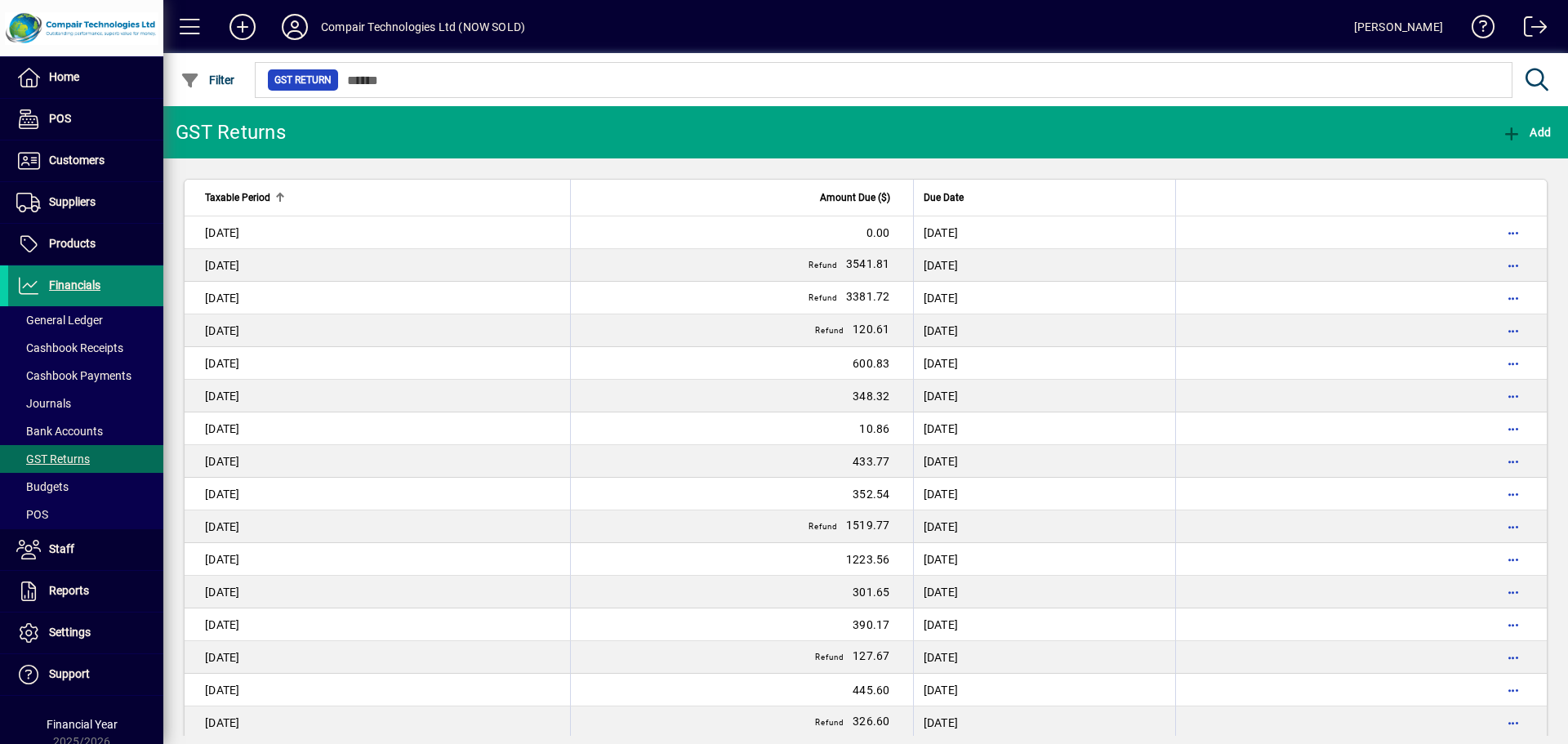
click at [106, 279] on span at bounding box center [85, 286] width 155 height 39
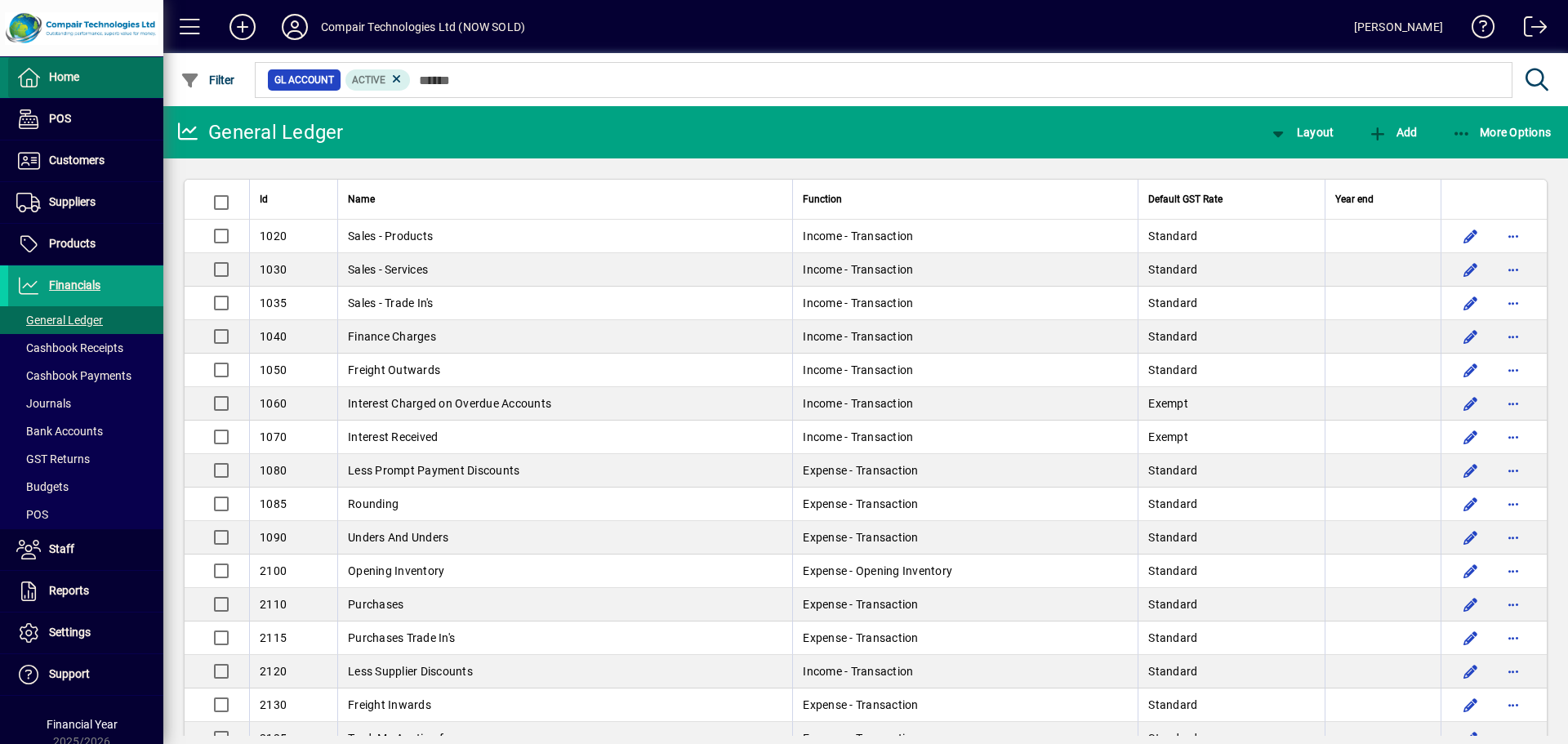
click at [90, 86] on span at bounding box center [85, 78] width 155 height 39
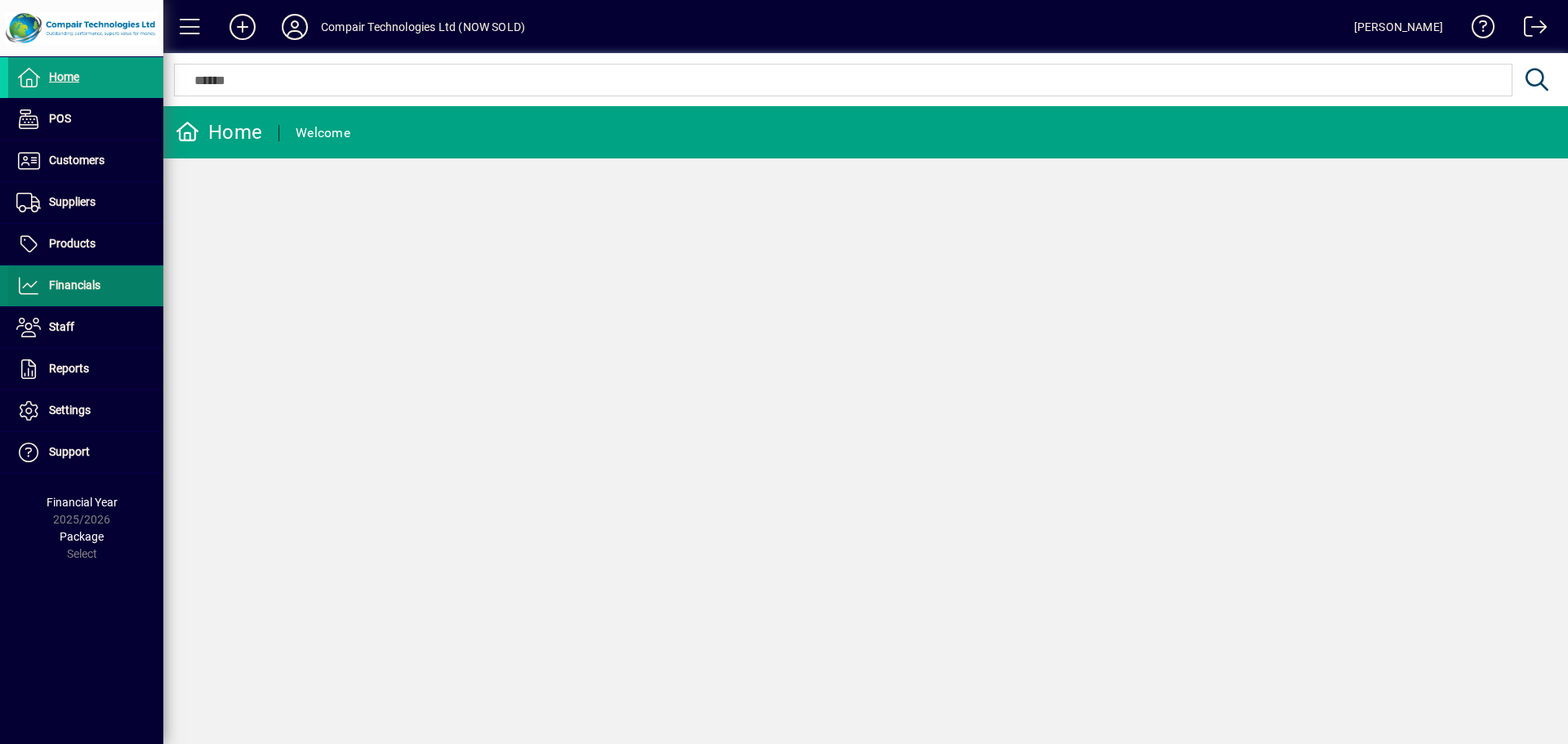
click at [69, 278] on span "Financials" at bounding box center [75, 284] width 51 height 13
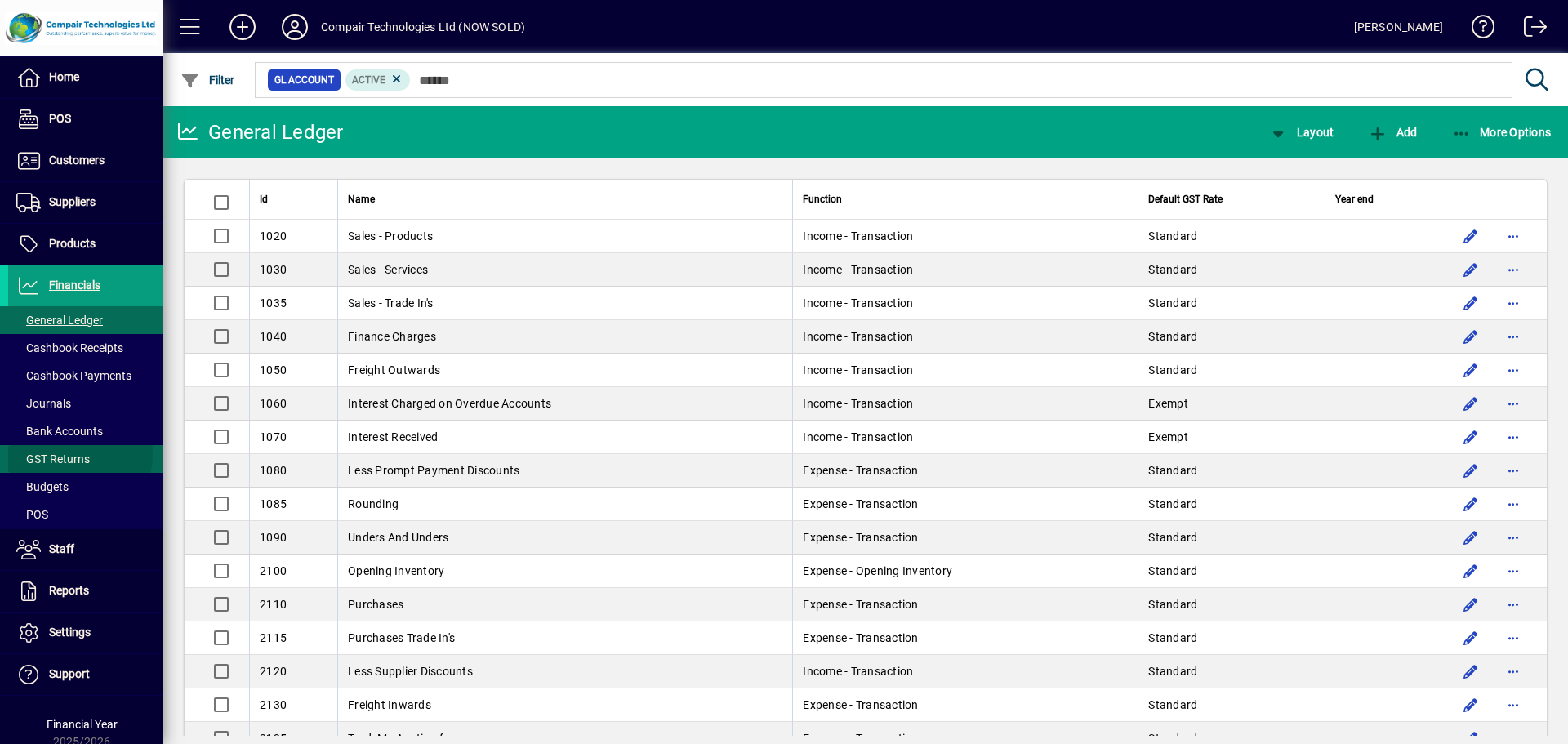
click at [66, 454] on span "GST Returns" at bounding box center [53, 459] width 74 height 13
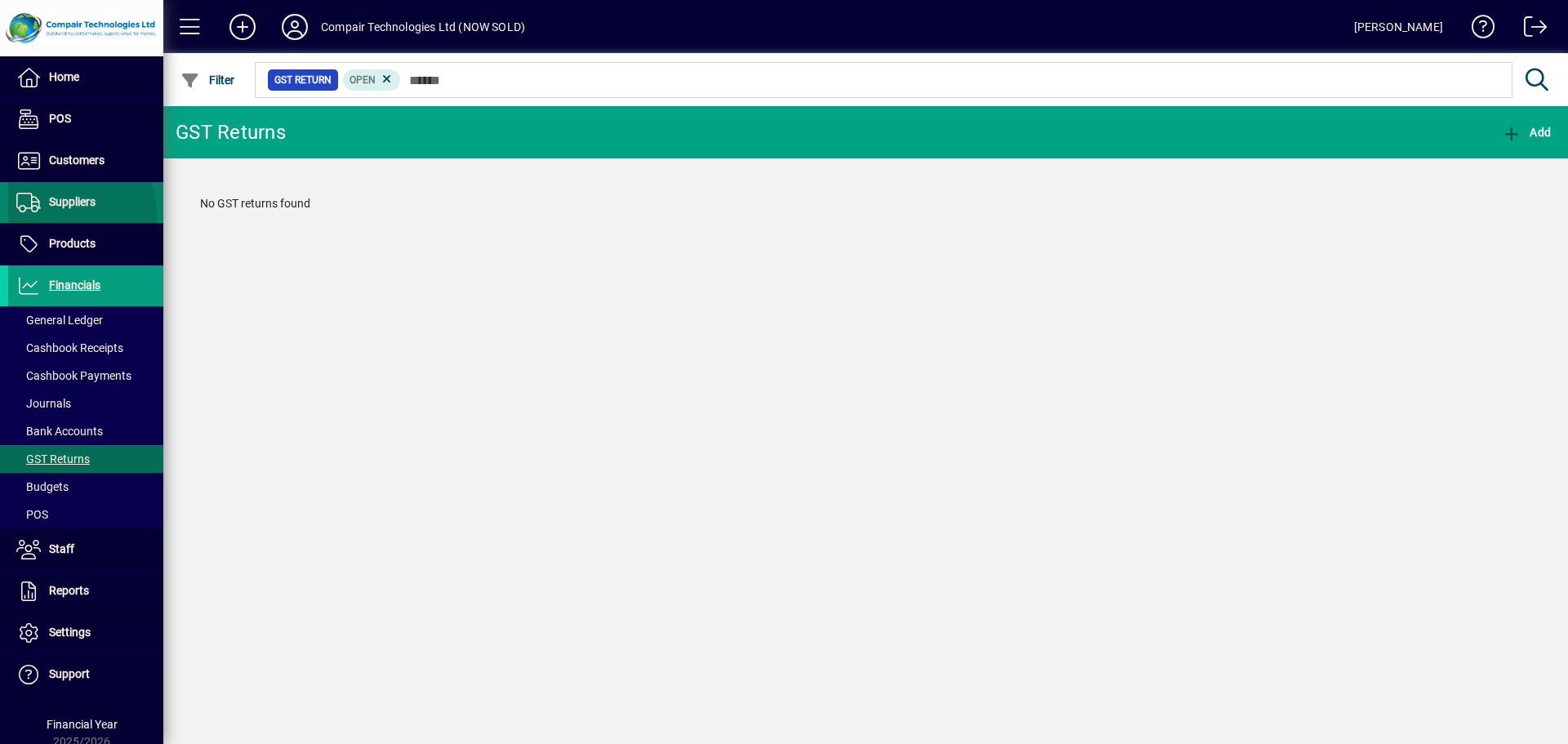
click at [72, 212] on span at bounding box center [85, 202] width 155 height 39
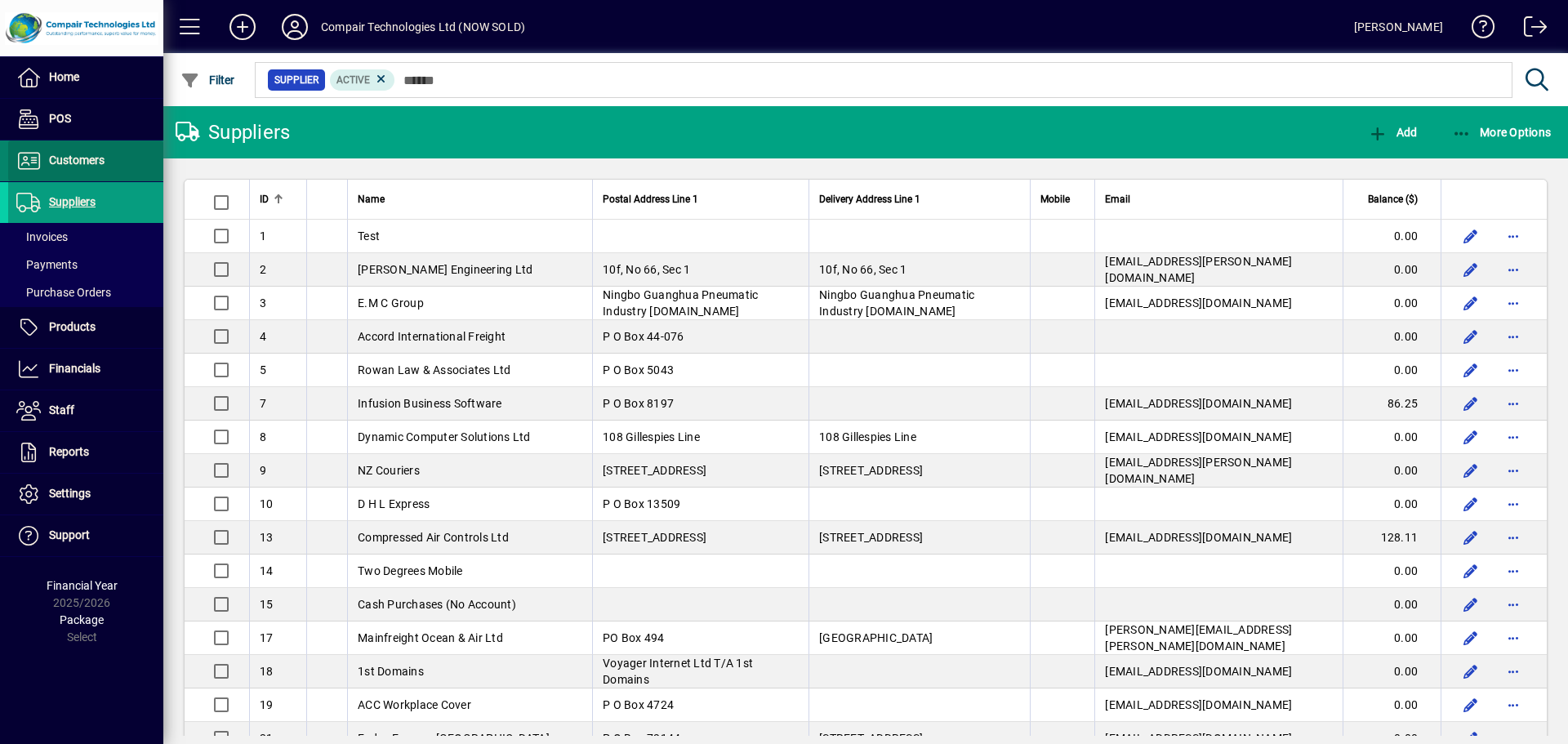
click at [72, 164] on span "Customers" at bounding box center [77, 159] width 56 height 13
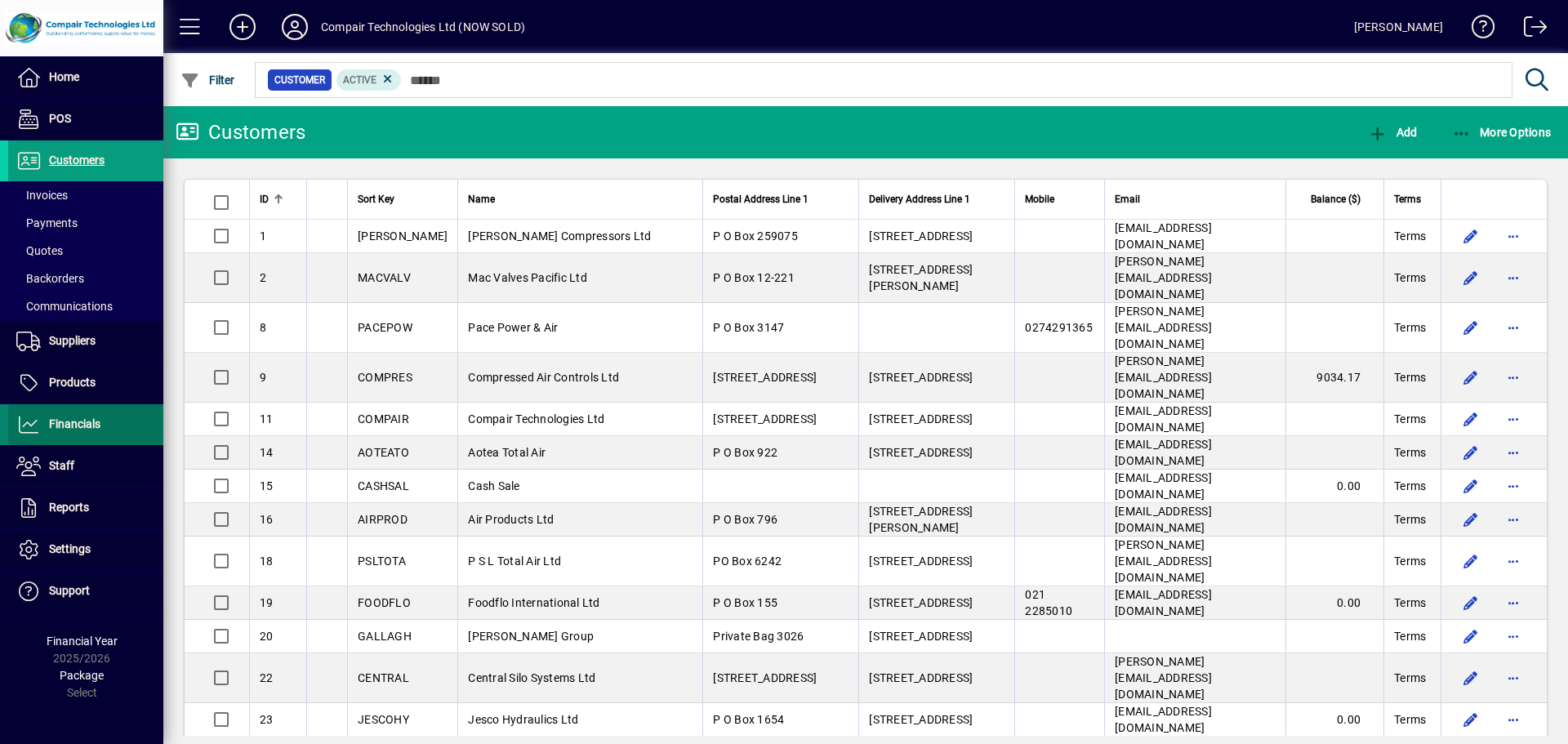
click at [76, 413] on span at bounding box center [85, 425] width 155 height 39
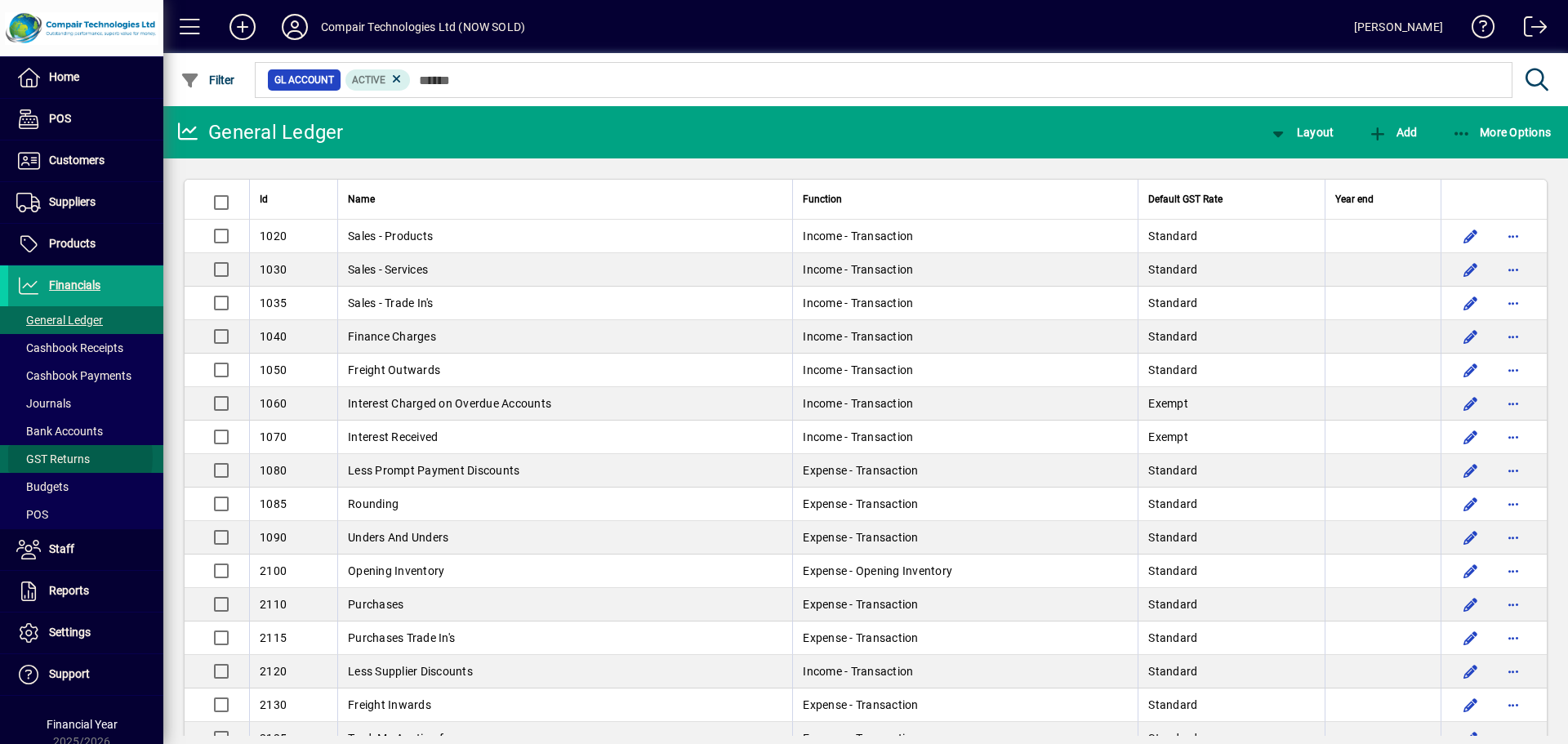
click at [67, 458] on span "GST Returns" at bounding box center [53, 459] width 74 height 13
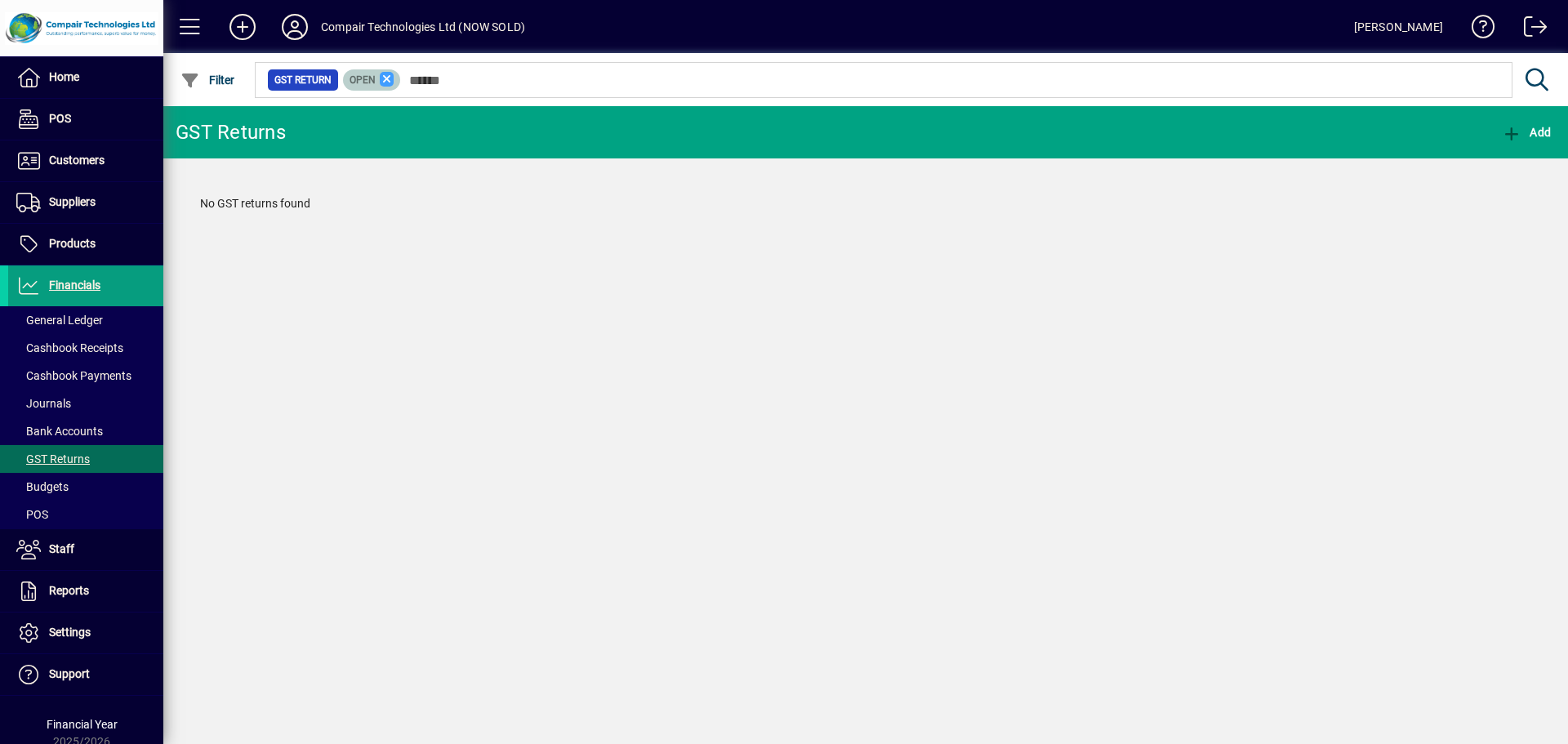
click at [384, 85] on icon at bounding box center [387, 79] width 15 height 15
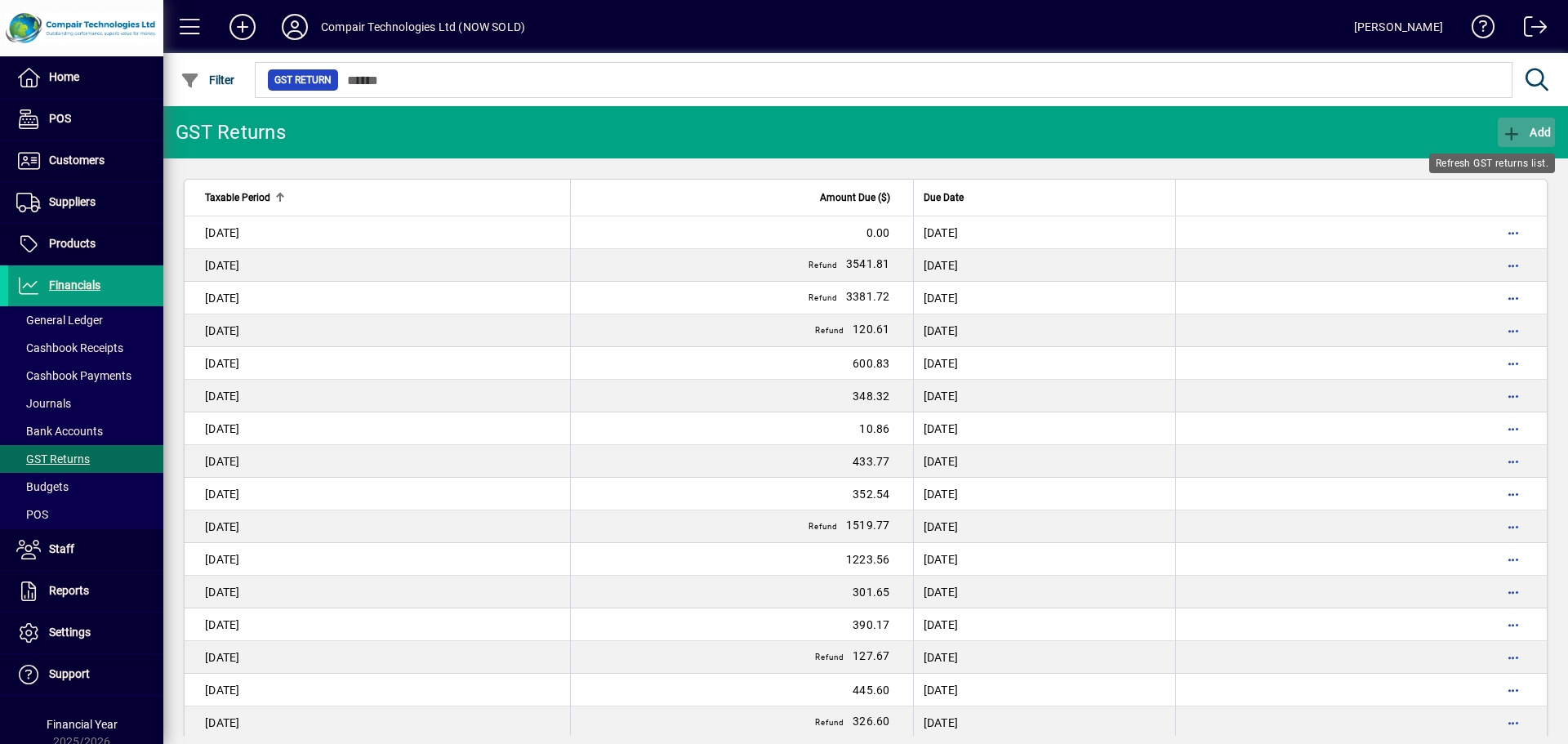
click at [1519, 139] on icon "button" at bounding box center [1512, 134] width 21 height 17
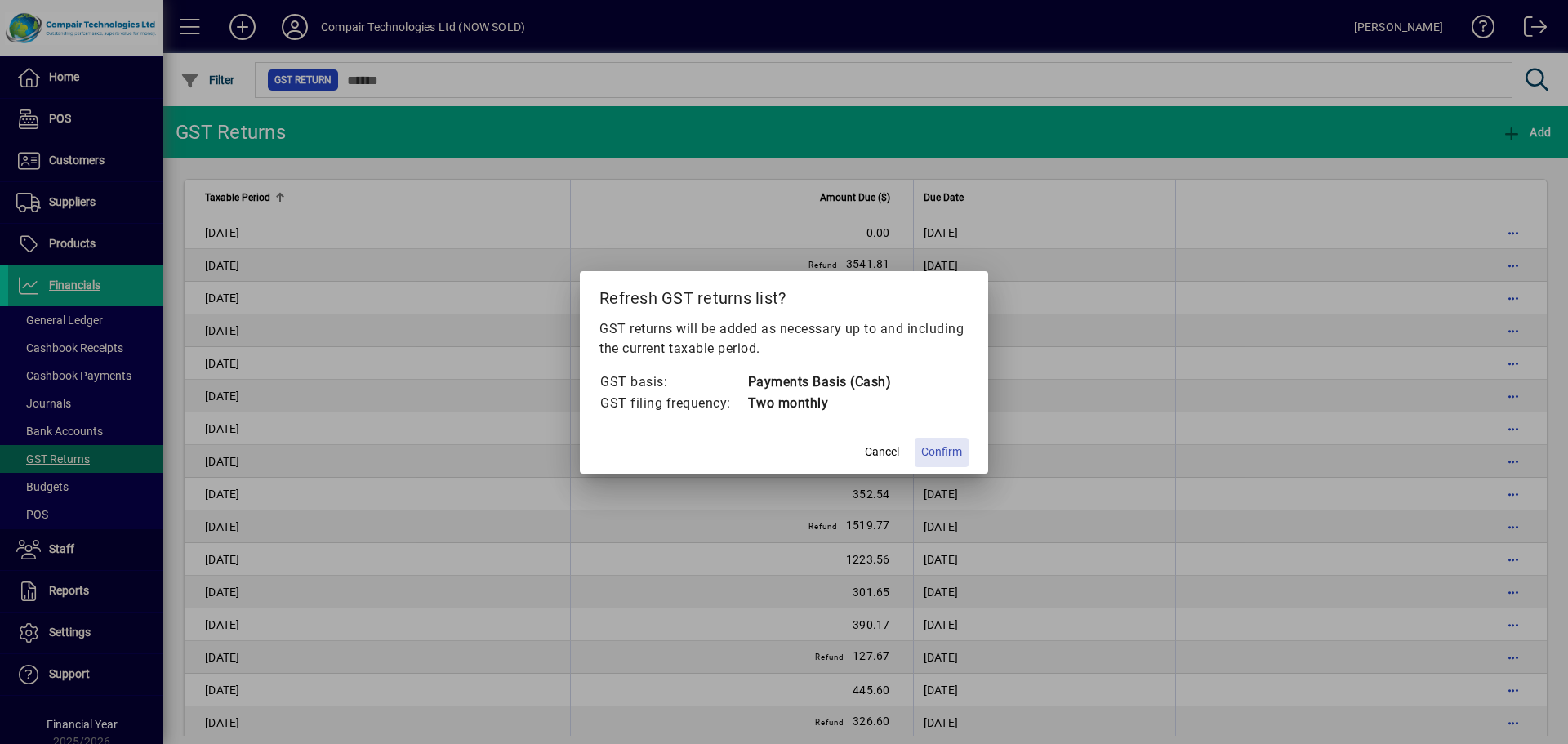
click at [942, 451] on span "Confirm" at bounding box center [942, 451] width 41 height 17
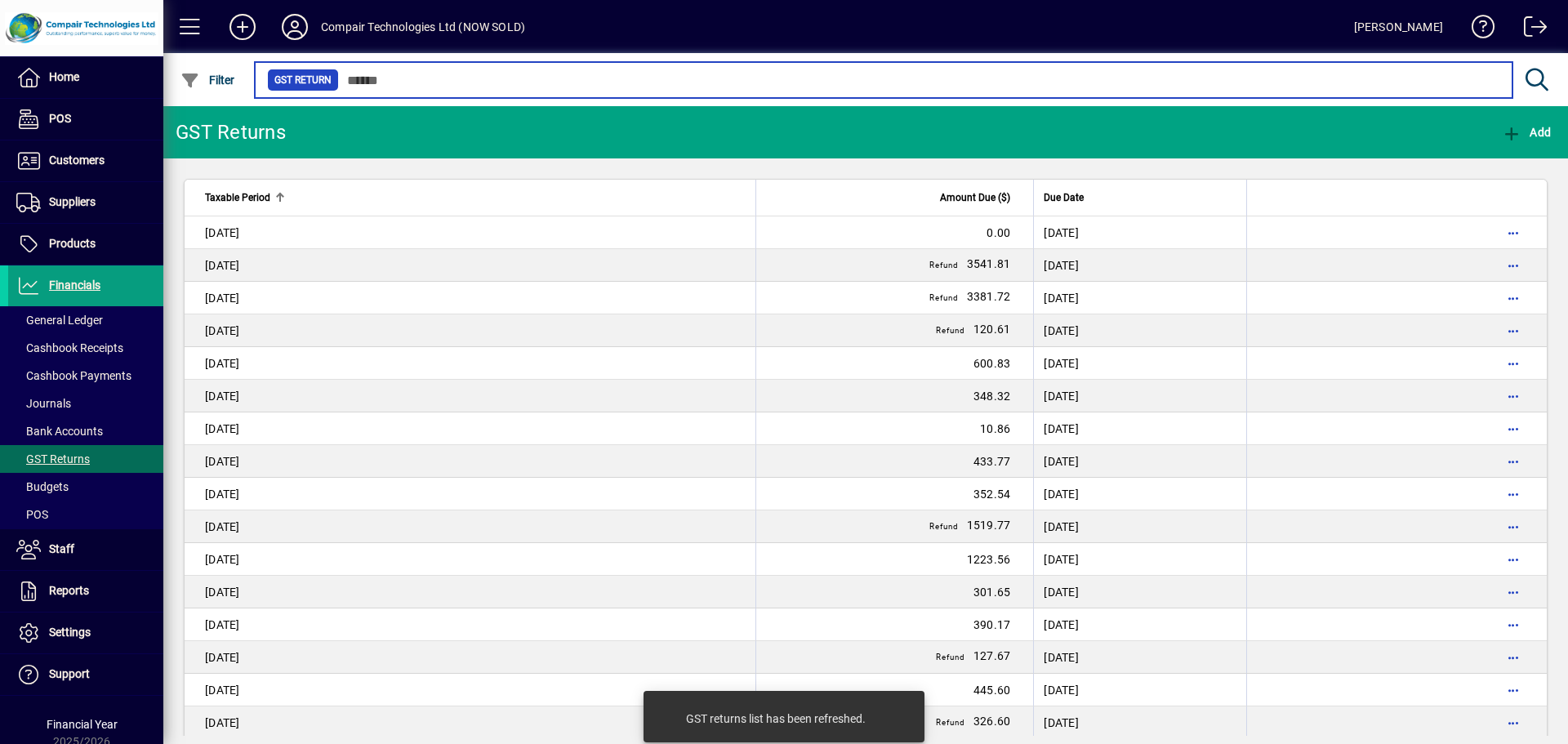
click at [372, 75] on input "text" at bounding box center [919, 80] width 1160 height 23
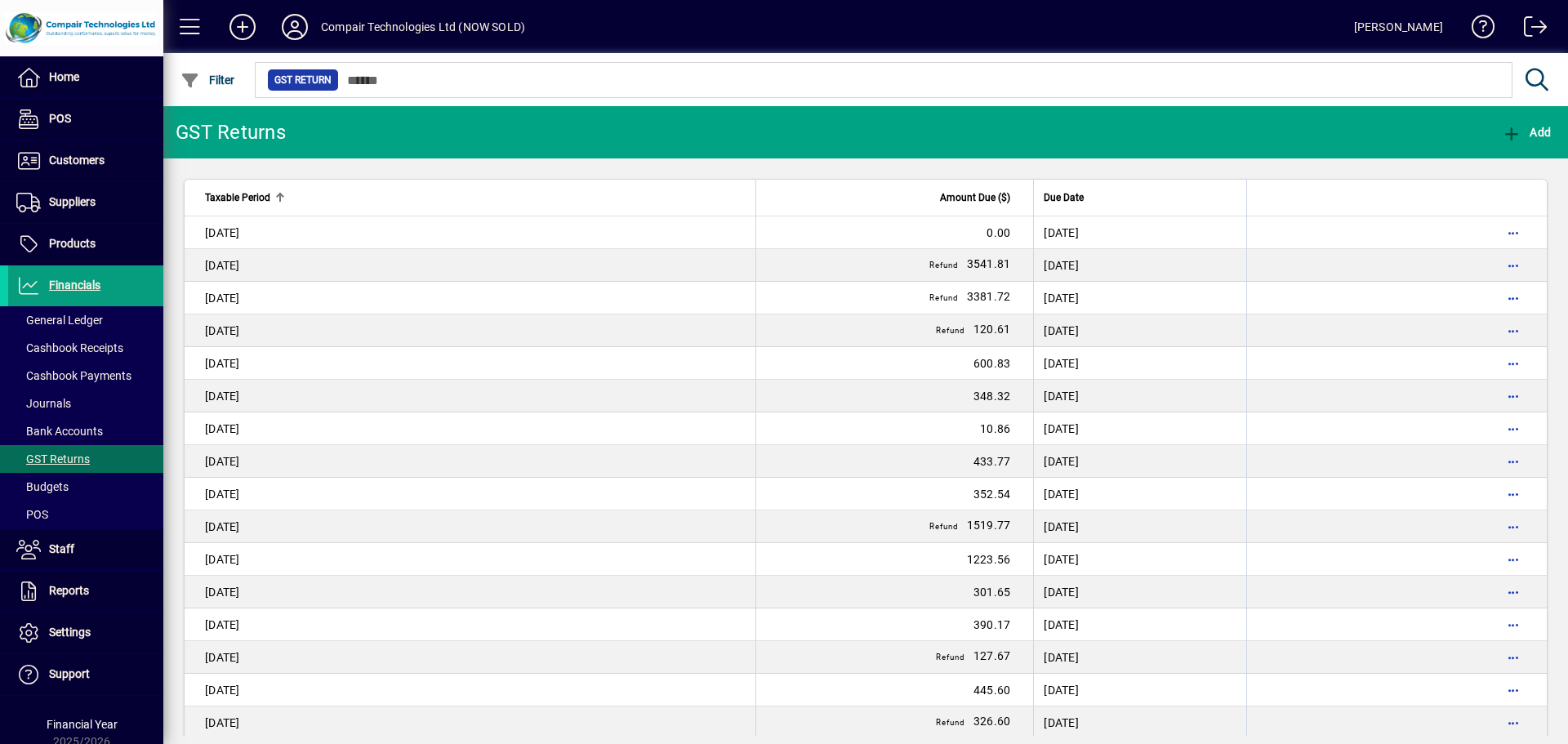
click at [312, 82] on span "GST Return" at bounding box center [303, 80] width 57 height 17
click at [84, 426] on span "Bank Accounts" at bounding box center [60, 430] width 86 height 13
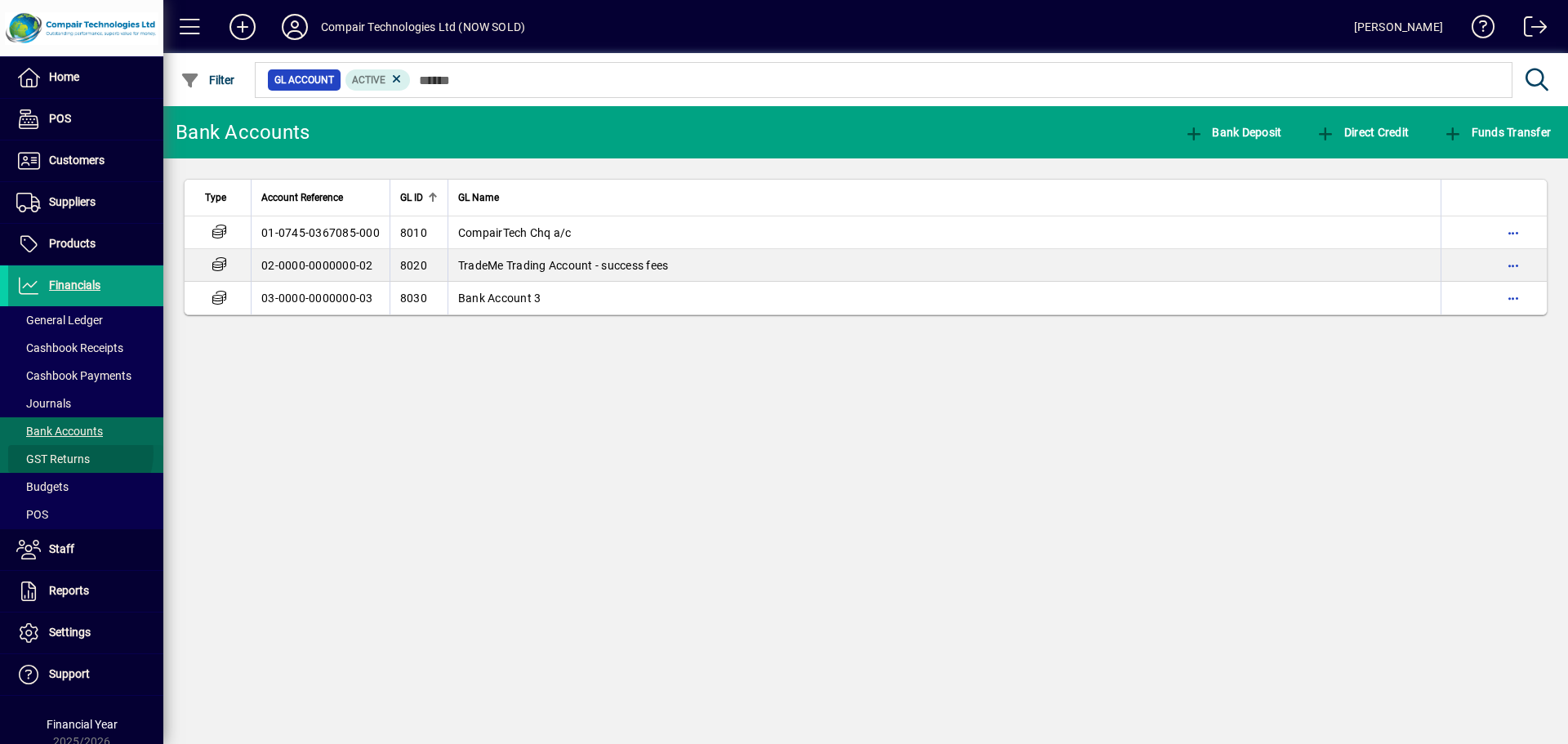
click at [73, 453] on span "GST Returns" at bounding box center [53, 459] width 74 height 13
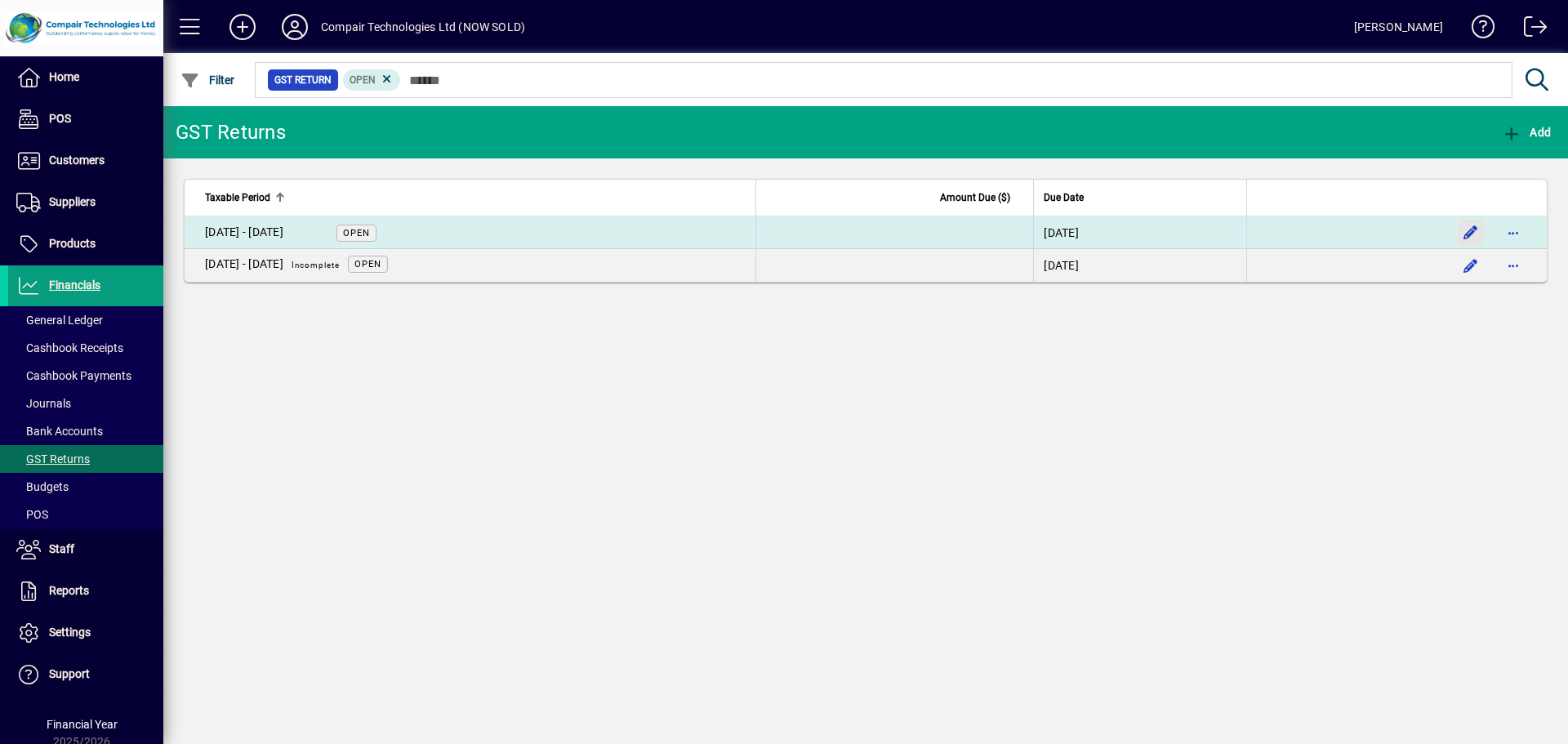
click at [1467, 235] on span "button" at bounding box center [1471, 233] width 39 height 39
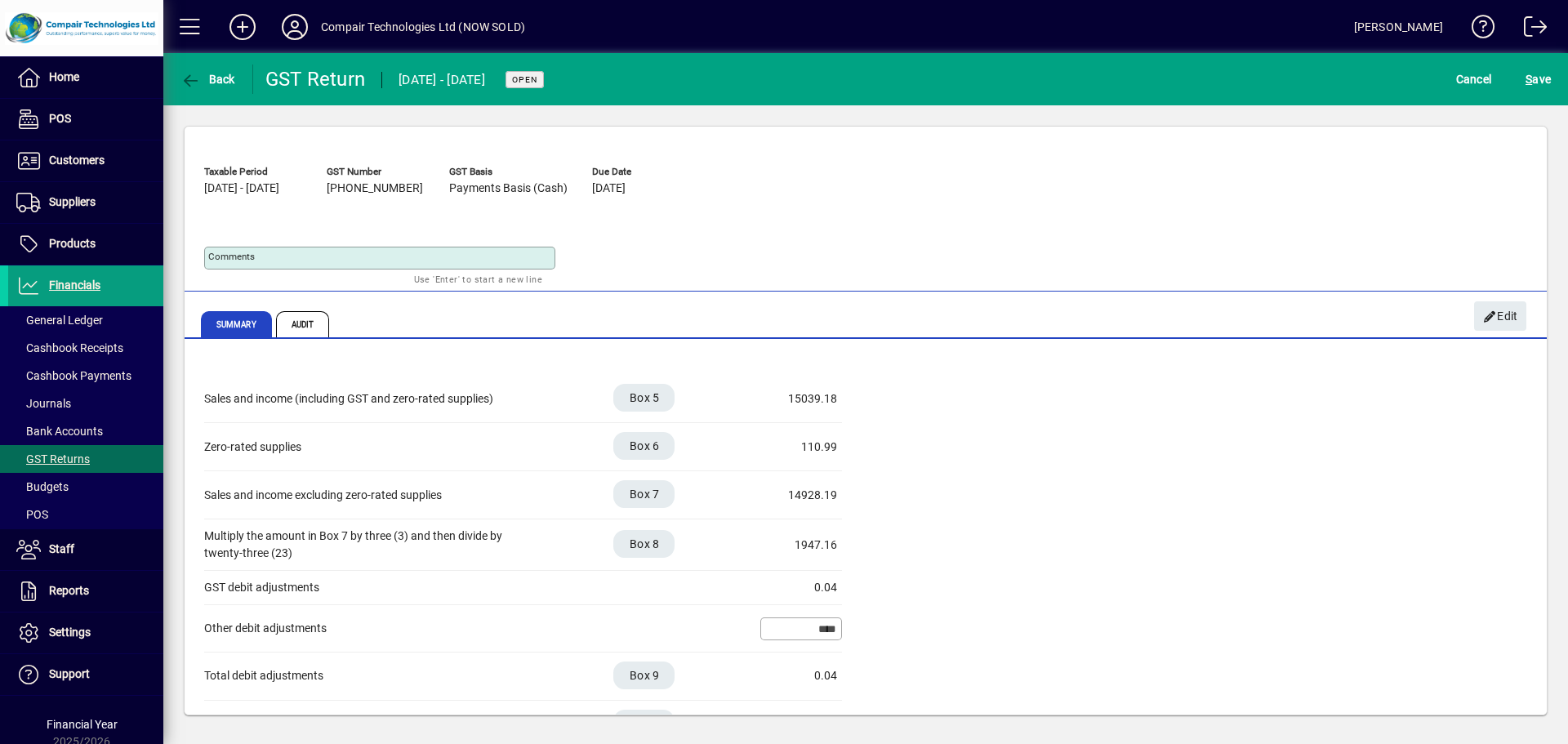
click at [1542, 715] on mat-card "GST return Taxable Period 01/08/2025 - 30/09/2025 GST Number 107-894-594 GST Ba…" at bounding box center [866, 421] width 1364 height 590
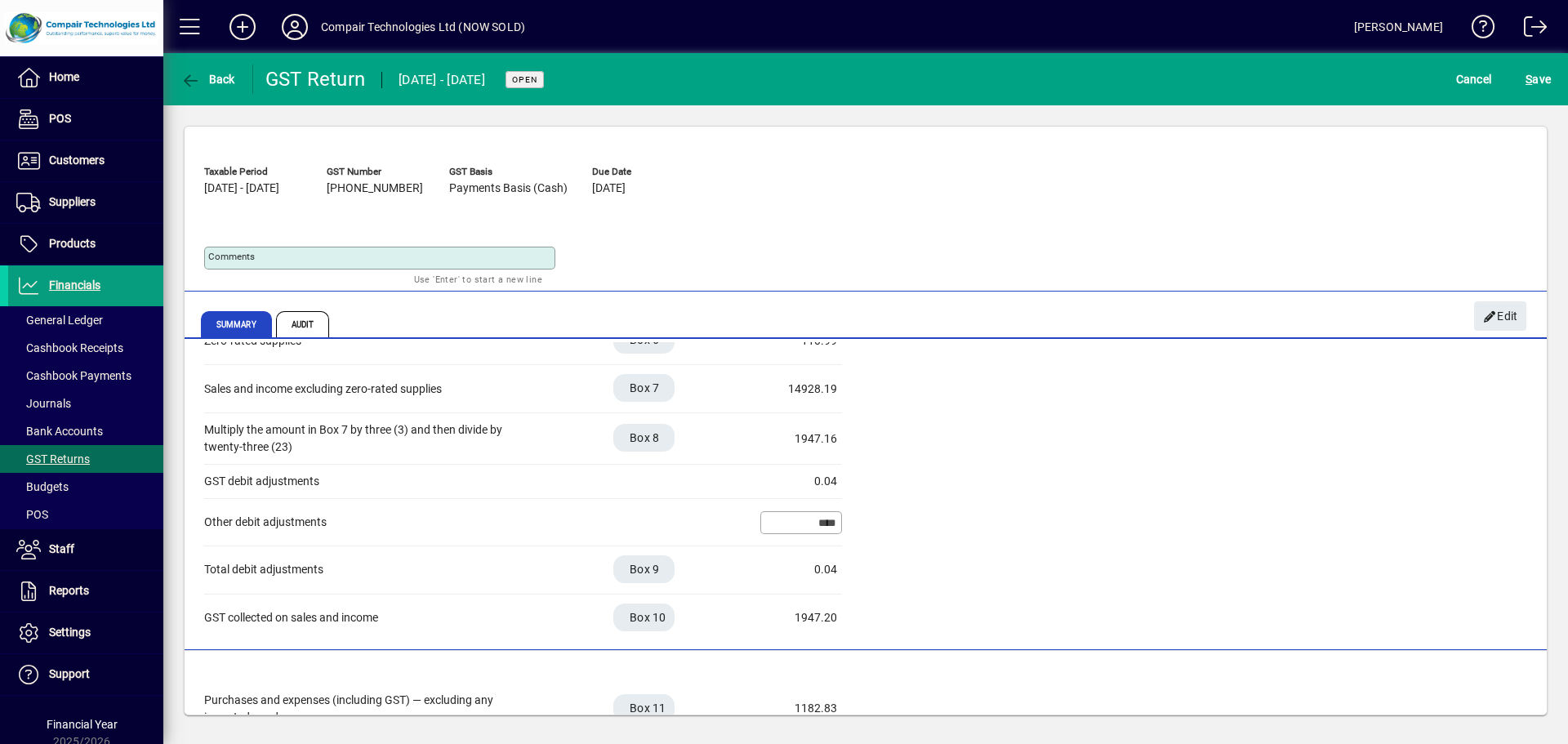
scroll to position [217, 0]
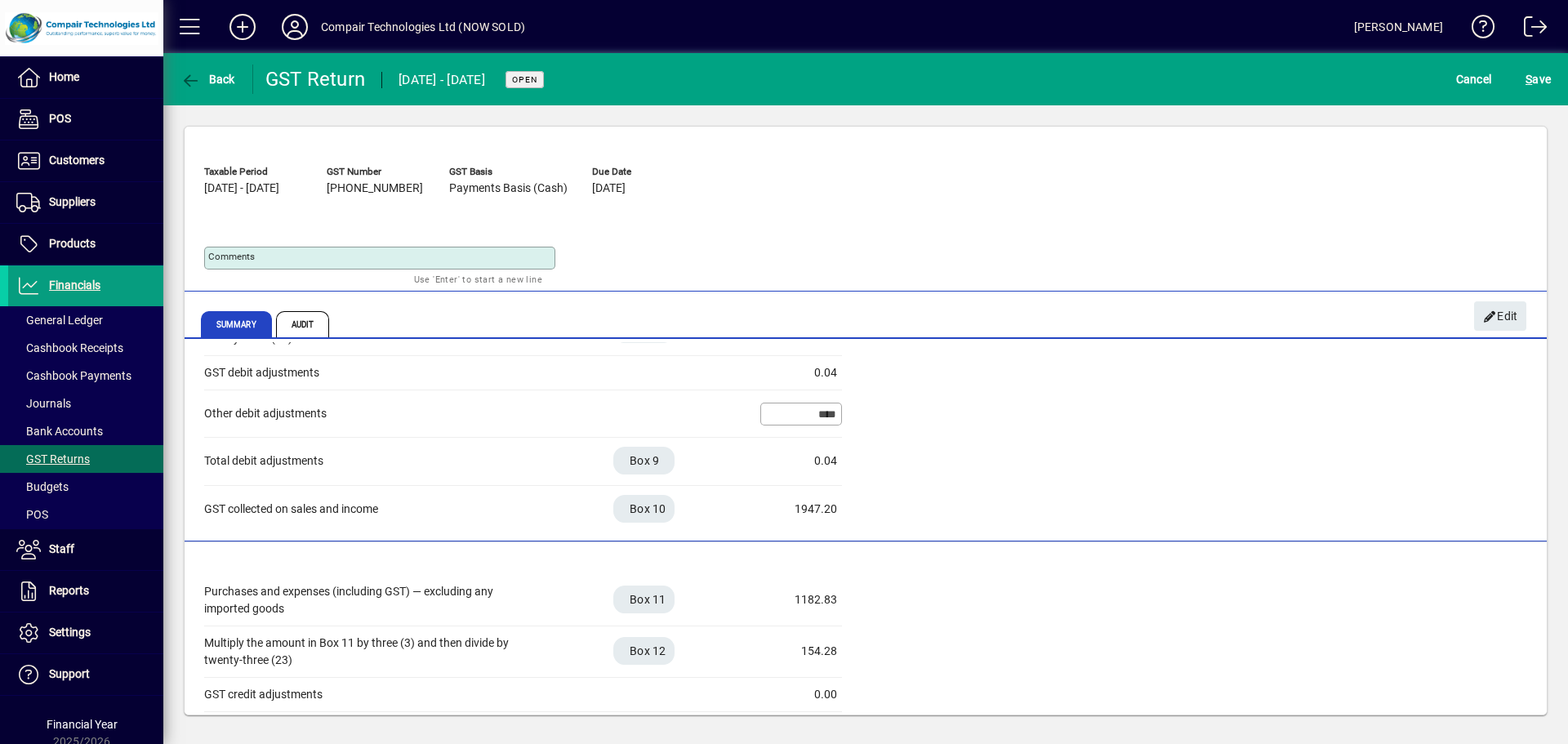
click at [1541, 708] on mat-card "GST return Taxable Period 01/08/2025 - 30/09/2025 GST Number 107-894-594 GST Ba…" at bounding box center [866, 421] width 1364 height 590
click at [1378, 616] on div "Purchases and expenses (including GST) — excluding any imported goods Box 11 11…" at bounding box center [866, 713] width 1323 height 280
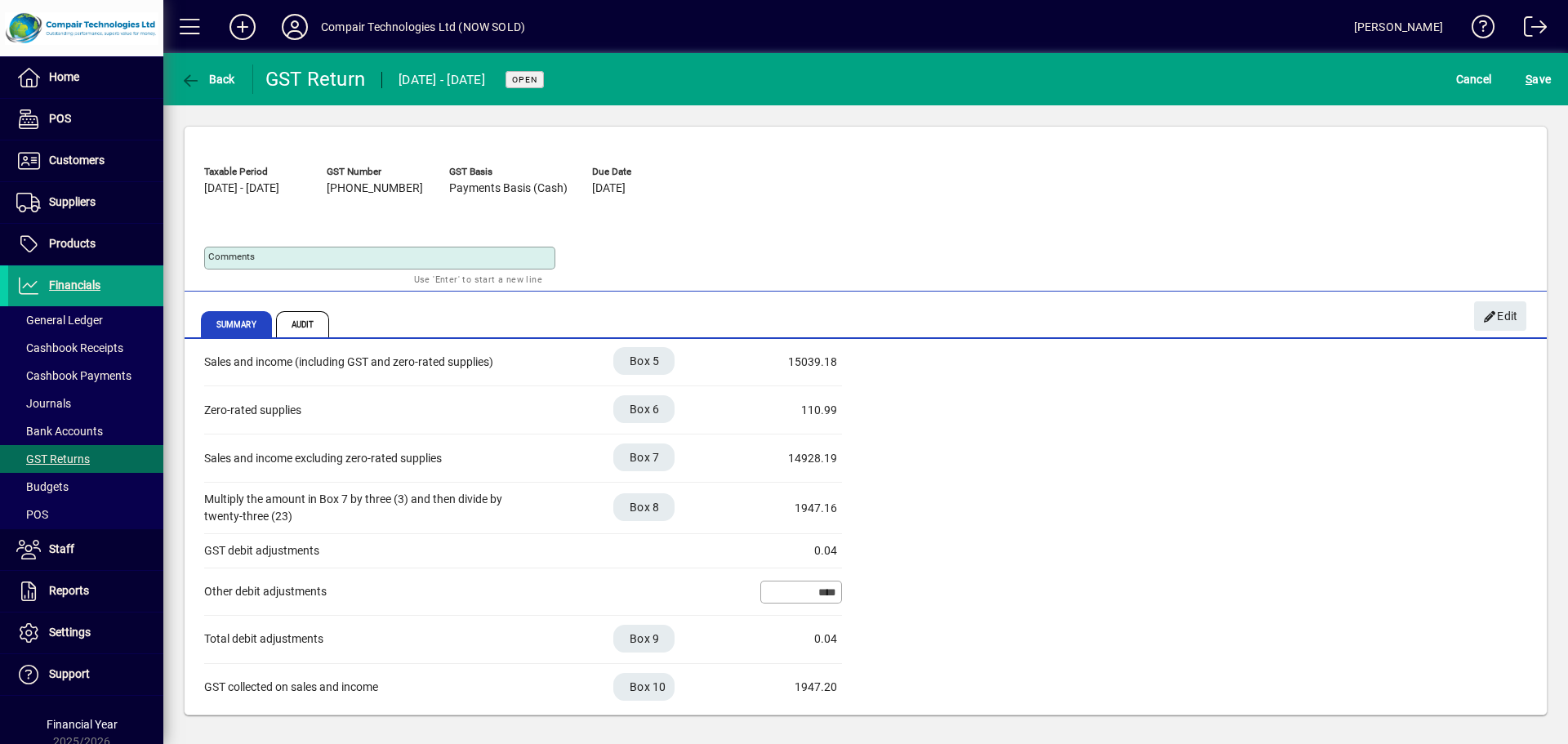
scroll to position [0, 0]
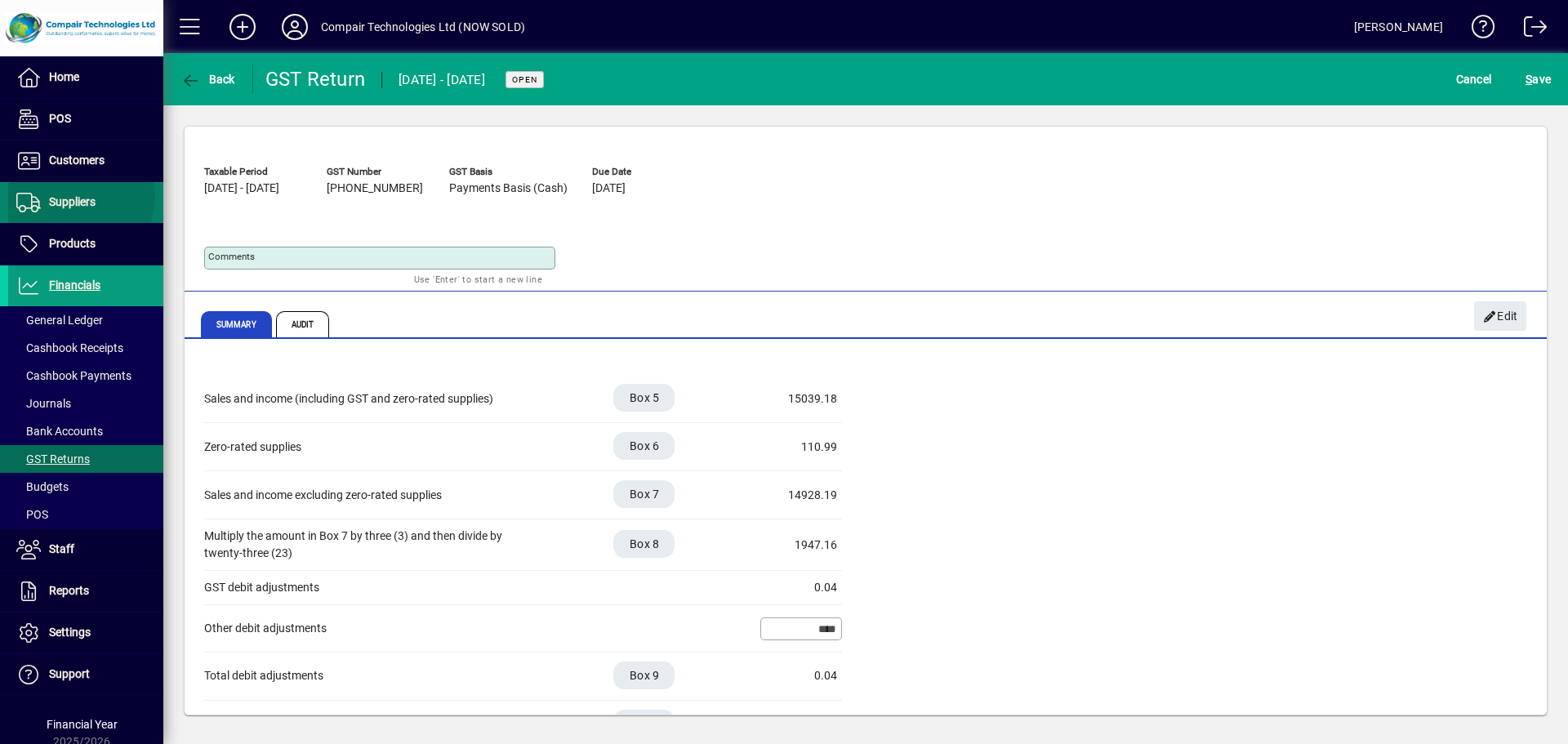
click at [80, 198] on span "Suppliers" at bounding box center [72, 201] width 46 height 13
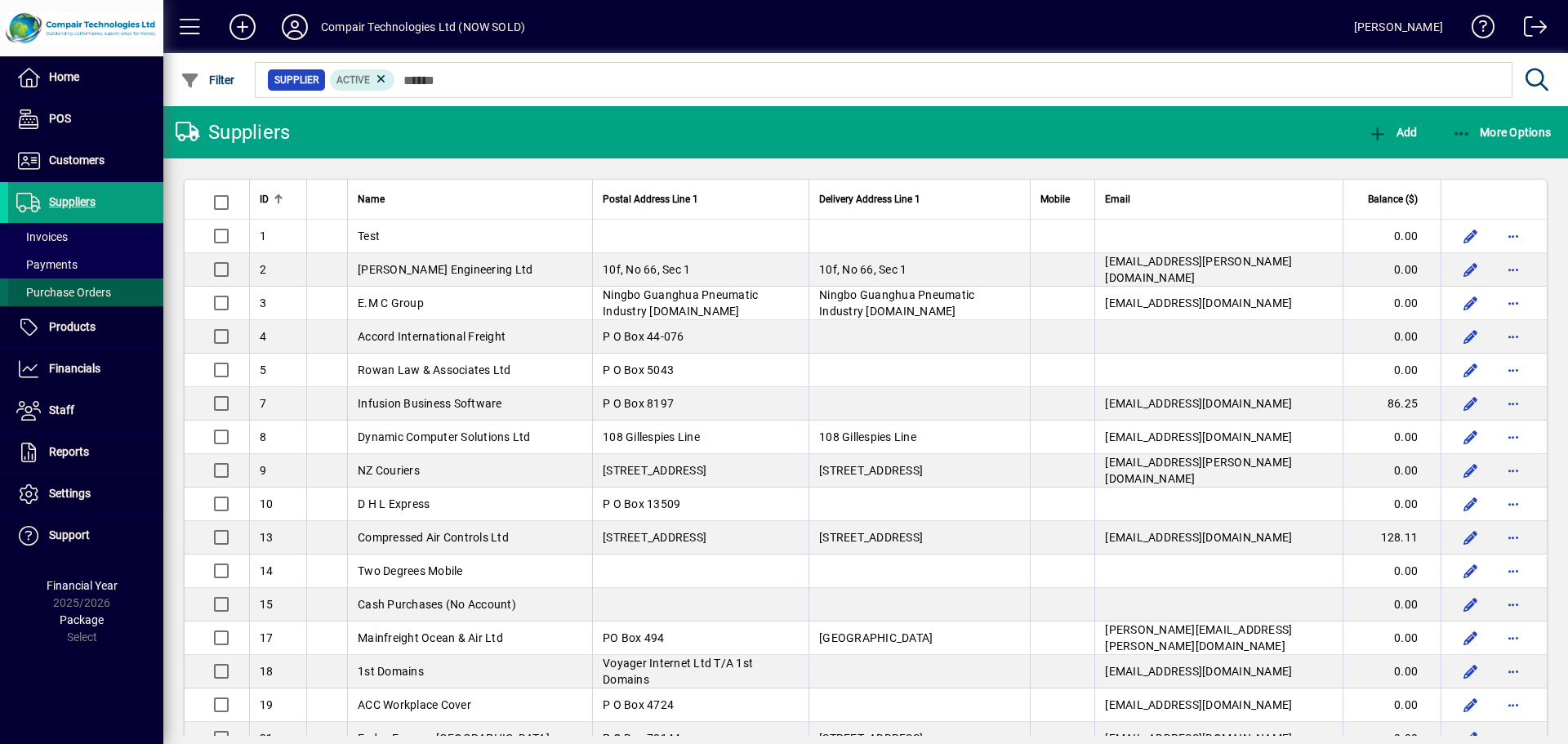
click at [67, 288] on span "Purchase Orders" at bounding box center [64, 292] width 94 height 13
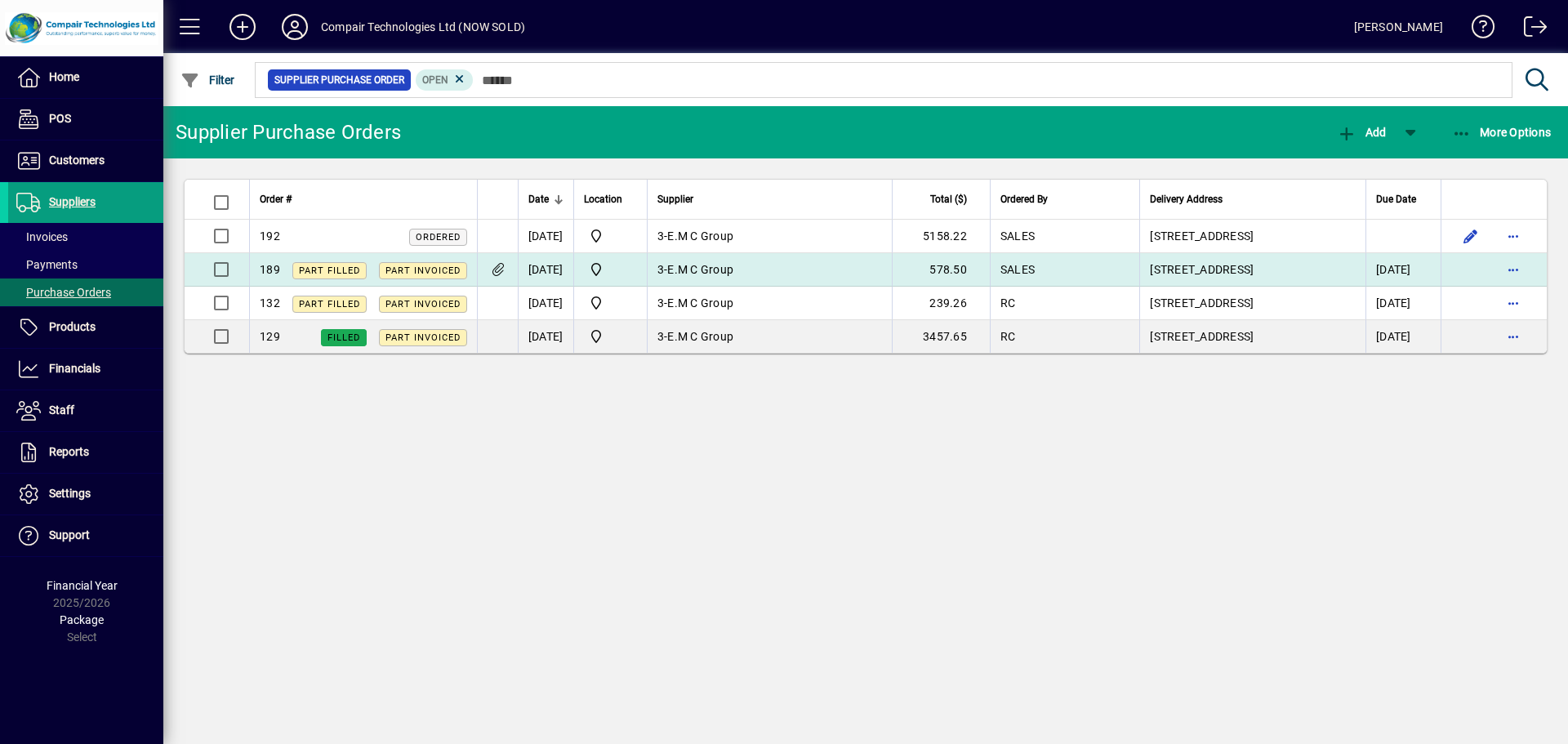
click at [542, 278] on td "[DATE]" at bounding box center [545, 270] width 56 height 33
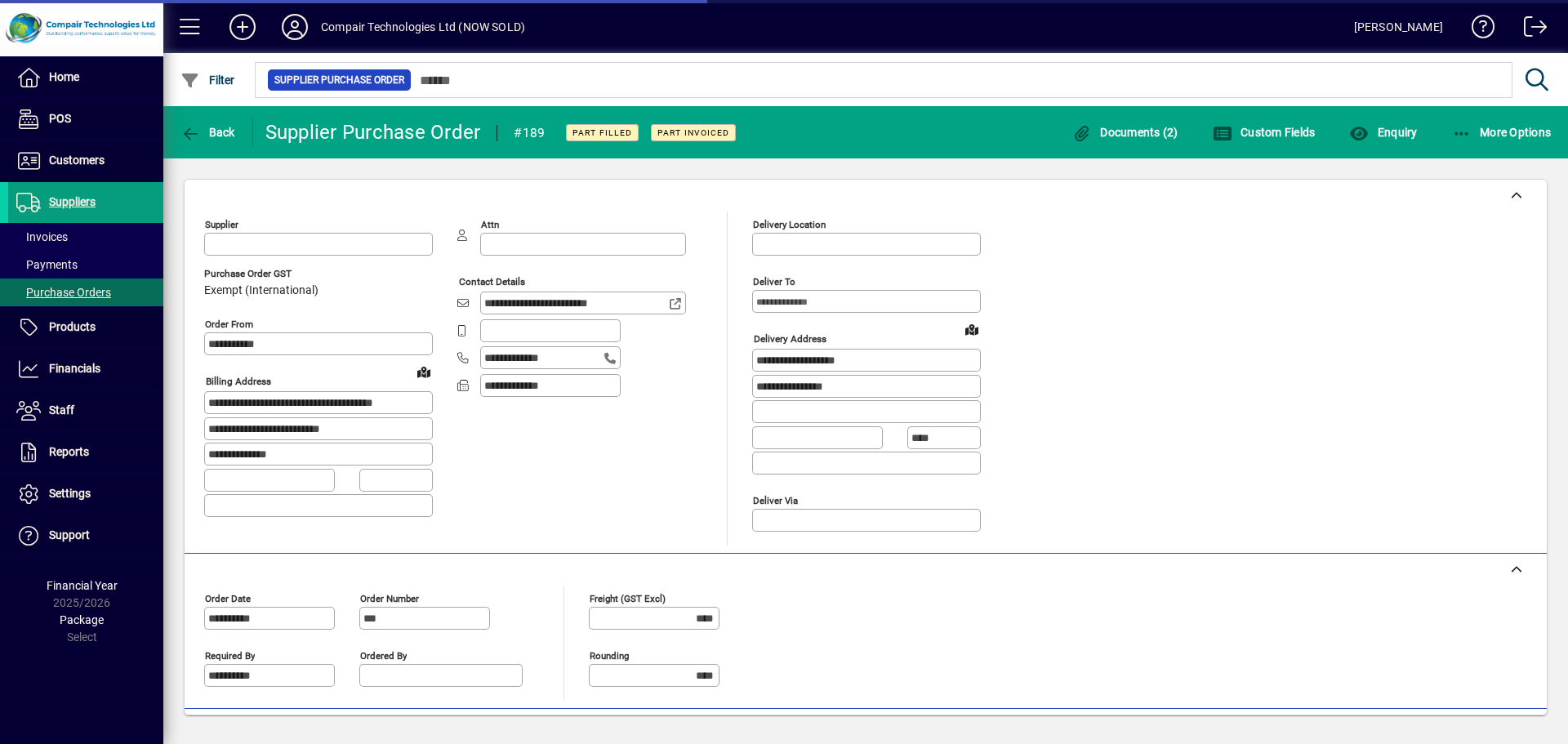
type input "*****"
type input "**********"
type input "*****"
type input "**********"
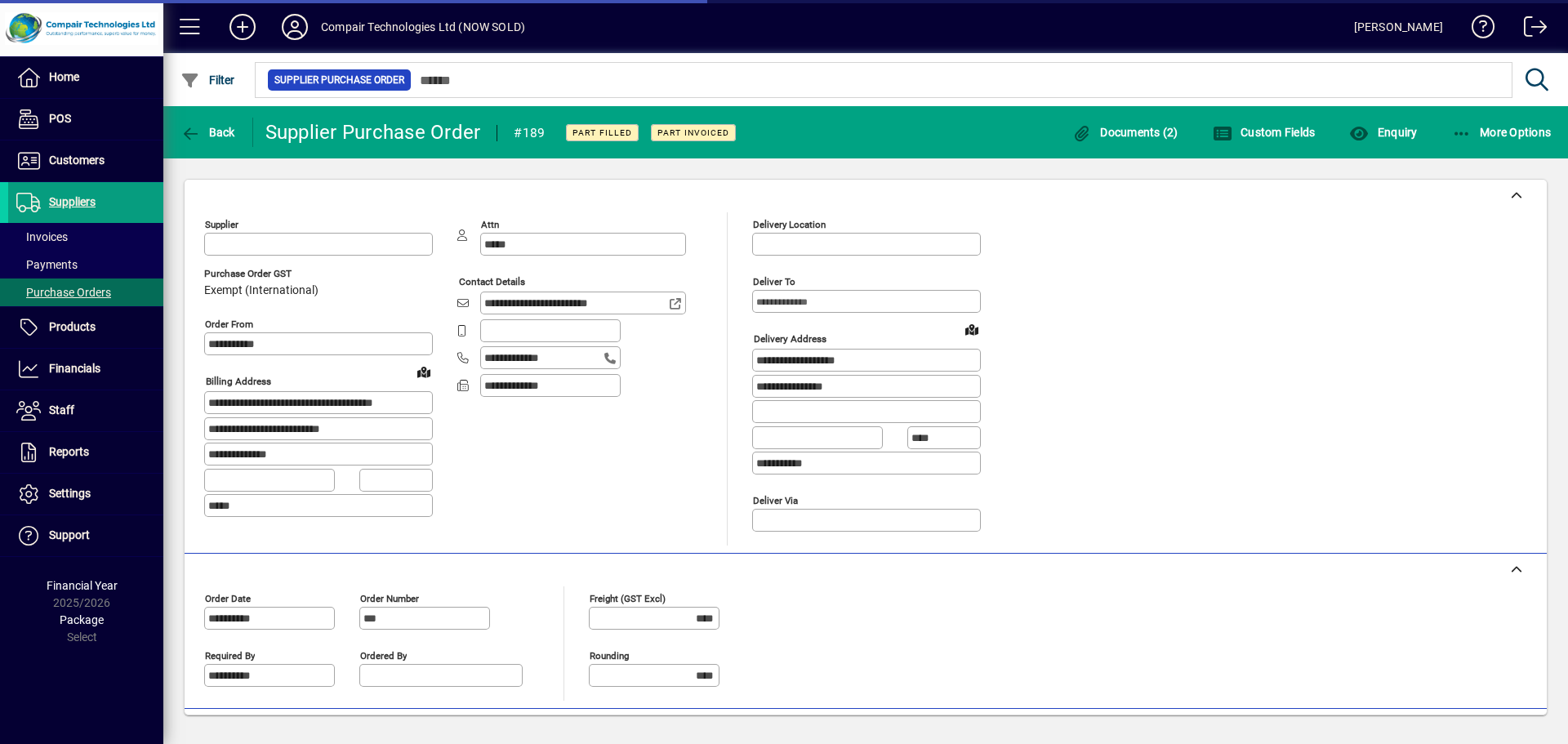
type input "**********"
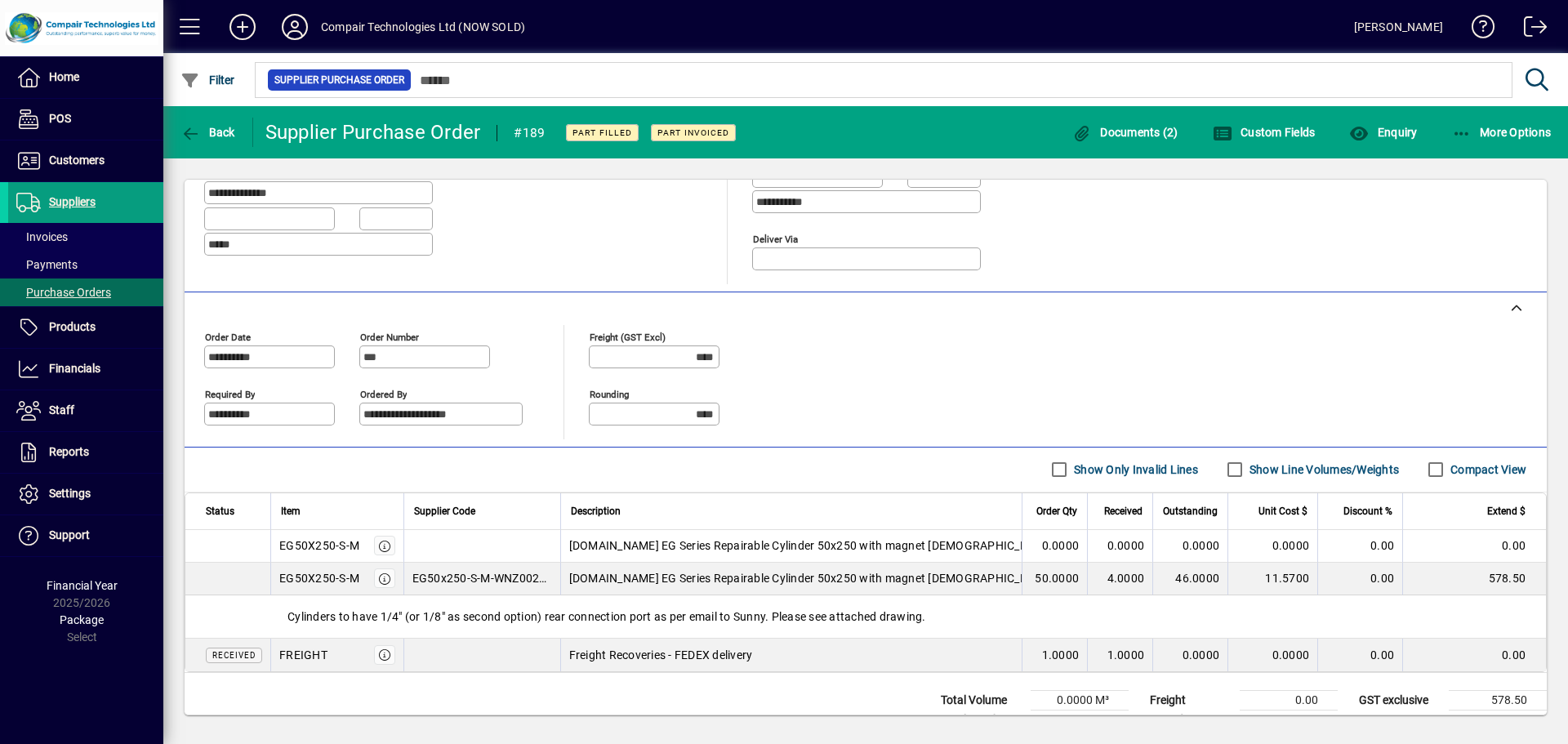
scroll to position [312, 0]
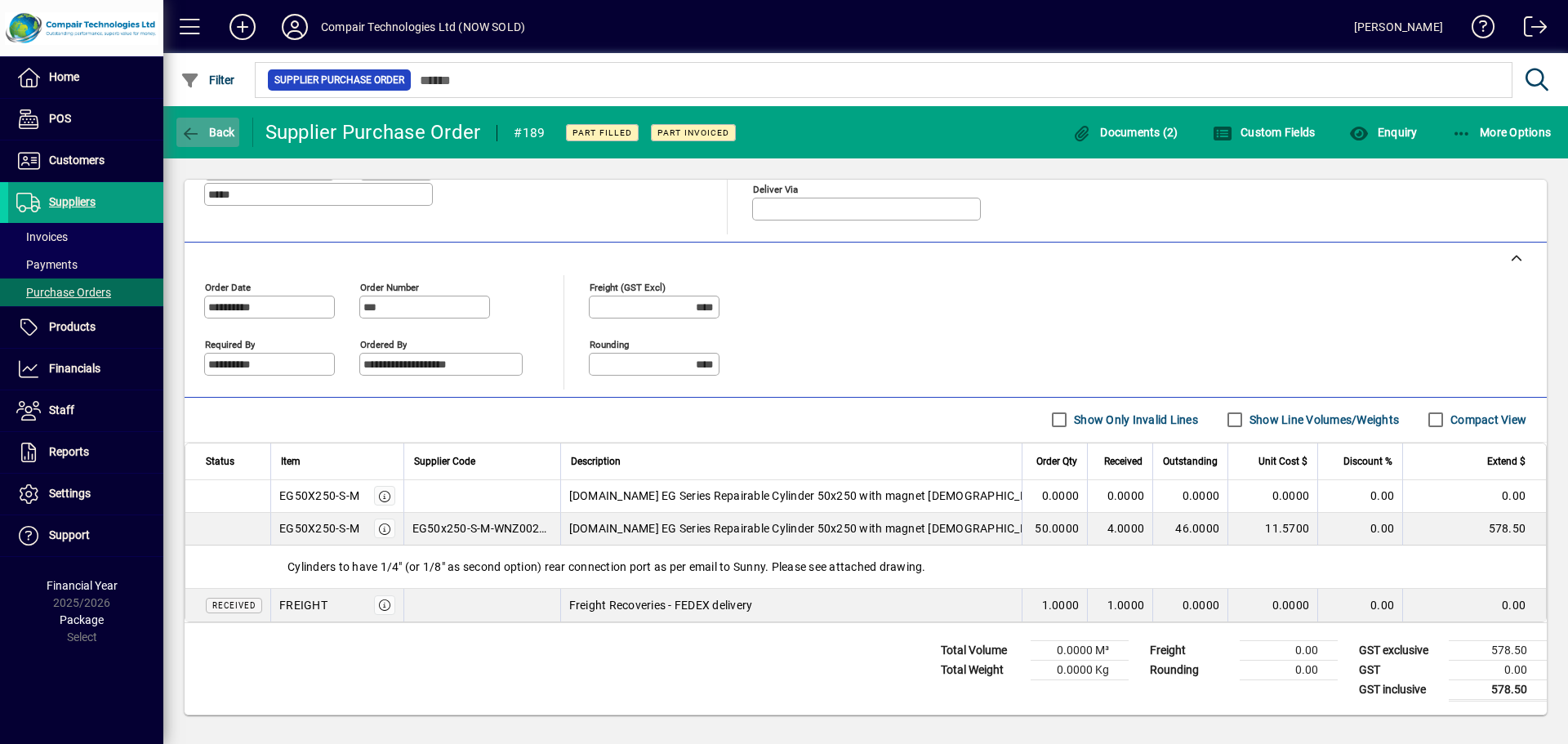
click at [198, 131] on icon "button" at bounding box center [191, 134] width 21 height 17
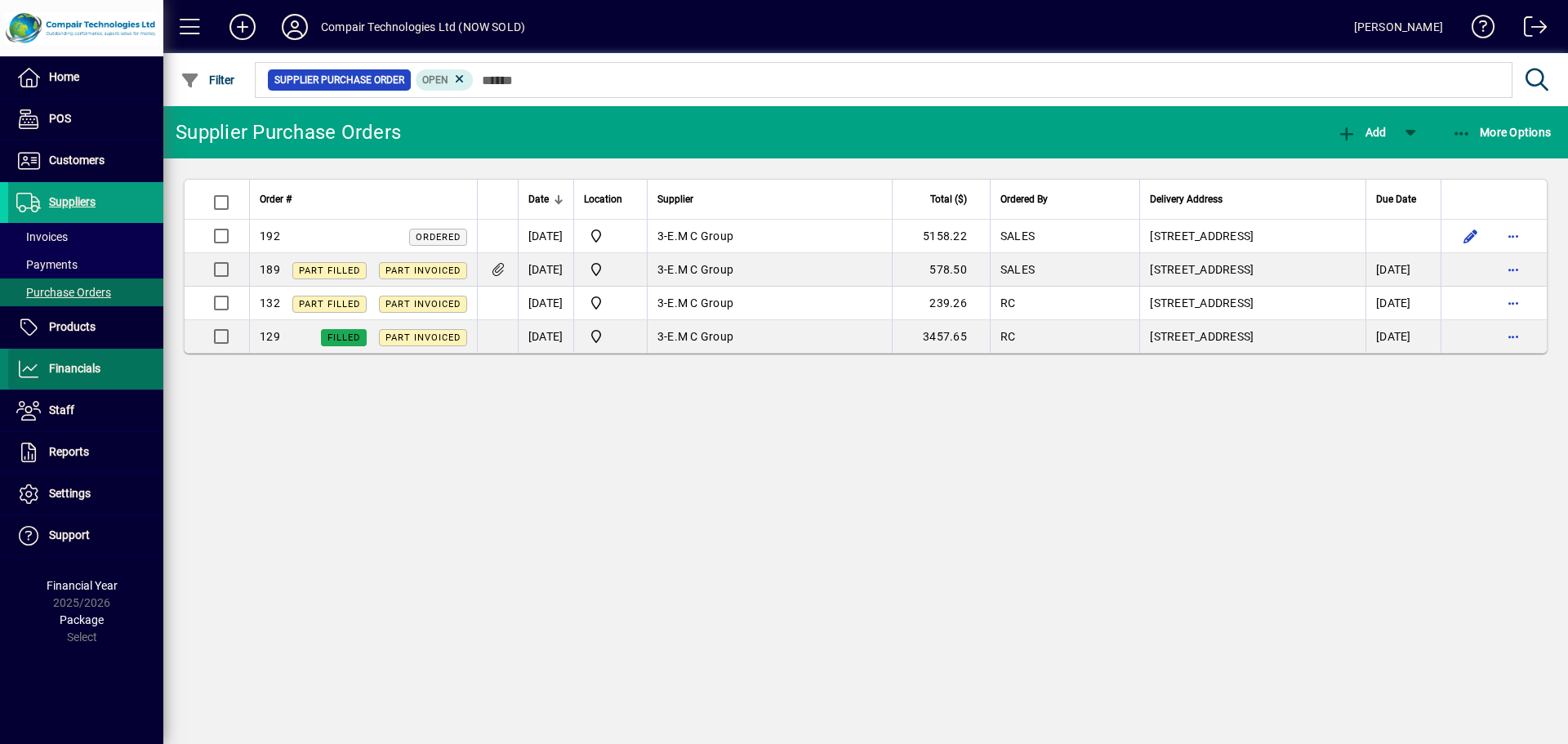
click at [80, 366] on span "Financials" at bounding box center [75, 368] width 51 height 13
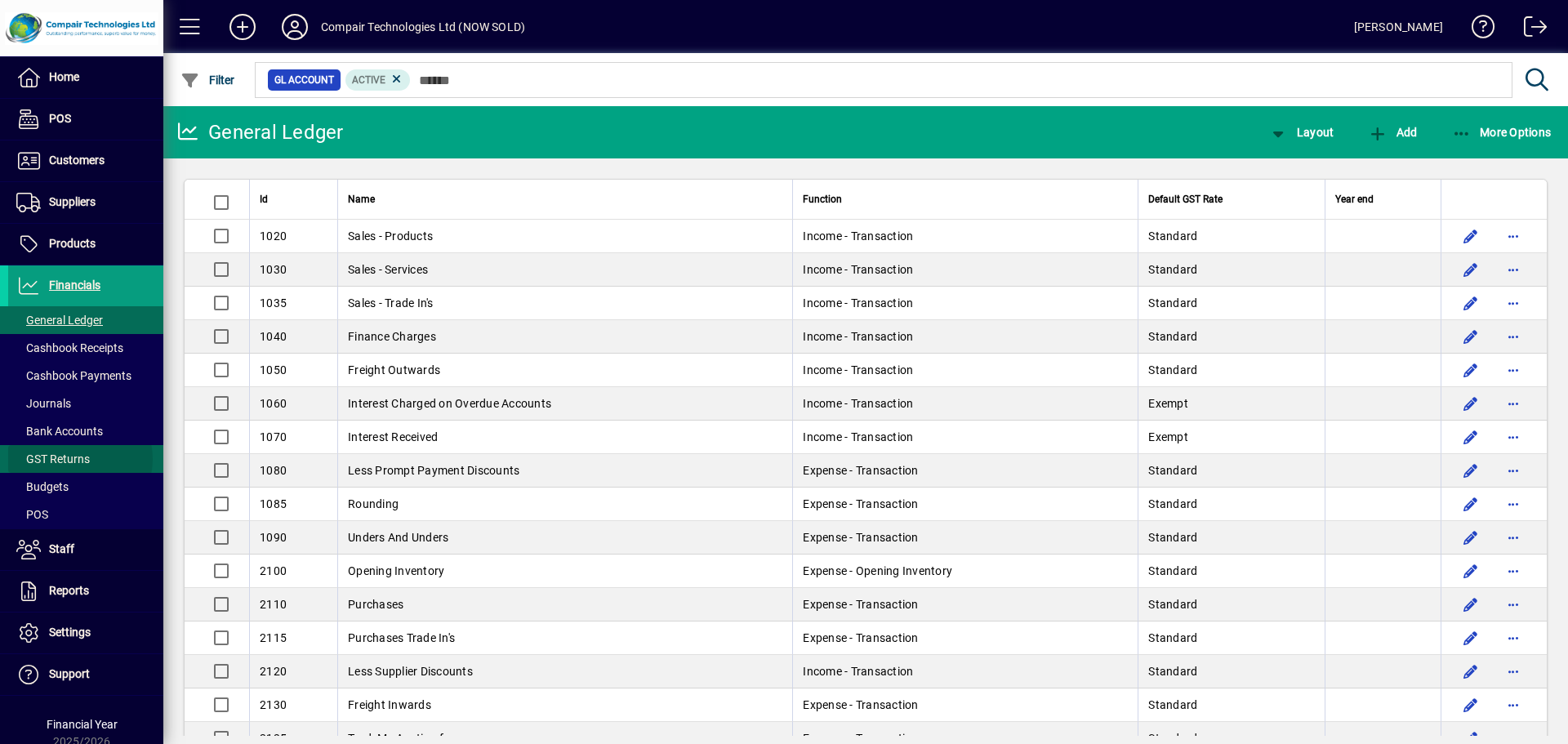
click at [80, 459] on span "GST Returns" at bounding box center [53, 459] width 74 height 13
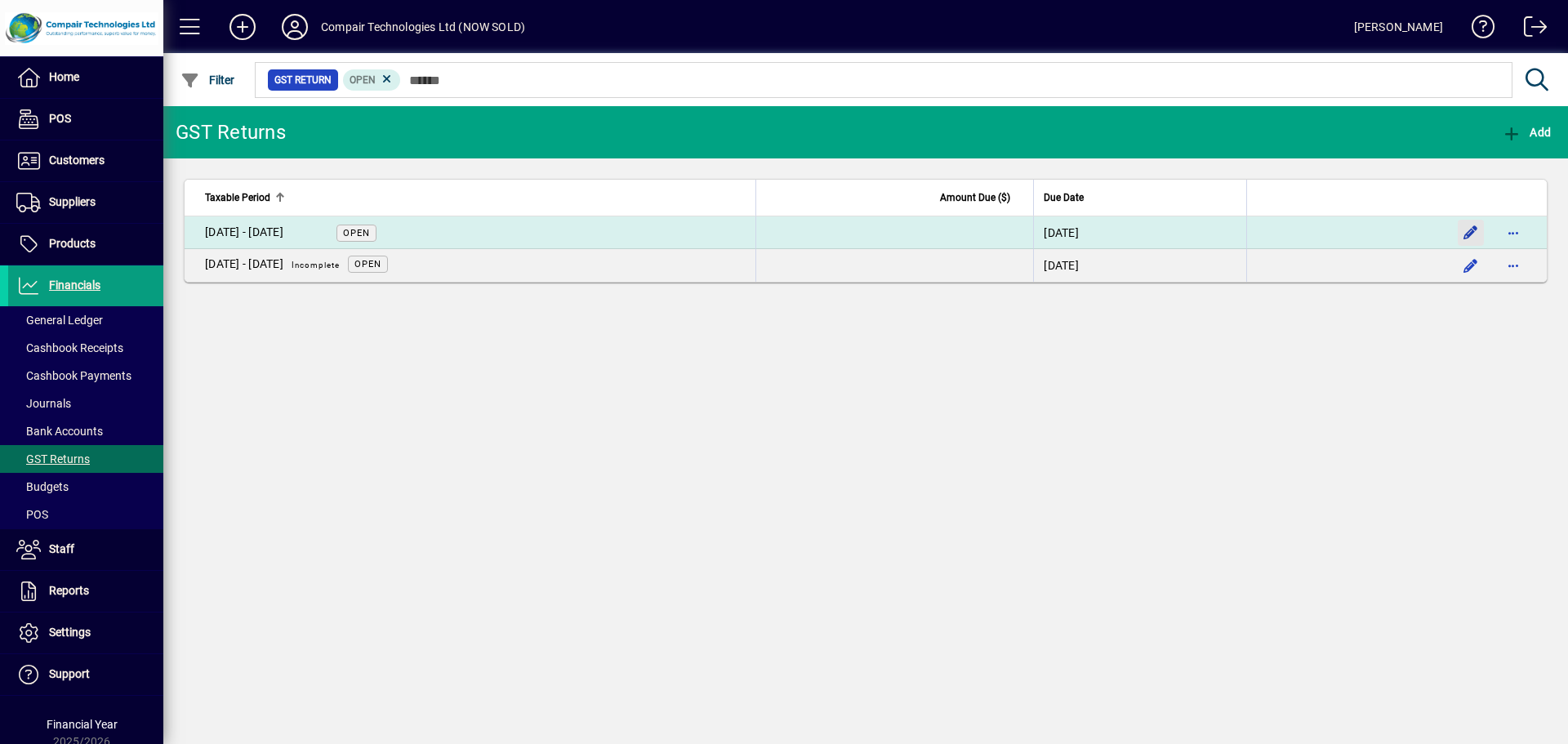
click at [1459, 233] on span "button" at bounding box center [1471, 233] width 39 height 39
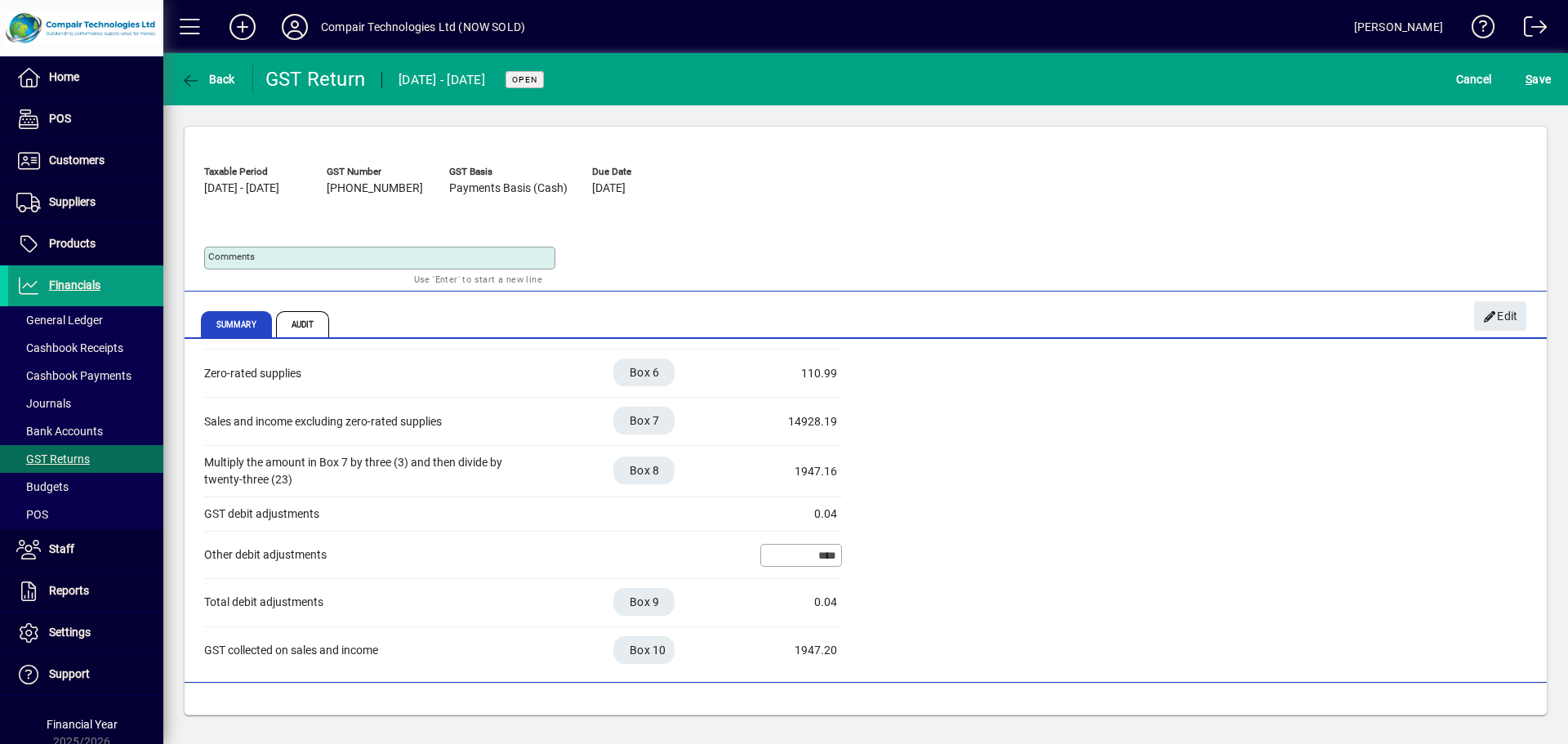
scroll to position [43, 0]
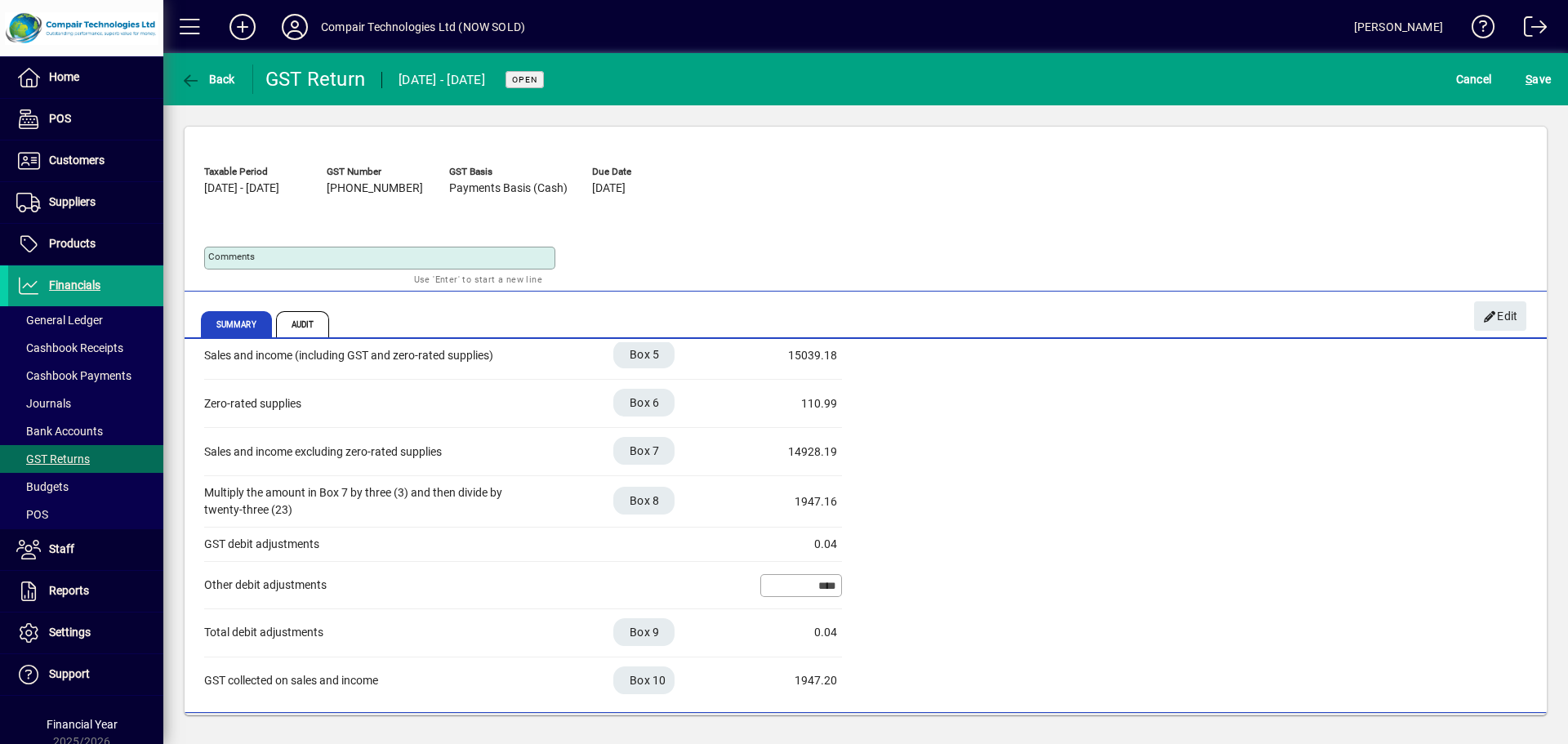
click at [798, 584] on input "****" at bounding box center [803, 585] width 77 height 13
click at [1413, 526] on div "Sales and income (including GST and zero-rated supplies) Box 5 15039.18 Zero-ra…" at bounding box center [866, 519] width 1323 height 373
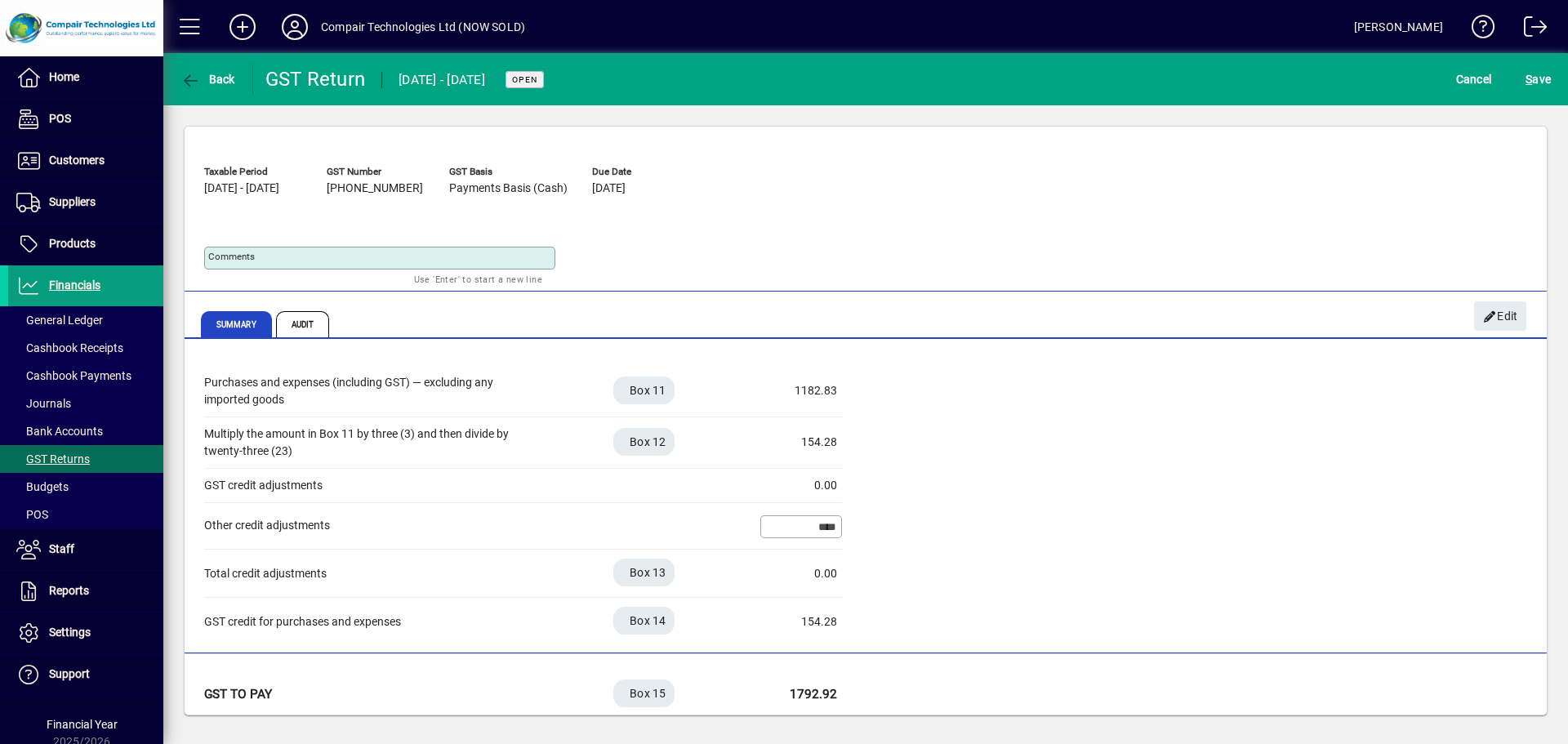
scroll to position [435, 0]
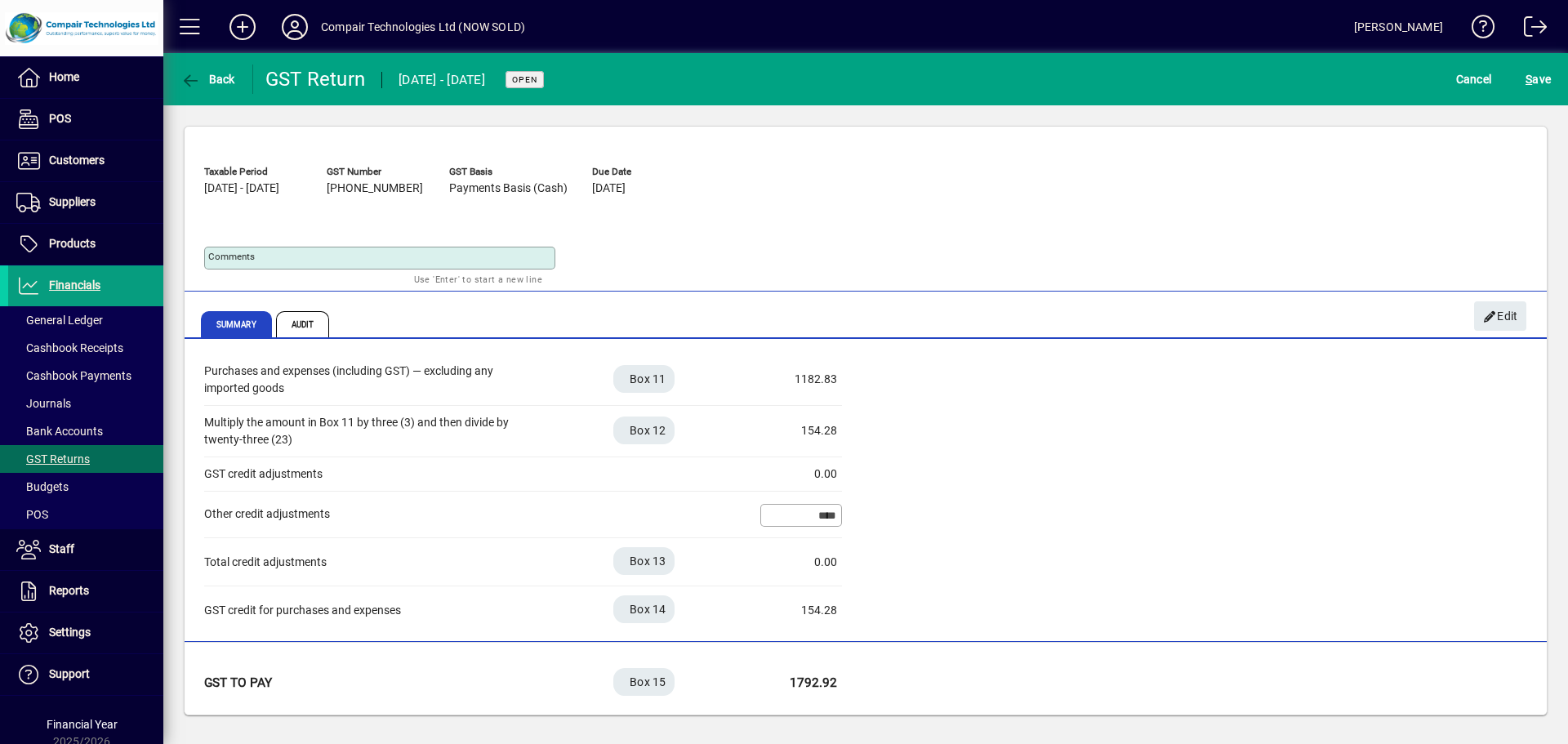
click at [810, 506] on div "****" at bounding box center [801, 515] width 82 height 23
click at [804, 520] on input "****" at bounding box center [803, 515] width 77 height 13
click at [455, 258] on textarea "Comments" at bounding box center [381, 258] width 346 height 13
click at [405, 385] on div "Purchases and expenses (including GST) — excluding any imported goods" at bounding box center [367, 379] width 327 height 34
click at [1533, 86] on span "S ave" at bounding box center [1539, 79] width 26 height 27
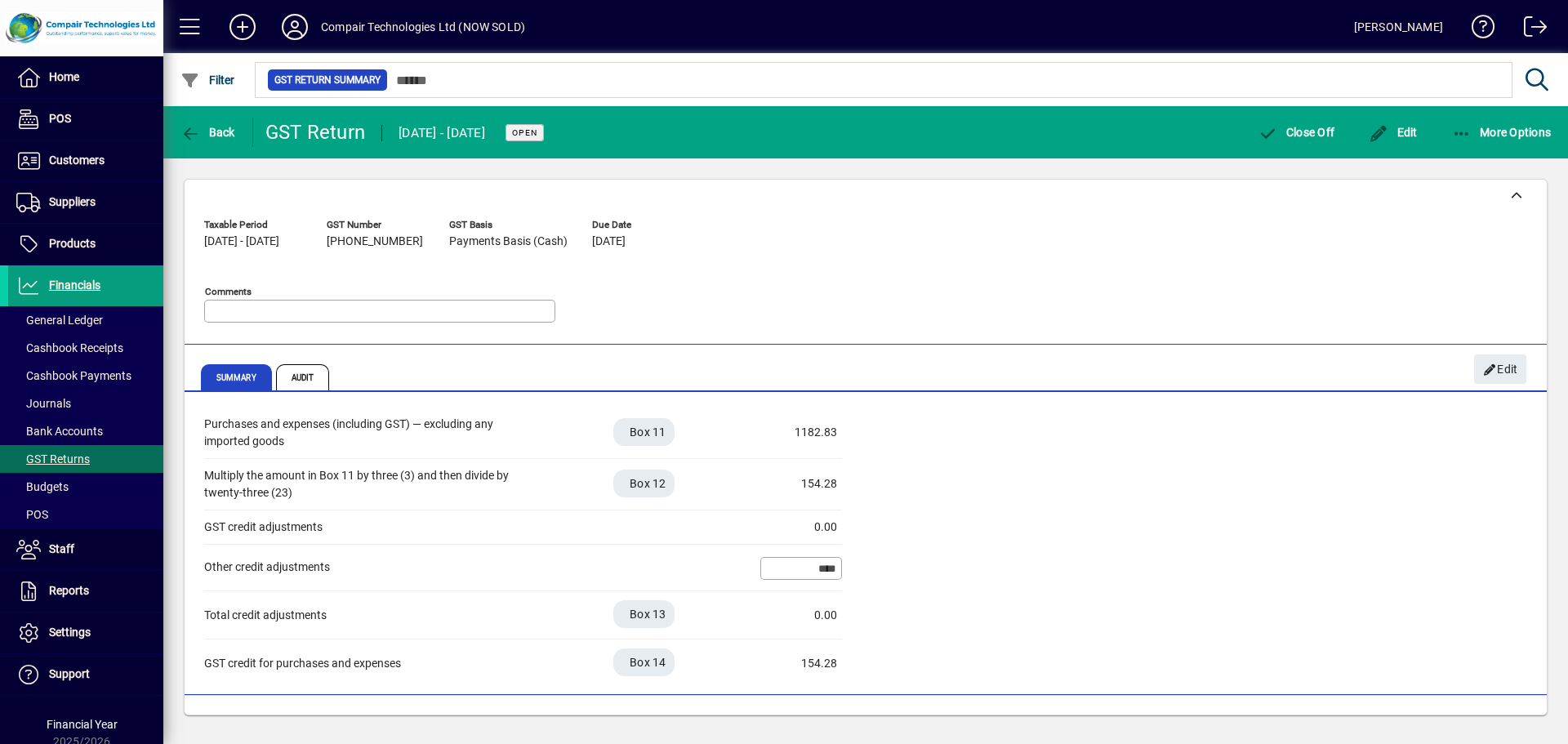
click at [824, 565] on input "****" at bounding box center [803, 568] width 77 height 13
click at [1517, 371] on span "Edit" at bounding box center [1501, 369] width 35 height 27
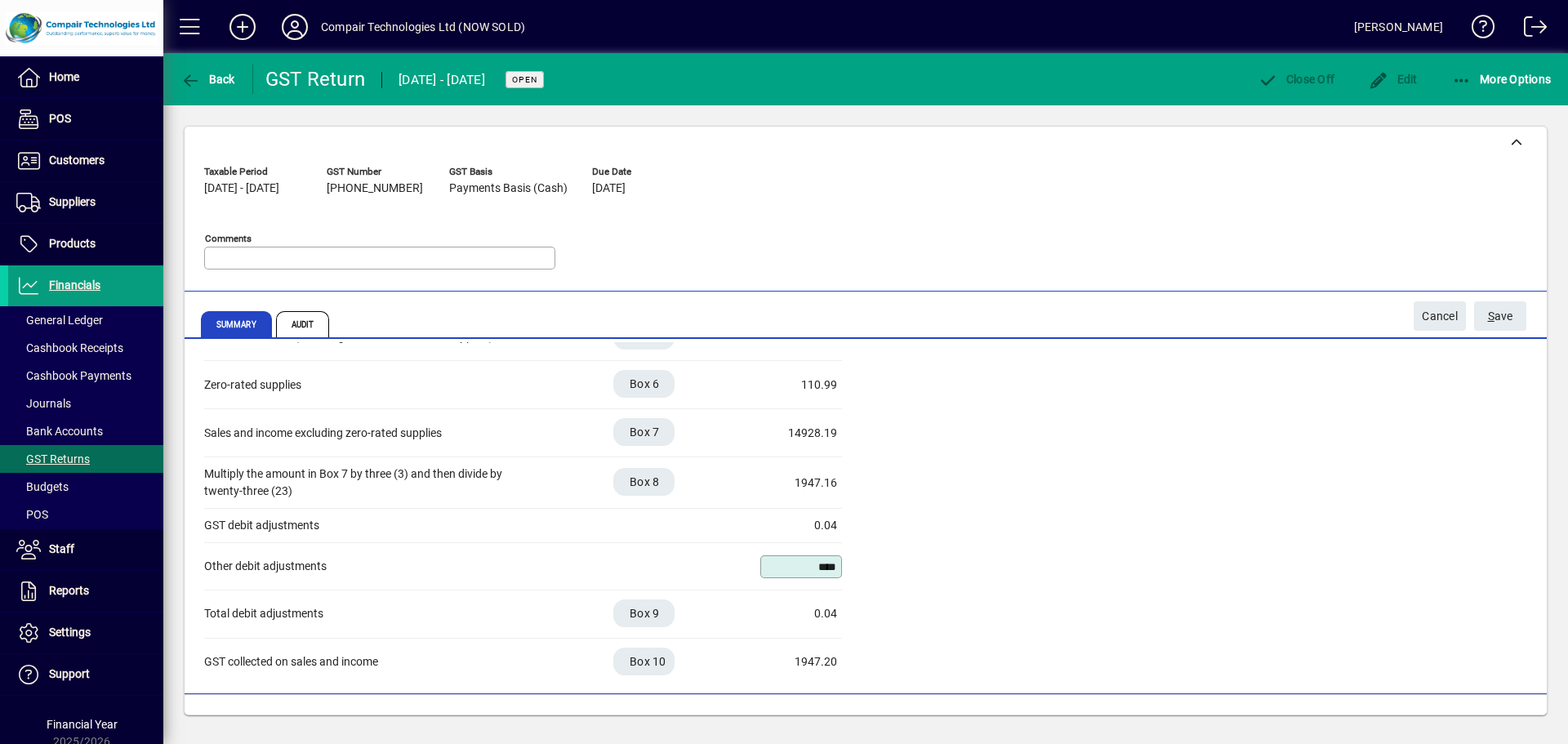
scroll to position [43, 0]
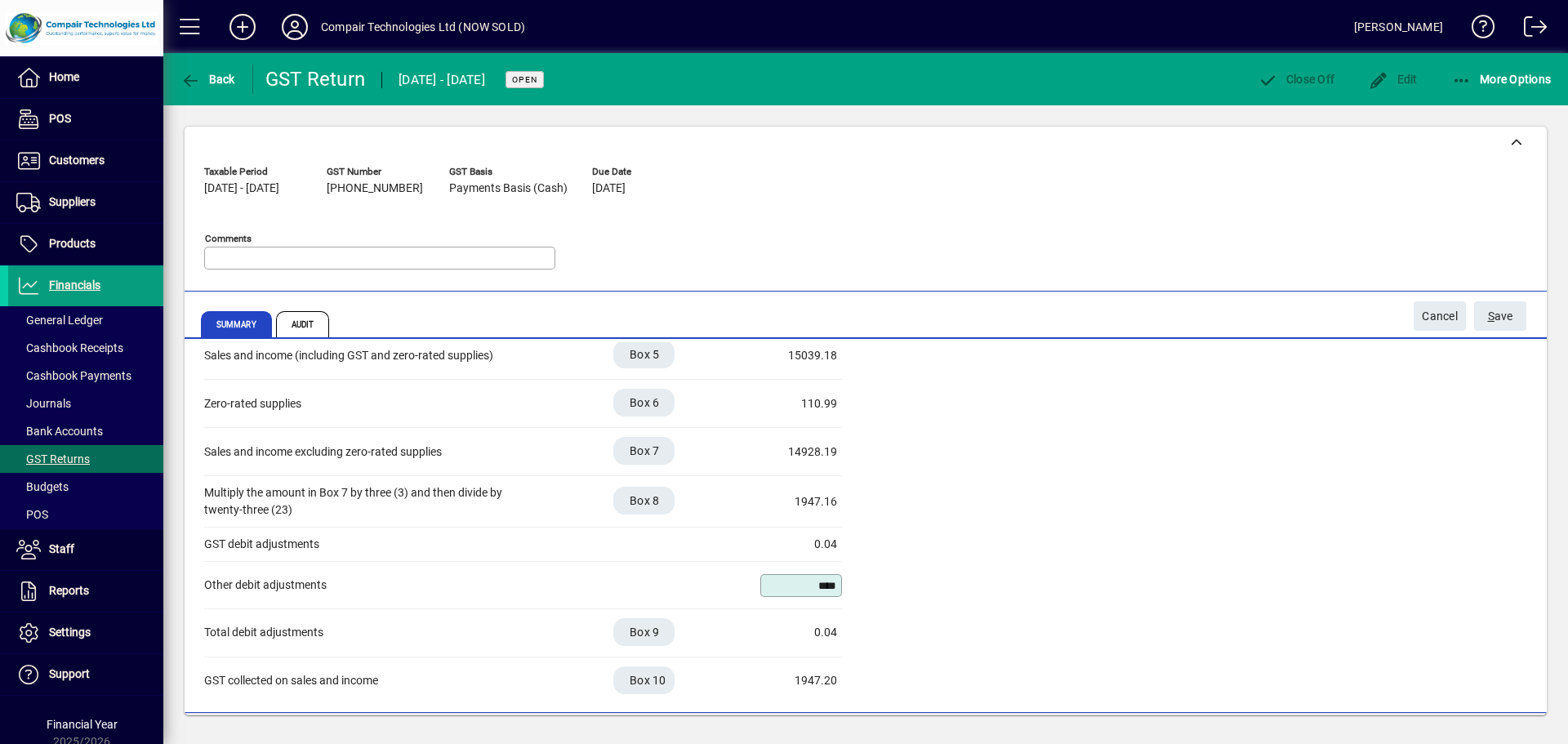
click at [797, 577] on div "****" at bounding box center [801, 585] width 82 height 23
click at [792, 586] on input "****" at bounding box center [803, 585] width 77 height 13
click at [939, 607] on div "Sales and income (including GST and zero-rated supplies) Box 5 15039.18 Zero-ra…" at bounding box center [866, 519] width 1323 height 373
click at [1512, 321] on span "S ave" at bounding box center [1501, 315] width 26 height 27
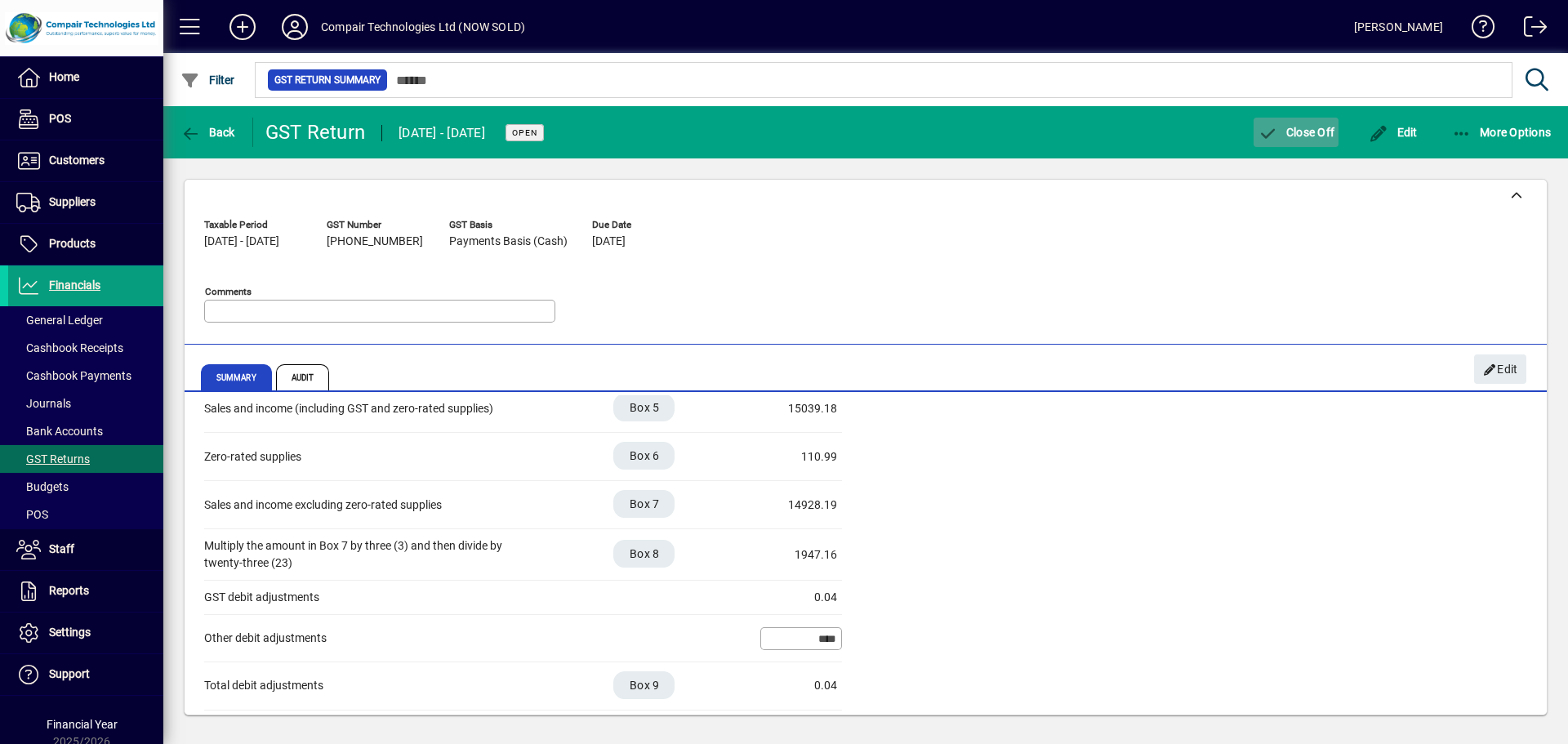
click at [1305, 134] on span "Close Off" at bounding box center [1296, 132] width 77 height 13
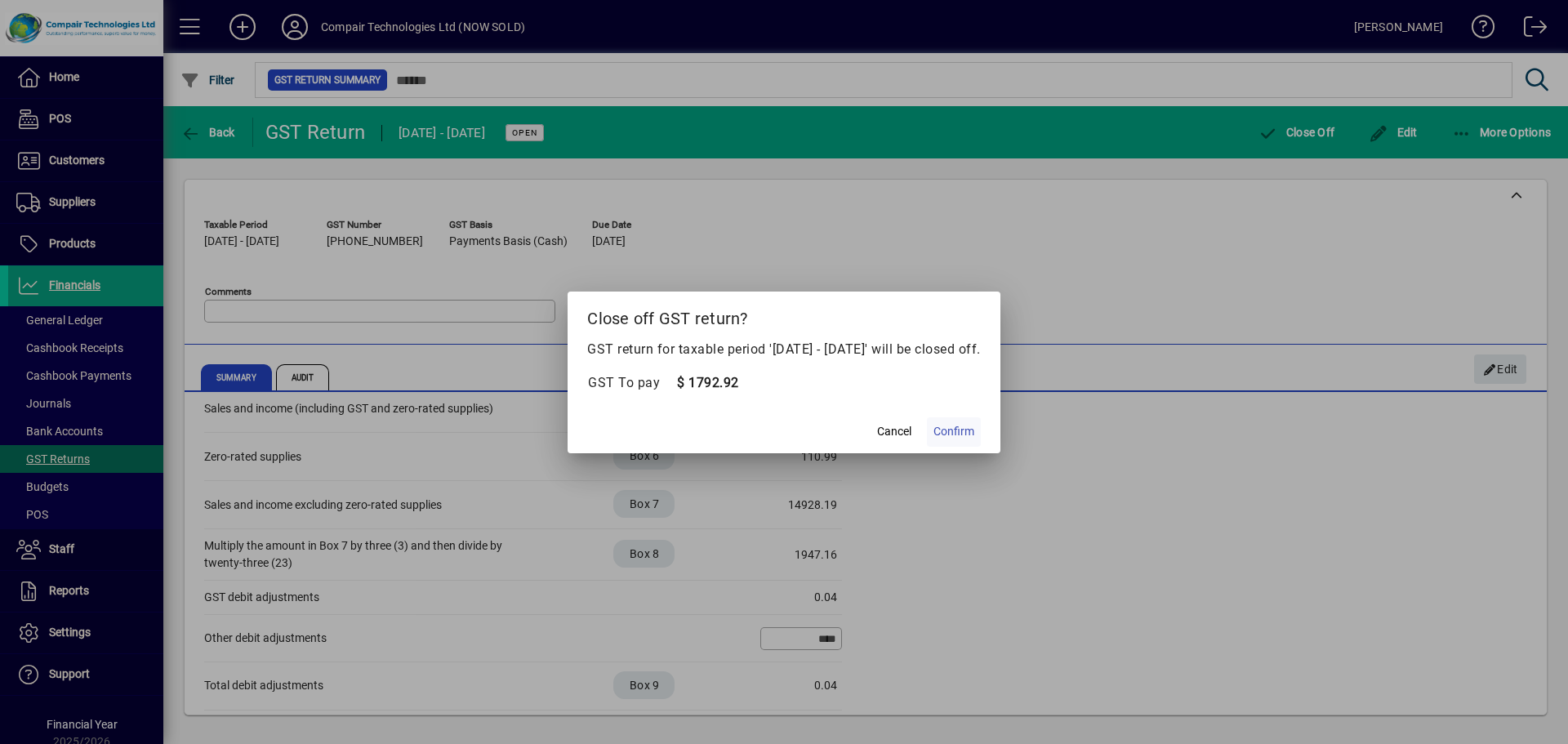
click at [975, 436] on span "Confirm" at bounding box center [954, 431] width 41 height 17
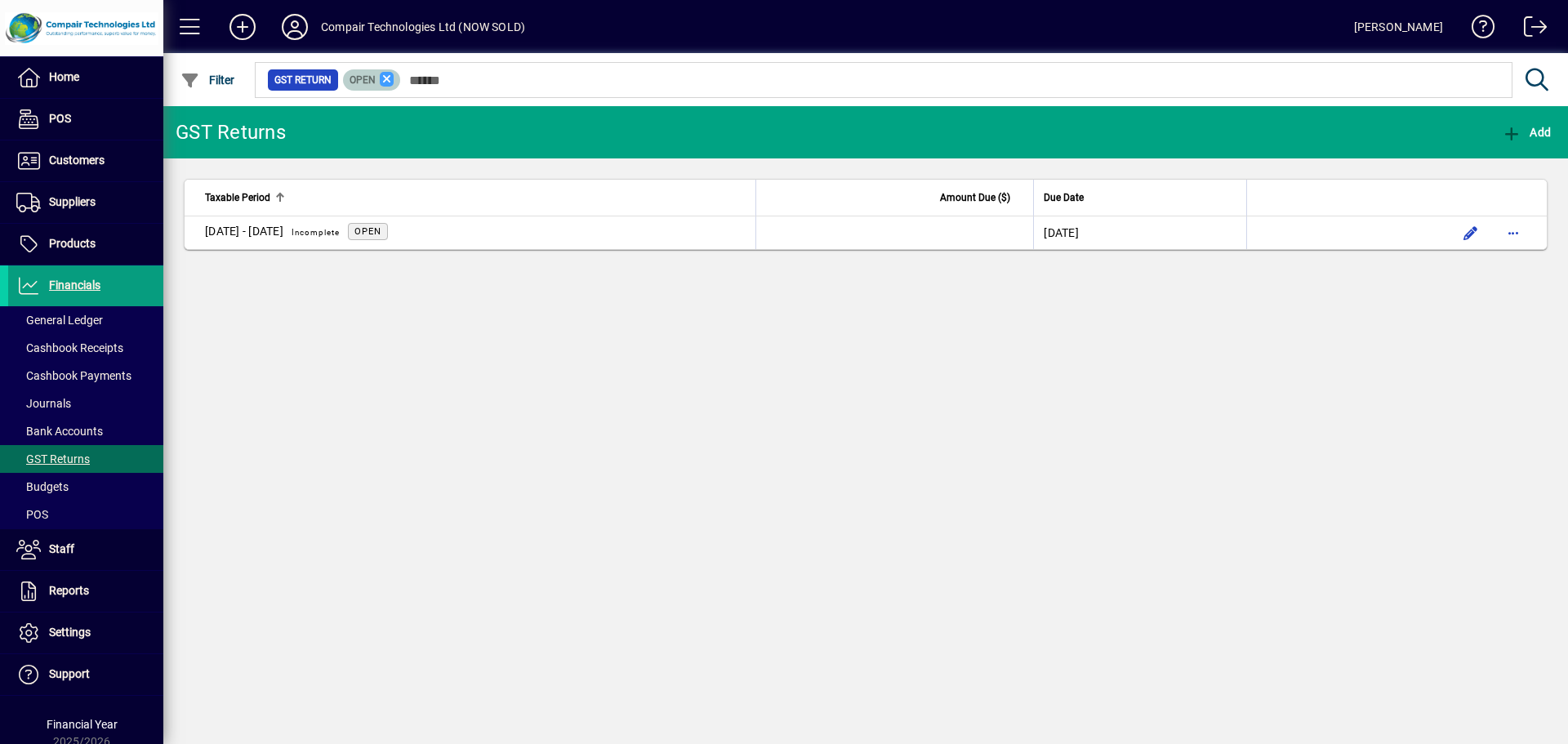
click at [392, 81] on icon at bounding box center [387, 79] width 15 height 15
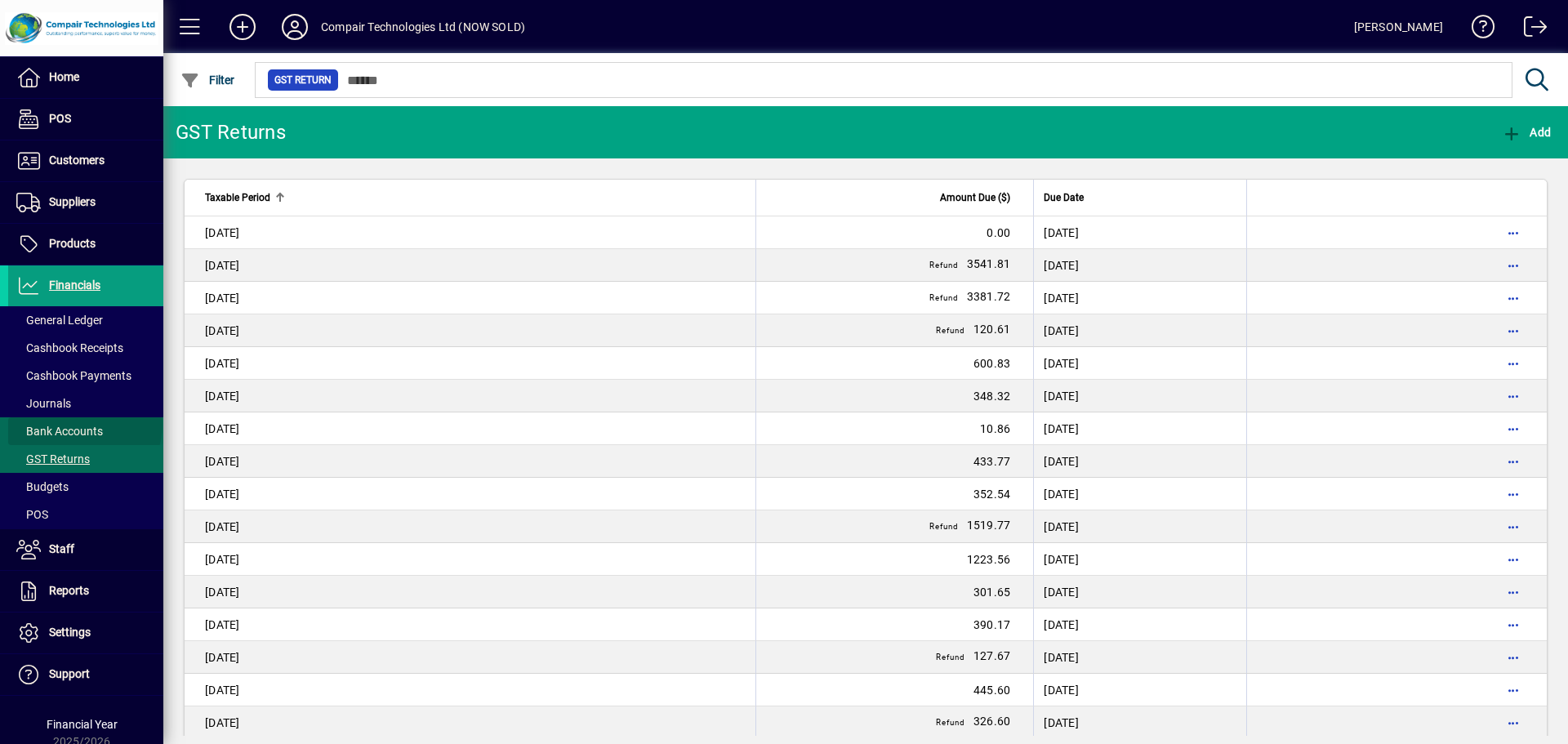
click at [84, 425] on span "Bank Accounts" at bounding box center [60, 430] width 86 height 13
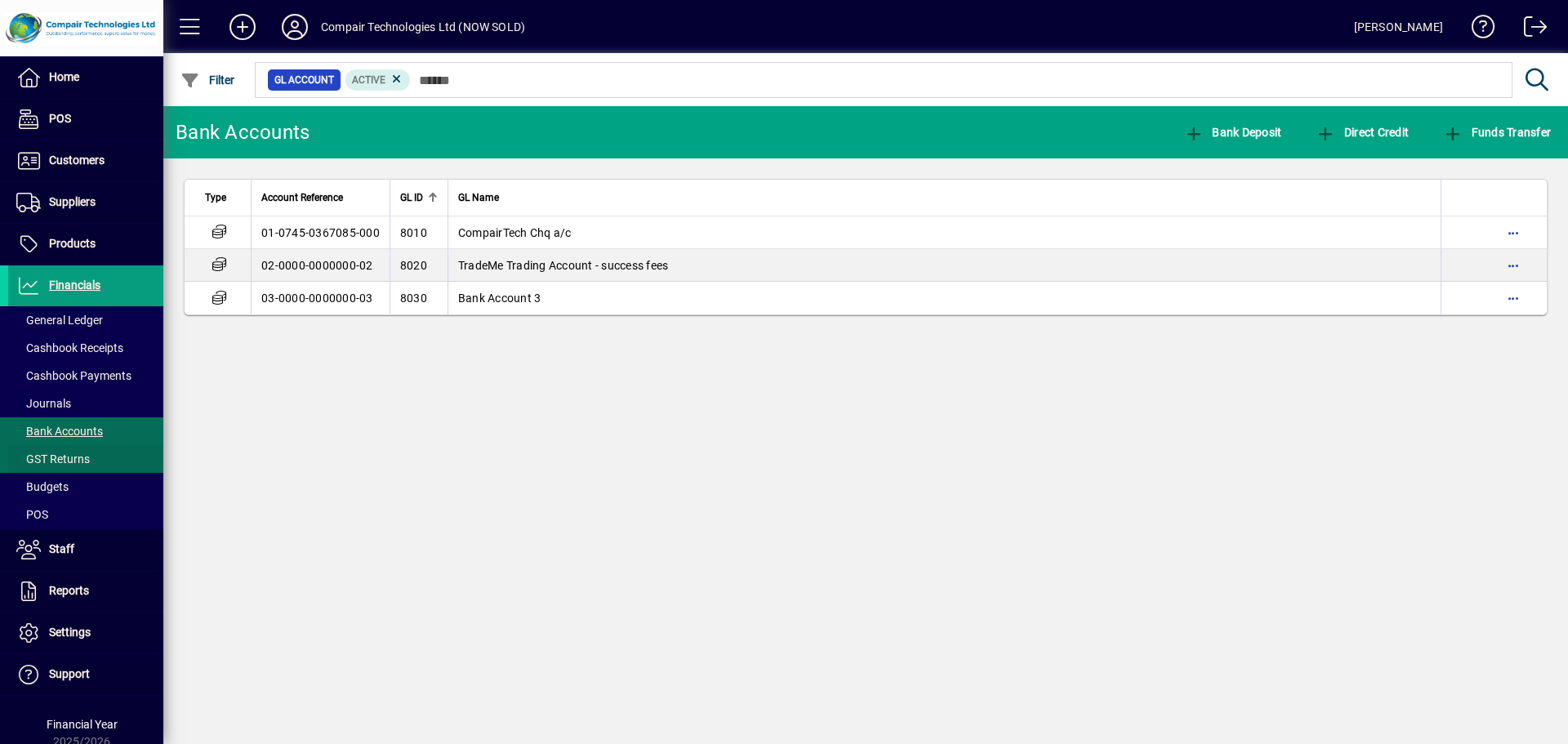
click at [78, 454] on span "GST Returns" at bounding box center [53, 459] width 74 height 13
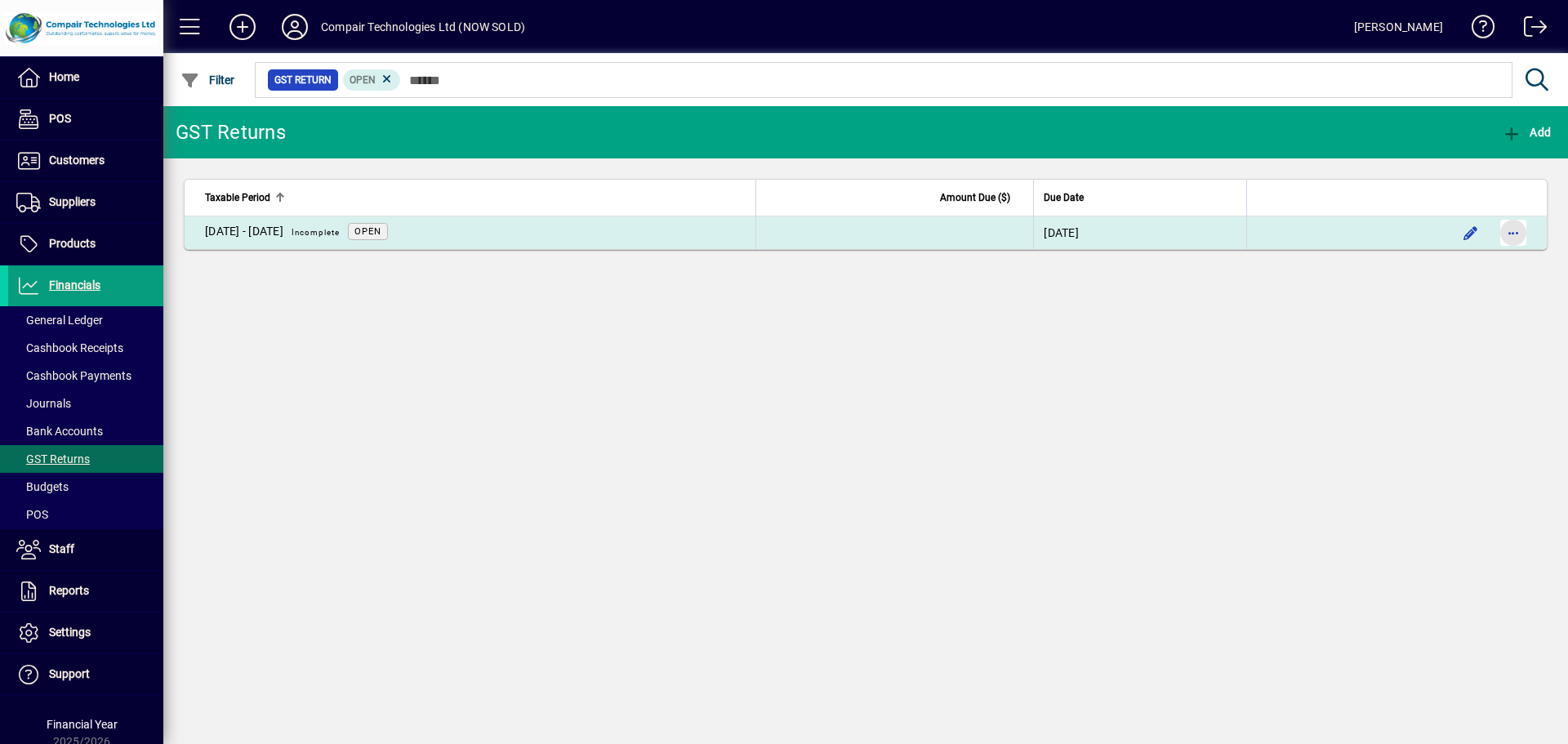
click at [1513, 235] on span "button" at bounding box center [1514, 233] width 39 height 39
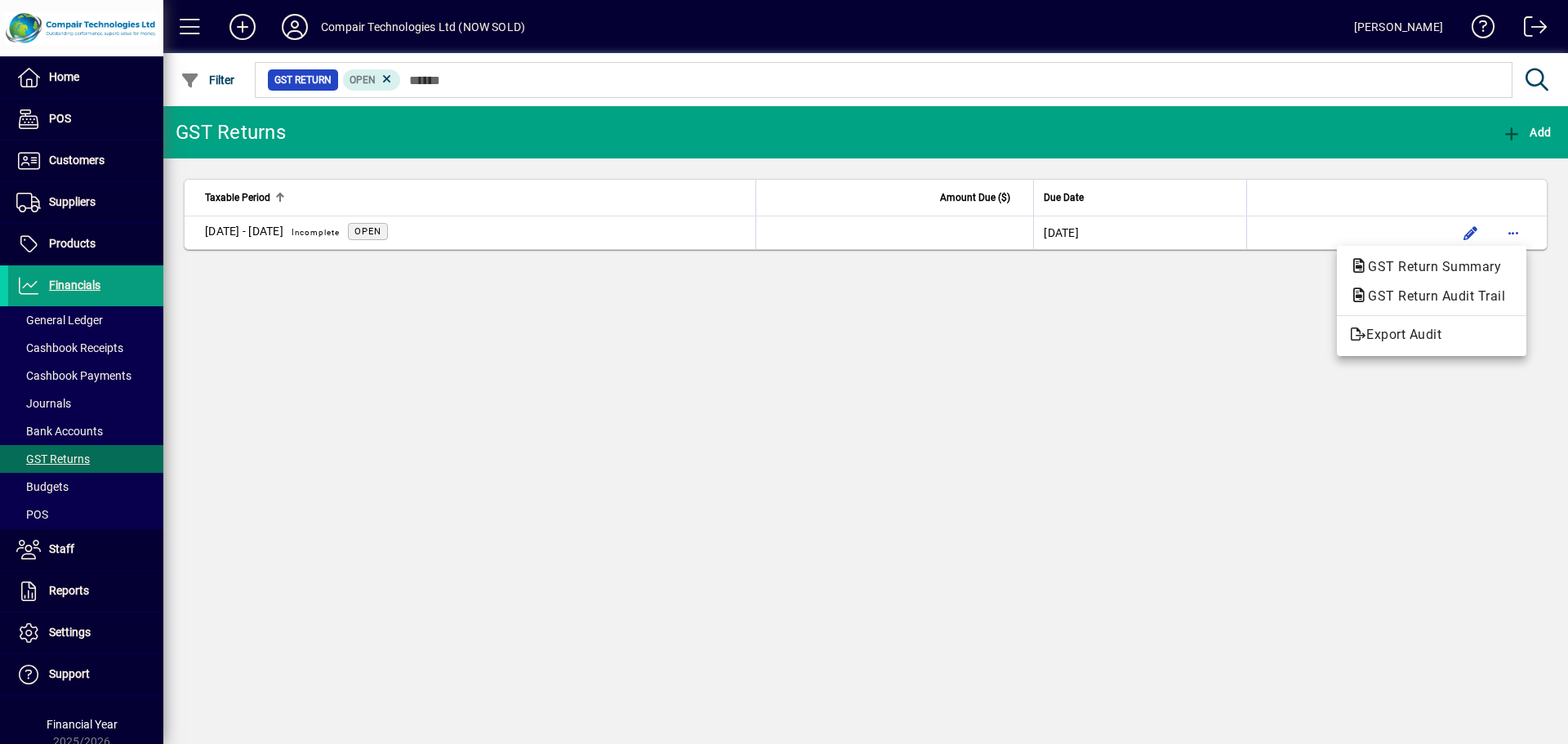
click at [385, 78] on div at bounding box center [784, 372] width 1568 height 744
click at [385, 78] on icon at bounding box center [387, 79] width 15 height 15
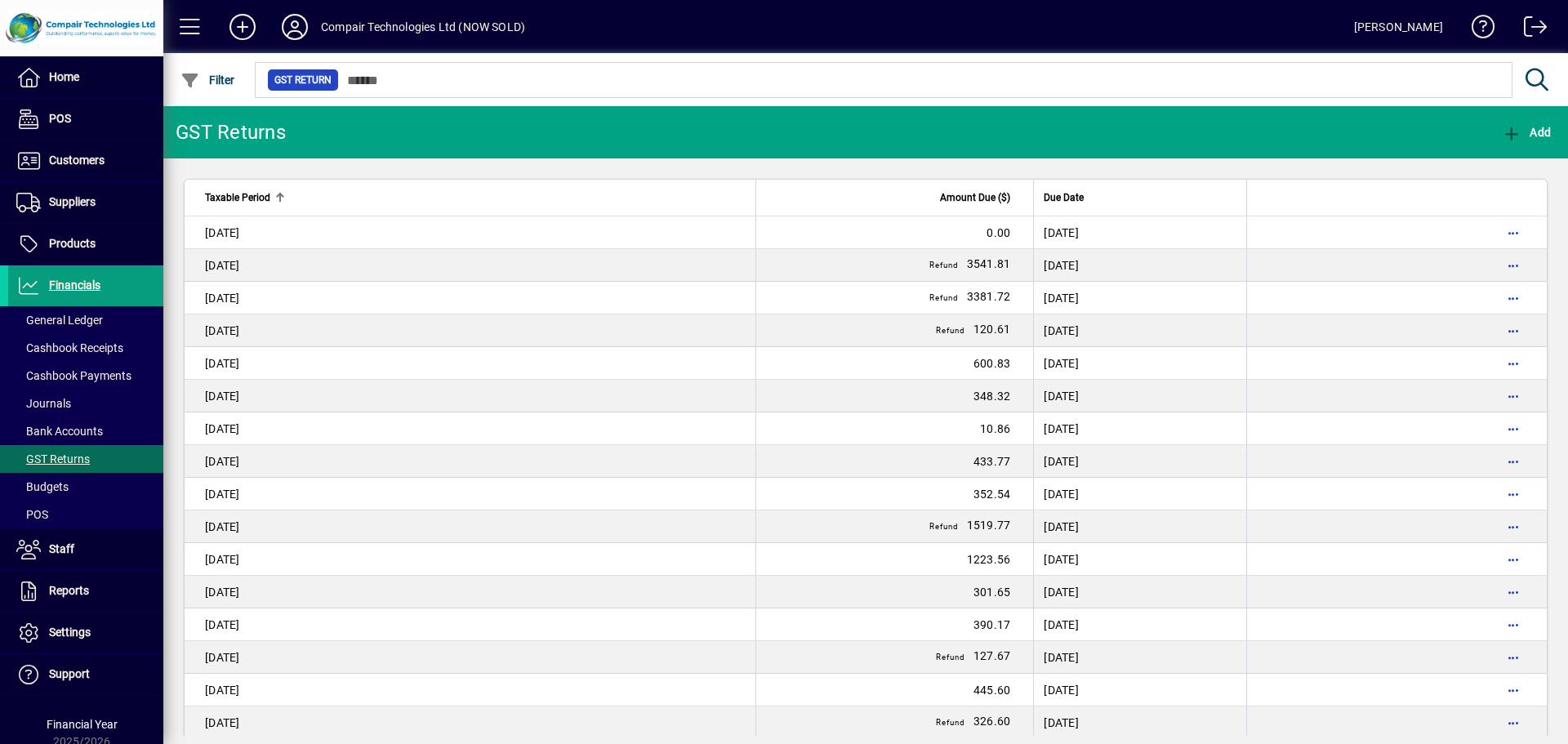
click at [275, 194] on div at bounding box center [280, 194] width 10 height 2
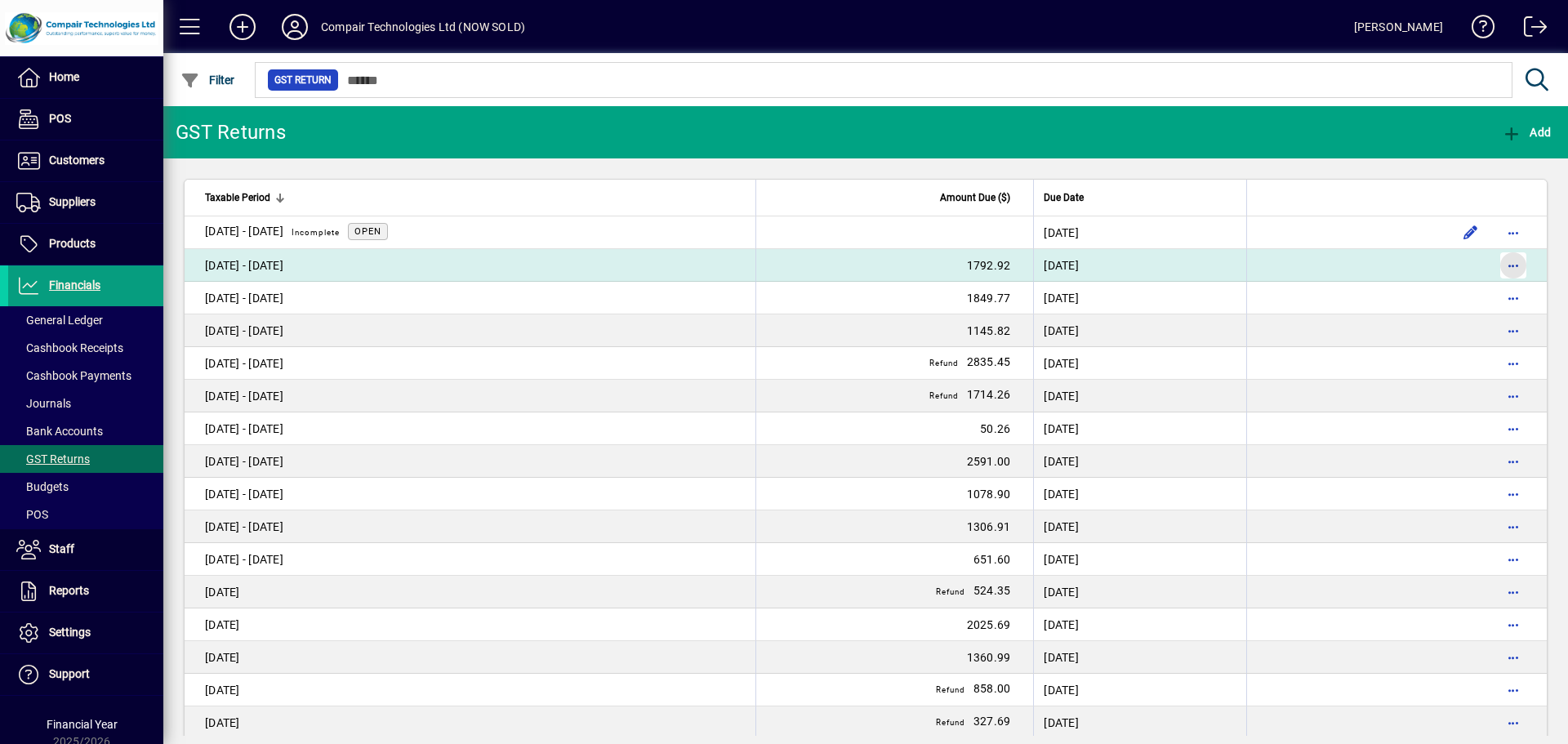
click at [1496, 272] on span "button" at bounding box center [1514, 265] width 39 height 39
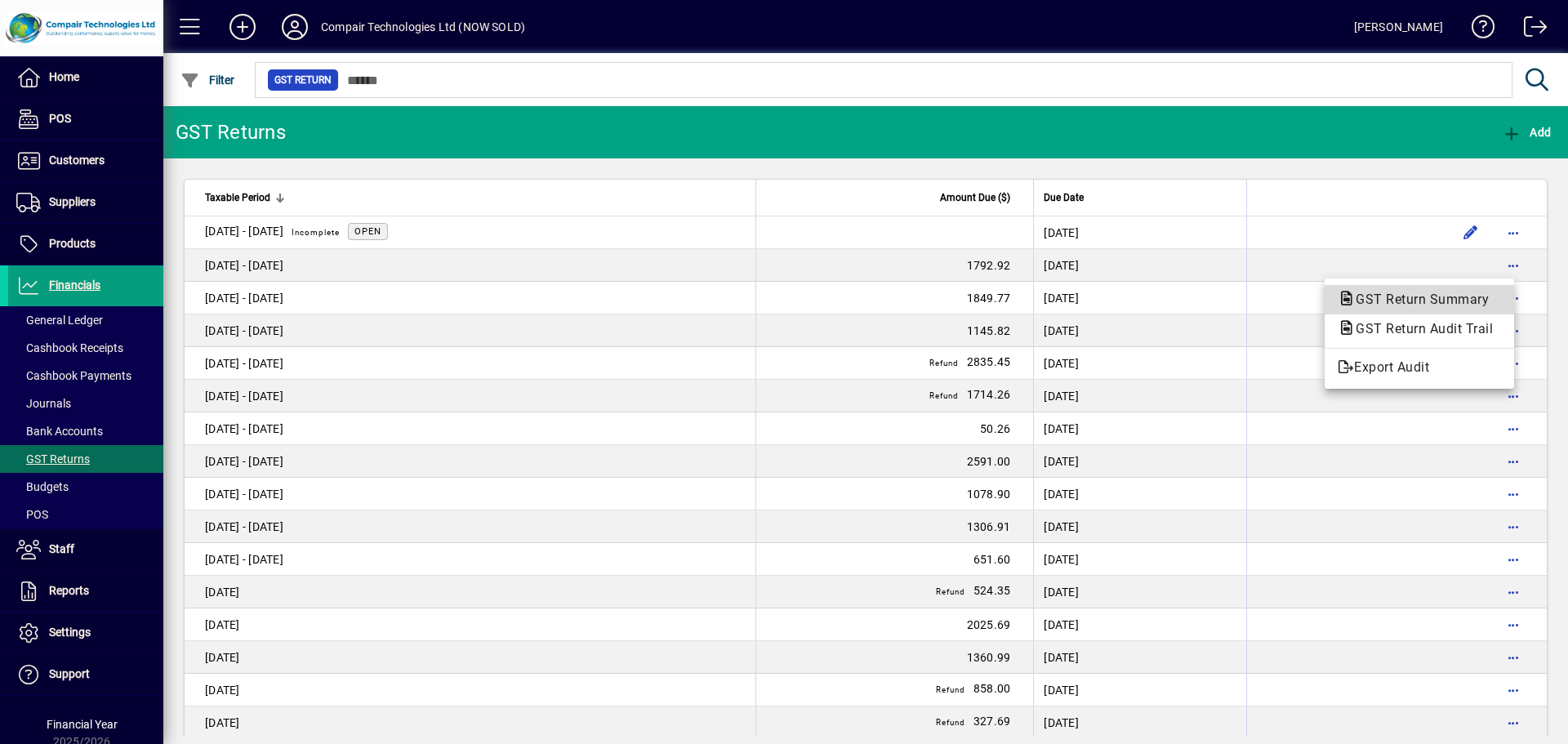
click at [1484, 301] on span "GST Return Summary" at bounding box center [1418, 300] width 159 height 16
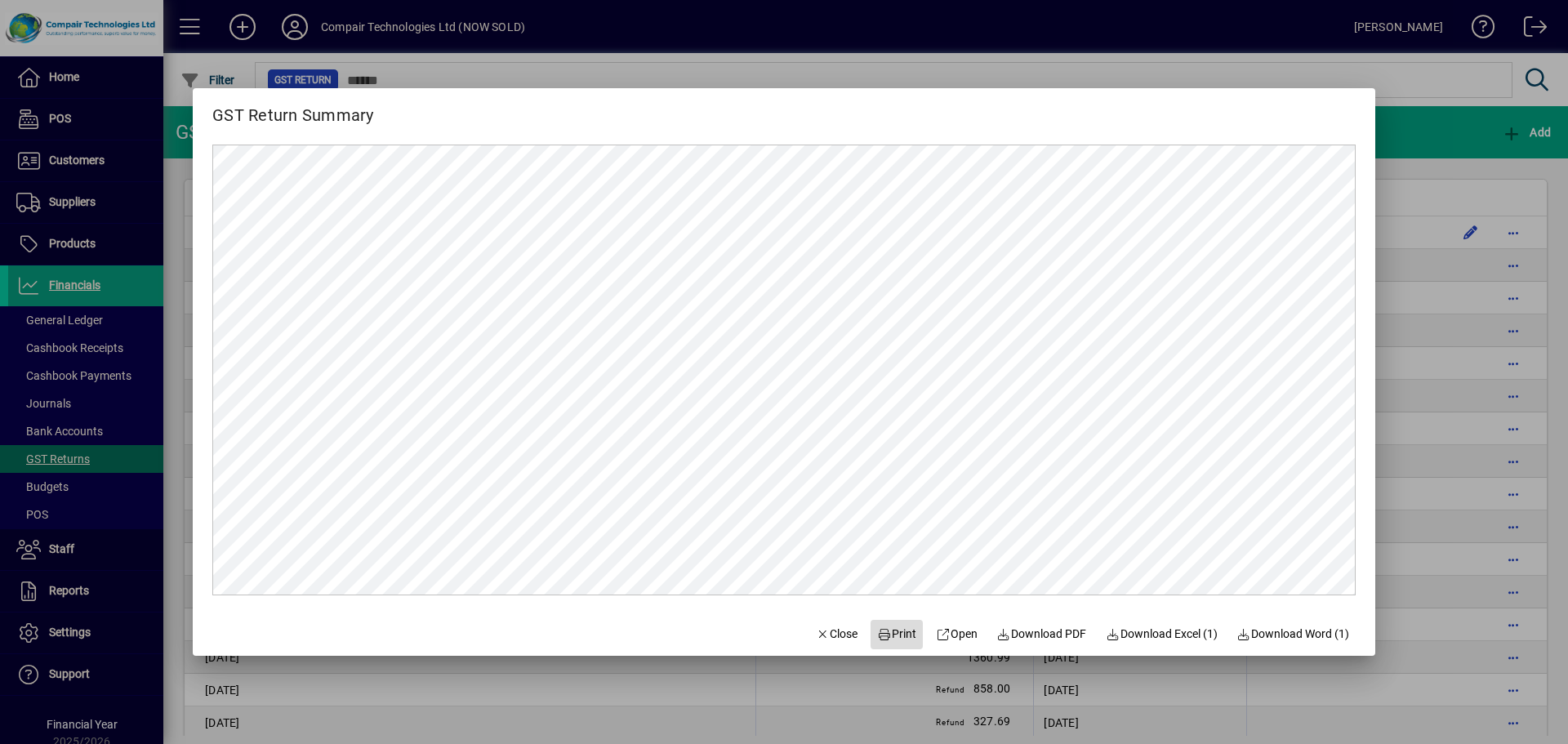
click at [896, 625] on span at bounding box center [896, 635] width 52 height 39
click at [837, 629] on span "Close" at bounding box center [837, 634] width 42 height 17
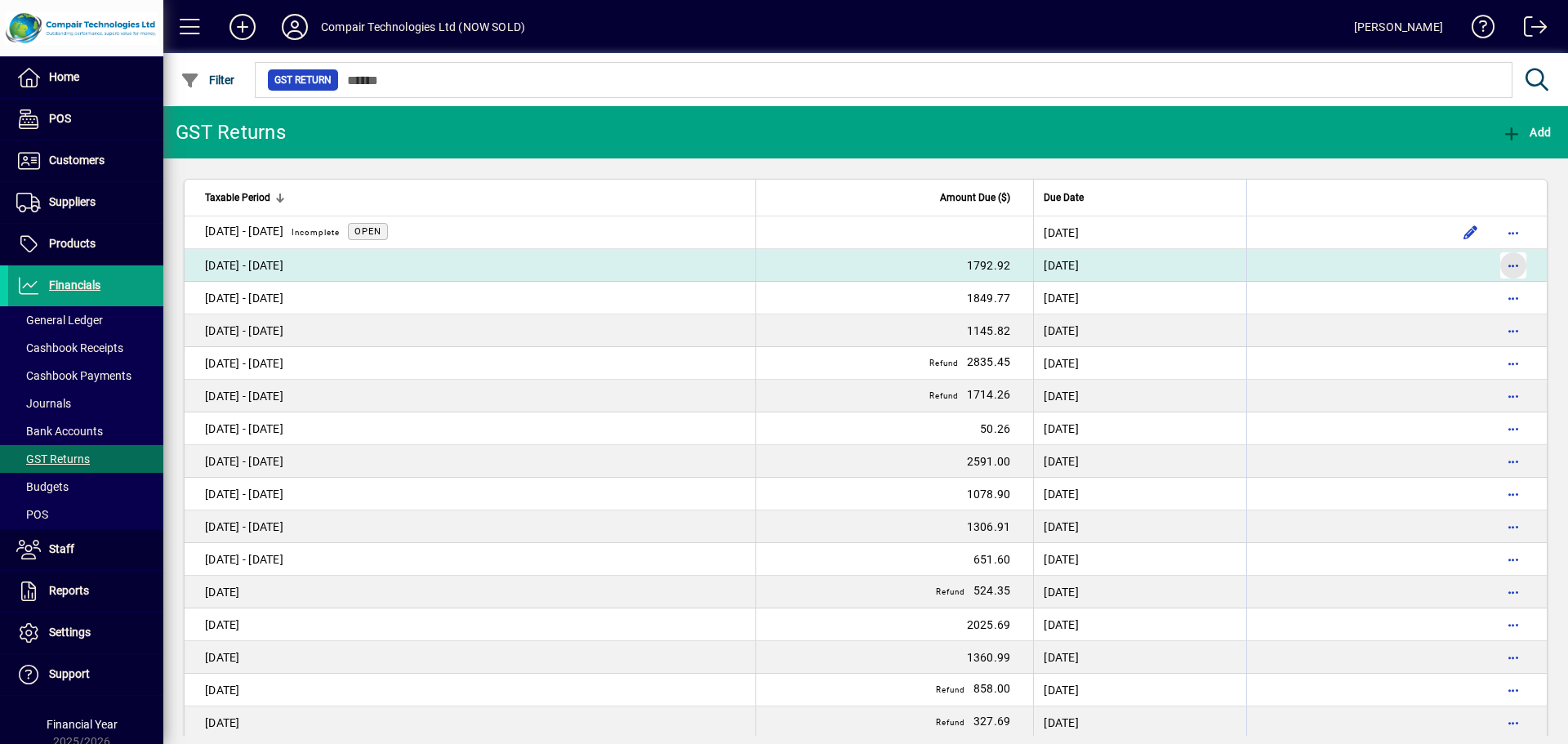
click at [1495, 270] on span "button" at bounding box center [1514, 265] width 39 height 39
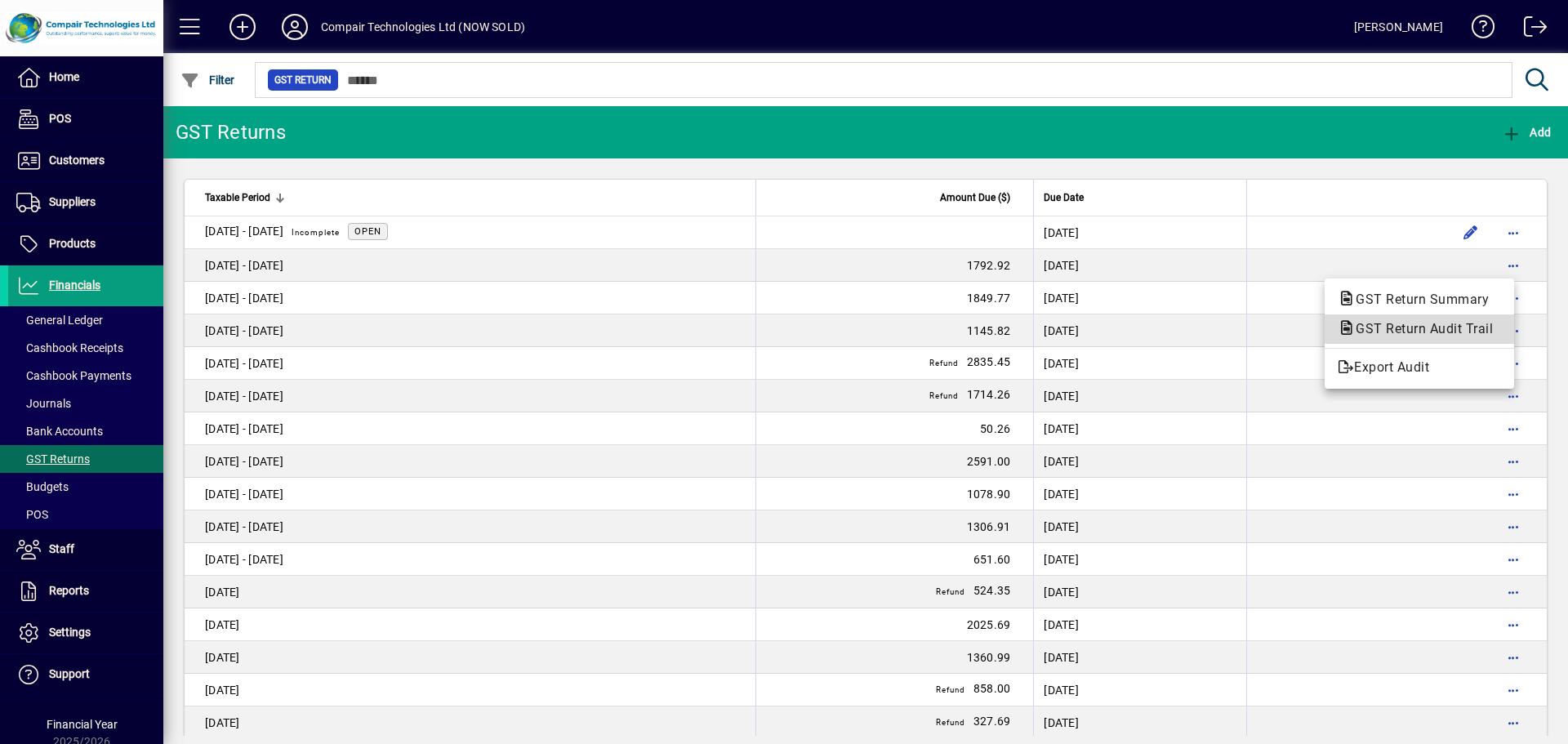
click at [1476, 332] on span "GST Return Audit Trail" at bounding box center [1420, 329] width 163 height 16
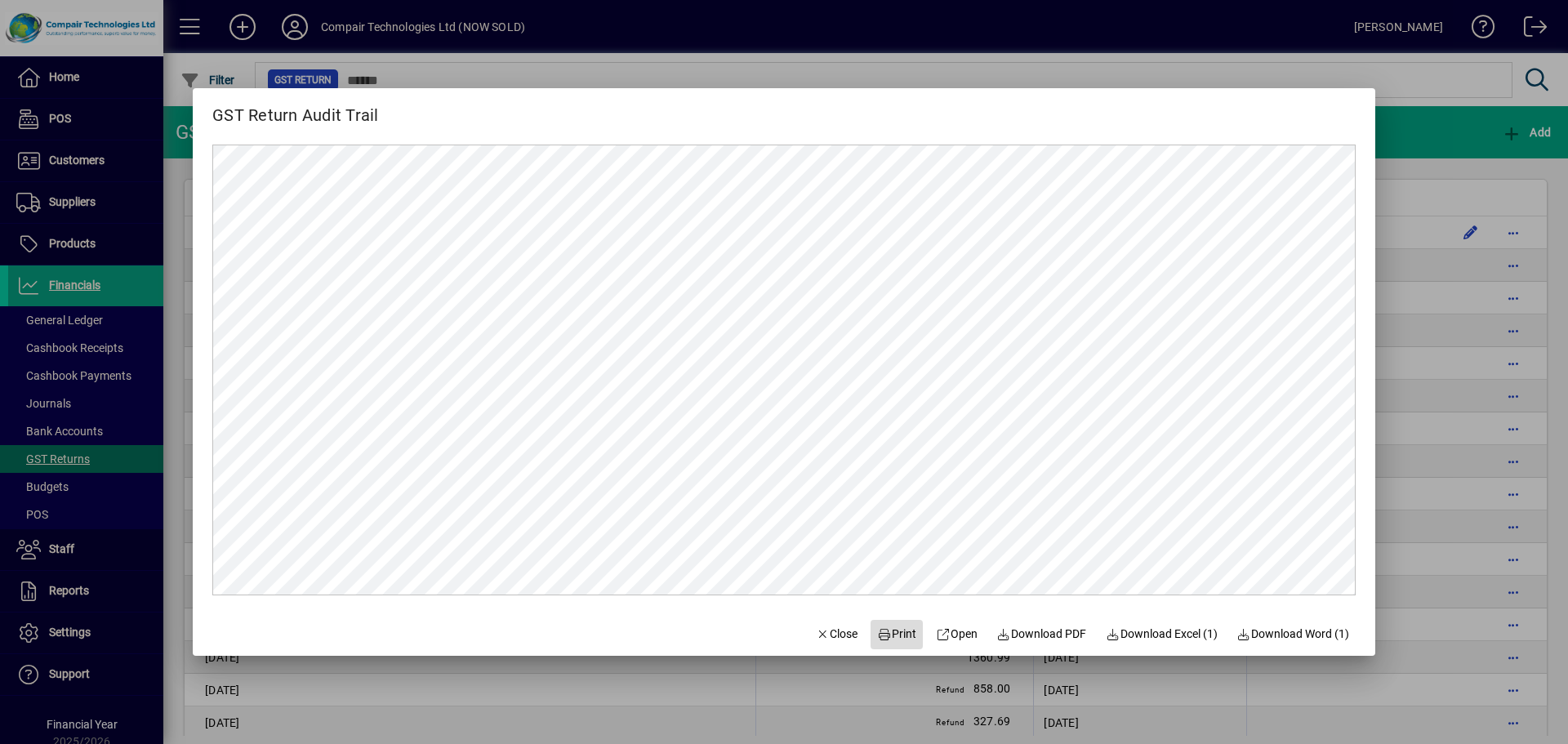
click at [896, 633] on span "Print" at bounding box center [897, 634] width 39 height 17
click at [824, 633] on span "Close" at bounding box center [837, 634] width 42 height 17
